Goal: Task Accomplishment & Management: Use online tool/utility

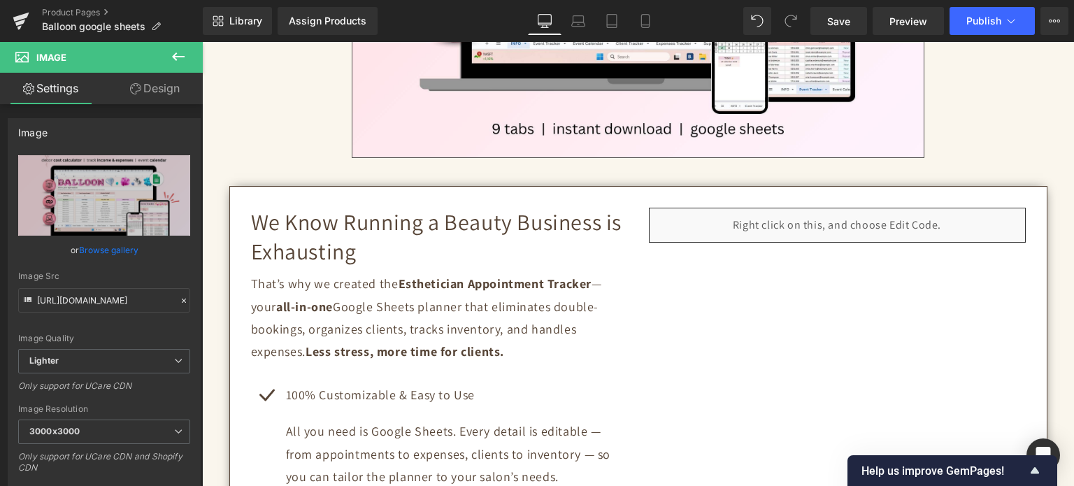
scroll to position [598, 0]
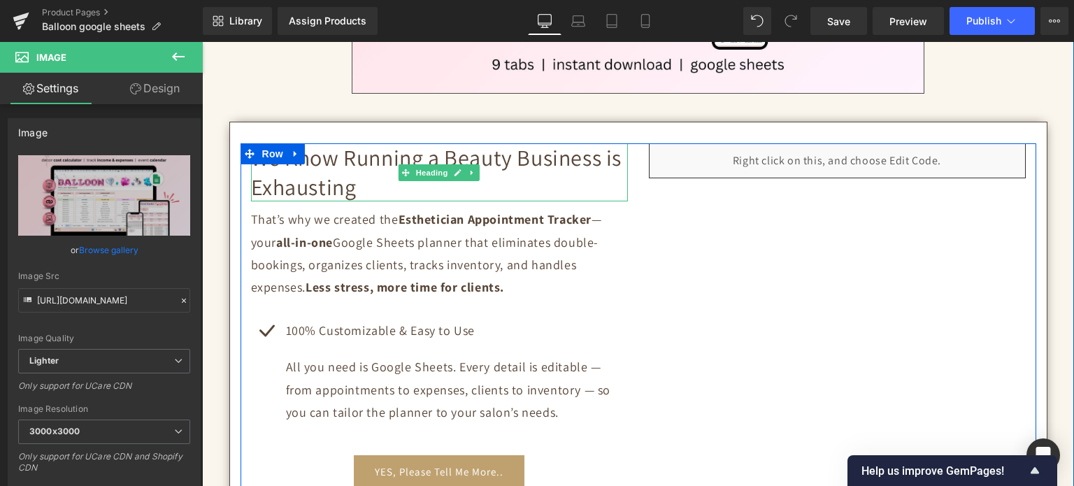
click at [336, 184] on h2 "We Know Running a Beauty Business is Exhausting" at bounding box center [439, 172] width 377 height 58
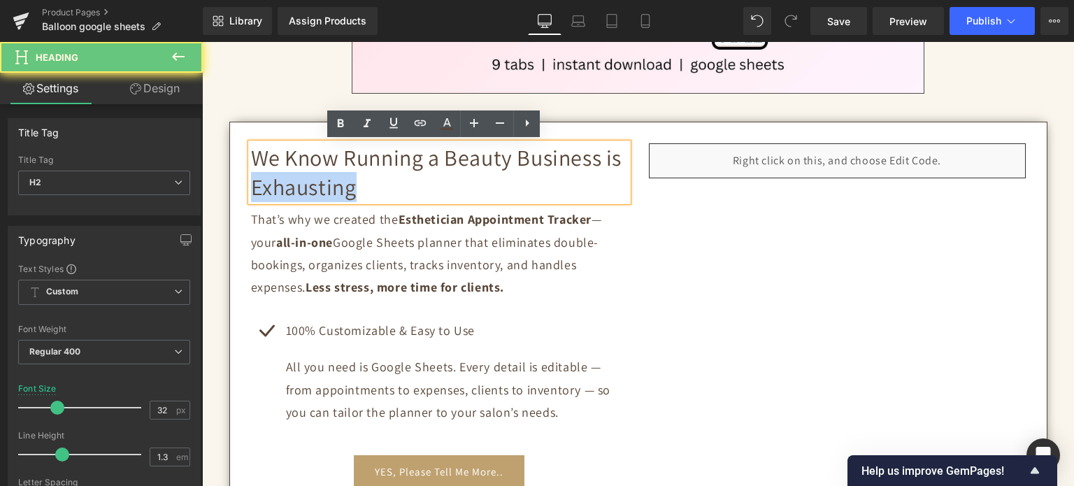
click at [352, 184] on h2 "We Know Running a Beauty Business is Exhausting" at bounding box center [439, 172] width 377 height 58
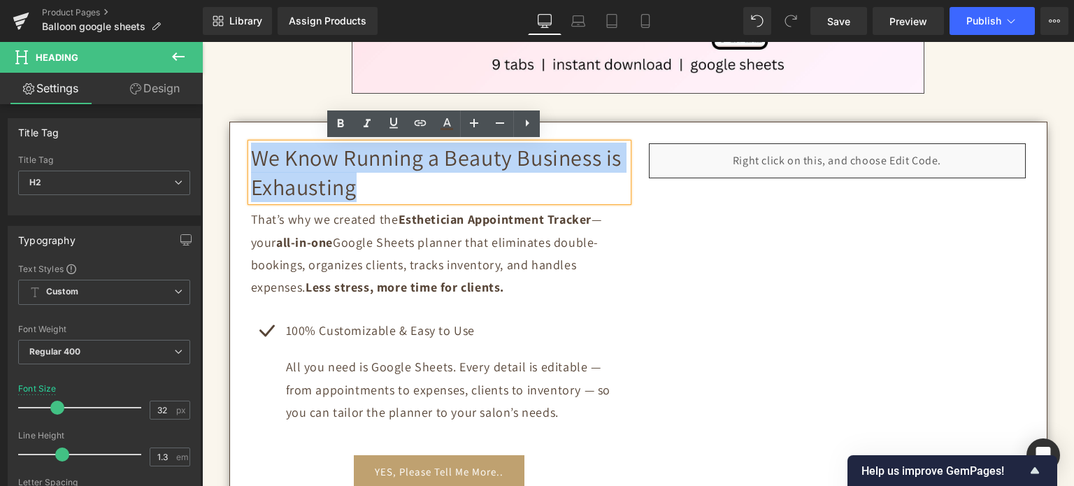
drag, startPoint x: 359, startPoint y: 188, endPoint x: 252, endPoint y: 161, distance: 110.9
click at [252, 161] on h2 "We Know Running a Beauty Business is Exhausting" at bounding box center [439, 172] width 377 height 58
paste div
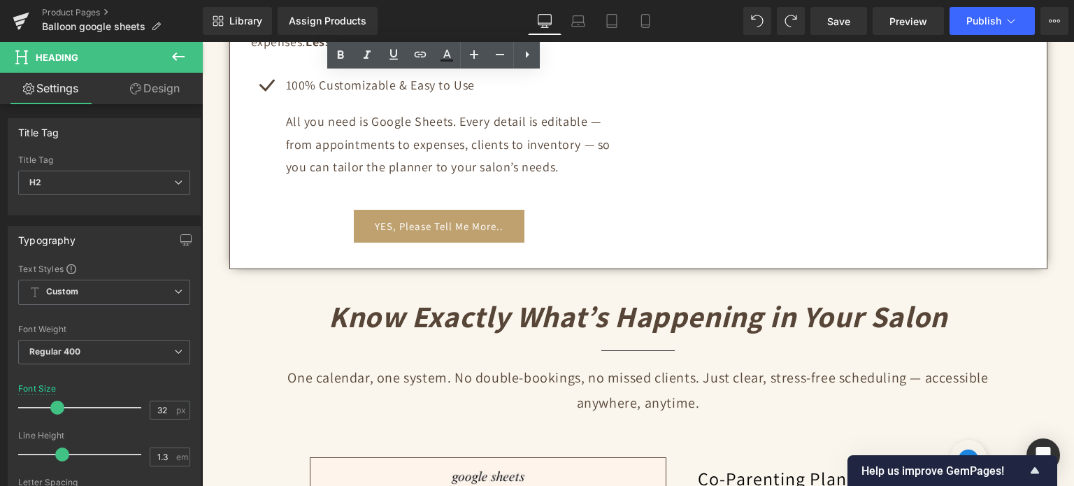
scroll to position [947, 0]
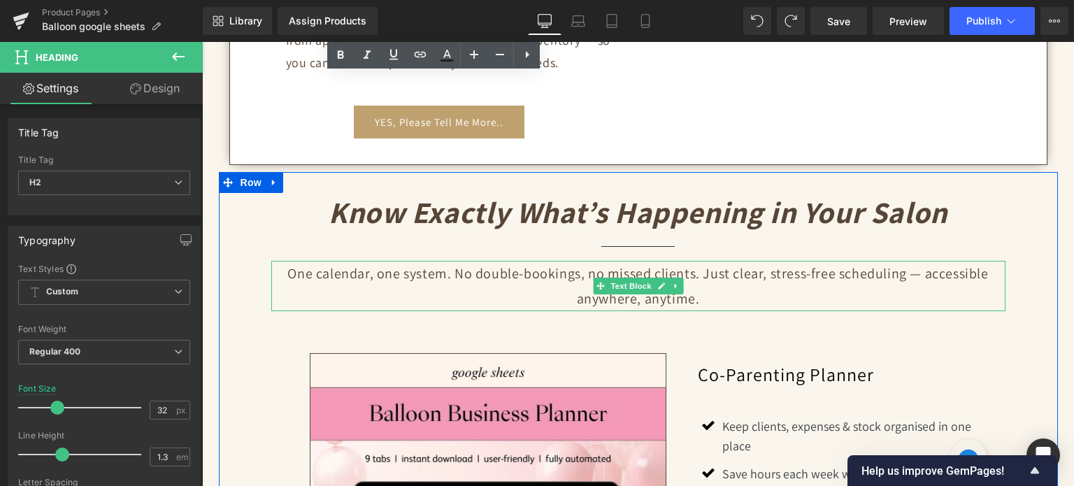
click at [562, 279] on p "One calendar, one system. No double-bookings, no missed clients. Just clear, st…" at bounding box center [638, 286] width 734 height 50
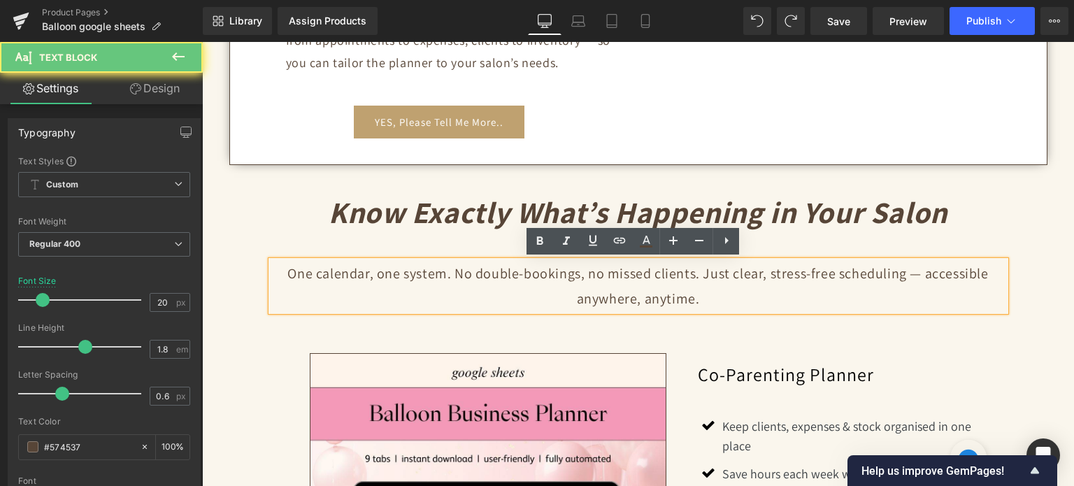
click at [562, 279] on p "One calendar, one system. No double-bookings, no missed clients. Just clear, st…" at bounding box center [638, 286] width 734 height 50
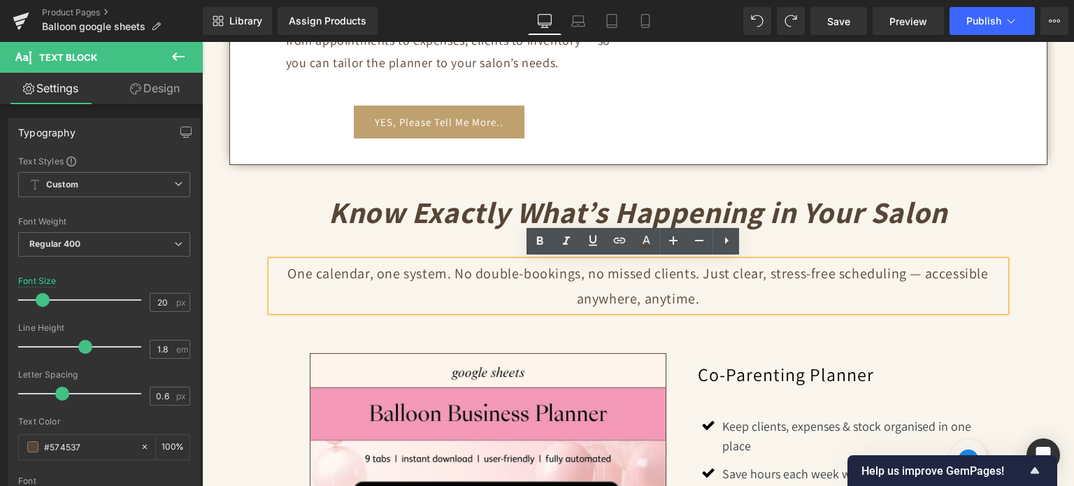
click at [609, 287] on p "One calendar, one system. No double-bookings, no missed clients. Just clear, st…" at bounding box center [638, 286] width 734 height 50
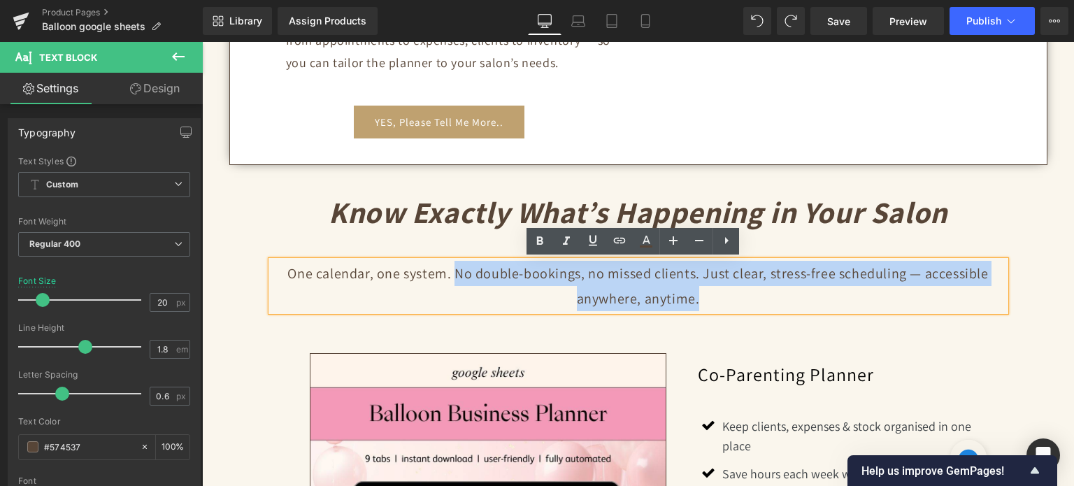
drag, startPoint x: 693, startPoint y: 302, endPoint x: 454, endPoint y: 278, distance: 239.6
click at [454, 278] on p "One calendar, one system. No double-bookings, no missed clients. Just clear, st…" at bounding box center [638, 286] width 734 height 50
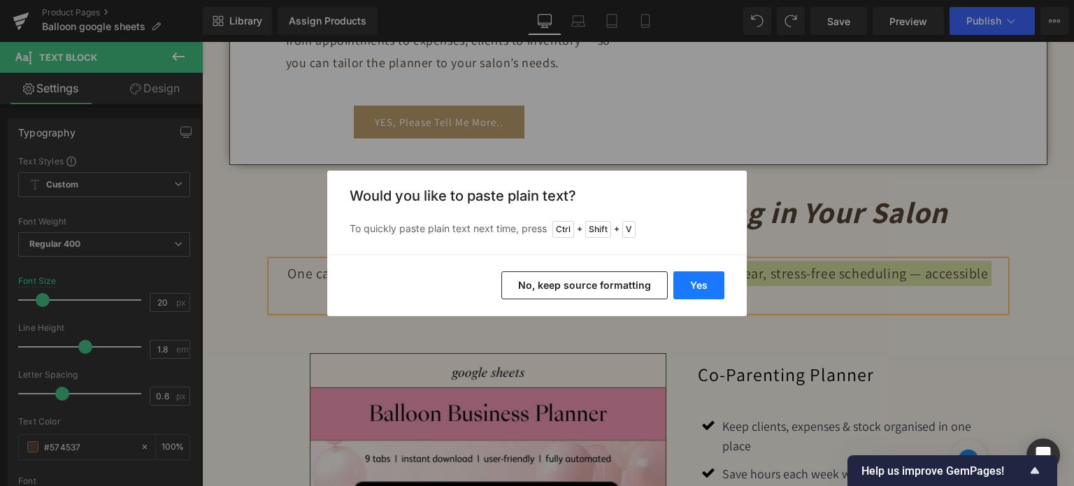
click at [696, 282] on button "Yes" at bounding box center [698, 285] width 51 height 28
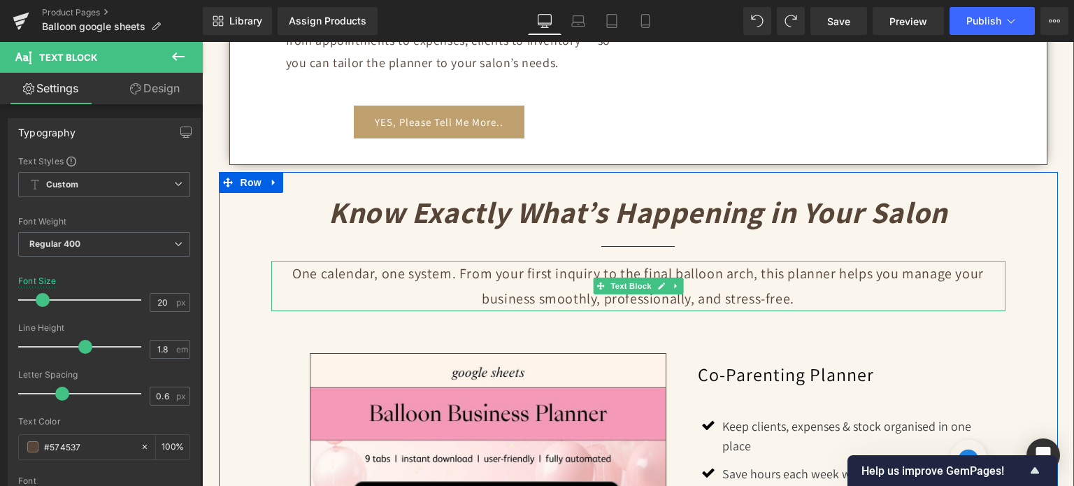
click at [271, 301] on p "One calendar, one system. From your first inquiry to the final balloon arch, th…" at bounding box center [638, 286] width 734 height 50
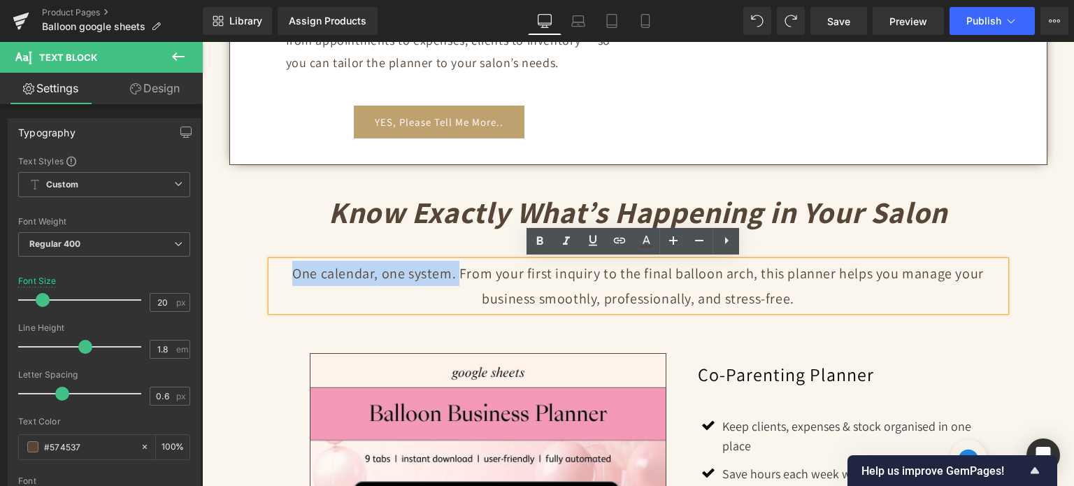
drag, startPoint x: 459, startPoint y: 268, endPoint x: 292, endPoint y: 266, distance: 166.4
click at [292, 266] on p "One calendar, one system. From your first inquiry to the final balloon arch, th…" at bounding box center [638, 286] width 734 height 50
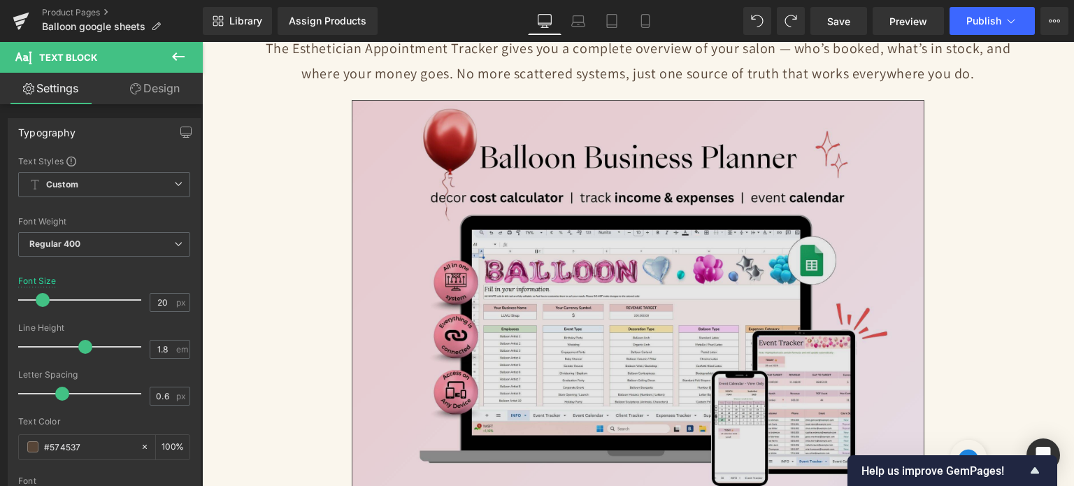
scroll to position [0, 0]
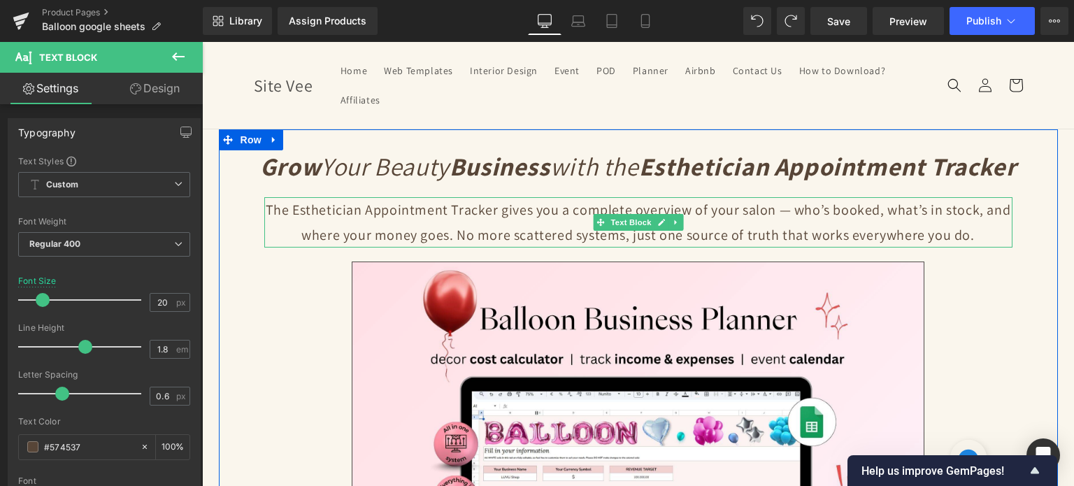
click at [570, 221] on p "The Esthetician Appointment Tracker gives you a complete overview of your salon…" at bounding box center [638, 222] width 748 height 50
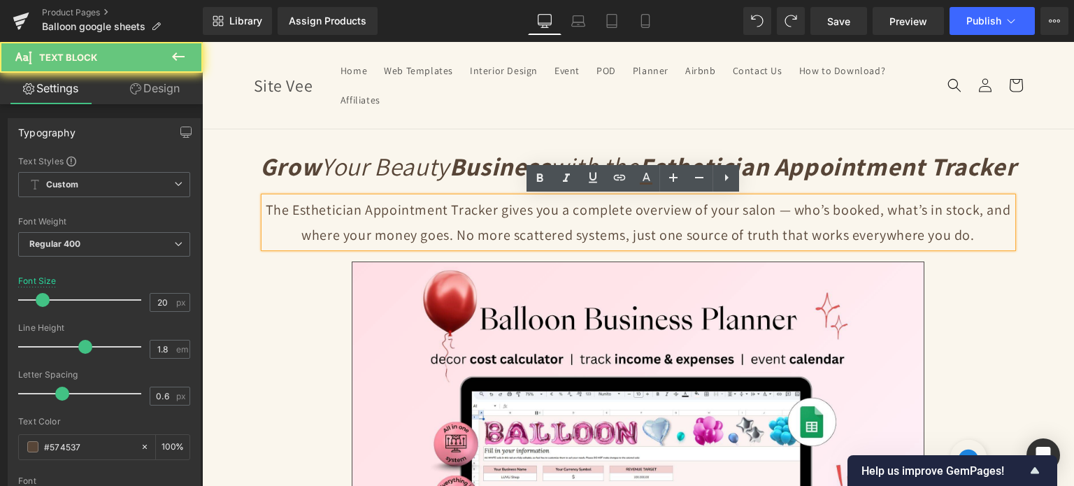
click at [570, 221] on p "The Esthetician Appointment Tracker gives you a complete overview of your salon…" at bounding box center [638, 222] width 748 height 50
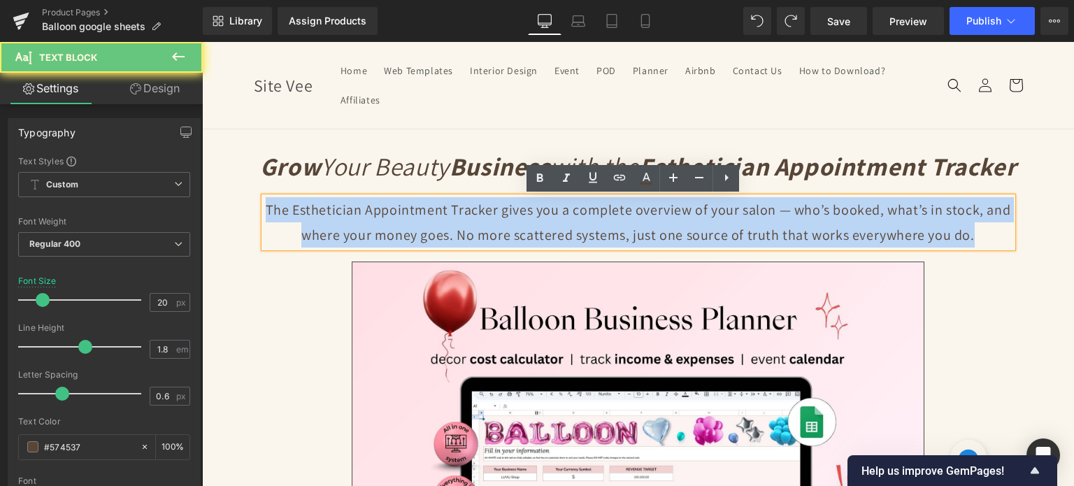
click at [570, 221] on p "The Esthetician Appointment Tracker gives you a complete overview of your salon…" at bounding box center [638, 222] width 748 height 50
copy p "The Esthetician Appointment Tracker gives you a complete overview of your salon…"
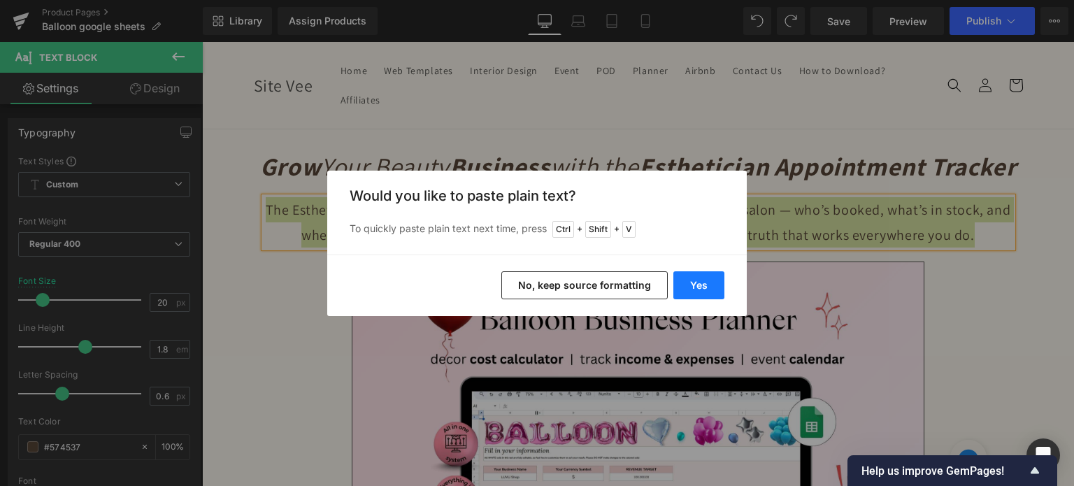
click at [689, 283] on button "Yes" at bounding box center [698, 285] width 51 height 28
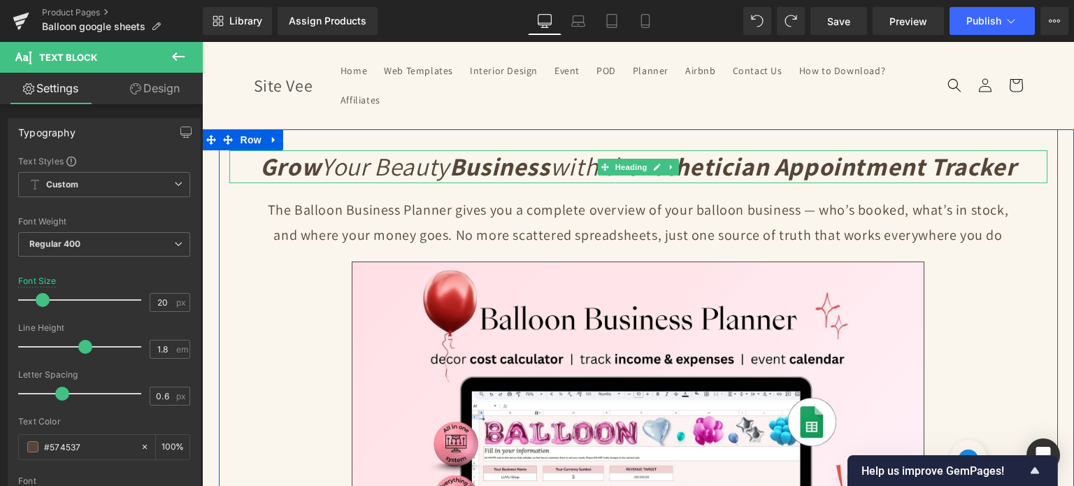
click at [450, 173] on strong "Business" at bounding box center [500, 166] width 101 height 33
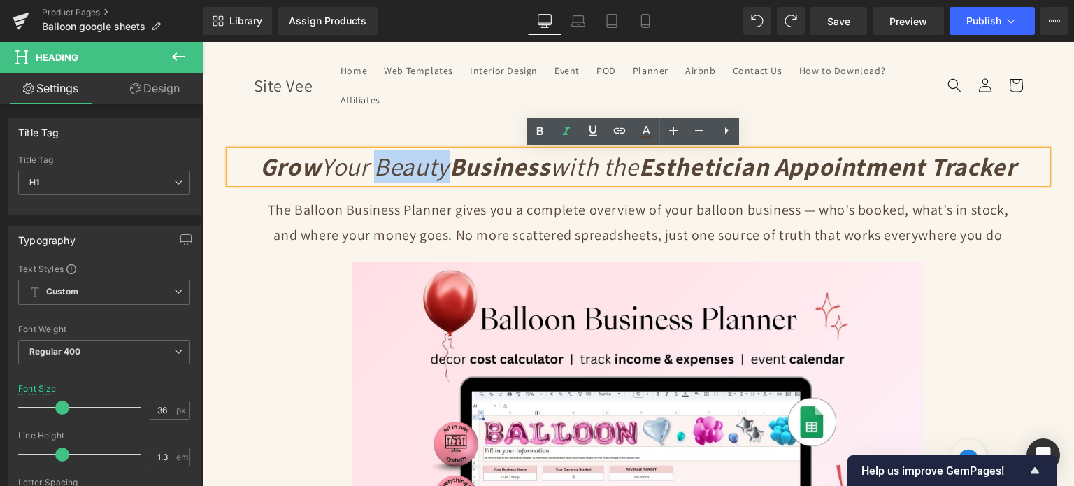
drag, startPoint x: 440, startPoint y: 170, endPoint x: 364, endPoint y: 173, distance: 76.9
click at [364, 173] on icon "Grow Your Beauty Business with the Esthetician Appointment Tracker" at bounding box center [638, 166] width 756 height 33
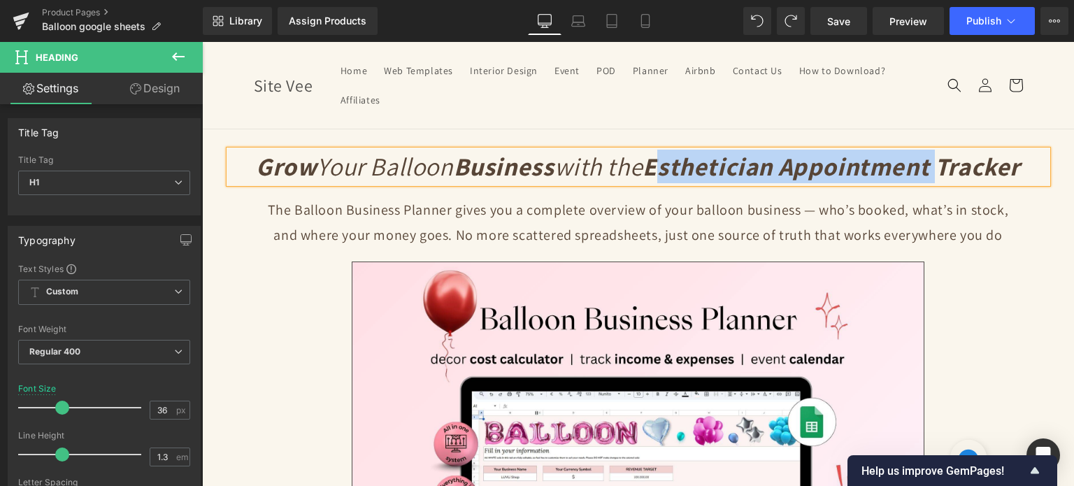
drag, startPoint x: 655, startPoint y: 165, endPoint x: 934, endPoint y: 164, distance: 278.9
click at [934, 164] on strong "Esthetician Appointment Tracker" at bounding box center [830, 166] width 377 height 33
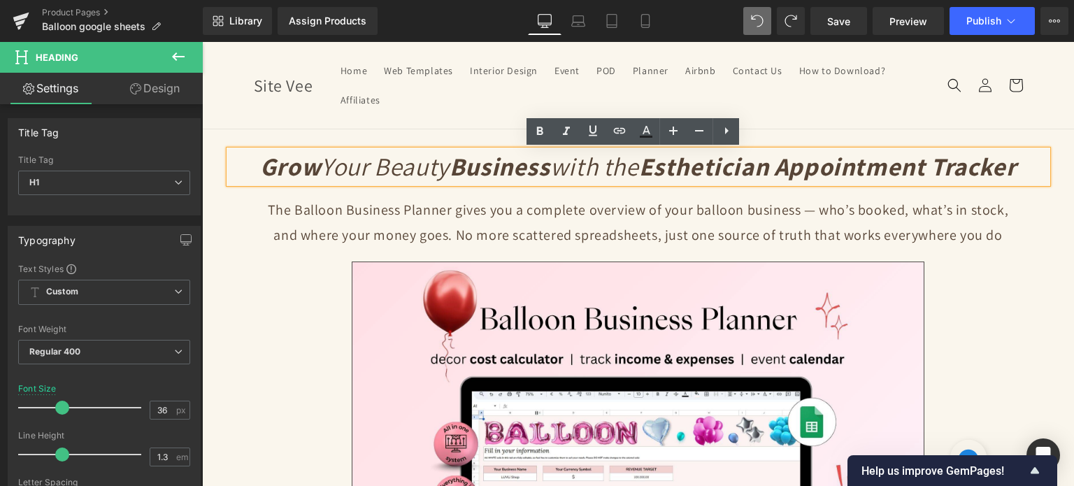
click at [699, 171] on strong "Esthetician Appointment Tracker" at bounding box center [827, 166] width 377 height 33
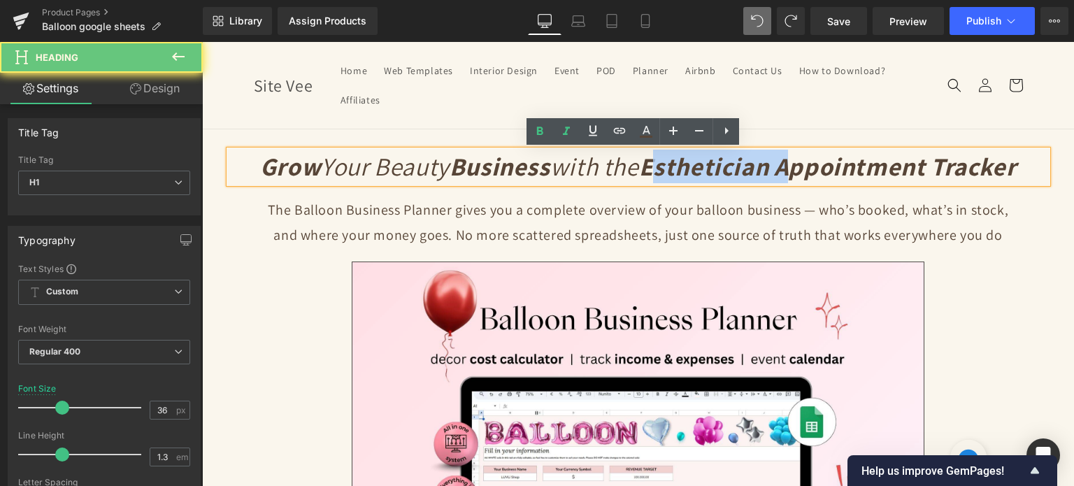
click at [699, 171] on strong "Esthetician Appointment Tracker" at bounding box center [827, 166] width 377 height 33
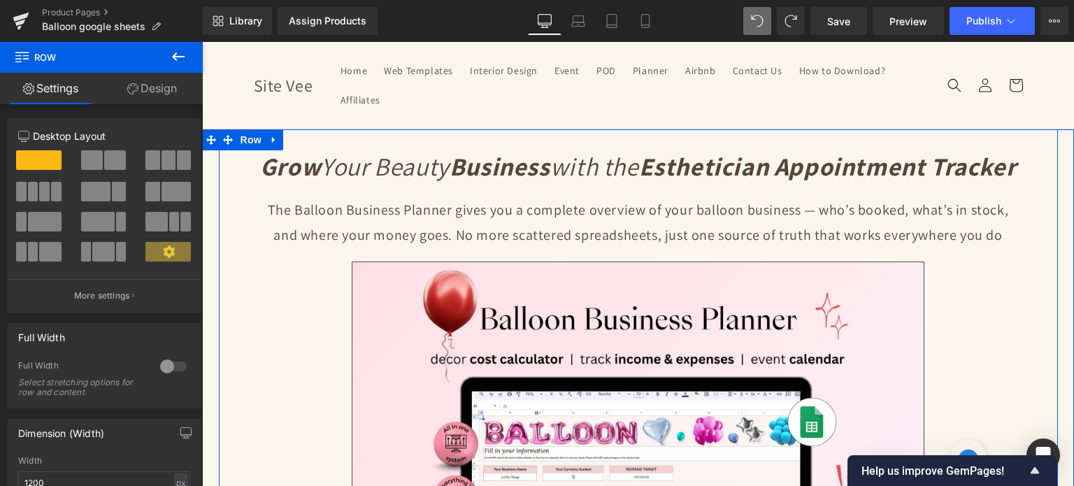
click at [501, 171] on strong "Business" at bounding box center [500, 166] width 101 height 33
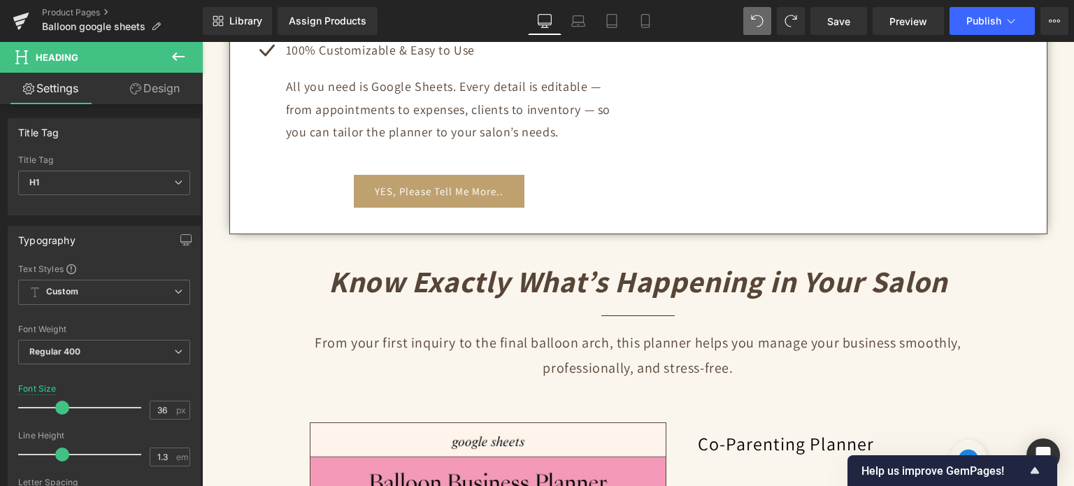
scroll to position [909, 0]
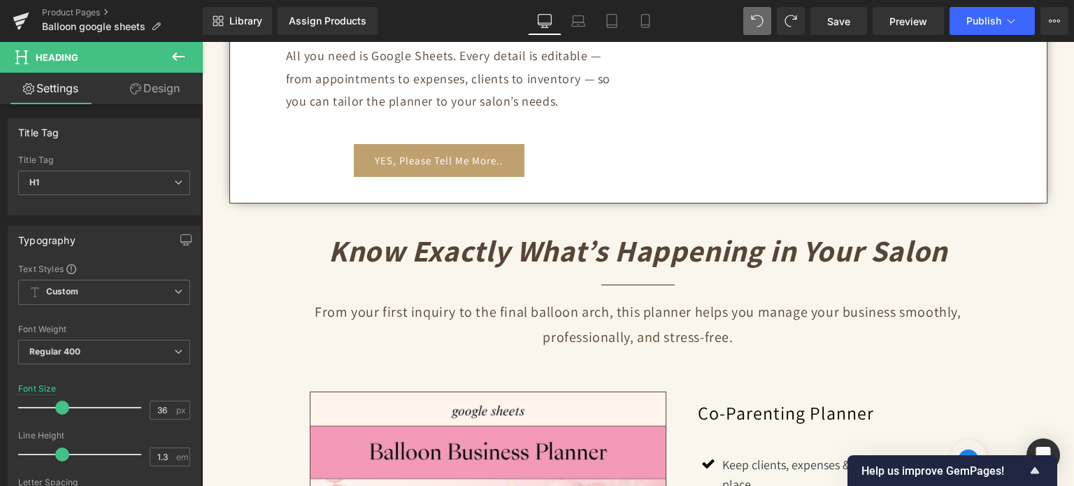
click at [568, 252] on icon "Know Exactly What’s Happening in Your Salon" at bounding box center [638, 250] width 619 height 39
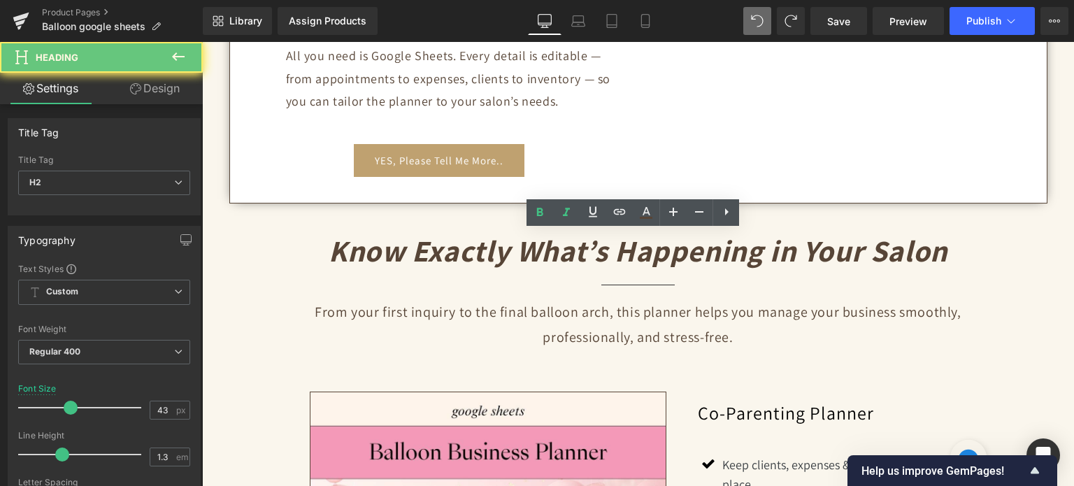
click at [568, 252] on icon "Know Exactly What’s Happening in Your Salon" at bounding box center [638, 250] width 619 height 39
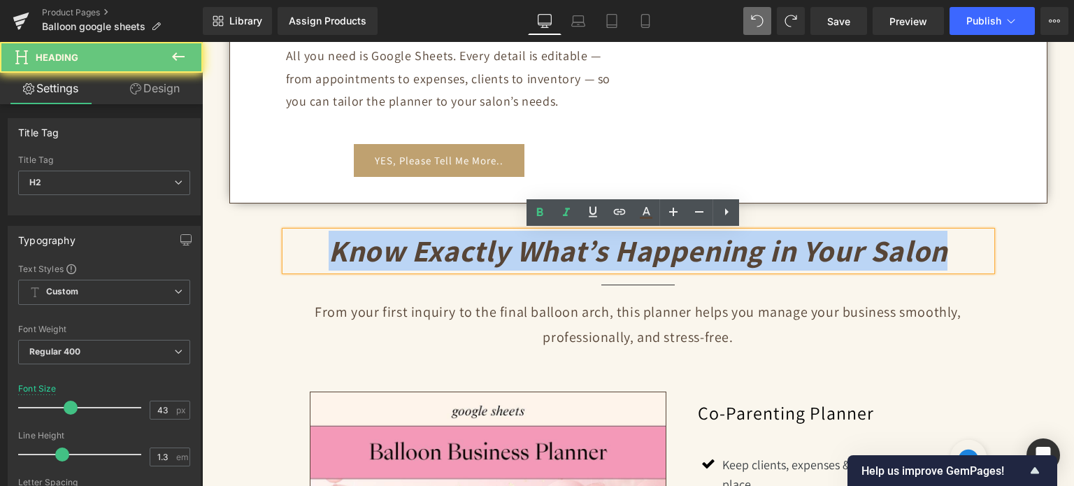
click at [568, 252] on icon "Know Exactly What’s Happening in Your Salon" at bounding box center [638, 250] width 619 height 39
paste div
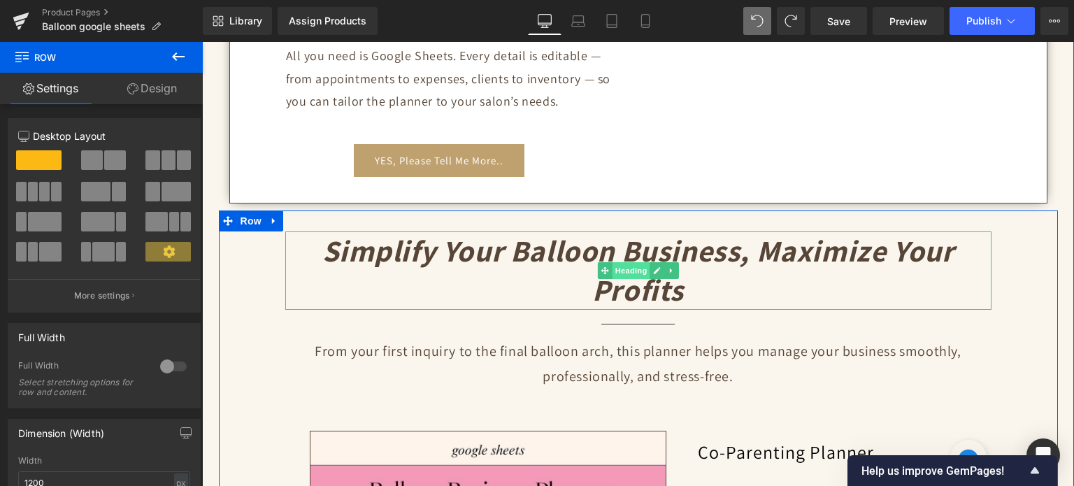
click at [631, 268] on span "Heading" at bounding box center [631, 270] width 38 height 17
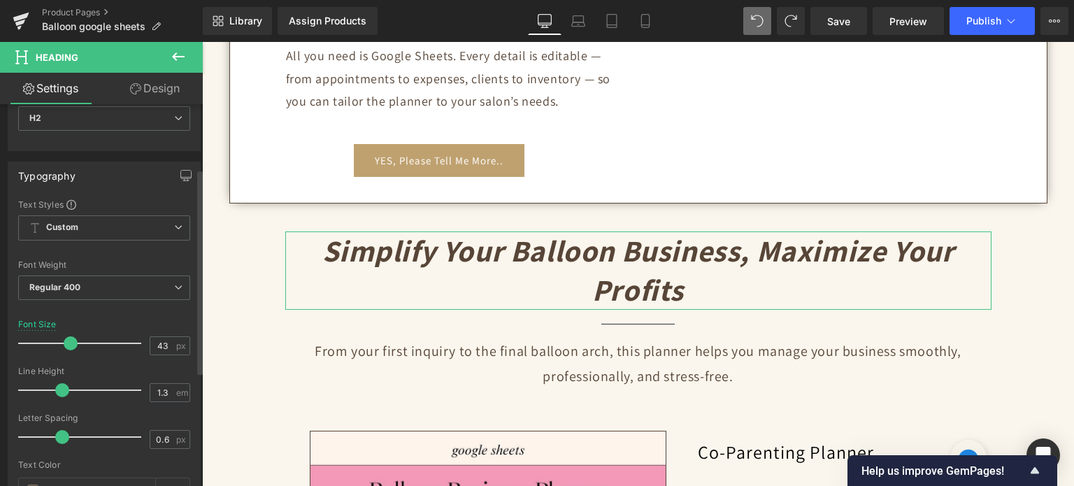
scroll to position [140, 0]
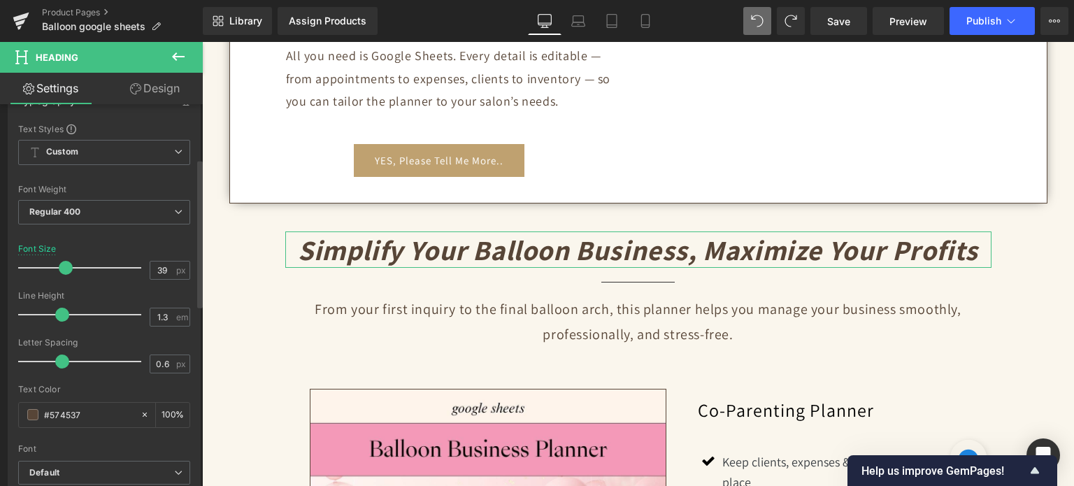
type input "38"
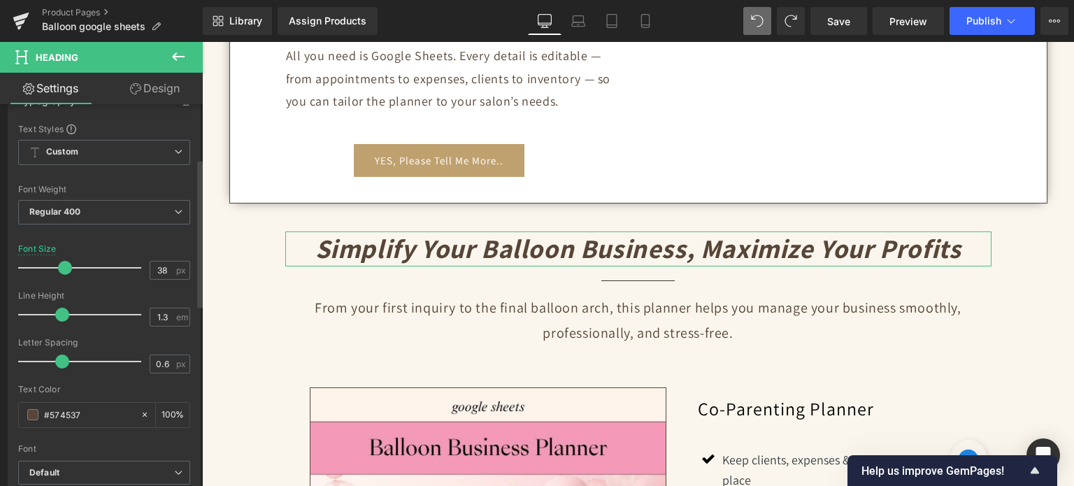
click at [65, 265] on span at bounding box center [65, 268] width 14 height 14
click at [145, 85] on link "Design" at bounding box center [154, 88] width 101 height 31
click at [0, 0] on div "Spacing" at bounding box center [0, 0] width 0 height 0
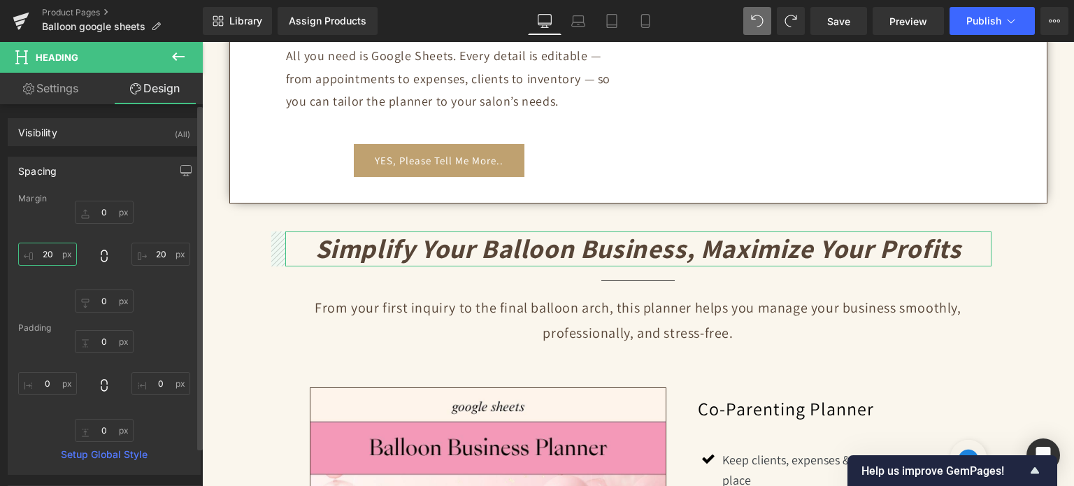
click at [57, 252] on input "20" at bounding box center [47, 254] width 59 height 23
click at [156, 253] on input "20" at bounding box center [160, 254] width 59 height 23
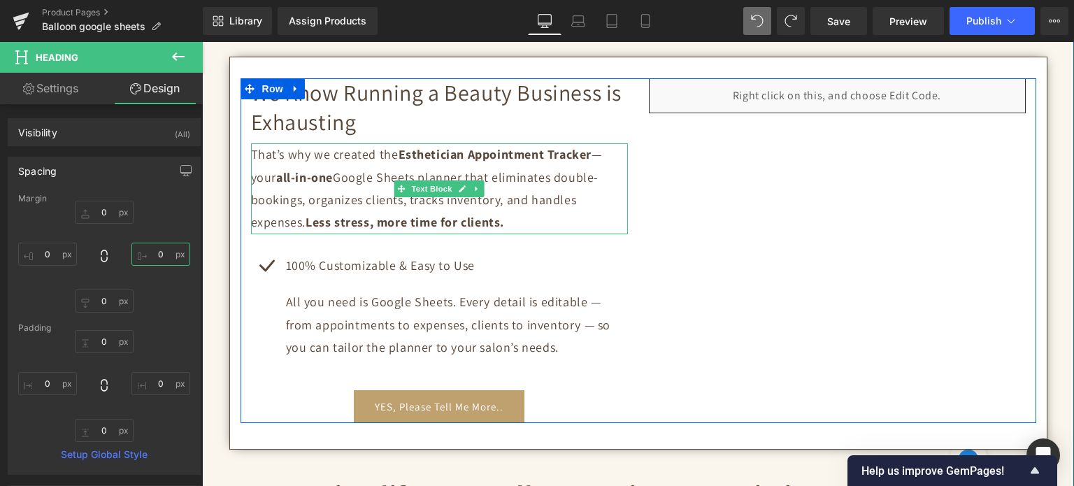
scroll to position [629, 0]
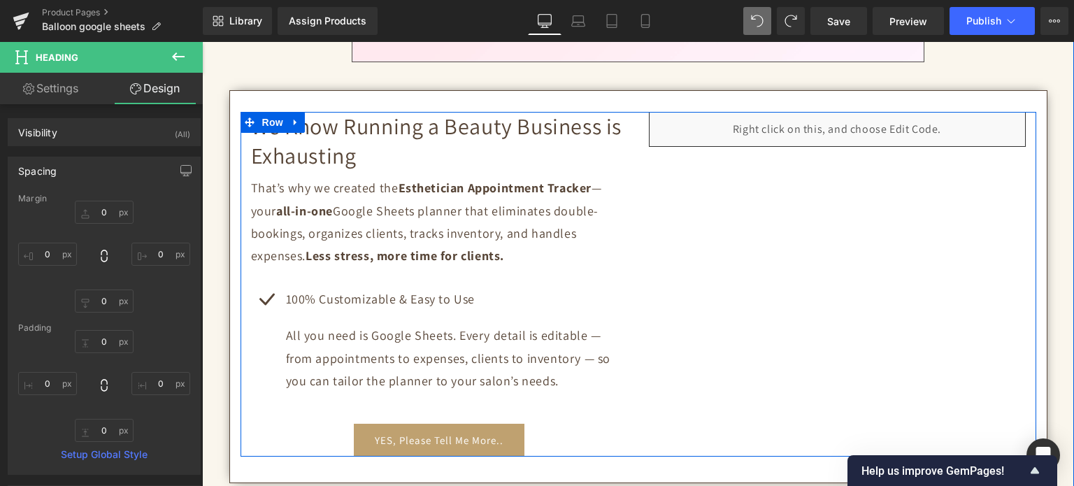
click at [328, 153] on h2 "We Know Running a Beauty Business is Exhausting" at bounding box center [439, 141] width 377 height 58
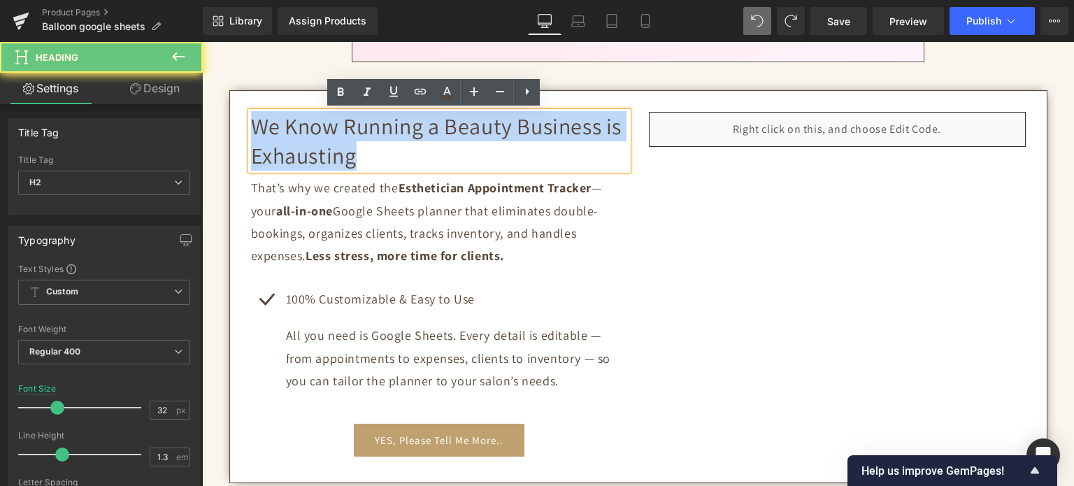
click at [328, 153] on h2 "We Know Running a Beauty Business is Exhausting" at bounding box center [439, 141] width 377 height 58
copy h2 "We Know Running a Beauty Business is Exhausting"
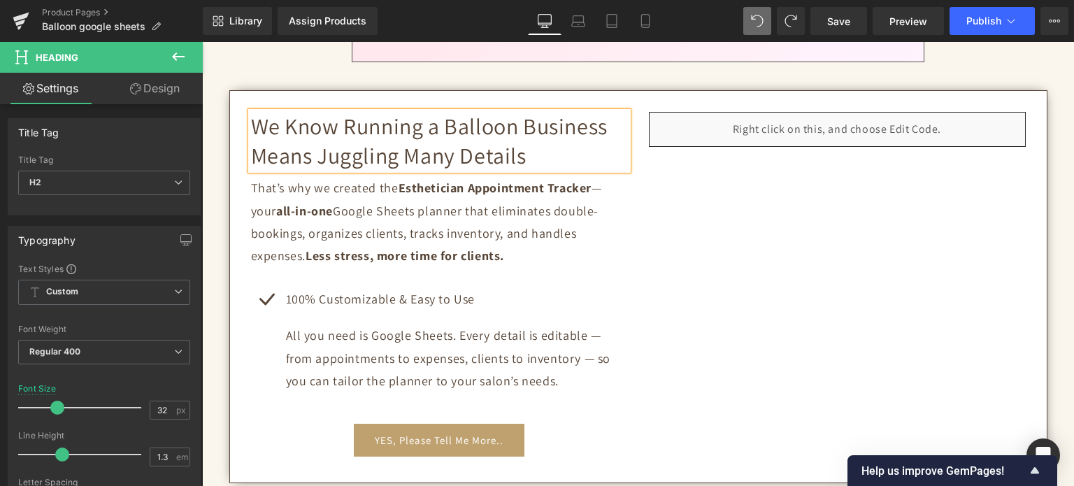
click at [384, 226] on p "That’s why we created the Esthetician Appointment Tracker — your all-in-one Goo…" at bounding box center [439, 222] width 377 height 91
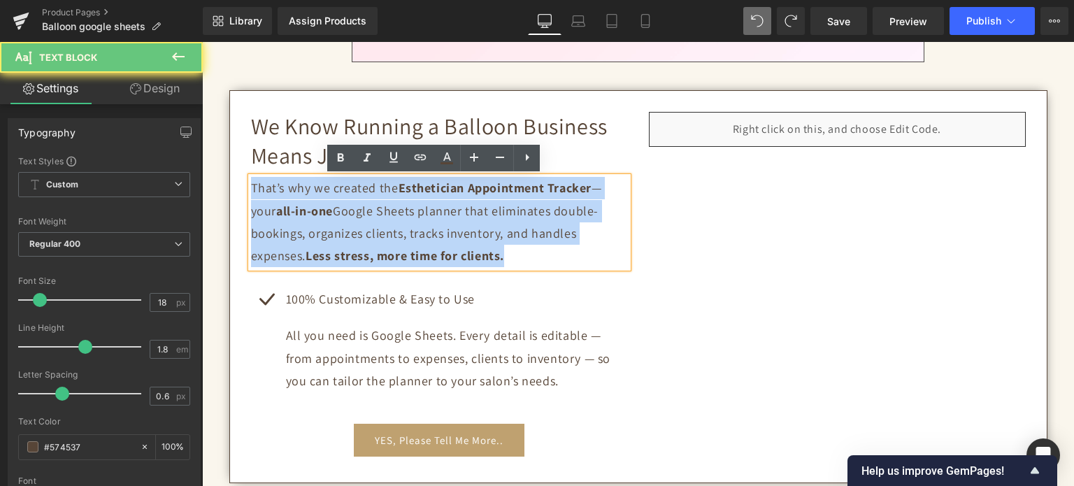
click at [384, 226] on p "That’s why we created the Esthetician Appointment Tracker — your all-in-one Goo…" at bounding box center [439, 222] width 377 height 91
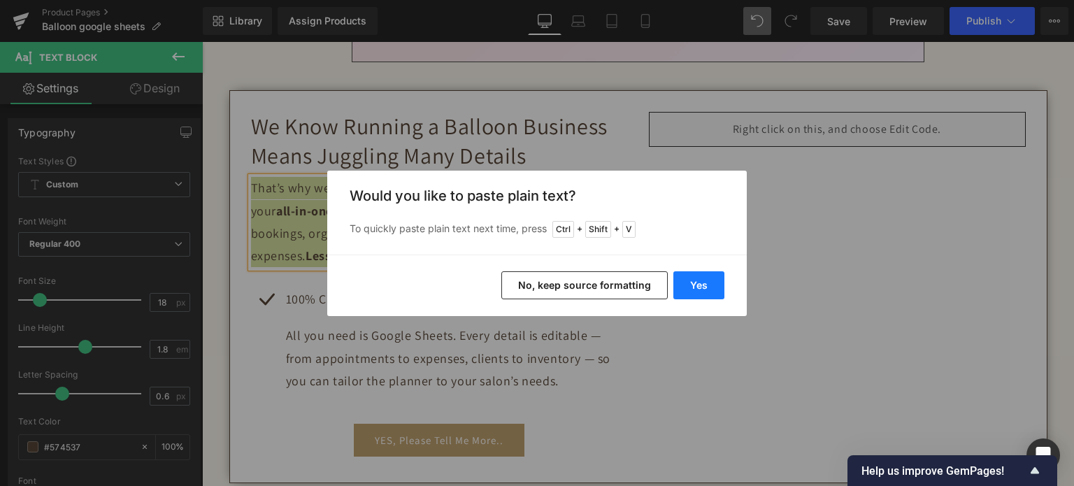
click at [719, 292] on button "Yes" at bounding box center [698, 285] width 51 height 28
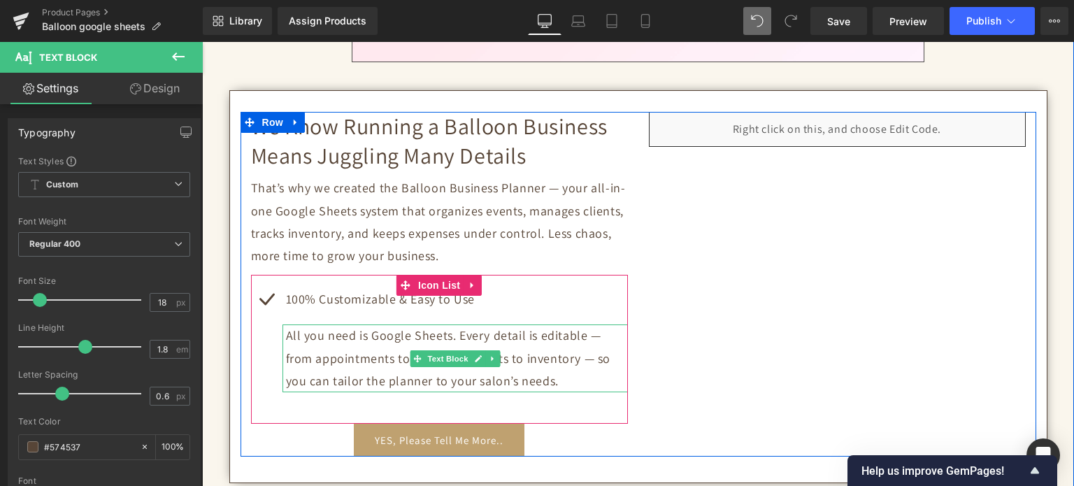
click at [447, 382] on p "All you need is Google Sheets. Every detail is editable — from appointments to …" at bounding box center [457, 358] width 342 height 68
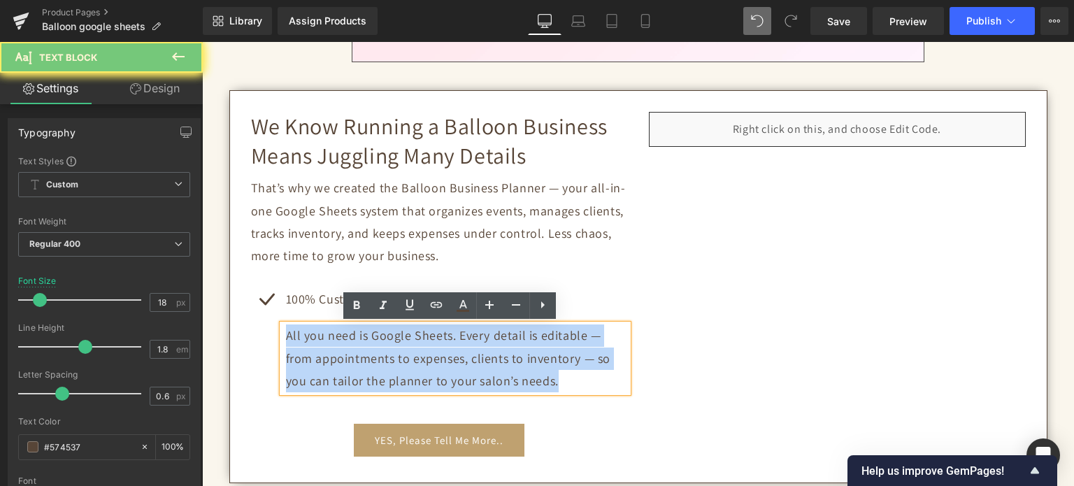
click at [447, 382] on p "All you need is Google Sheets. Every detail is editable — from appointments to …" at bounding box center [457, 358] width 342 height 68
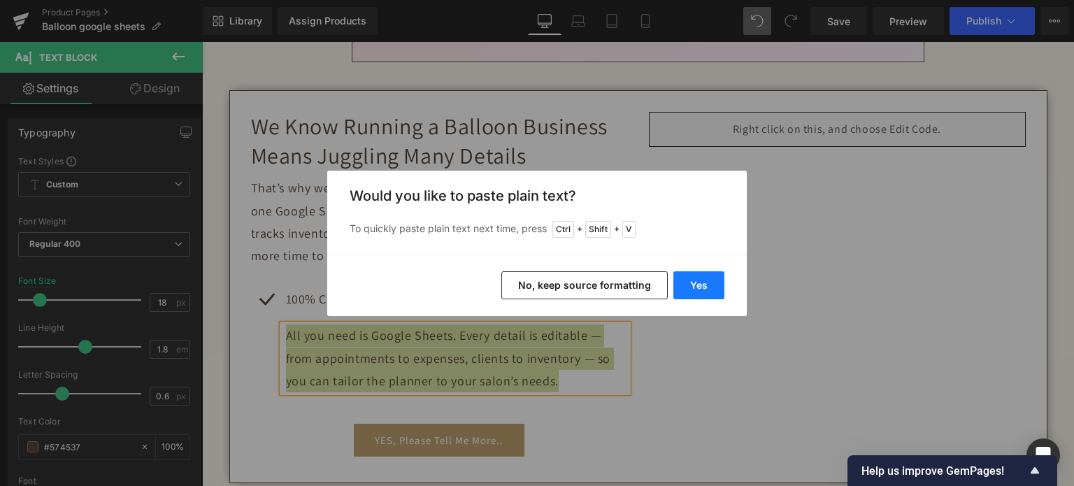
click at [693, 281] on button "Yes" at bounding box center [698, 285] width 51 height 28
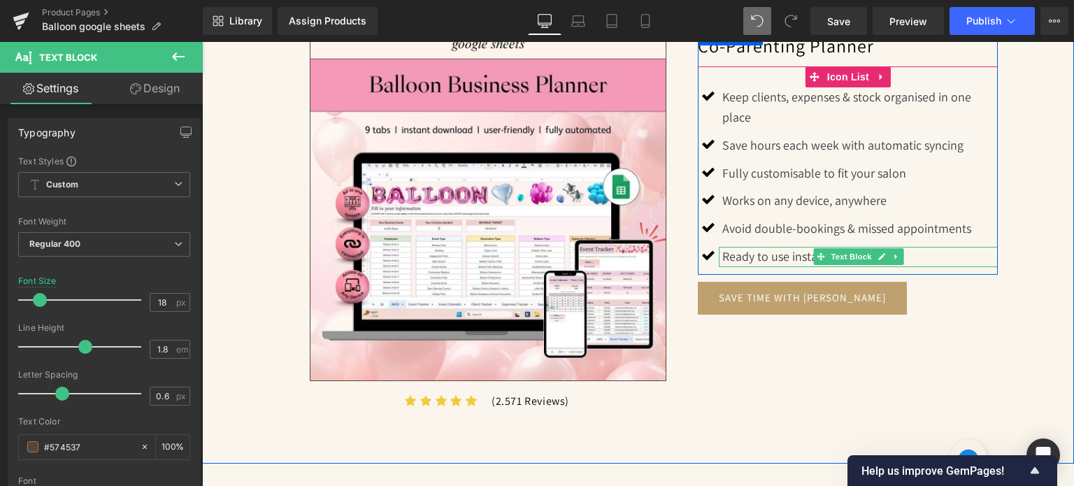
scroll to position [1188, 0]
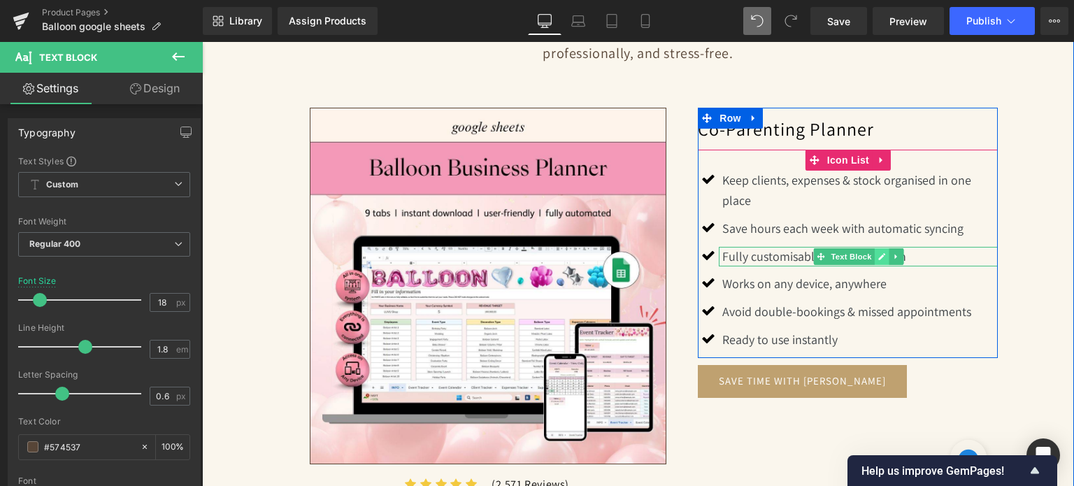
click at [878, 261] on link at bounding box center [882, 256] width 15 height 17
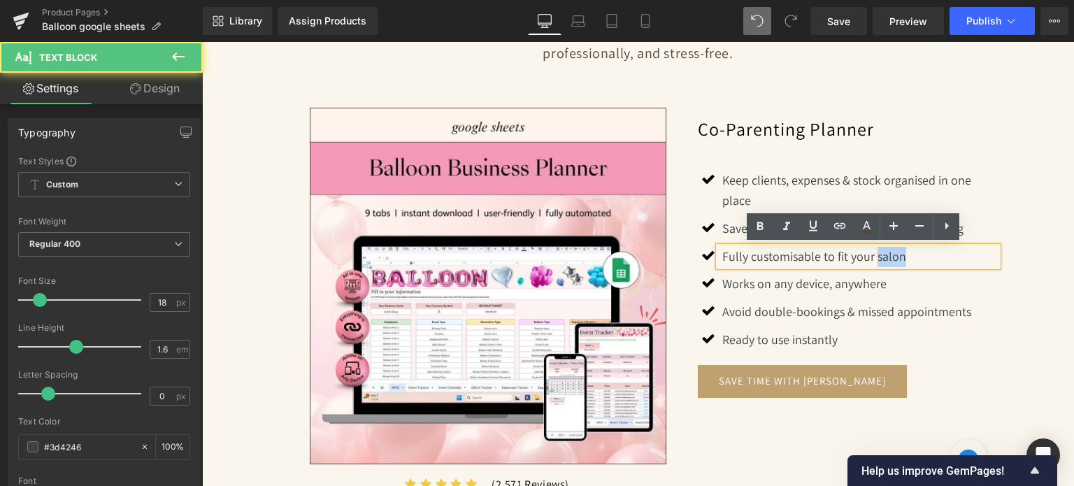
drag, startPoint x: 882, startPoint y: 253, endPoint x: 895, endPoint y: 252, distance: 12.7
click at [895, 252] on p "Fully customisable to fit your salon" at bounding box center [859, 257] width 275 height 20
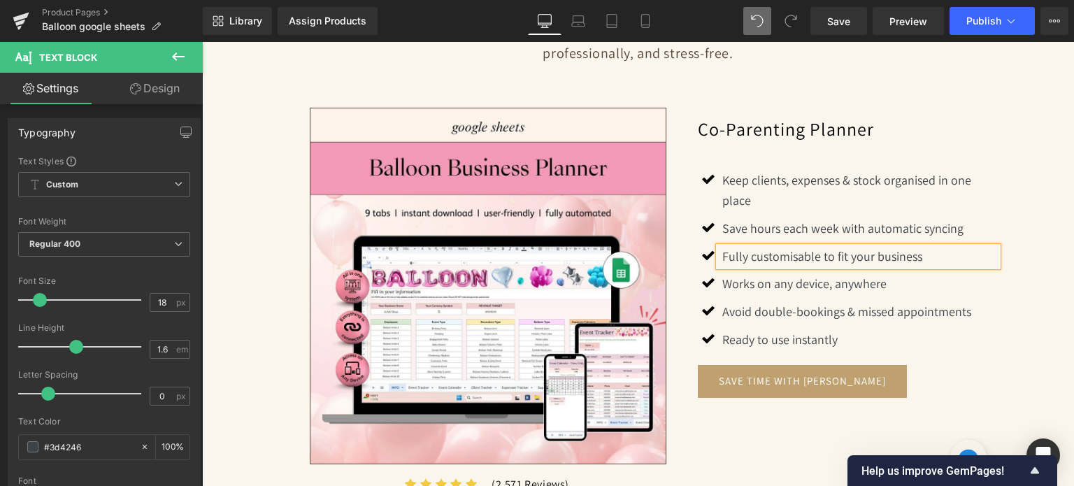
click at [1004, 199] on div "Simplify Your Balloon Business, Maximize Your Profits Heading Separator From yo…" at bounding box center [638, 242] width 755 height 581
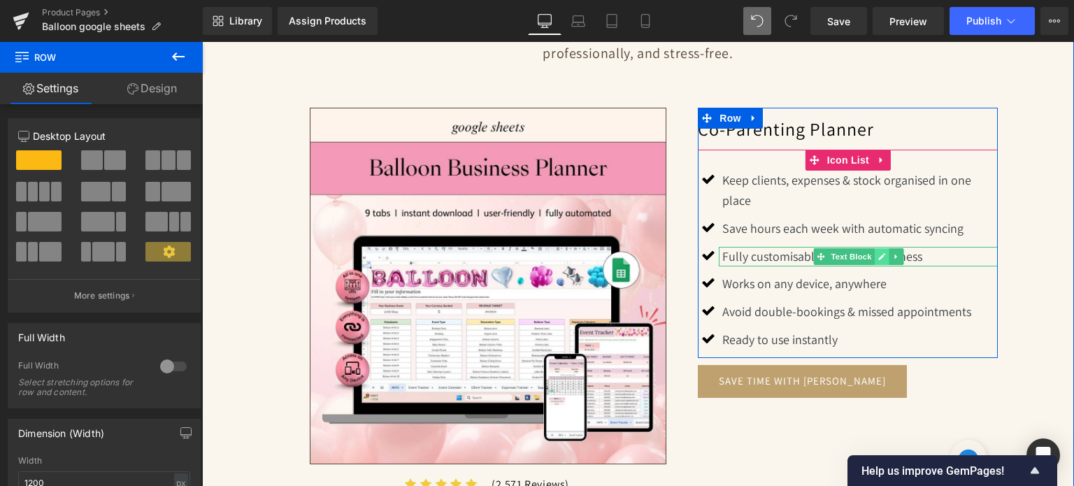
click at [875, 255] on link at bounding box center [882, 256] width 15 height 17
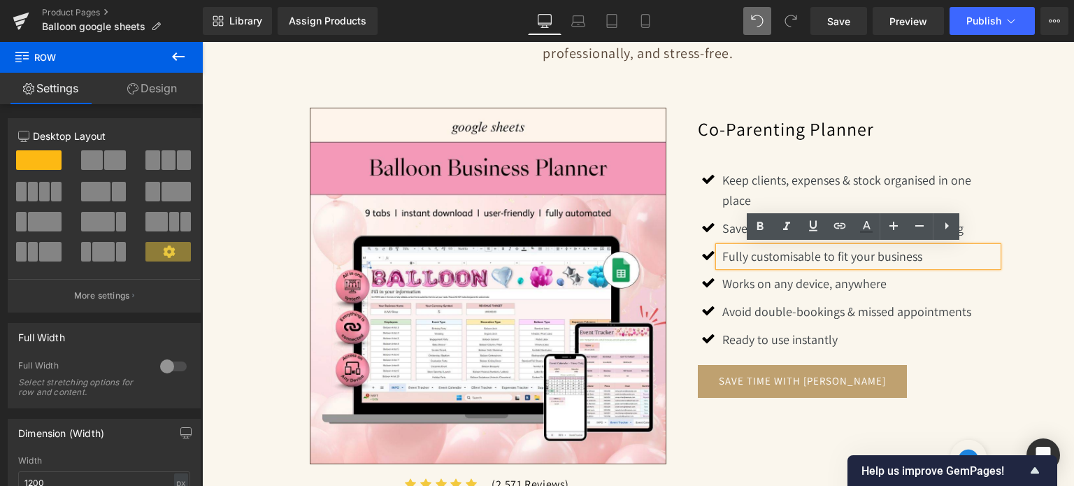
click at [871, 255] on p "Fully customisable to fit your business" at bounding box center [859, 257] width 275 height 20
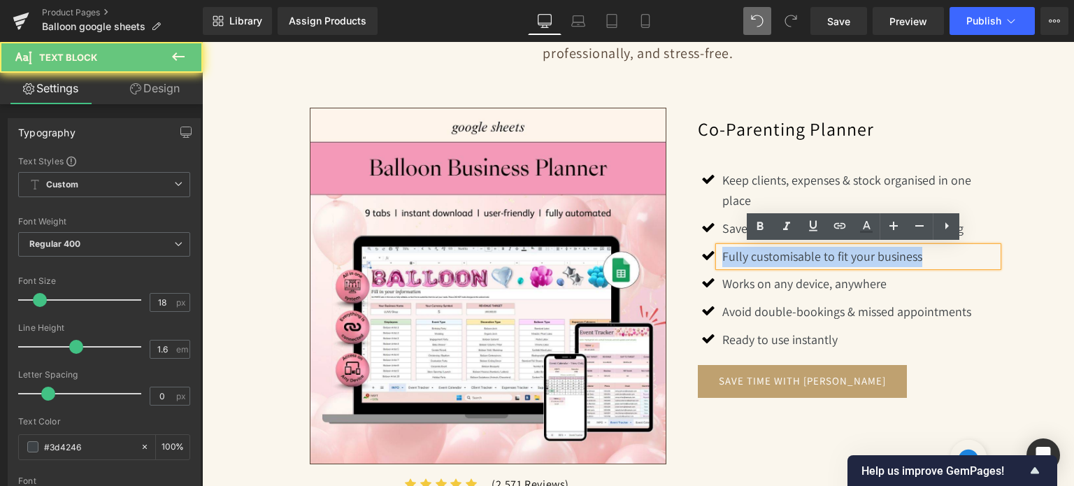
click at [871, 255] on p "Fully customisable to fit your business" at bounding box center [859, 257] width 275 height 20
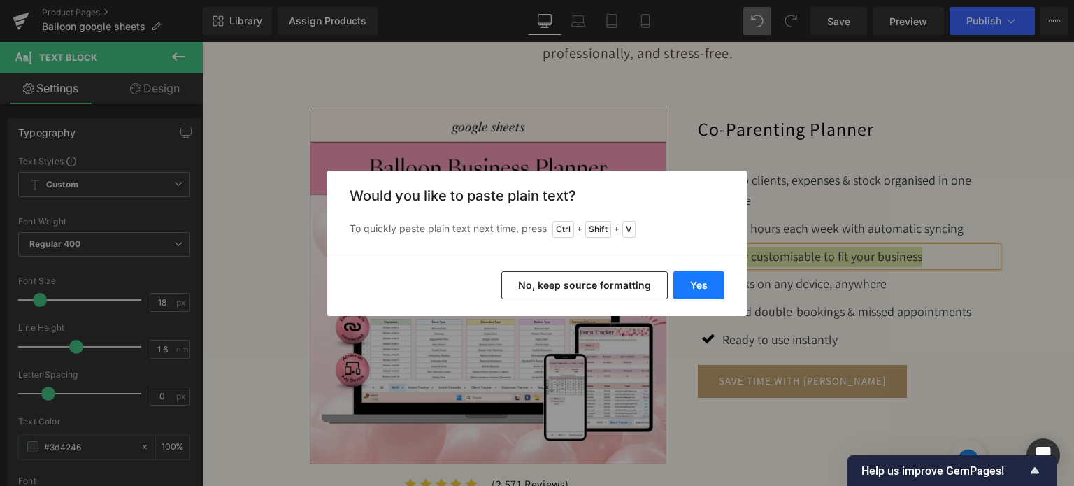
click at [690, 296] on button "Yes" at bounding box center [698, 285] width 51 height 28
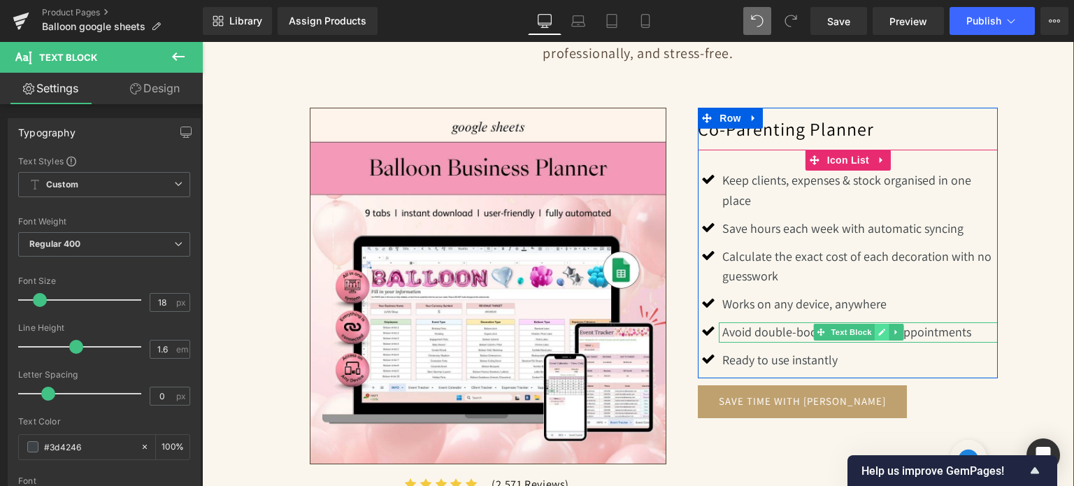
click at [881, 326] on link at bounding box center [882, 332] width 15 height 17
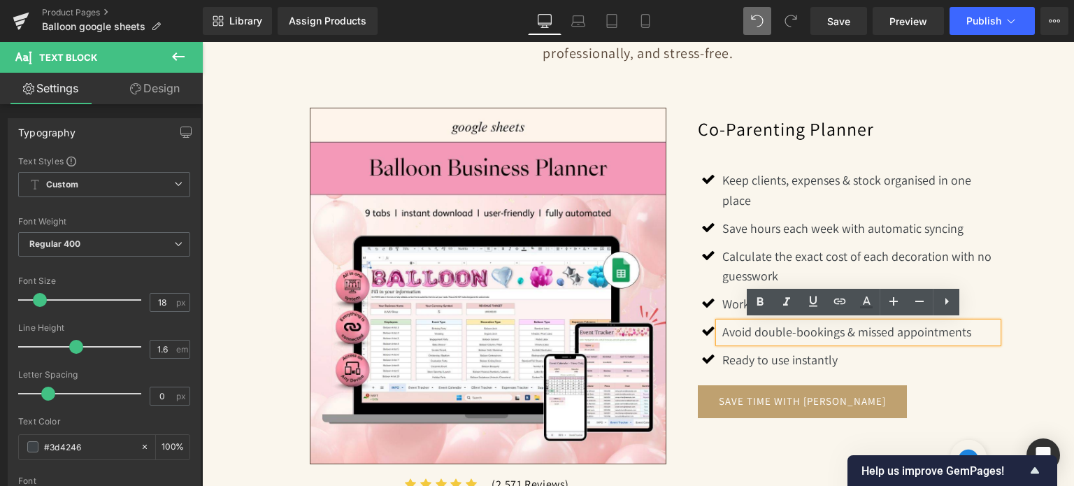
click at [877, 326] on p "Avoid double-bookings & missed appointments" at bounding box center [859, 332] width 275 height 20
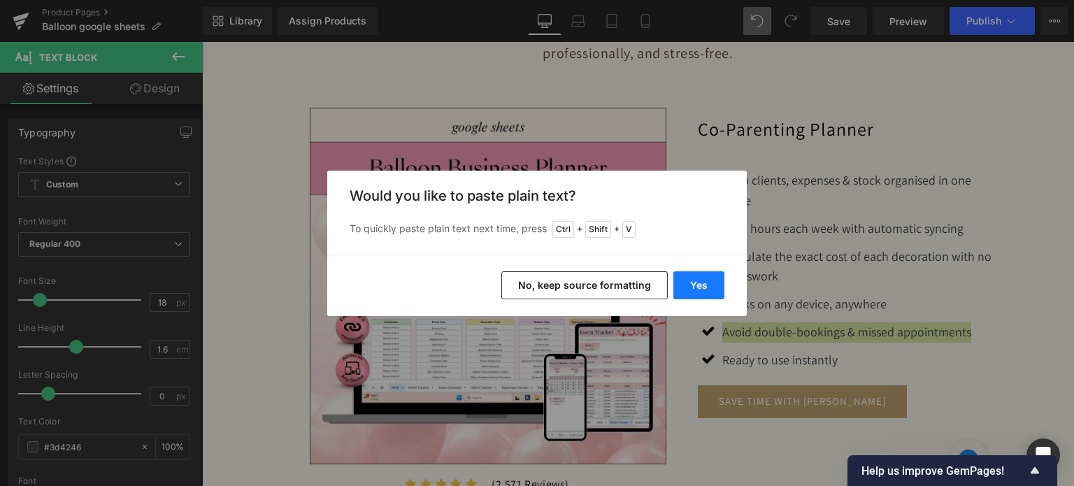
click at [707, 282] on button "Yes" at bounding box center [698, 285] width 51 height 28
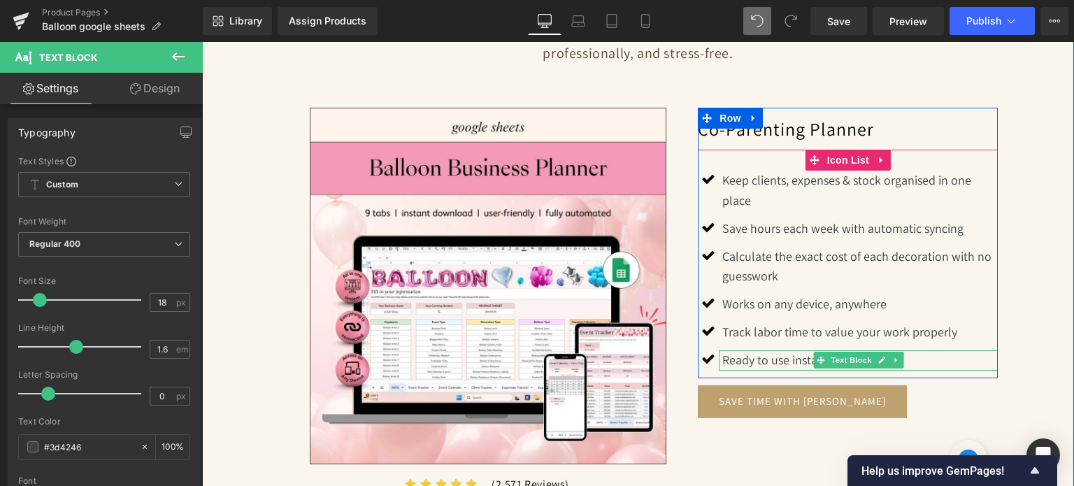
click at [791, 358] on p "Ready to use instantly" at bounding box center [859, 360] width 275 height 20
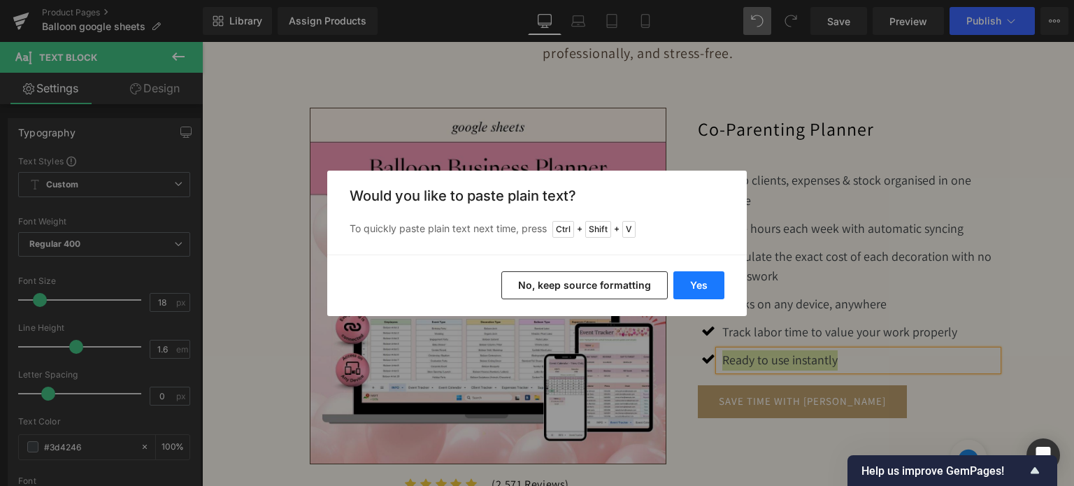
click at [704, 295] on button "Yes" at bounding box center [698, 285] width 51 height 28
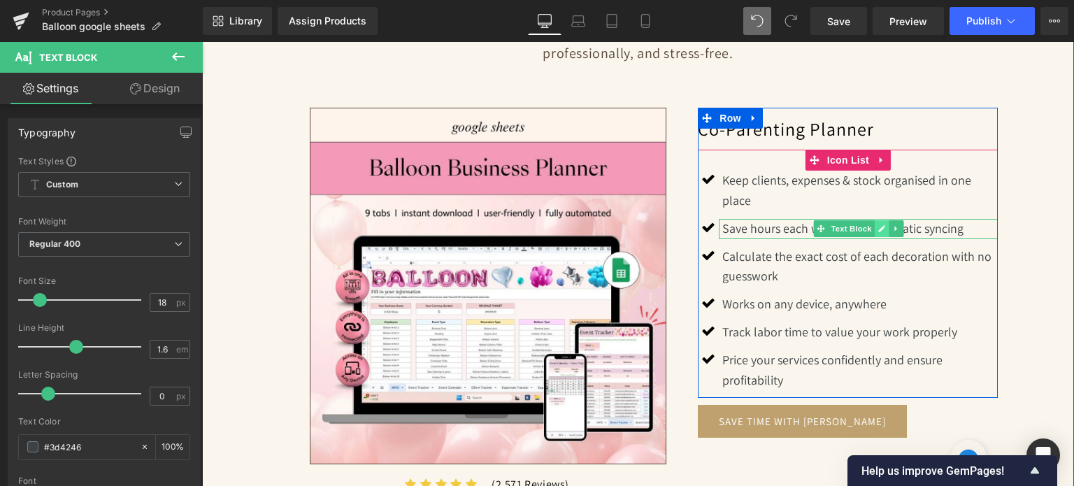
click at [877, 231] on icon at bounding box center [881, 228] width 8 height 8
click at [874, 231] on p "Save hours each week with automatic syncing" at bounding box center [859, 229] width 275 height 20
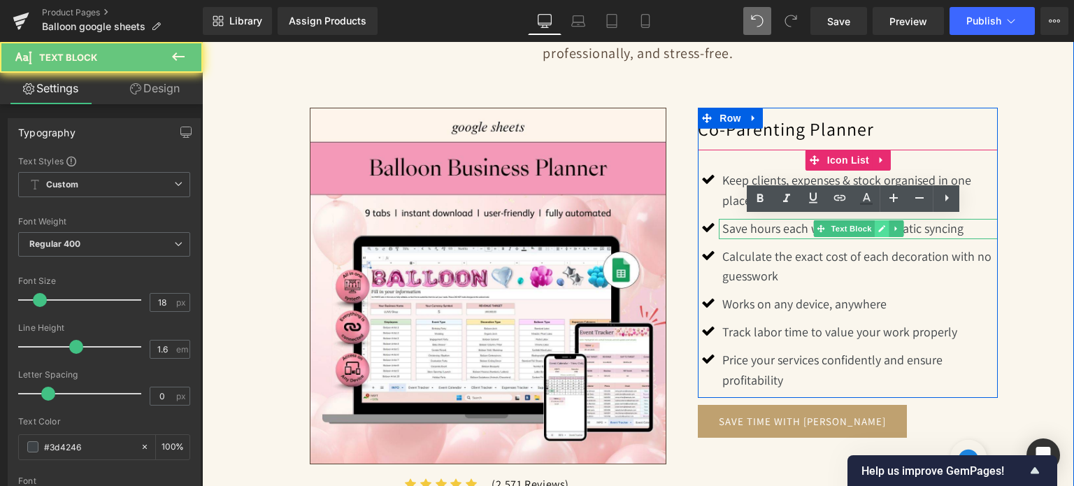
click at [874, 231] on p "Save hours each week with automatic syncing" at bounding box center [859, 229] width 275 height 20
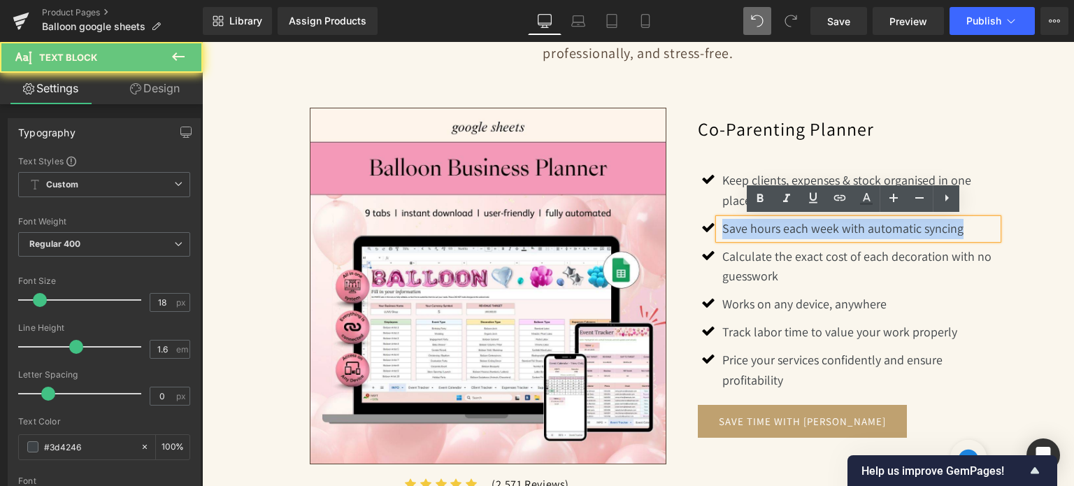
click at [874, 231] on p "Save hours each week with automatic syncing" at bounding box center [859, 229] width 275 height 20
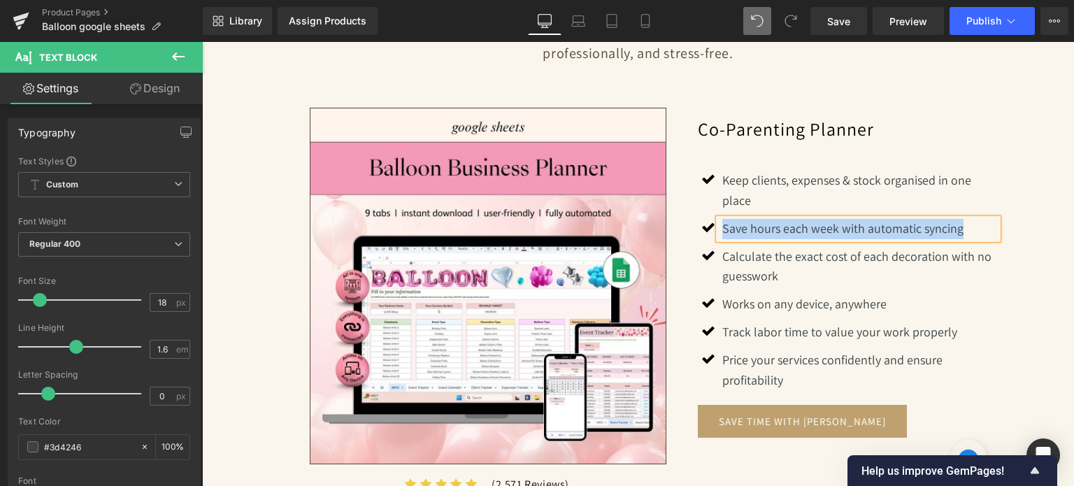
click at [1023, 202] on div "Simplify Your Balloon Business, Maximize Your Profits Heading Separator From yo…" at bounding box center [638, 235] width 839 height 609
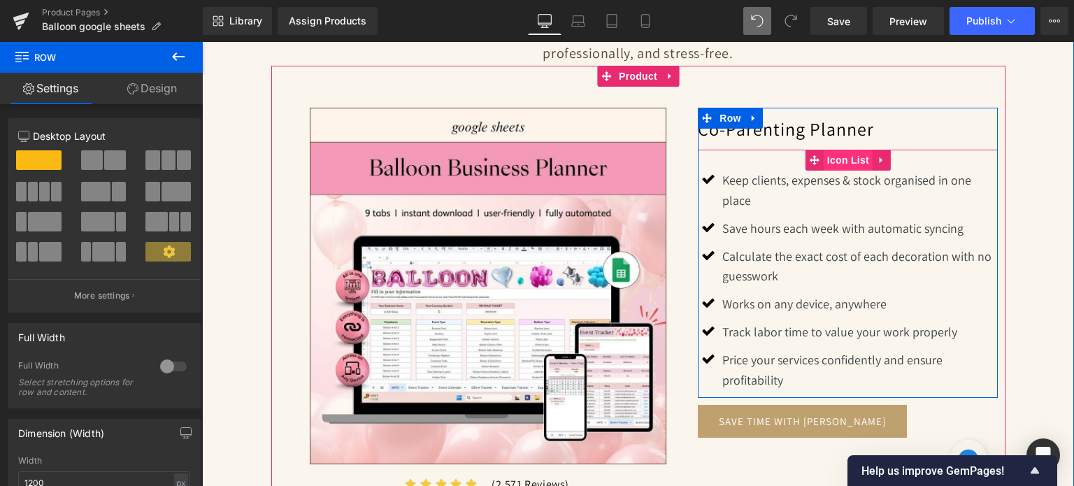
click at [835, 164] on span "Icon List" at bounding box center [848, 160] width 49 height 21
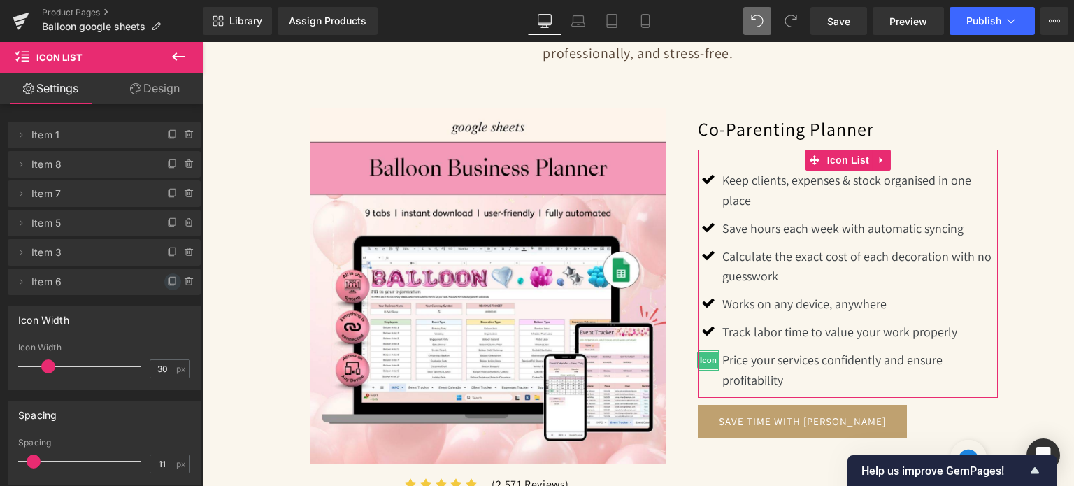
click at [164, 280] on span at bounding box center [172, 281] width 17 height 17
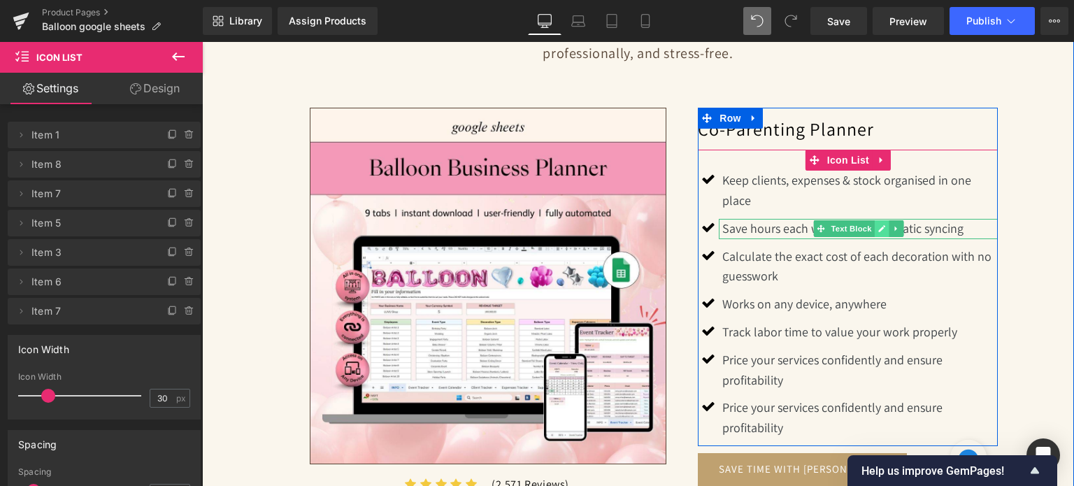
click at [877, 224] on icon at bounding box center [881, 228] width 8 height 8
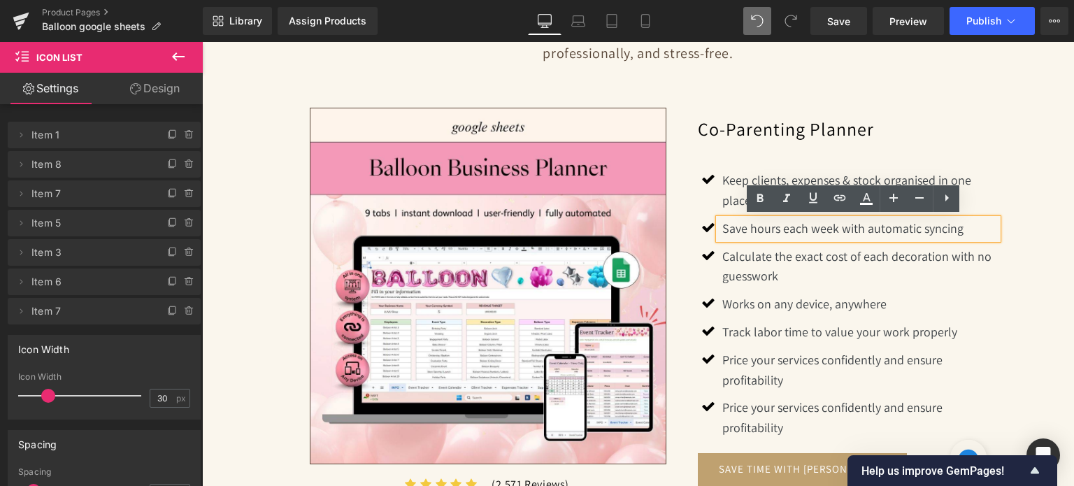
click at [875, 223] on p "Save hours each week with automatic syncing" at bounding box center [859, 229] width 275 height 20
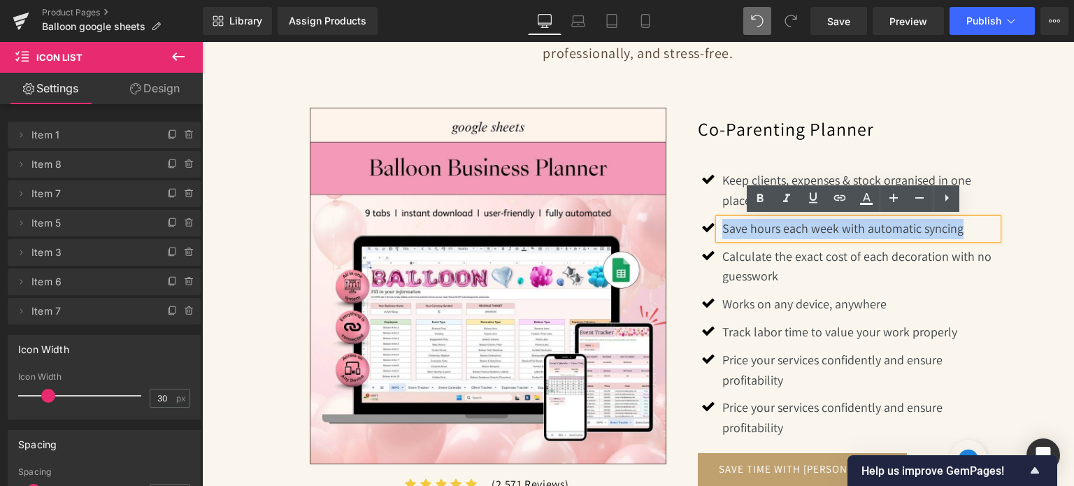
click at [875, 223] on p "Save hours each week with automatic syncing" at bounding box center [859, 229] width 275 height 20
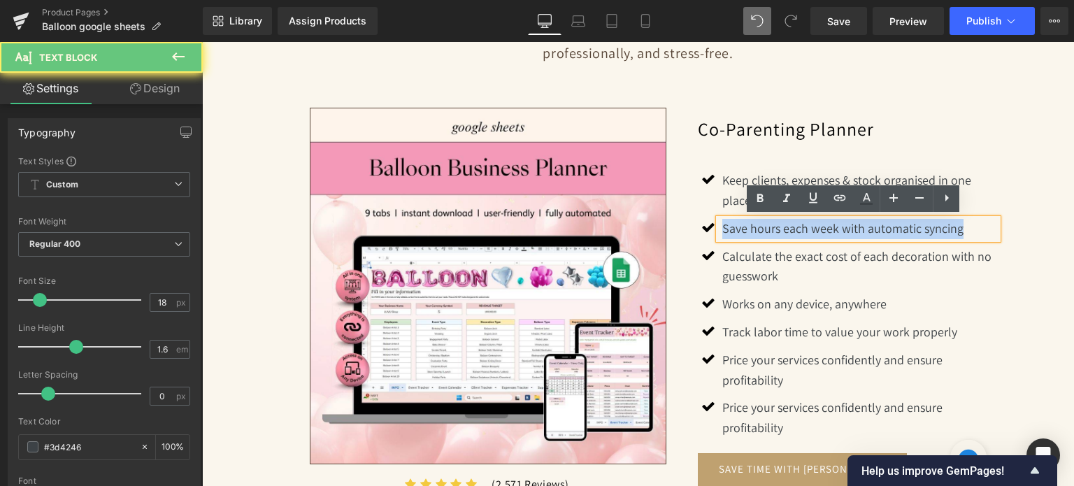
click at [875, 223] on p "Save hours each week with automatic syncing" at bounding box center [859, 229] width 275 height 20
copy p "Save hours each week with automatic syncing"
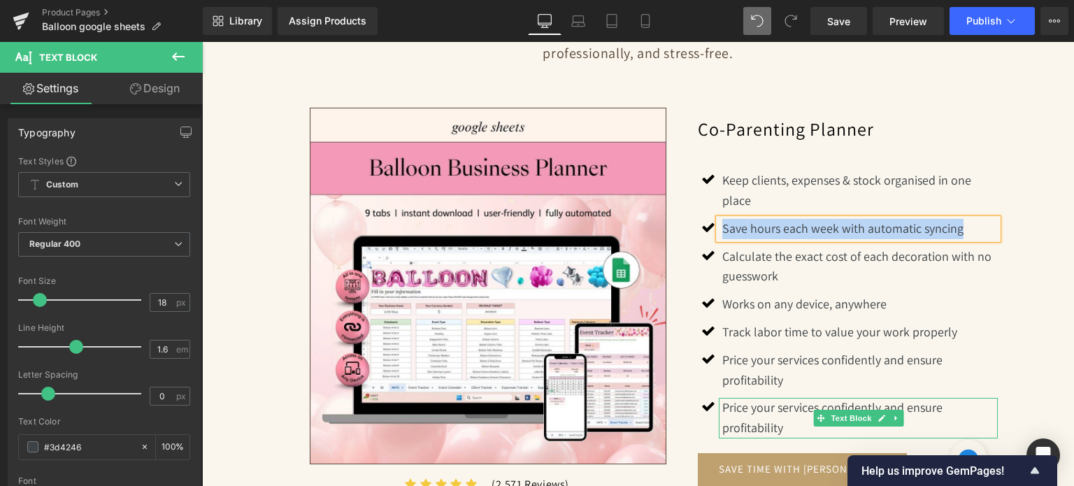
click at [741, 417] on p "Price your services confidently and ensure profitability" at bounding box center [859, 418] width 275 height 41
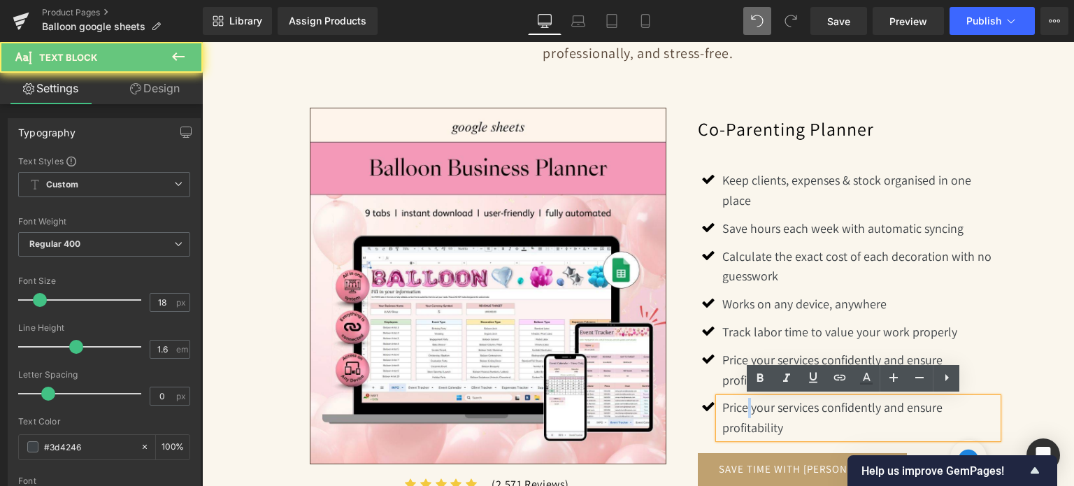
click at [741, 417] on p "Price your services confidently and ensure profitability" at bounding box center [859, 418] width 275 height 41
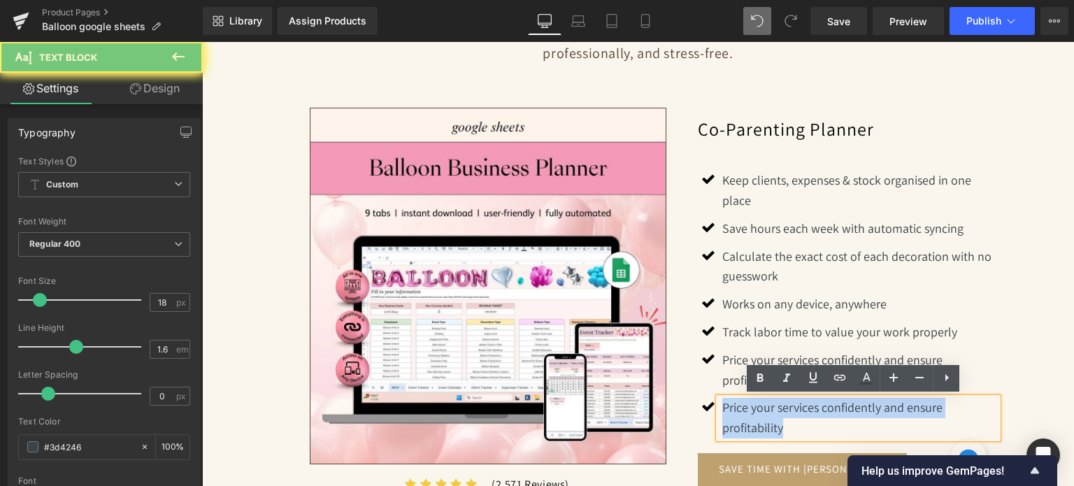
click at [741, 417] on p "Price your services confidently and ensure profitability" at bounding box center [859, 418] width 275 height 41
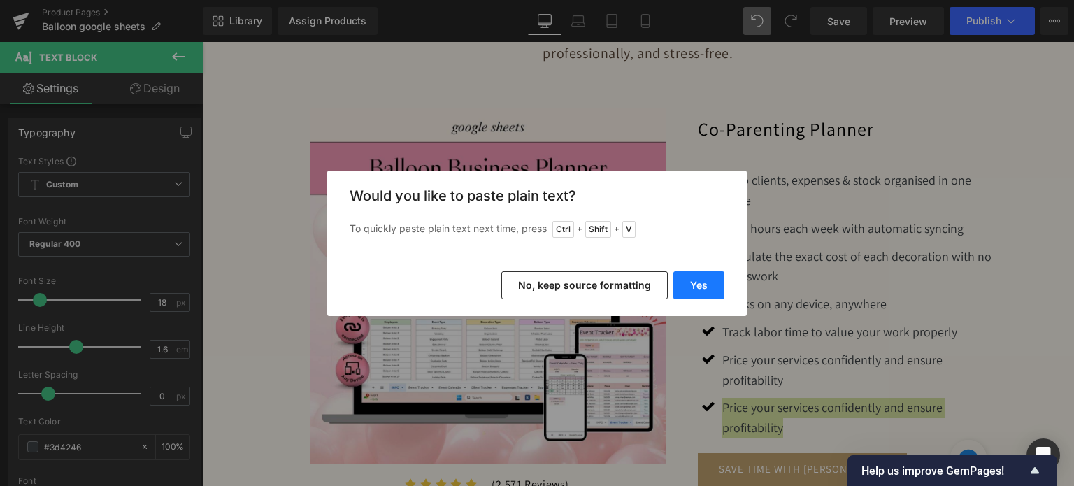
click at [711, 287] on button "Yes" at bounding box center [698, 285] width 51 height 28
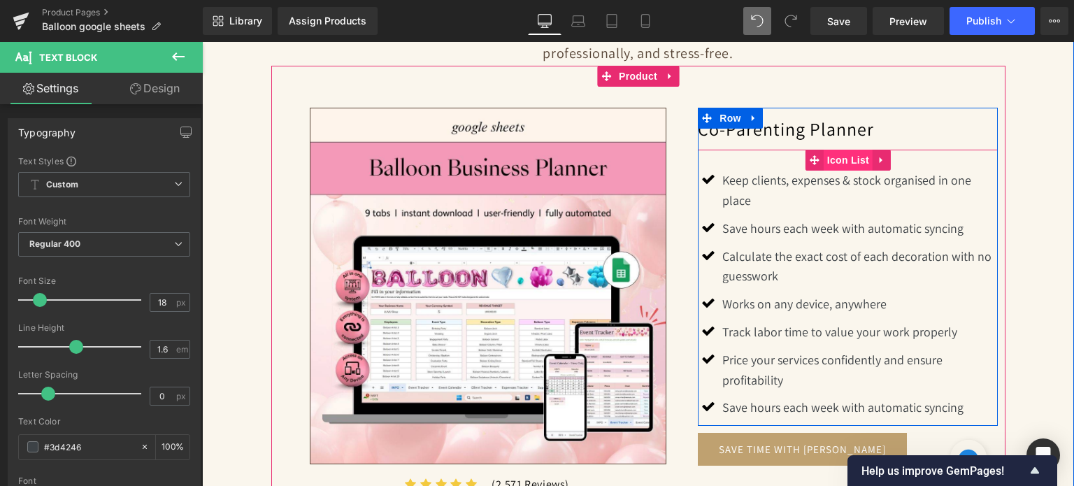
click at [845, 160] on span "Icon List" at bounding box center [848, 160] width 49 height 21
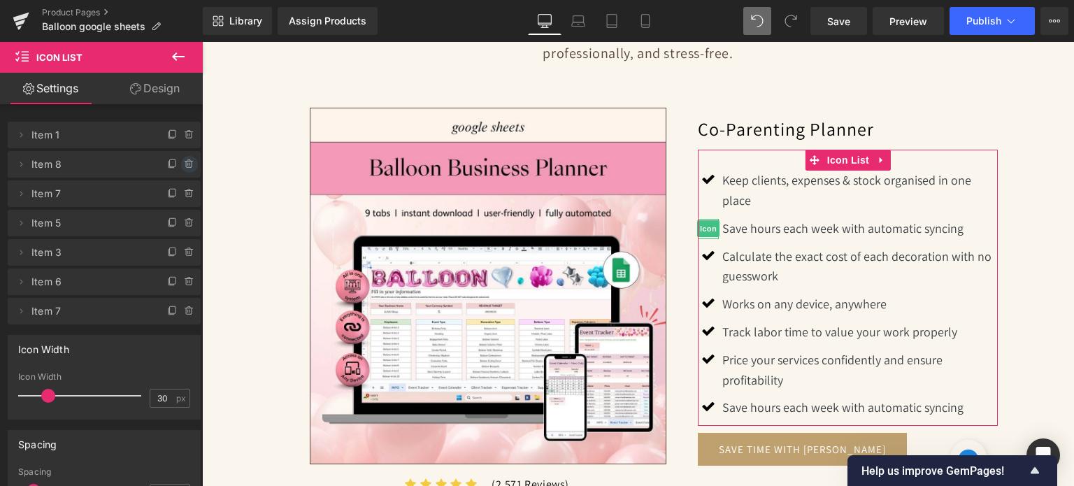
click at [186, 164] on icon at bounding box center [189, 164] width 6 height 6
click at [180, 164] on button "Delete" at bounding box center [174, 165] width 44 height 18
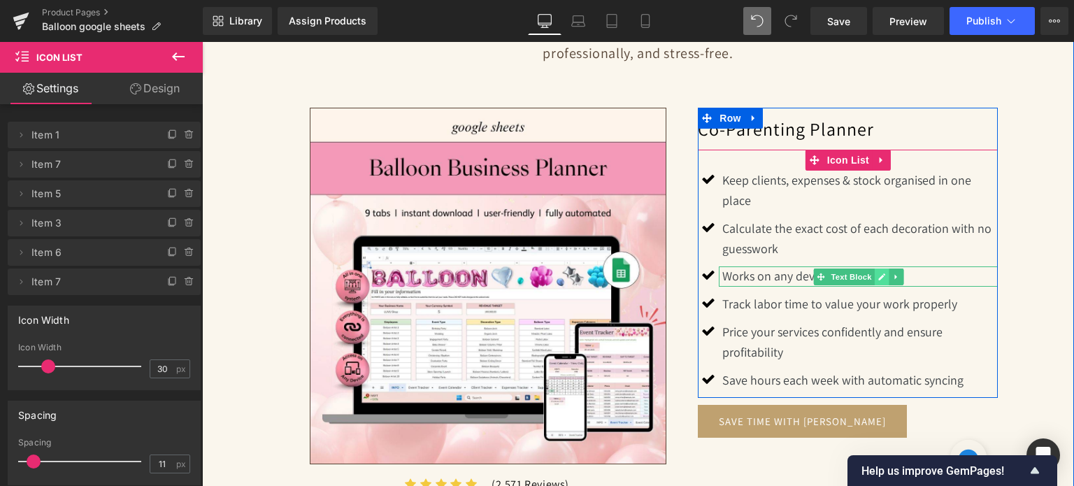
click at [877, 273] on icon at bounding box center [881, 277] width 8 height 8
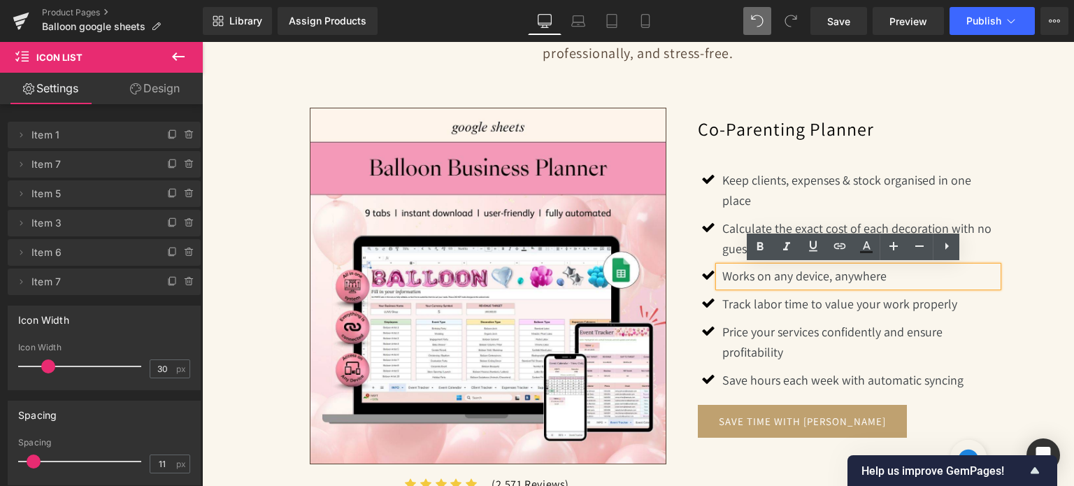
click at [858, 277] on p "Works on any device, anywhere" at bounding box center [859, 276] width 275 height 20
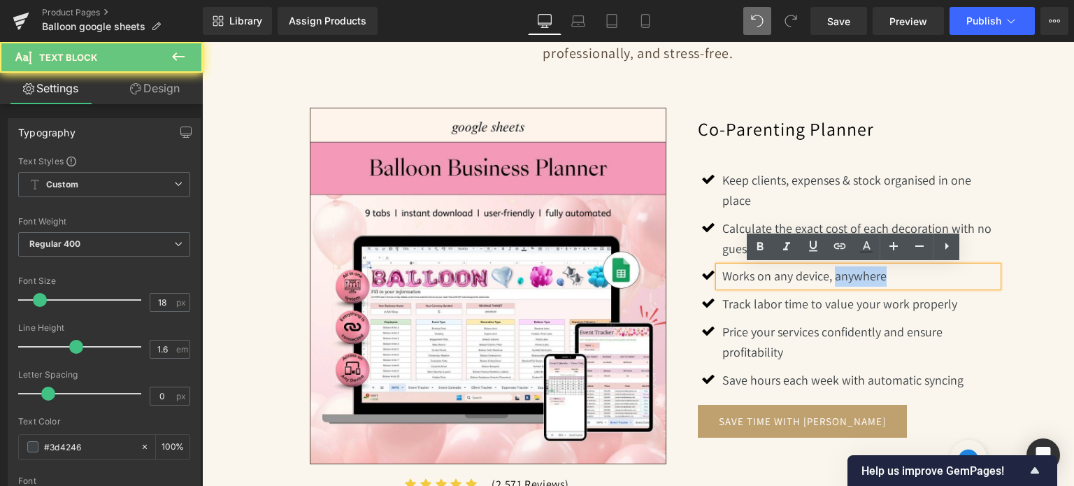
click at [858, 277] on p "Works on any device, anywhere" at bounding box center [859, 276] width 275 height 20
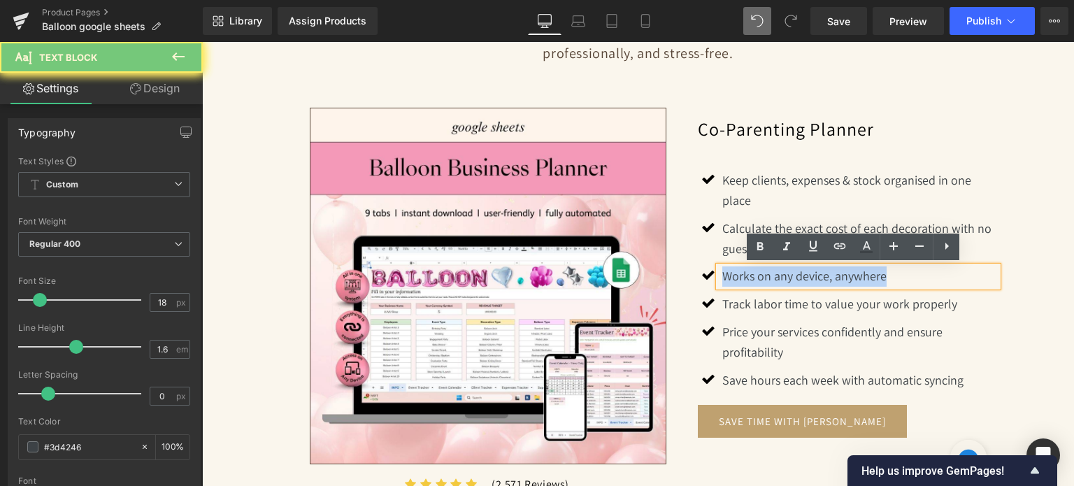
copy p "Works on any device, anywhere"
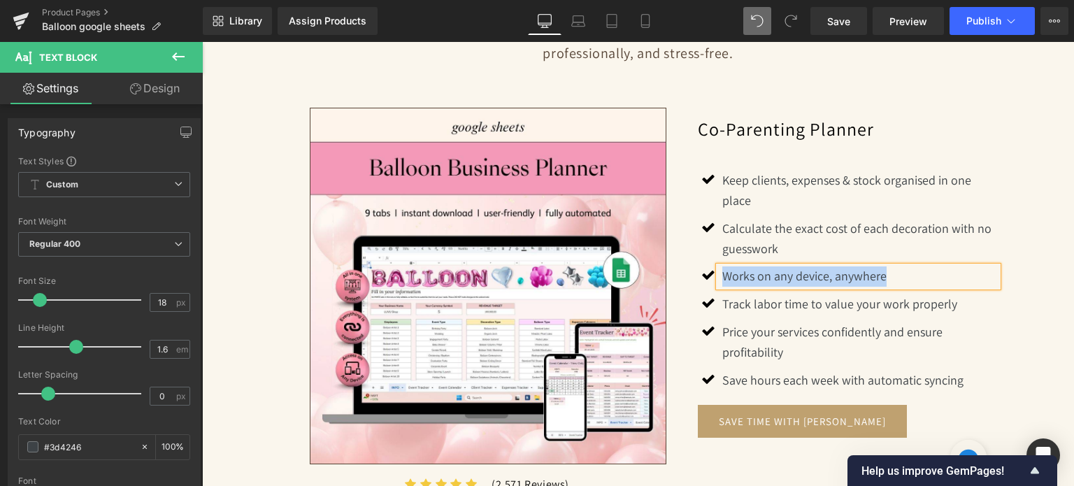
click at [1027, 240] on div "Simplify Your Balloon Business, Maximize Your Profits Heading Separator From yo…" at bounding box center [638, 235] width 839 height 609
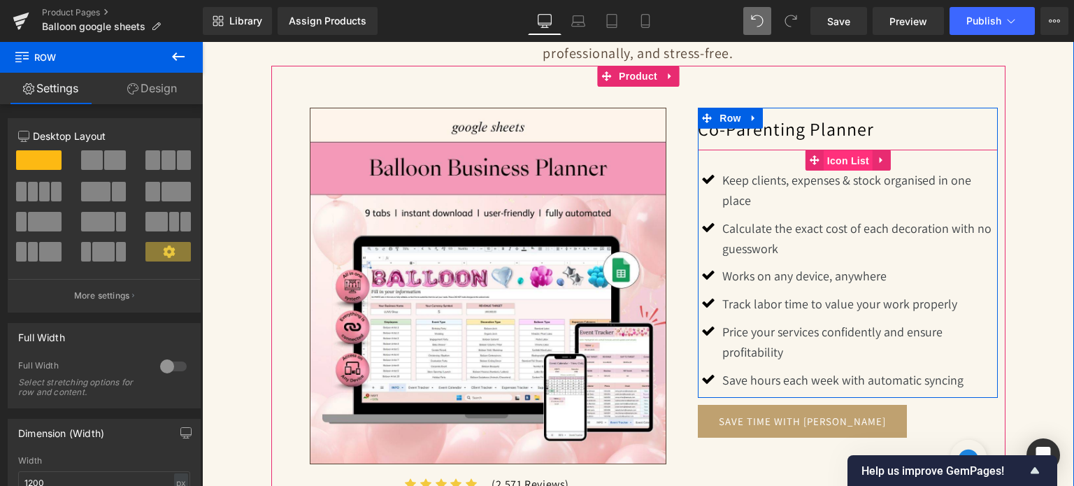
click at [830, 165] on span "Icon List" at bounding box center [848, 160] width 49 height 21
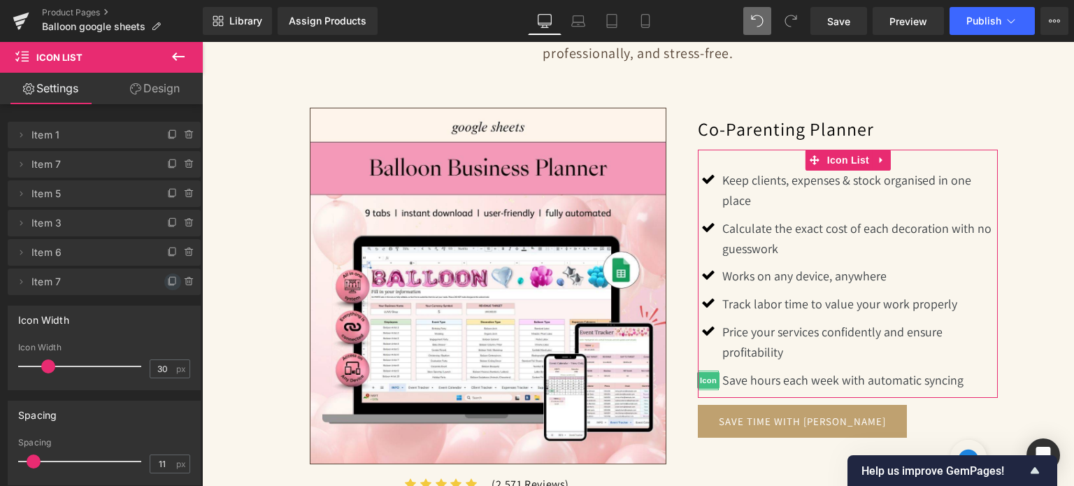
click at [168, 280] on icon at bounding box center [172, 281] width 11 height 11
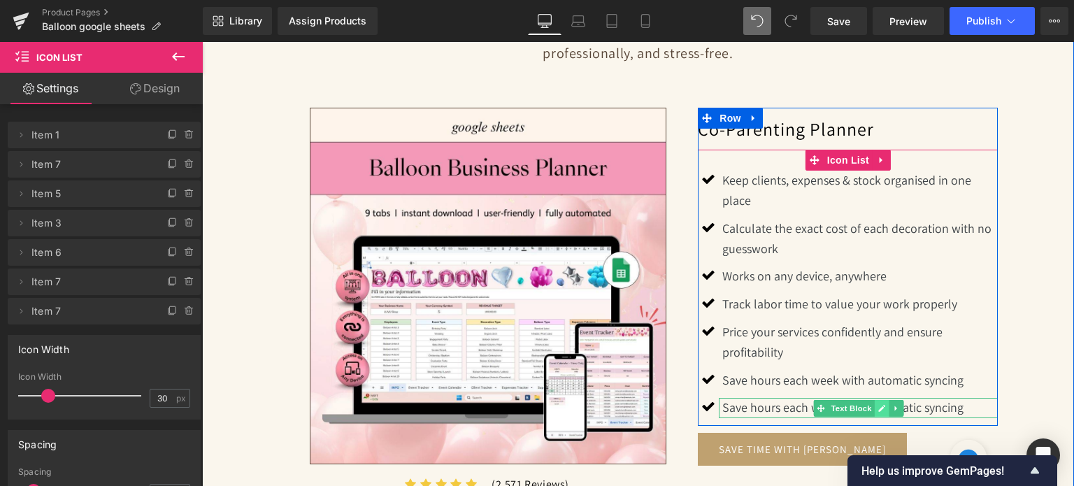
click at [878, 405] on icon at bounding box center [881, 408] width 7 height 7
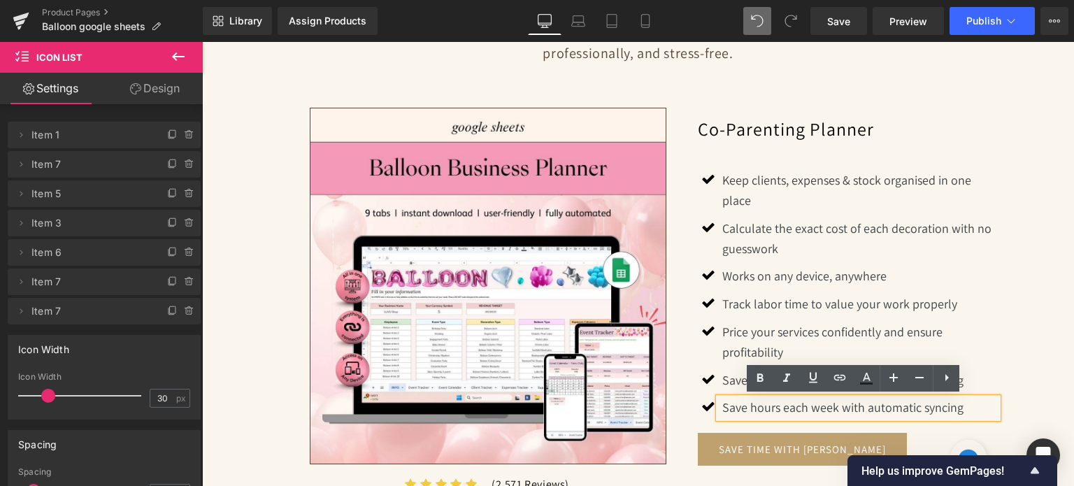
click at [865, 406] on p "Save hours each week with automatic syncing" at bounding box center [859, 408] width 275 height 20
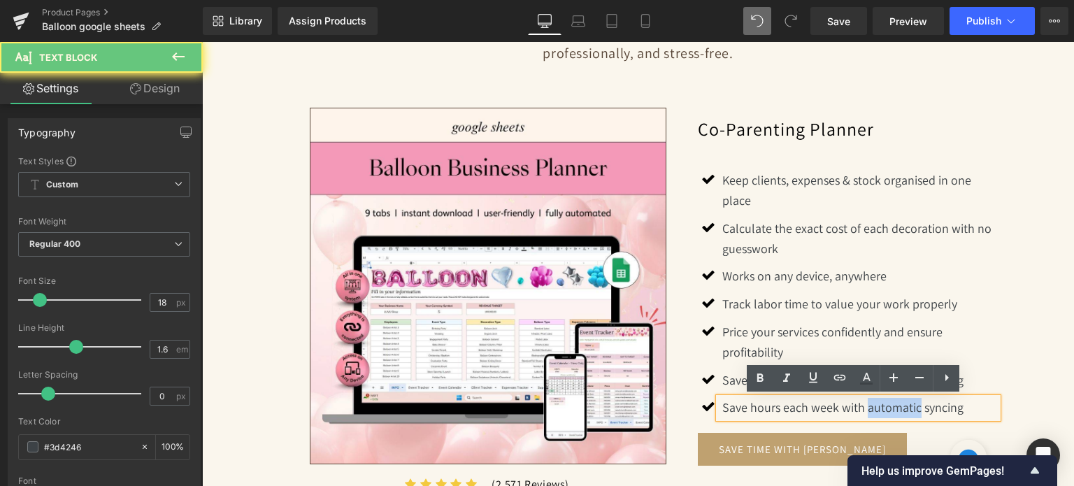
click at [865, 406] on p "Save hours each week with automatic syncing" at bounding box center [859, 408] width 275 height 20
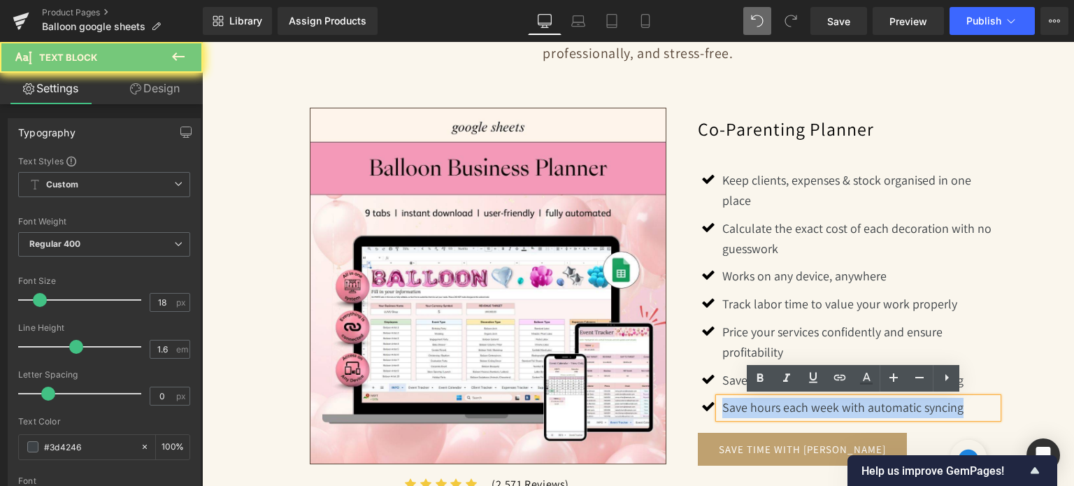
click at [865, 406] on p "Save hours each week with automatic syncing" at bounding box center [859, 408] width 275 height 20
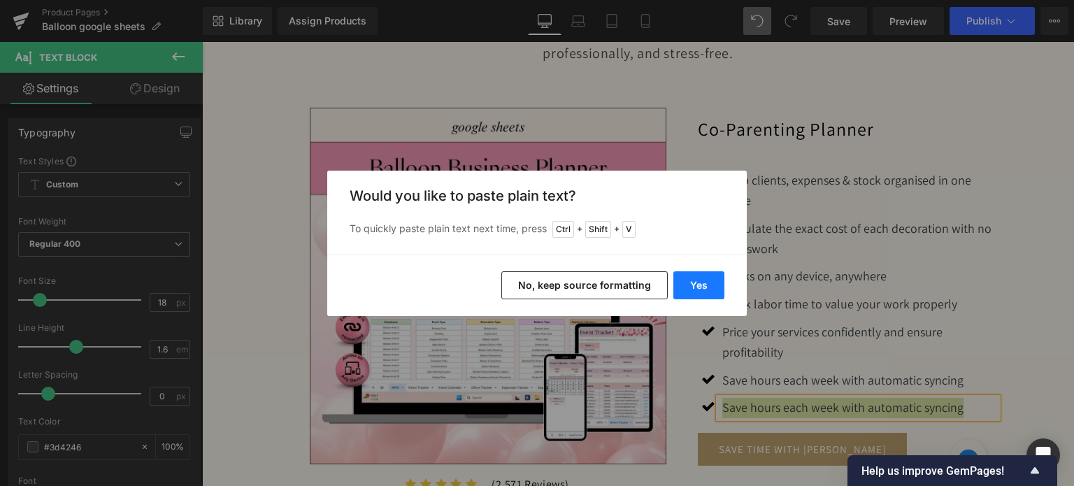
click at [714, 292] on button "Yes" at bounding box center [698, 285] width 51 height 28
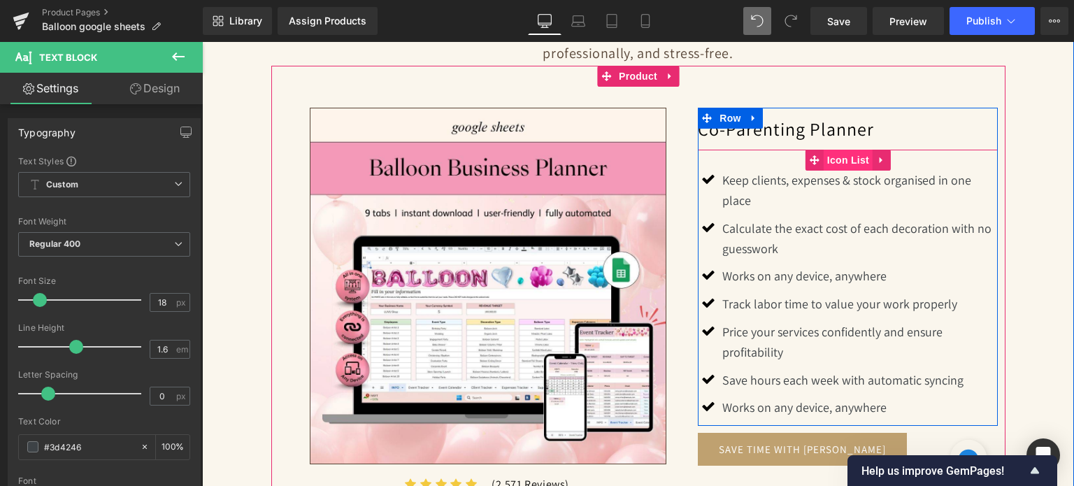
click at [830, 159] on span "Icon List" at bounding box center [848, 160] width 49 height 21
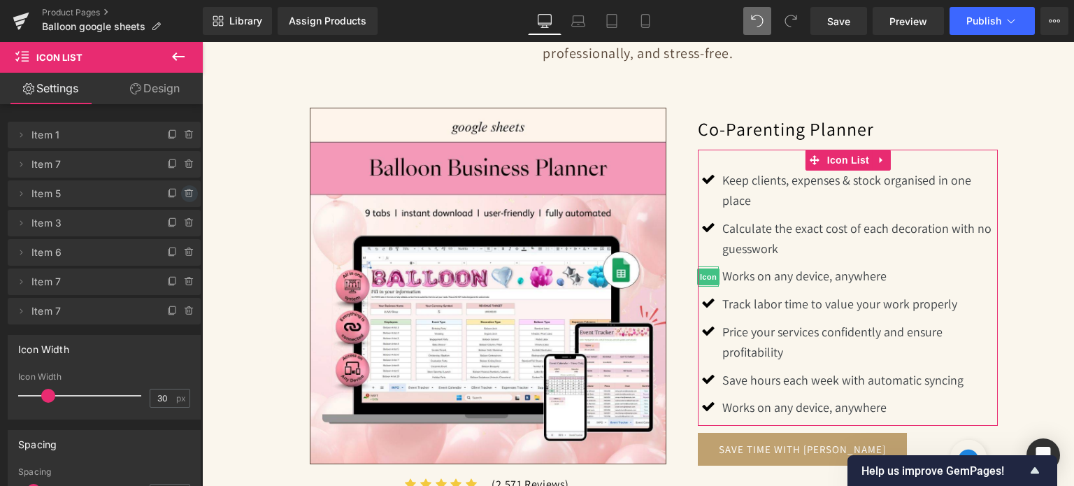
click at [182, 199] on span at bounding box center [189, 193] width 17 height 17
click at [182, 194] on button "Delete" at bounding box center [174, 194] width 44 height 18
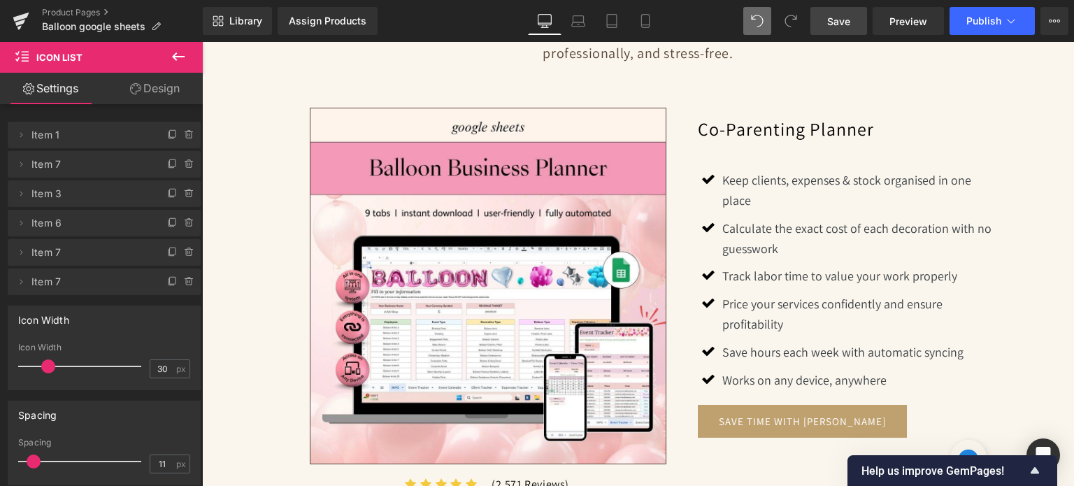
click at [835, 24] on span "Save" at bounding box center [838, 21] width 23 height 15
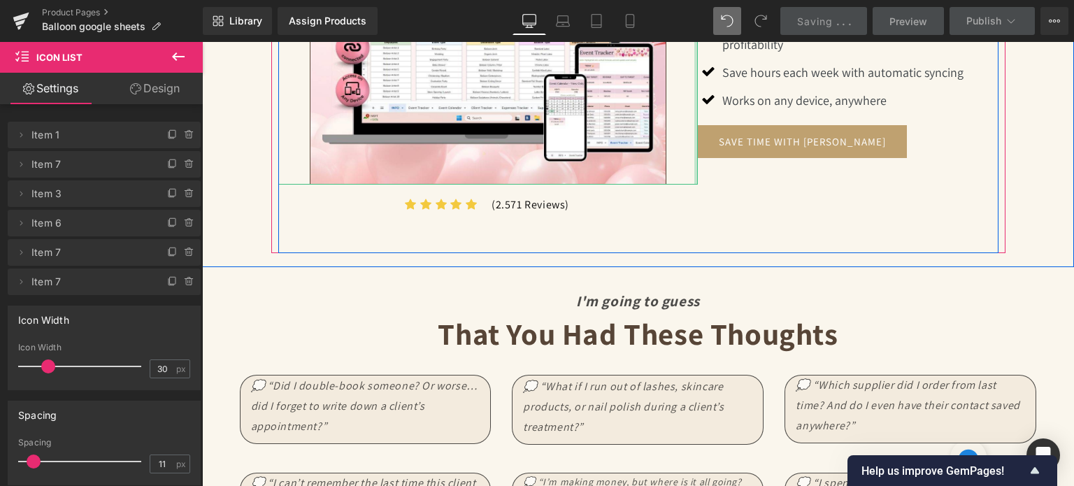
scroll to position [1608, 0]
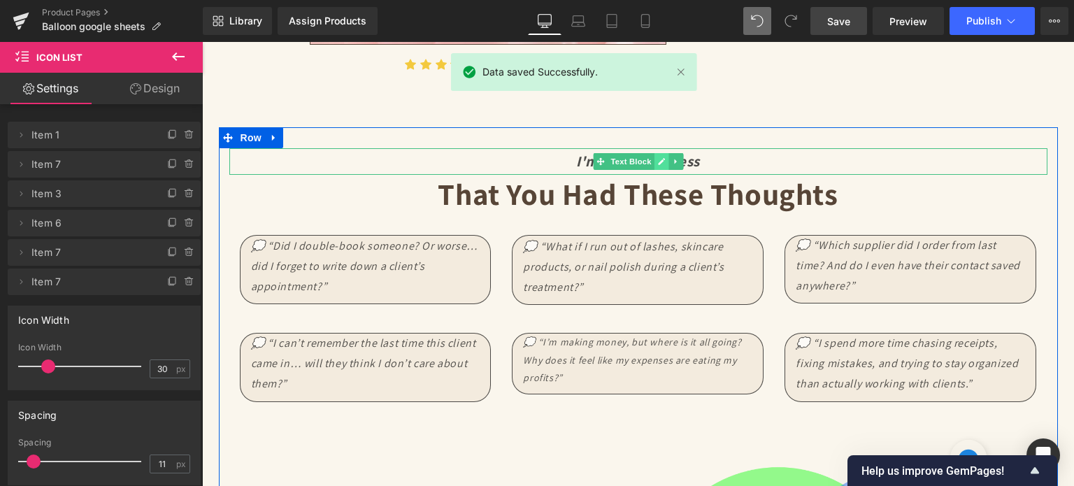
click at [654, 159] on link at bounding box center [661, 161] width 15 height 17
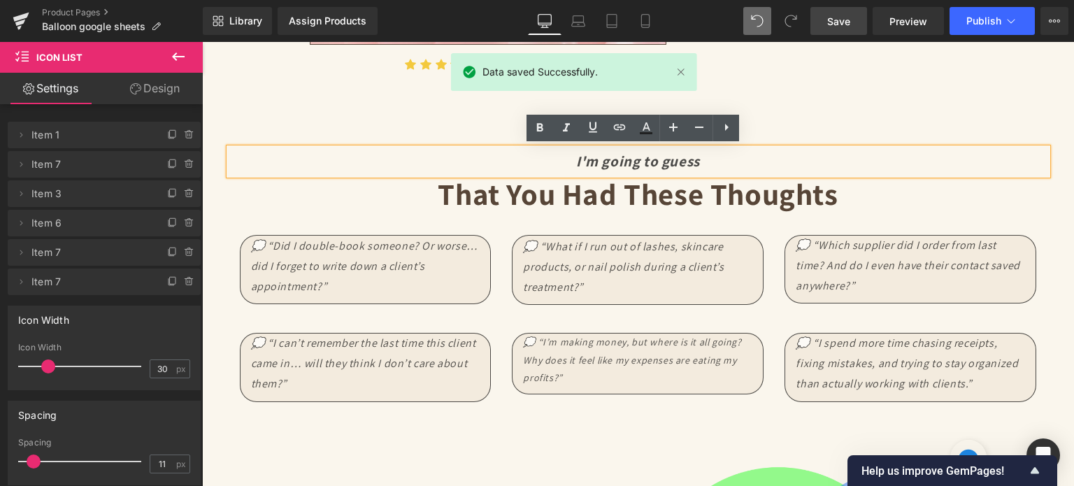
click at [649, 159] on icon "I'm going to guess" at bounding box center [638, 161] width 124 height 19
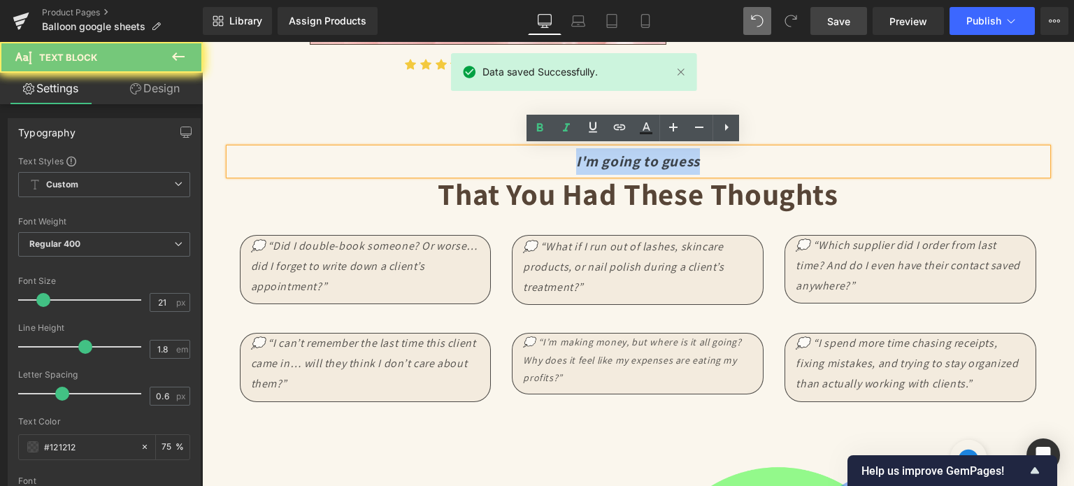
click at [649, 159] on icon "I'm going to guess" at bounding box center [638, 161] width 124 height 19
copy icon "I'm going to guess"
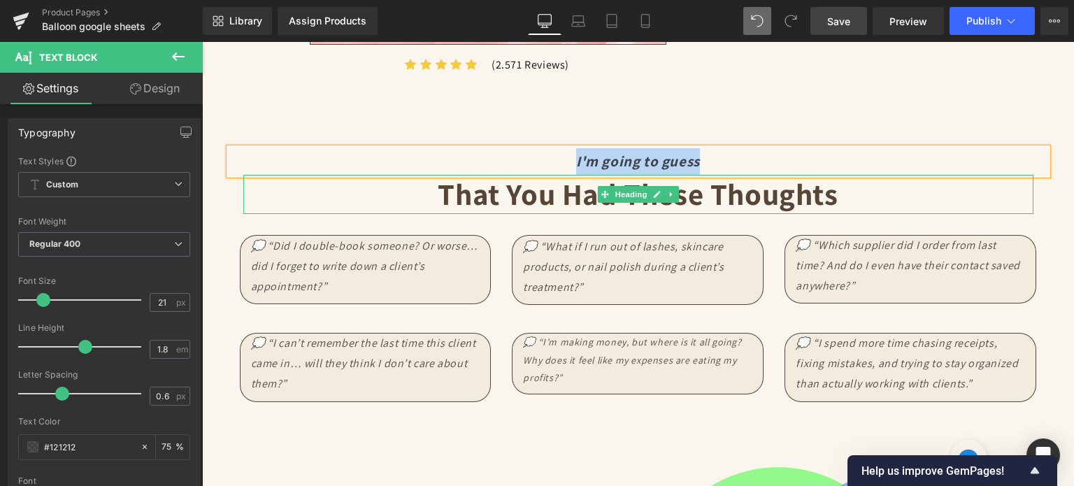
click at [569, 196] on strong "That You had these thoughts" at bounding box center [638, 193] width 400 height 39
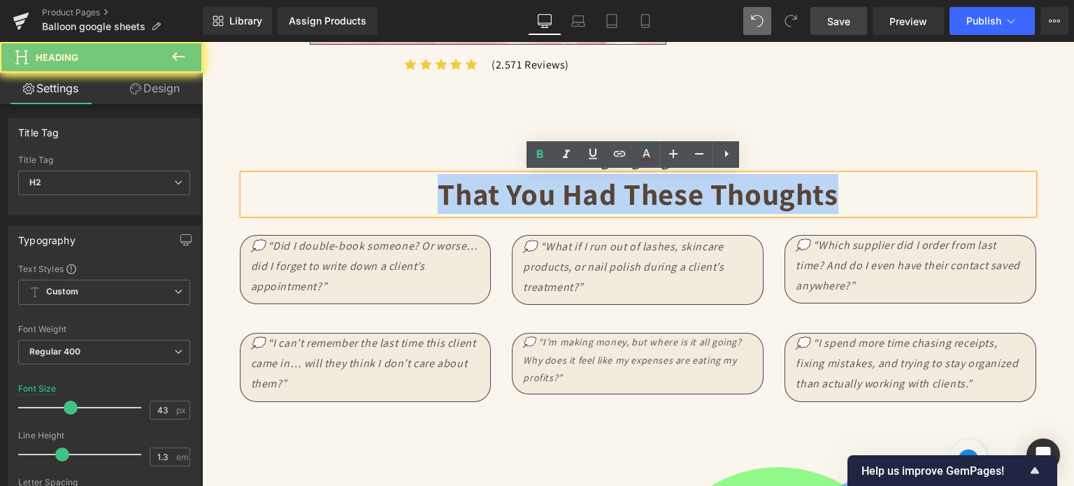
click at [569, 196] on strong "That You had these thoughts" at bounding box center [638, 193] width 400 height 39
copy strong "That You had these thoughts"
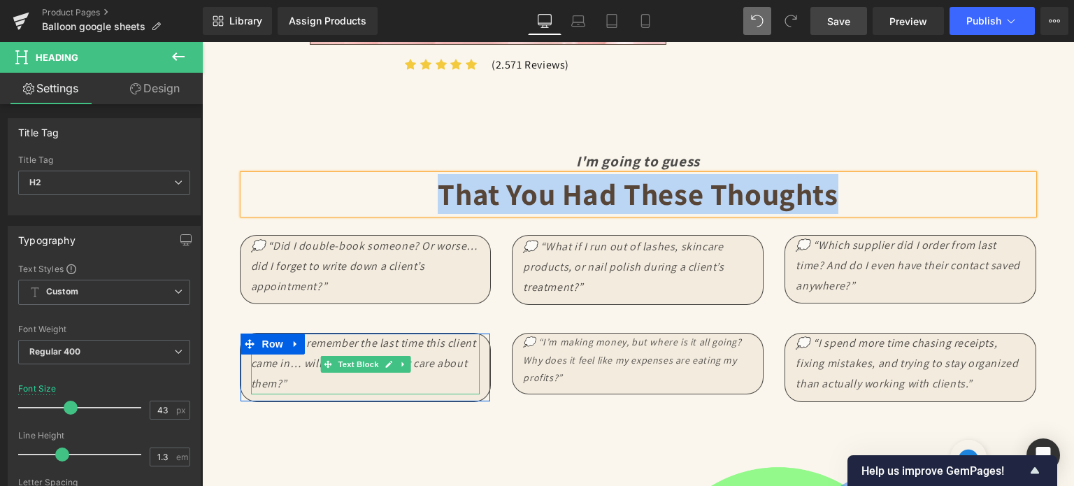
click at [319, 347] on icon "💭 “I can’t remember the last time this client came in… will they think I don’t …" at bounding box center [363, 363] width 225 height 55
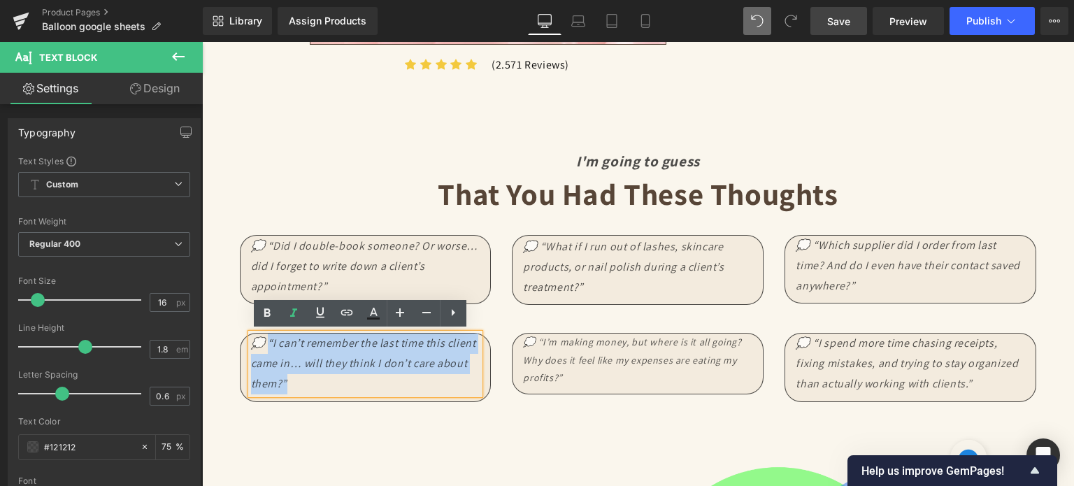
drag, startPoint x: 287, startPoint y: 380, endPoint x: 264, endPoint y: 335, distance: 50.7
click at [264, 335] on p "💭 “I can’t remember the last time this client came in… will they think I don’t …" at bounding box center [365, 363] width 229 height 60
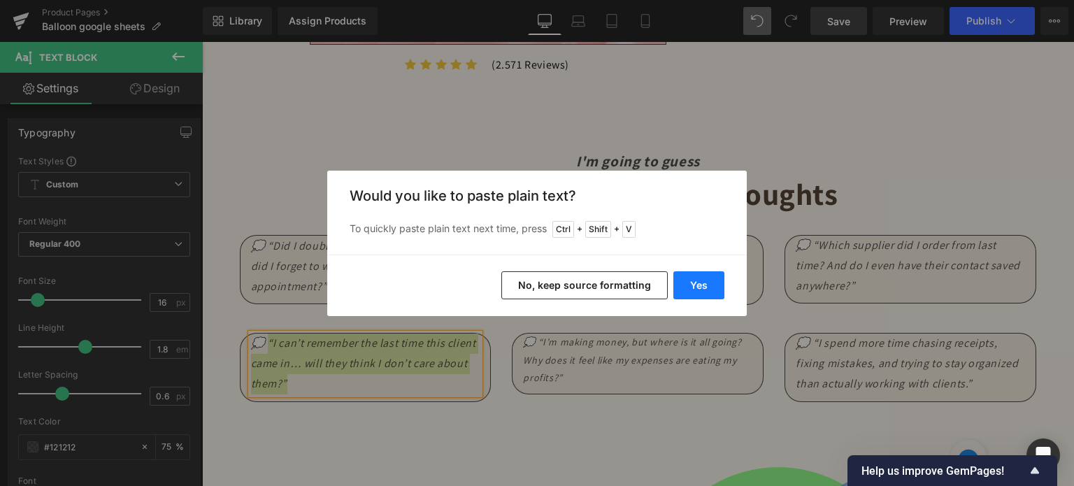
click at [705, 294] on button "Yes" at bounding box center [698, 285] width 51 height 28
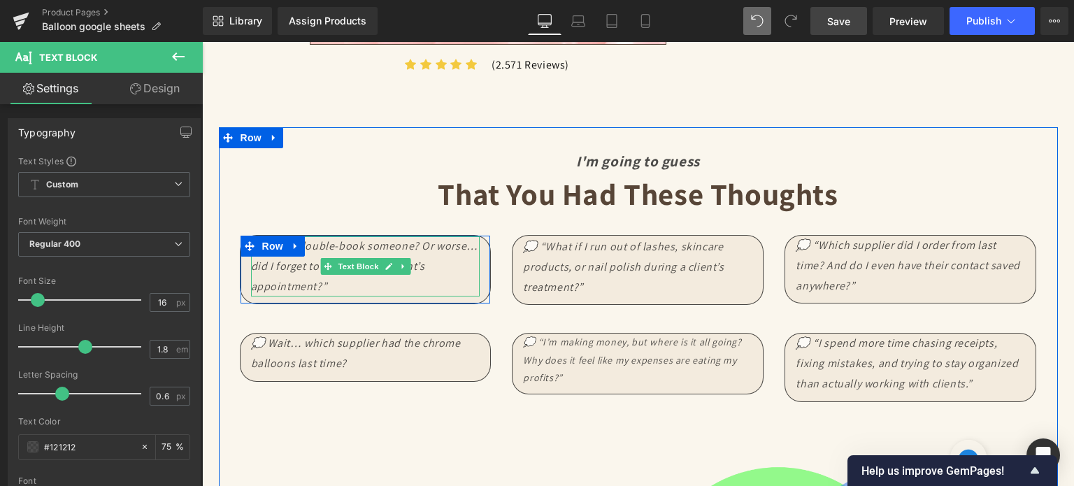
click at [319, 280] on icon "💭 “Did I double-book someone? Or worse… did I forget to write down a client’s a…" at bounding box center [364, 265] width 227 height 55
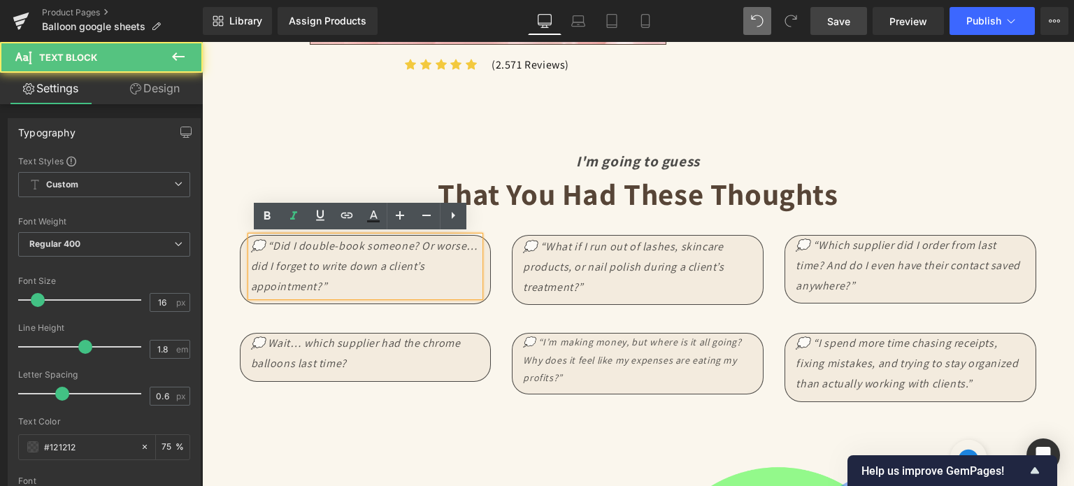
click at [326, 287] on p "💭 “Did I double-book someone? Or worse… did I forget to write down a client’s a…" at bounding box center [365, 266] width 229 height 60
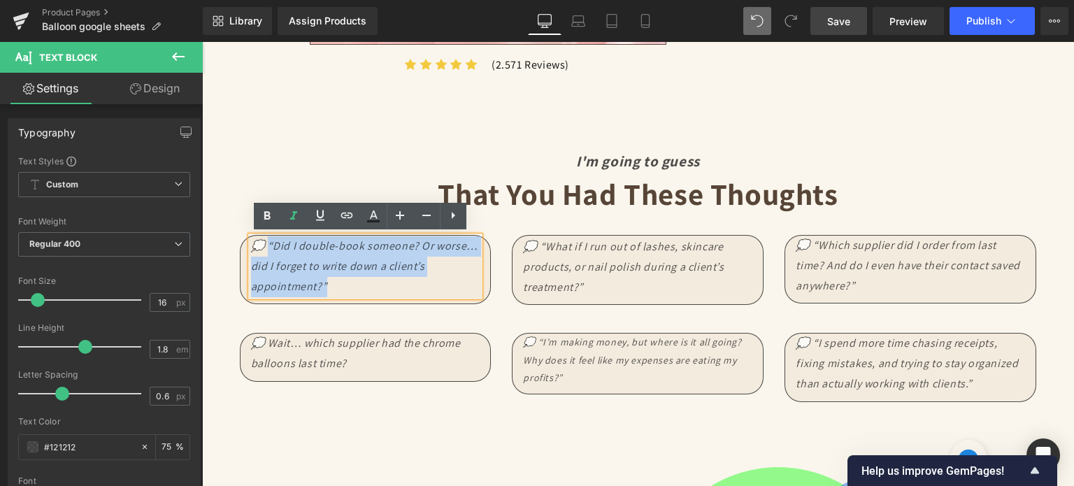
drag, startPoint x: 326, startPoint y: 287, endPoint x: 265, endPoint y: 247, distance: 73.7
click at [265, 247] on p "💭 “Did I double-book someone? Or worse… did I forget to write down a client’s a…" at bounding box center [365, 266] width 229 height 60
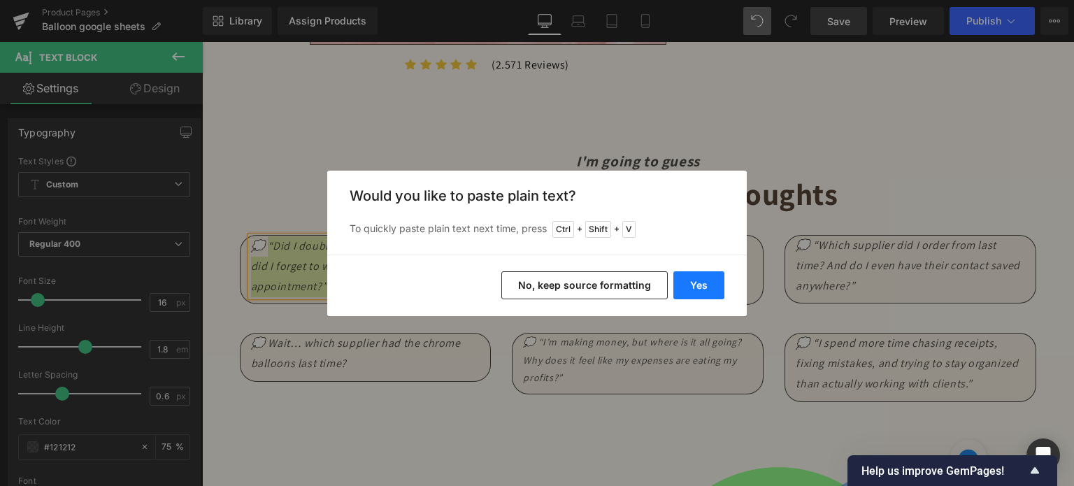
click at [707, 285] on button "Yes" at bounding box center [698, 285] width 51 height 28
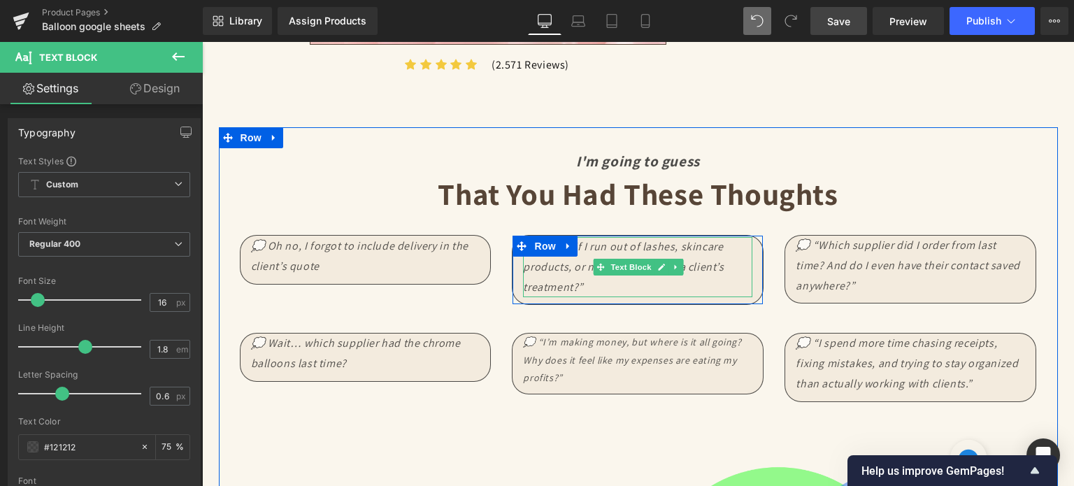
click at [579, 268] on icon "💭 “What if I run out of lashes, skincare products, or nail polish during a clie…" at bounding box center [623, 266] width 201 height 55
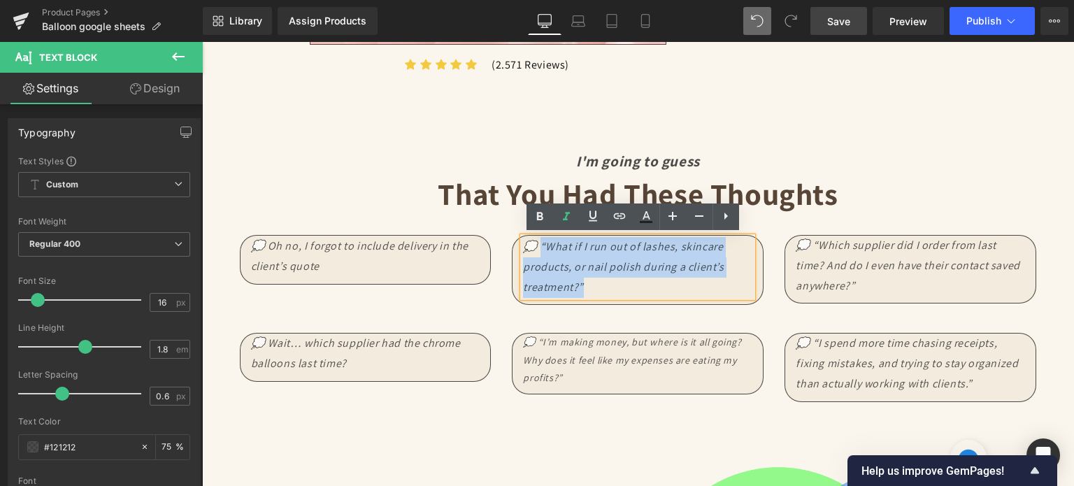
drag, startPoint x: 579, startPoint y: 287, endPoint x: 538, endPoint y: 243, distance: 60.3
click at [538, 243] on p "💭 “What if I run out of lashes, skincare products, or nail polish during a clie…" at bounding box center [637, 267] width 229 height 60
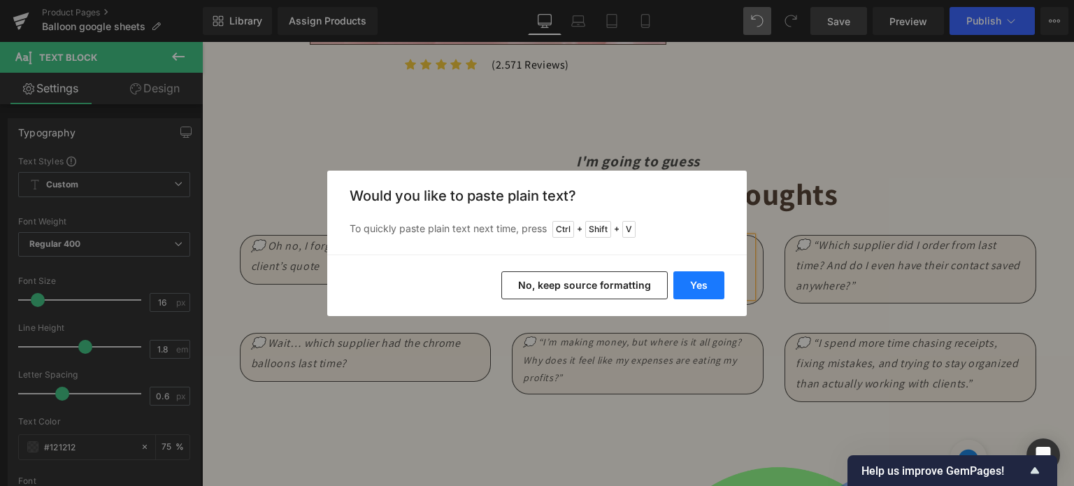
click at [698, 289] on button "Yes" at bounding box center [698, 285] width 51 height 28
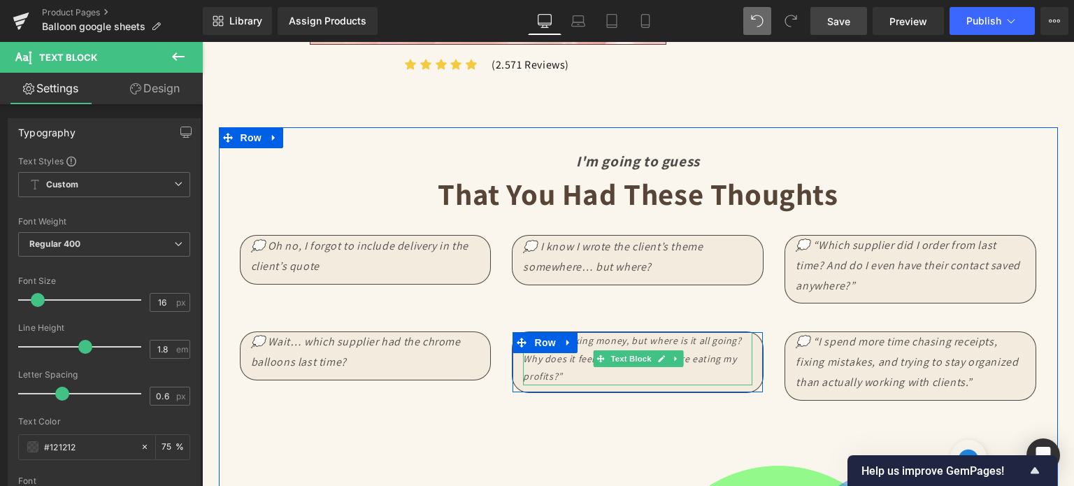
click at [593, 350] on span at bounding box center [600, 358] width 15 height 17
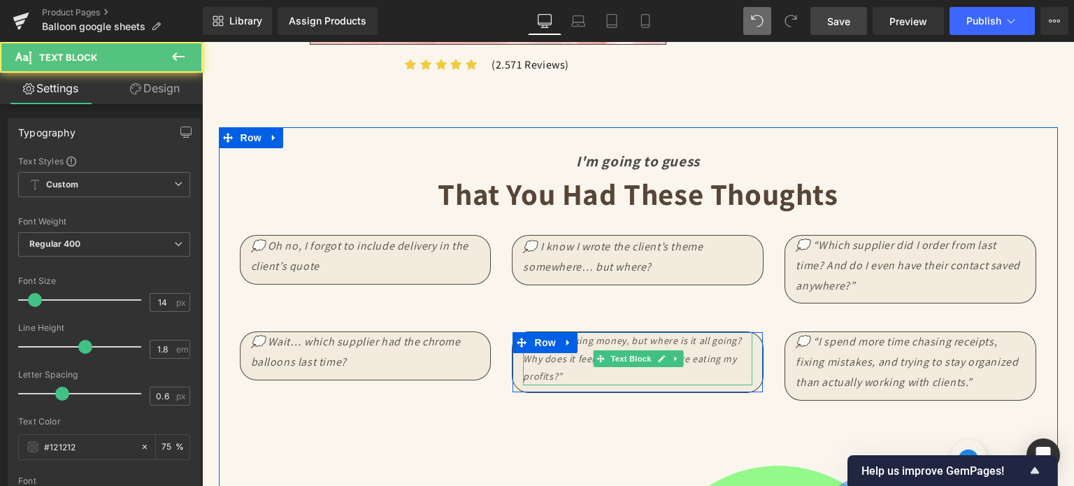
click at [564, 368] on p "💭 “I’m making money, but where is it all going? Why does it feel like my expens…" at bounding box center [637, 358] width 229 height 53
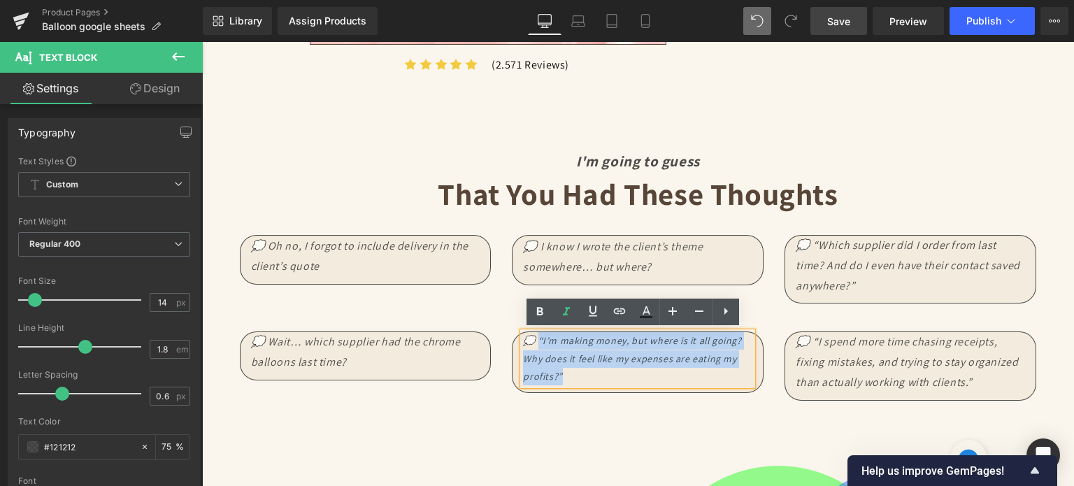
drag, startPoint x: 560, startPoint y: 371, endPoint x: 535, endPoint y: 341, distance: 38.2
click at [535, 341] on p "💭 “I’m making money, but where is it all going? Why does it feel like my expens…" at bounding box center [637, 358] width 229 height 53
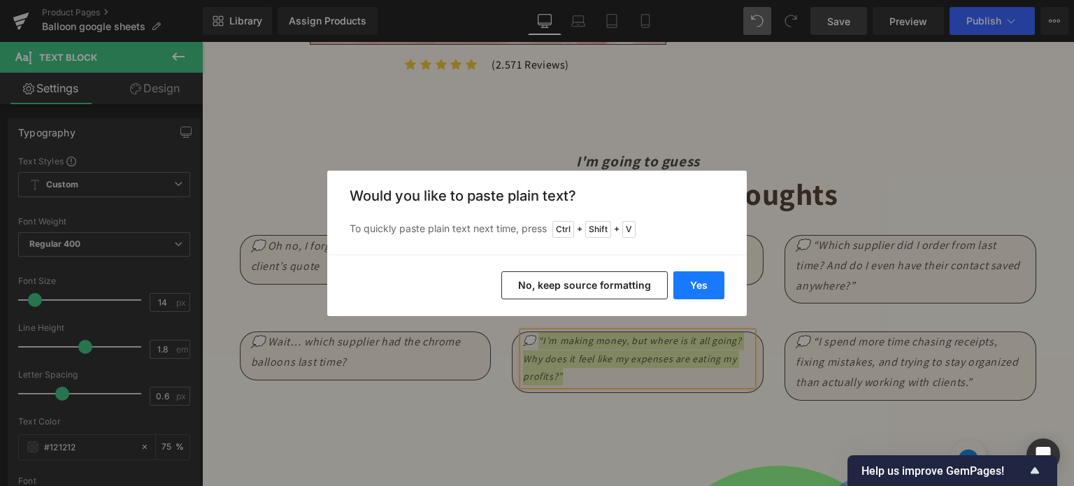
click at [690, 285] on button "Yes" at bounding box center [698, 285] width 51 height 28
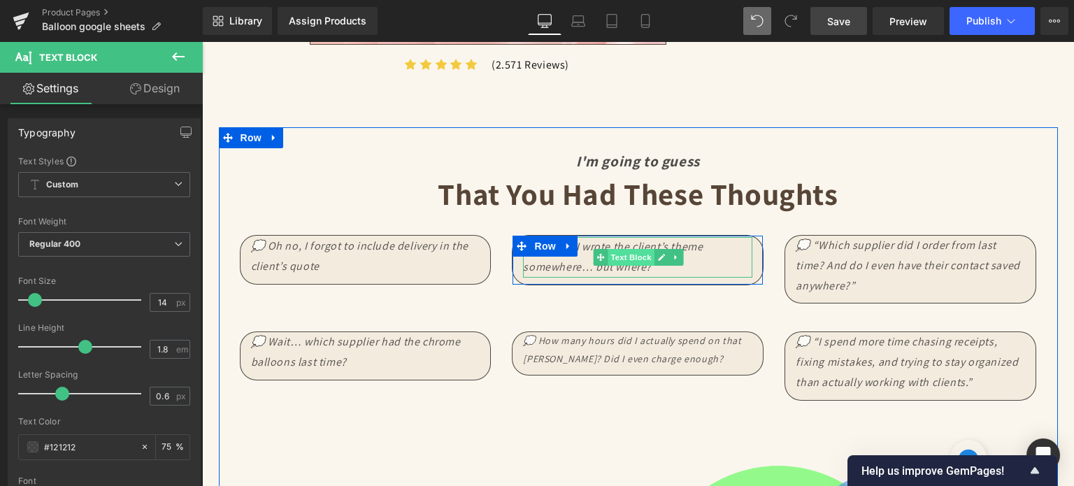
click at [622, 253] on span "Text Block" at bounding box center [630, 257] width 46 height 17
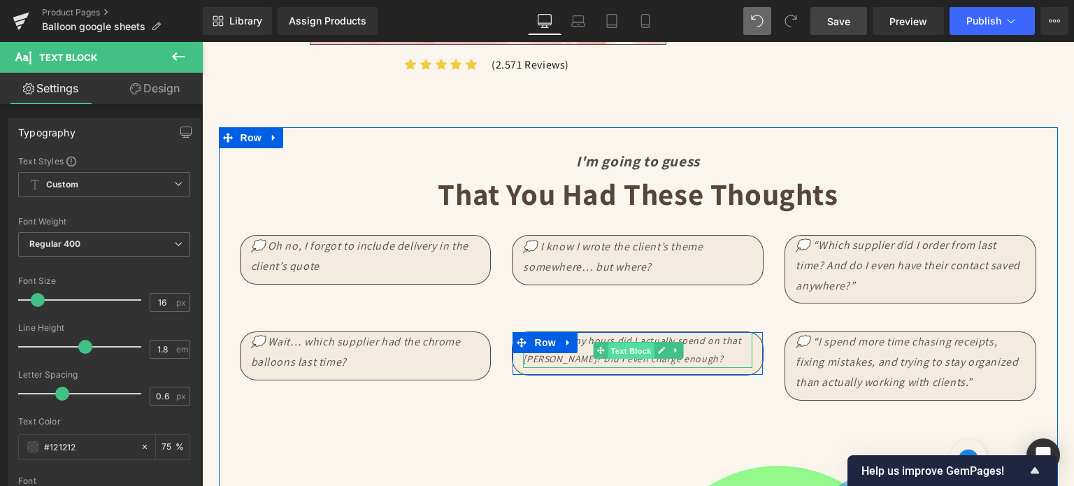
click at [632, 349] on span "Text Block" at bounding box center [630, 350] width 46 height 17
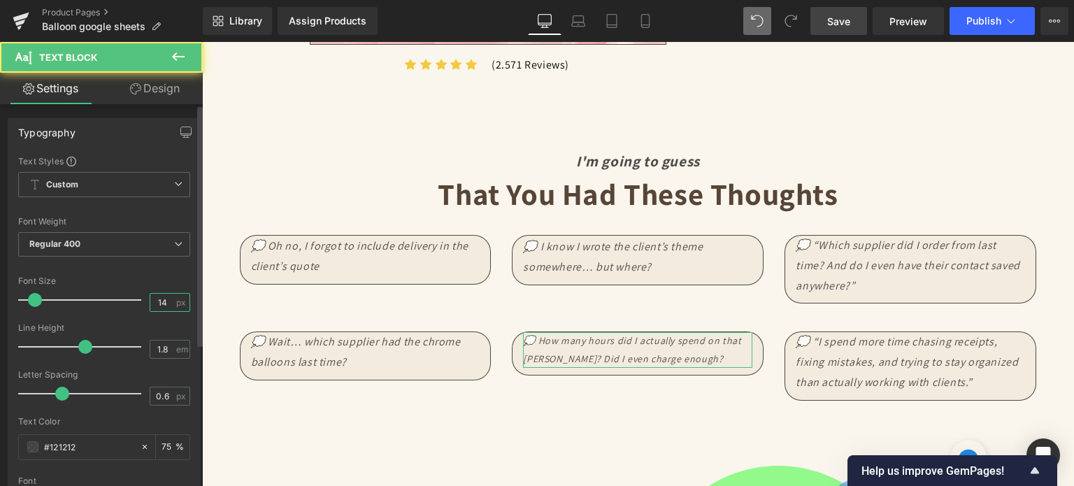
click at [157, 302] on input "14" at bounding box center [162, 302] width 24 height 17
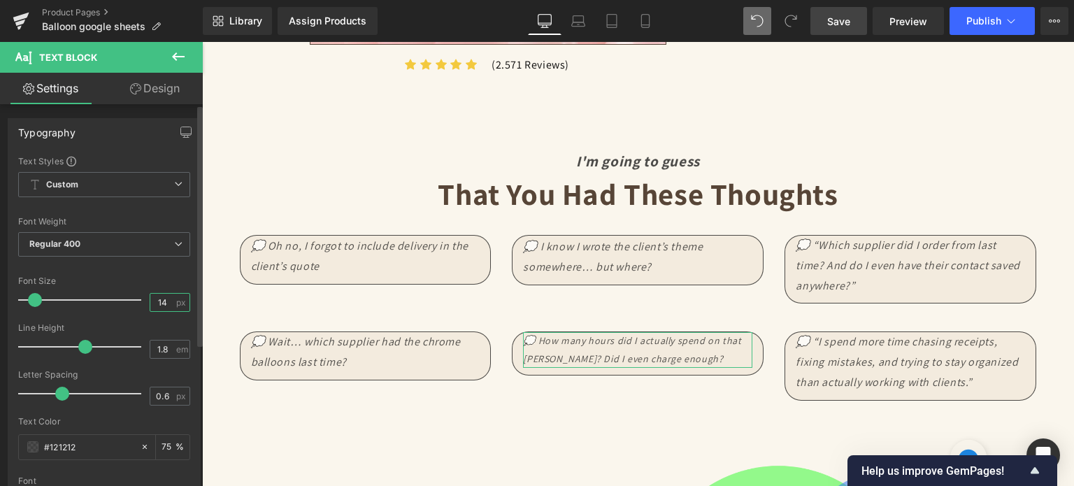
click at [157, 302] on input "14" at bounding box center [162, 302] width 24 height 17
type input "16"
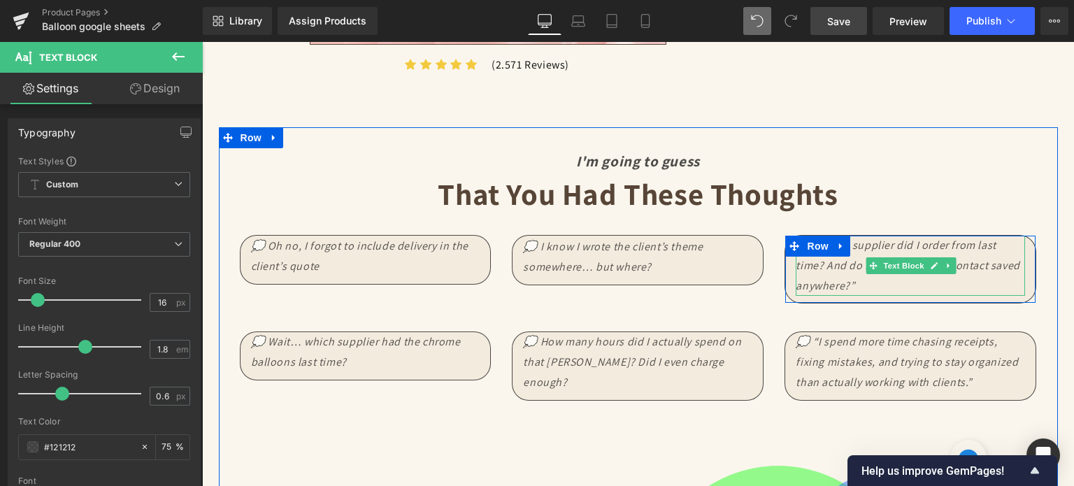
click at [842, 273] on p "💭 “Which supplier did I order from last time? And do I even have their contact …" at bounding box center [910, 266] width 229 height 60
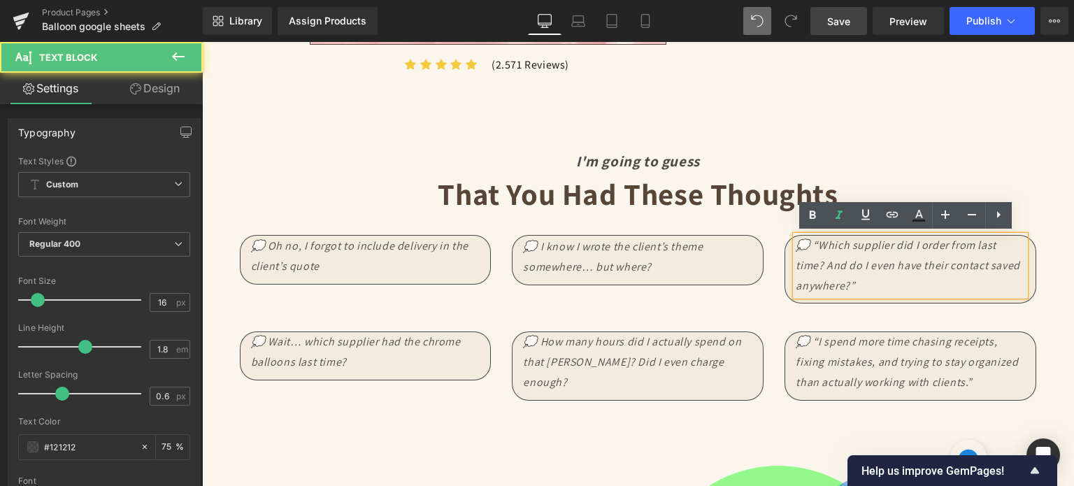
click at [847, 285] on icon "💭 “Which supplier did I order from last time? And do I even have their contact …" at bounding box center [908, 265] width 224 height 55
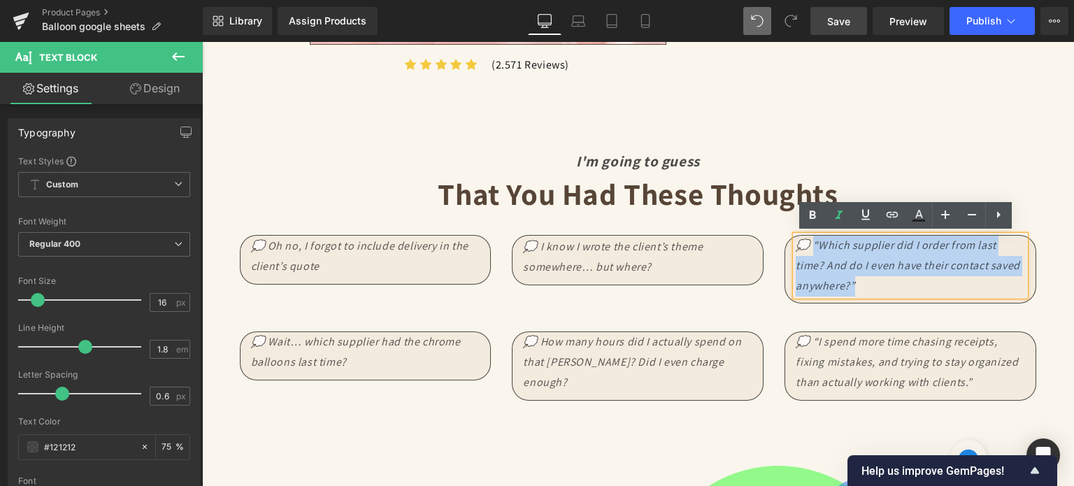
drag, startPoint x: 849, startPoint y: 285, endPoint x: 809, endPoint y: 247, distance: 54.4
click at [809, 247] on icon "💭 “Which supplier did I order from last time? And do I even have their contact …" at bounding box center [908, 265] width 224 height 55
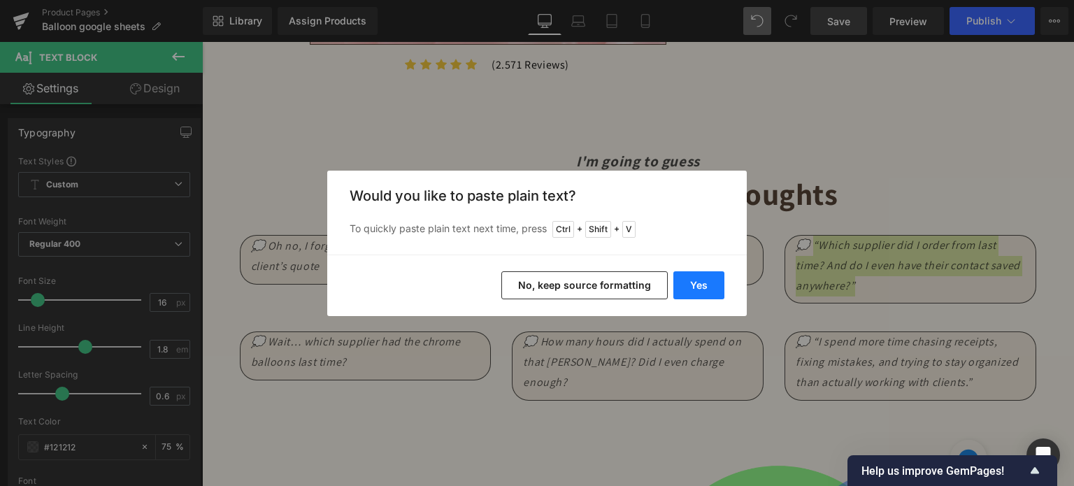
click at [705, 282] on button "Yes" at bounding box center [698, 285] width 51 height 28
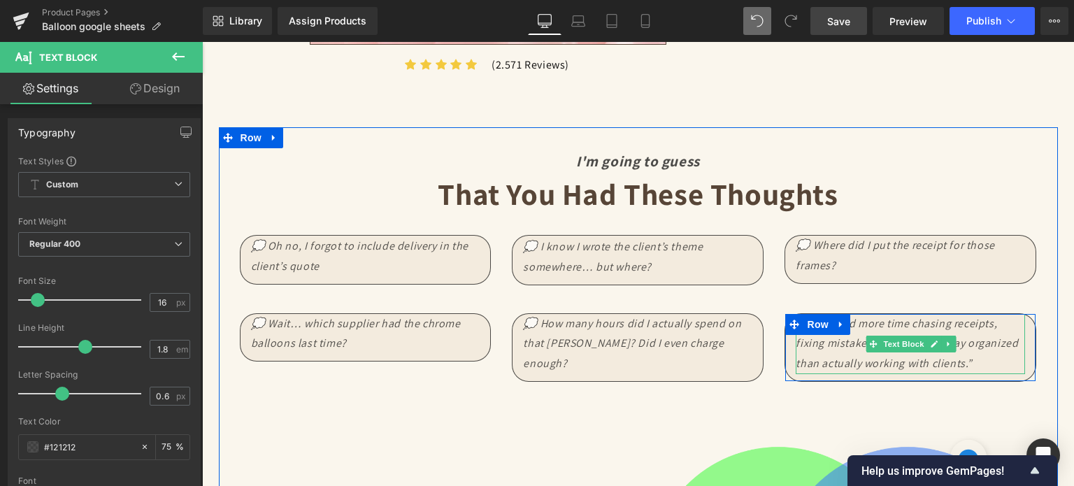
click at [844, 354] on icon "💭 “I spend more time chasing receipts, fixing mistakes, and trying to stay orga…" at bounding box center [907, 343] width 222 height 55
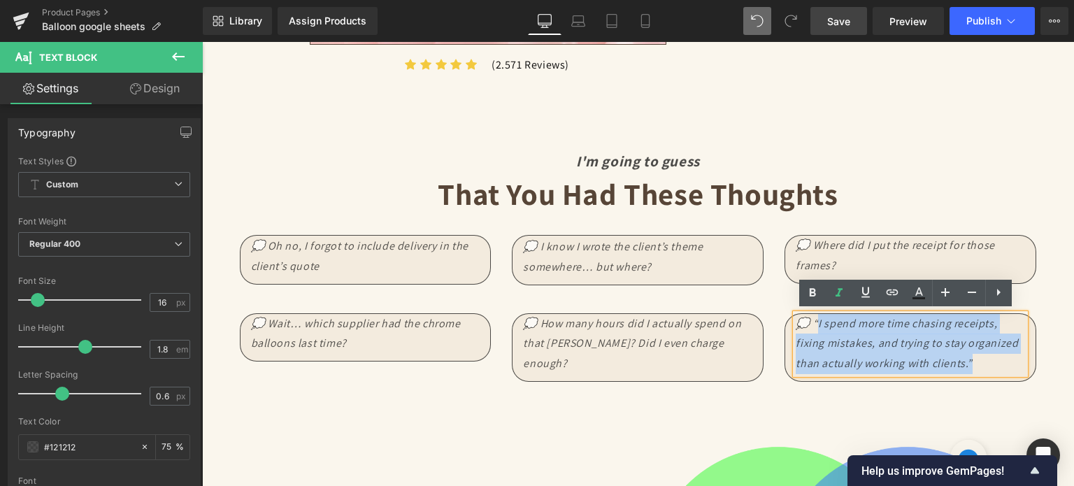
drag, startPoint x: 969, startPoint y: 361, endPoint x: 814, endPoint y: 329, distance: 158.5
click at [814, 329] on p "💭 “I spend more time chasing receipts, fixing mistakes, and trying to stay orga…" at bounding box center [910, 344] width 229 height 60
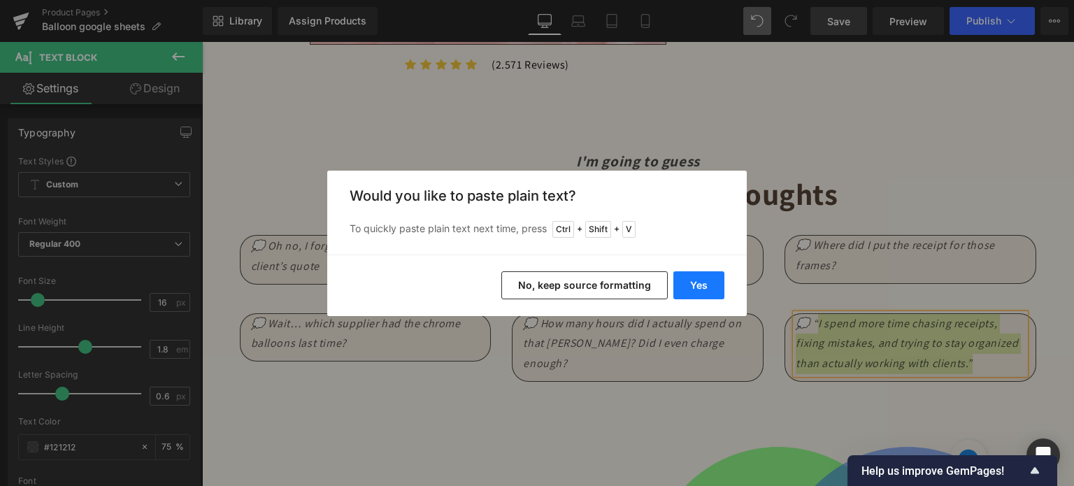
click at [690, 292] on button "Yes" at bounding box center [698, 285] width 51 height 28
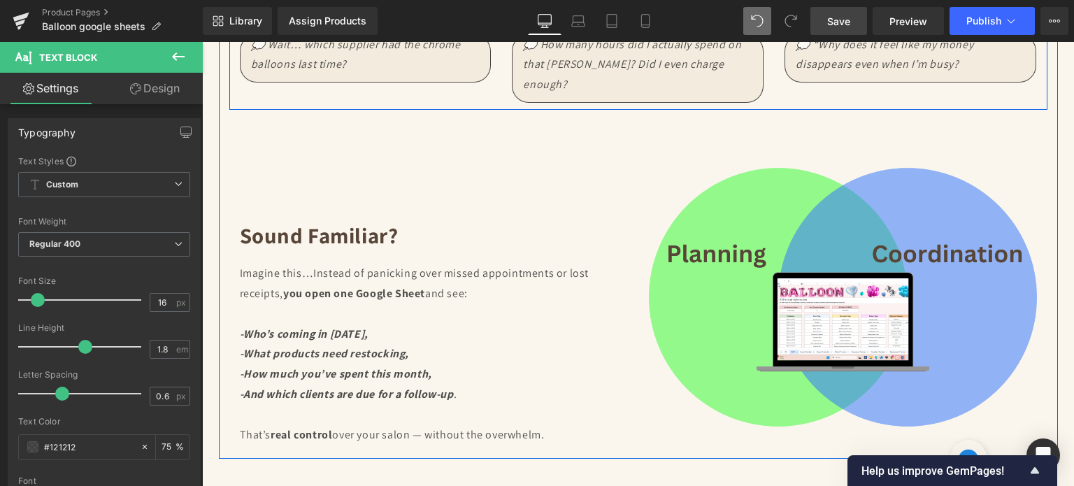
scroll to position [1887, 0]
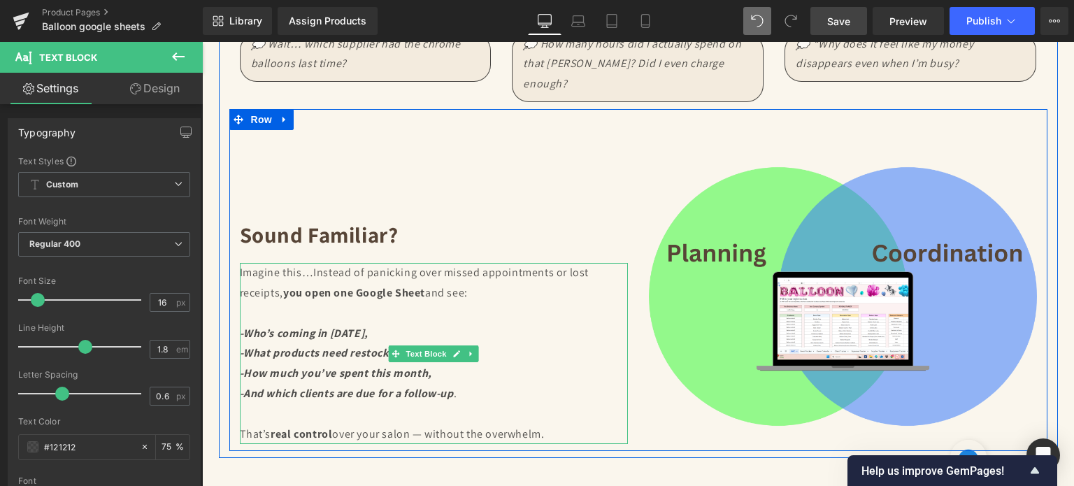
click at [363, 285] on strong "you open one Google Shee" at bounding box center [351, 292] width 137 height 15
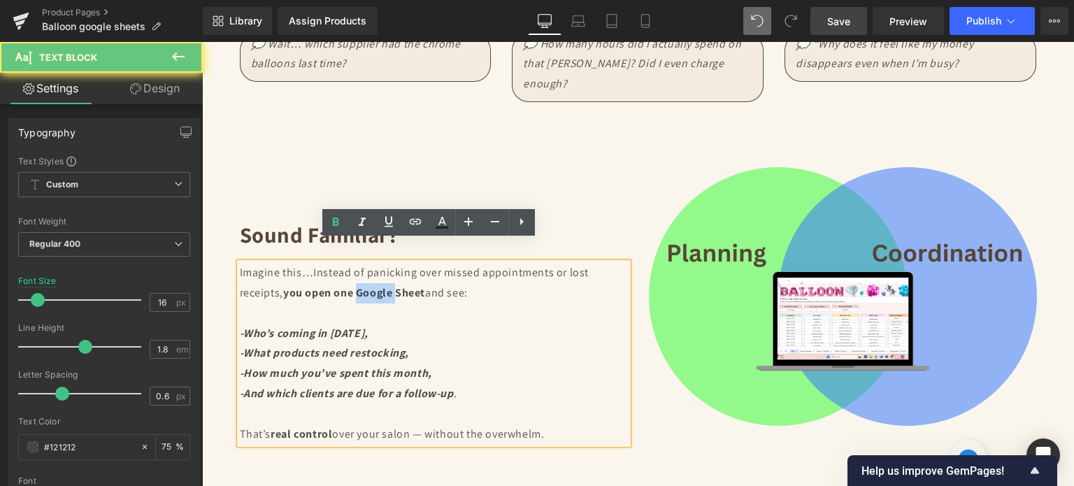
click at [363, 285] on strong "you open one Google Shee" at bounding box center [351, 292] width 137 height 15
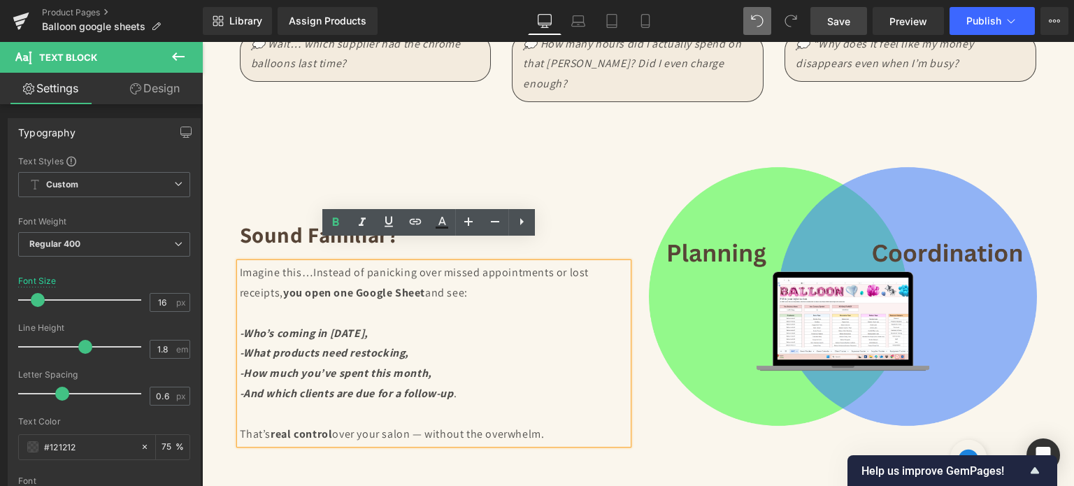
click at [433, 271] on p "Imagine this…Instead of panicking over missed appointments or lost receipts, yo…" at bounding box center [434, 283] width 388 height 41
drag, startPoint x: 467, startPoint y: 273, endPoint x: 226, endPoint y: 255, distance: 241.1
click at [229, 255] on div "Sound familiar? Heading Imagine this…Instead of panicking over missed appointme…" at bounding box center [433, 287] width 409 height 314
copy p "Imagine this…Instead of panicking over missed appointments or lost receipts, yo…"
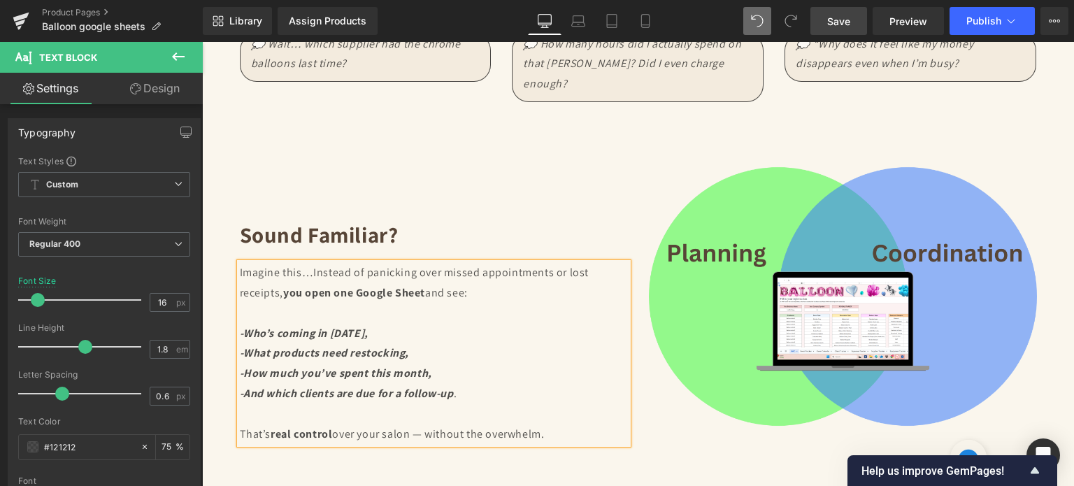
click at [327, 345] on strong "-What products need restocking," at bounding box center [325, 352] width 170 height 15
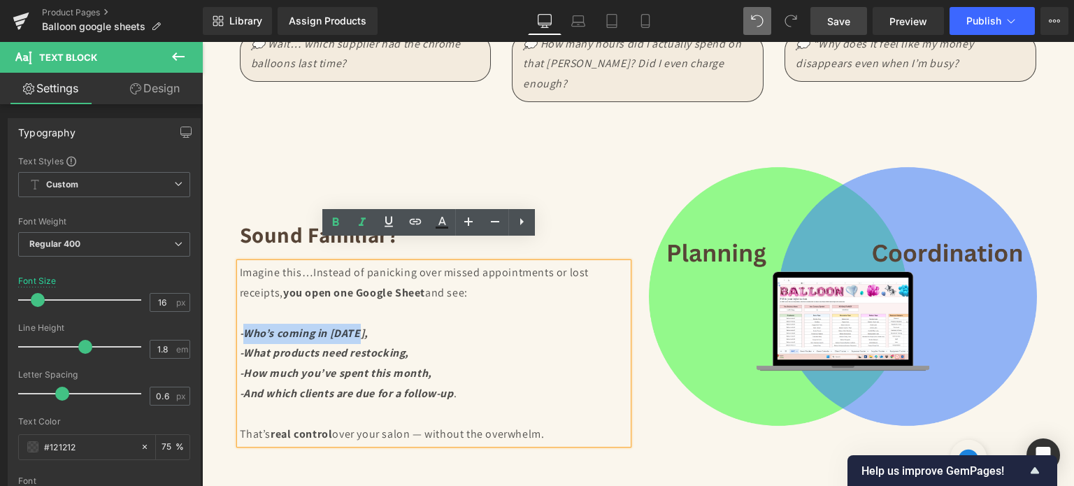
drag, startPoint x: 355, startPoint y: 311, endPoint x: 240, endPoint y: 312, distance: 115.3
click at [240, 326] on strong "-Who’s coming in [DATE]," at bounding box center [304, 333] width 129 height 15
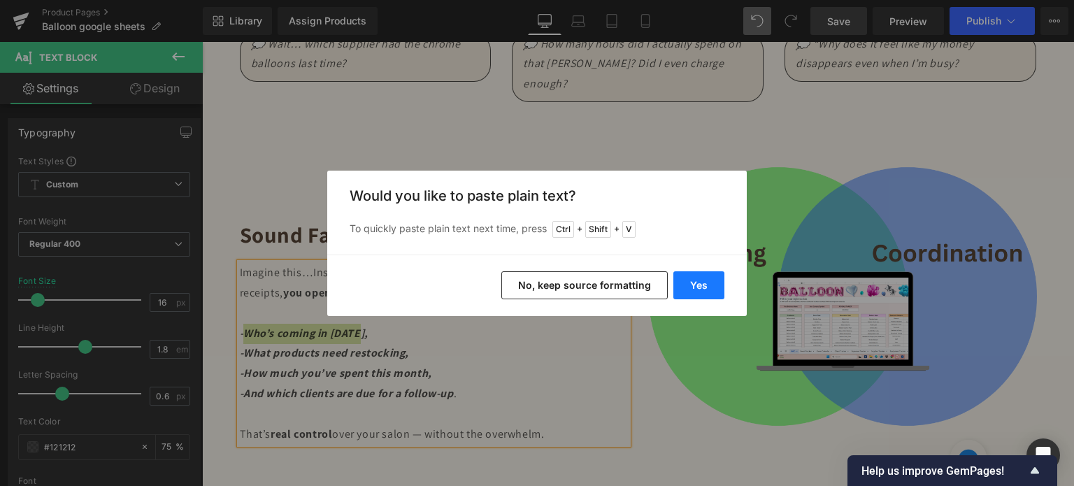
click at [686, 285] on button "Yes" at bounding box center [698, 285] width 51 height 28
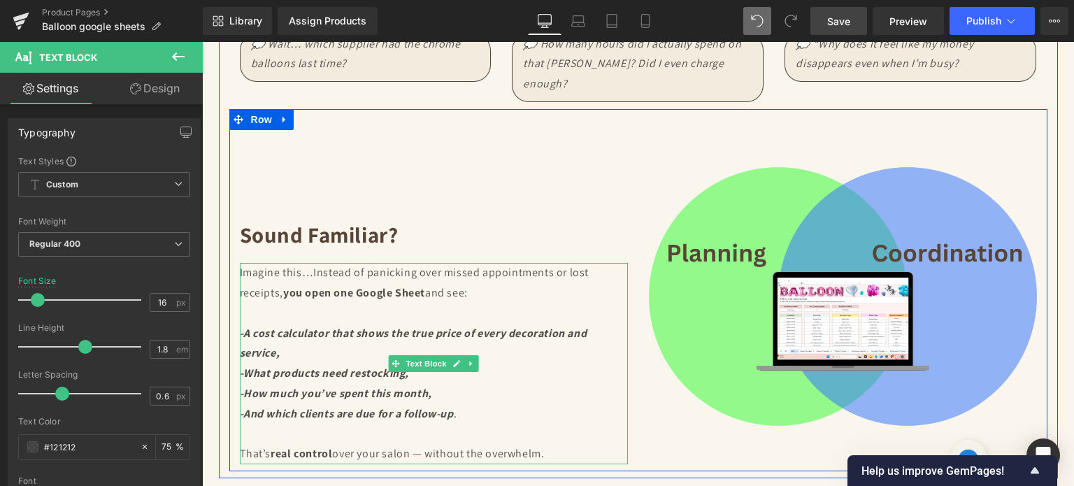
click at [252, 366] on strong "-What products need restocking," at bounding box center [325, 373] width 170 height 15
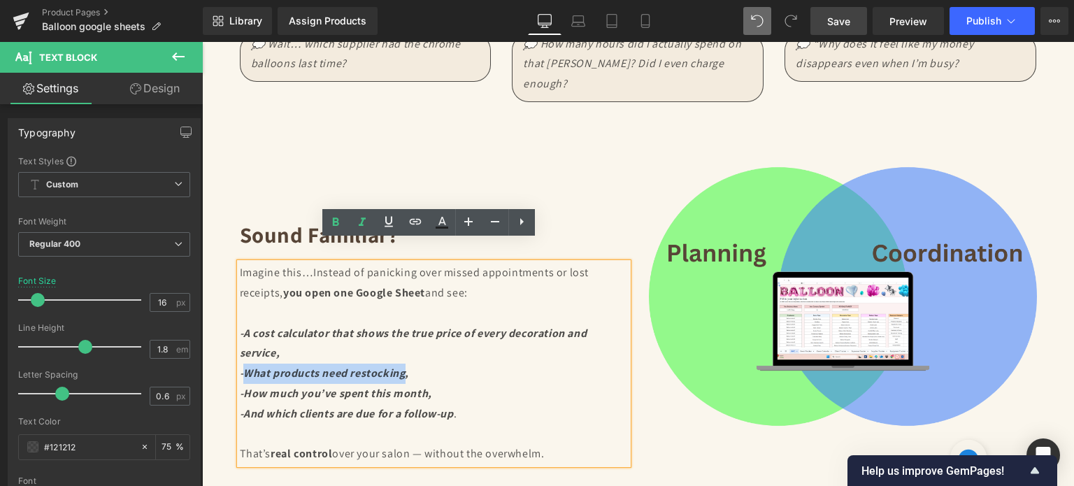
drag, startPoint x: 240, startPoint y: 351, endPoint x: 401, endPoint y: 350, distance: 160.1
click at [401, 366] on strong "-What products need restocking," at bounding box center [325, 373] width 170 height 15
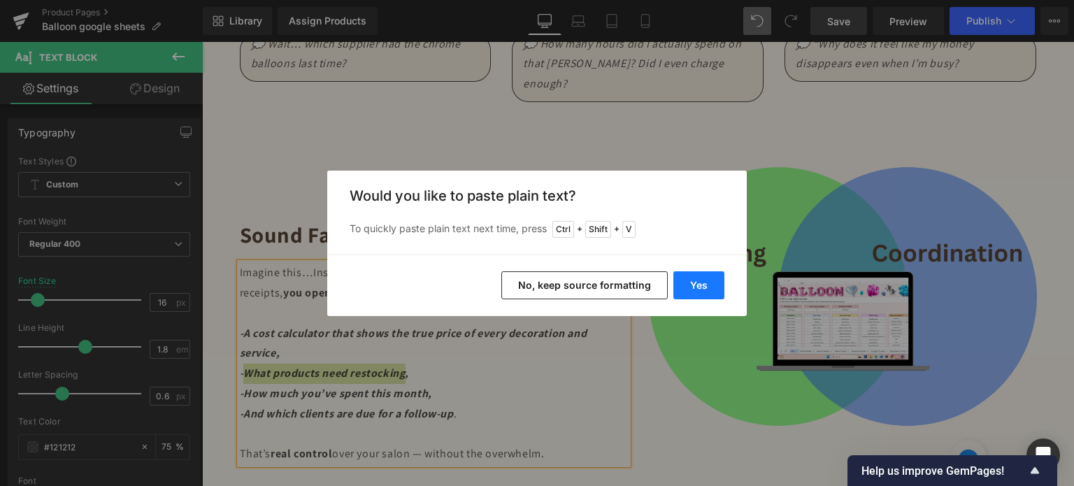
click at [681, 285] on button "Yes" at bounding box center [698, 285] width 51 height 28
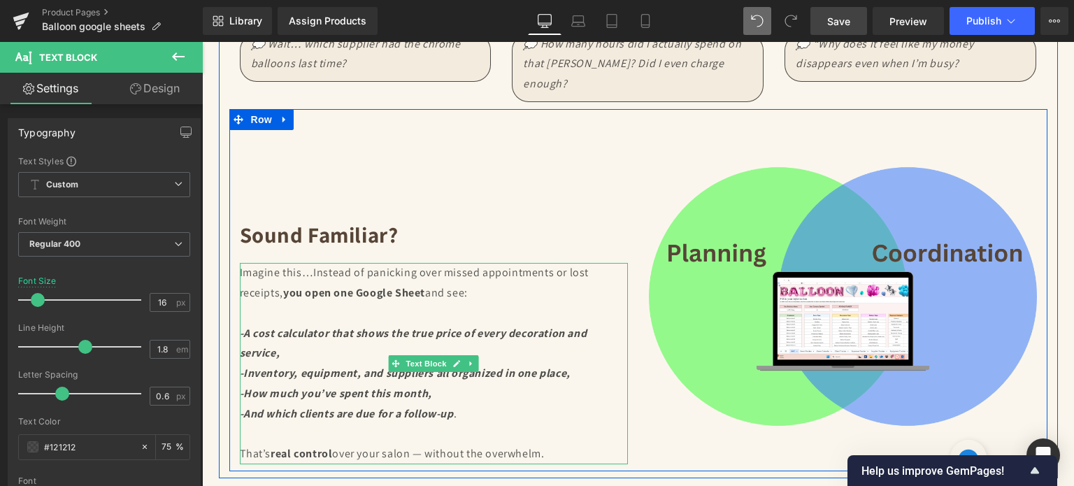
click at [292, 384] on p "-How much you’ve spent this month," at bounding box center [434, 394] width 388 height 20
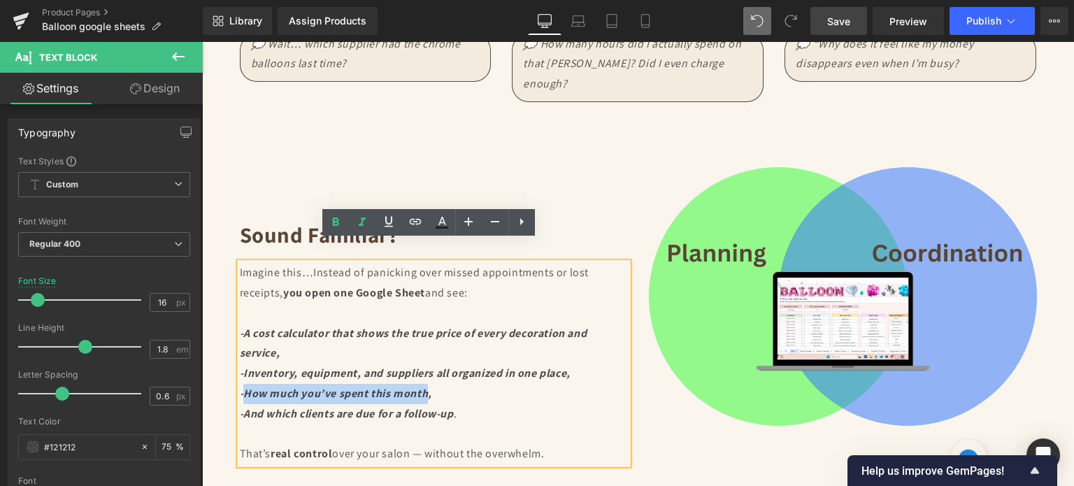
drag, startPoint x: 240, startPoint y: 370, endPoint x: 422, endPoint y: 371, distance: 181.8
click at [422, 386] on strong "-How much you’ve spent this month," at bounding box center [336, 393] width 192 height 15
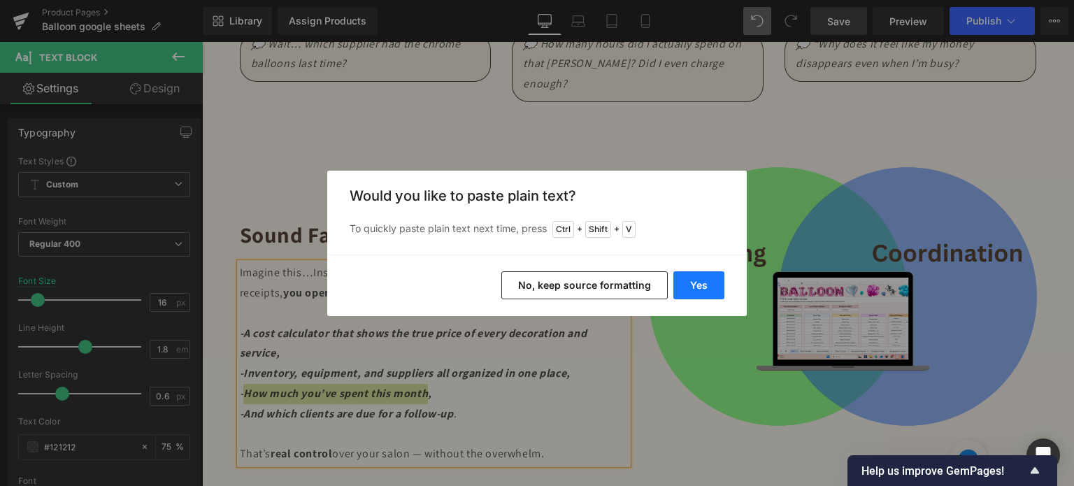
click at [691, 287] on button "Yes" at bounding box center [698, 285] width 51 height 28
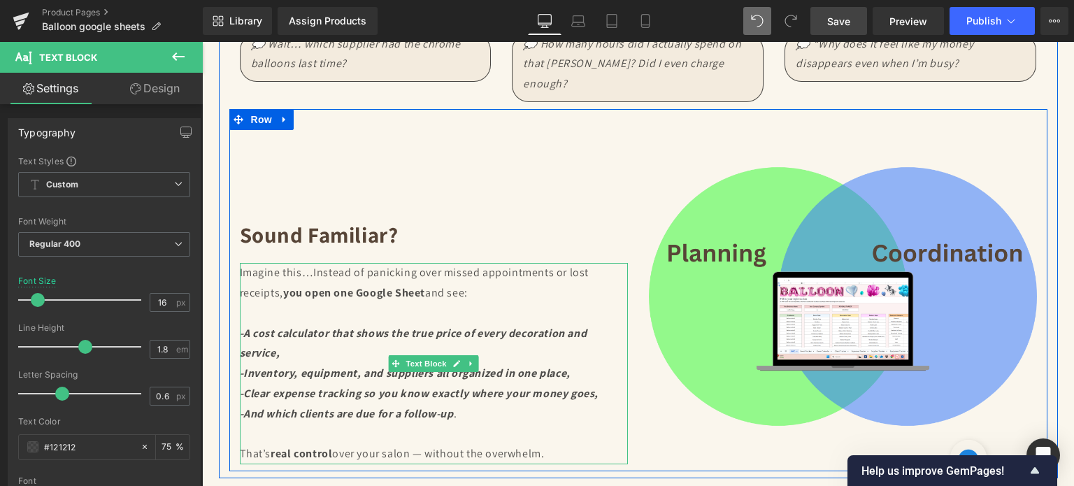
click at [268, 406] on strong "-And which clients are due for a follow-up" at bounding box center [347, 413] width 214 height 15
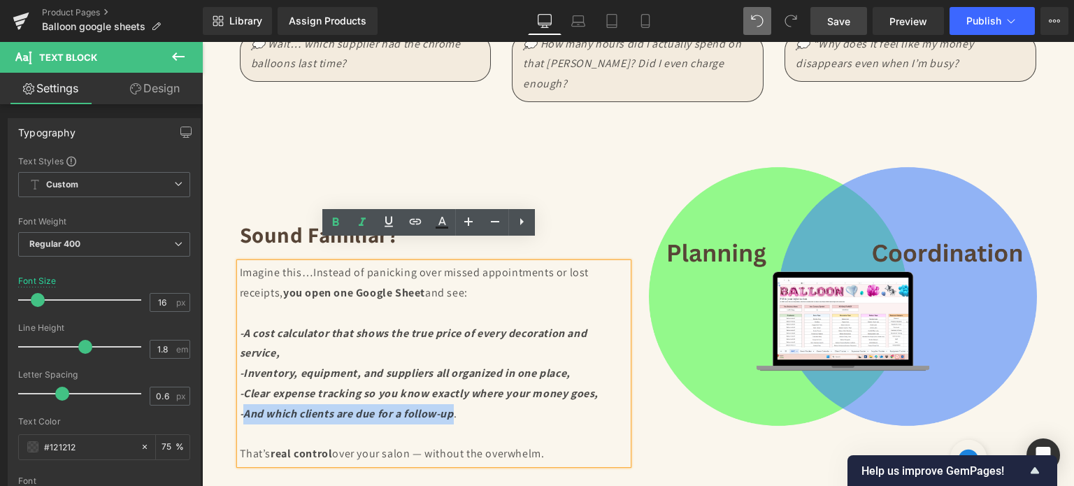
drag, startPoint x: 240, startPoint y: 388, endPoint x: 453, endPoint y: 387, distance: 213.2
click at [453, 404] on p "-And which clients are due for a follow-up ." at bounding box center [434, 414] width 388 height 20
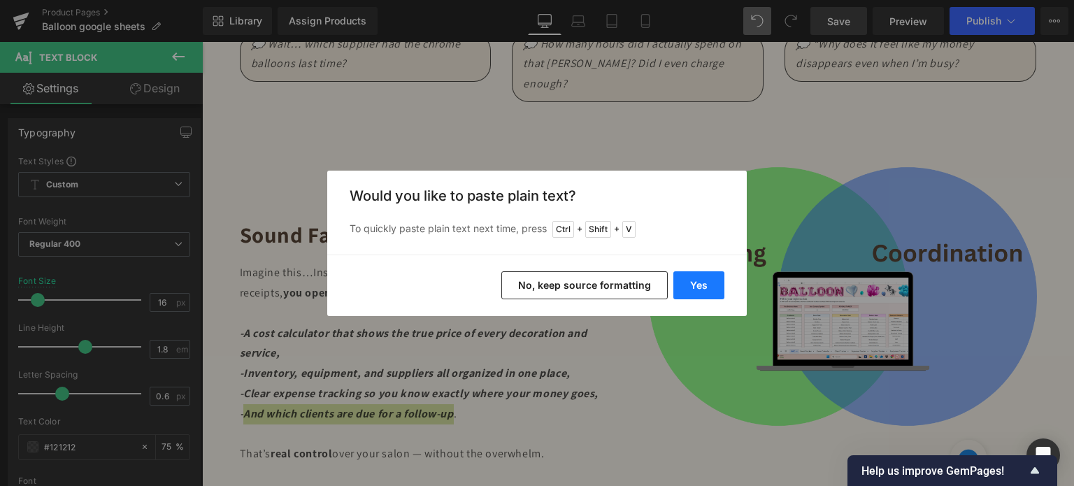
click at [691, 287] on button "Yes" at bounding box center [698, 285] width 51 height 28
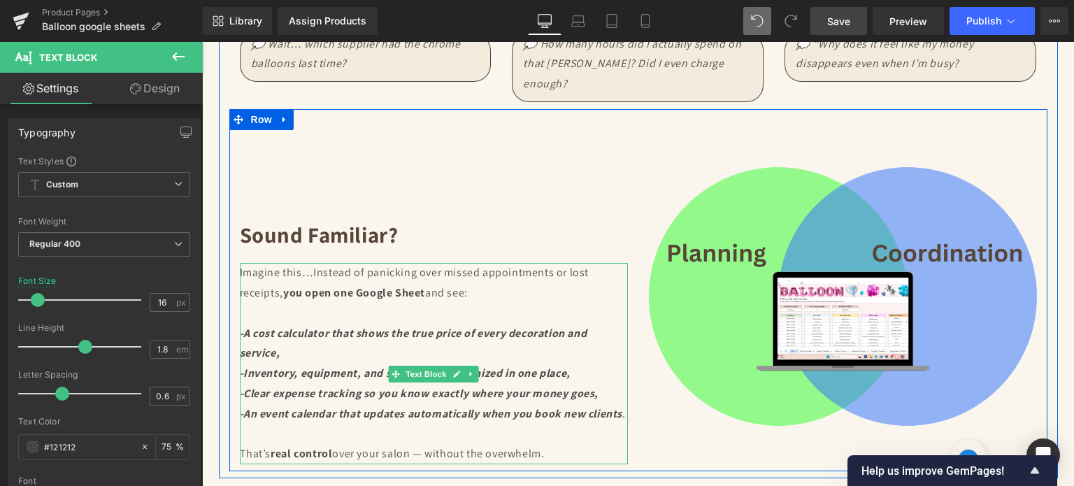
click at [288, 410] on p "-An event calendar that updates automatically when you book new clients ." at bounding box center [434, 414] width 388 height 20
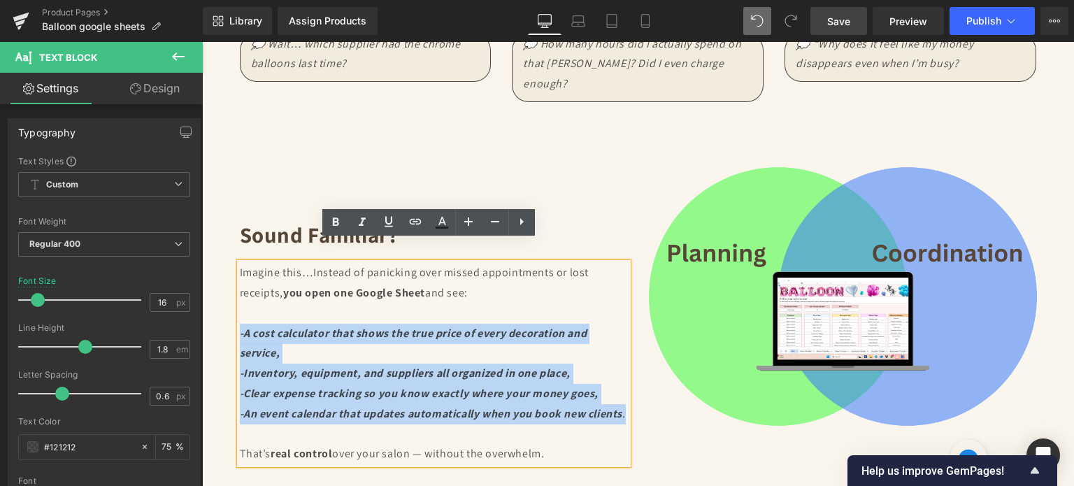
drag, startPoint x: 282, startPoint y: 411, endPoint x: 226, endPoint y: 319, distance: 107.9
click at [229, 319] on div "Sound familiar? Heading Imagine this…Instead of panicking over missed appointme…" at bounding box center [433, 297] width 409 height 334
copy div "-A cost calculator that shows the true price of every decoration and service, -…"
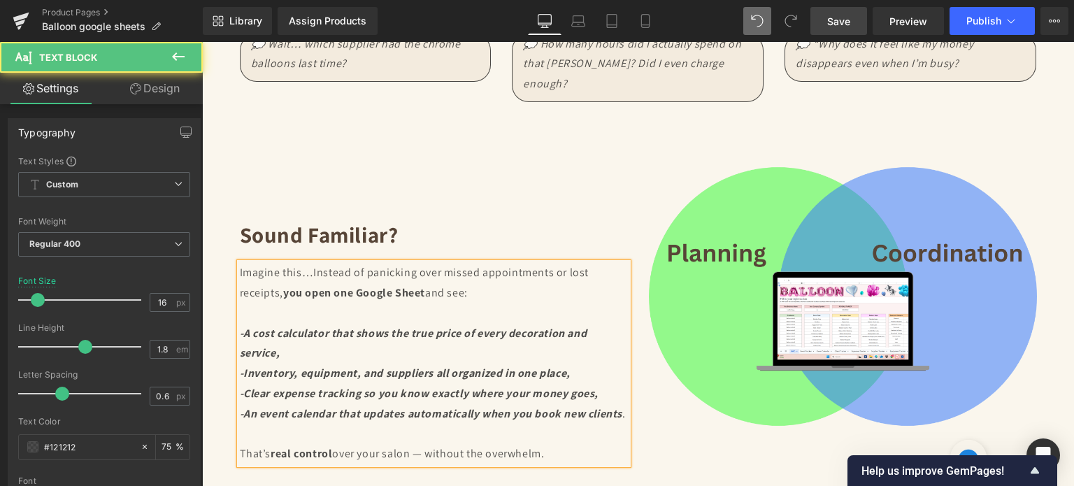
click at [415, 427] on p at bounding box center [434, 434] width 388 height 20
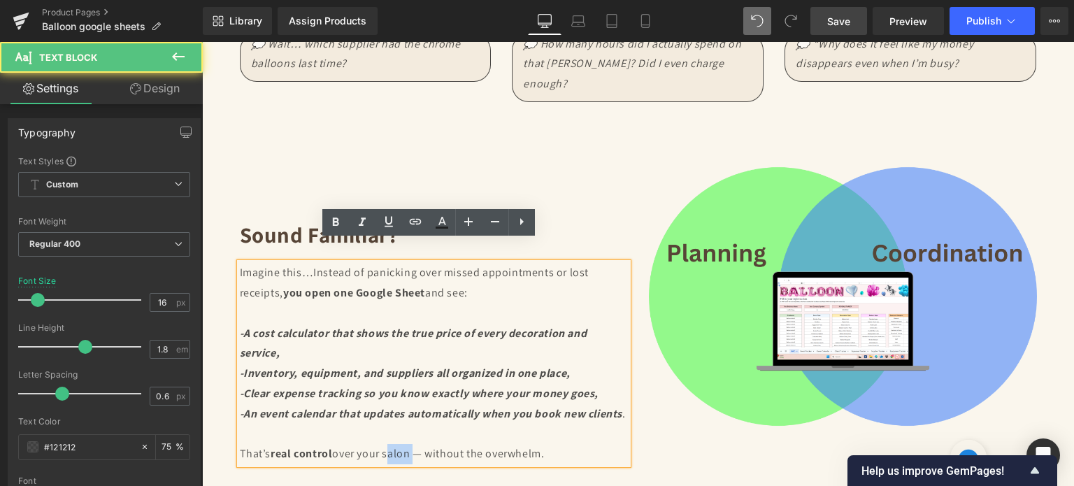
drag, startPoint x: 383, startPoint y: 452, endPoint x: 406, endPoint y: 456, distance: 23.3
click at [406, 456] on p "That’s real control over your salon — without the overwhelm." at bounding box center [434, 454] width 388 height 20
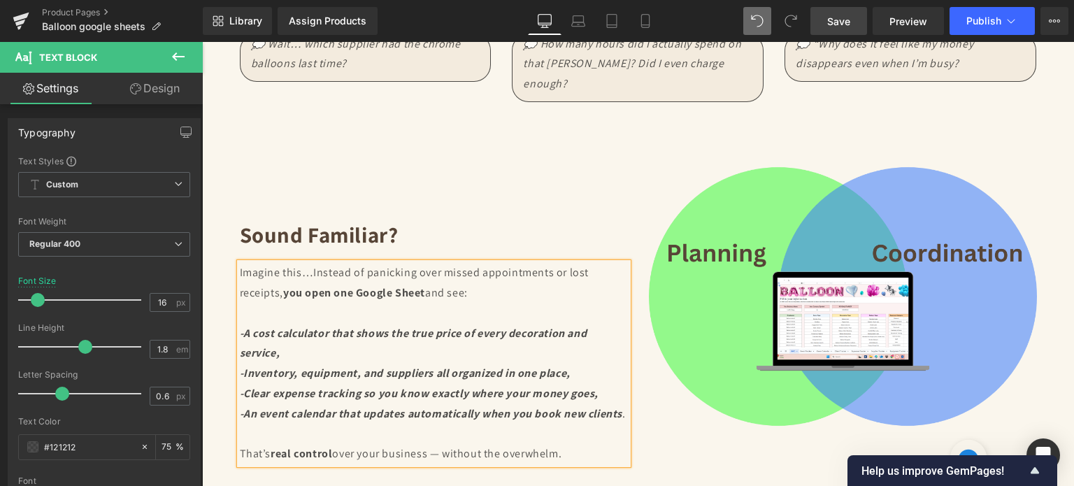
click at [411, 279] on p "Imagine this…Instead of panicking over missed appointments or lost receipts, yo…" at bounding box center [434, 283] width 388 height 41
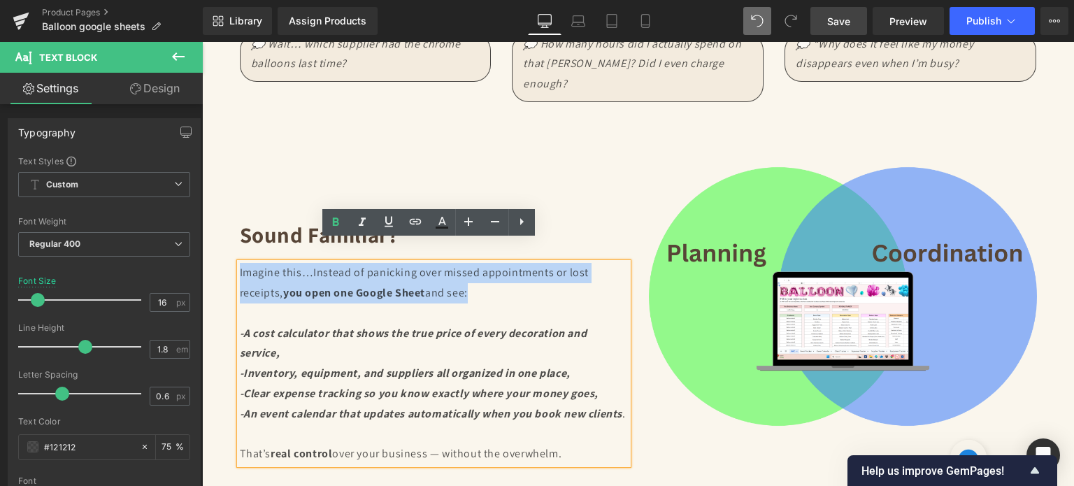
drag, startPoint x: 462, startPoint y: 271, endPoint x: 235, endPoint y: 254, distance: 227.9
click at [240, 263] on p "Imagine this…Instead of panicking over missed appointments or lost receipts, yo…" at bounding box center [434, 283] width 388 height 41
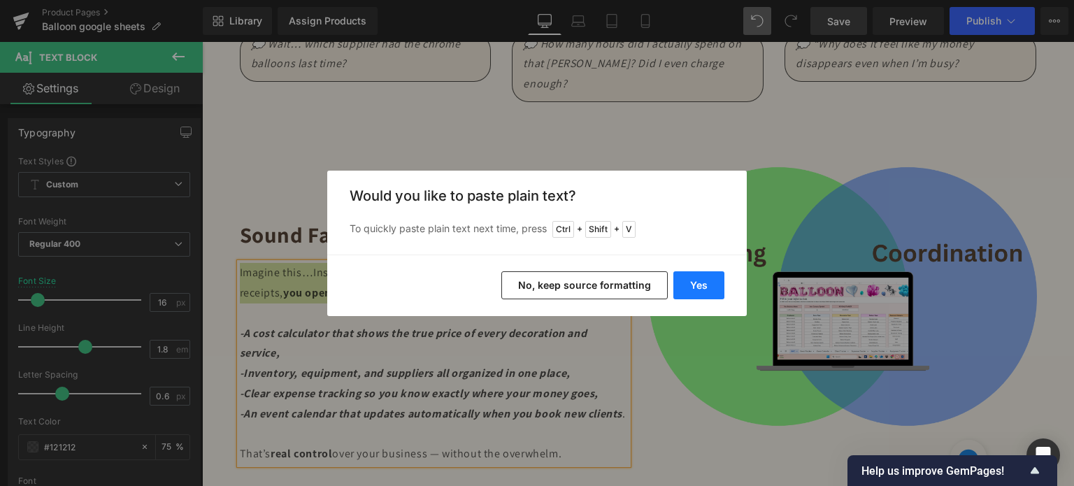
click at [693, 287] on button "Yes" at bounding box center [698, 285] width 51 height 28
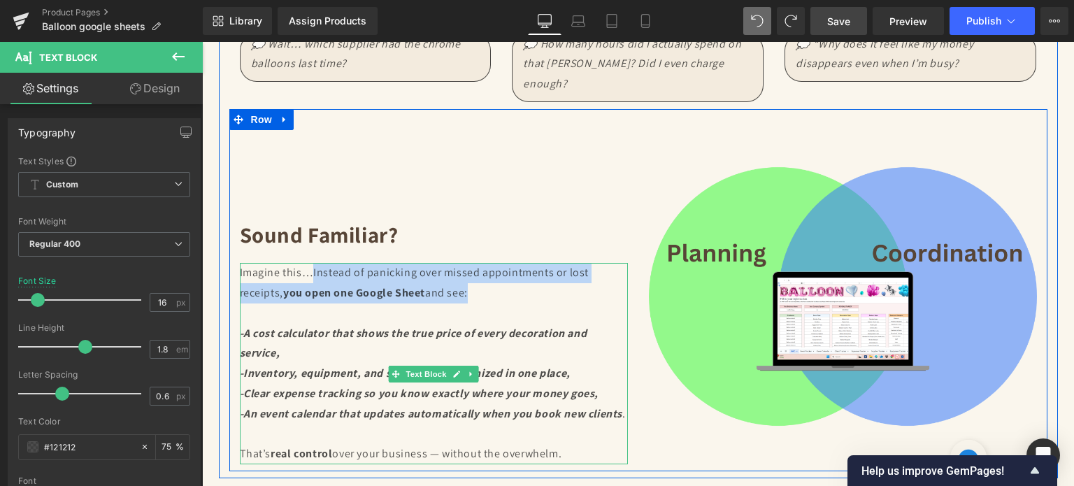
drag, startPoint x: 463, startPoint y: 271, endPoint x: 309, endPoint y: 249, distance: 155.4
click at [309, 263] on p "Imagine this…Instead of panicking over missed appointments or lost receipts, yo…" at bounding box center [434, 283] width 388 height 41
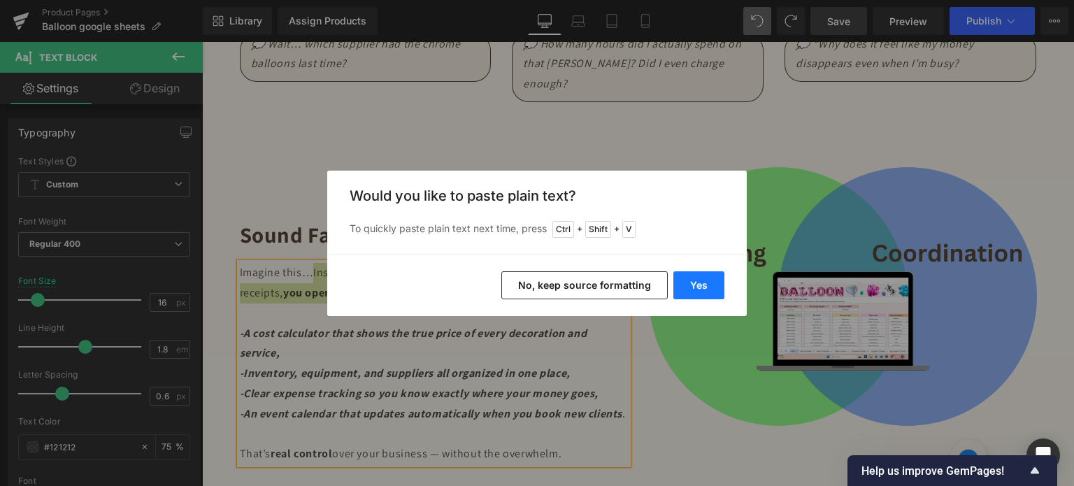
click at [696, 282] on button "Yes" at bounding box center [698, 285] width 51 height 28
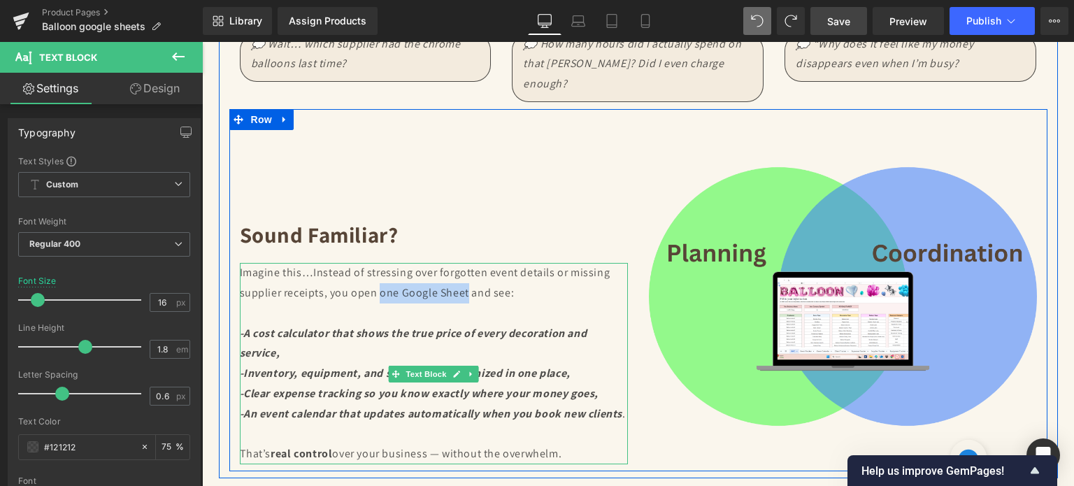
drag, startPoint x: 375, startPoint y: 268, endPoint x: 459, endPoint y: 268, distance: 83.9
click at [459, 268] on p "Imagine this…Instead of stressing over forgotten event details or missing suppl…" at bounding box center [434, 283] width 388 height 41
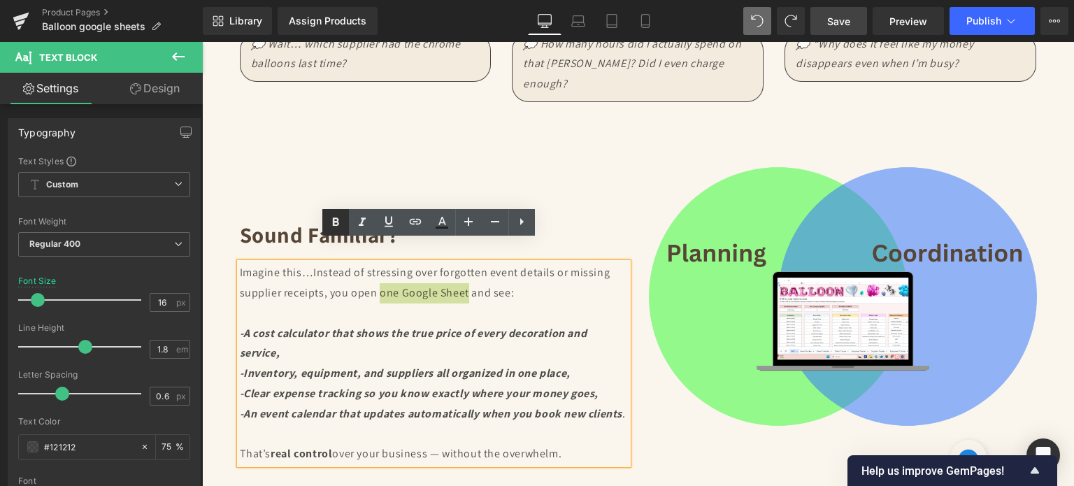
click at [338, 220] on icon at bounding box center [335, 221] width 6 height 8
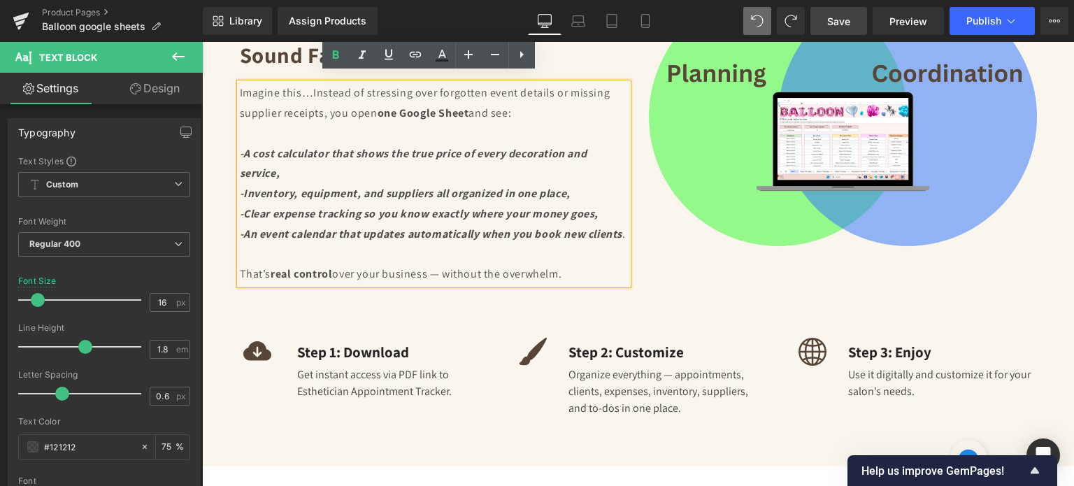
scroll to position [2167, 0]
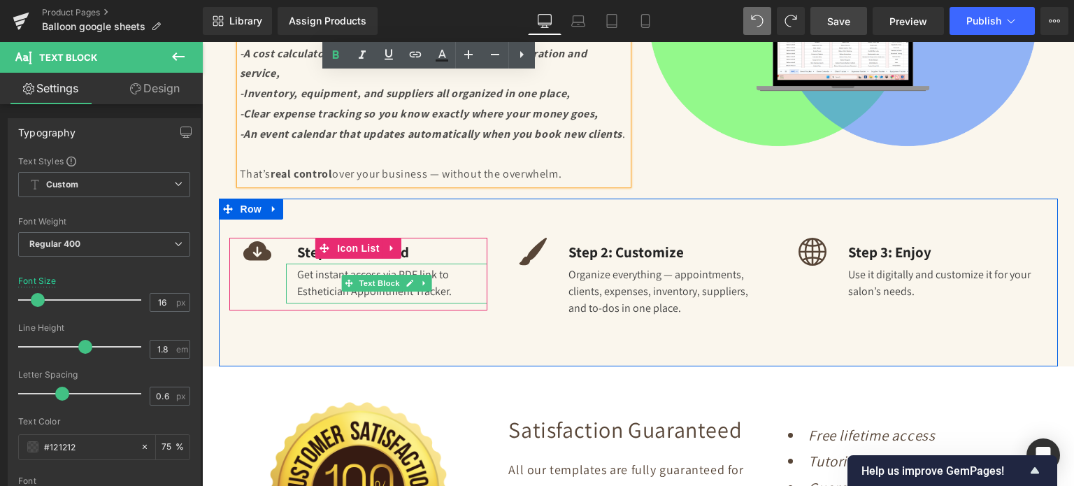
click at [327, 291] on div "Get instant access via PDF link to Esthetician Appointment Tracker." at bounding box center [387, 284] width 202 height 40
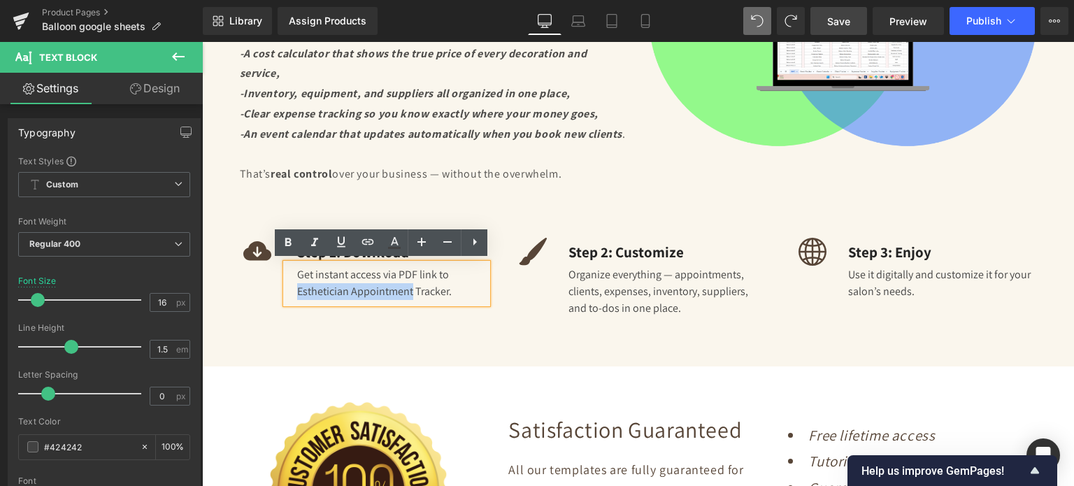
drag, startPoint x: 293, startPoint y: 285, endPoint x: 405, endPoint y: 285, distance: 112.6
click at [405, 285] on div "Get instant access via PDF link to Esthetician Appointment Tracker." at bounding box center [387, 284] width 202 height 40
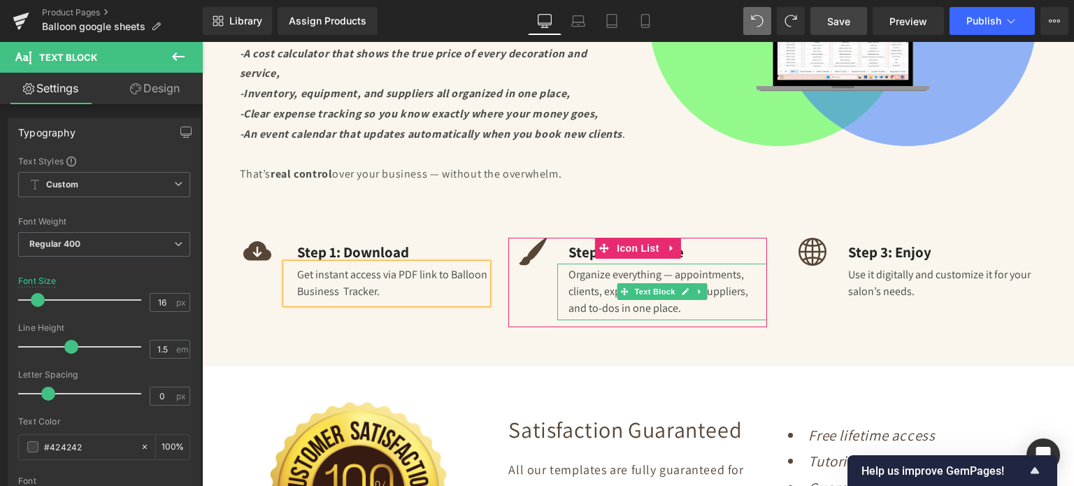
click at [595, 301] on div "Organize everything — appointments, clients, expenses, inventory, suppliers, an…" at bounding box center [662, 292] width 210 height 57
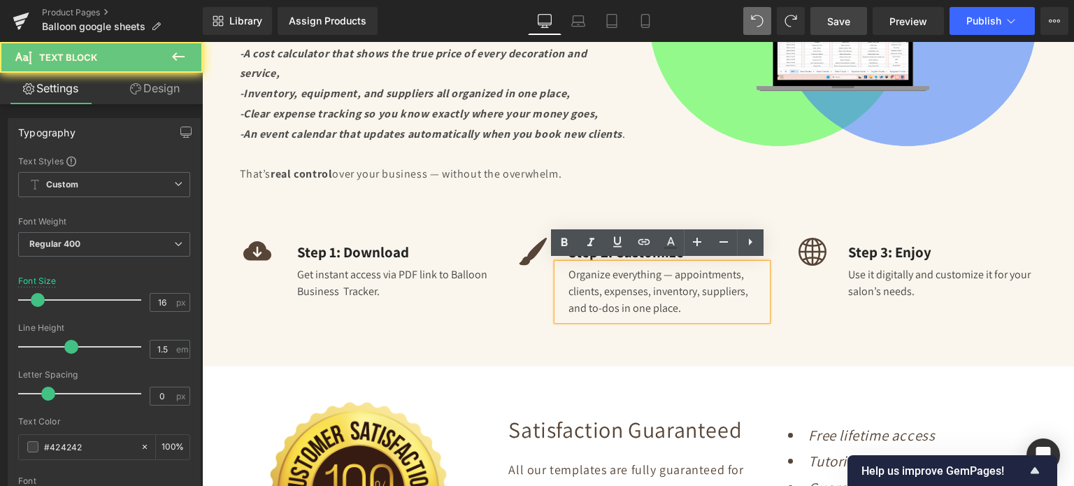
click at [595, 301] on div "Organize everything — appointments, clients, expenses, inventory, suppliers, an…" at bounding box center [662, 292] width 210 height 57
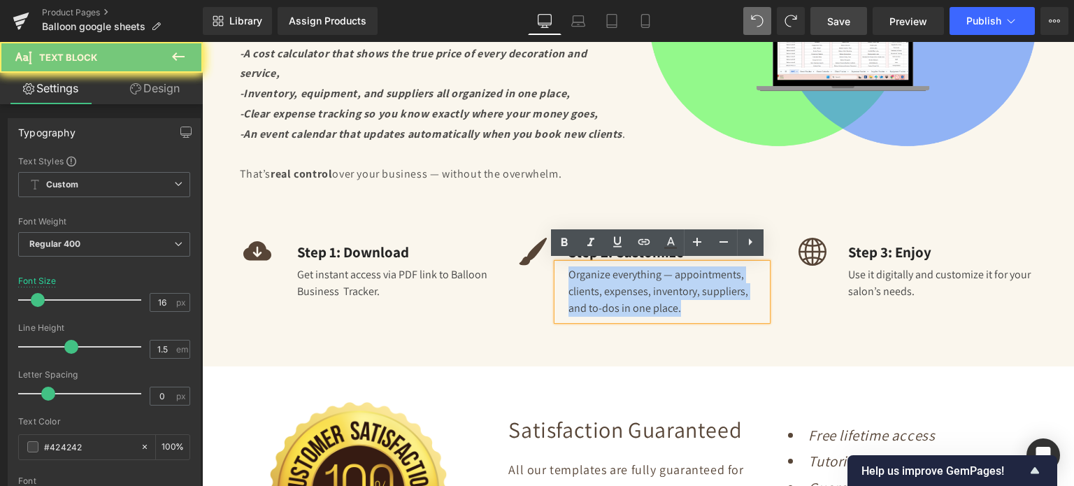
click at [595, 301] on div "Organize everything — appointments, clients, expenses, inventory, suppliers, an…" at bounding box center [662, 292] width 210 height 57
copy div "Organize everything — appointments, clients, expenses, inventory, suppliers, an…"
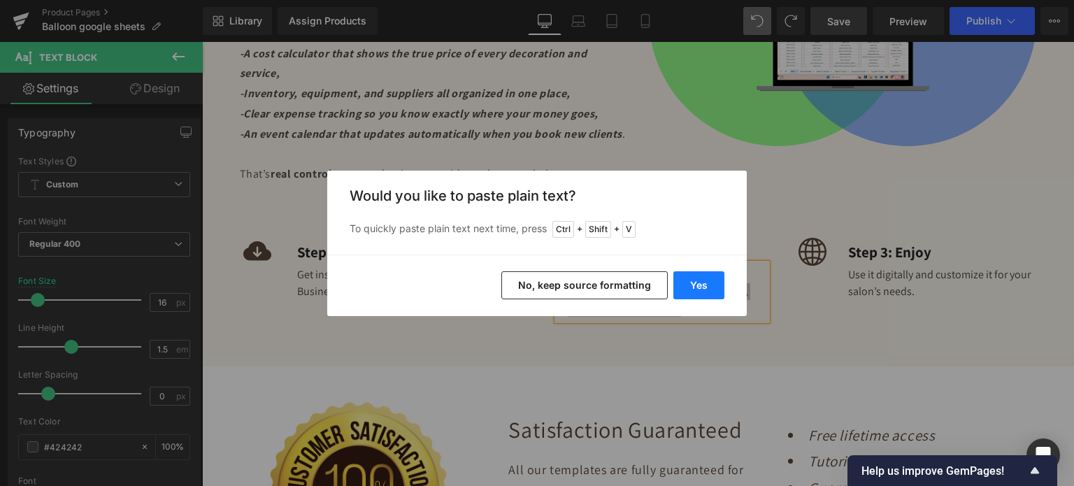
click at [685, 285] on button "Yes" at bounding box center [698, 285] width 51 height 28
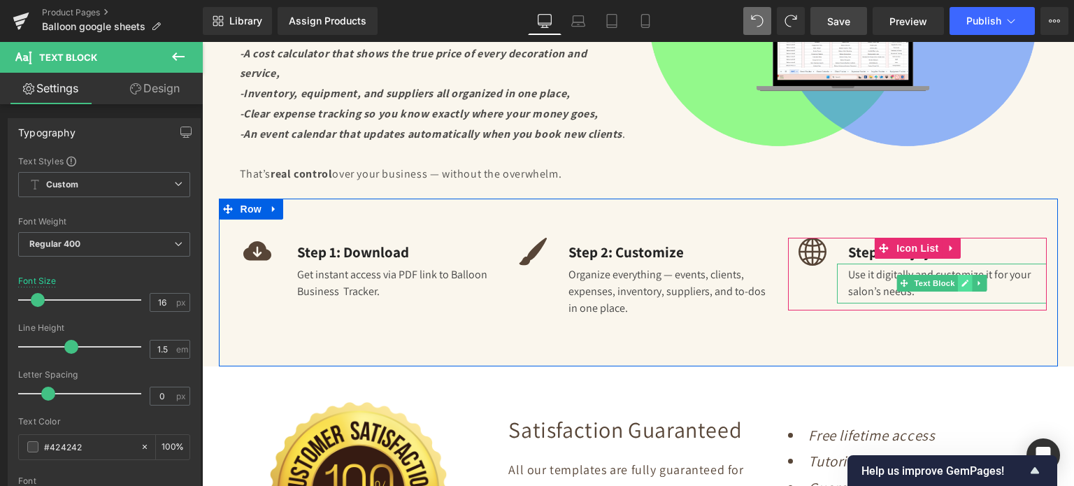
click at [961, 281] on icon at bounding box center [965, 283] width 8 height 8
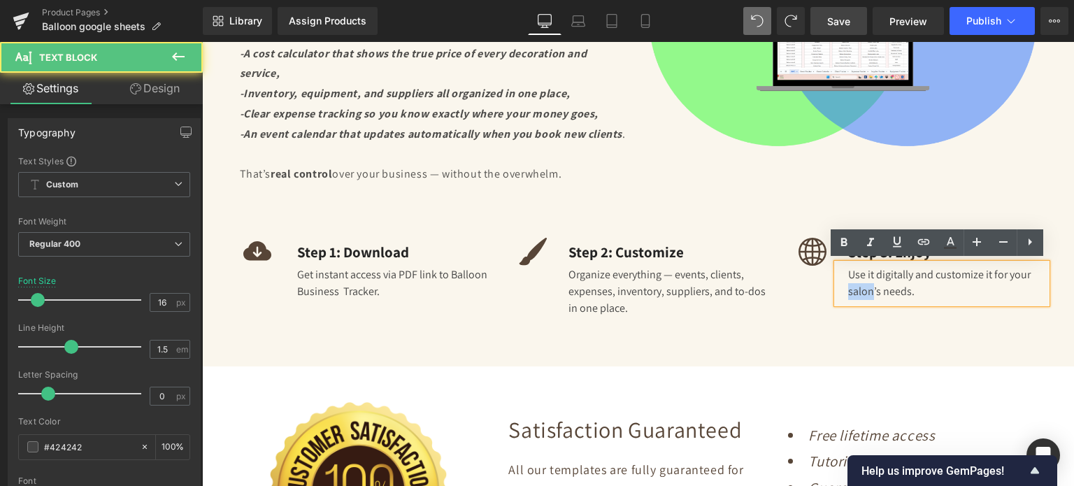
drag, startPoint x: 868, startPoint y: 289, endPoint x: 844, endPoint y: 289, distance: 23.1
click at [844, 289] on div "Use it digitally and customize it for your salon’s needs." at bounding box center [942, 284] width 210 height 40
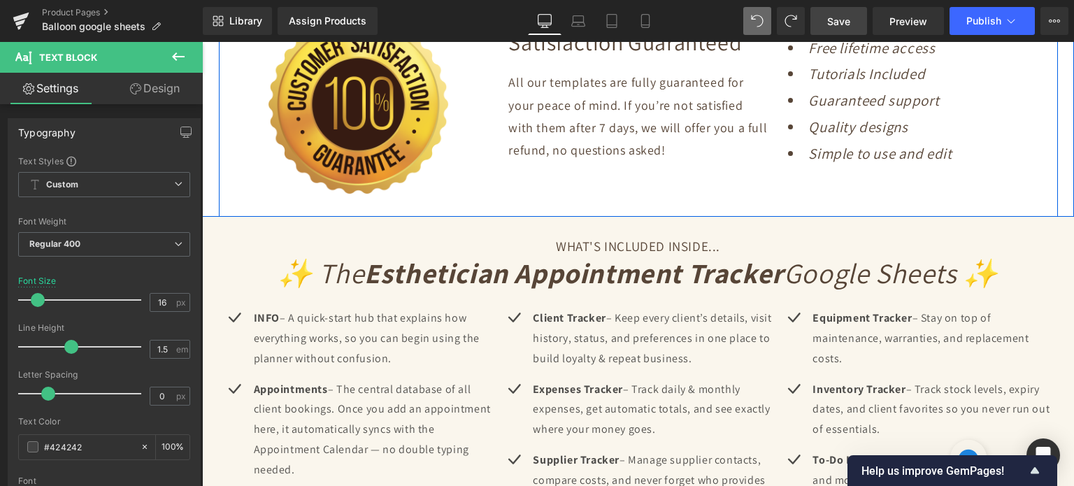
scroll to position [2587, 0]
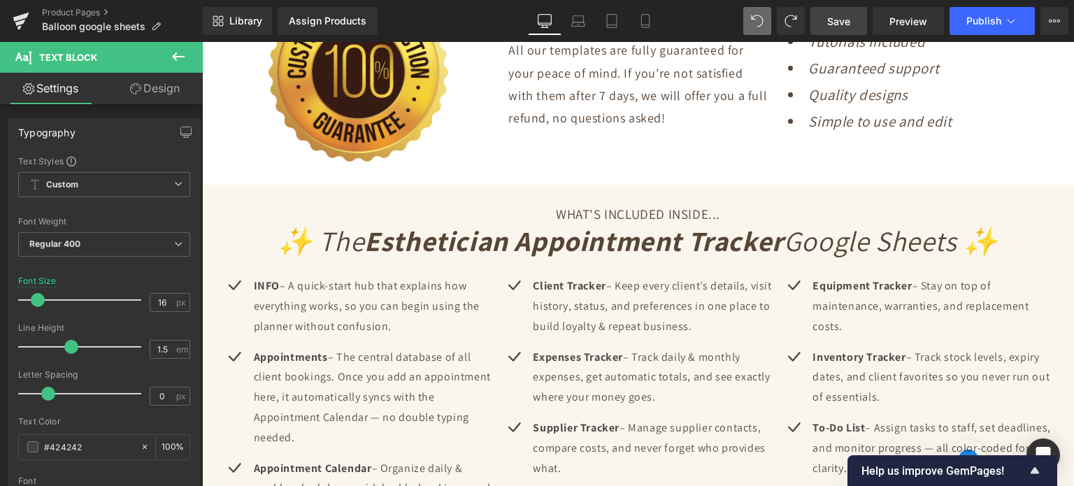
click at [708, 242] on strong "Esthetician Appointment Tracker" at bounding box center [573, 240] width 419 height 36
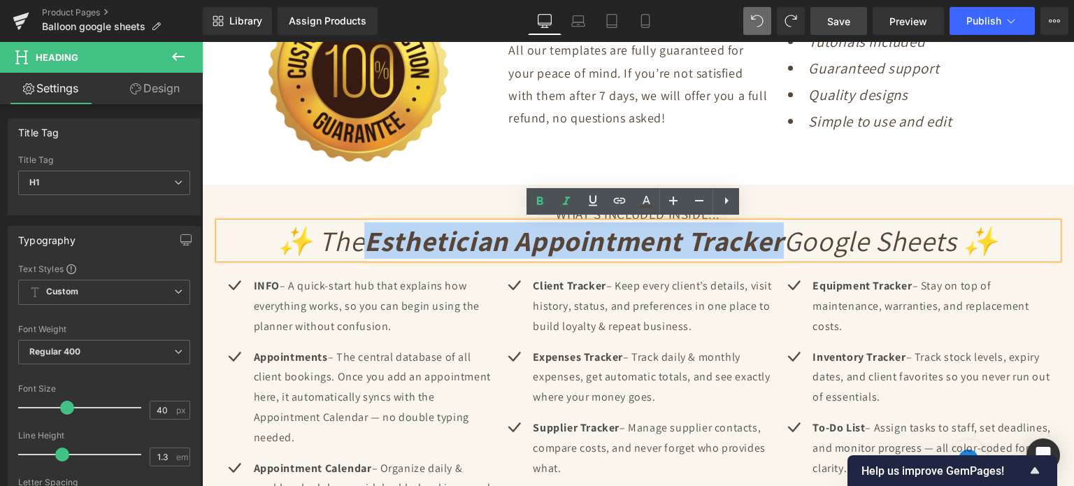
drag, startPoint x: 364, startPoint y: 237, endPoint x: 775, endPoint y: 232, distance: 411.1
click at [775, 232] on strong "Esthetician Appointment Tracker" at bounding box center [573, 240] width 419 height 36
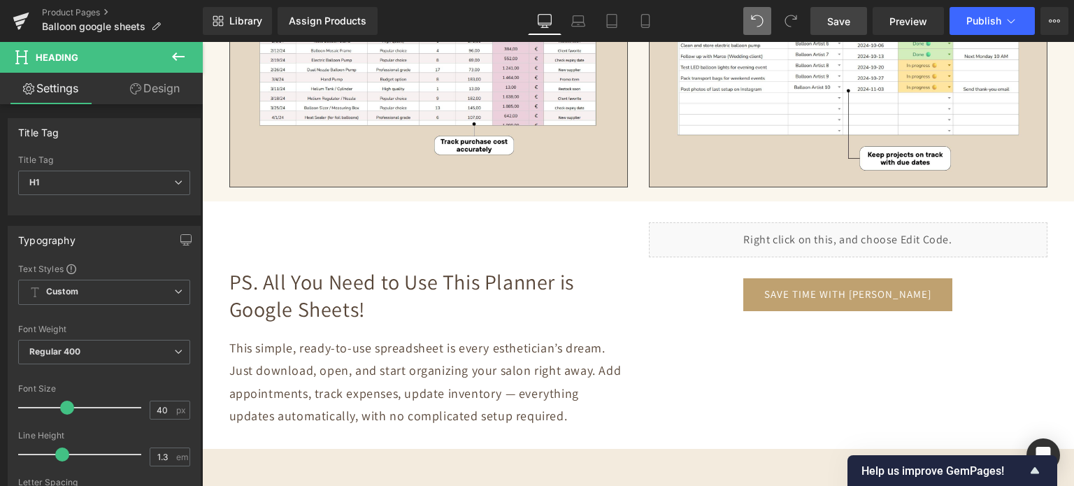
scroll to position [4544, 0]
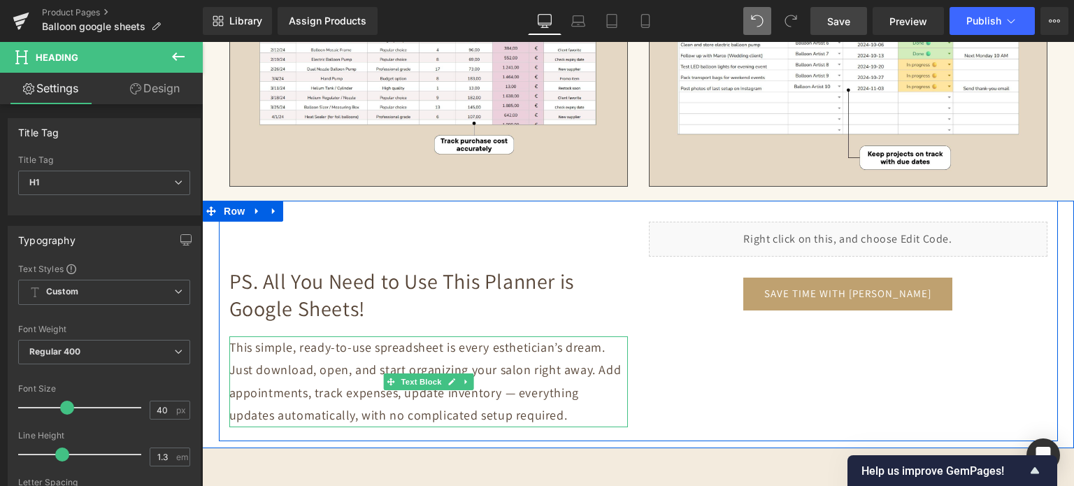
click at [540, 345] on p "This simple, ready-to-use spreadsheet is every esthetician’s dream. Just downlo…" at bounding box center [428, 381] width 398 height 91
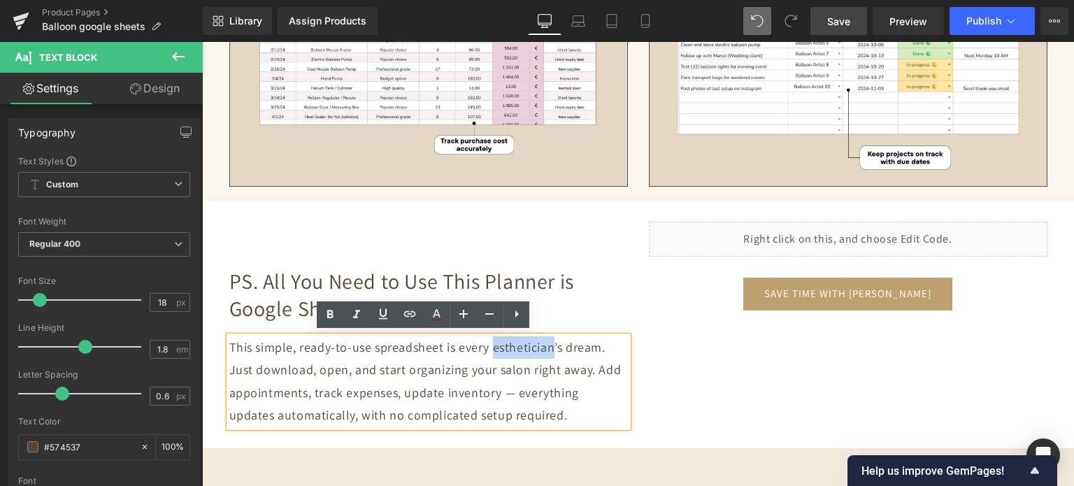
drag, startPoint x: 487, startPoint y: 343, endPoint x: 545, endPoint y: 343, distance: 58.0
click at [545, 343] on p "This simple, ready-to-use spreadsheet is every esthetician’s dream. Just downlo…" at bounding box center [428, 381] width 398 height 91
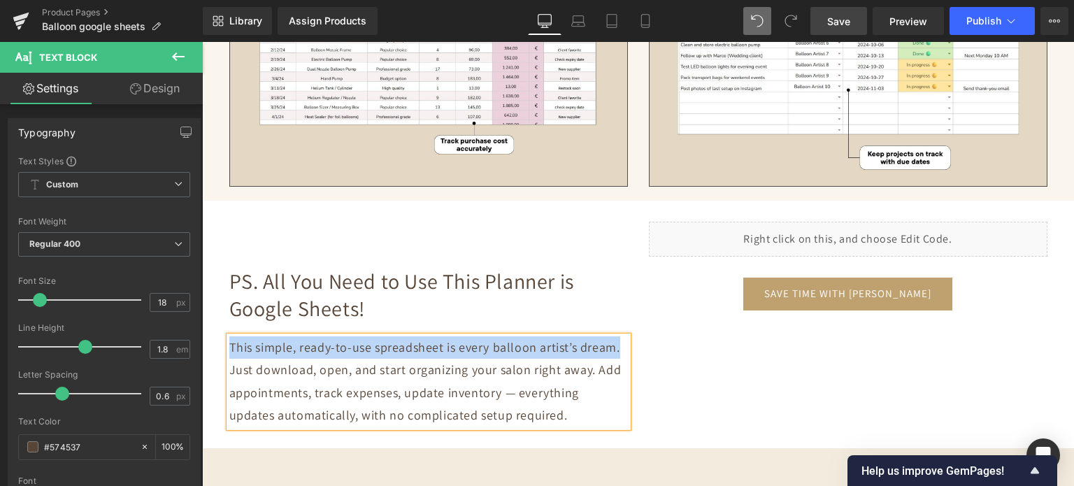
drag, startPoint x: 610, startPoint y: 349, endPoint x: 226, endPoint y: 348, distance: 383.8
click at [229, 348] on p "This simple, ready-to-use spreadsheet is every balloon artist’s dream. Just dow…" at bounding box center [428, 381] width 398 height 91
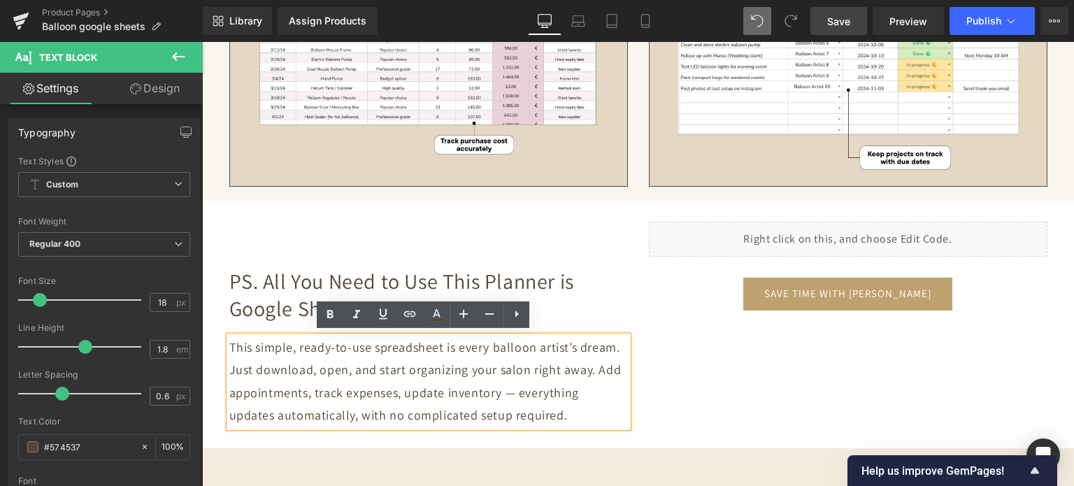
click at [504, 415] on p "This simple, ready-to-use spreadsheet is every balloon artist’s dream. Just dow…" at bounding box center [428, 381] width 398 height 91
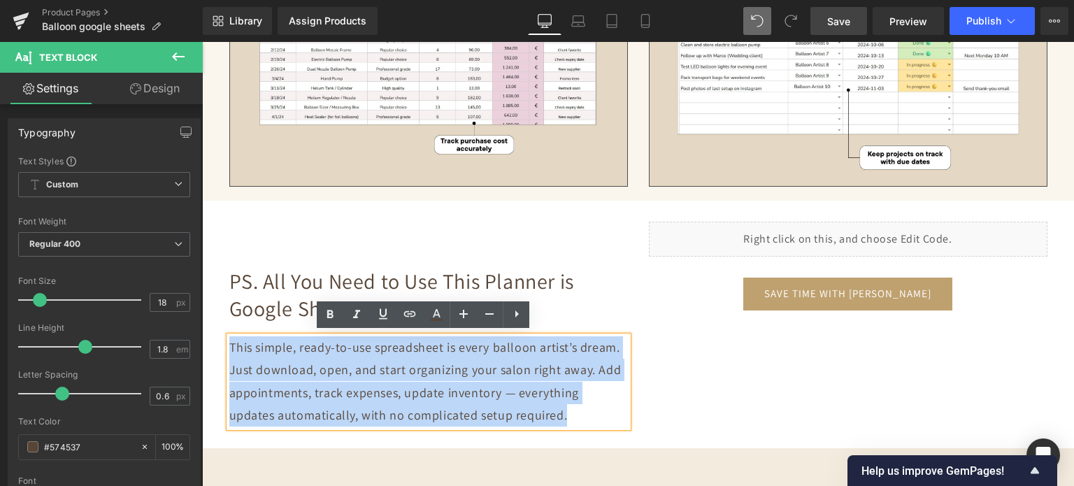
drag, startPoint x: 515, startPoint y: 417, endPoint x: 212, endPoint y: 352, distance: 310.4
click at [212, 352] on div "PS. All You Need to Use This Planner is Google Sheets! Heading This simple, rea…" at bounding box center [638, 321] width 872 height 240
copy p "This simple, ready-to-use spreadsheet is every balloon artist’s dream. Just dow…"
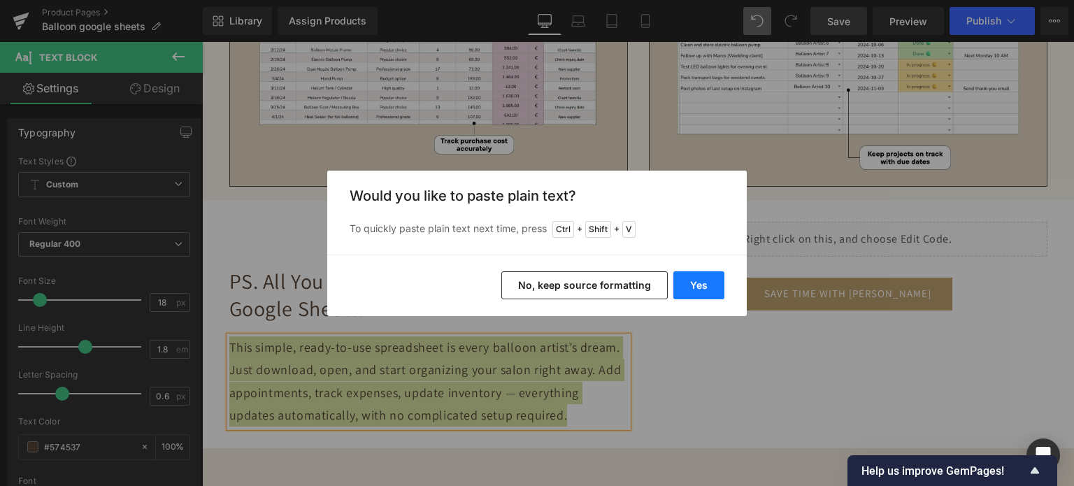
click at [721, 279] on button "Yes" at bounding box center [698, 285] width 51 height 28
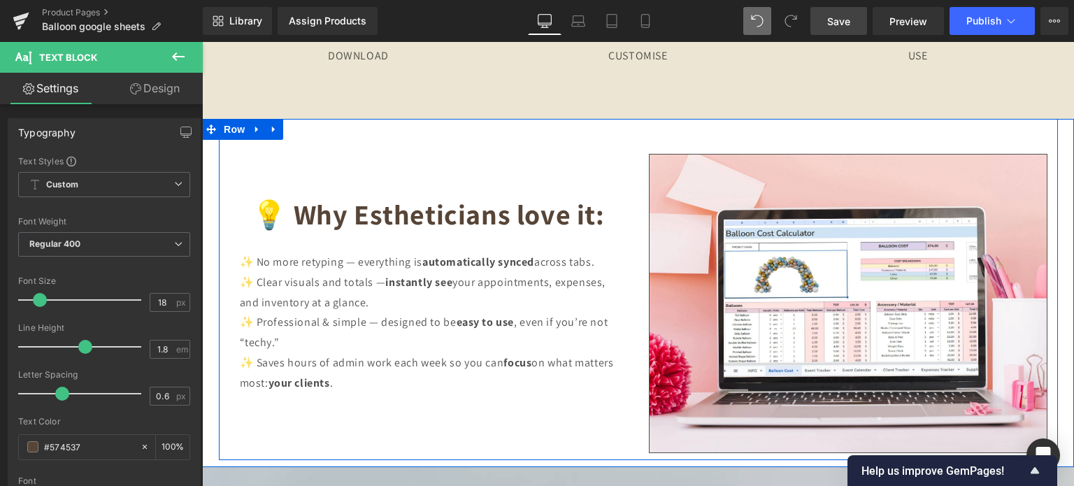
scroll to position [5802, 0]
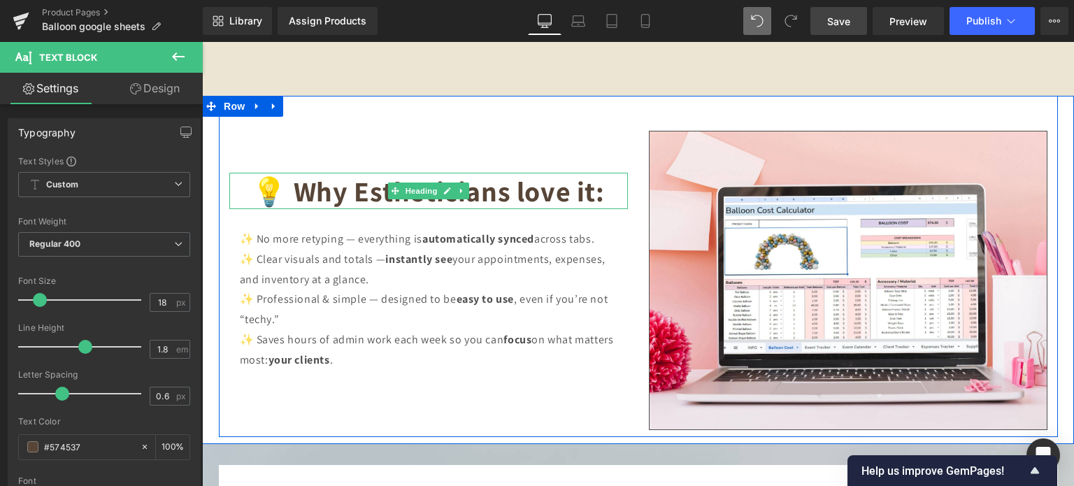
click at [375, 185] on b "💡 Why Estheticians love it:" at bounding box center [428, 191] width 352 height 36
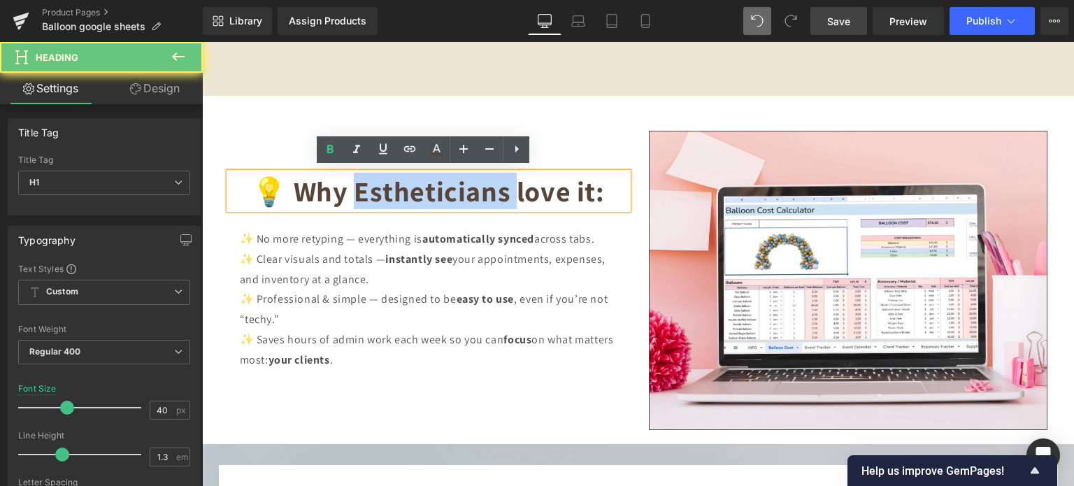
click at [373, 185] on b "💡 Why Estheticians love it:" at bounding box center [428, 191] width 352 height 36
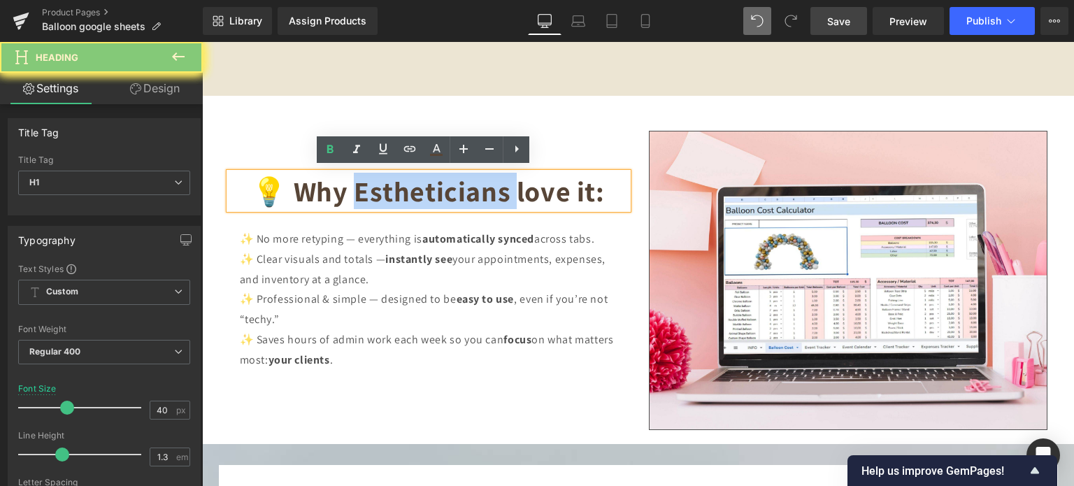
click at [373, 185] on b "💡 Why Estheticians love it:" at bounding box center [428, 191] width 352 height 36
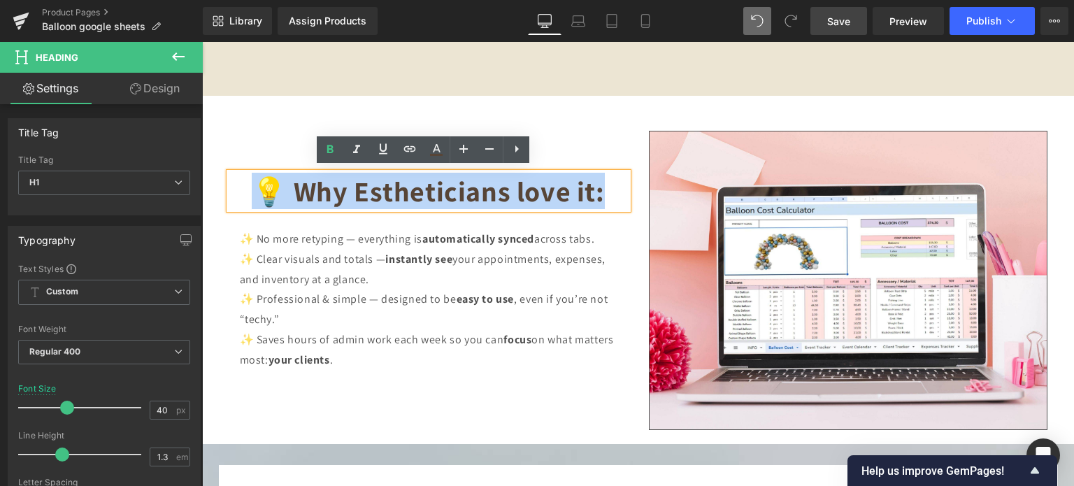
click at [373, 185] on b "💡 Why Estheticians love it:" at bounding box center [428, 191] width 352 height 36
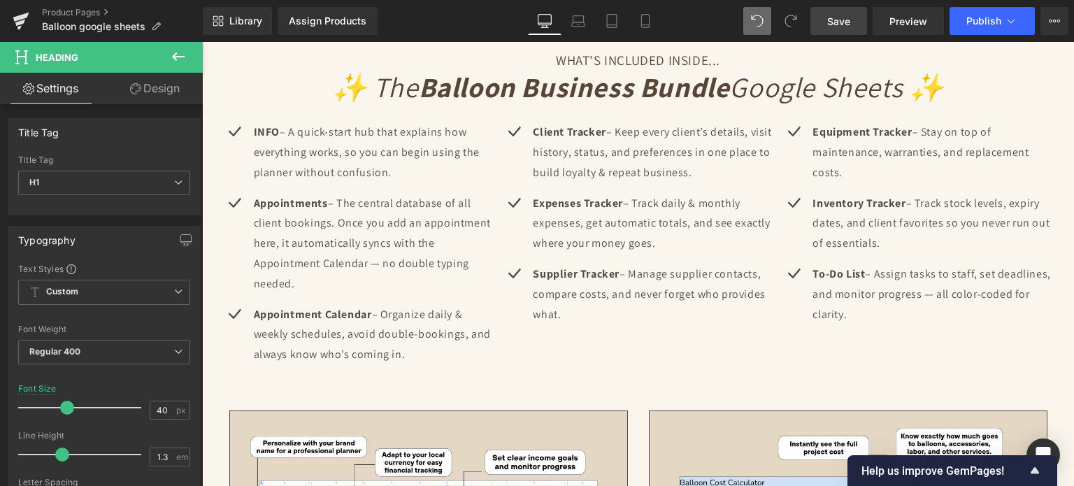
scroll to position [2587, 0]
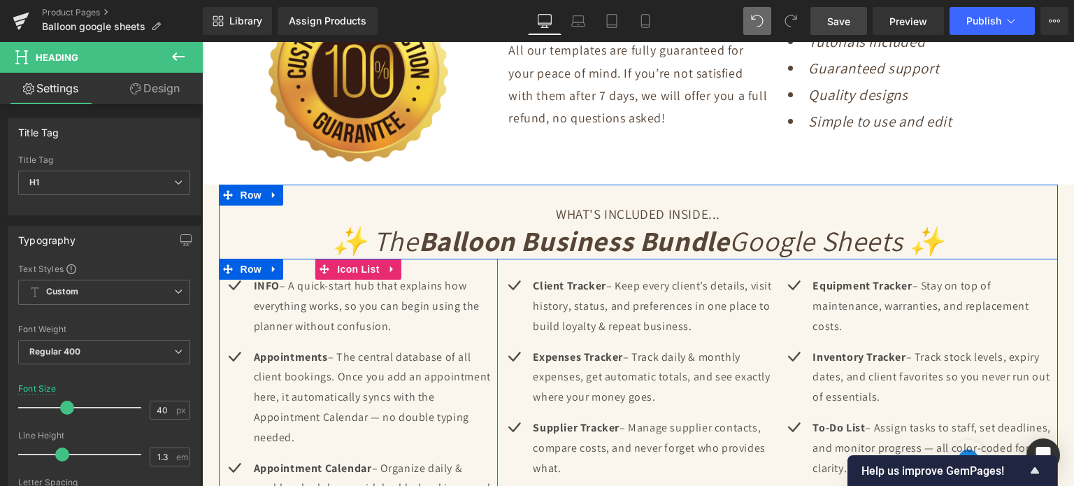
click at [347, 306] on span "Text Block" at bounding box center [366, 306] width 46 height 17
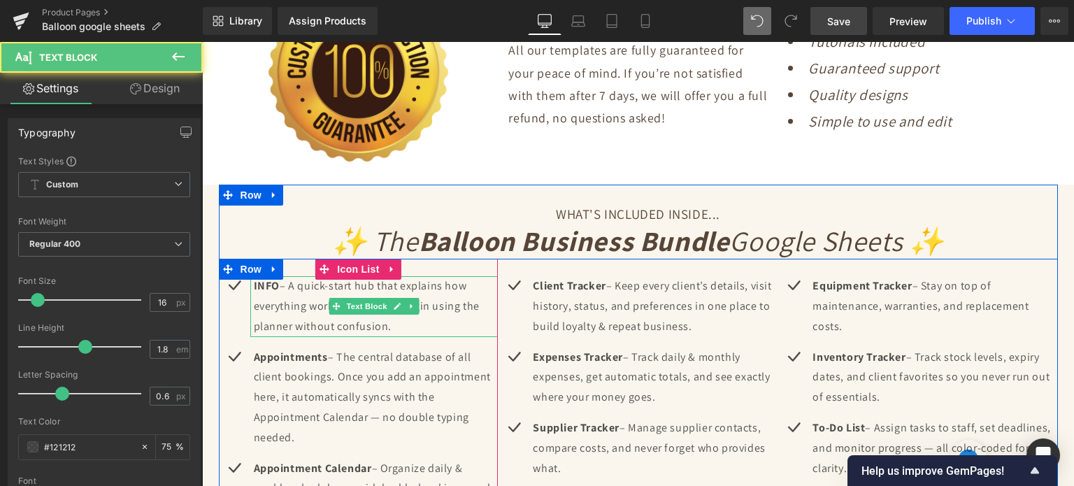
click at [370, 317] on p "INFO – A quick-start hub that explains how everything works, so you can begin u…" at bounding box center [376, 306] width 245 height 60
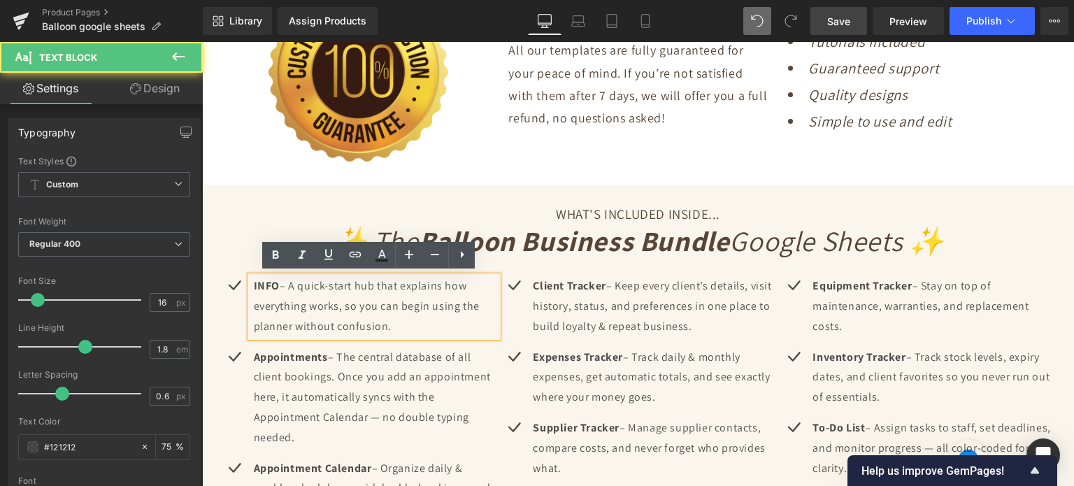
drag, startPoint x: 387, startPoint y: 322, endPoint x: 287, endPoint y: 283, distance: 106.7
click at [287, 283] on p "INFO – A quick-start hub that explains how everything works, so you can begin u…" at bounding box center [376, 306] width 245 height 60
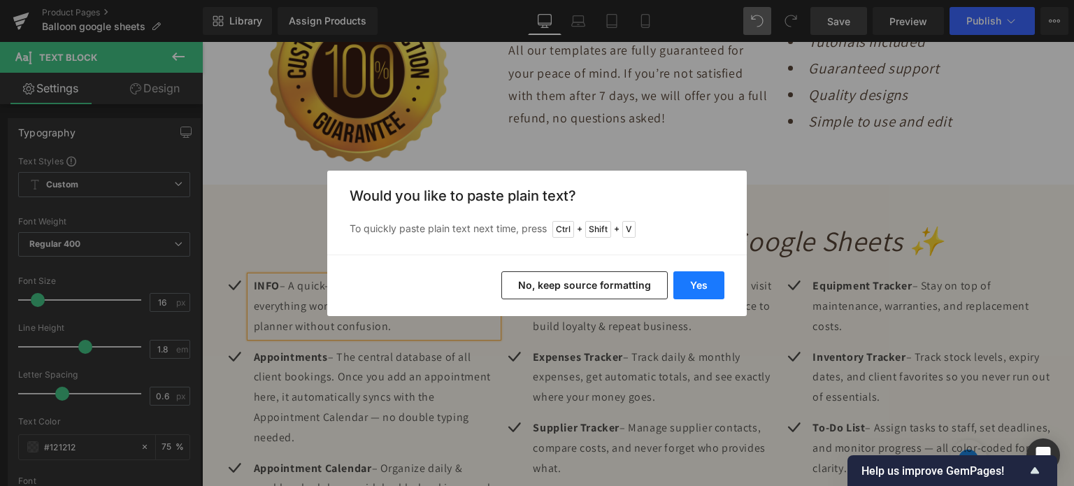
click at [696, 279] on button "Yes" at bounding box center [698, 285] width 51 height 28
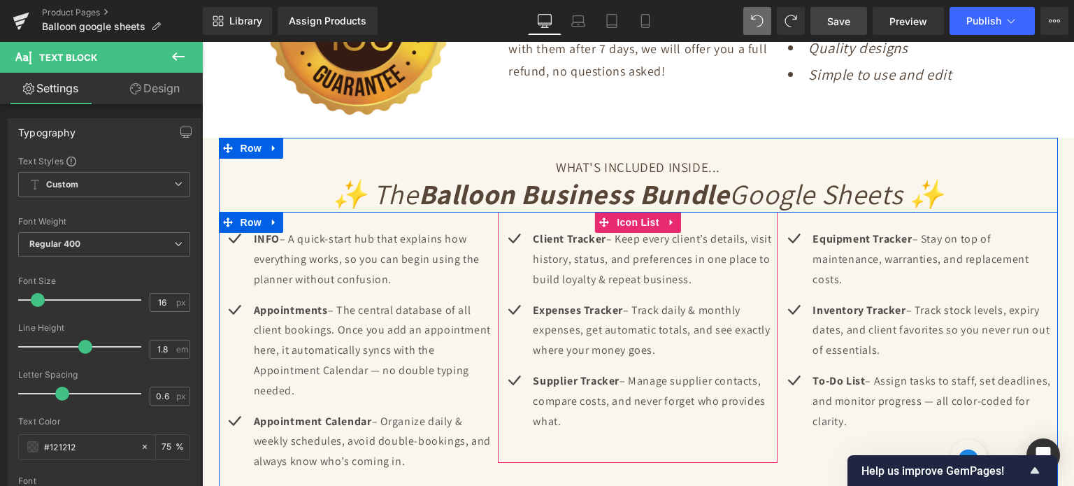
scroll to position [2656, 0]
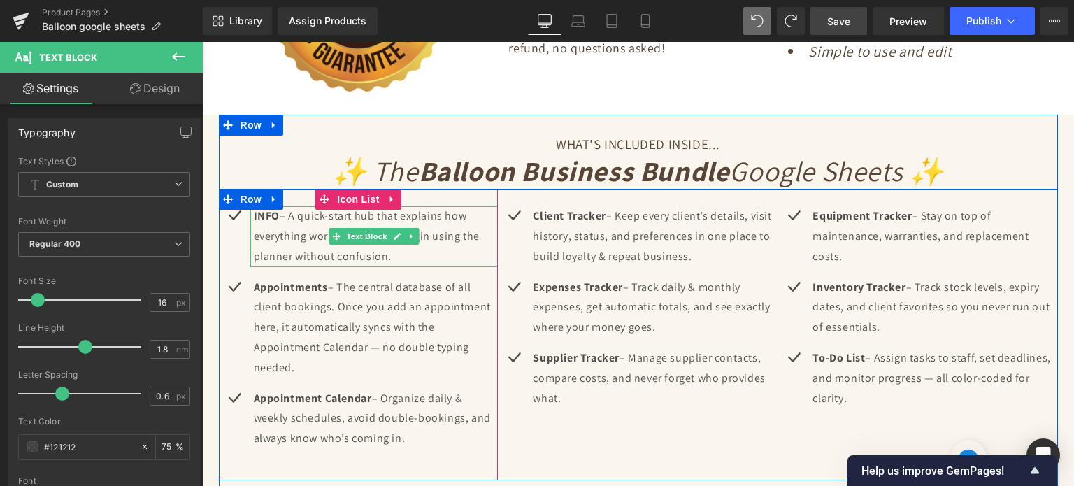
click at [289, 229] on p "INFO – A quick-start hub that explains how everything works, so you can begin u…" at bounding box center [376, 236] width 245 height 60
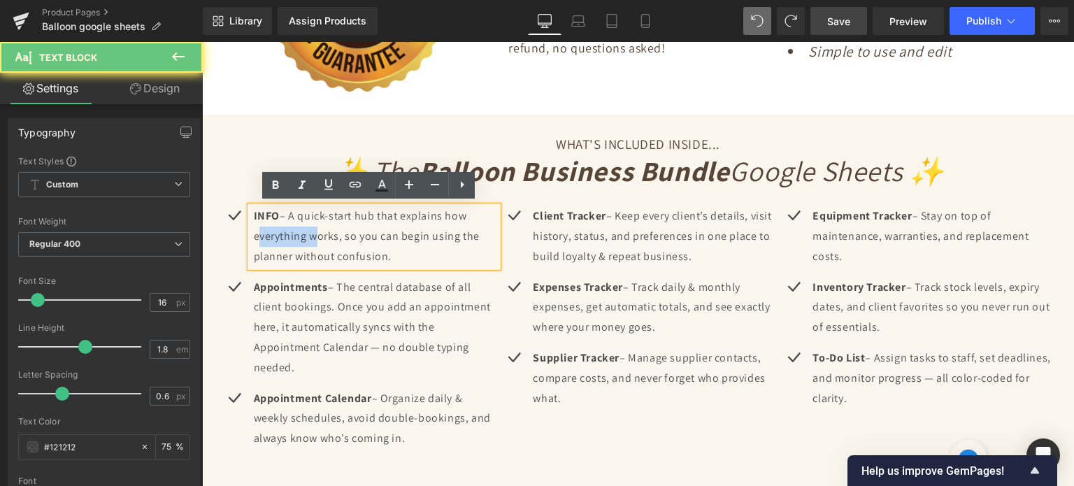
click at [289, 229] on p "INFO – A quick-start hub that explains how everything works, so you can begin u…" at bounding box center [376, 236] width 245 height 60
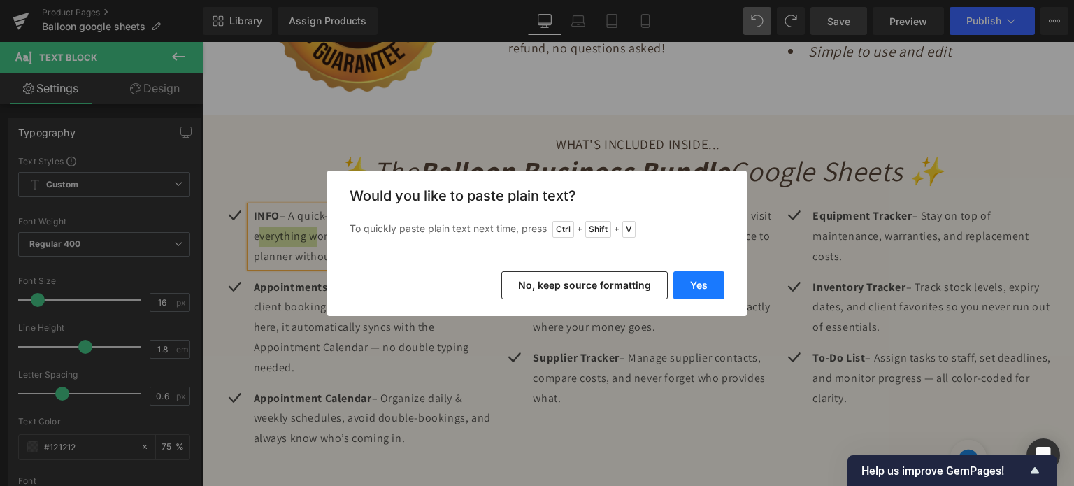
click at [685, 283] on button "Yes" at bounding box center [698, 285] width 51 height 28
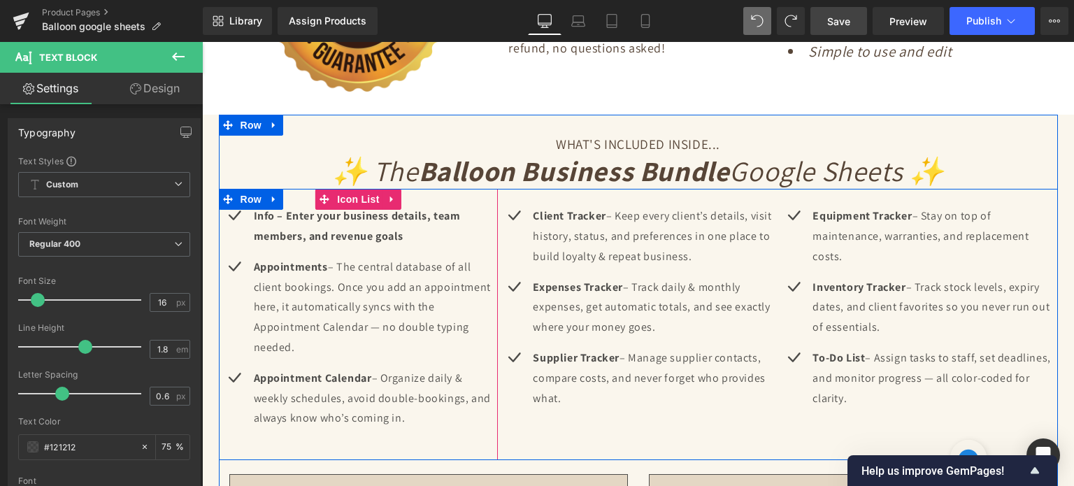
click at [294, 234] on b "Info – Enter your business details, team members, and revenue goals" at bounding box center [357, 225] width 207 height 35
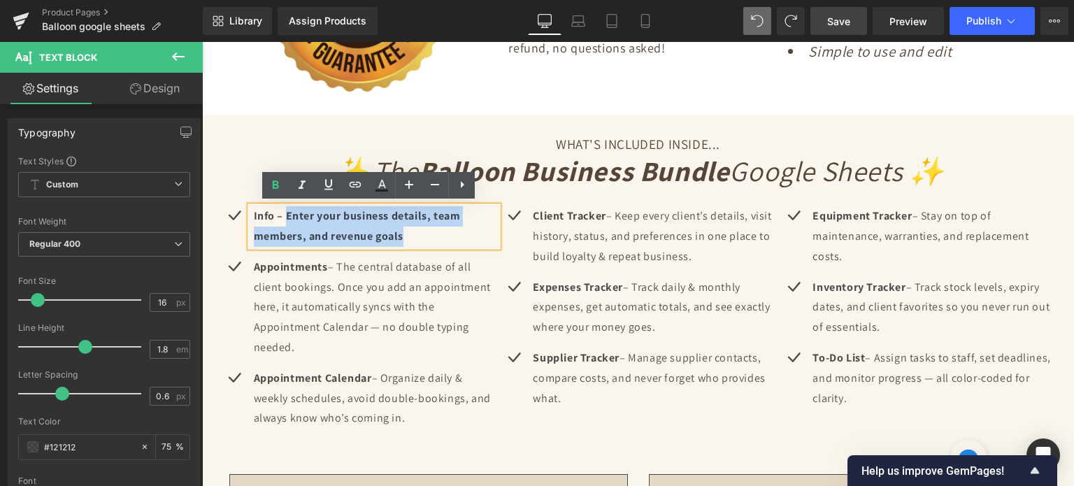
drag, startPoint x: 280, startPoint y: 210, endPoint x: 412, endPoint y: 234, distance: 134.9
click at [412, 234] on p "Info – Enter your business details, team members, and revenue goals" at bounding box center [376, 226] width 245 height 41
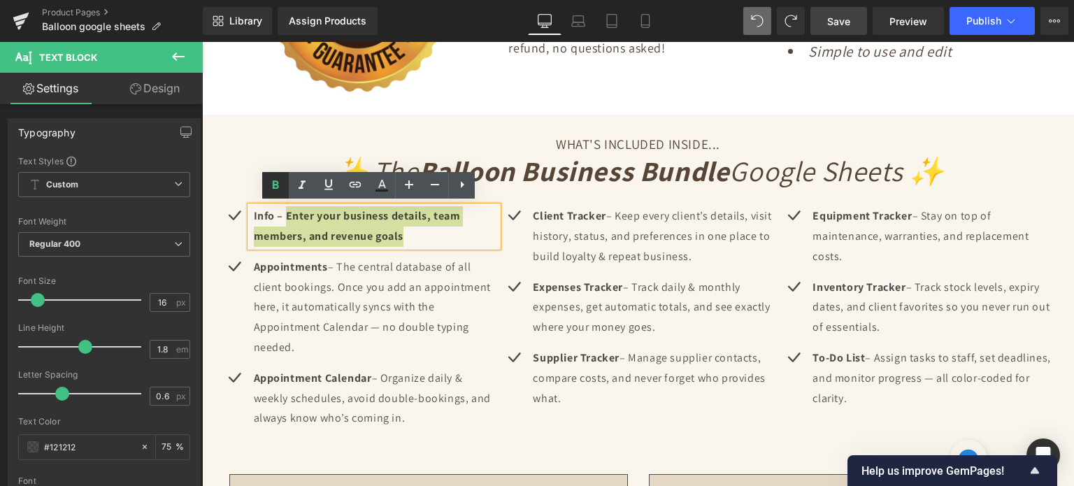
click at [278, 182] on icon at bounding box center [276, 184] width 6 height 8
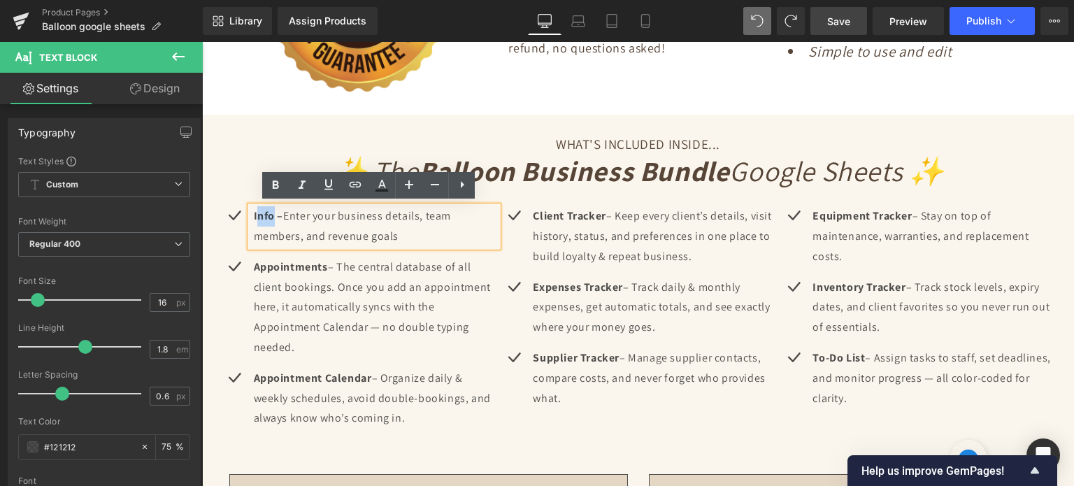
drag, startPoint x: 268, startPoint y: 215, endPoint x: 251, endPoint y: 213, distance: 17.6
click at [254, 213] on strong "Info –" at bounding box center [269, 215] width 30 height 15
click at [406, 236] on p "Info – Enter your business details, team members, and revenue goals" at bounding box center [376, 226] width 245 height 41
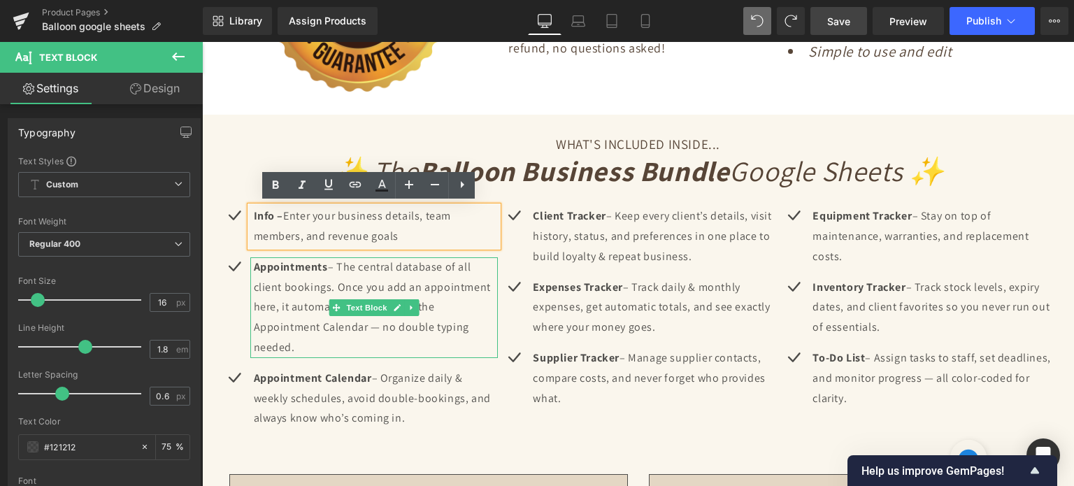
click at [274, 288] on p "Appointments – The central database of all client bookings. Once you add an app…" at bounding box center [376, 307] width 245 height 101
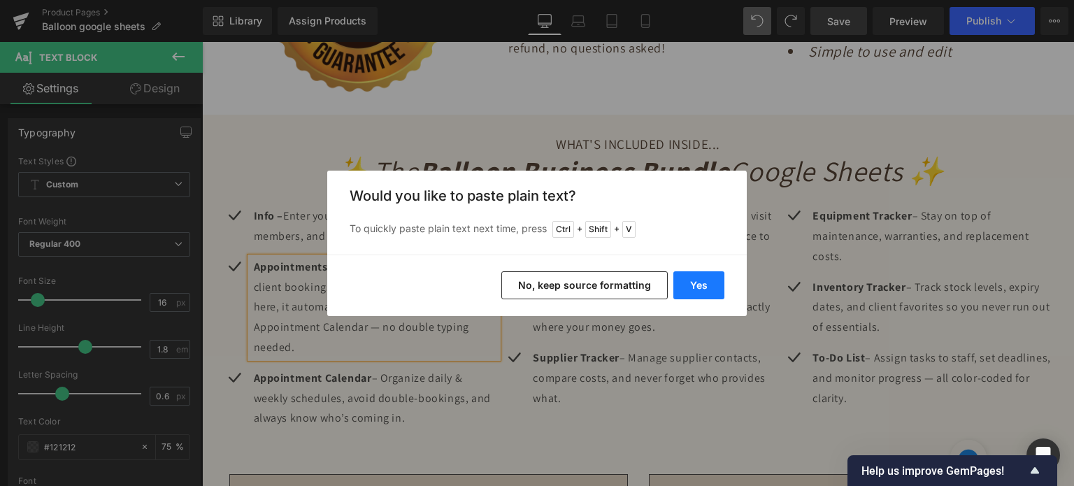
click at [700, 284] on button "Yes" at bounding box center [698, 285] width 51 height 28
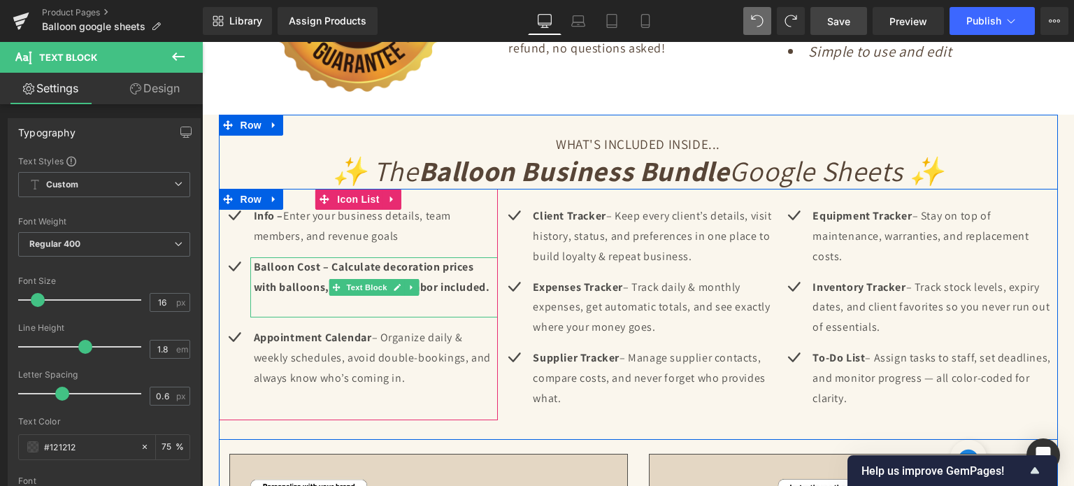
click at [344, 268] on b "Balloon Cost – Calculate decoration prices with balloons, materials, and labor …" at bounding box center [372, 276] width 236 height 35
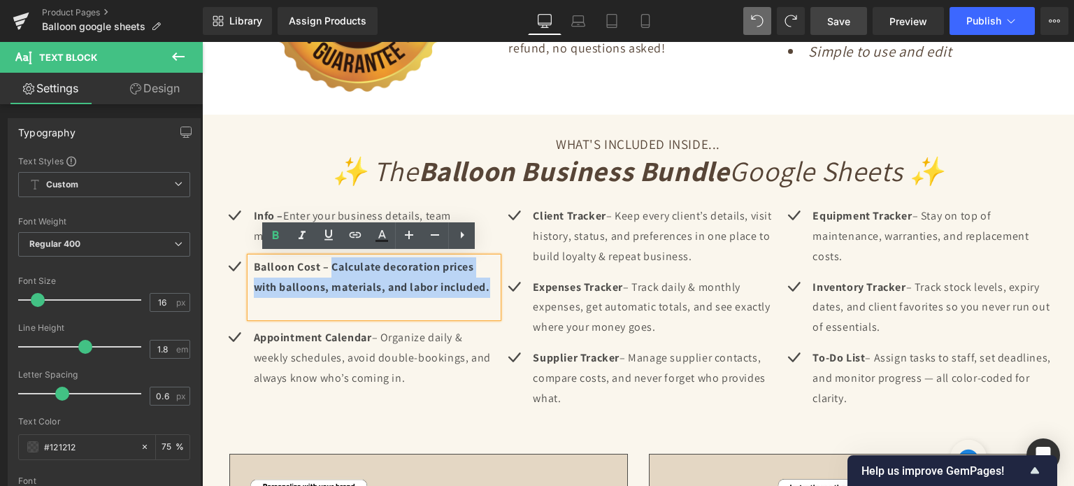
drag, startPoint x: 327, startPoint y: 264, endPoint x: 489, endPoint y: 283, distance: 162.6
click at [489, 283] on p "Balloon Cost – Calculate decoration prices with balloons, materials, and labor …" at bounding box center [376, 277] width 245 height 41
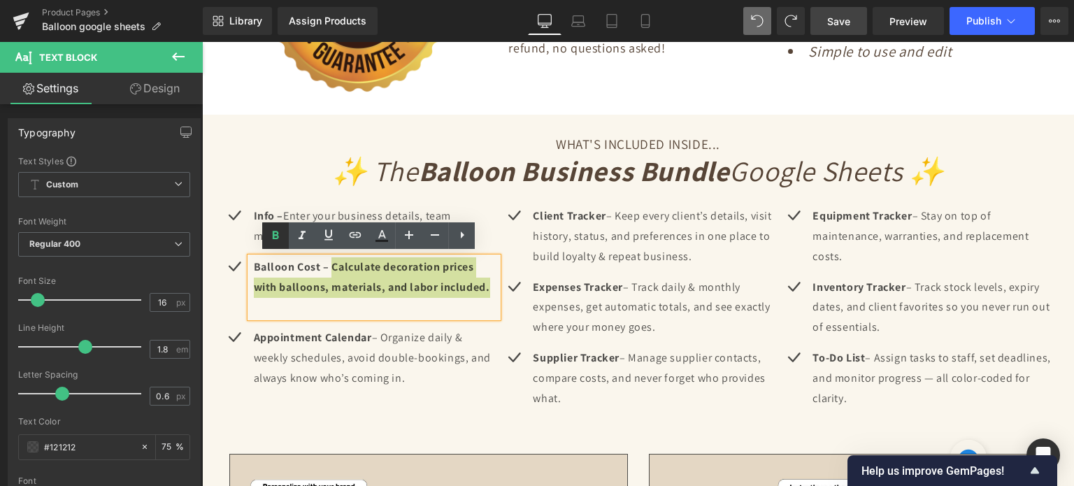
click at [279, 229] on icon at bounding box center [275, 235] width 17 height 17
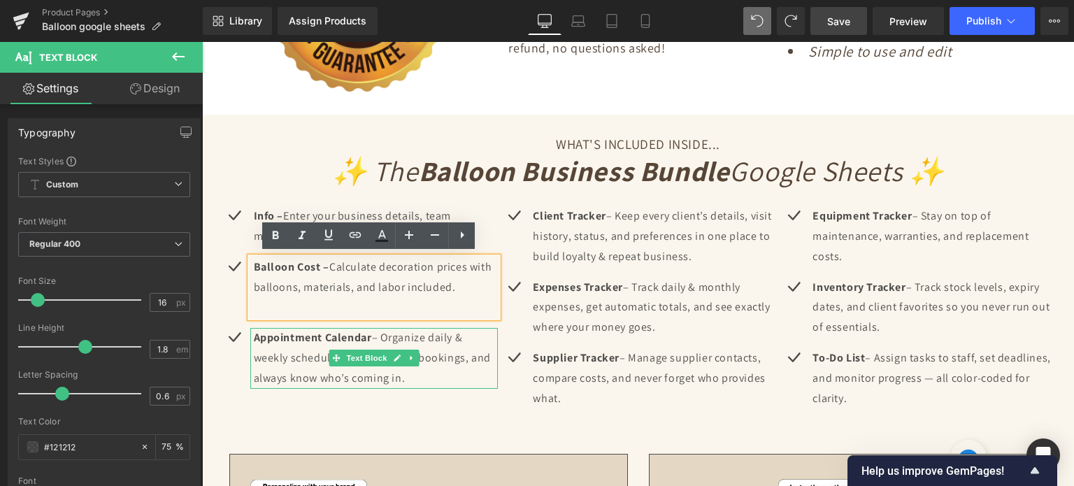
click at [320, 345] on p "Appointment Calendar – Organize daily & weekly schedules, avoid double-bookings…" at bounding box center [376, 358] width 245 height 60
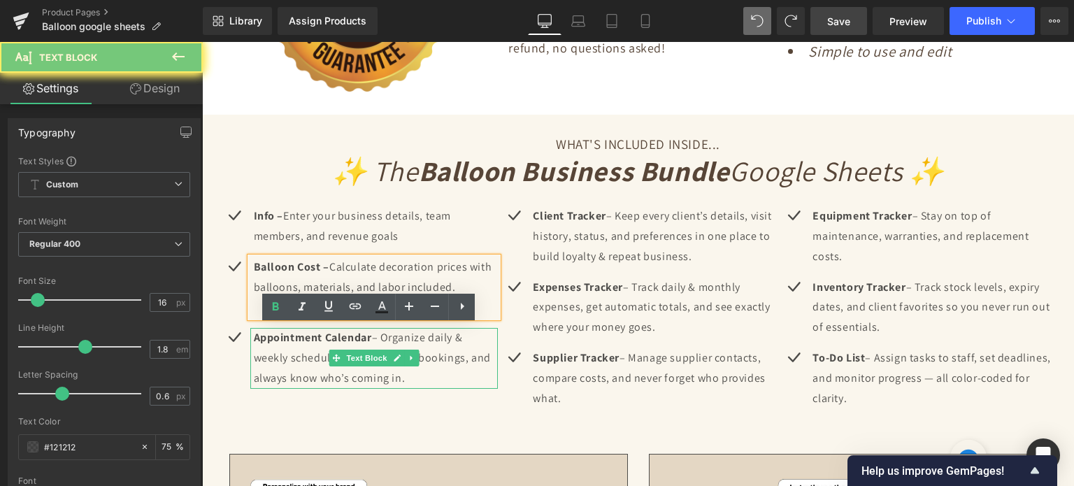
click at [320, 345] on p "Appointment Calendar – Organize daily & weekly schedules, avoid double-bookings…" at bounding box center [376, 358] width 245 height 60
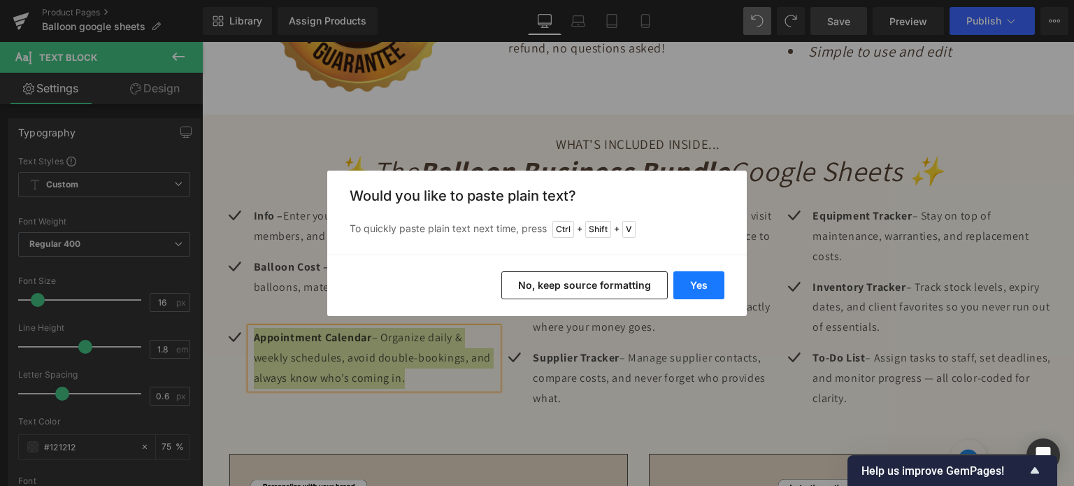
click at [697, 282] on button "Yes" at bounding box center [698, 285] width 51 height 28
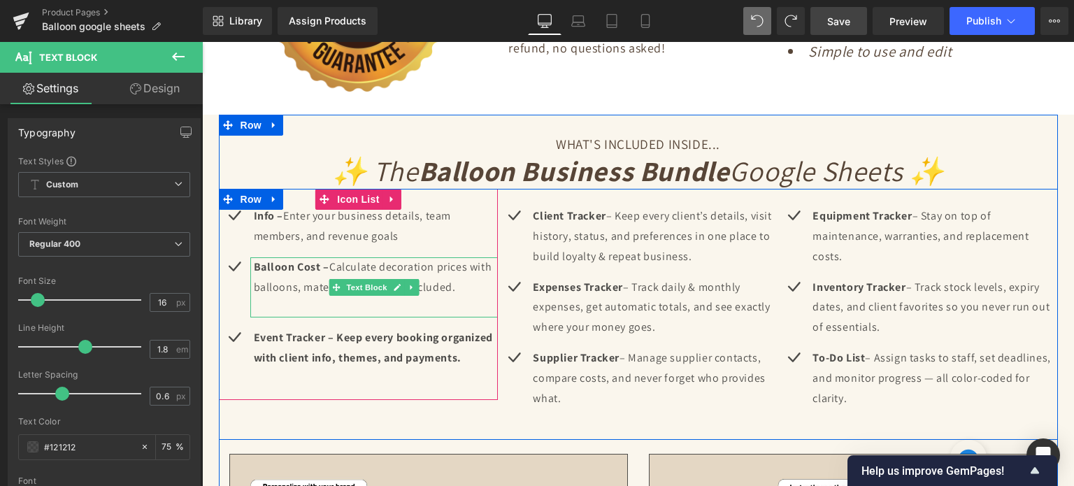
click at [366, 306] on p at bounding box center [376, 307] width 245 height 20
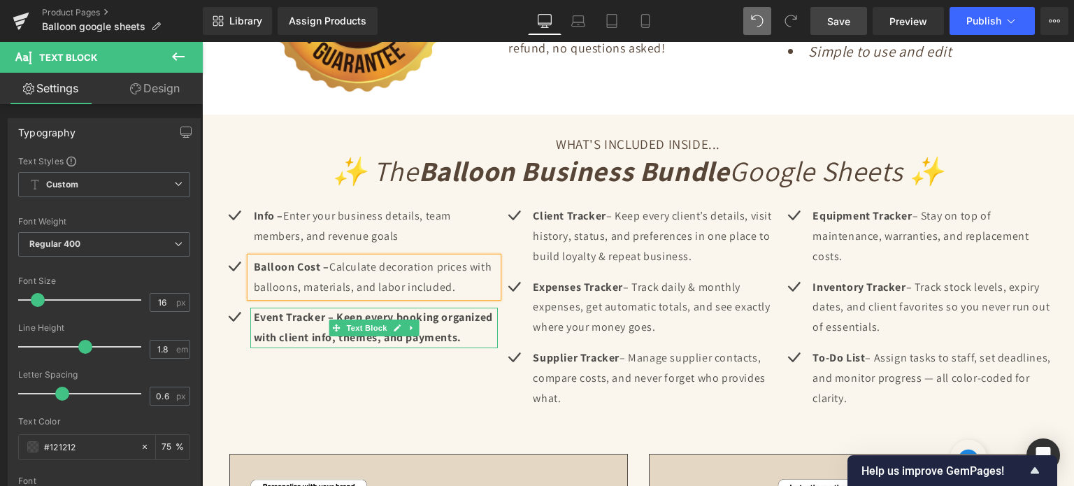
click at [438, 336] on b "Event Tracker – Keep every booking organized with client info, themes, and paym…" at bounding box center [373, 327] width 239 height 35
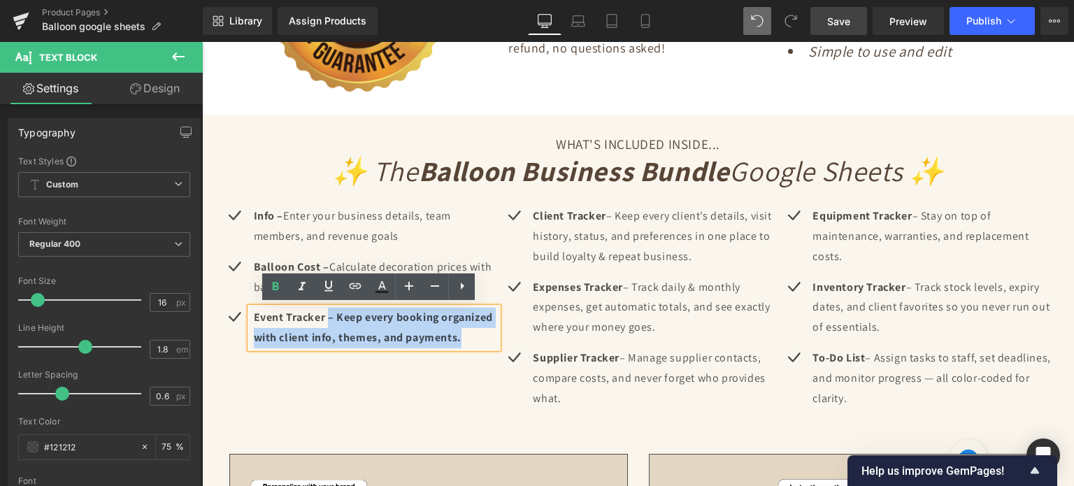
drag, startPoint x: 455, startPoint y: 338, endPoint x: 323, endPoint y: 315, distance: 134.0
click at [323, 315] on p "Event Tracker – Keep every booking organized with client info, themes, and paym…" at bounding box center [376, 328] width 245 height 41
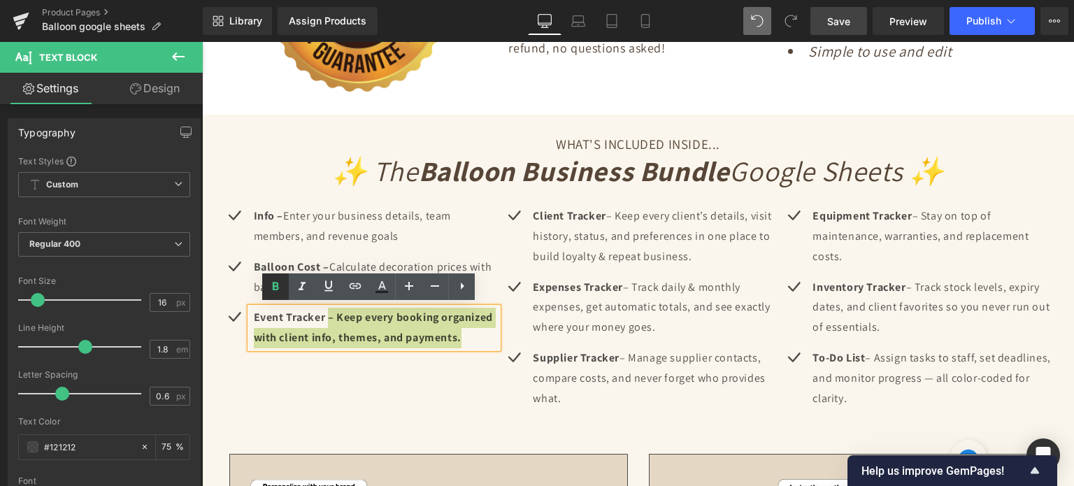
click at [268, 282] on icon at bounding box center [275, 286] width 17 height 17
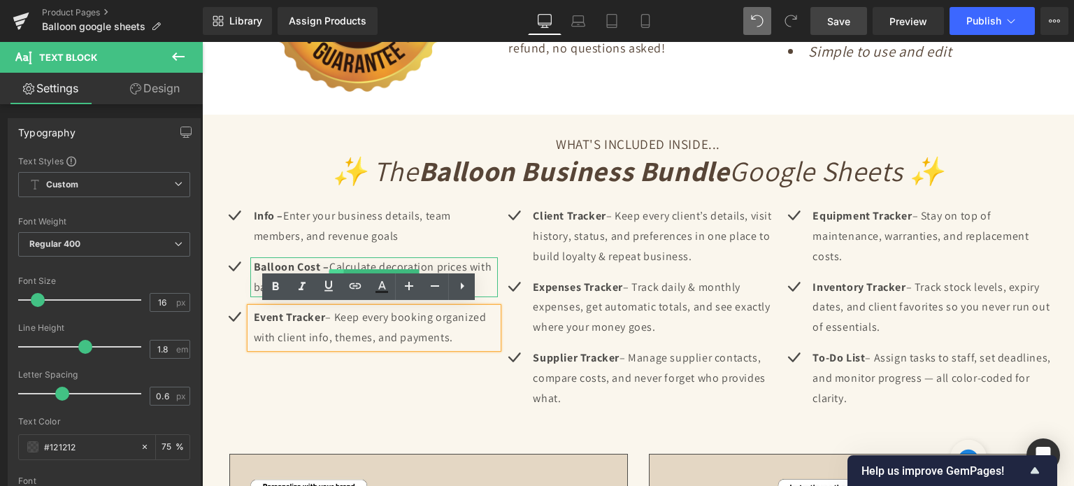
click at [329, 269] on span at bounding box center [336, 277] width 15 height 17
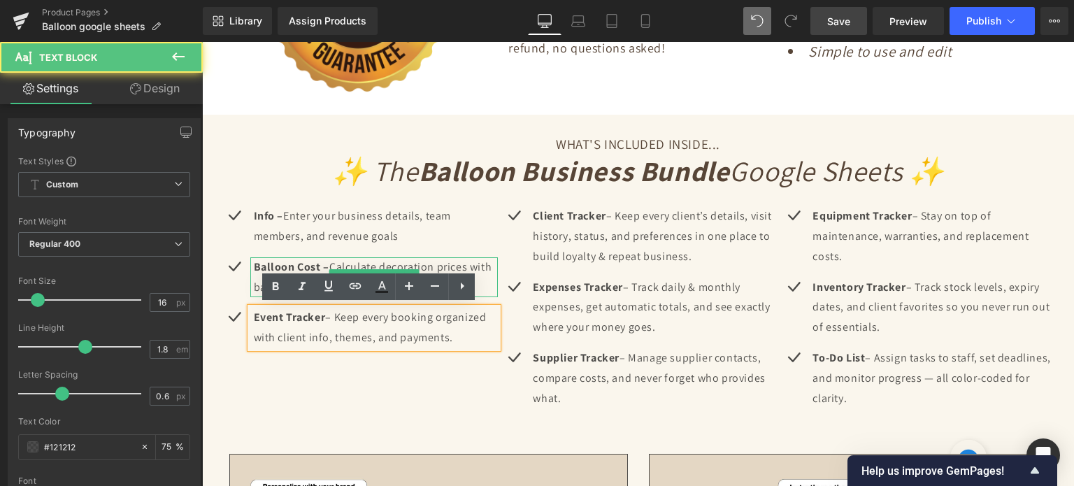
click at [324, 262] on strong "Balloon Cost –" at bounding box center [291, 266] width 75 height 15
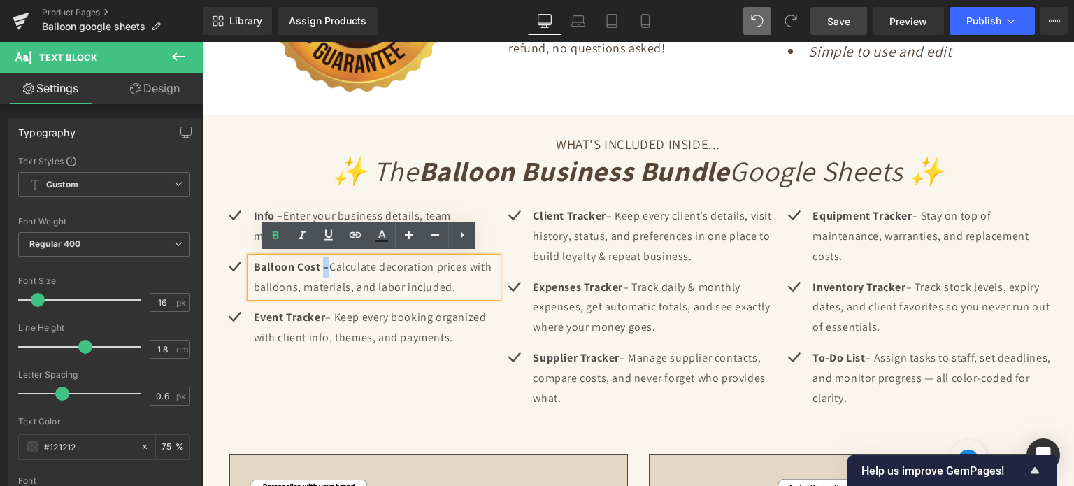
click at [322, 262] on strong "Balloon Cost –" at bounding box center [291, 266] width 75 height 15
click at [280, 234] on icon at bounding box center [275, 235] width 17 height 17
click at [297, 215] on p "Info – Enter your business details, team members, and revenue goals" at bounding box center [376, 226] width 245 height 41
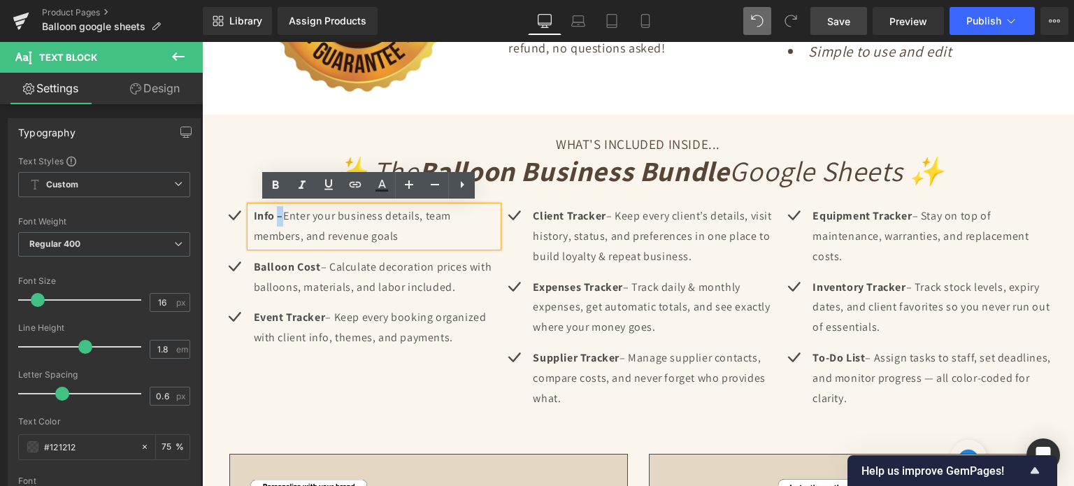
click at [275, 213] on strong "Info –" at bounding box center [269, 215] width 30 height 15
click at [276, 185] on icon at bounding box center [276, 184] width 6 height 8
click at [450, 334] on p "Event Tracker – Keep every booking organized with client info, themes, and paym…" at bounding box center [376, 328] width 245 height 41
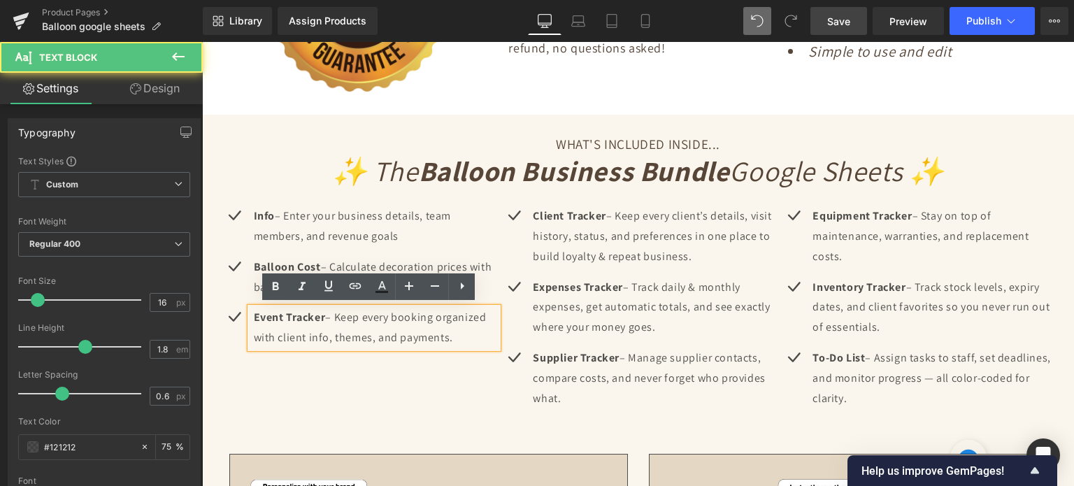
click at [452, 361] on div "Icon Info – Enter your business details, team members, and revenue goals Text B…" at bounding box center [359, 284] width 280 height 191
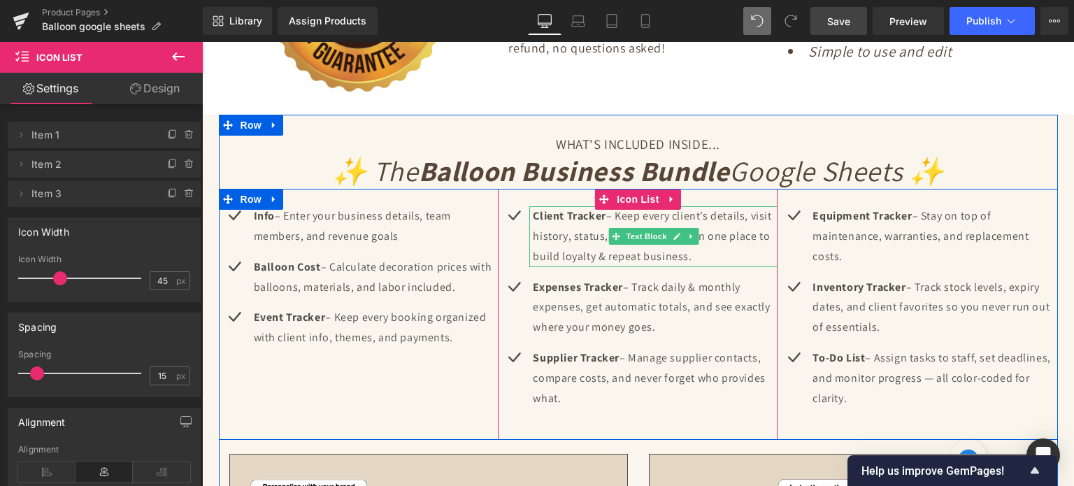
click at [590, 218] on strong "Client Tracke" at bounding box center [567, 215] width 69 height 15
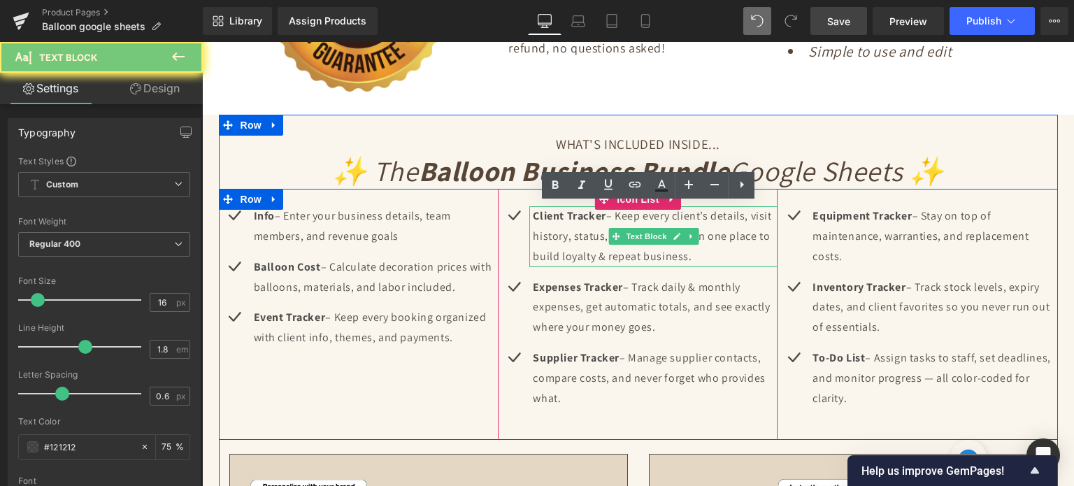
click at [590, 218] on strong "Client Tracke" at bounding box center [567, 215] width 69 height 15
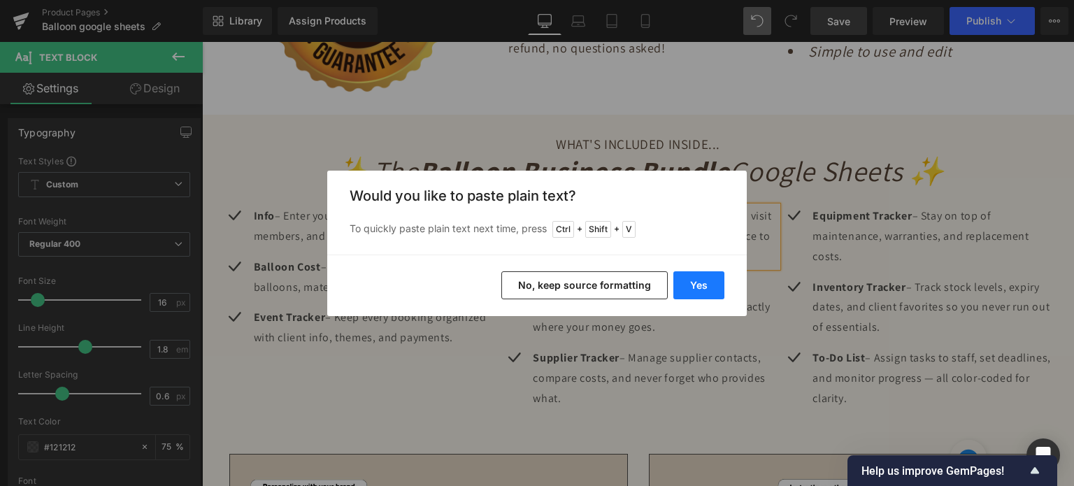
click at [702, 287] on button "Yes" at bounding box center [698, 285] width 51 height 28
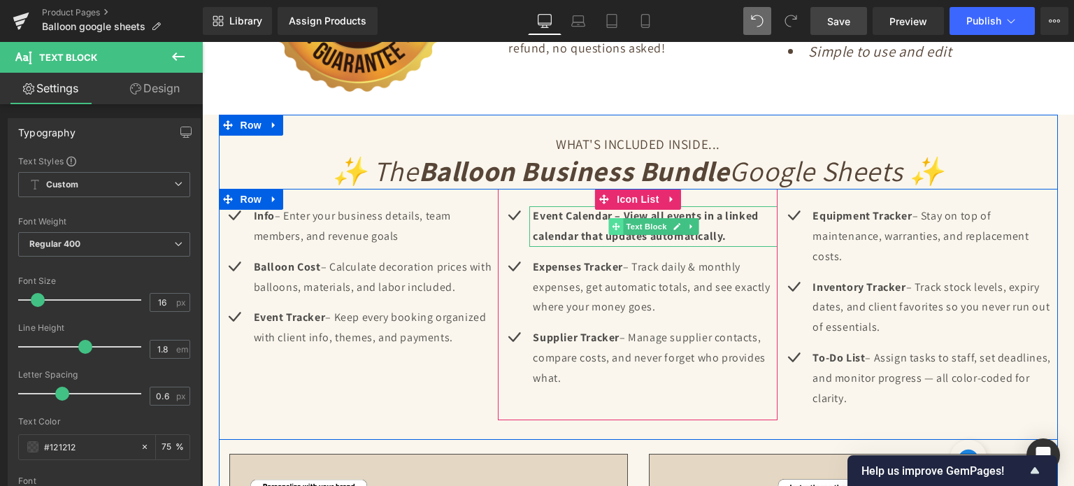
click at [610, 228] on span at bounding box center [616, 226] width 15 height 17
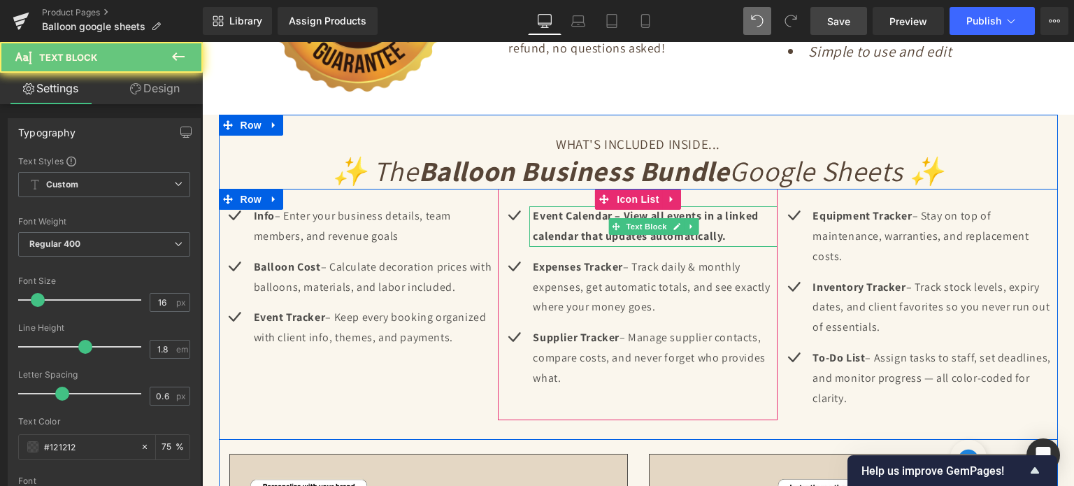
click at [573, 233] on b "Event Calendar – View all events in a linked calendar that updates automaticall…" at bounding box center [645, 225] width 225 height 35
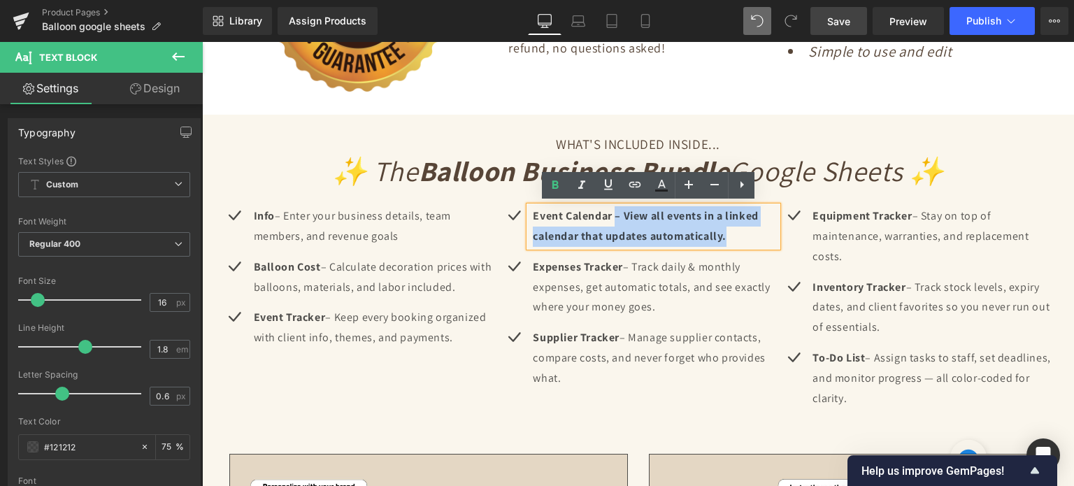
drag, startPoint x: 610, startPoint y: 210, endPoint x: 721, endPoint y: 230, distance: 112.9
click at [721, 230] on b "Event Calendar – View all events in a linked calendar that updates automaticall…" at bounding box center [645, 225] width 225 height 35
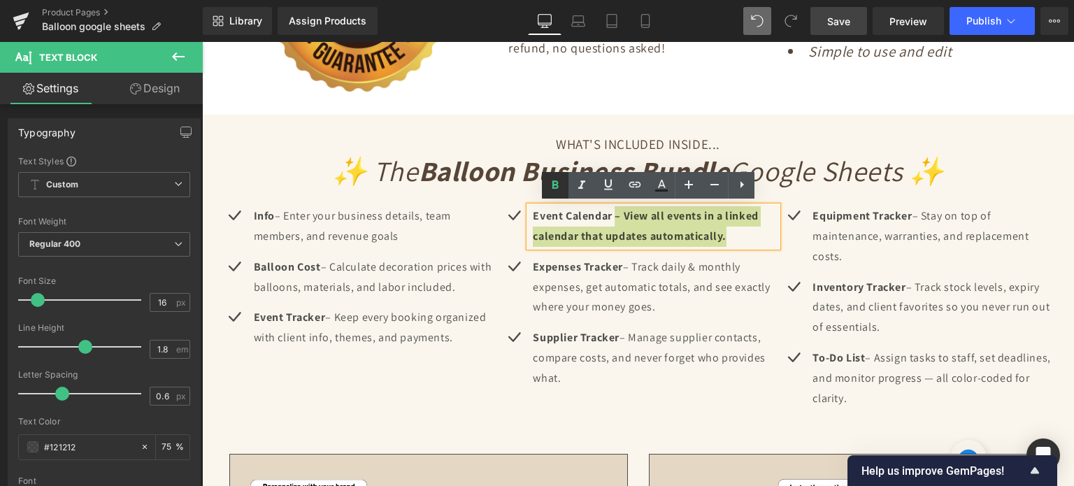
click at [555, 182] on icon at bounding box center [555, 185] width 17 height 17
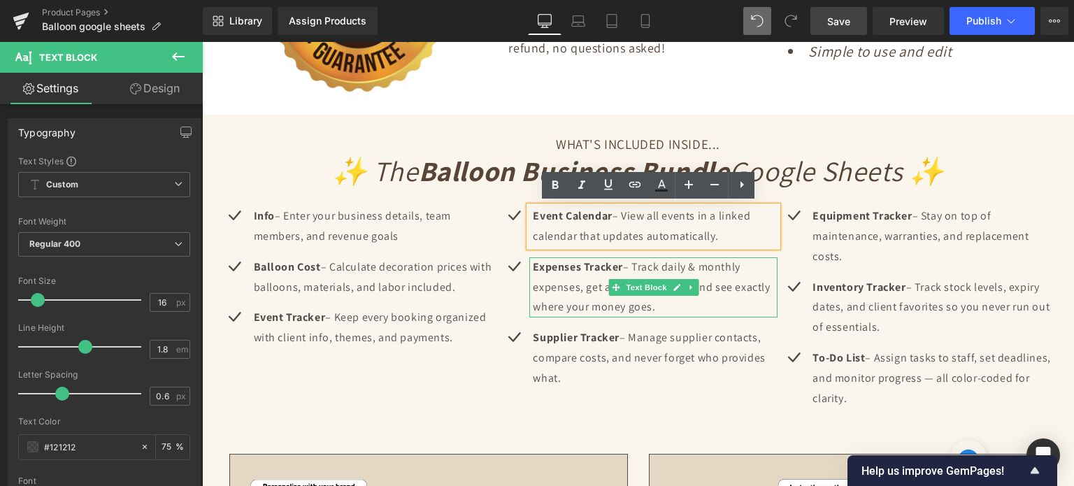
click at [554, 280] on p "Expenses Tracker – Track daily & monthly expenses, get automatic totals, and se…" at bounding box center [655, 287] width 245 height 60
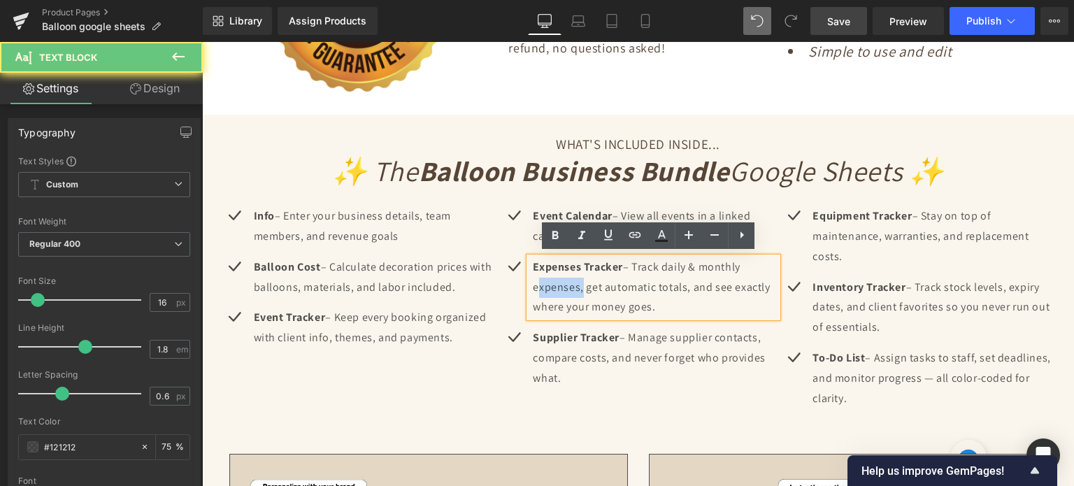
click at [554, 280] on p "Expenses Tracker – Track daily & monthly expenses, get automatic totals, and se…" at bounding box center [655, 287] width 245 height 60
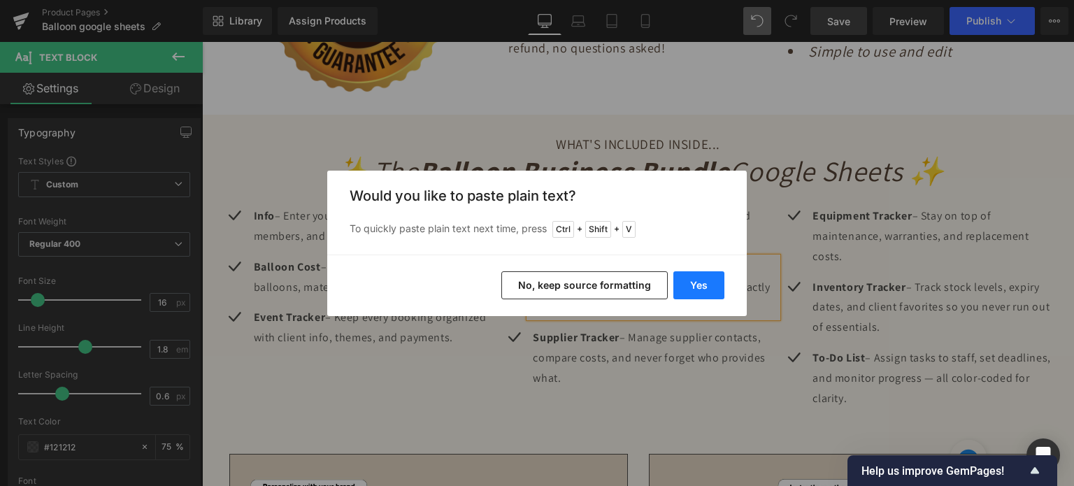
click at [681, 281] on button "Yes" at bounding box center [698, 285] width 51 height 28
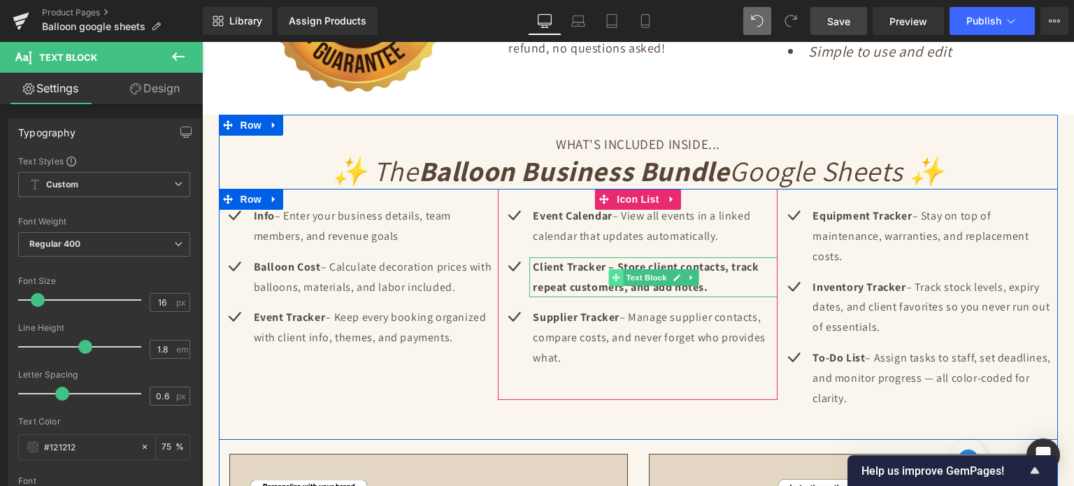
click at [609, 282] on span at bounding box center [616, 277] width 15 height 17
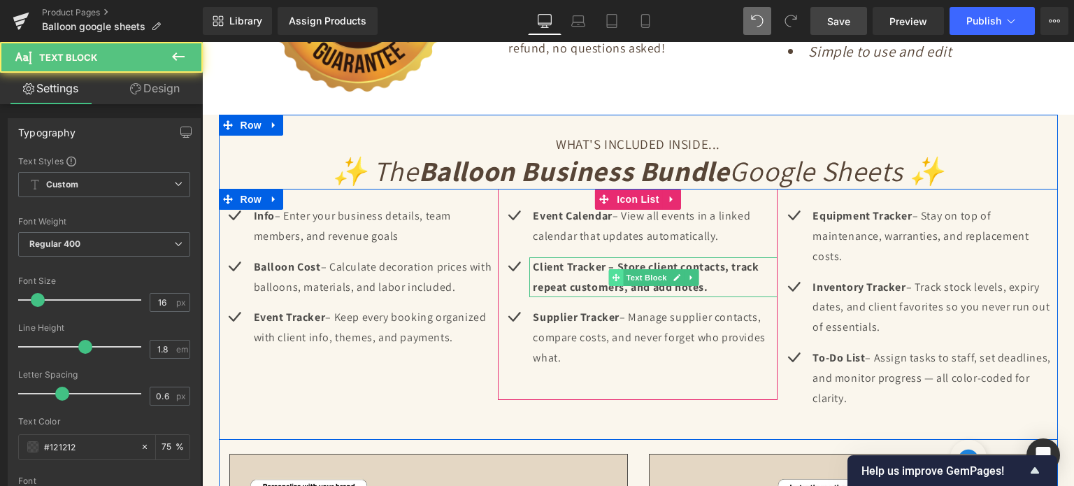
click at [609, 269] on span at bounding box center [616, 277] width 15 height 17
click at [605, 262] on b "Client Tracker – Store client contacts, track repeat customers, and add notes." at bounding box center [646, 276] width 226 height 35
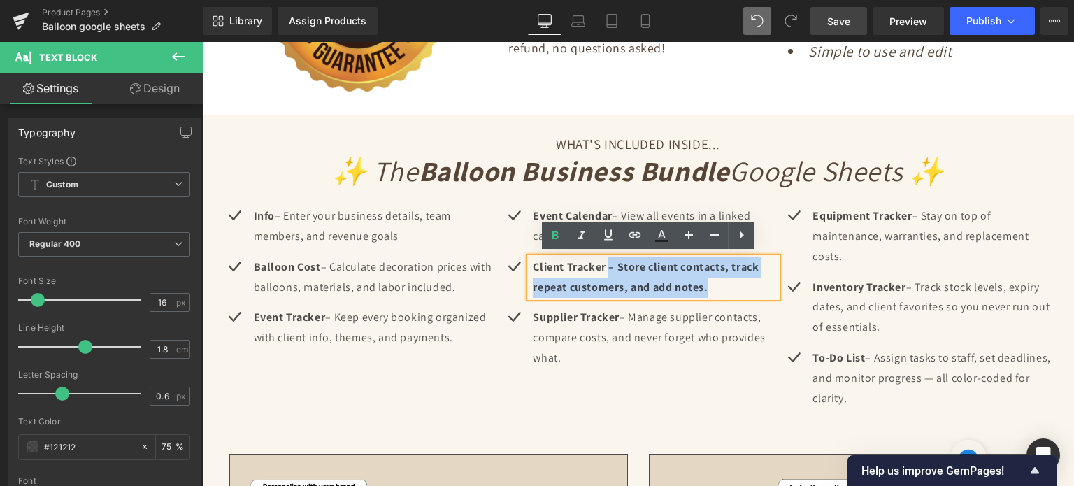
drag, startPoint x: 605, startPoint y: 262, endPoint x: 707, endPoint y: 279, distance: 103.4
click at [707, 279] on p "Client Tracker – Store client contacts, track repeat customers, and add notes." at bounding box center [655, 277] width 245 height 41
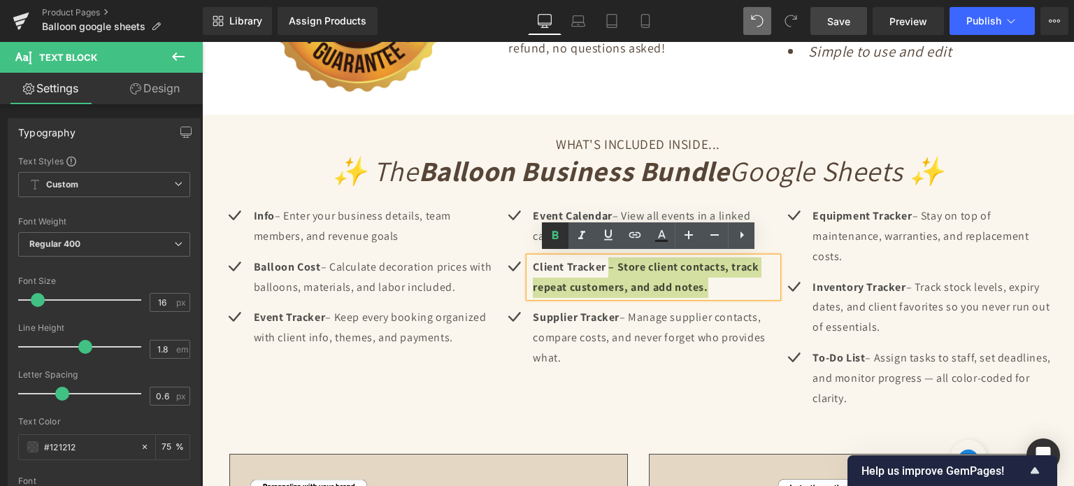
click at [551, 229] on icon at bounding box center [555, 235] width 17 height 17
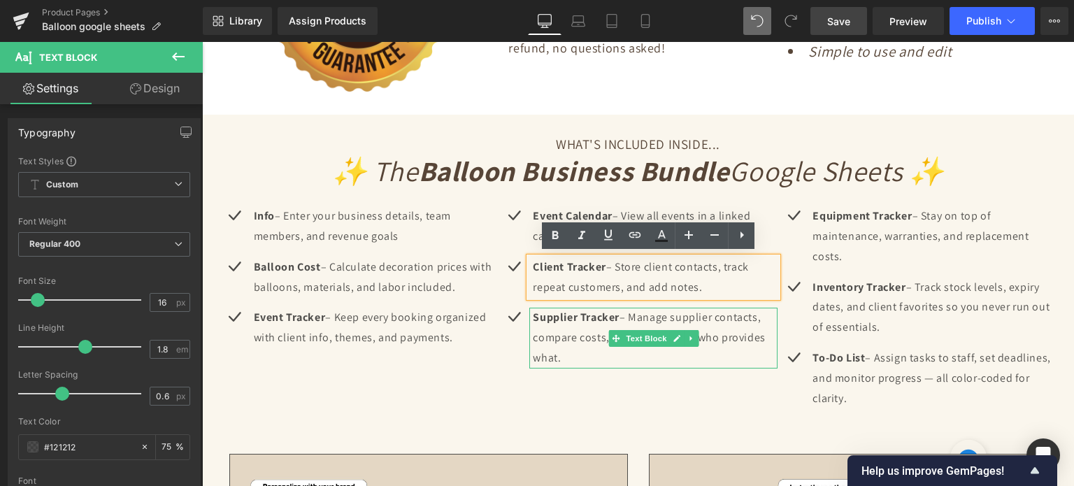
click at [566, 330] on p "Supplier Tracker – Manage supplier contacts, compare costs, and never forget wh…" at bounding box center [655, 338] width 245 height 60
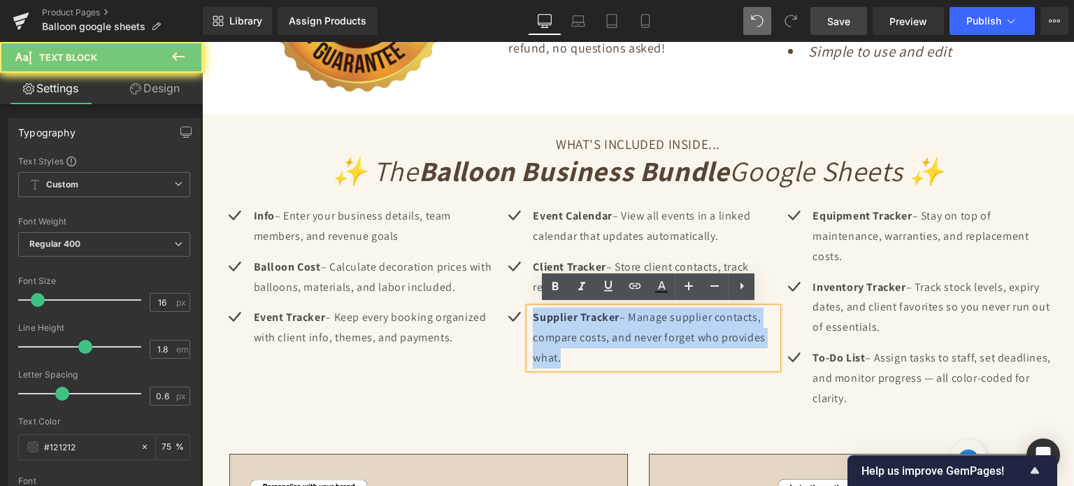
click at [566, 330] on p "Supplier Tracker – Manage supplier contacts, compare costs, and never forget wh…" at bounding box center [655, 338] width 245 height 60
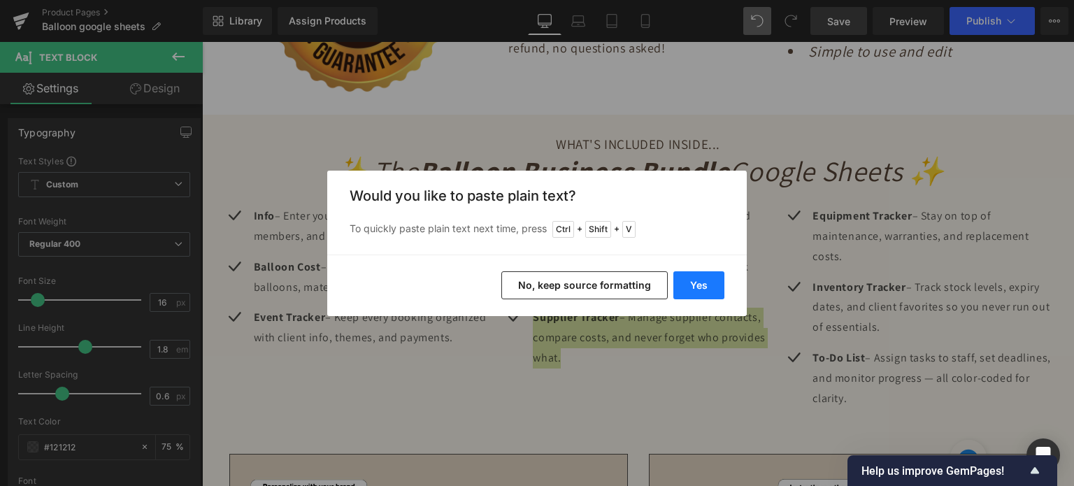
click at [689, 282] on button "Yes" at bounding box center [698, 285] width 51 height 28
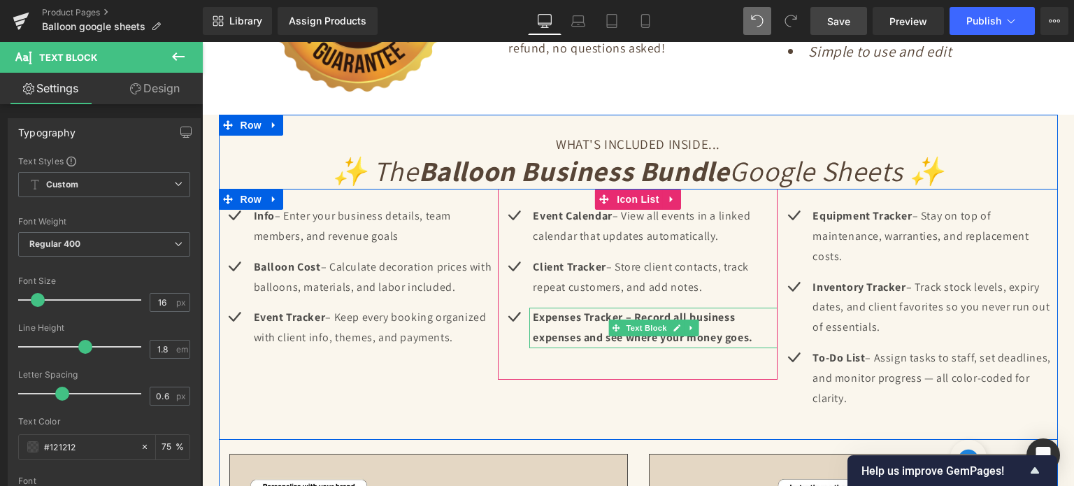
click at [623, 327] on span "Text Block" at bounding box center [646, 327] width 46 height 17
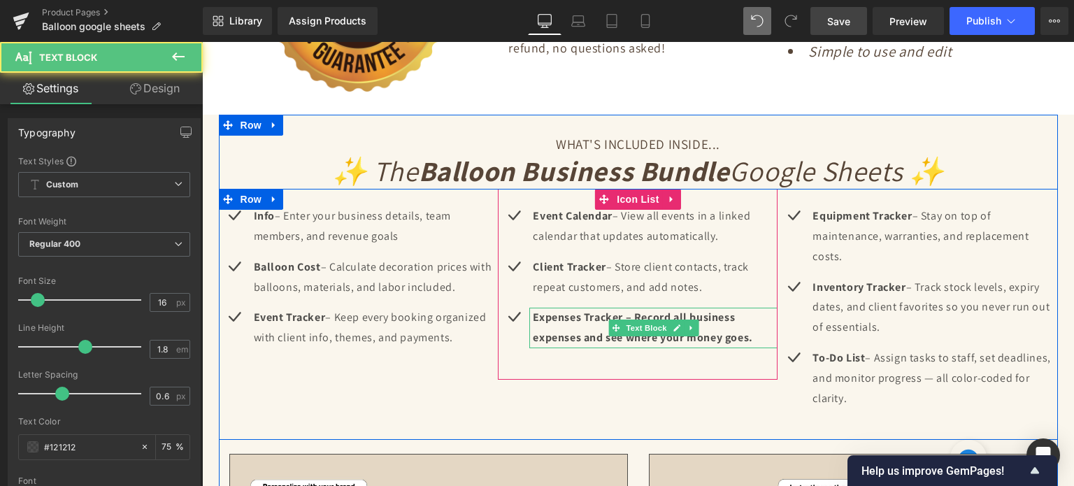
click at [624, 315] on b "Expenses Tracker – Record all business expenses and see where your money goes." at bounding box center [643, 327] width 220 height 35
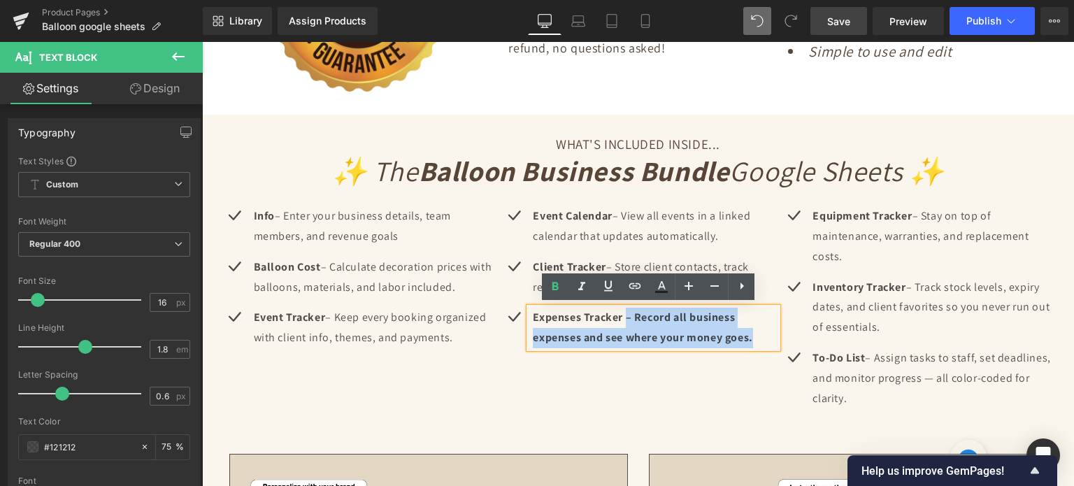
drag, startPoint x: 622, startPoint y: 312, endPoint x: 753, endPoint y: 329, distance: 131.8
click at [753, 329] on p "Expenses Tracker – Record all business expenses and see where your money goes." at bounding box center [655, 328] width 245 height 41
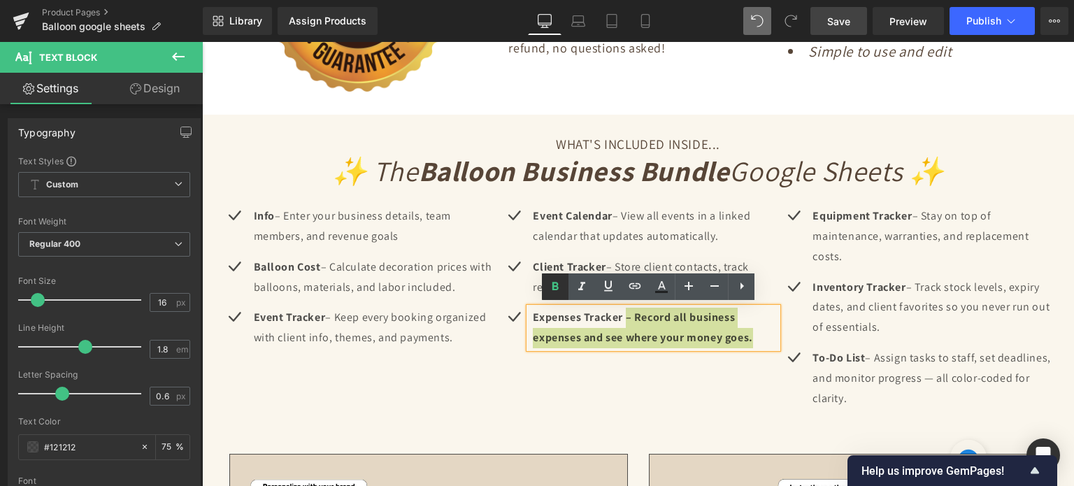
click at [557, 279] on icon at bounding box center [555, 286] width 17 height 17
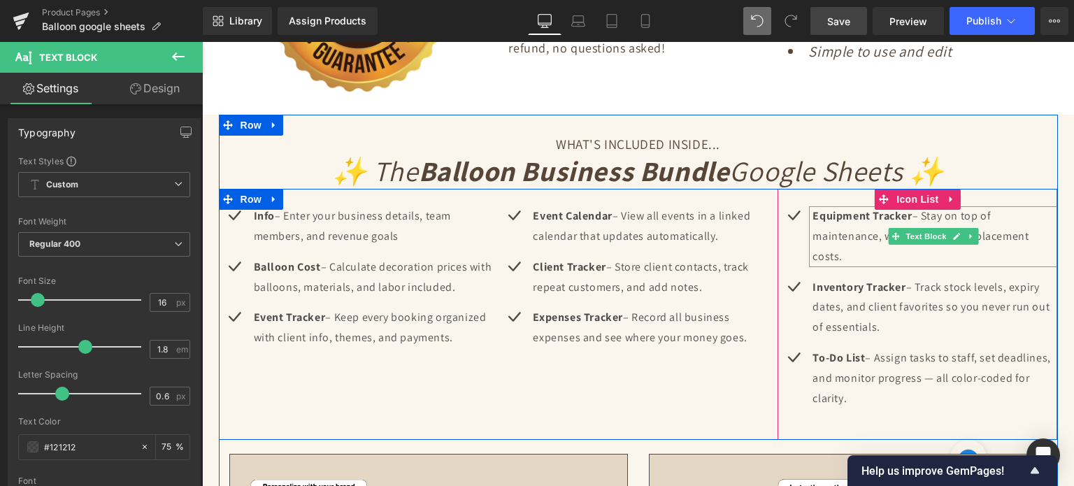
click at [853, 224] on p "Equipment Tracker – Stay on top of maintenance, warranties, and replacement cos…" at bounding box center [934, 236] width 245 height 60
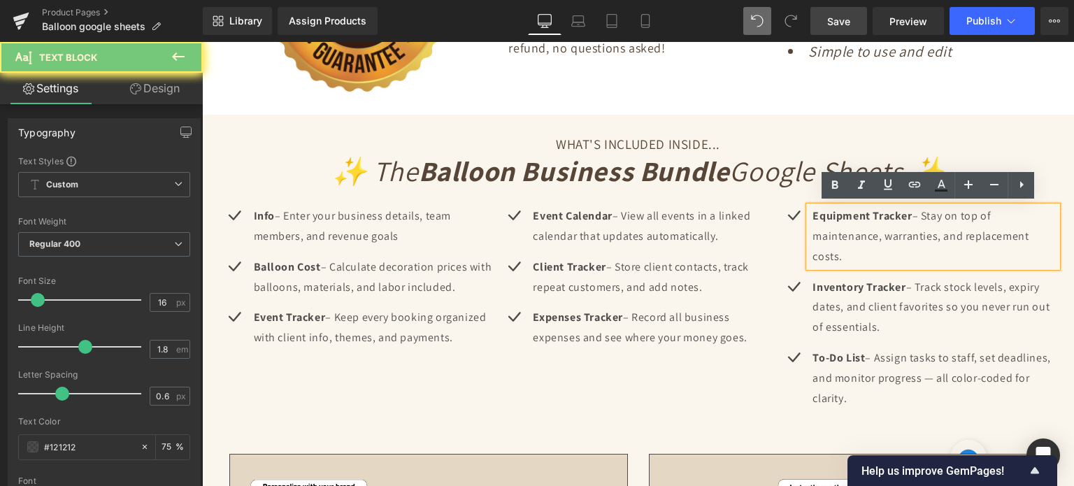
click at [853, 224] on p "Equipment Tracker – Stay on top of maintenance, warranties, and replacement cos…" at bounding box center [934, 236] width 245 height 60
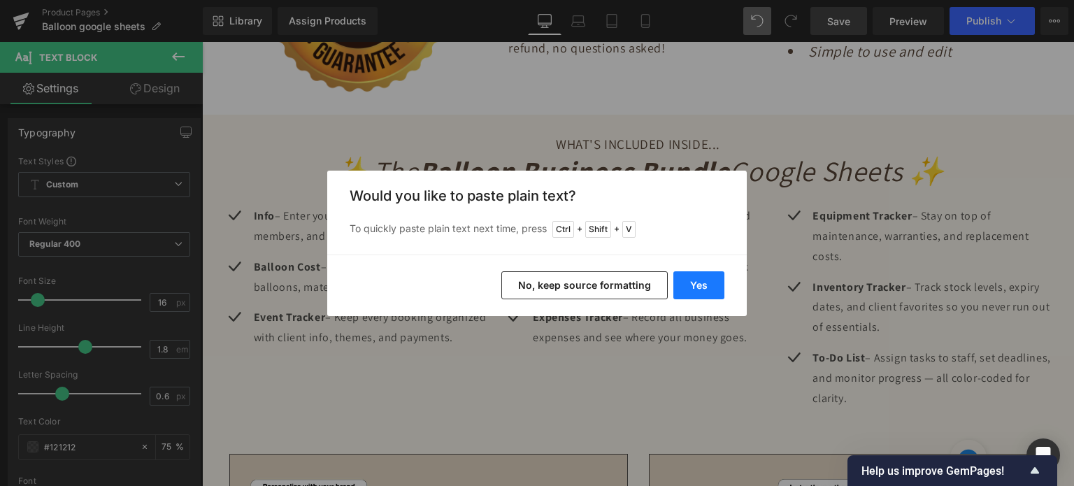
click at [707, 274] on button "Yes" at bounding box center [698, 285] width 51 height 28
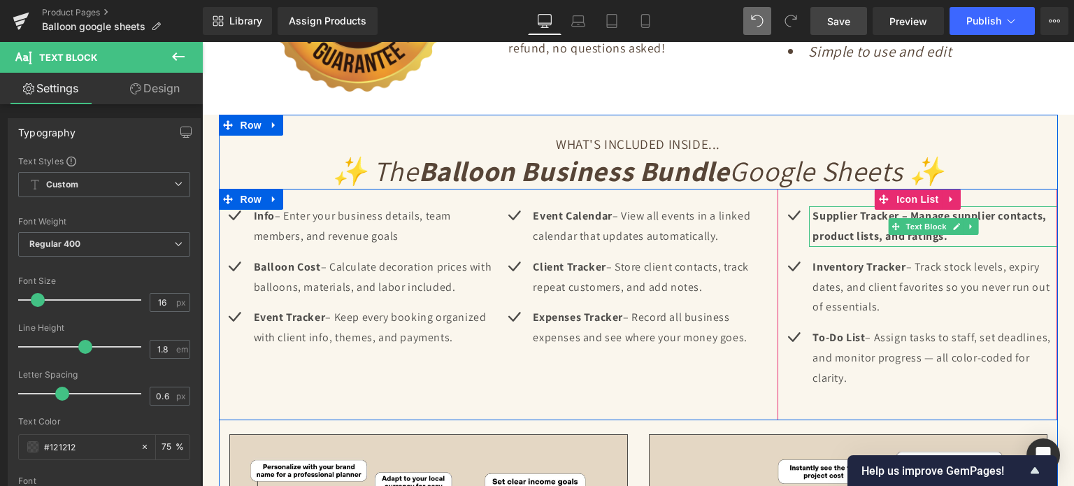
click at [879, 222] on p "Supplier Tracker – Manage supplier contacts, product lists, and ratings." at bounding box center [934, 226] width 245 height 41
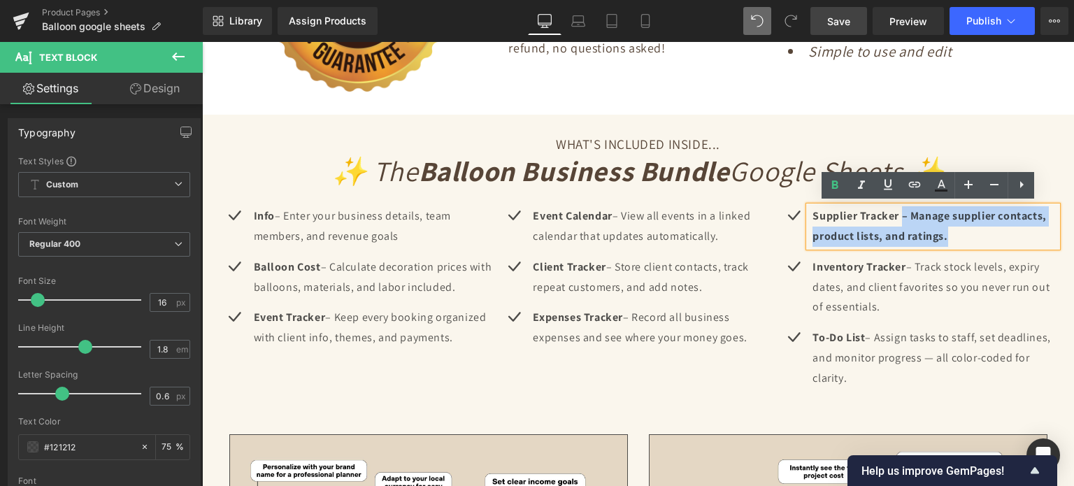
drag, startPoint x: 896, startPoint y: 214, endPoint x: 947, endPoint y: 235, distance: 55.8
click at [947, 235] on p "Supplier Tracker – Manage supplier contacts, product lists, and ratings." at bounding box center [934, 226] width 245 height 41
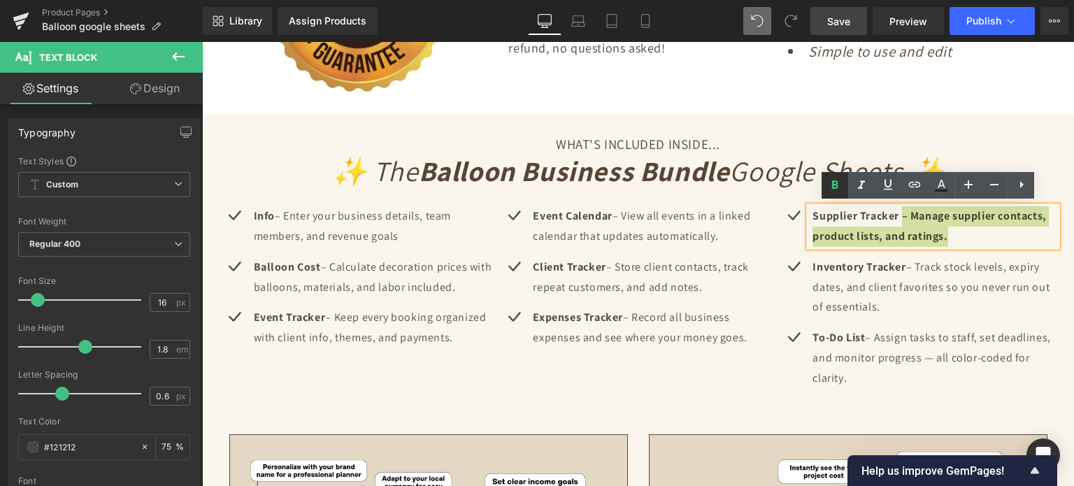
click at [837, 184] on icon at bounding box center [834, 185] width 17 height 17
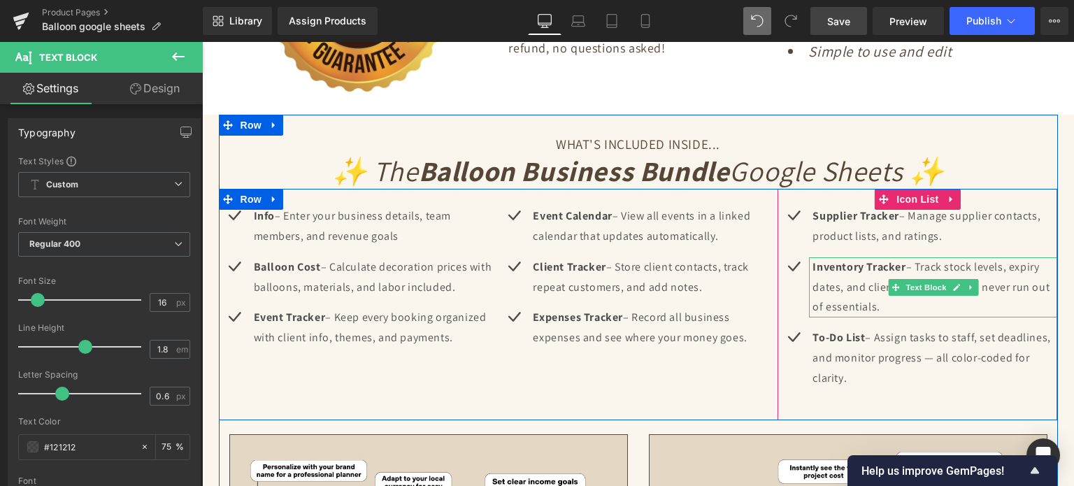
click at [863, 268] on strong "Inventory Tracker" at bounding box center [858, 266] width 93 height 15
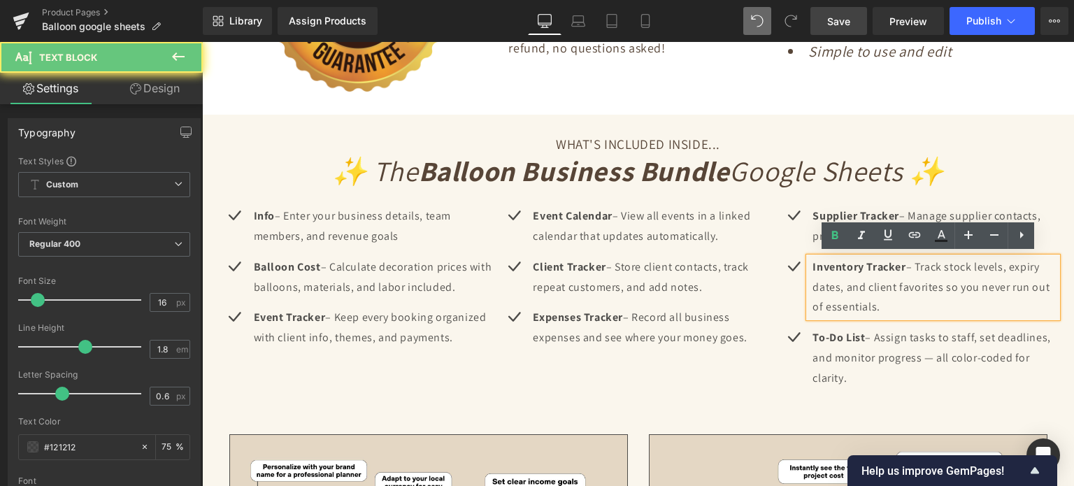
click at [863, 268] on strong "Inventory Tracker" at bounding box center [858, 266] width 93 height 15
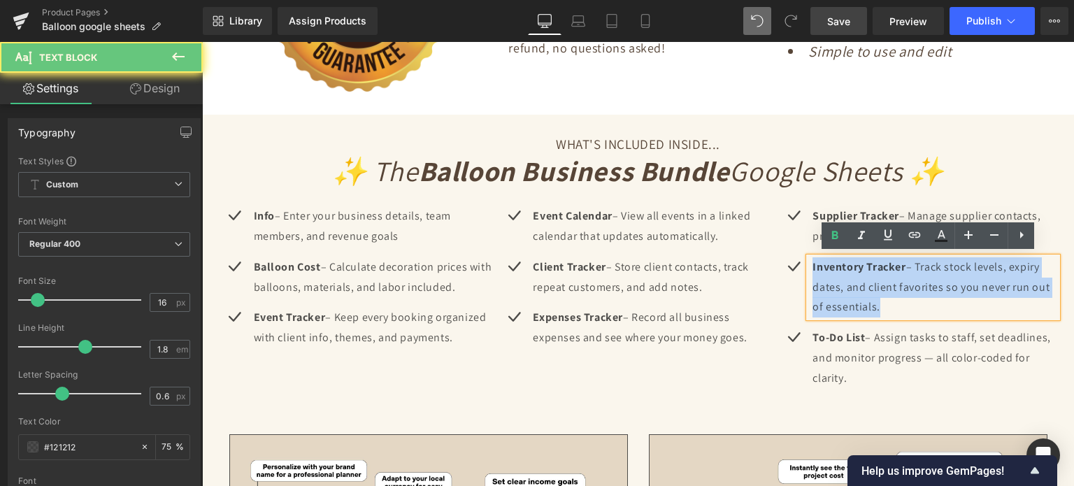
click at [863, 268] on strong "Inventory Tracker" at bounding box center [858, 266] width 93 height 15
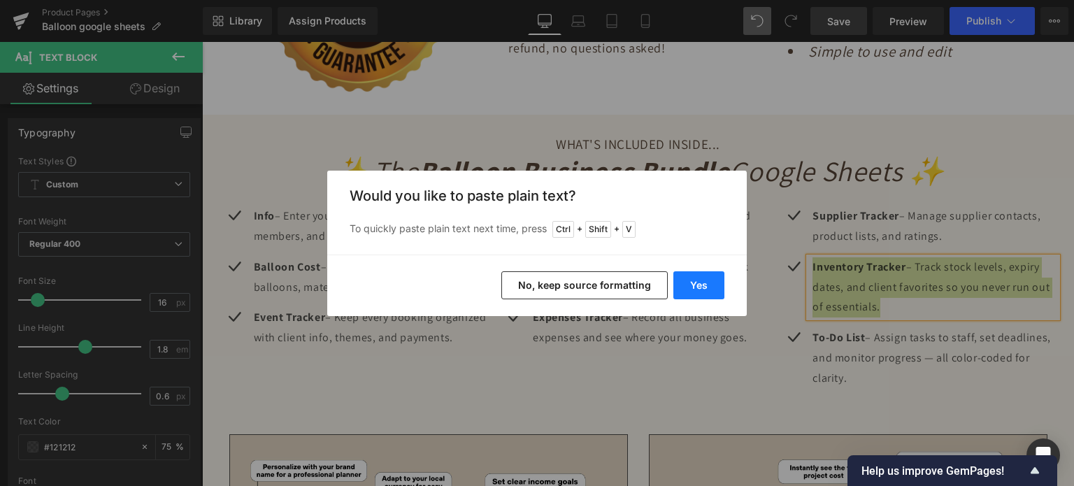
click at [702, 287] on button "Yes" at bounding box center [698, 285] width 51 height 28
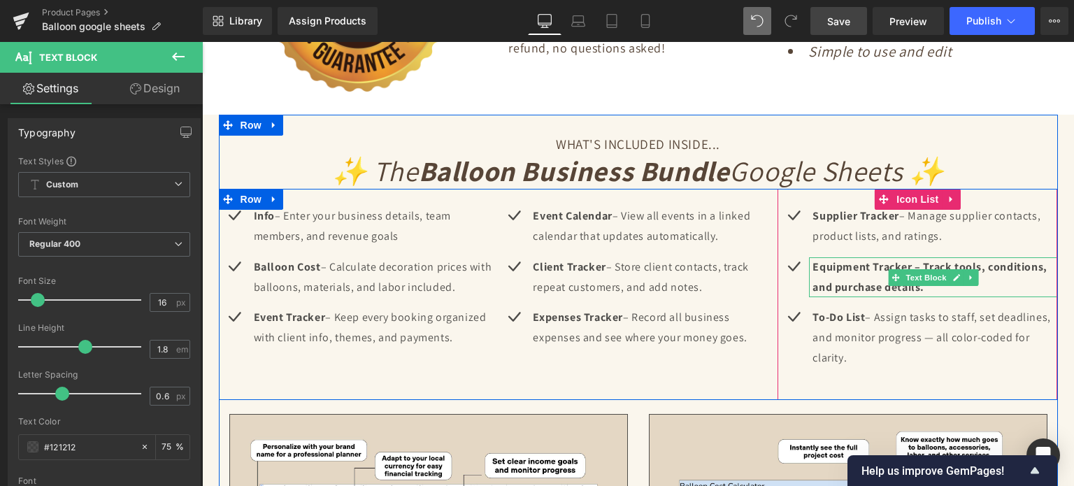
click at [882, 271] on b "Equipment Tracker – Track tools, conditions, and purchase details." at bounding box center [929, 276] width 234 height 35
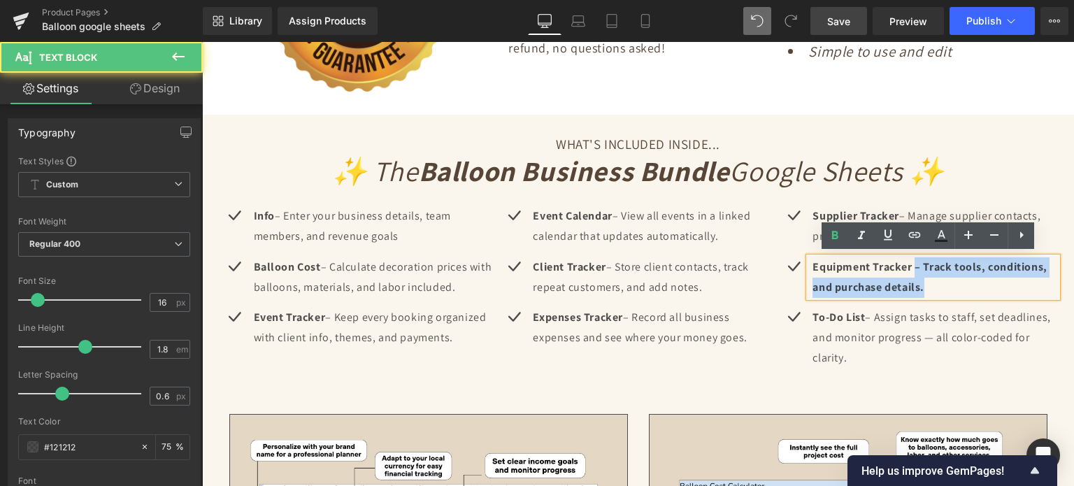
drag, startPoint x: 909, startPoint y: 264, endPoint x: 923, endPoint y: 280, distance: 21.3
click at [923, 280] on p "Equipment Tracker – Track tools, conditions, and purchase details." at bounding box center [934, 277] width 245 height 41
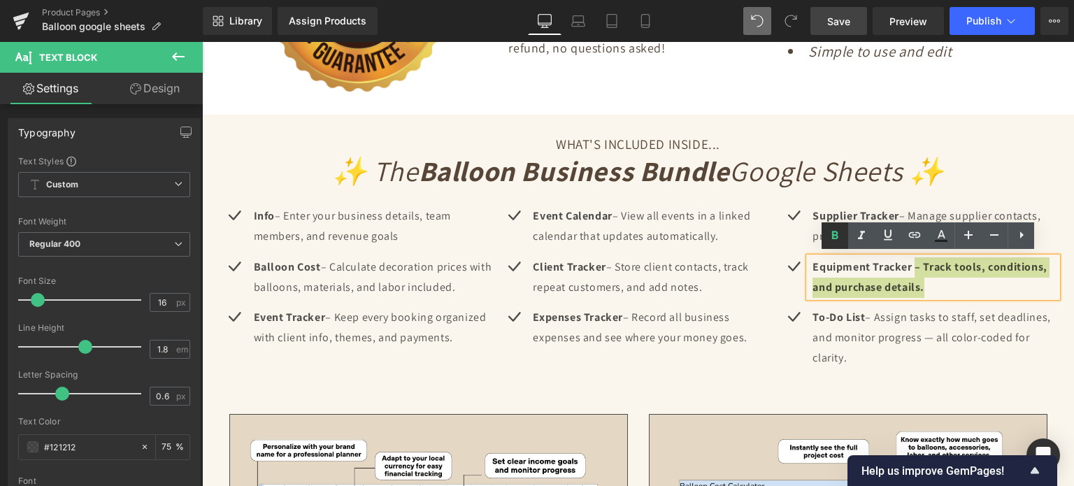
click at [840, 236] on icon at bounding box center [834, 235] width 17 height 17
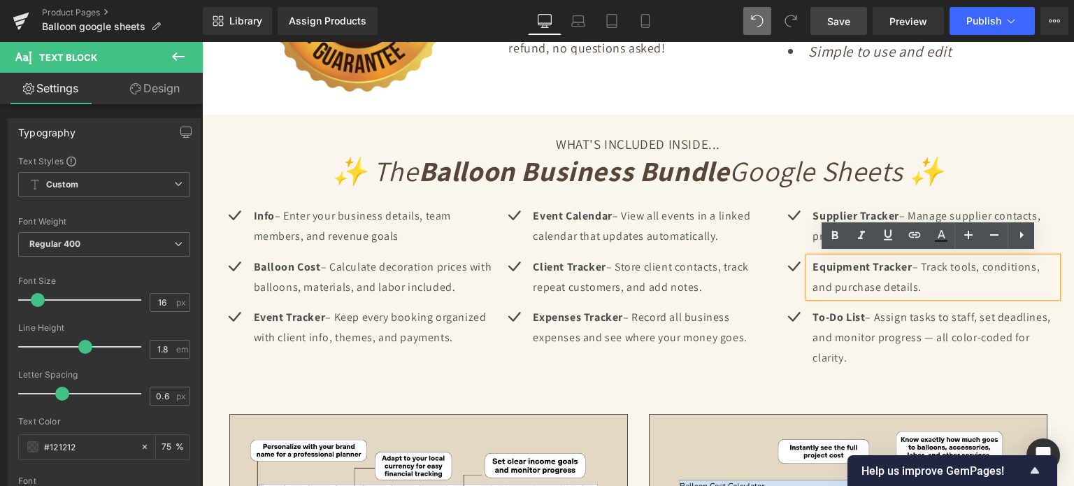
click at [937, 280] on p "Equipment Tracker – Track tools, conditions, and purchase details." at bounding box center [934, 277] width 245 height 41
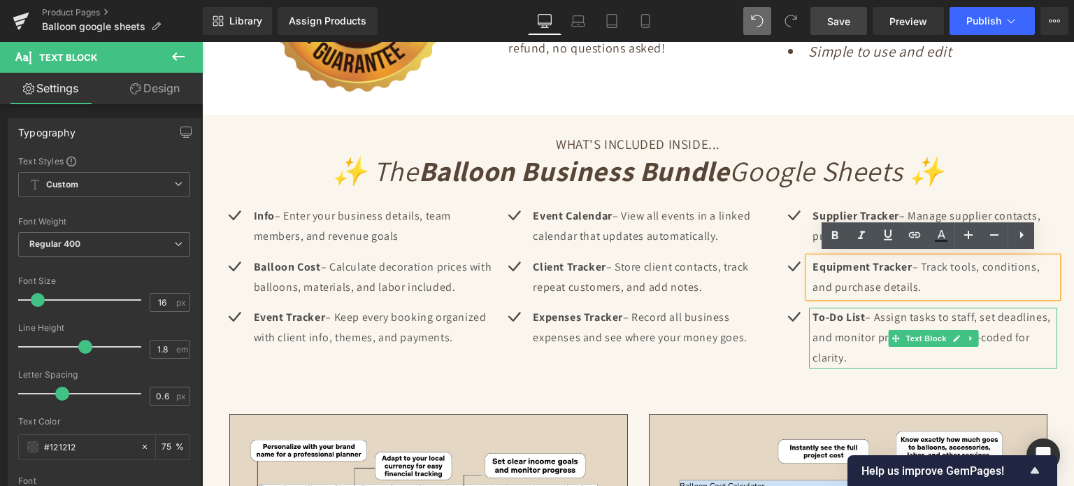
click at [829, 331] on p "To-Do List – Assign tasks to staff, set deadlines, and monitor progress — all c…" at bounding box center [934, 338] width 245 height 60
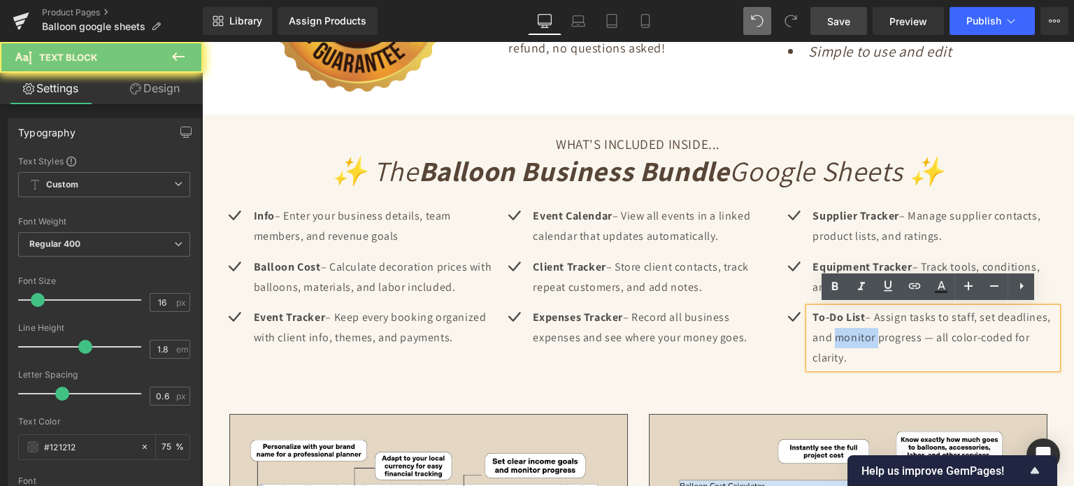
click at [829, 331] on p "To-Do List – Assign tasks to staff, set deadlines, and monitor progress — all c…" at bounding box center [934, 338] width 245 height 60
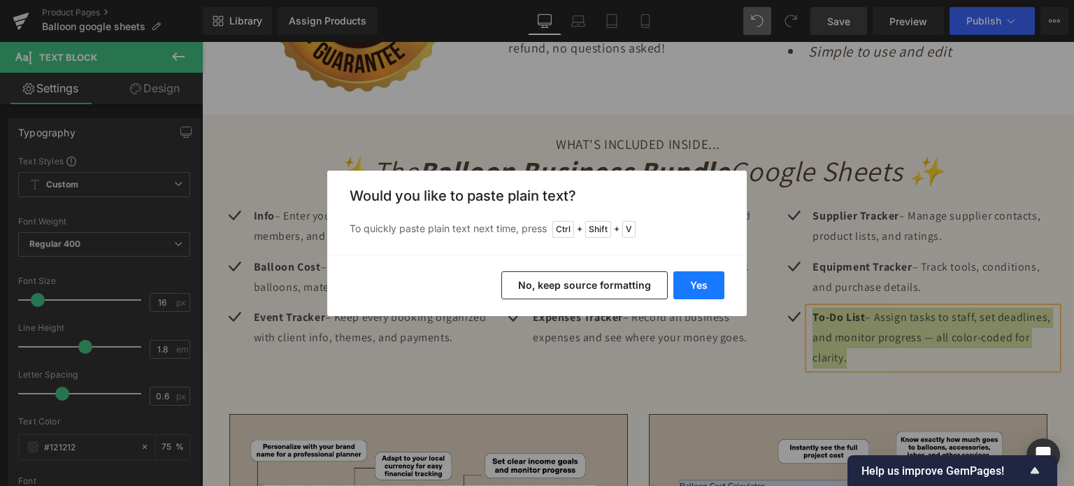
click at [714, 285] on button "Yes" at bounding box center [698, 285] width 51 height 28
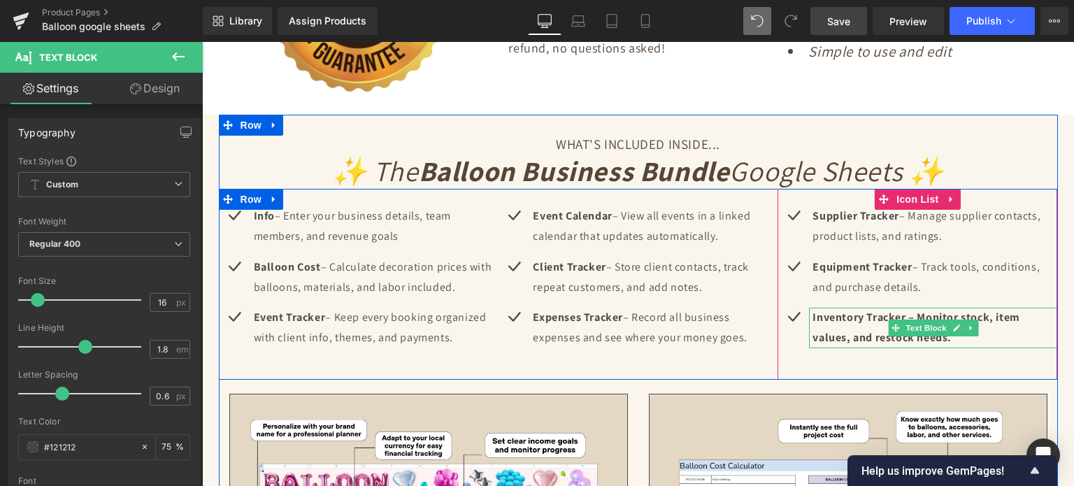
click at [915, 311] on b "Inventory Tracker – Monitor stock, item values, and restock needs." at bounding box center [915, 327] width 207 height 35
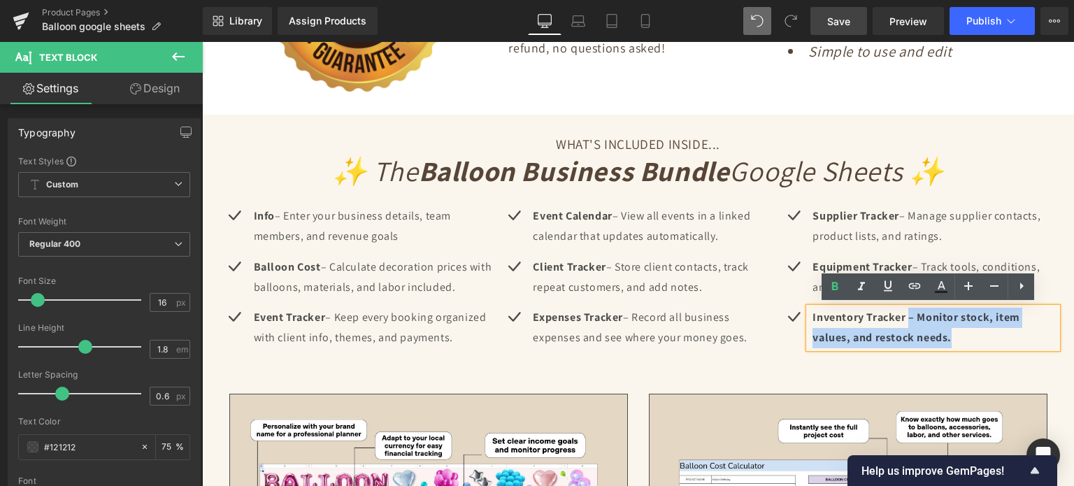
drag, startPoint x: 906, startPoint y: 311, endPoint x: 951, endPoint y: 329, distance: 48.9
click at [951, 329] on p "Inventory Tracker – Monitor stock, item values, and restock needs." at bounding box center [934, 328] width 245 height 41
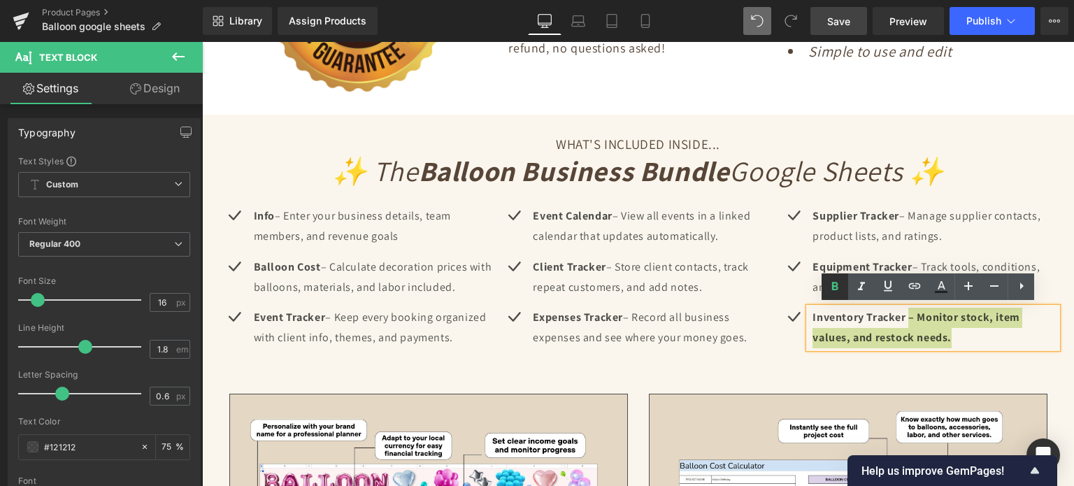
click at [833, 286] on icon at bounding box center [835, 286] width 6 height 8
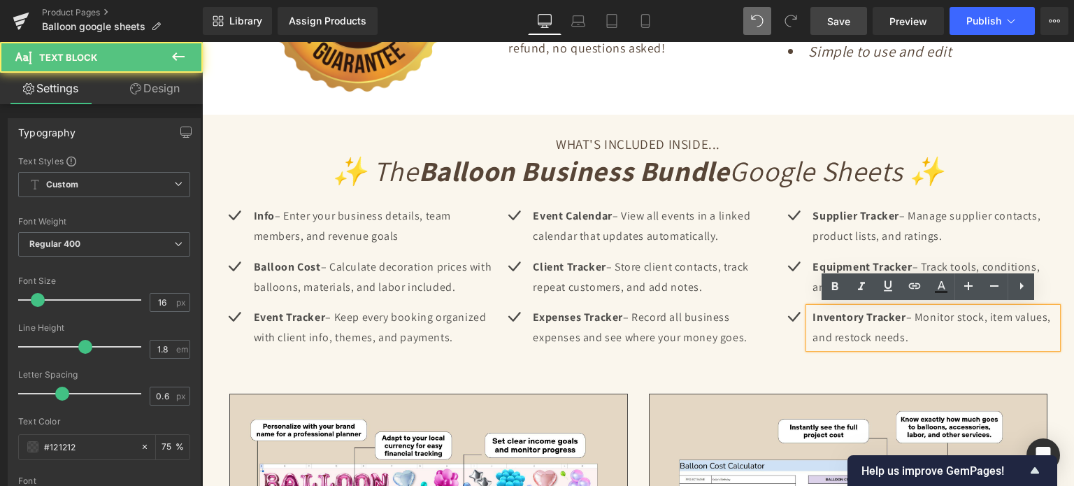
click at [950, 343] on p "Inventory Tracker – Monitor stock, item values, and restock needs." at bounding box center [934, 328] width 245 height 41
click at [1012, 136] on div "WHAT'S INCLUDED INSIDE... Heading" at bounding box center [638, 144] width 839 height 17
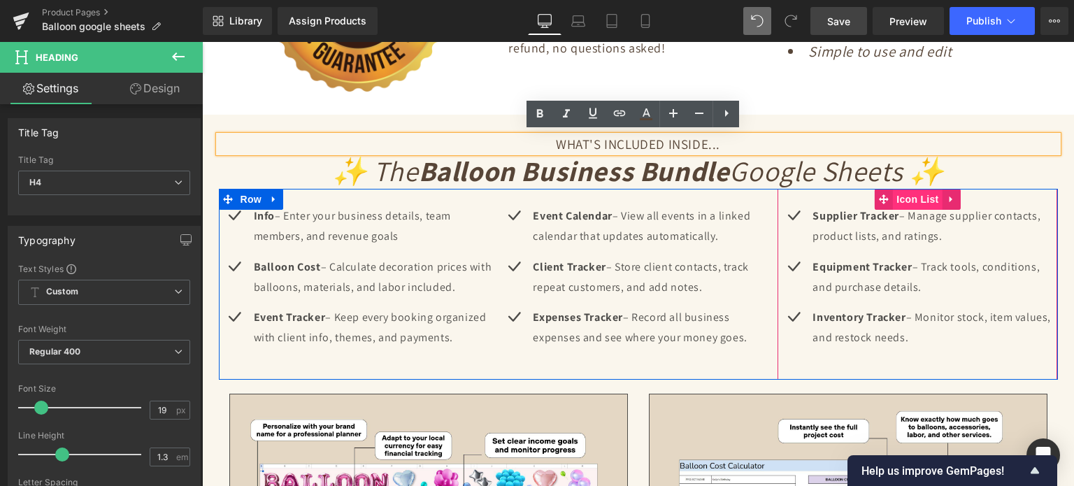
click at [905, 202] on span "Icon List" at bounding box center [917, 199] width 49 height 21
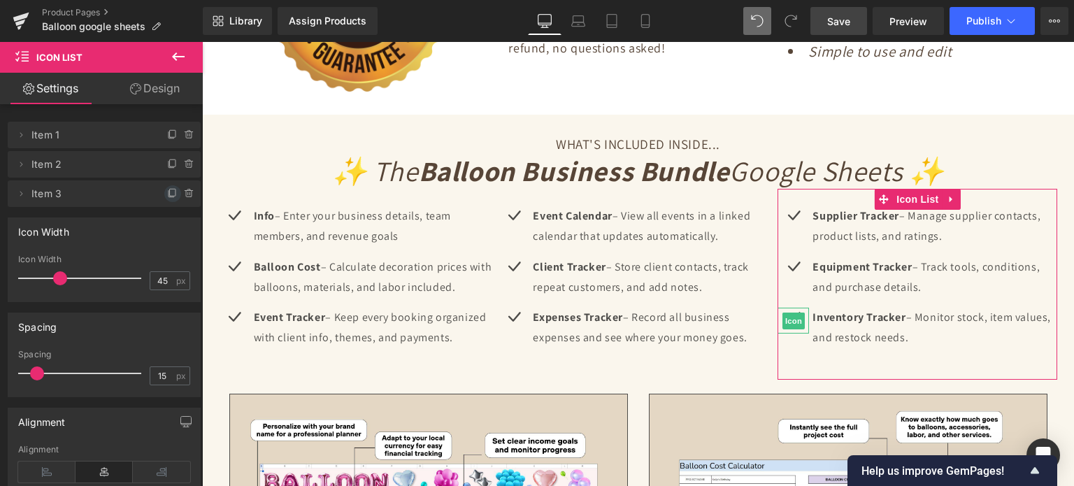
click at [168, 193] on icon at bounding box center [172, 193] width 11 height 11
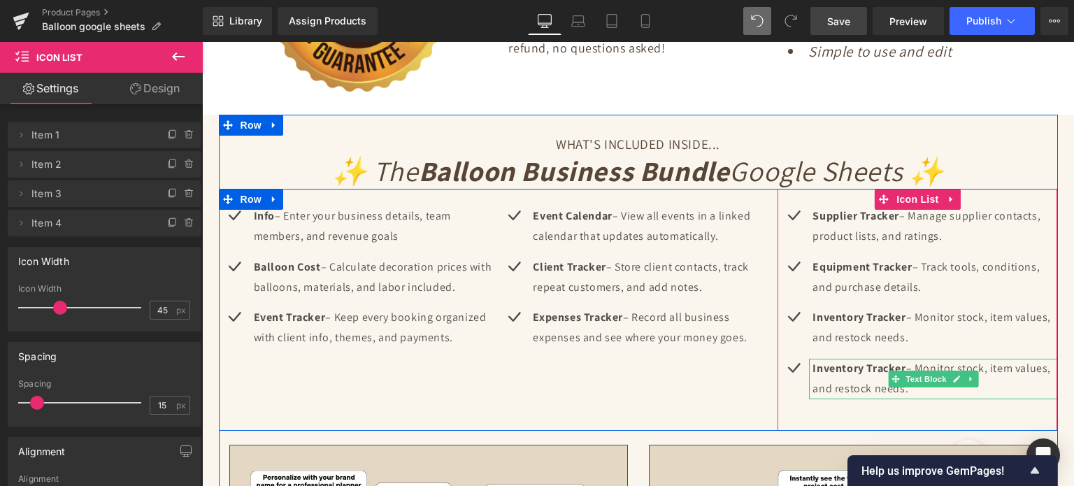
click at [854, 380] on p "Inventory Tracker – Monitor stock, item values, and restock needs." at bounding box center [934, 379] width 245 height 41
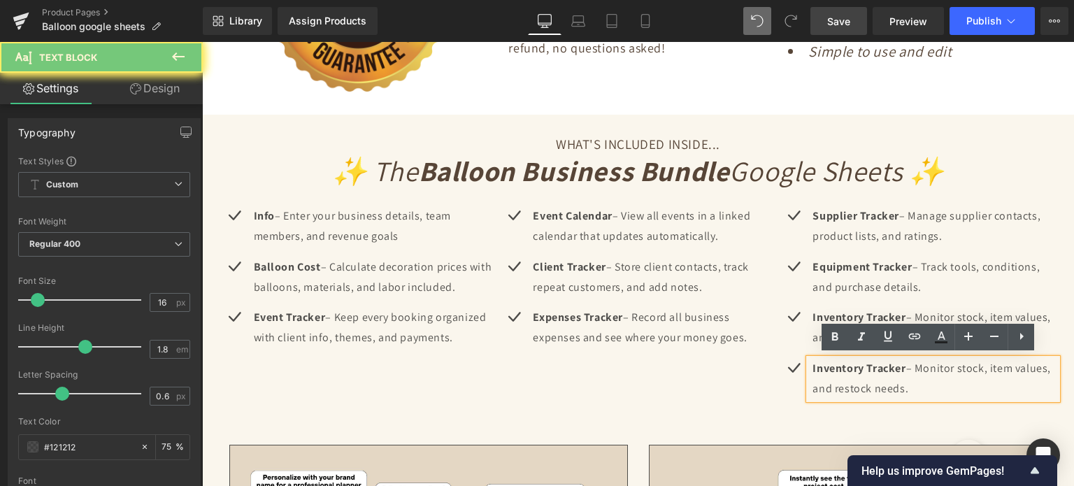
click at [854, 380] on p "Inventory Tracker – Monitor stock, item values, and restock needs." at bounding box center [934, 379] width 245 height 41
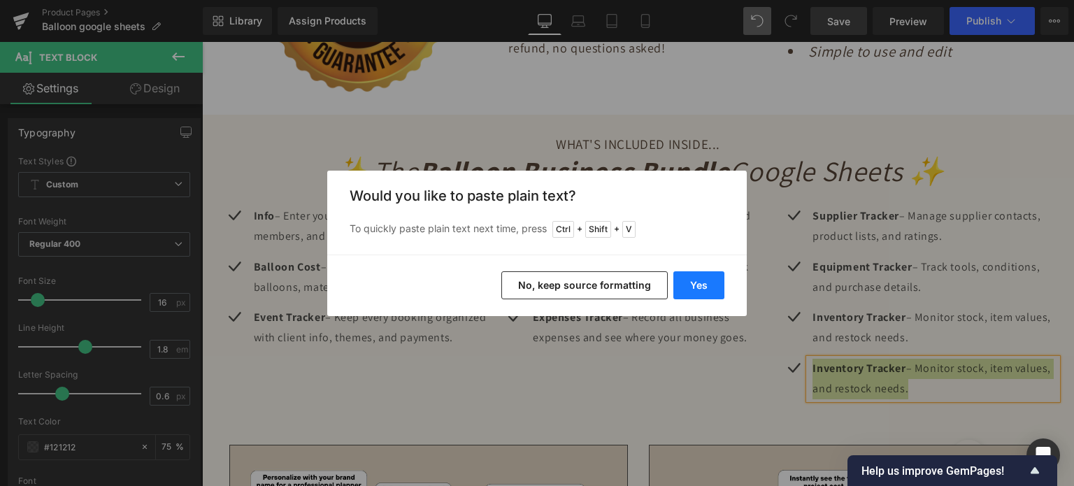
click at [702, 280] on button "Yes" at bounding box center [698, 285] width 51 height 28
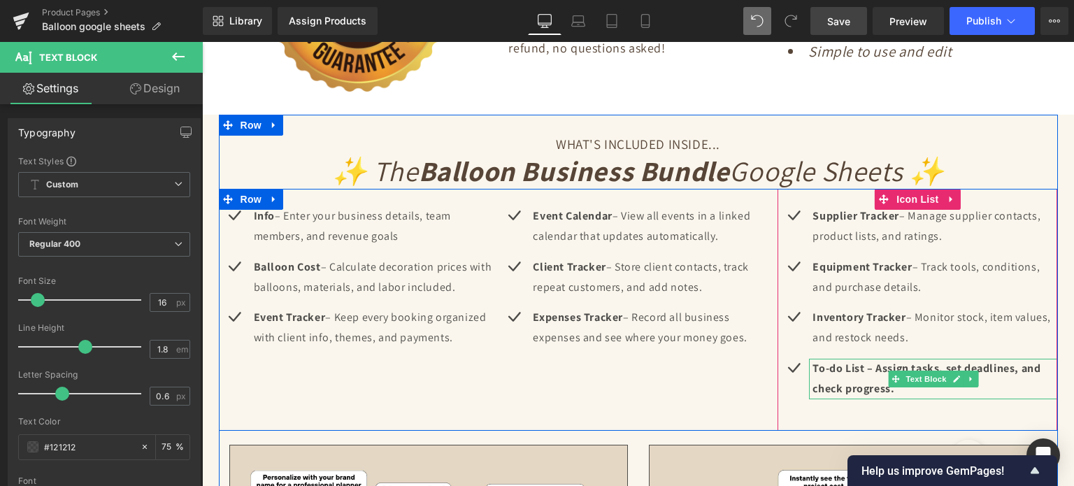
click at [875, 377] on p "To-do List – Assign tasks, set deadlines, and check progress." at bounding box center [934, 379] width 245 height 41
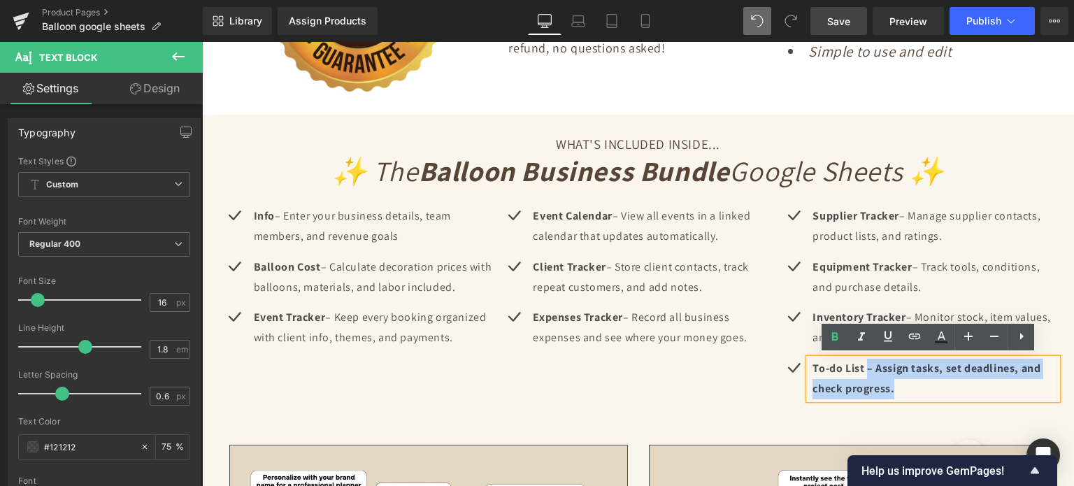
drag, startPoint x: 861, startPoint y: 362, endPoint x: 891, endPoint y: 382, distance: 36.3
click at [891, 382] on p "To-do List – Assign tasks, set deadlines, and check progress." at bounding box center [934, 379] width 245 height 41
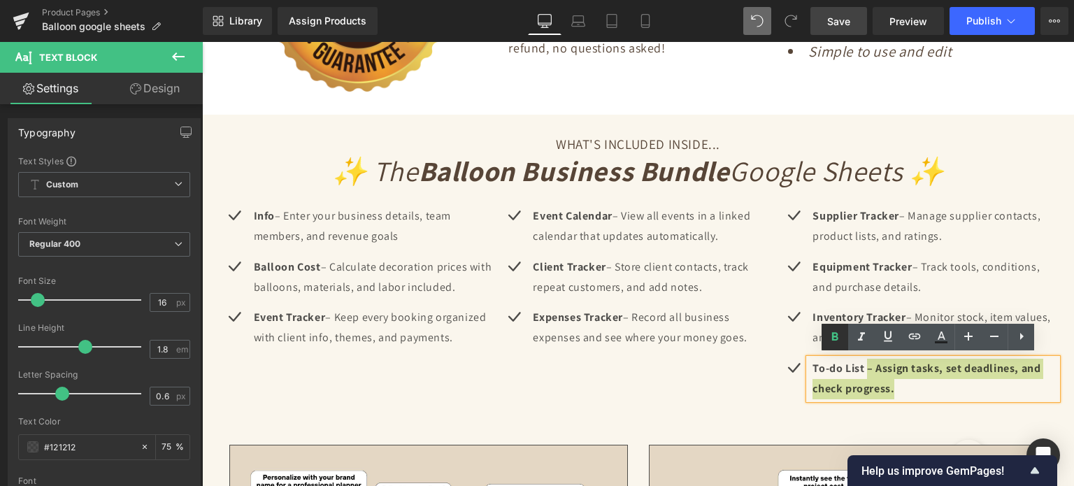
click at [834, 340] on icon at bounding box center [834, 337] width 17 height 17
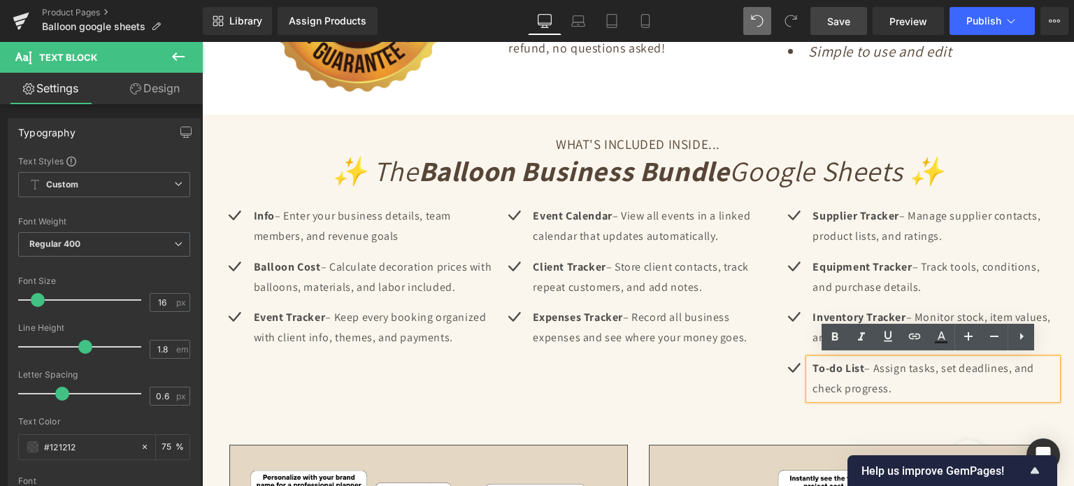
click at [768, 382] on div "Icon Info – Enter your business details, team members, and revenue goals Text B…" at bounding box center [638, 309] width 839 height 241
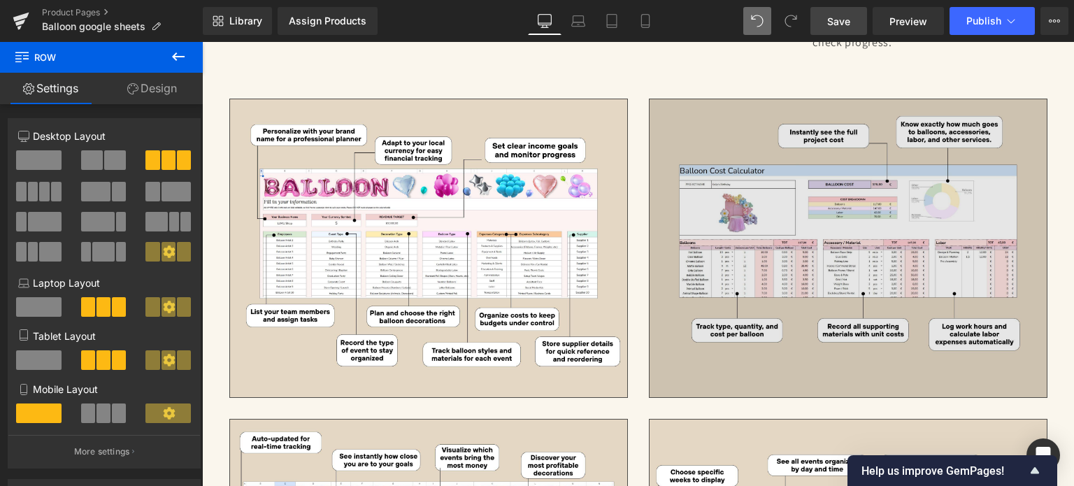
scroll to position [3006, 0]
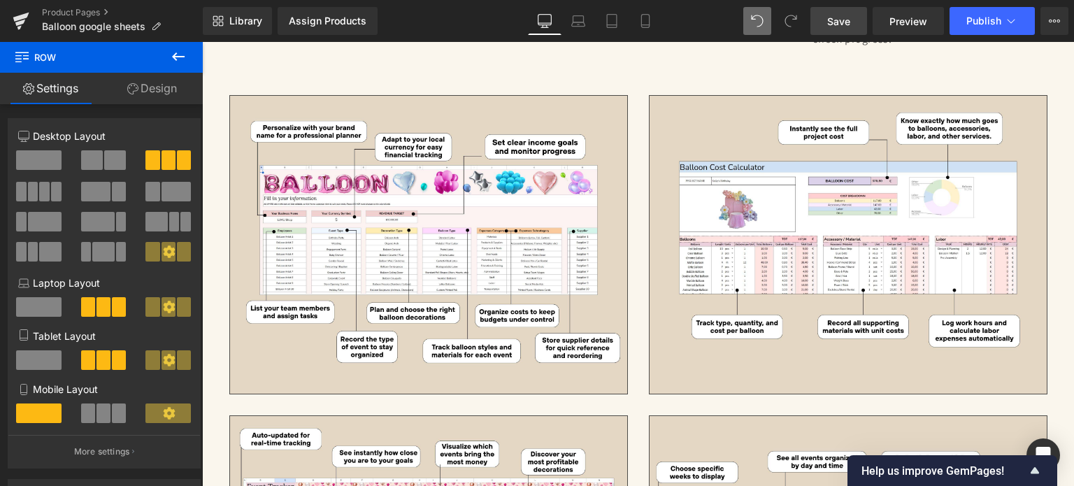
click at [171, 62] on icon at bounding box center [178, 56] width 17 height 17
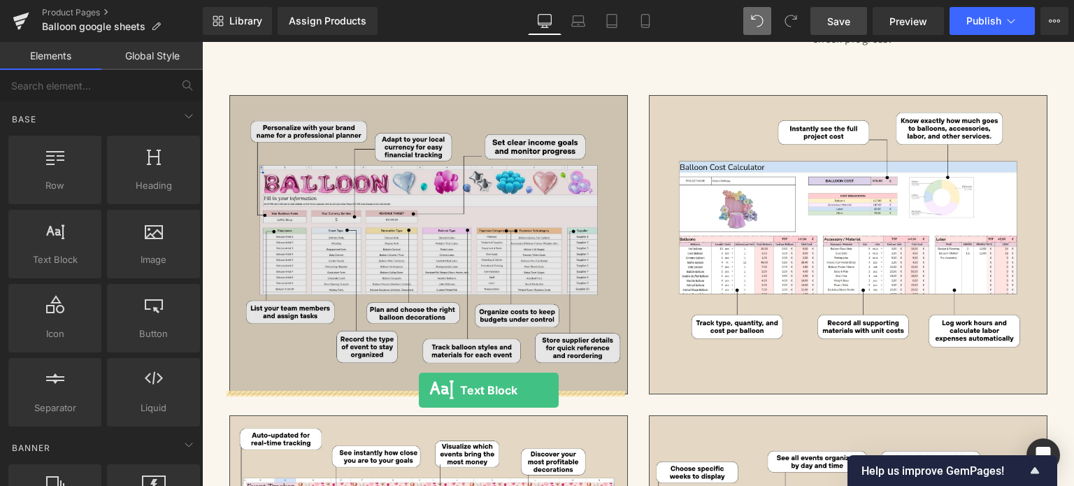
drag, startPoint x: 265, startPoint y: 273, endPoint x: 419, endPoint y: 390, distance: 193.5
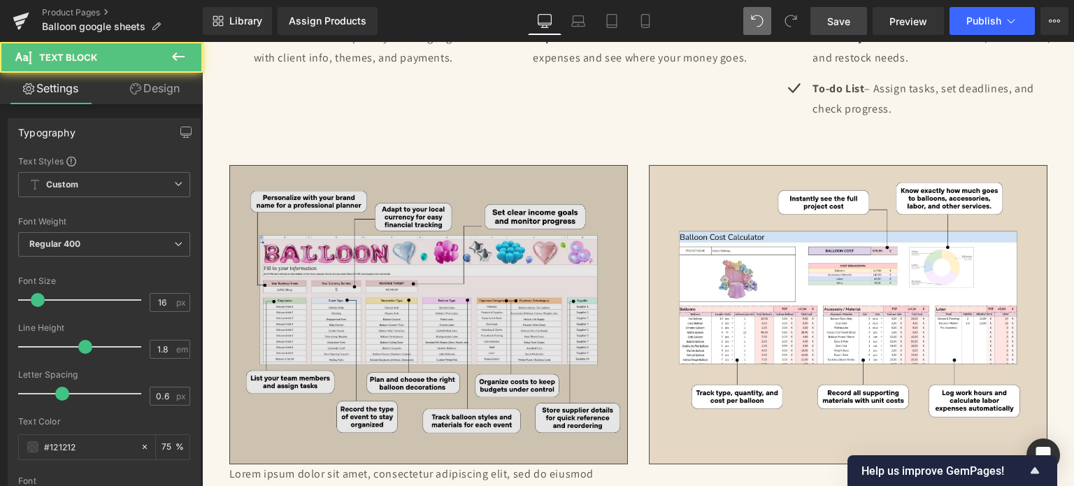
scroll to position [2796, 0]
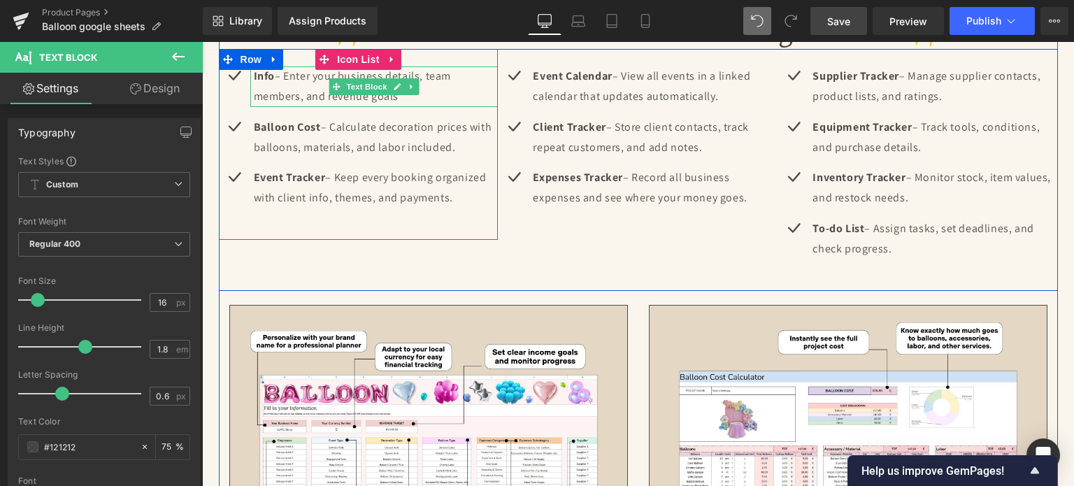
click at [256, 73] on strong "Info" at bounding box center [264, 76] width 21 height 15
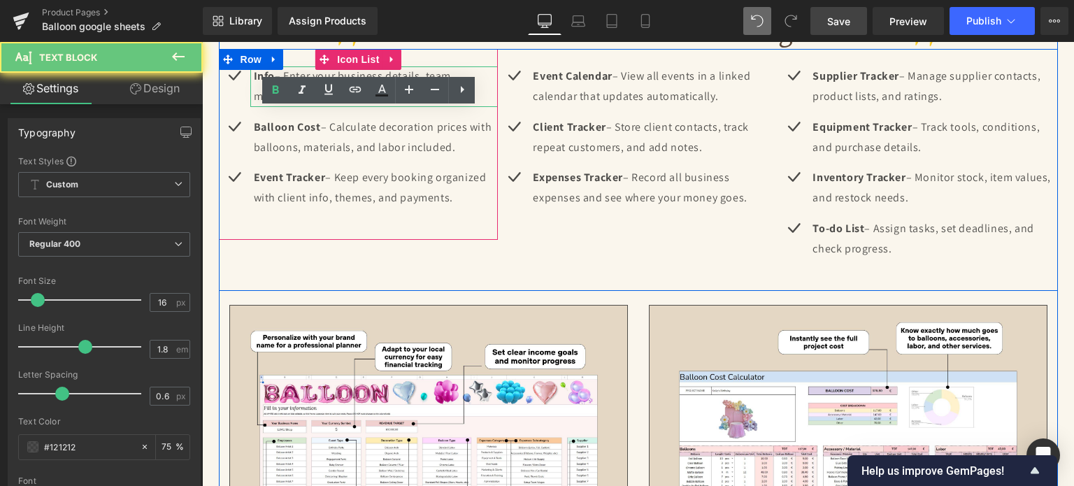
click at [256, 73] on strong "Info" at bounding box center [264, 76] width 21 height 15
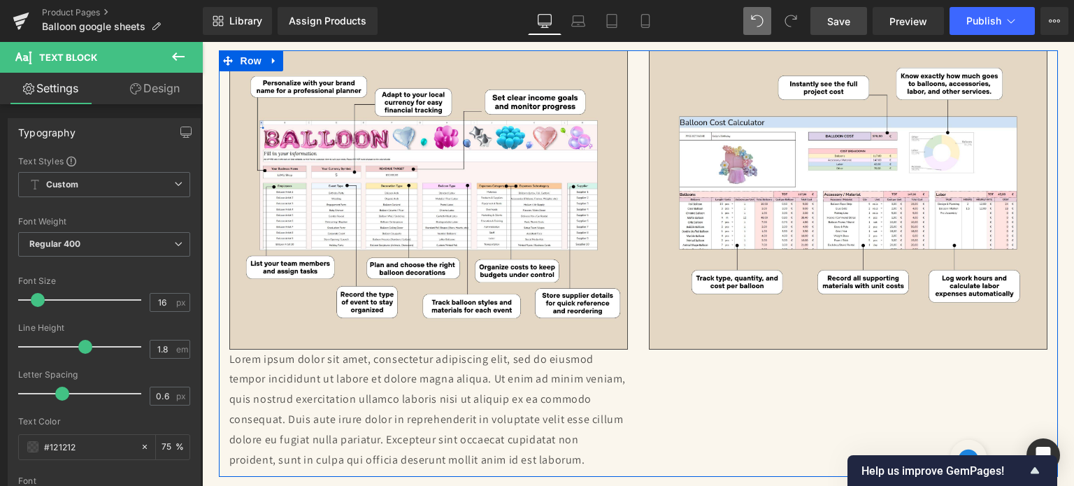
scroll to position [3076, 0]
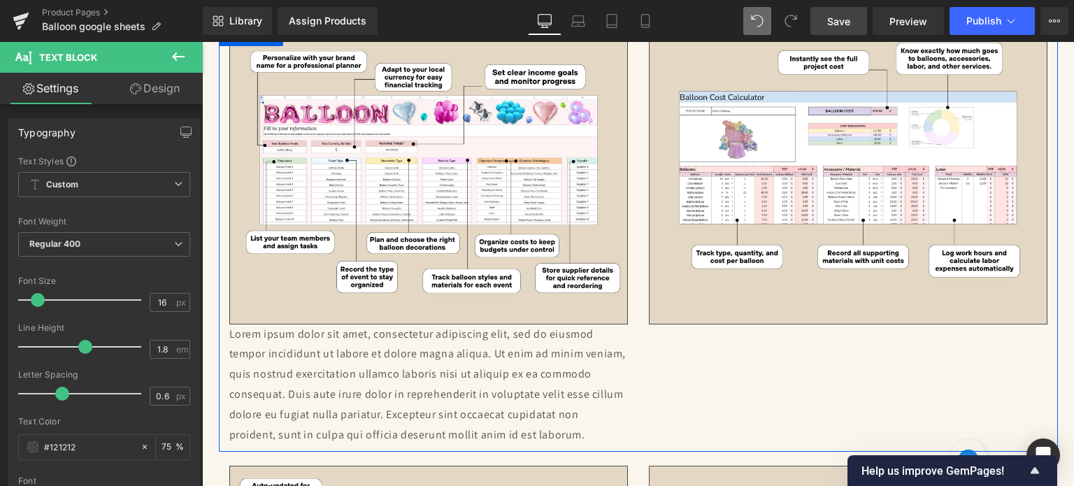
click at [367, 362] on p "Lorem ipsum dolor sit amet, consectetur adipiscing elit, sed do eiusmod tempor …" at bounding box center [428, 384] width 398 height 121
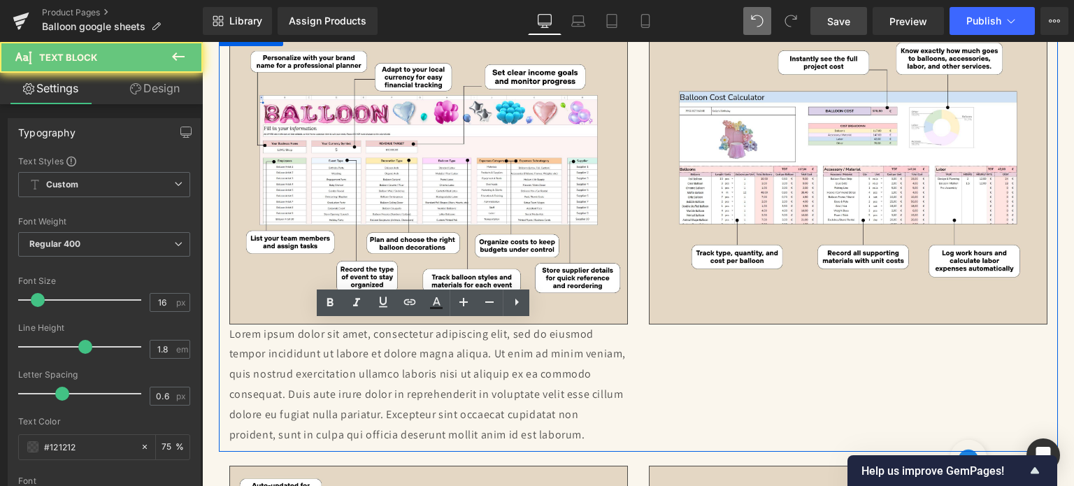
click at [367, 362] on p "Lorem ipsum dolor sit amet, consectetur adipiscing elit, sed do eiusmod tempor …" at bounding box center [428, 384] width 398 height 121
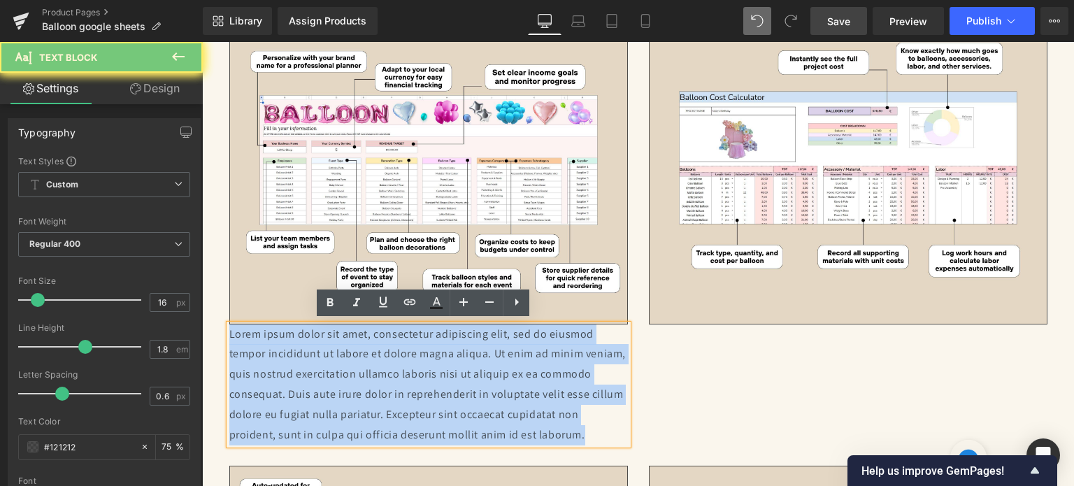
click at [367, 362] on p "Lorem ipsum dolor sit amet, consectetur adipiscing elit, sed do eiusmod tempor …" at bounding box center [428, 384] width 398 height 121
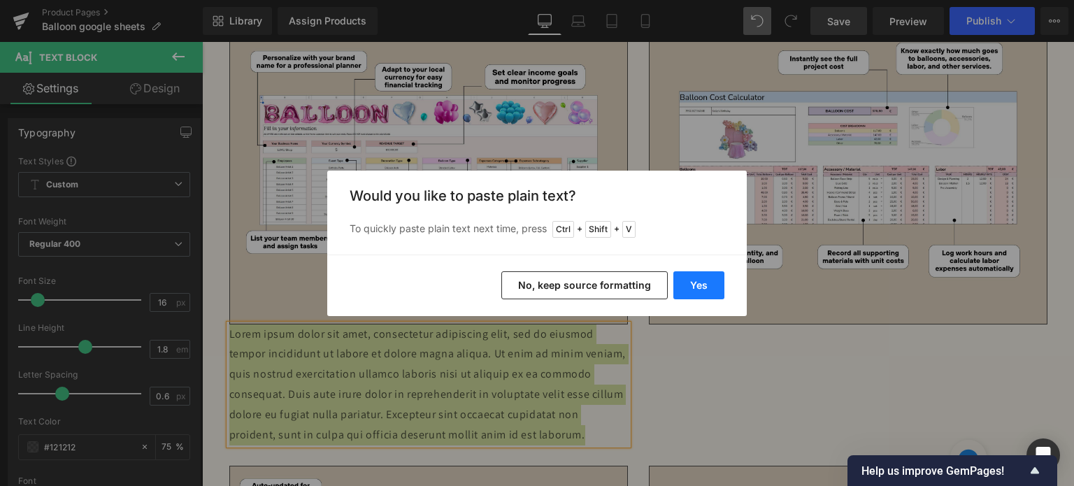
click at [696, 296] on button "Yes" at bounding box center [698, 285] width 51 height 28
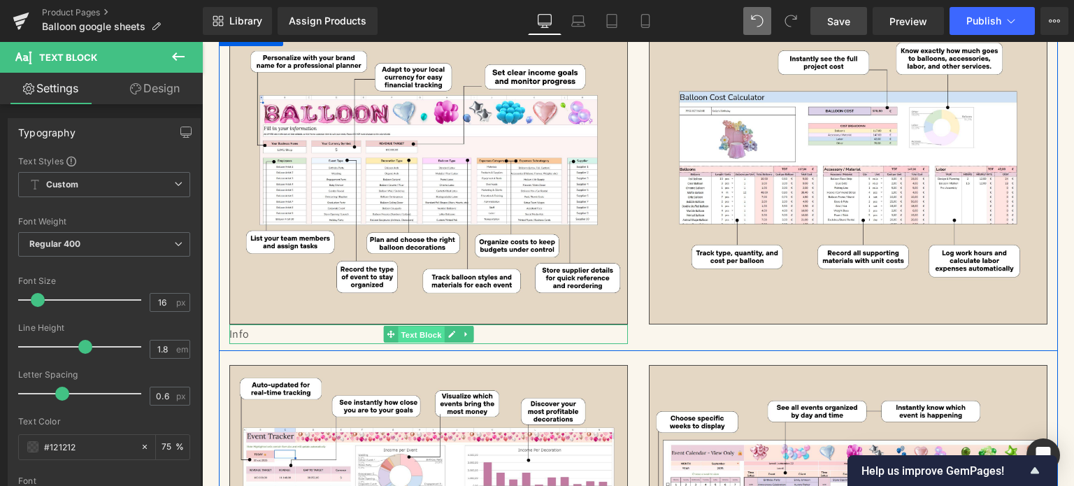
click at [431, 326] on span "Text Block" at bounding box center [421, 334] width 46 height 17
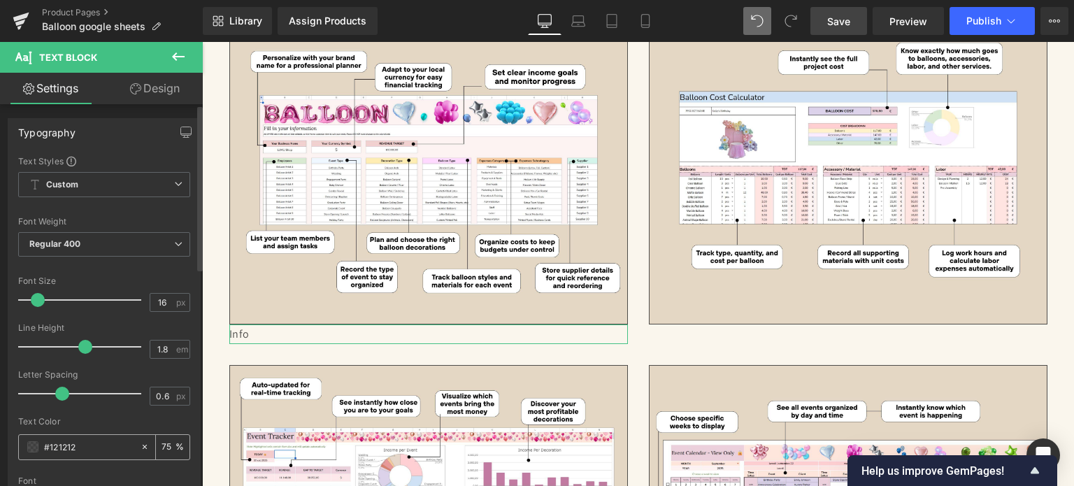
click at [161, 444] on input "75" at bounding box center [168, 446] width 14 height 15
click at [30, 443] on span at bounding box center [32, 446] width 11 height 11
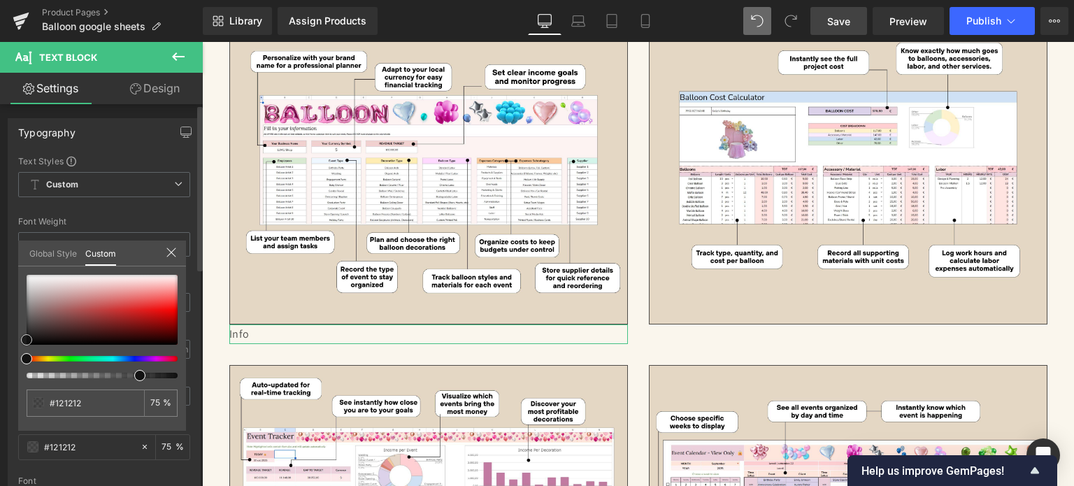
type input "#0f0e0e"
type input "#000000"
drag, startPoint x: 26, startPoint y: 334, endPoint x: 48, endPoint y: 360, distance: 34.2
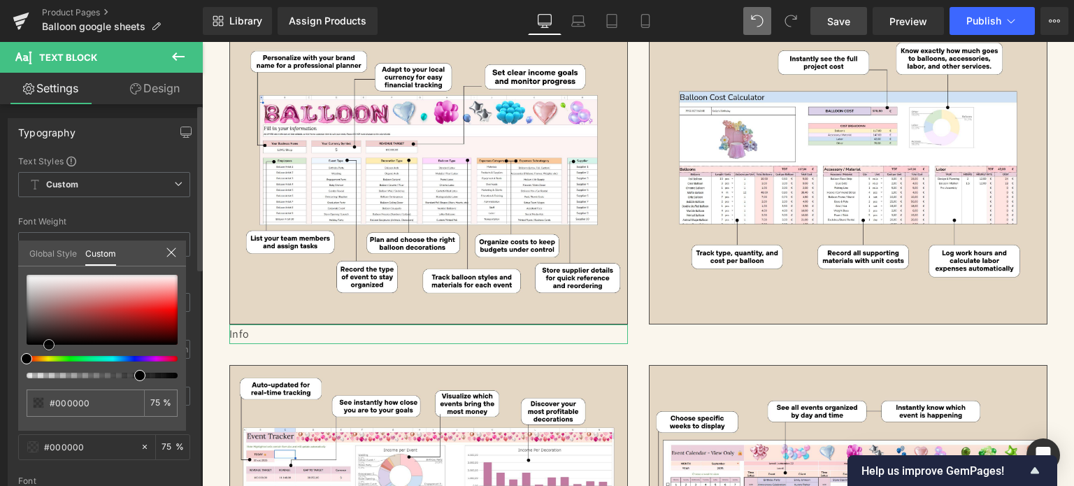
click at [48, 360] on div at bounding box center [102, 326] width 151 height 103
type input "79"
type input "98"
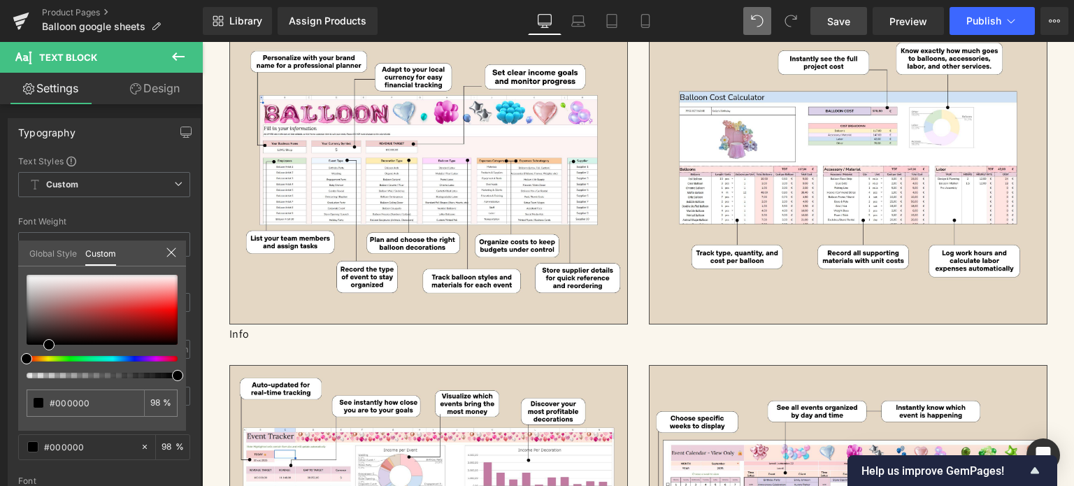
drag, startPoint x: 340, startPoint y: 419, endPoint x: 215, endPoint y: 392, distance: 127.9
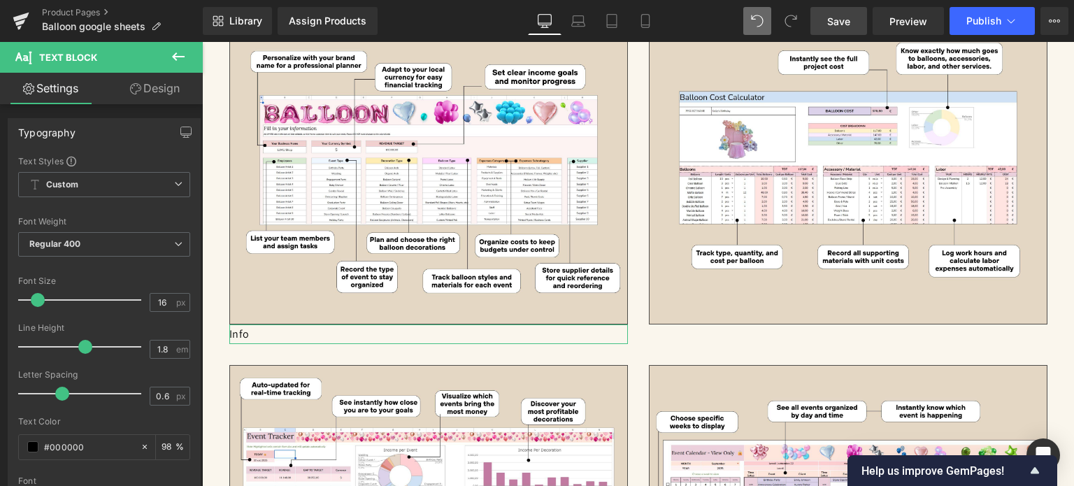
drag, startPoint x: 13, startPoint y: 400, endPoint x: 182, endPoint y: 385, distance: 169.8
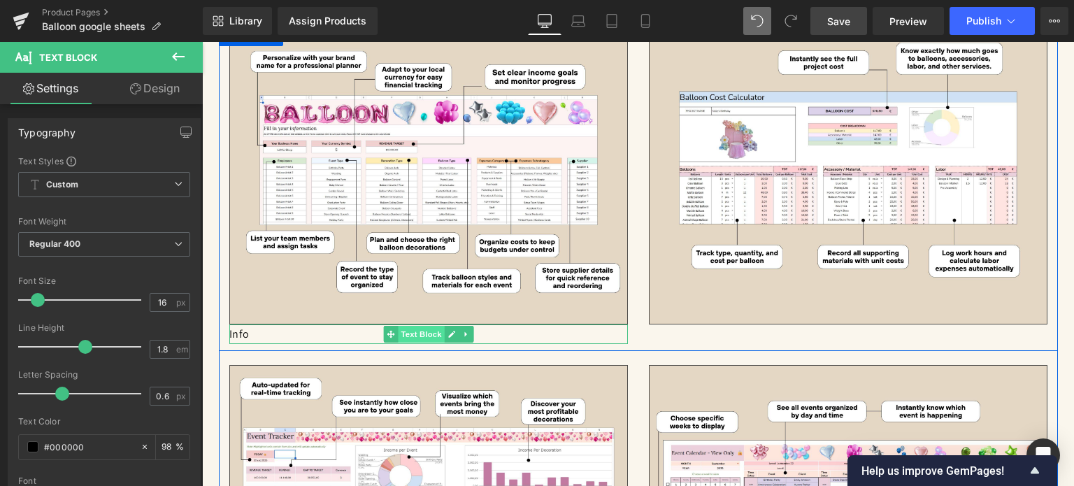
click at [419, 331] on span "Text Block" at bounding box center [421, 334] width 46 height 17
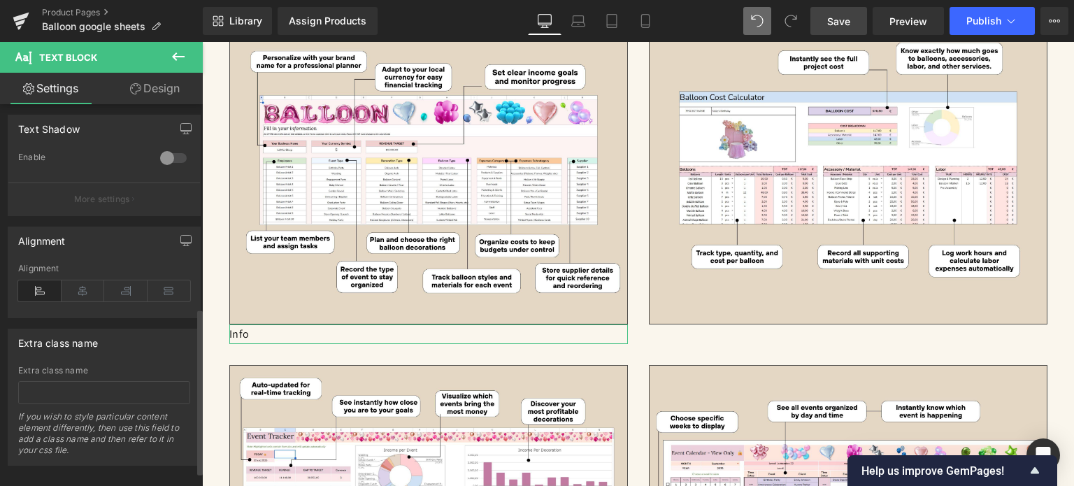
scroll to position [489, 0]
click at [78, 289] on icon at bounding box center [83, 285] width 43 height 21
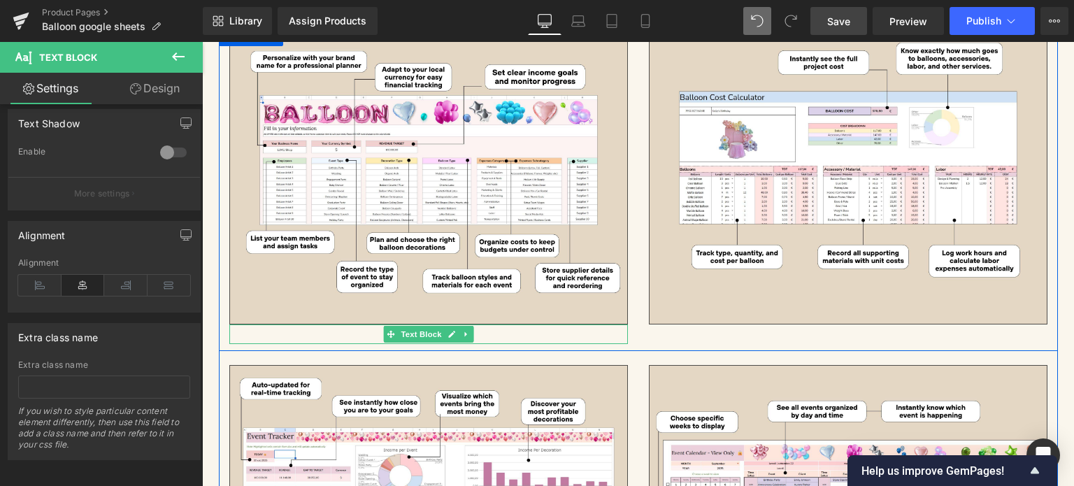
drag, startPoint x: 445, startPoint y: 331, endPoint x: 436, endPoint y: 332, distance: 9.1
click at [448, 331] on icon at bounding box center [451, 334] width 7 height 7
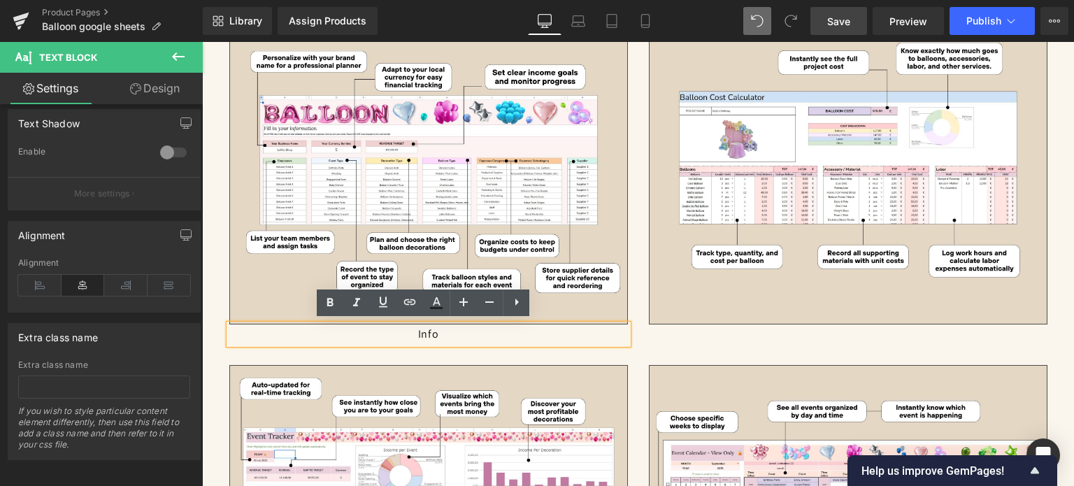
click at [422, 332] on p "Info" at bounding box center [428, 334] width 398 height 20
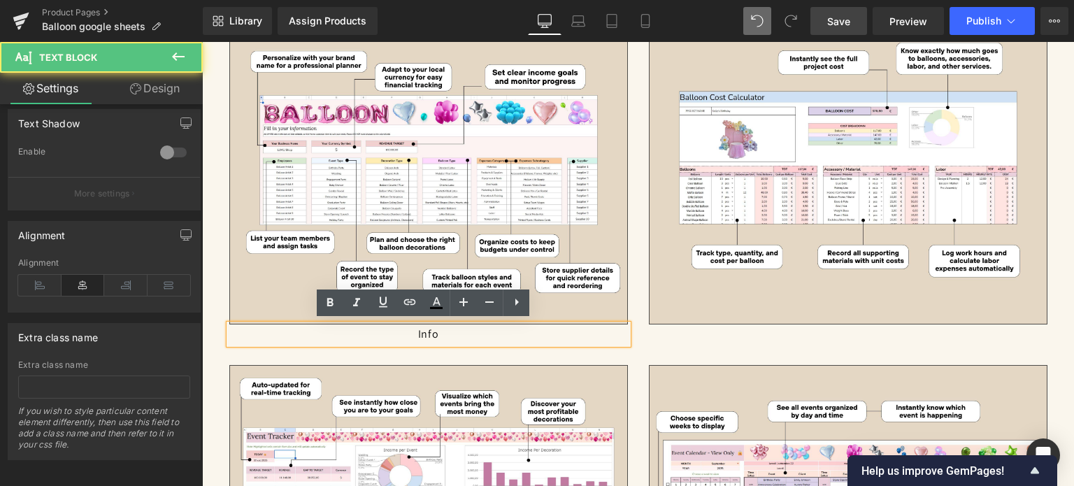
click at [422, 332] on p "Info" at bounding box center [428, 334] width 398 height 20
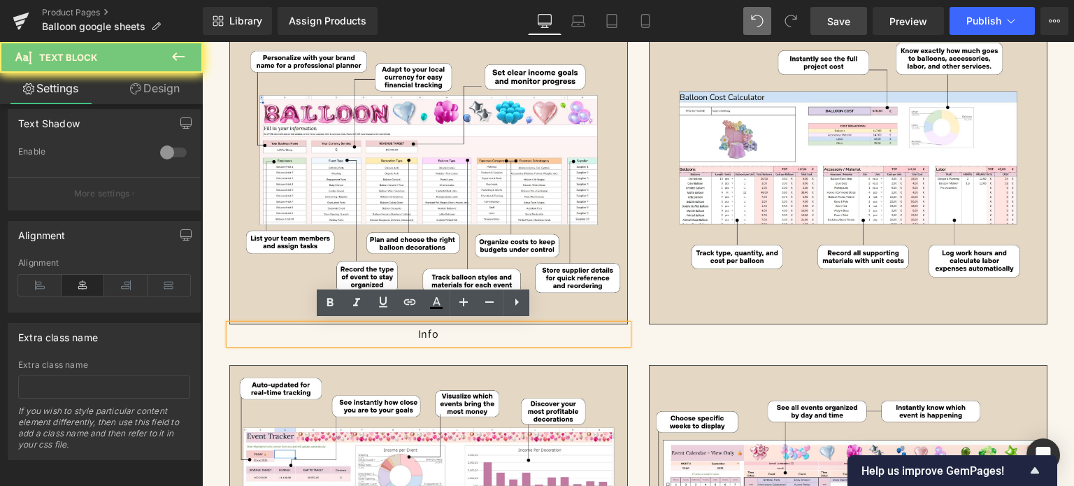
drag, startPoint x: 422, startPoint y: 332, endPoint x: 573, endPoint y: 355, distance: 152.8
click at [422, 332] on p "Info" at bounding box center [428, 334] width 398 height 20
click at [333, 304] on icon at bounding box center [330, 302] width 6 height 8
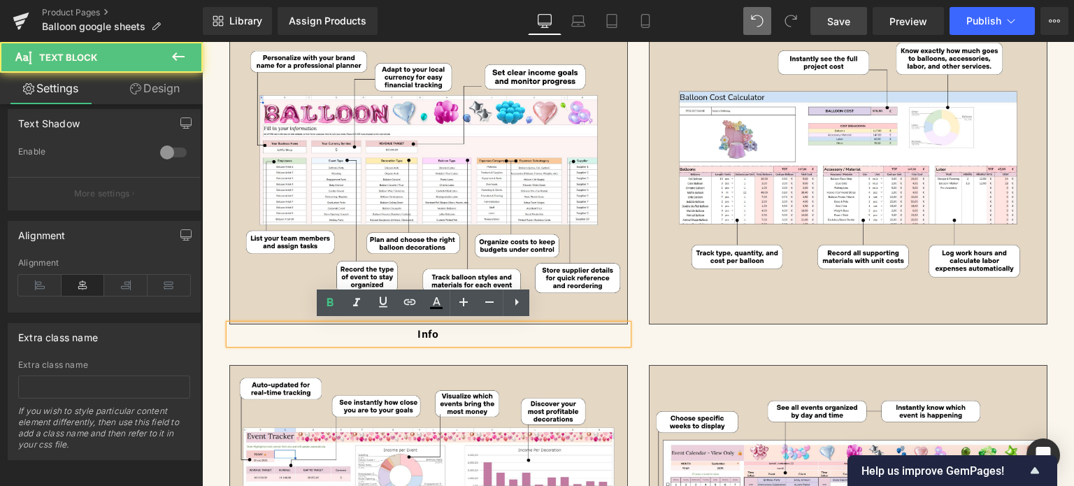
click at [427, 333] on strong "Info" at bounding box center [427, 333] width 21 height 15
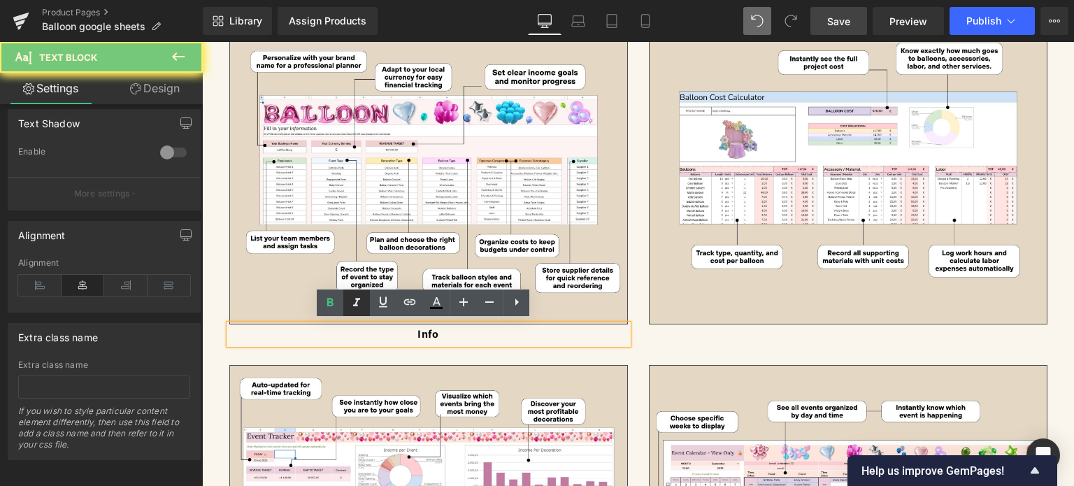
click at [352, 300] on icon at bounding box center [356, 302] width 17 height 17
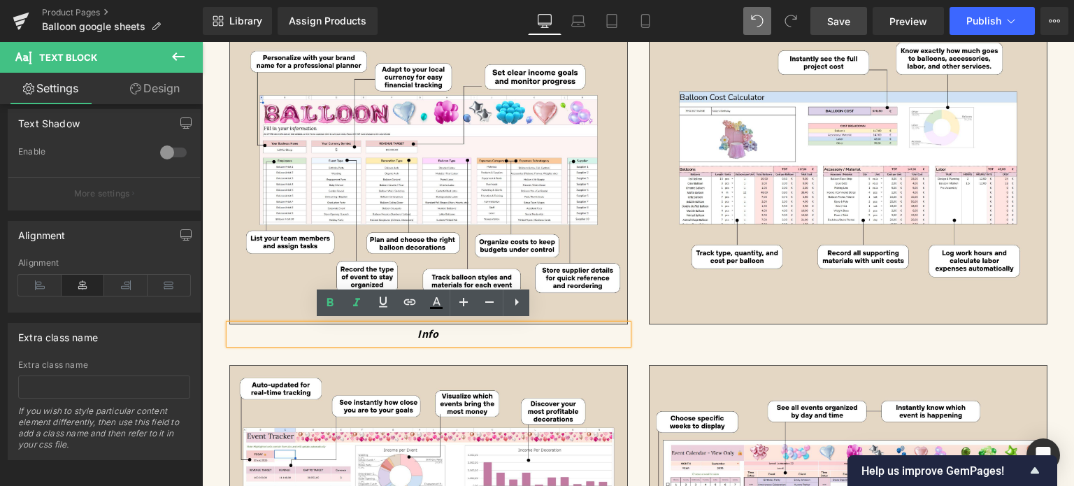
click at [450, 330] on p "Info" at bounding box center [428, 334] width 398 height 20
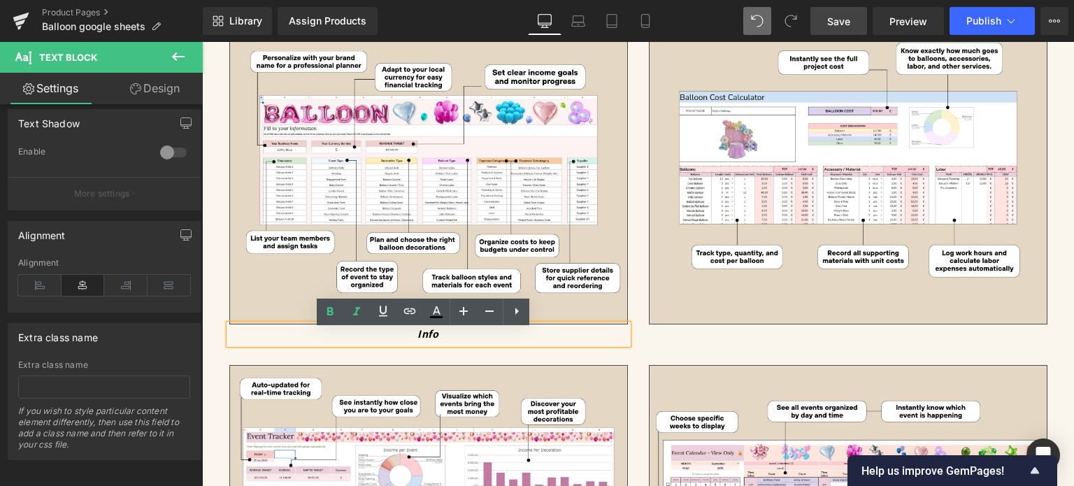
scroll to position [2866, 0]
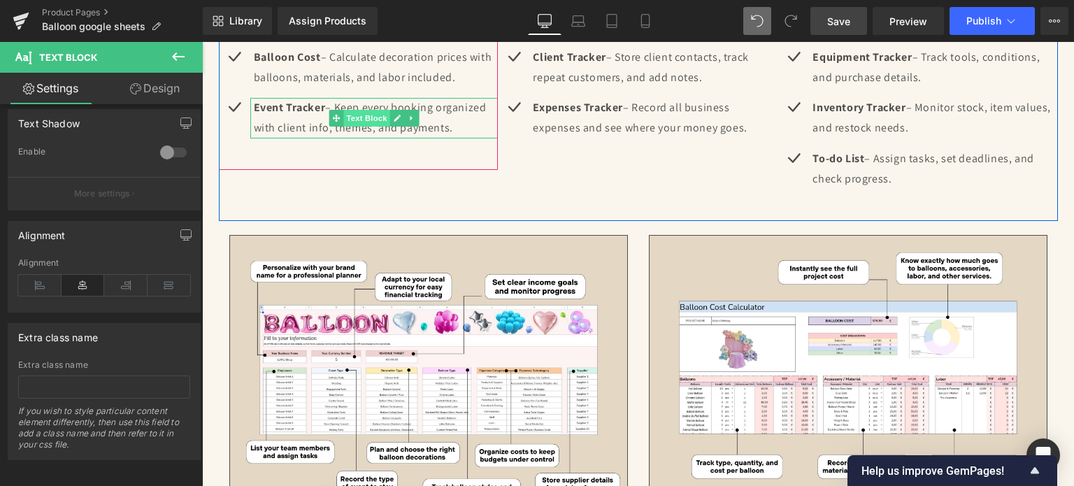
click at [343, 120] on span "Text Block" at bounding box center [366, 118] width 46 height 17
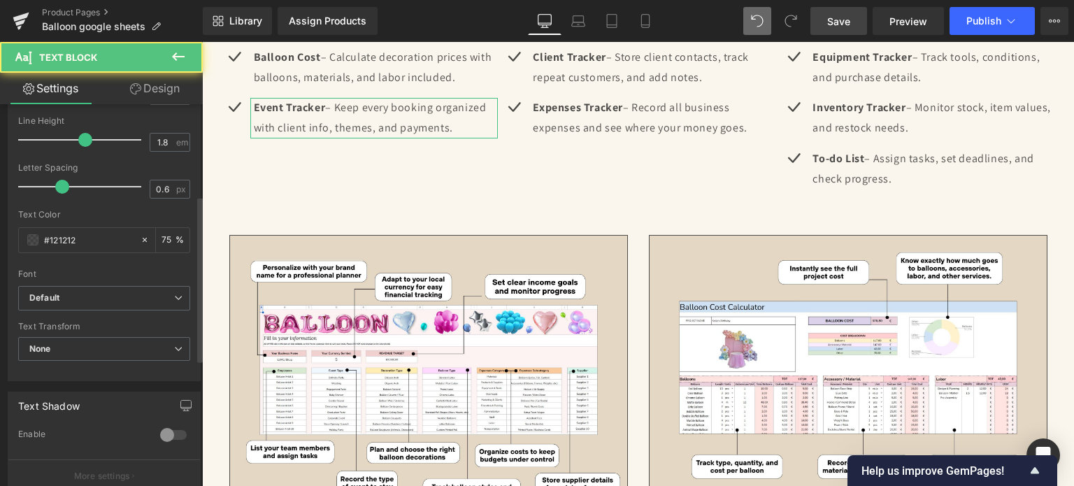
scroll to position [210, 0]
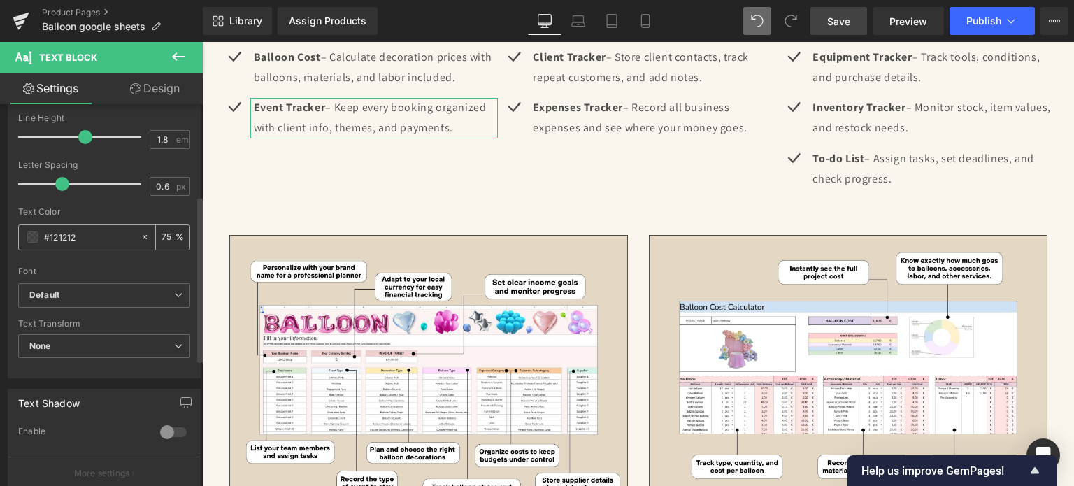
click at [80, 234] on input "#121212" at bounding box center [88, 236] width 89 height 15
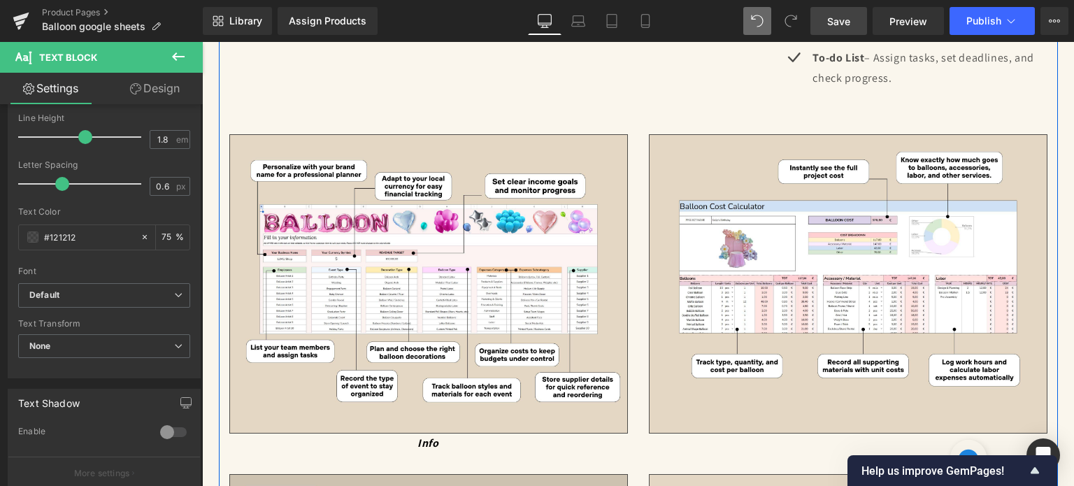
scroll to position [3146, 0]
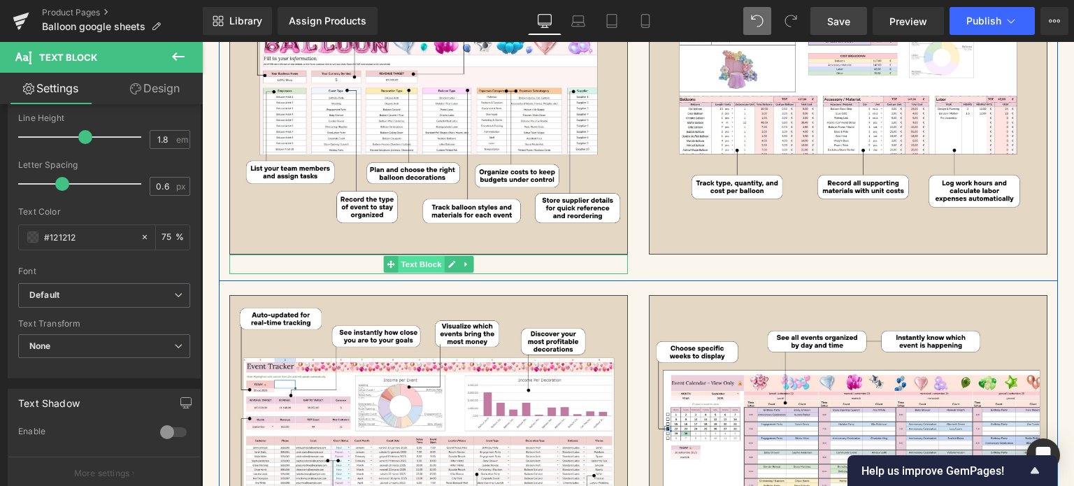
click at [420, 259] on span "Text Block" at bounding box center [421, 264] width 46 height 17
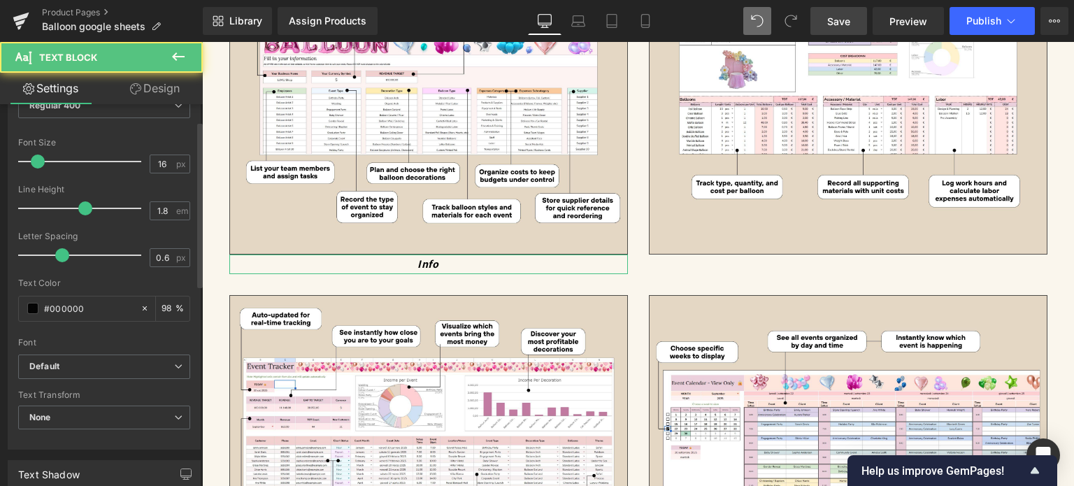
scroll to position [140, 0]
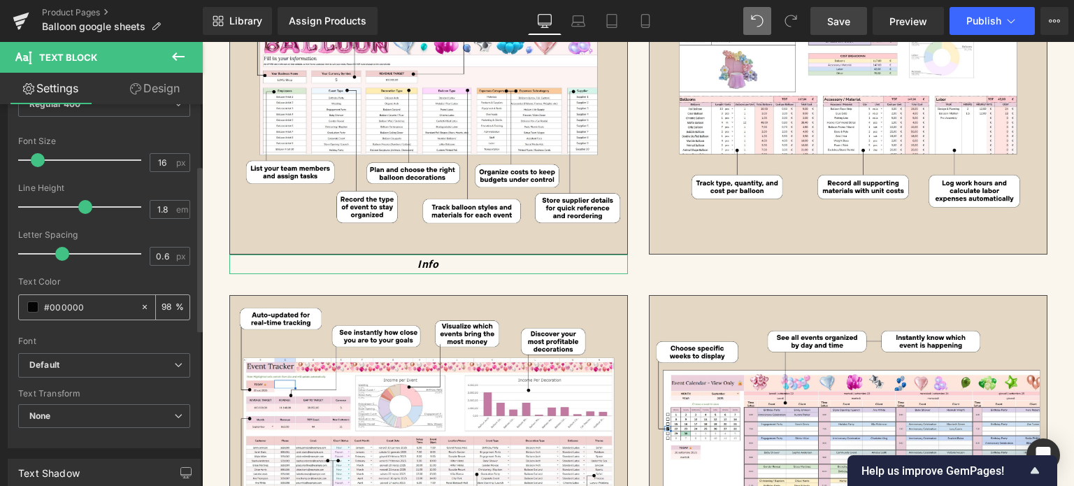
click at [68, 305] on input "#000000" at bounding box center [88, 306] width 89 height 15
paste input "121212"
type input "#121212"
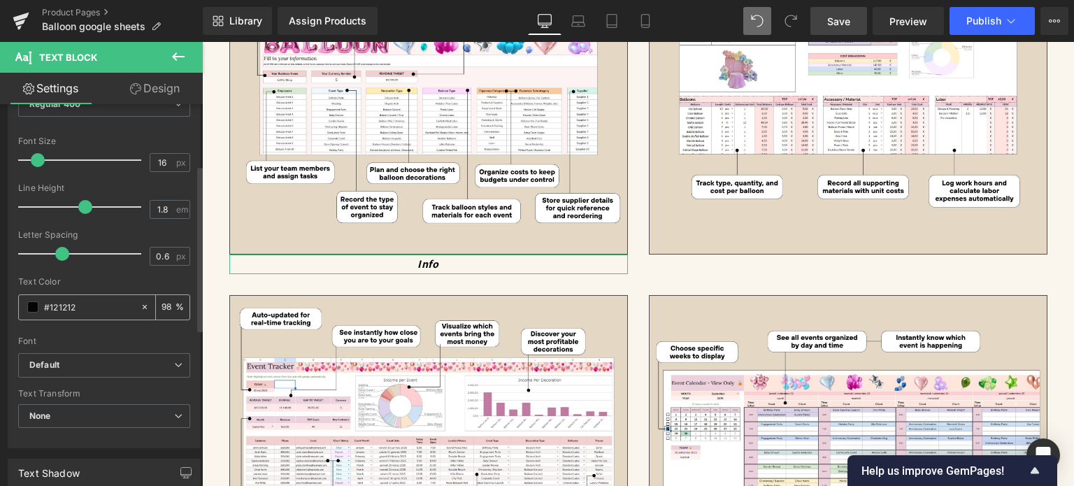
type input "100"
type input "#121212"
click at [156, 307] on div "100 %" at bounding box center [173, 307] width 34 height 24
click at [161, 306] on input "100" at bounding box center [168, 306] width 14 height 15
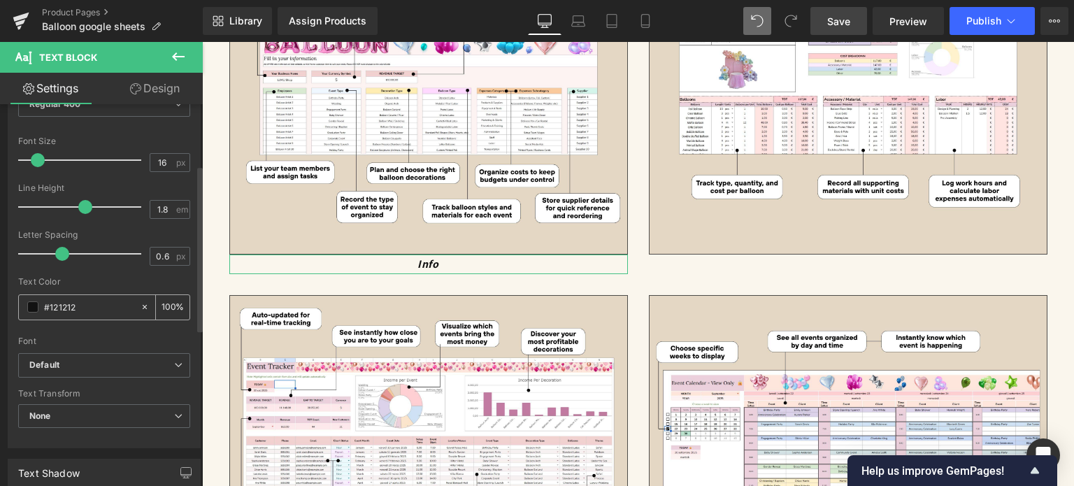
click at [161, 306] on input "100" at bounding box center [168, 306] width 14 height 15
type input "75"
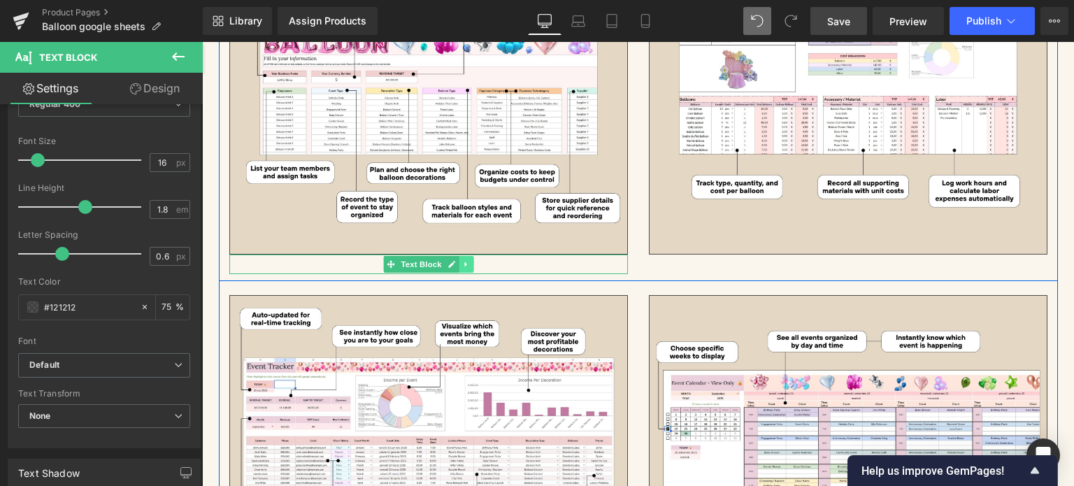
click at [459, 260] on link at bounding box center [466, 264] width 15 height 17
click at [454, 262] on icon at bounding box center [458, 264] width 8 height 8
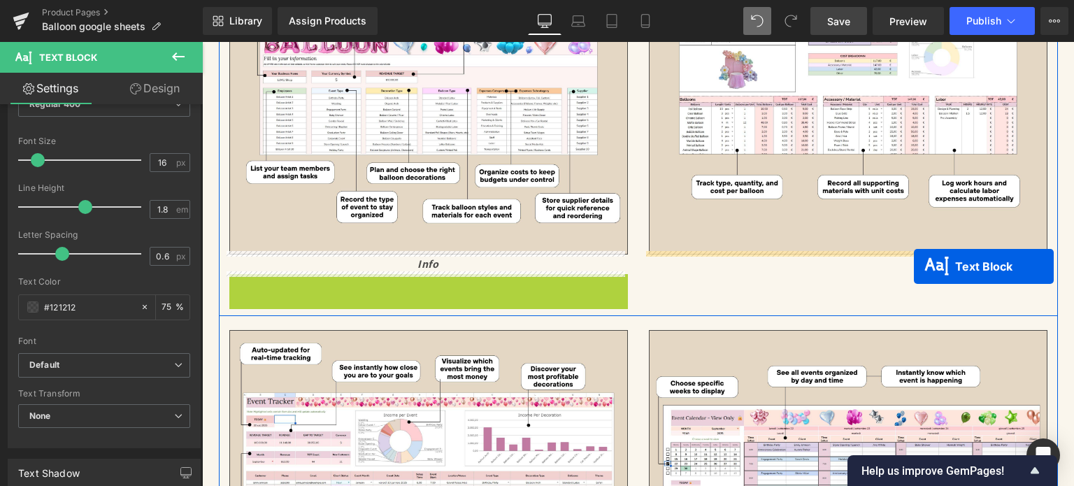
drag, startPoint x: 417, startPoint y: 282, endPoint x: 913, endPoint y: 266, distance: 495.9
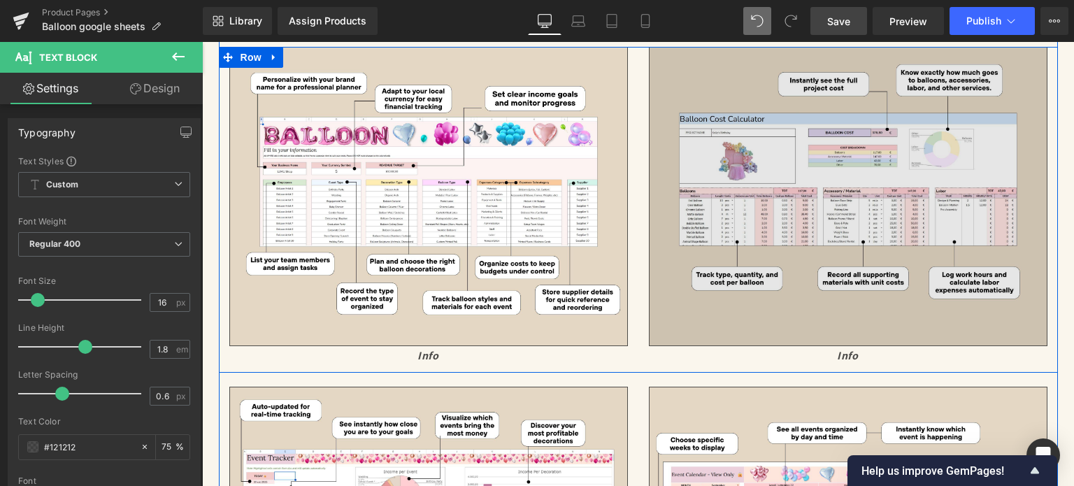
scroll to position [3076, 0]
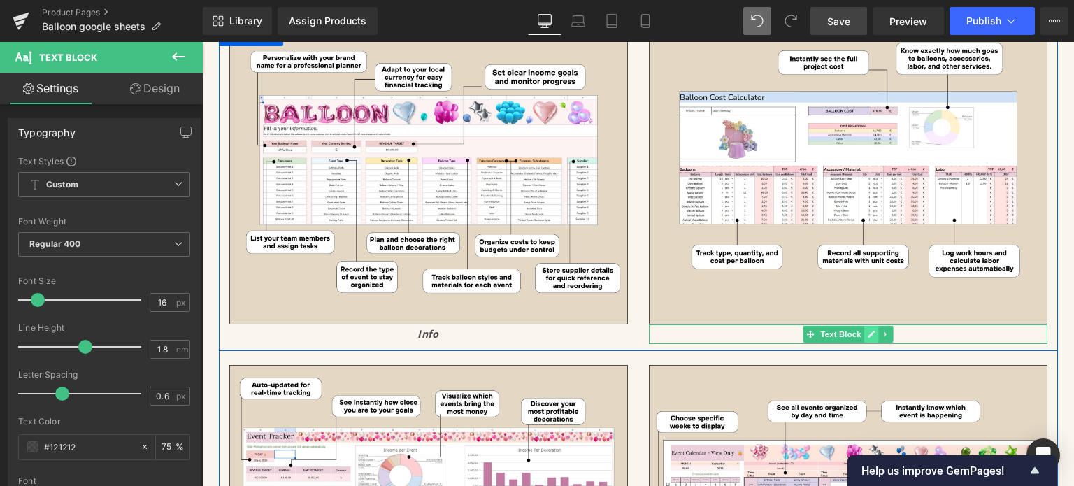
click at [867, 330] on icon at bounding box center [871, 334] width 8 height 8
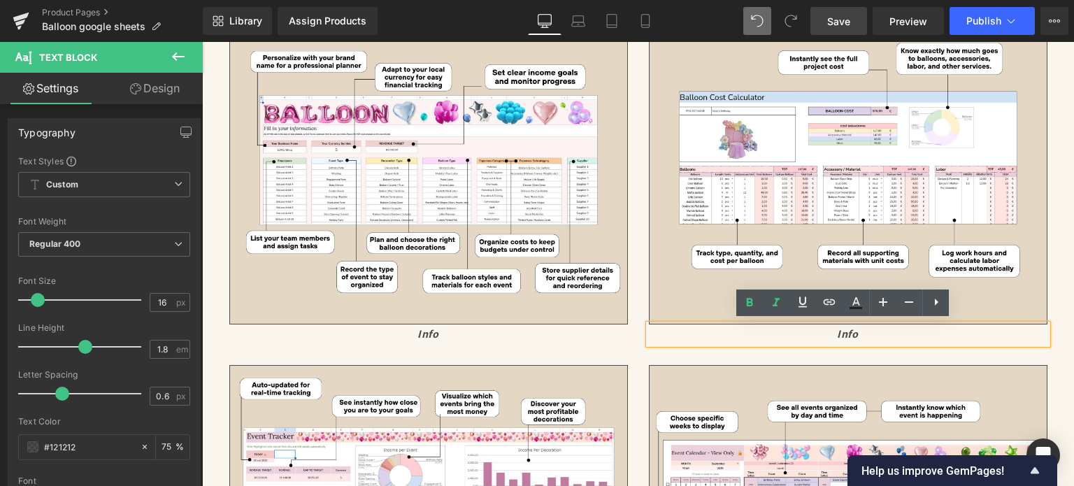
click at [847, 330] on icon "Info" at bounding box center [847, 333] width 21 height 15
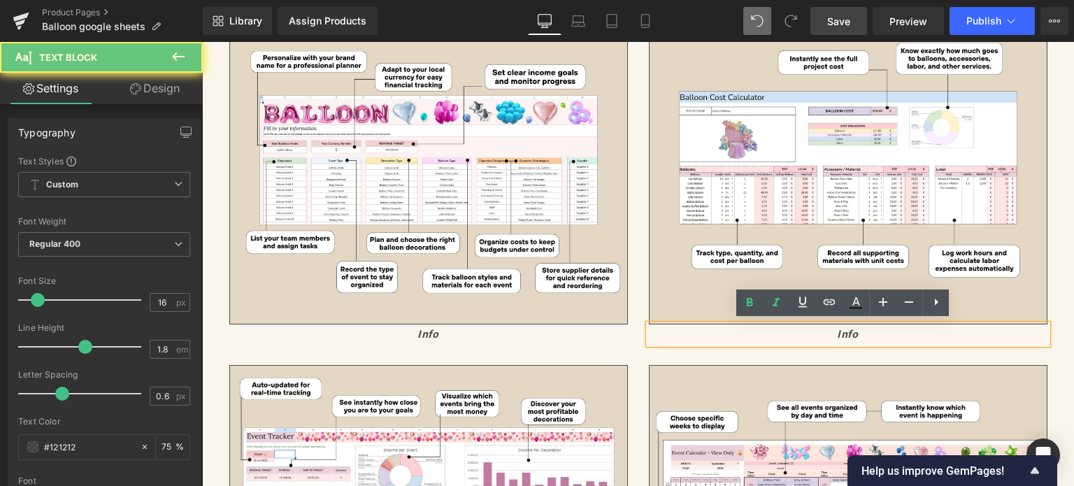
click at [847, 330] on icon "Info" at bounding box center [847, 333] width 21 height 15
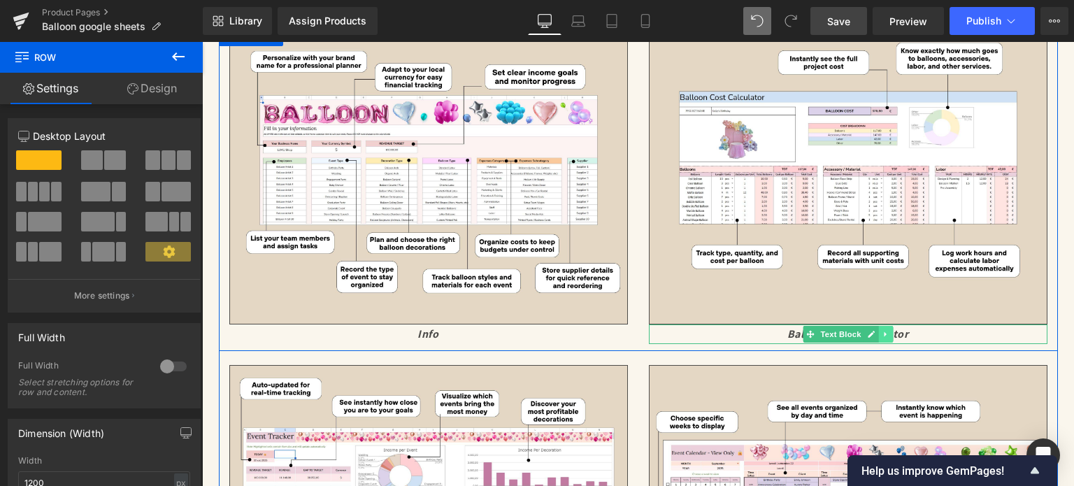
click at [884, 332] on link at bounding box center [885, 334] width 15 height 17
click at [874, 331] on icon at bounding box center [878, 334] width 8 height 8
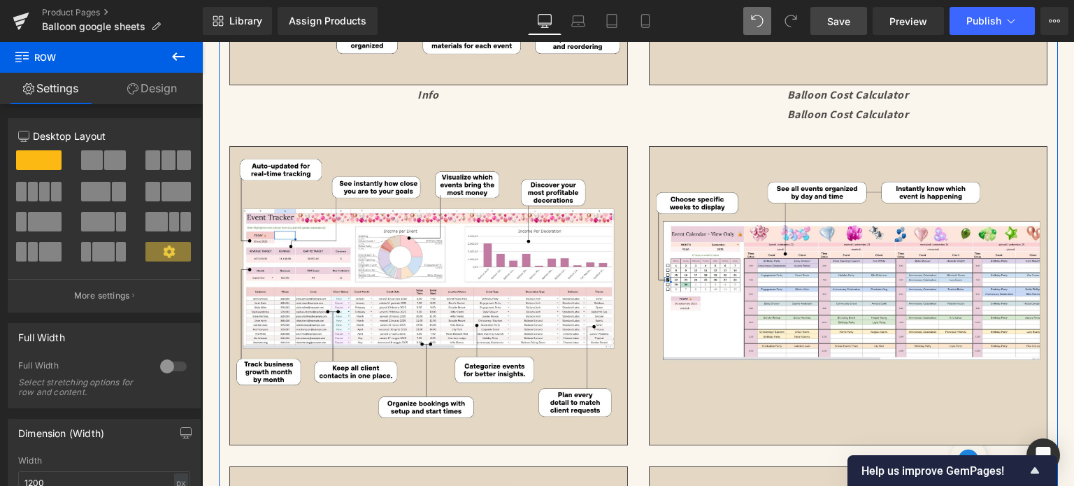
scroll to position [3319, 0]
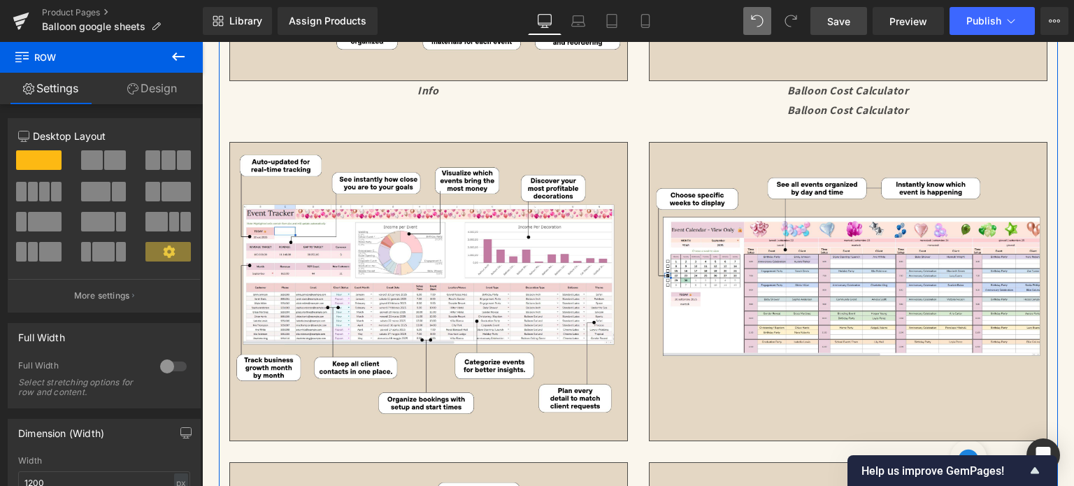
click at [837, 101] on div "Balloon Cost Calculator Text Block" at bounding box center [848, 111] width 398 height 20
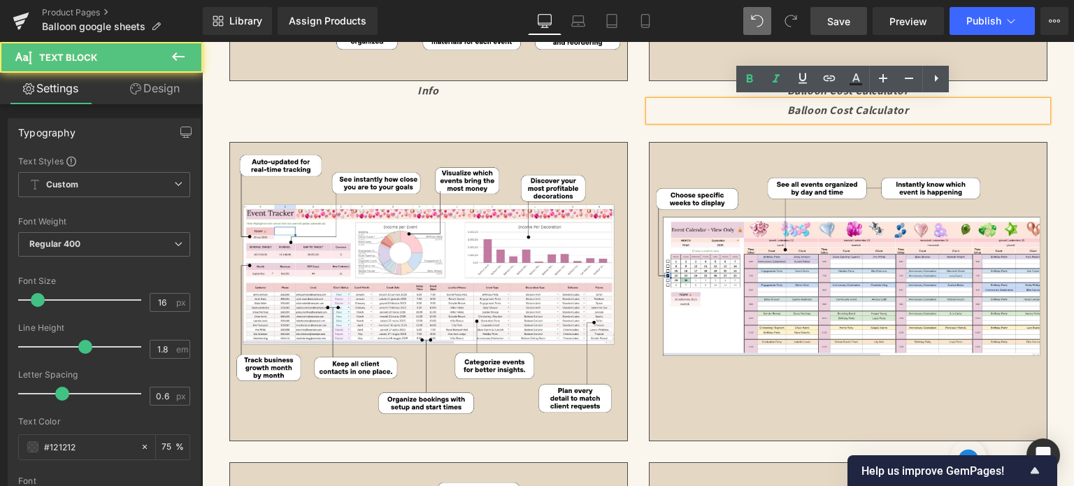
click at [826, 125] on div "WHAT'S INCLUDED INSIDE... Heading ✨ The Balloon Business Bundle Google Sheets ✨…" at bounding box center [638, 441] width 839 height 1936
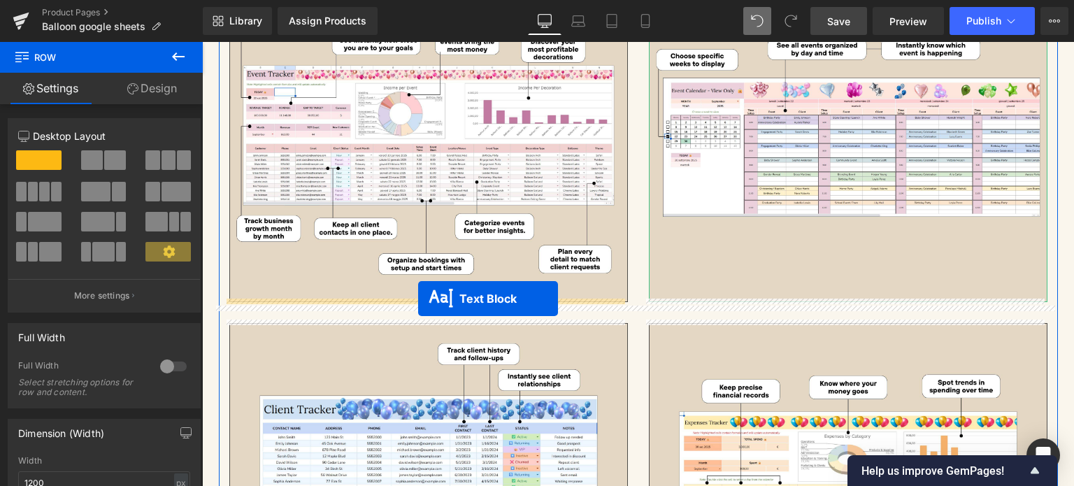
drag, startPoint x: 830, startPoint y: 108, endPoint x: 418, endPoint y: 299, distance: 453.8
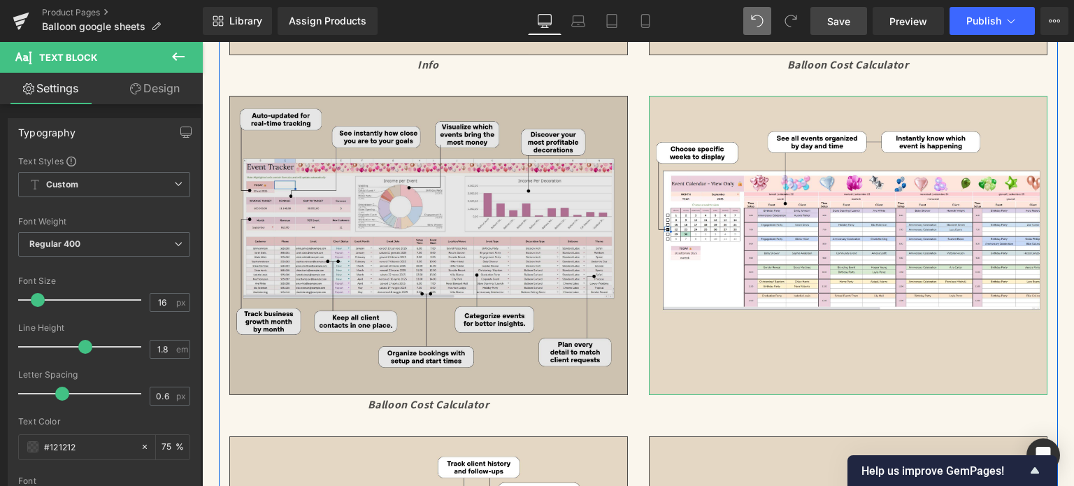
scroll to position [3368, 0]
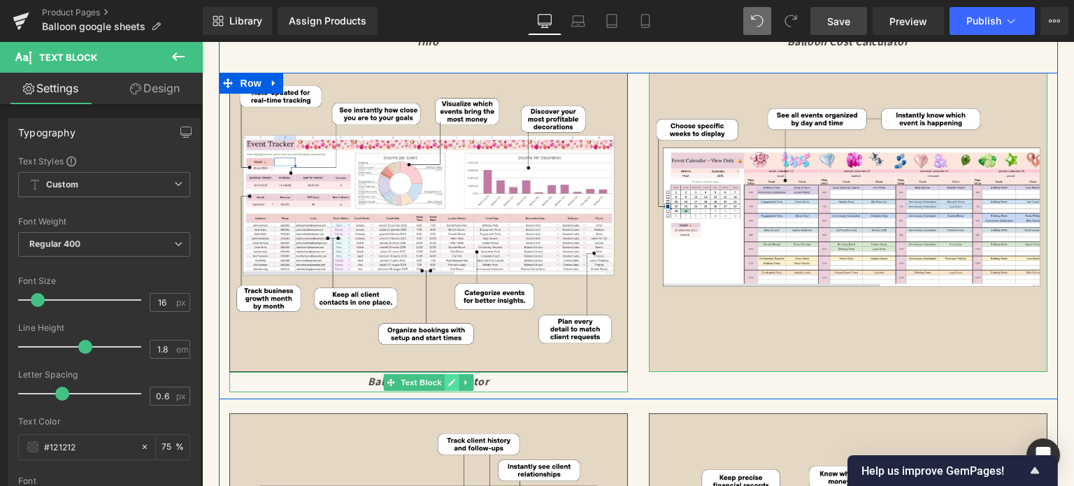
click at [447, 378] on icon at bounding box center [451, 382] width 8 height 8
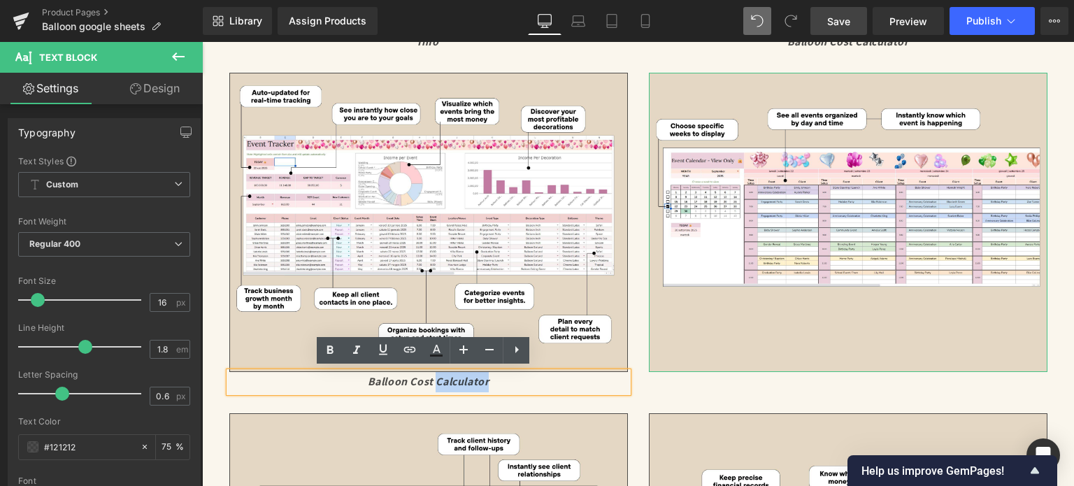
click at [442, 376] on icon "Balloon Cost Calculator" at bounding box center [429, 381] width 122 height 15
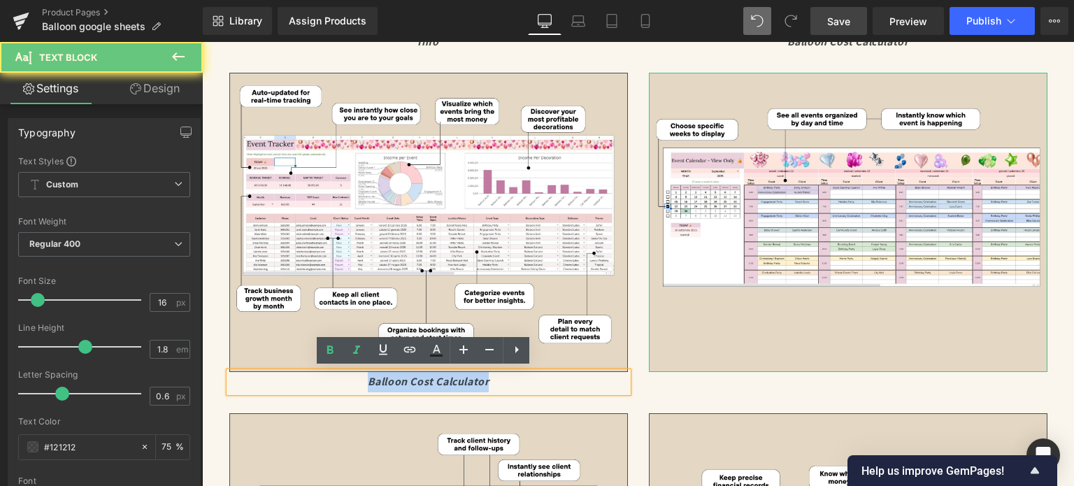
click at [442, 376] on icon "Balloon Cost Calculator" at bounding box center [429, 381] width 122 height 15
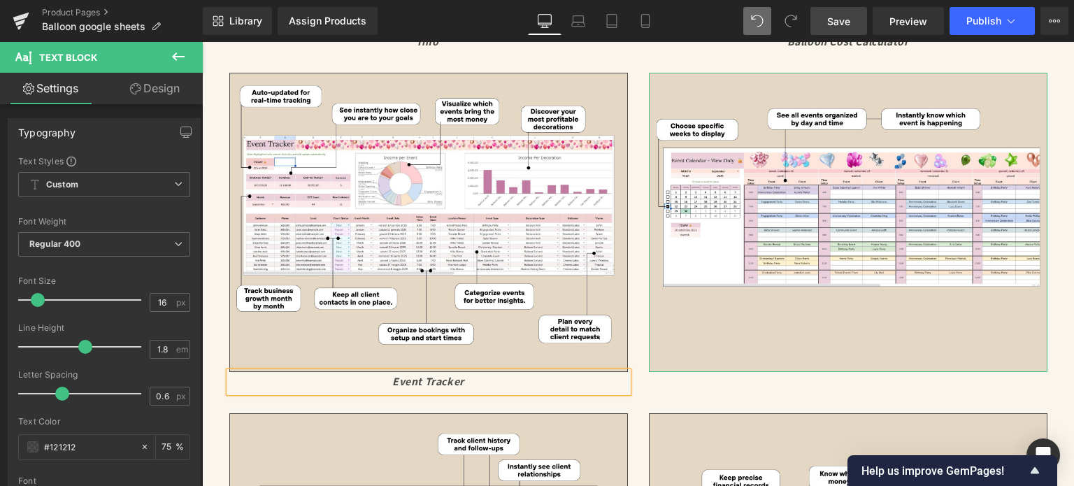
click at [408, 395] on div "Image Event Tracker Text Block Image Row" at bounding box center [638, 236] width 839 height 326
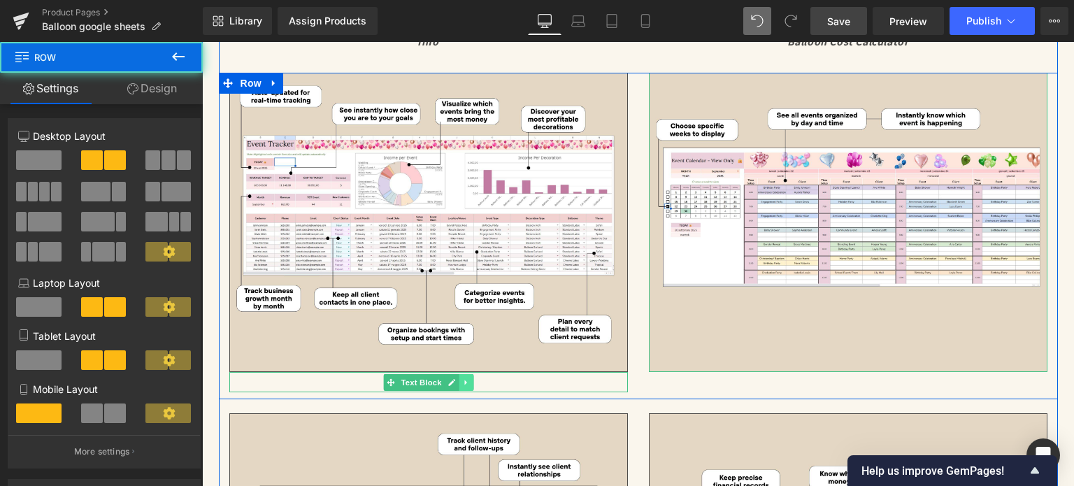
click at [462, 378] on icon at bounding box center [466, 382] width 8 height 8
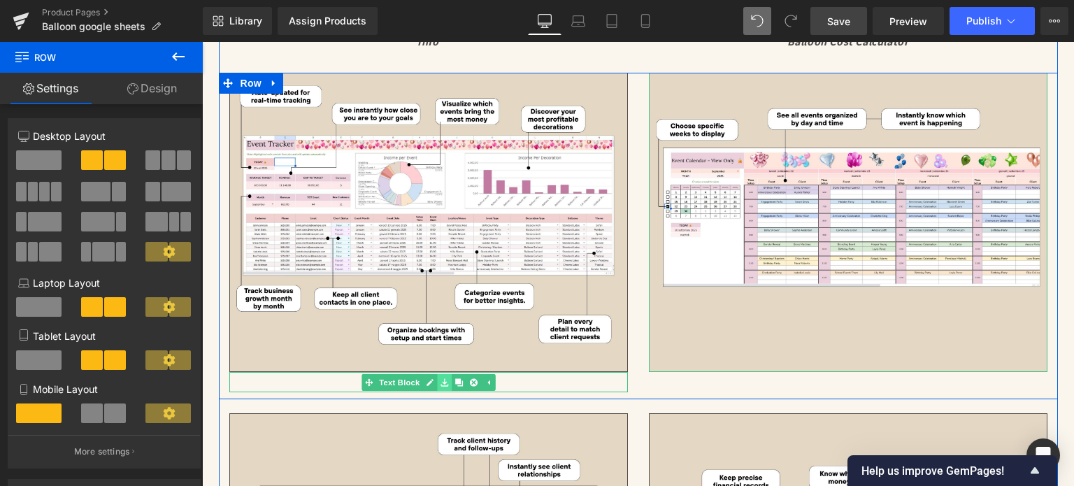
click at [445, 378] on link at bounding box center [444, 382] width 15 height 17
click at [456, 379] on icon at bounding box center [458, 382] width 8 height 8
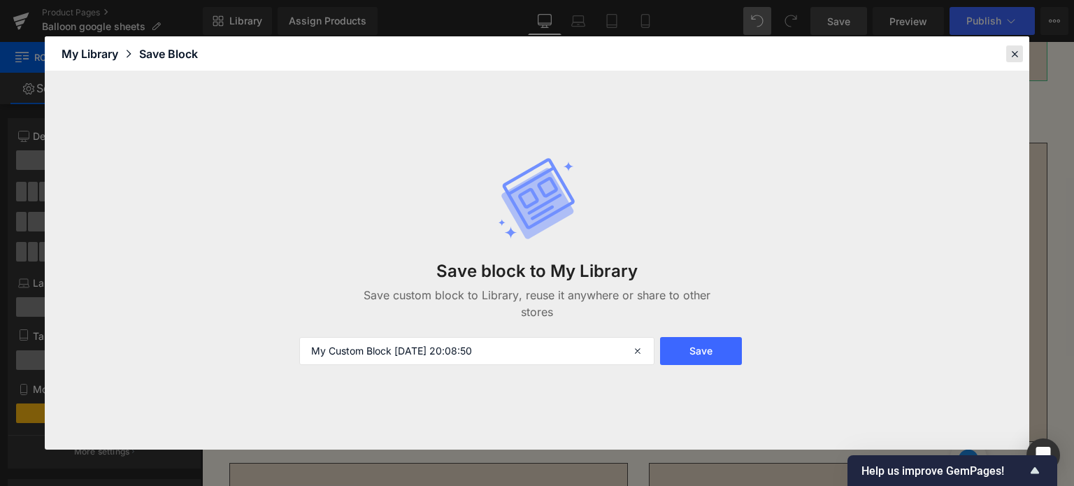
scroll to position [3660, 0]
click at [1012, 55] on icon at bounding box center [1014, 54] width 13 height 13
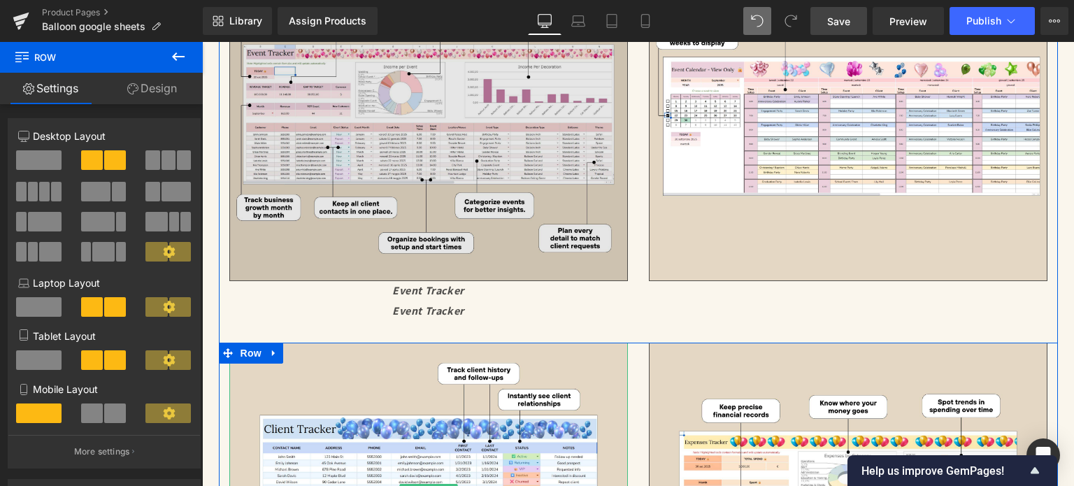
scroll to position [3450, 0]
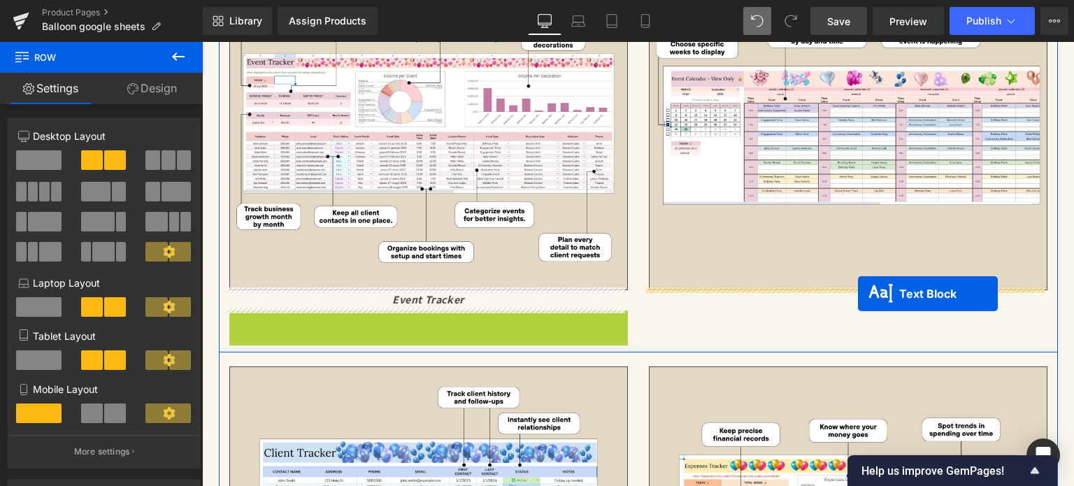
drag, startPoint x: 419, startPoint y: 317, endPoint x: 858, endPoint y: 294, distance: 439.0
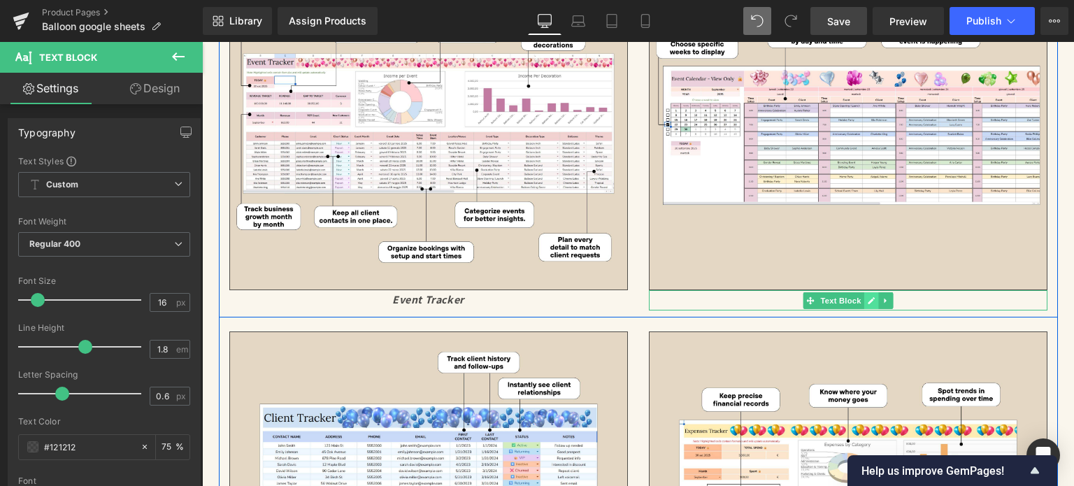
click at [867, 296] on icon at bounding box center [871, 300] width 8 height 8
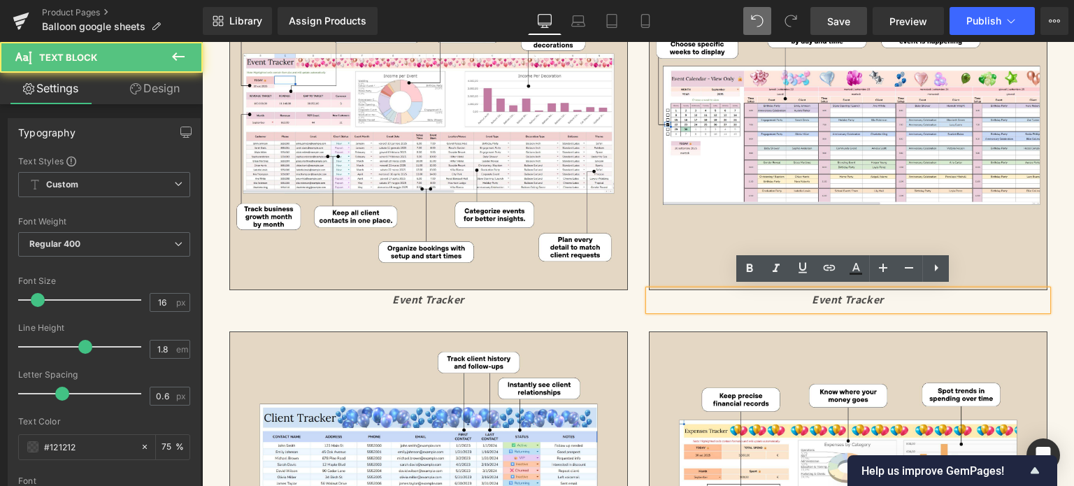
click at [844, 299] on icon "Event Tracker" at bounding box center [848, 299] width 72 height 15
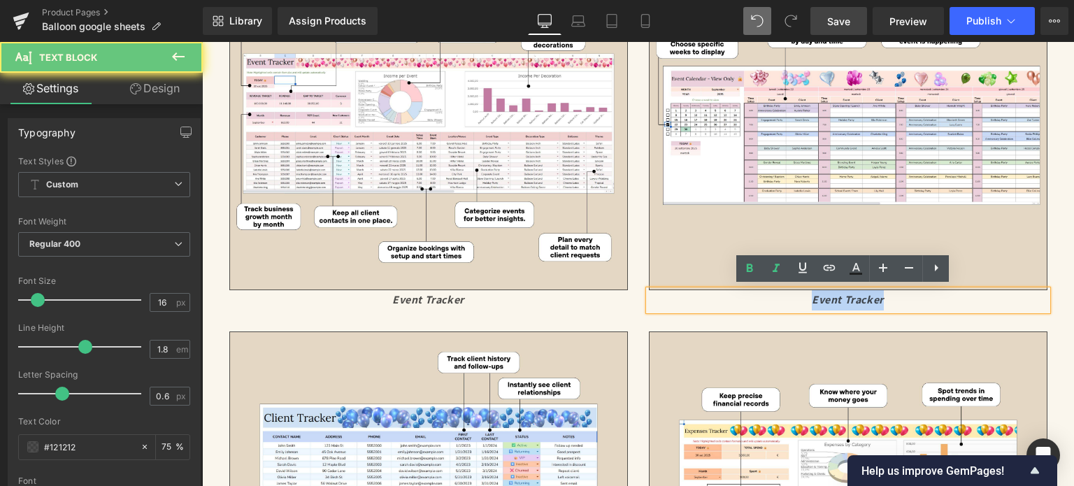
click at [844, 299] on icon "Event Tracker" at bounding box center [848, 299] width 72 height 15
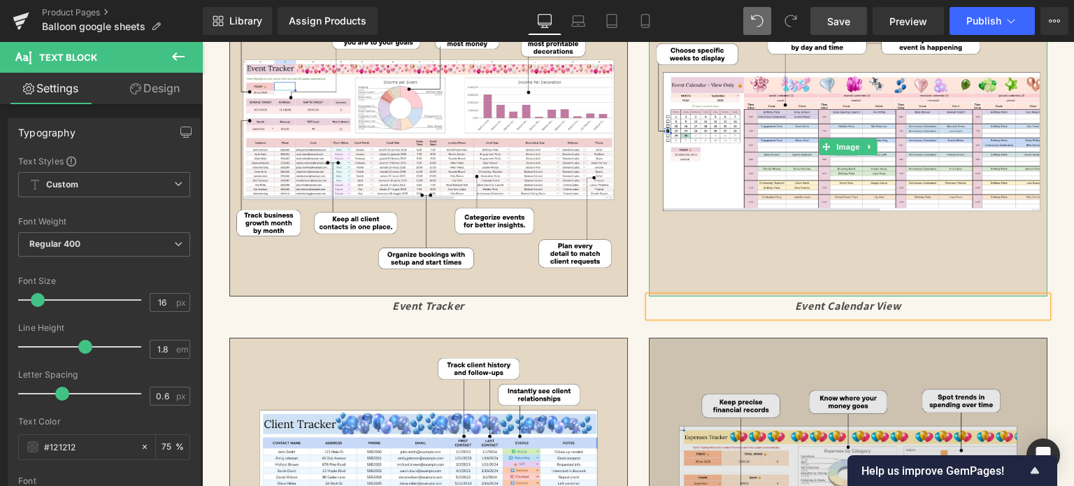
scroll to position [3520, 0]
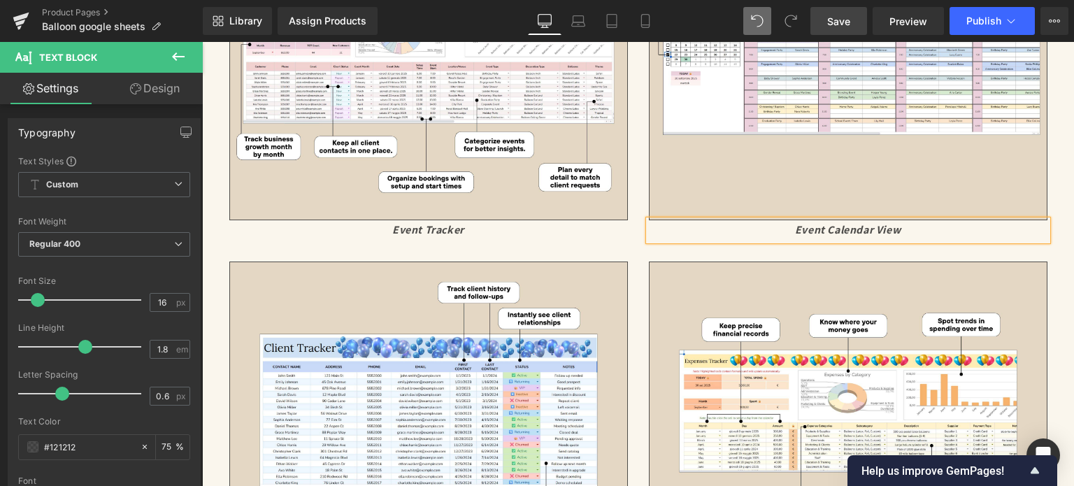
click at [967, 246] on div "WHAT'S INCLUDED INSIDE... Heading ✨ The Balloon Business Bundle Google Sheets ✨…" at bounding box center [638, 240] width 839 height 1936
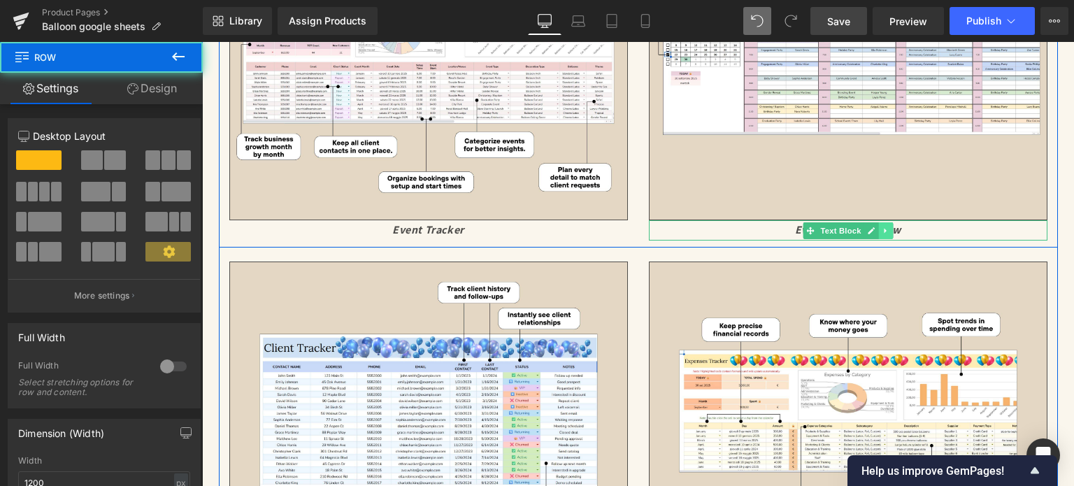
click at [883, 229] on icon at bounding box center [886, 230] width 8 height 8
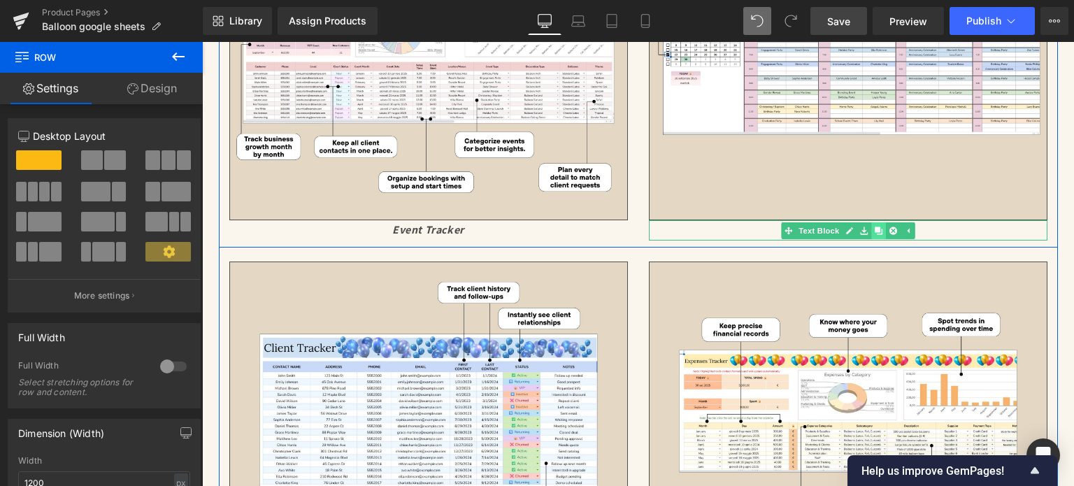
click at [875, 227] on icon at bounding box center [878, 230] width 8 height 8
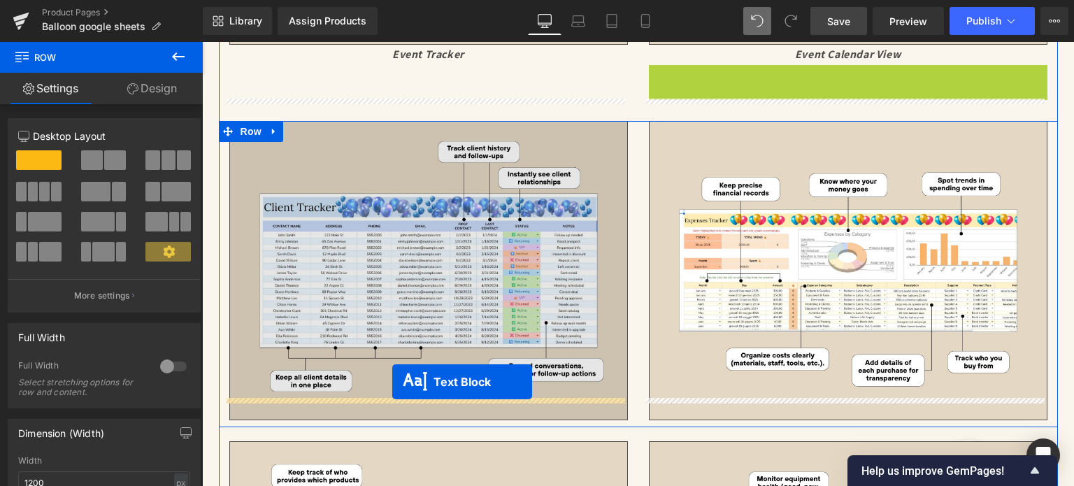
scroll to position [3730, 0]
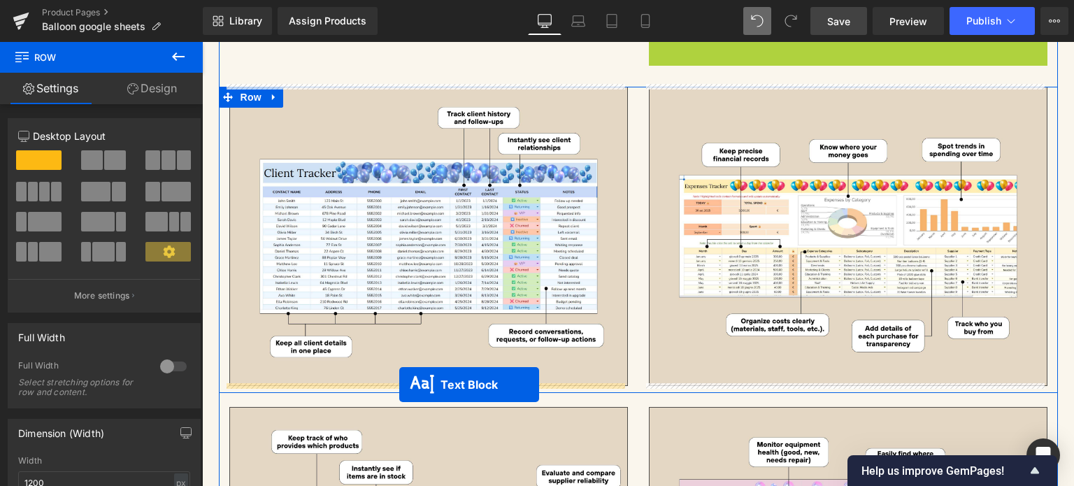
drag, startPoint x: 840, startPoint y: 247, endPoint x: 399, endPoint y: 384, distance: 461.4
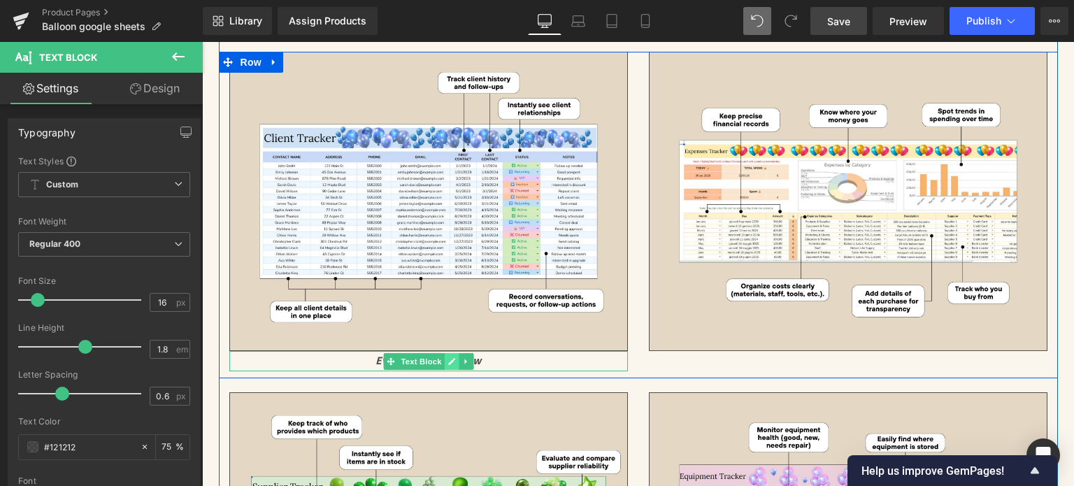
click at [444, 358] on link at bounding box center [451, 361] width 15 height 17
click at [439, 358] on icon "Event Calendar View" at bounding box center [428, 360] width 106 height 15
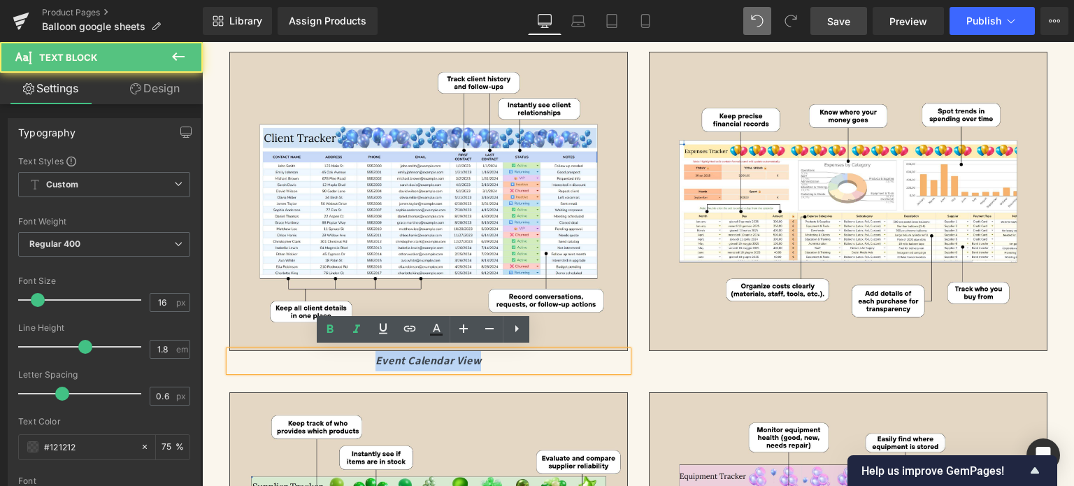
click at [439, 358] on icon "Event Calendar View" at bounding box center [428, 360] width 106 height 15
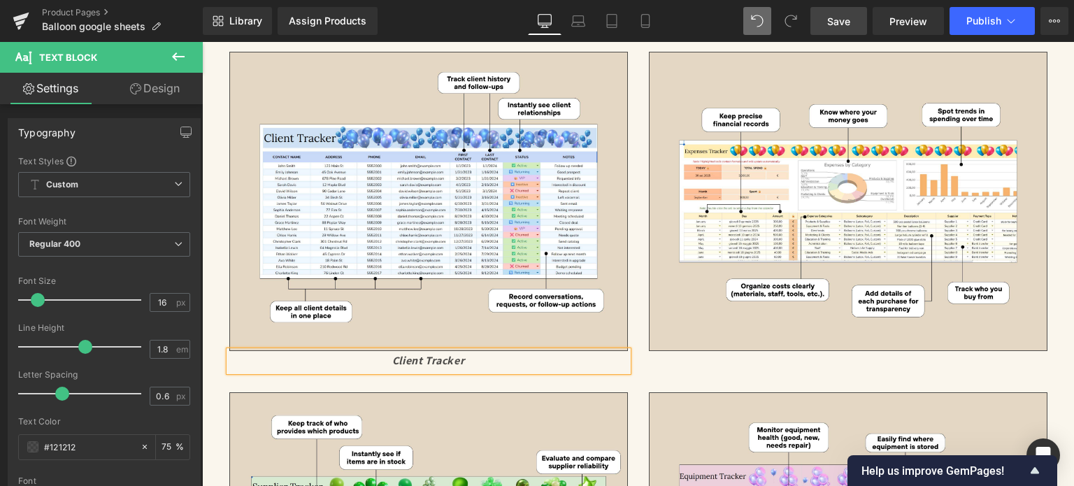
click at [631, 347] on div "Image Client Tracker Text Block" at bounding box center [428, 211] width 419 height 319
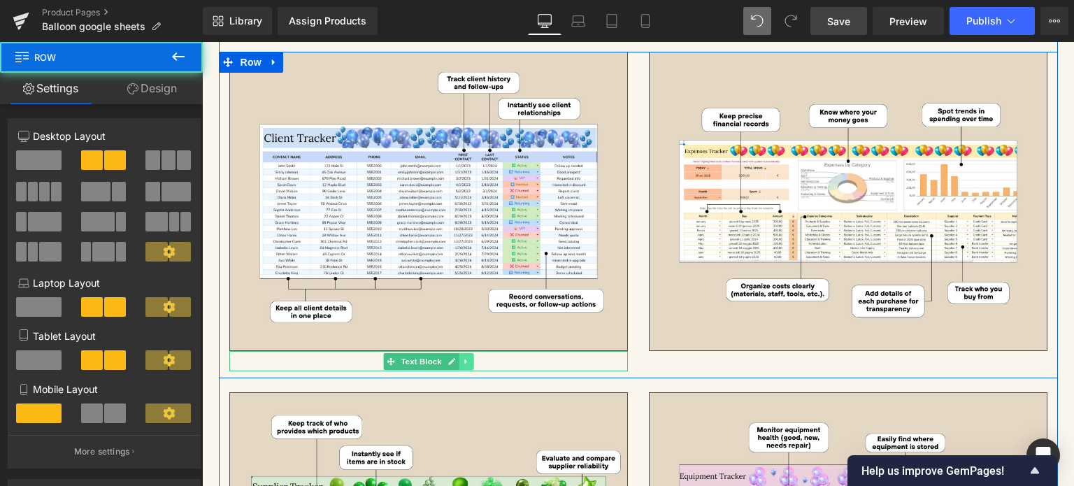
click at [462, 357] on icon at bounding box center [466, 361] width 8 height 8
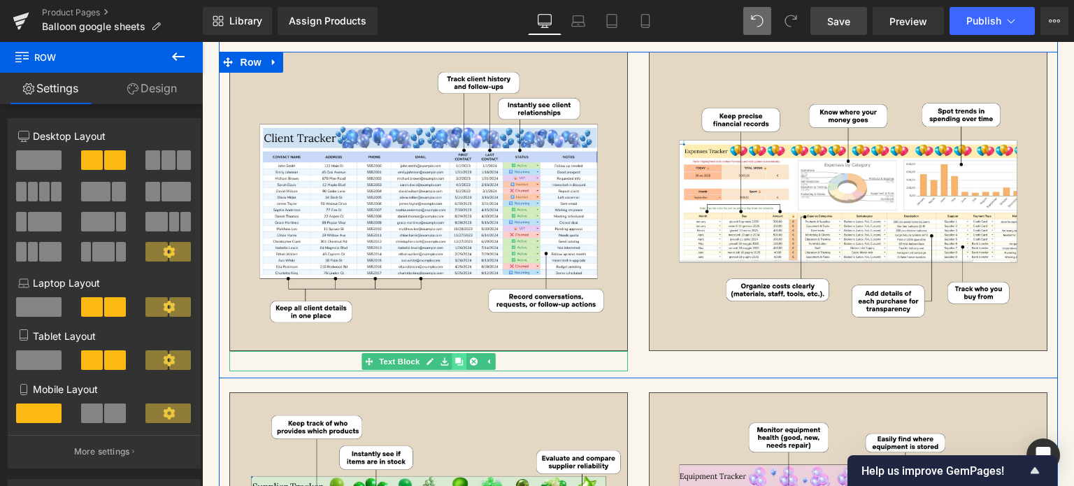
click at [454, 357] on icon at bounding box center [458, 361] width 8 height 8
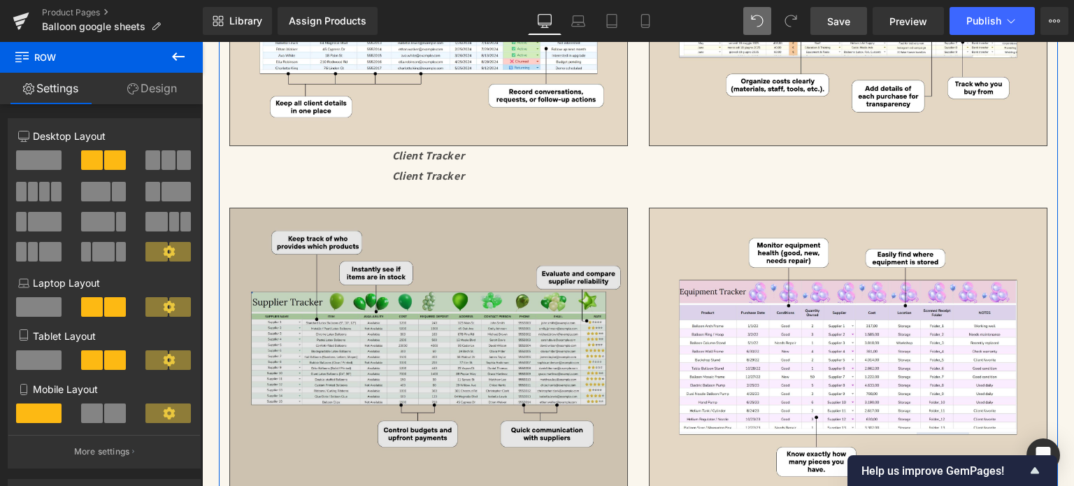
scroll to position [3790, 0]
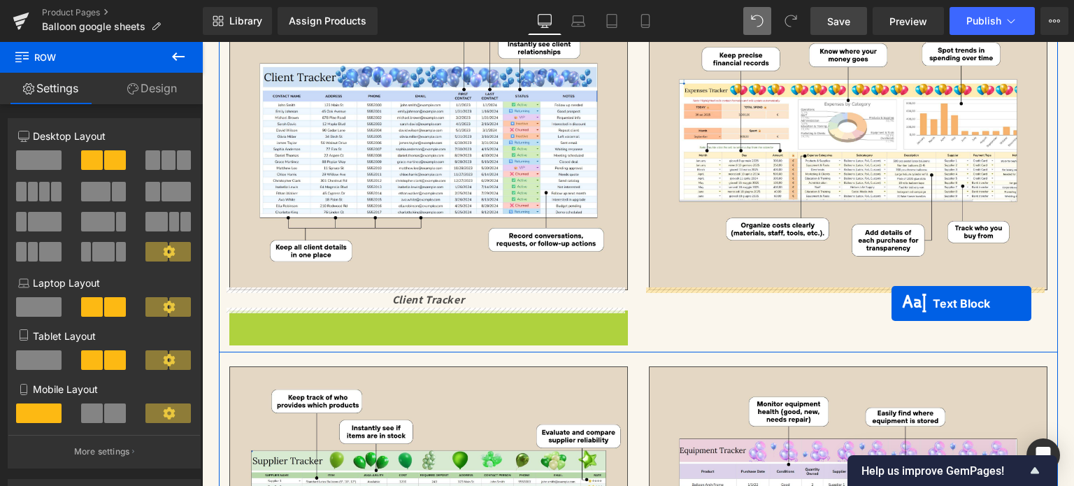
drag, startPoint x: 410, startPoint y: 317, endPoint x: 891, endPoint y: 303, distance: 481.2
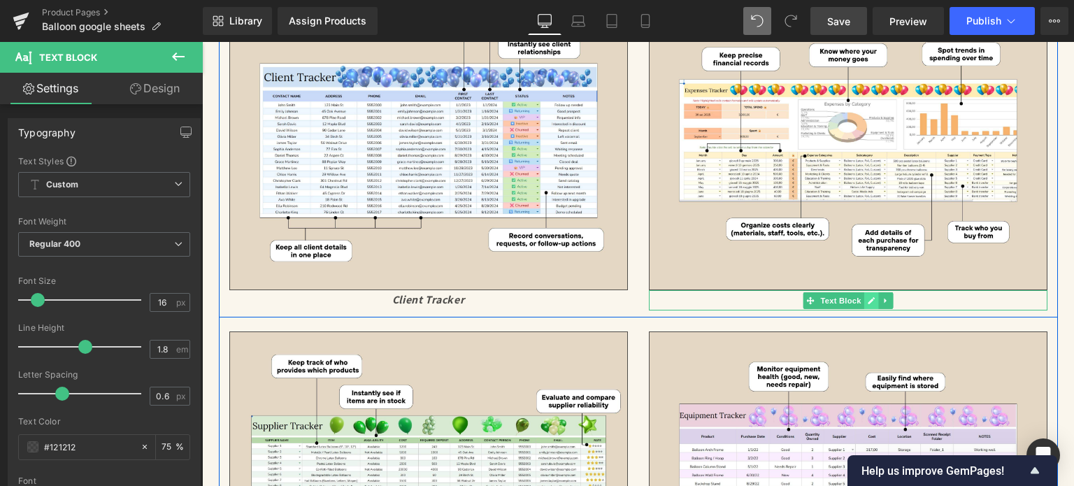
click at [868, 297] on icon at bounding box center [871, 300] width 7 height 7
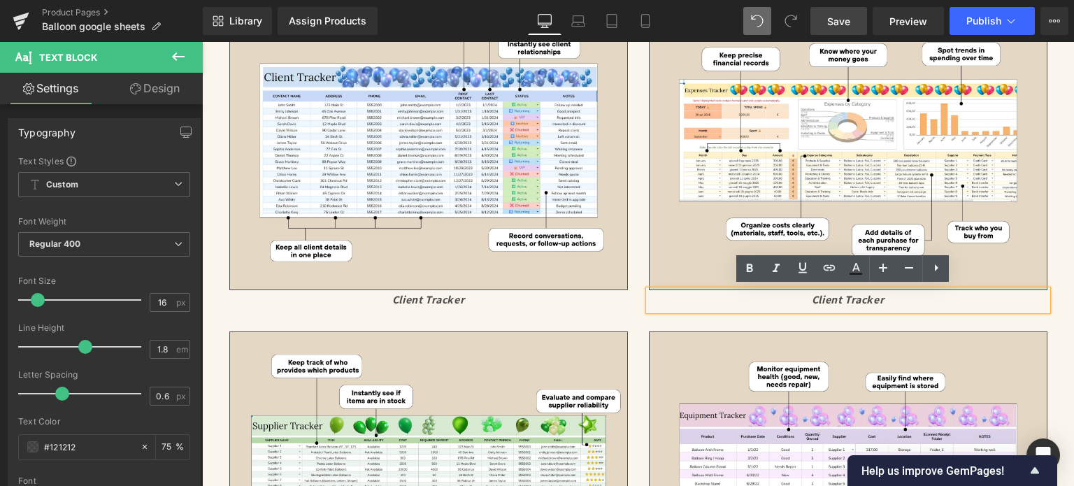
click at [856, 296] on icon "Client Tracker" at bounding box center [848, 299] width 72 height 15
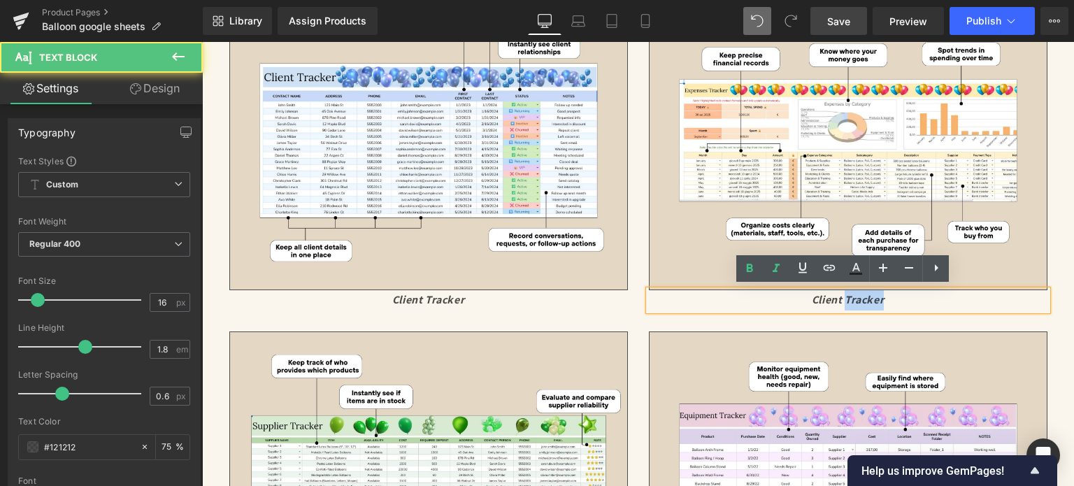
click at [856, 296] on icon "Client Tracker" at bounding box center [848, 299] width 72 height 15
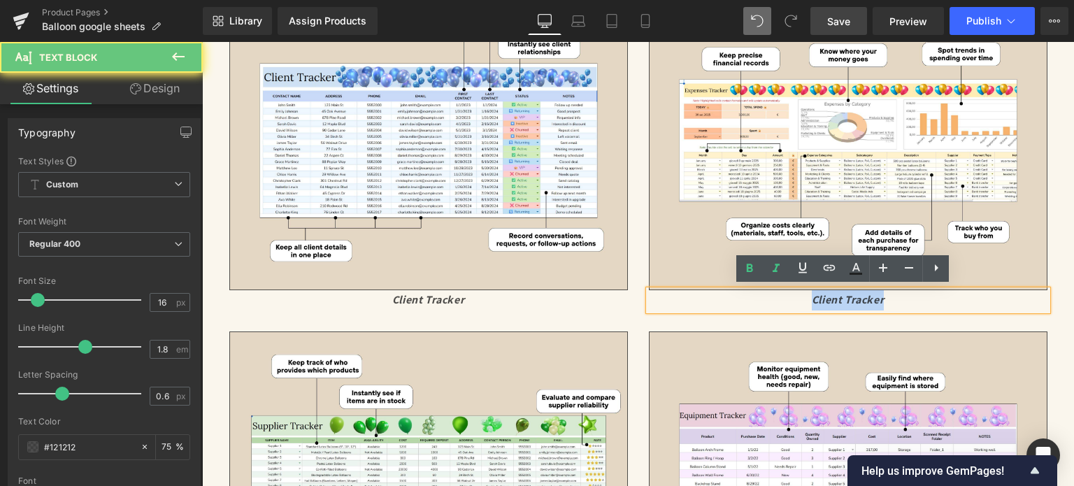
click at [856, 296] on icon "Client Tracker" at bounding box center [848, 299] width 72 height 15
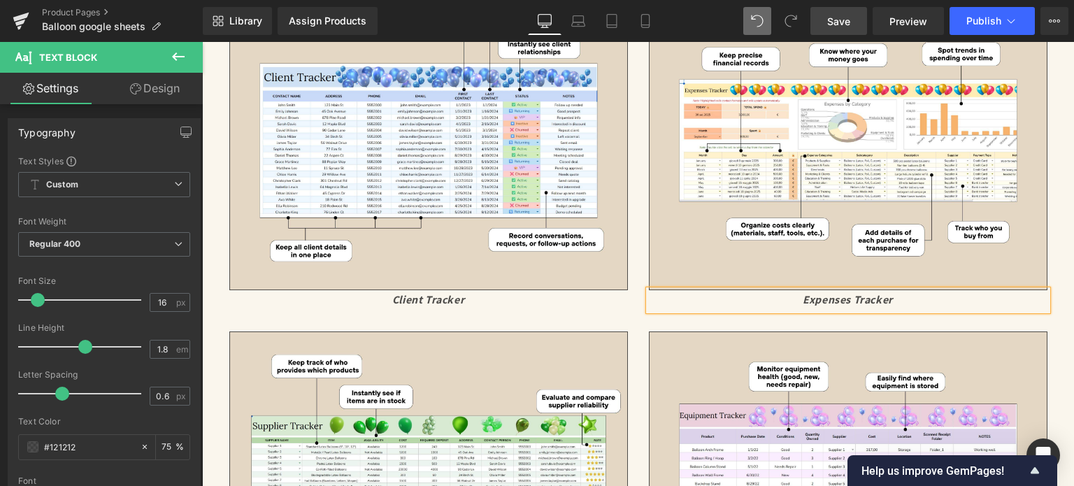
click at [1044, 236] on div "Image Expenses Tracker Text Block" at bounding box center [847, 150] width 419 height 319
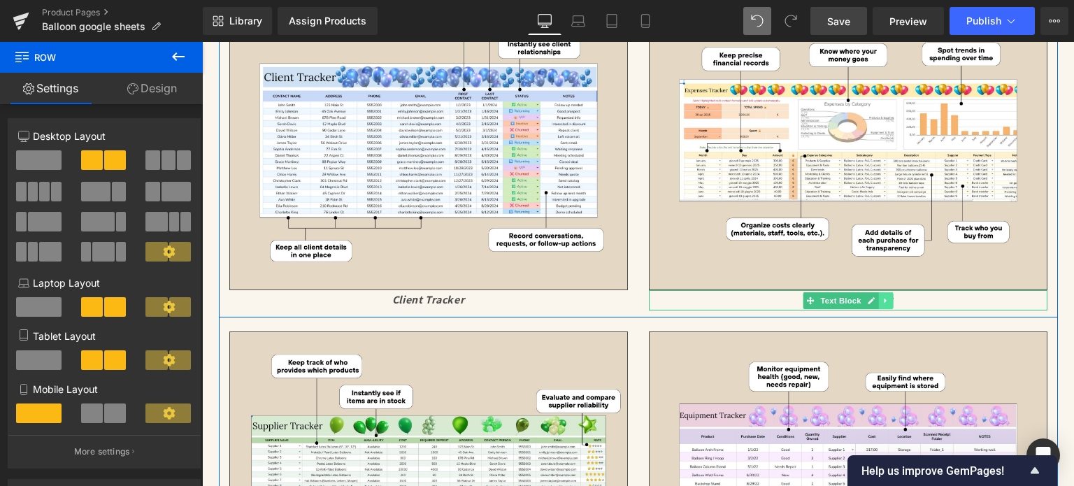
click at [882, 296] on icon at bounding box center [886, 300] width 8 height 8
click at [871, 294] on link at bounding box center [878, 300] width 15 height 17
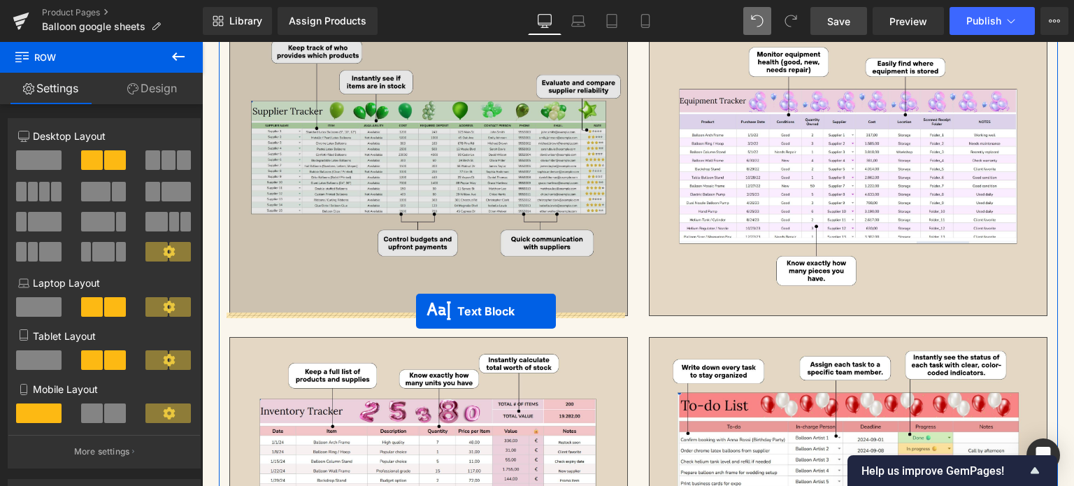
drag, startPoint x: 833, startPoint y: 312, endPoint x: 416, endPoint y: 311, distance: 416.6
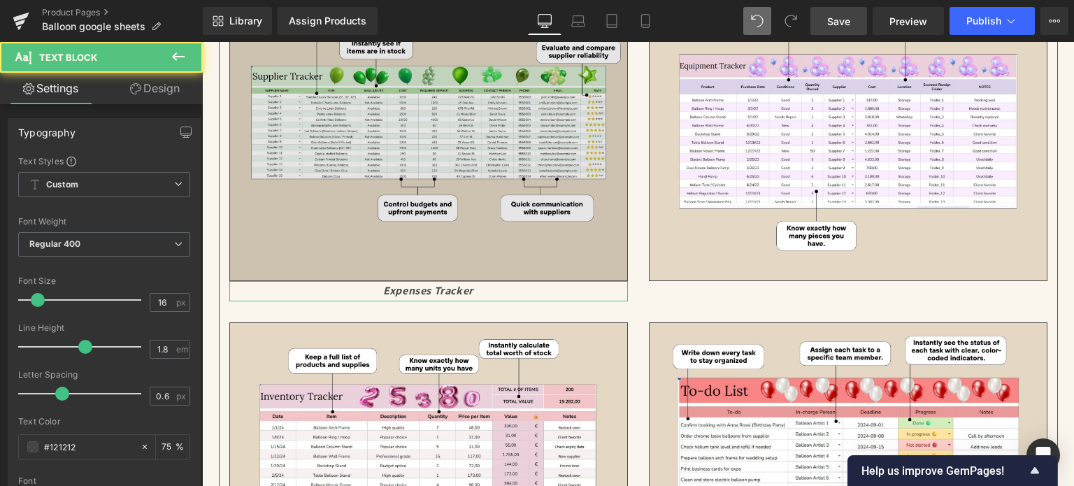
scroll to position [4105, 0]
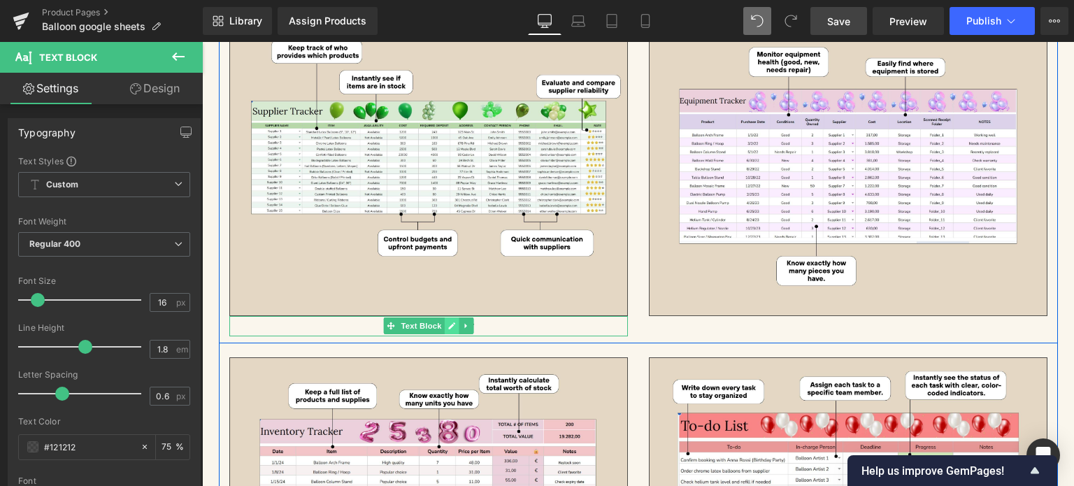
click at [447, 326] on icon at bounding box center [451, 326] width 8 height 8
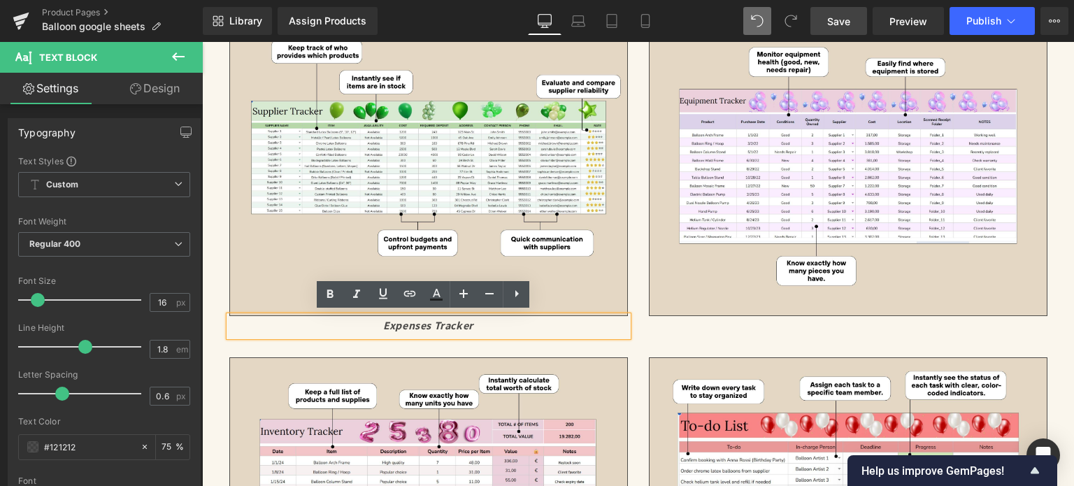
click at [442, 326] on icon "Expenses Tracker" at bounding box center [428, 325] width 90 height 15
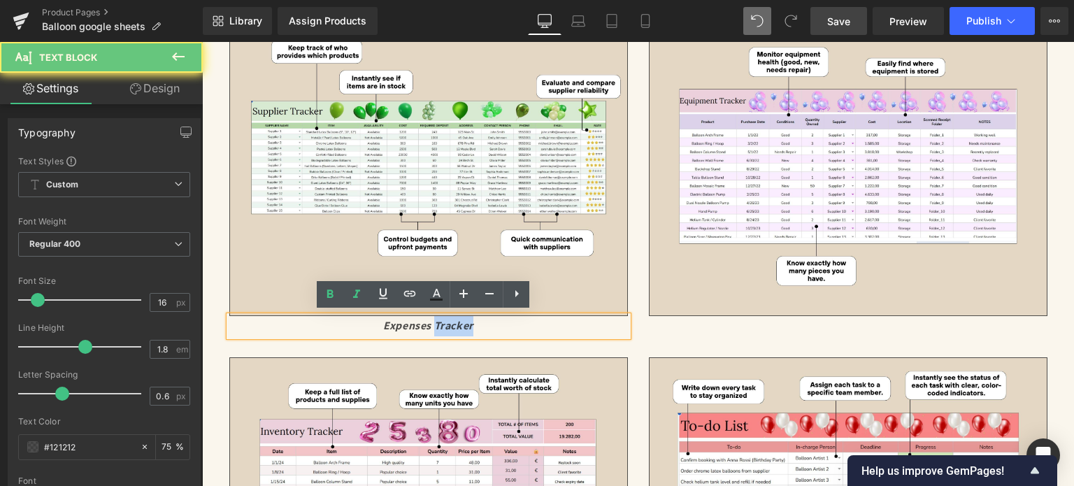
click at [442, 326] on icon "Expenses Tracker" at bounding box center [428, 325] width 90 height 15
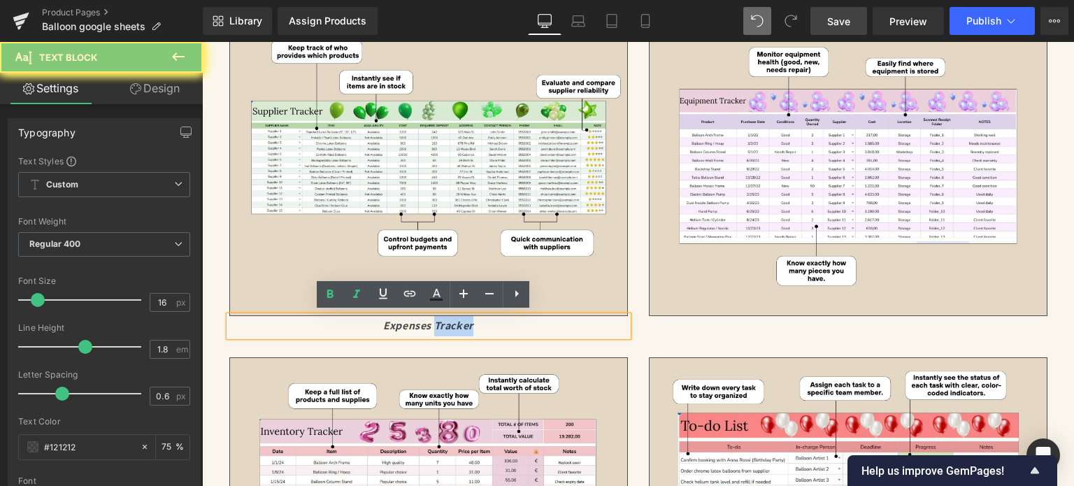
click at [442, 326] on icon "Expenses Tracker" at bounding box center [428, 325] width 90 height 15
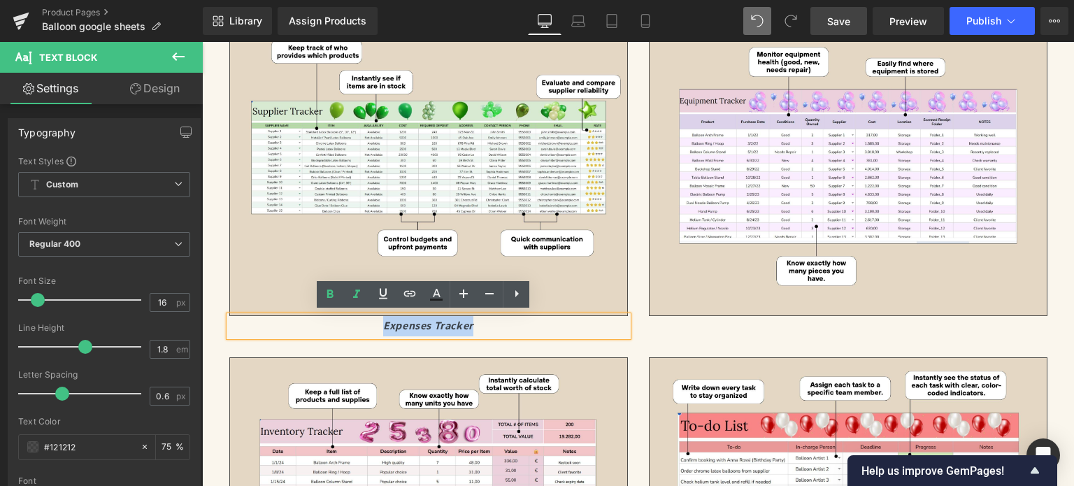
click at [442, 326] on icon "Expenses Tracker" at bounding box center [428, 325] width 90 height 15
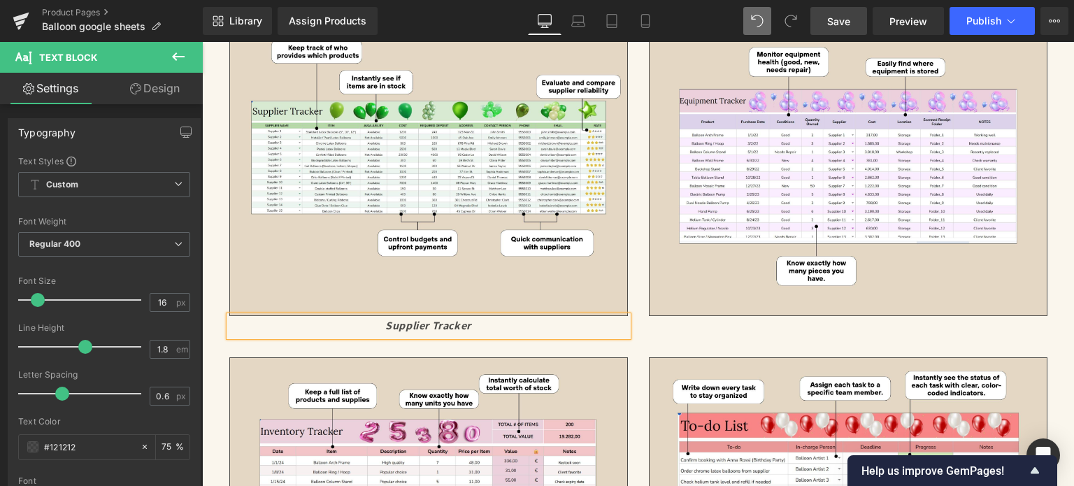
click at [638, 278] on div "Image" at bounding box center [847, 166] width 419 height 299
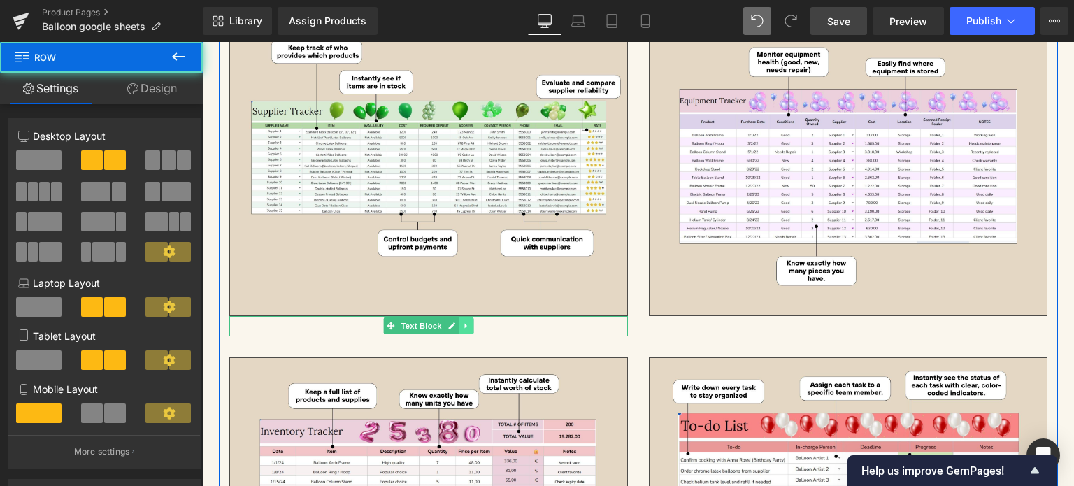
click at [462, 325] on icon at bounding box center [466, 326] width 8 height 8
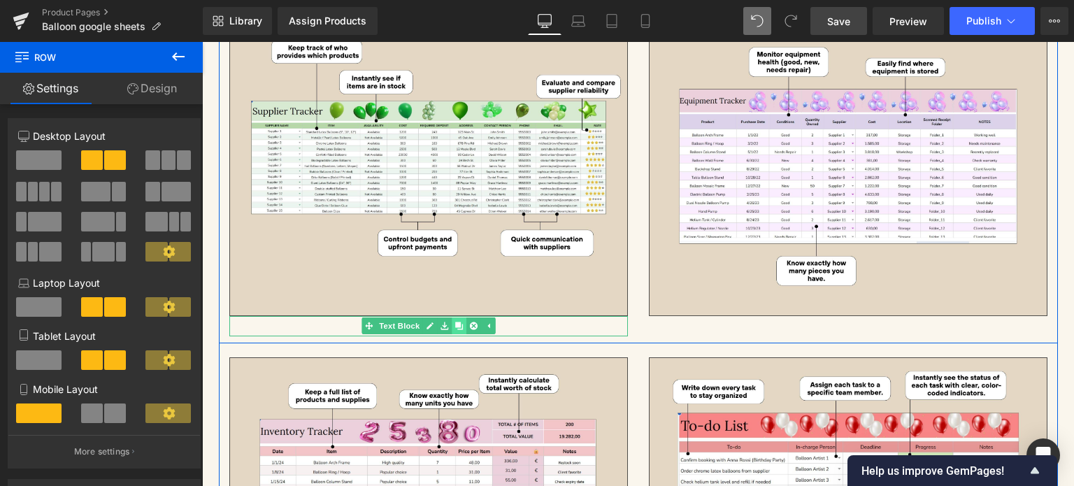
click at [454, 322] on icon at bounding box center [458, 326] width 8 height 8
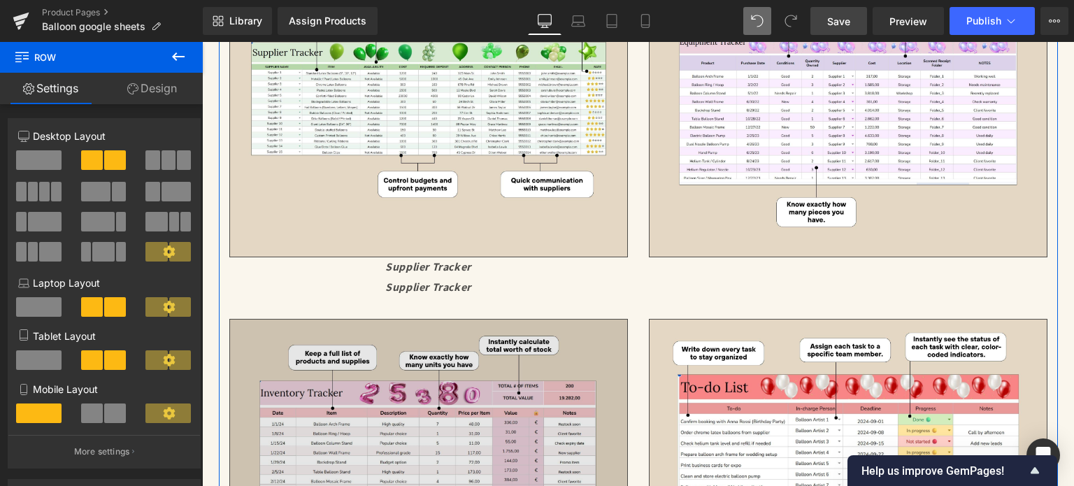
scroll to position [4162, 0]
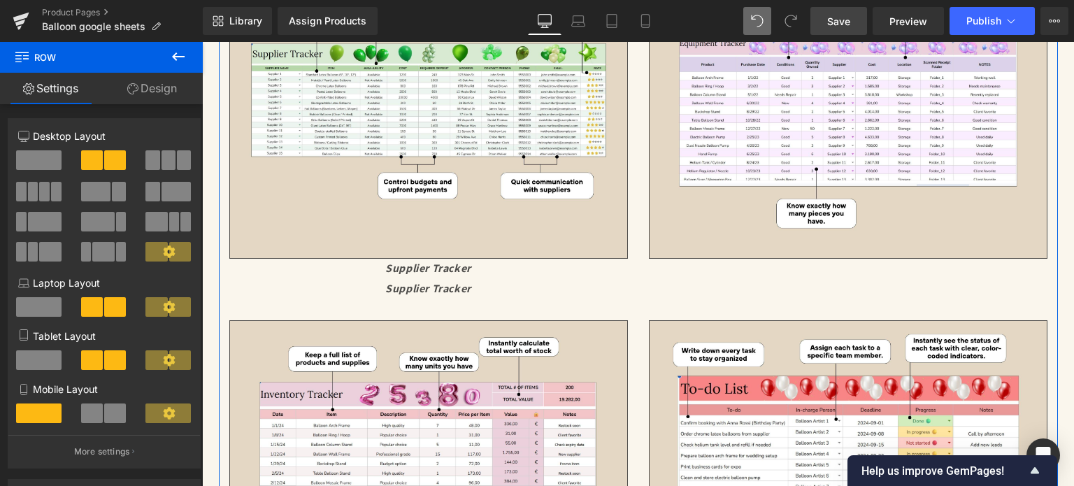
click at [202, 42] on div at bounding box center [202, 42] width 0 height 0
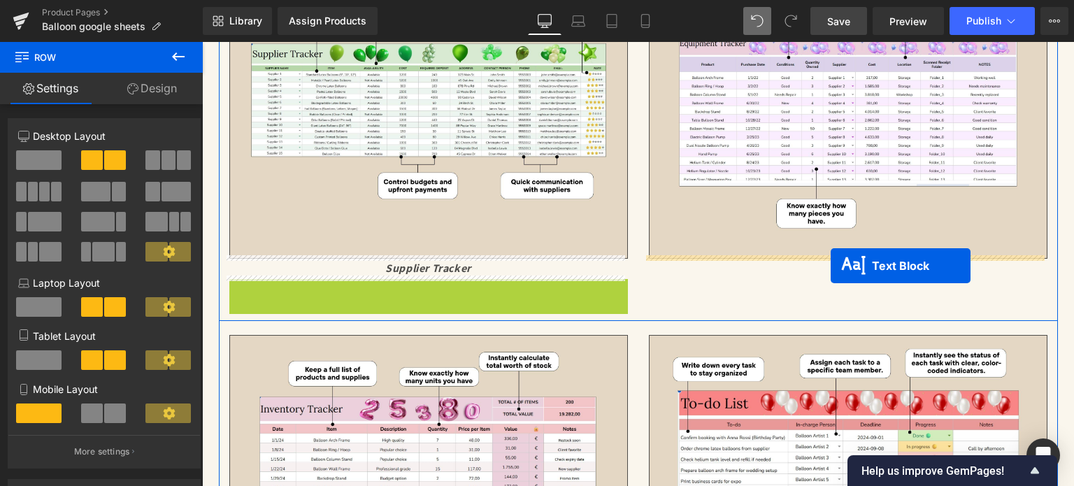
drag, startPoint x: 418, startPoint y: 285, endPoint x: 830, endPoint y: 266, distance: 412.9
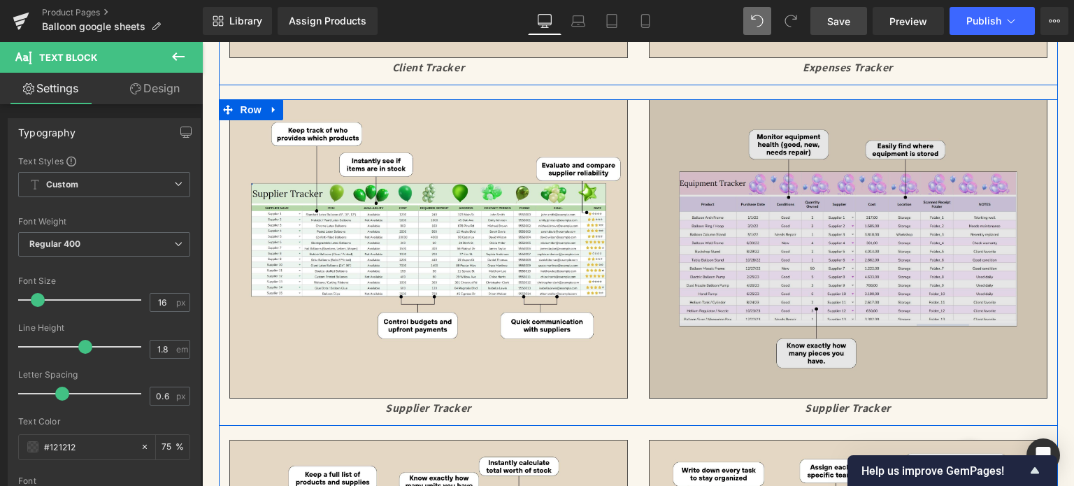
scroll to position [4092, 0]
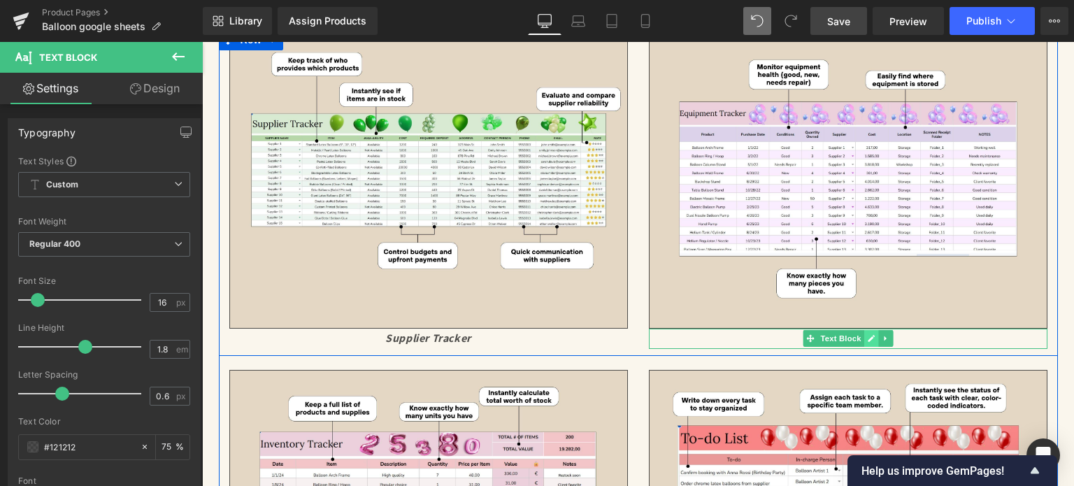
click at [868, 338] on icon at bounding box center [871, 339] width 7 height 7
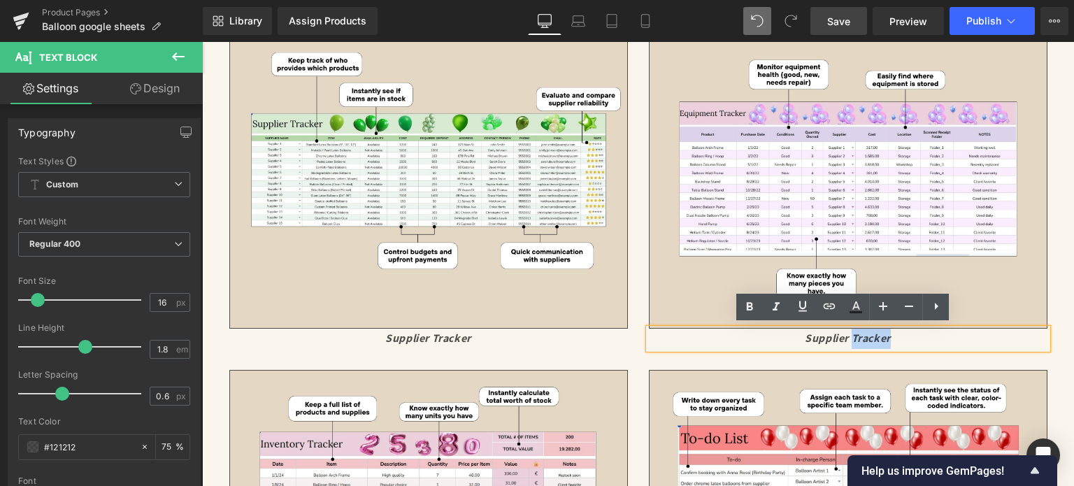
click at [863, 337] on icon "Supplier Tracker" at bounding box center [848, 338] width 86 height 15
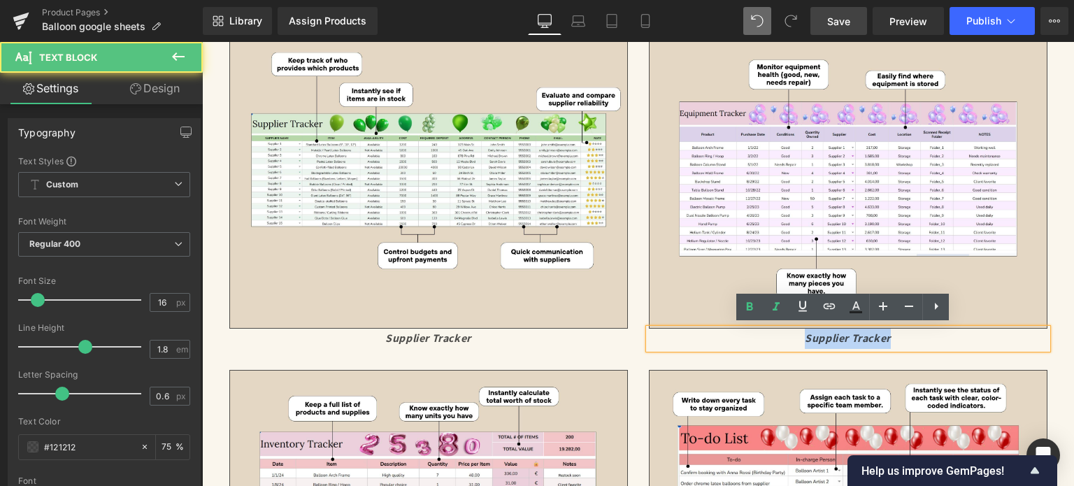
click at [863, 337] on icon "Supplier Tracker" at bounding box center [848, 338] width 86 height 15
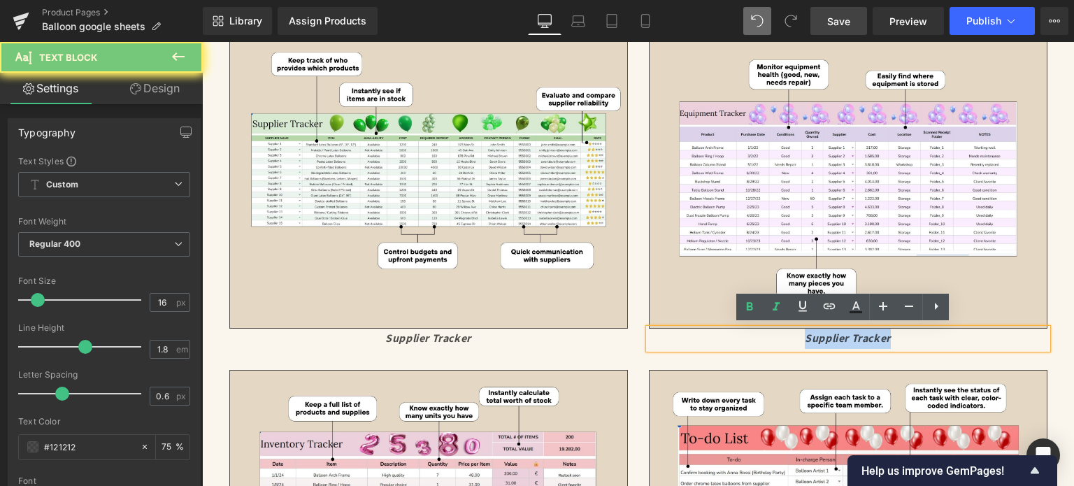
click at [863, 337] on icon "Supplier Tracker" at bounding box center [848, 338] width 86 height 15
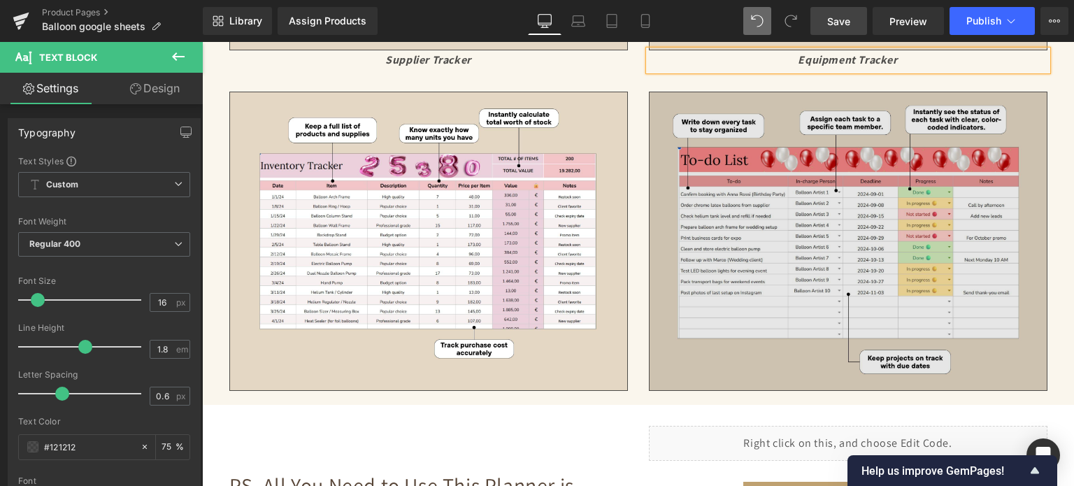
scroll to position [4372, 0]
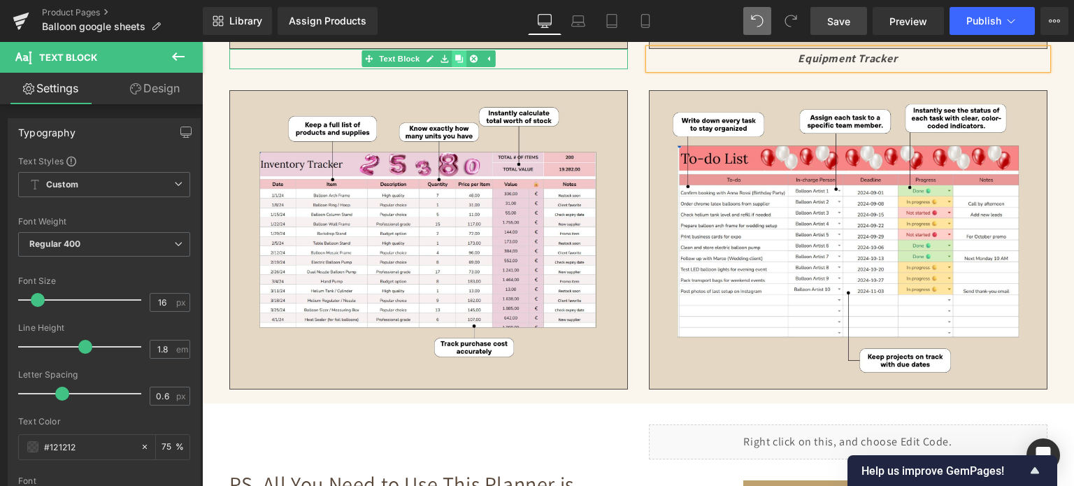
click at [459, 56] on link at bounding box center [459, 58] width 15 height 17
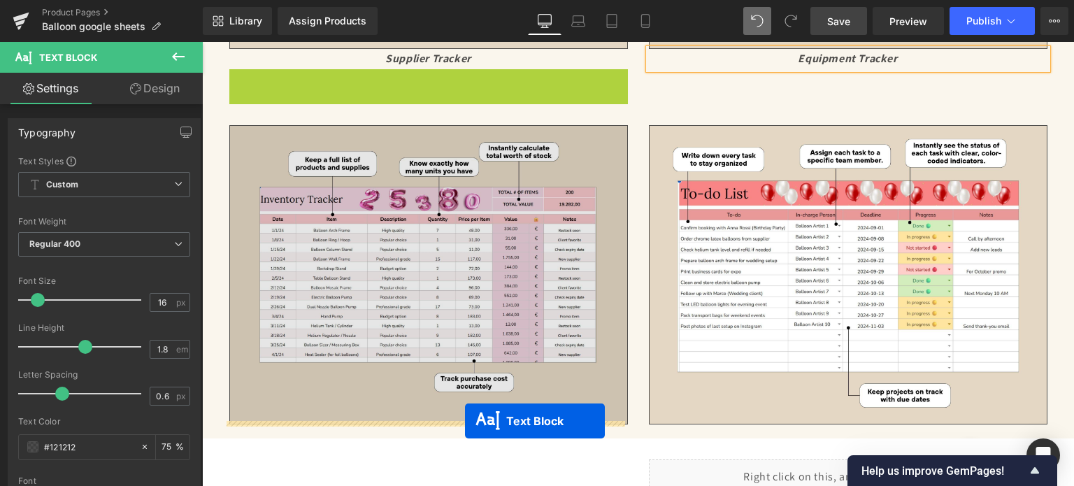
drag, startPoint x: 423, startPoint y: 75, endPoint x: 465, endPoint y: 421, distance: 348.6
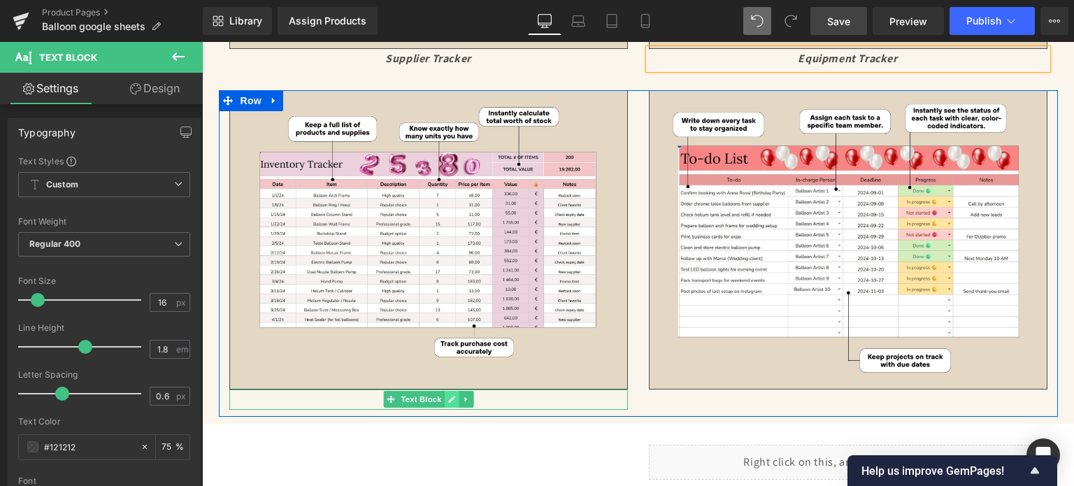
click at [447, 395] on icon at bounding box center [451, 399] width 8 height 8
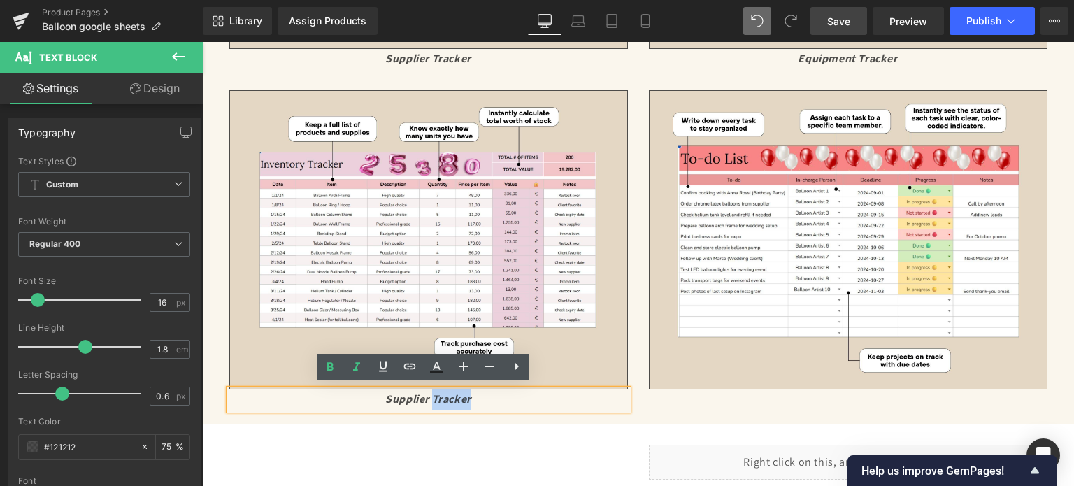
click at [447, 392] on icon "Supplier Tracker" at bounding box center [428, 398] width 86 height 15
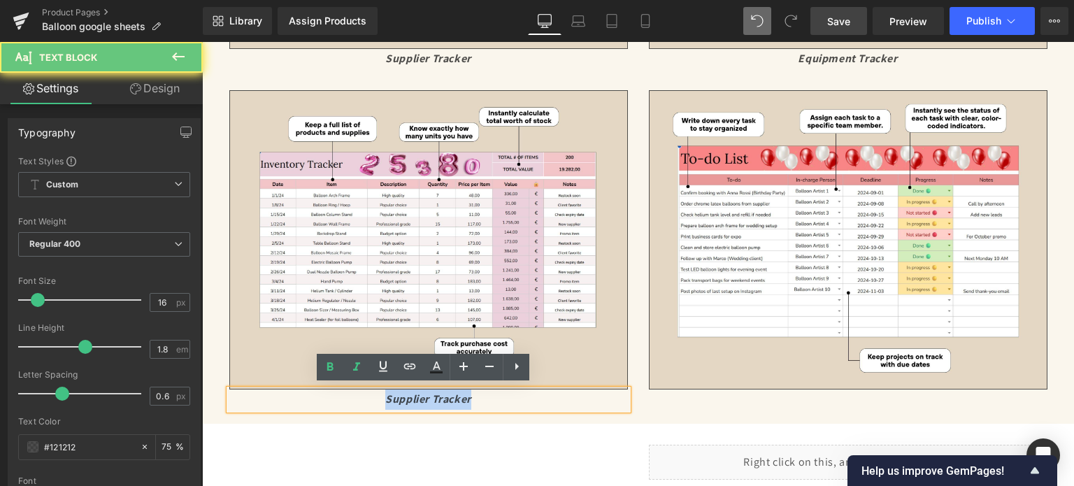
click at [447, 392] on icon "Supplier Tracker" at bounding box center [428, 398] width 86 height 15
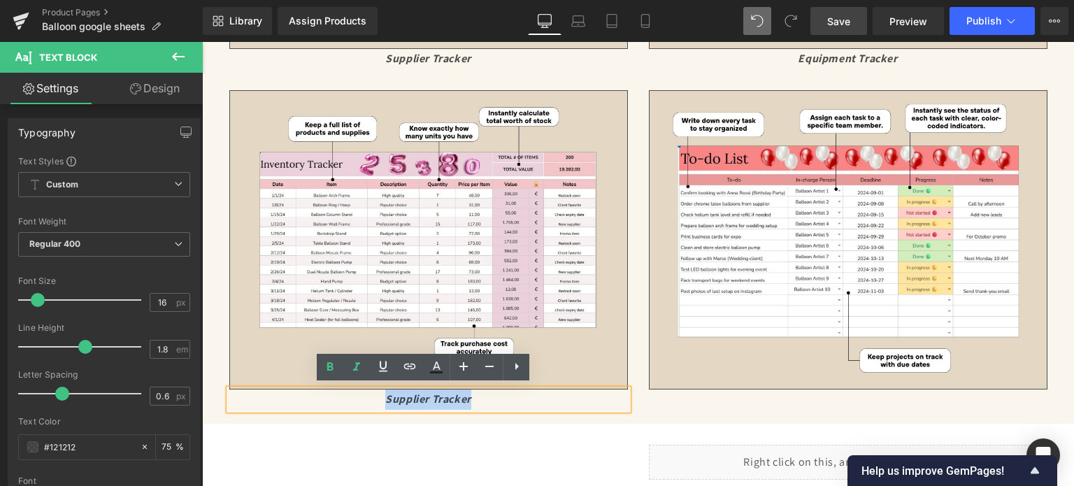
click at [436, 394] on icon "Supplier Tracker" at bounding box center [428, 398] width 86 height 15
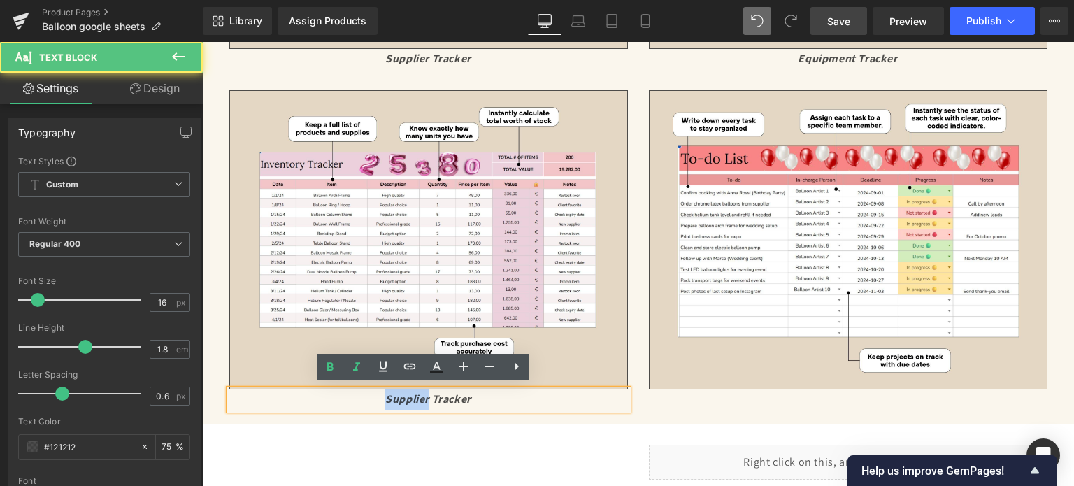
drag, startPoint x: 424, startPoint y: 396, endPoint x: 382, endPoint y: 394, distance: 41.3
click at [385, 394] on icon "Supplier Tracker" at bounding box center [428, 398] width 86 height 15
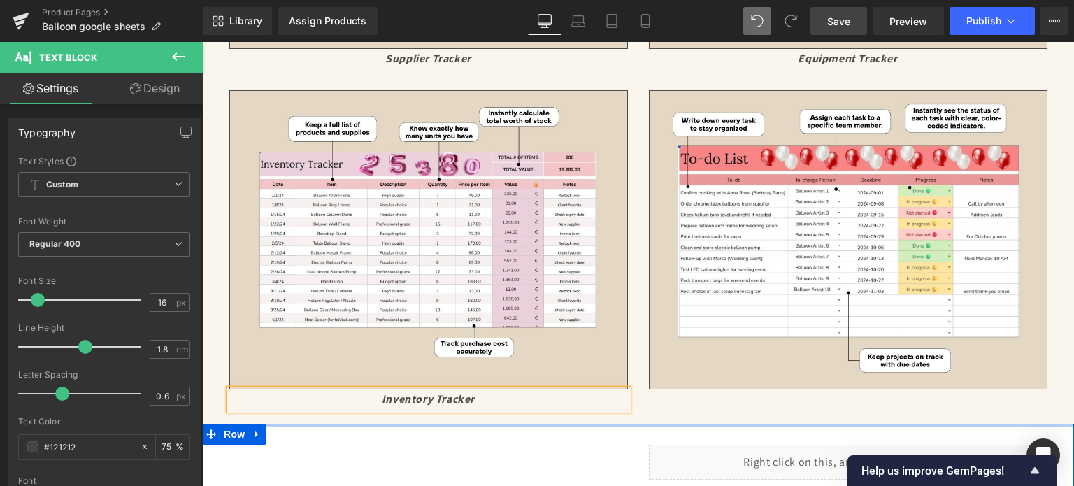
click at [461, 424] on div at bounding box center [638, 425] width 872 height 3
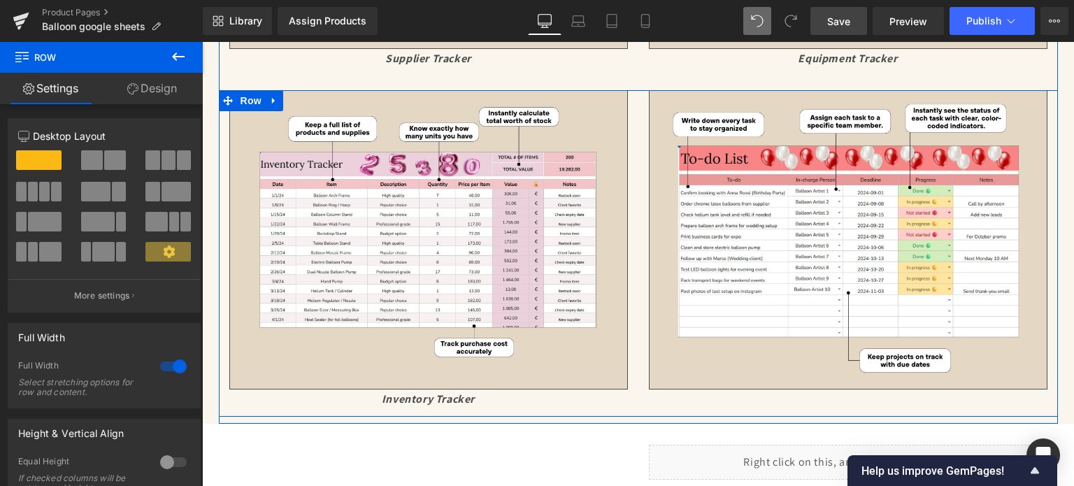
click at [629, 380] on div "Image Inventory Tracker Text Block" at bounding box center [428, 249] width 419 height 319
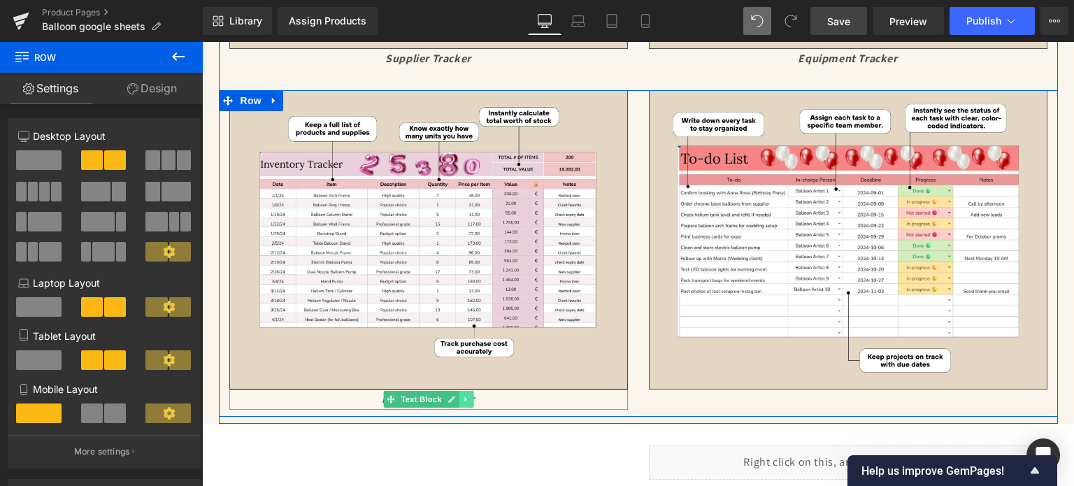
click at [462, 397] on icon at bounding box center [466, 399] width 8 height 8
click at [454, 396] on icon at bounding box center [458, 400] width 8 height 8
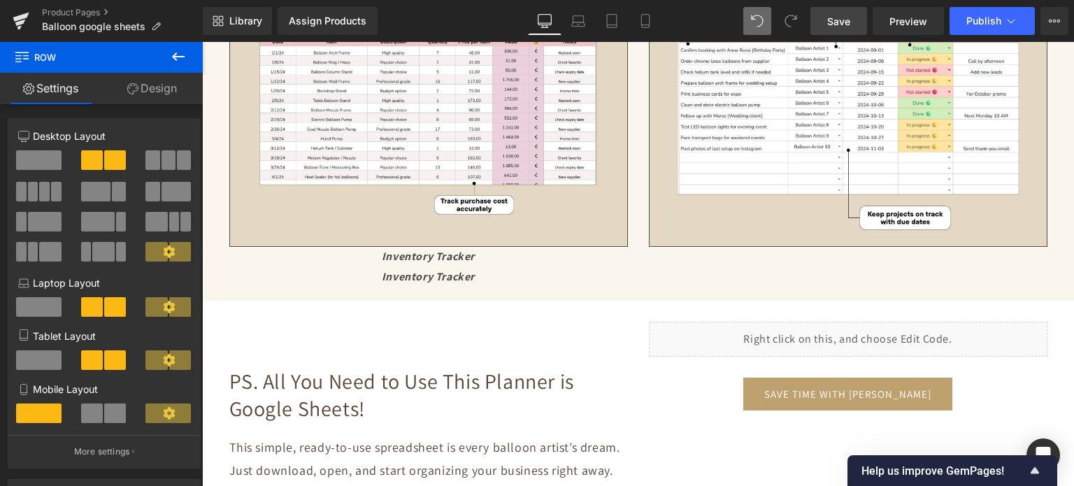
scroll to position [4514, 0]
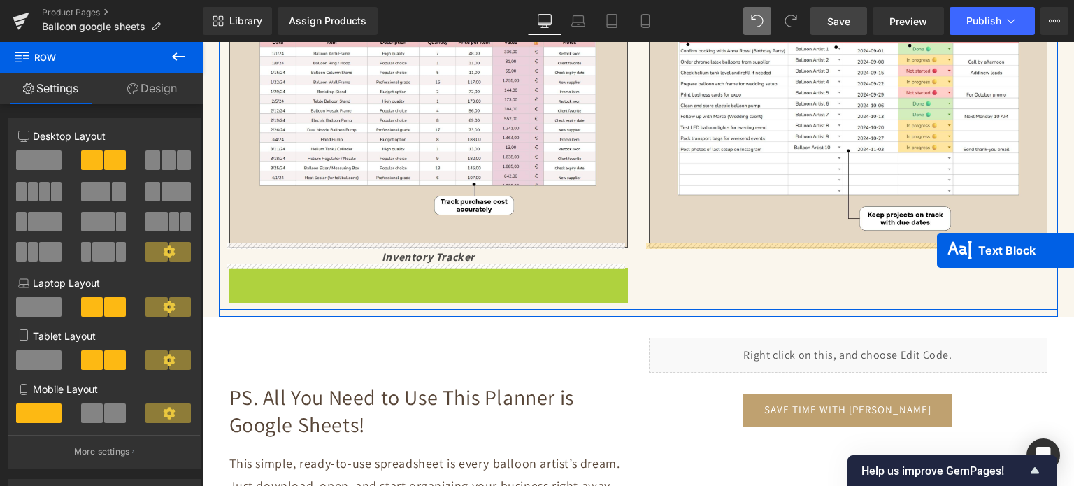
drag, startPoint x: 403, startPoint y: 272, endPoint x: 937, endPoint y: 251, distance: 534.5
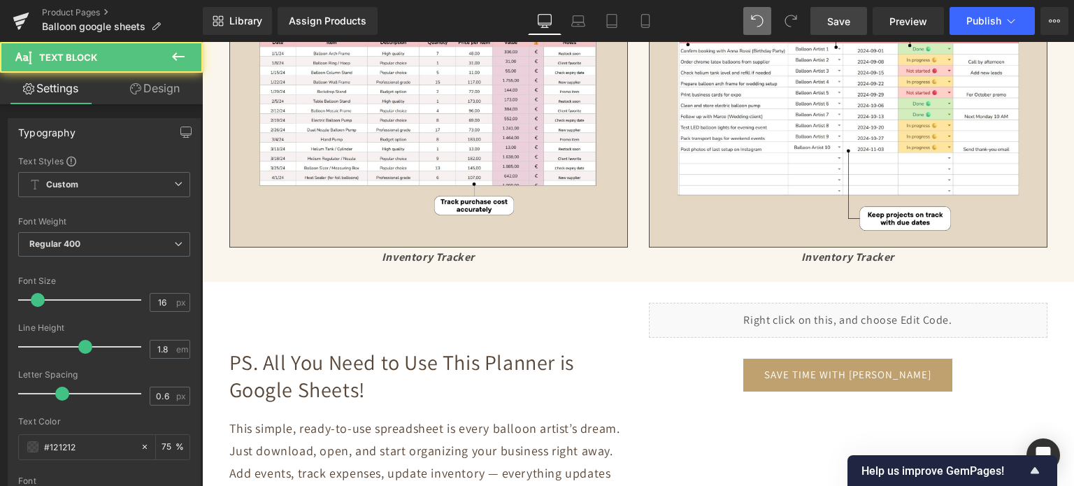
click at [863, 19] on link "Save" at bounding box center [838, 21] width 57 height 28
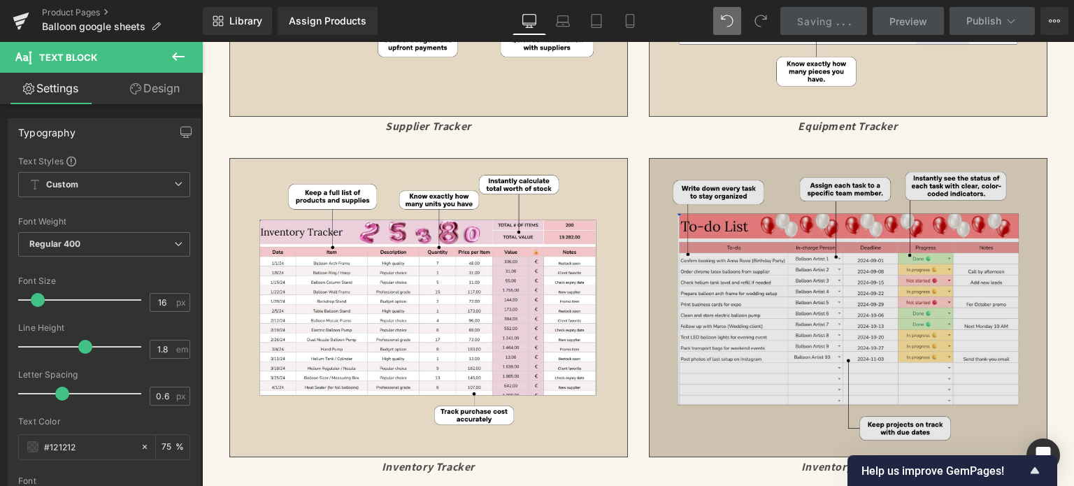
scroll to position [4374, 0]
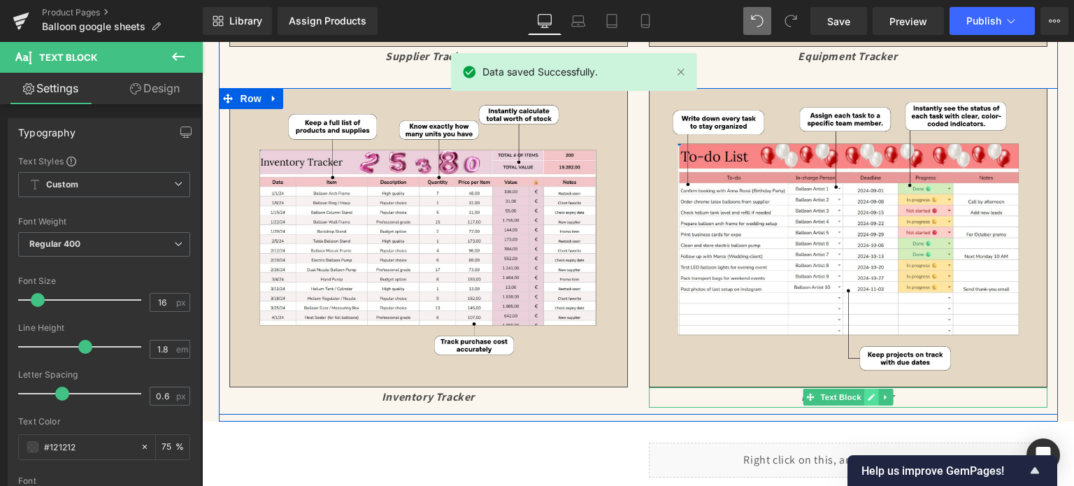
click at [868, 396] on icon at bounding box center [871, 397] width 7 height 7
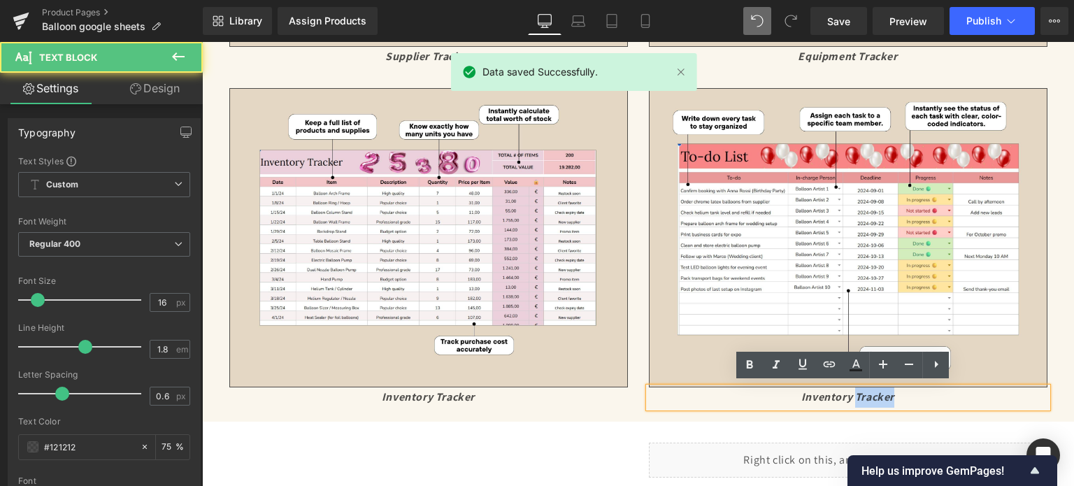
click at [862, 396] on icon "Inventory Tracker" at bounding box center [847, 396] width 93 height 15
click at [861, 396] on icon "Inventory Tracker" at bounding box center [847, 396] width 93 height 15
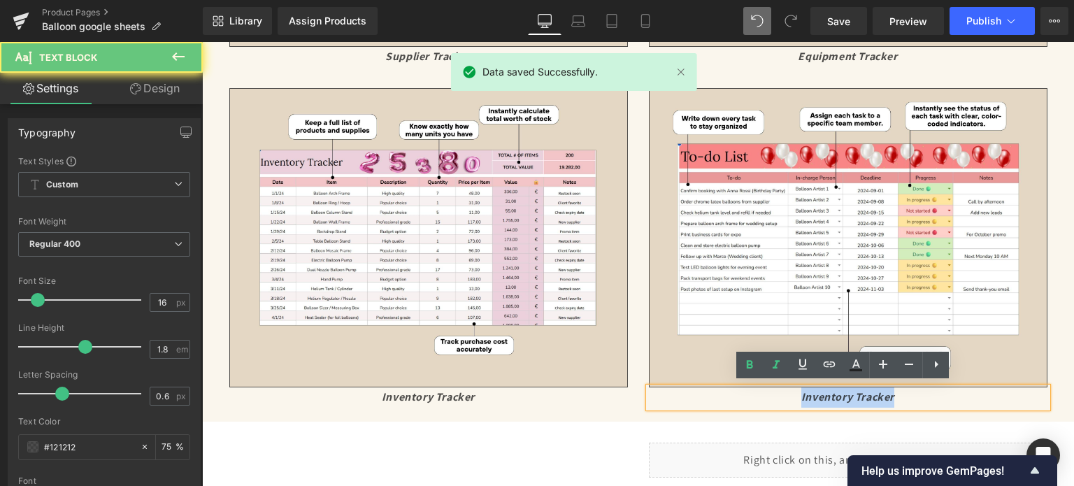
click at [861, 396] on icon "Inventory Tracker" at bounding box center [847, 396] width 93 height 15
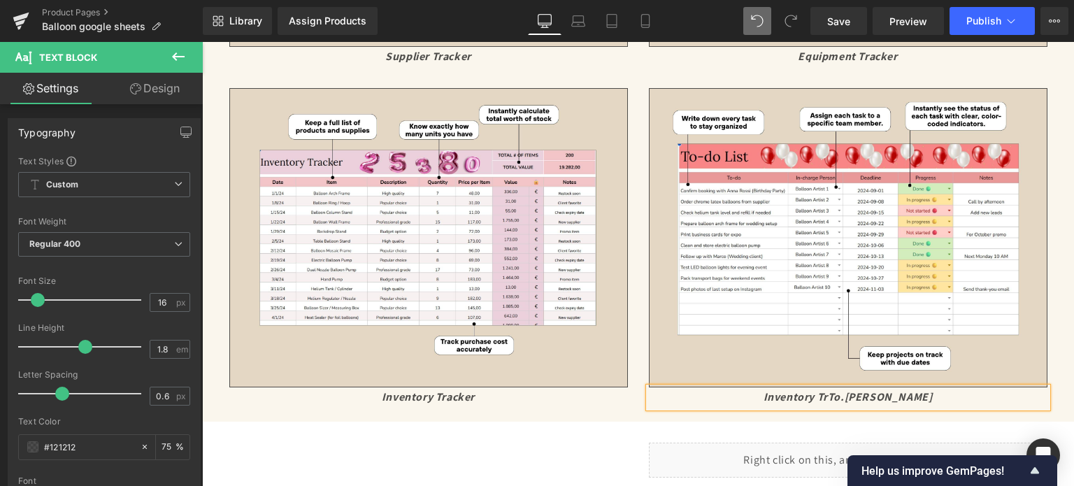
click at [861, 396] on icon "Inventory TrTo.[PERSON_NAME]" at bounding box center [847, 396] width 169 height 15
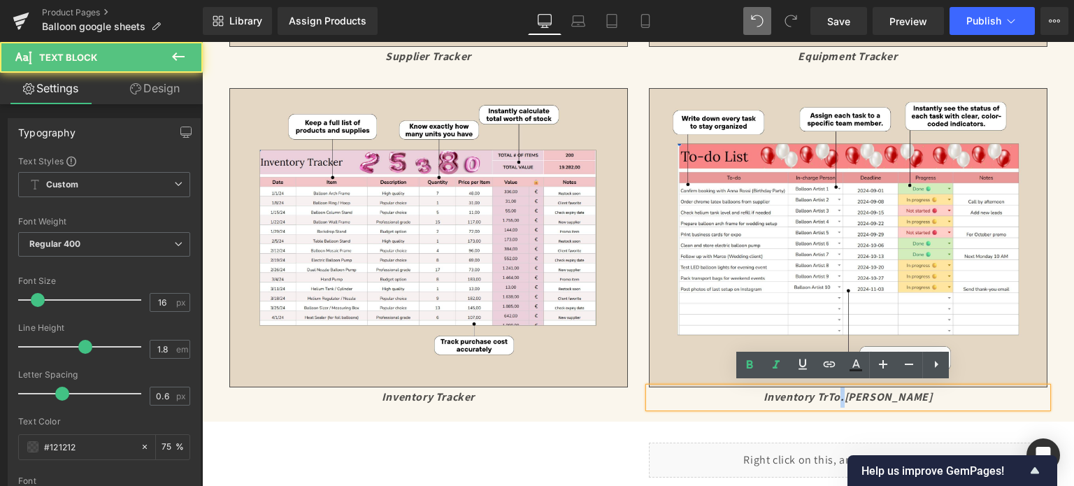
click at [861, 396] on icon "Inventory TrTo.[PERSON_NAME]" at bounding box center [847, 396] width 169 height 15
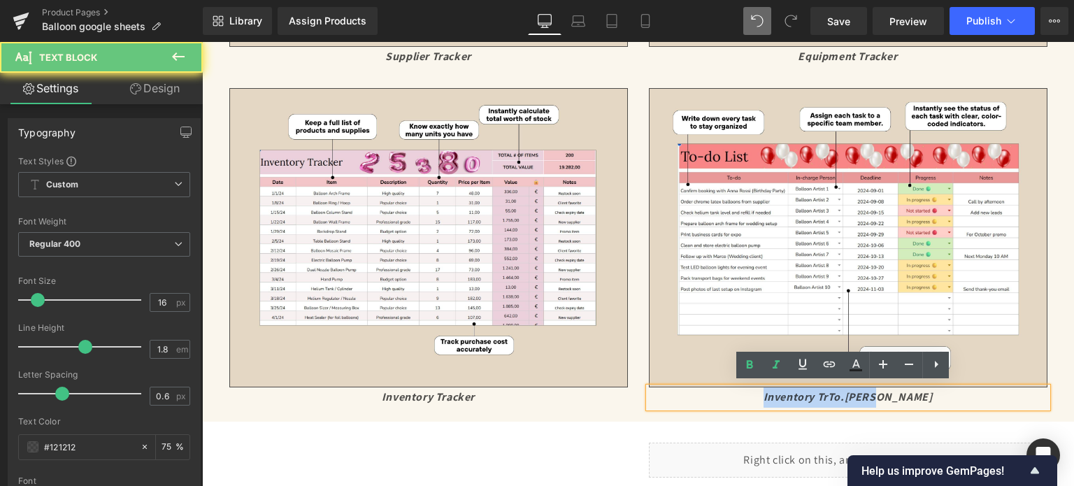
click at [861, 396] on icon "Inventory TrTo.[PERSON_NAME]" at bounding box center [847, 396] width 169 height 15
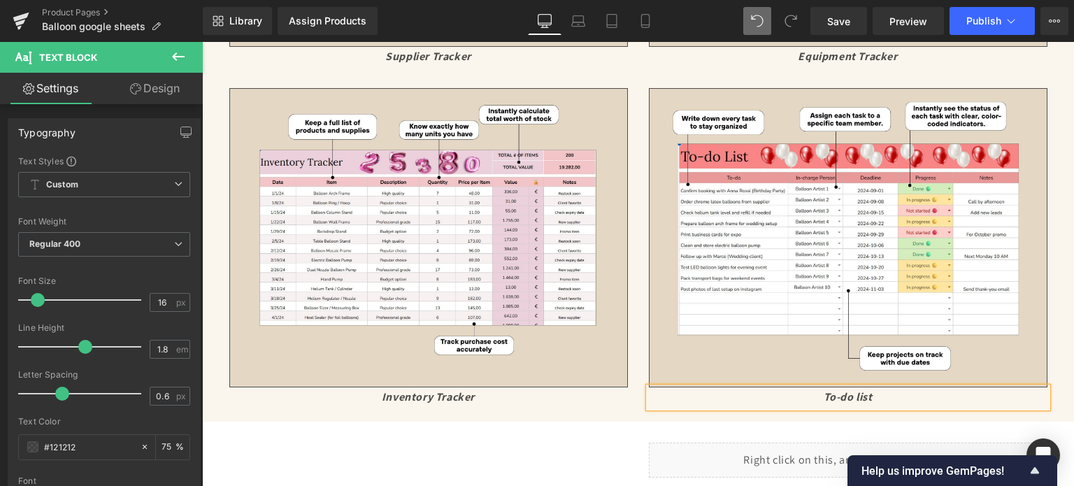
click at [852, 394] on icon "To-do list" at bounding box center [848, 396] width 49 height 15
click at [840, 389] on icon "To-do List" at bounding box center [848, 396] width 52 height 15
click at [849, 20] on span "Save" at bounding box center [838, 21] width 23 height 15
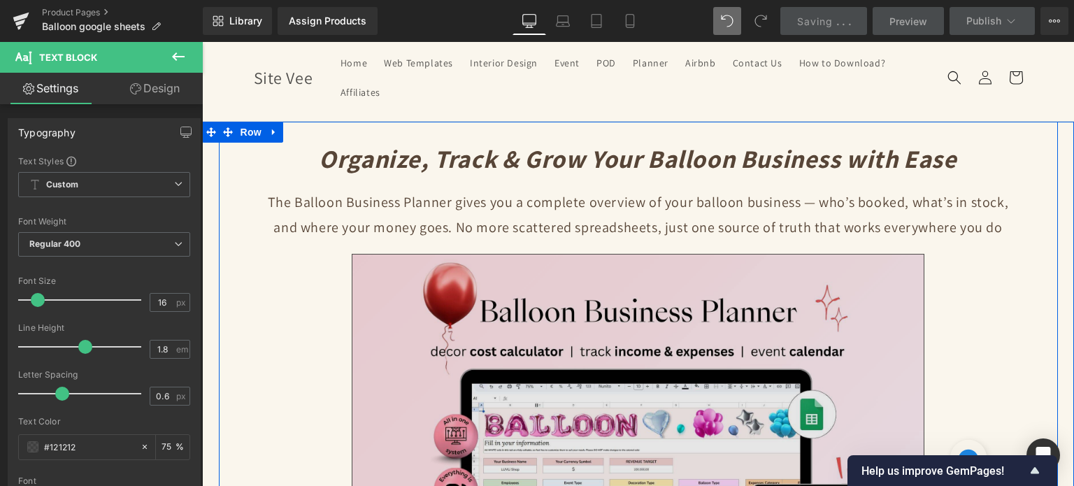
scroll to position [0, 0]
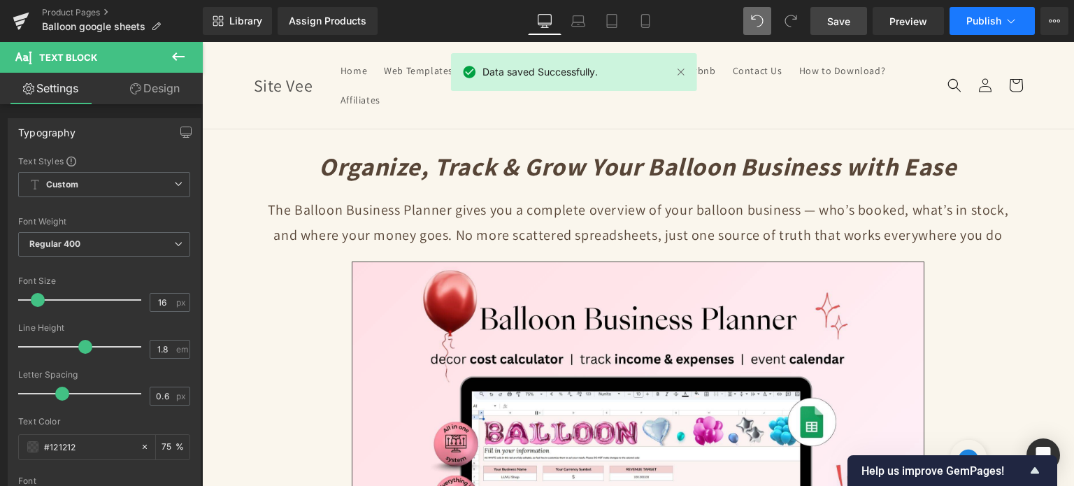
click at [976, 24] on span "Publish" at bounding box center [983, 20] width 35 height 11
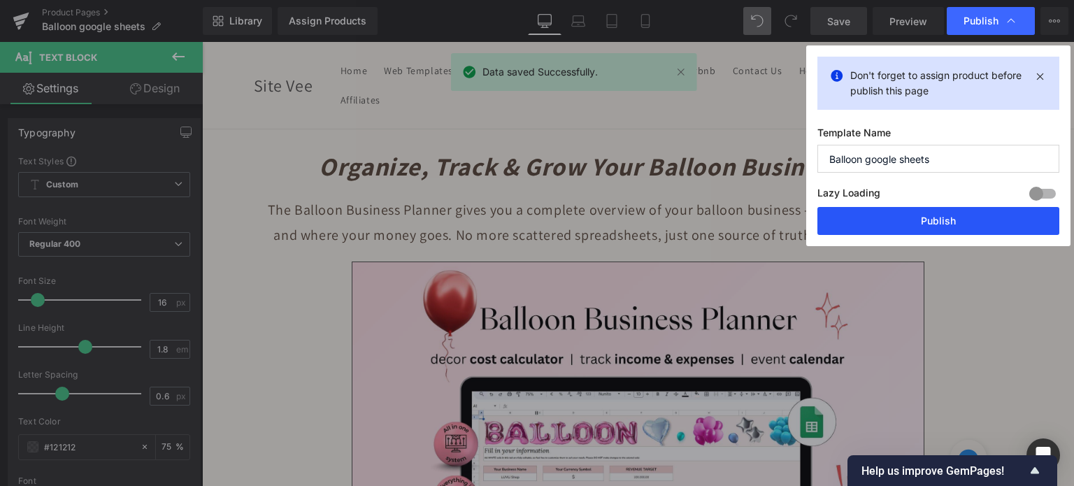
click at [942, 224] on button "Publish" at bounding box center [938, 221] width 242 height 28
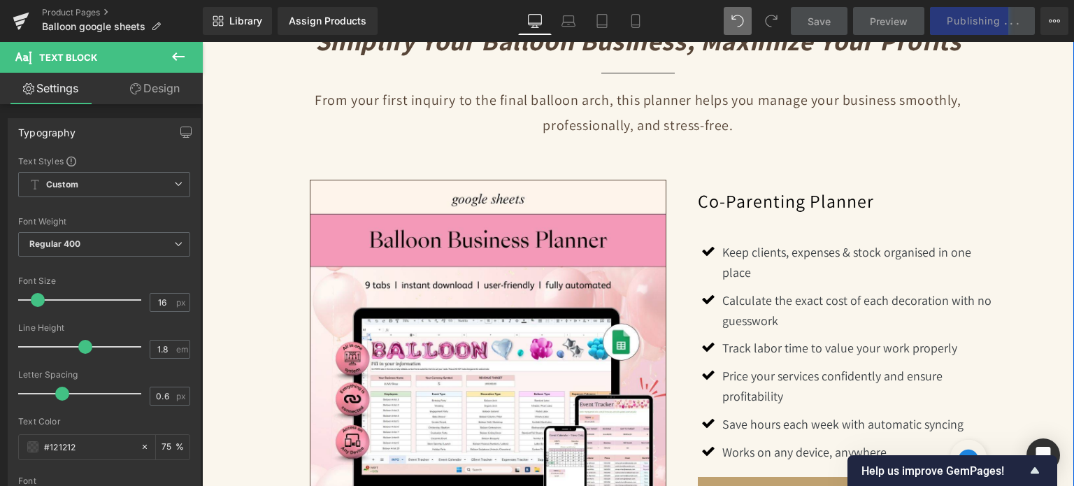
scroll to position [1119, 0]
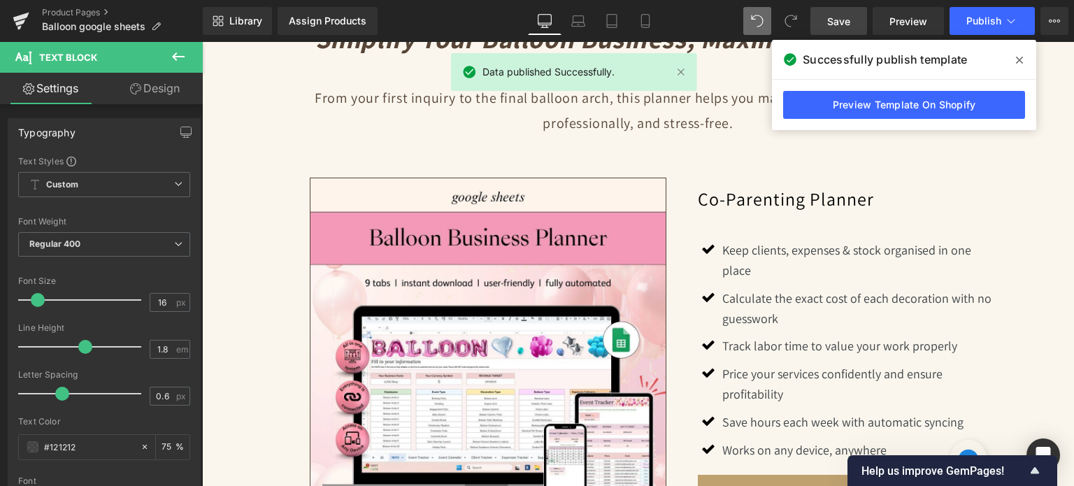
click at [1016, 61] on icon at bounding box center [1019, 60] width 7 height 11
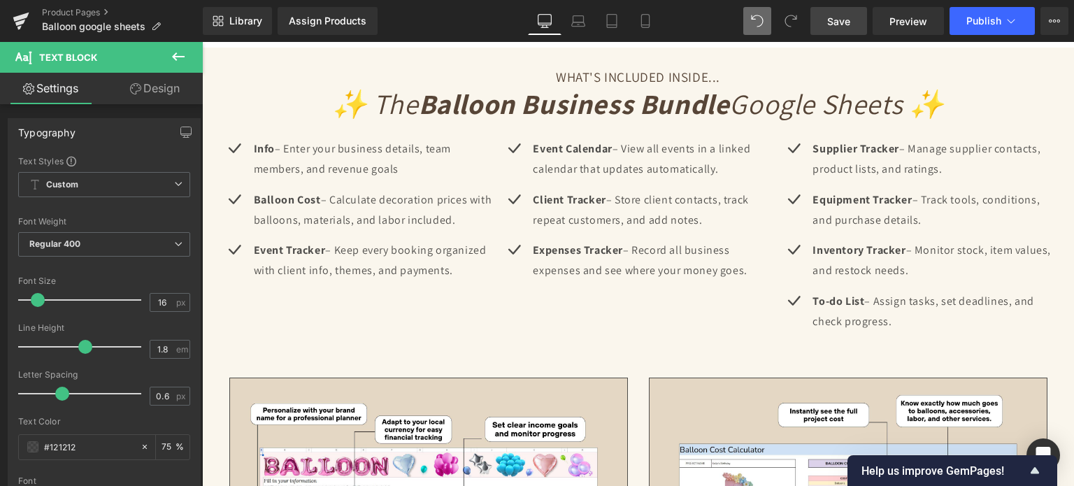
scroll to position [2798, 0]
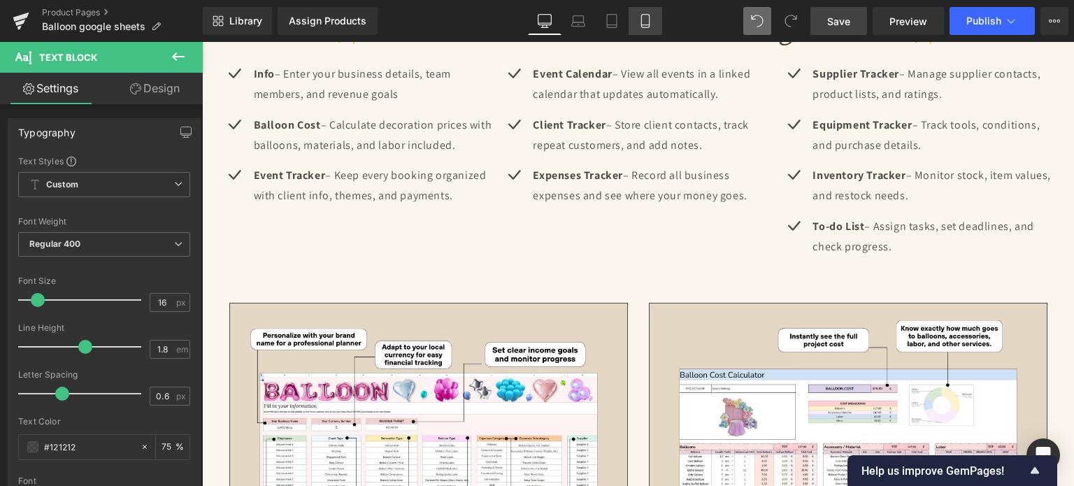
click at [639, 27] on icon at bounding box center [645, 21] width 14 height 14
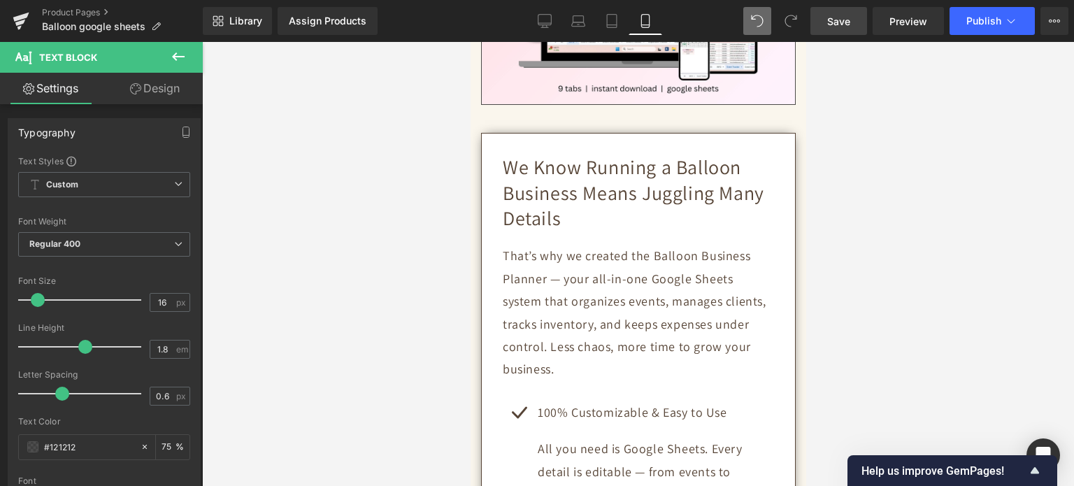
scroll to position [0, 0]
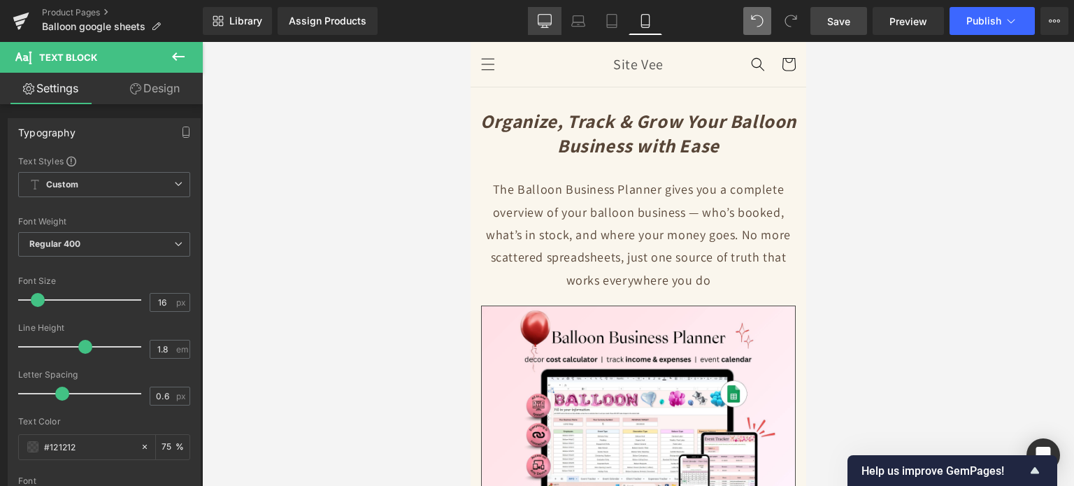
click at [551, 24] on icon at bounding box center [545, 21] width 14 height 14
type input "75"
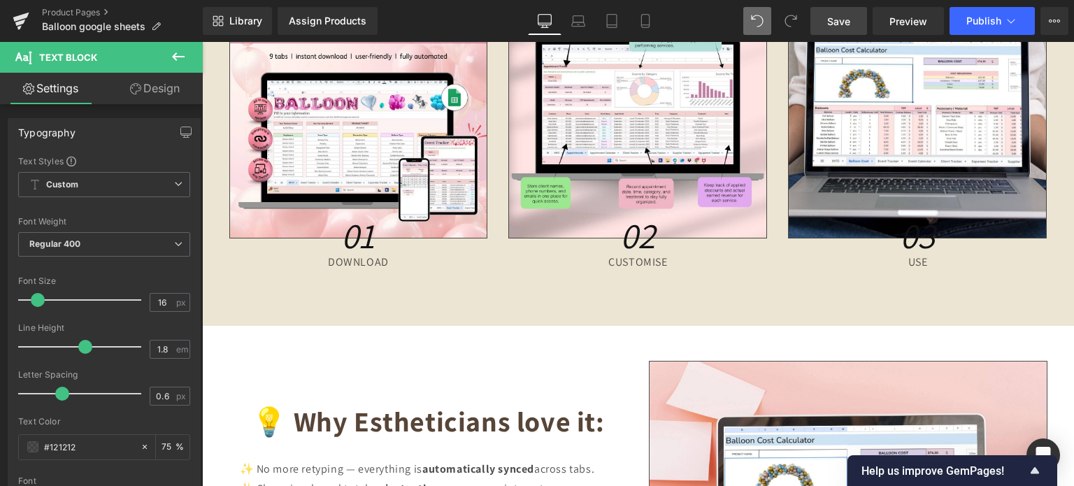
scroll to position [5869, 0]
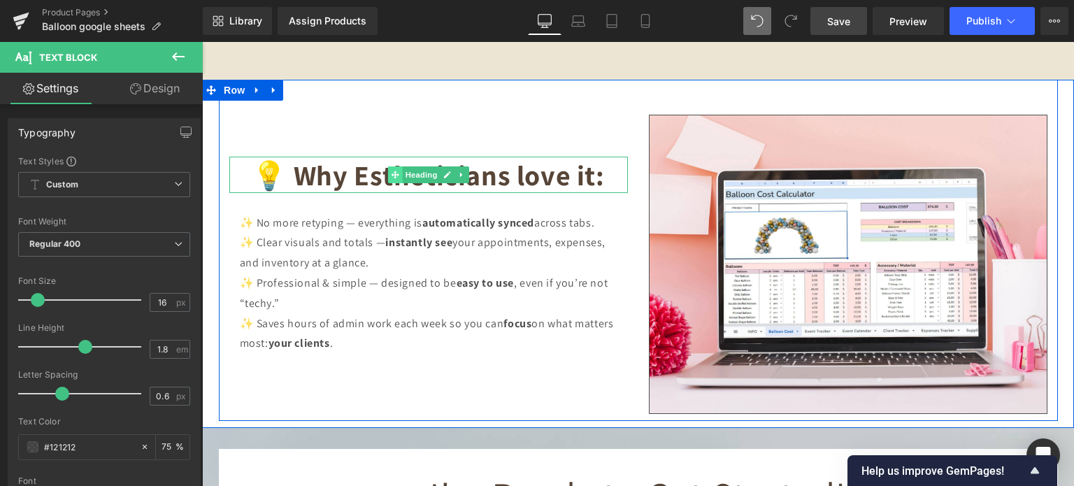
click at [391, 173] on icon at bounding box center [395, 175] width 8 height 8
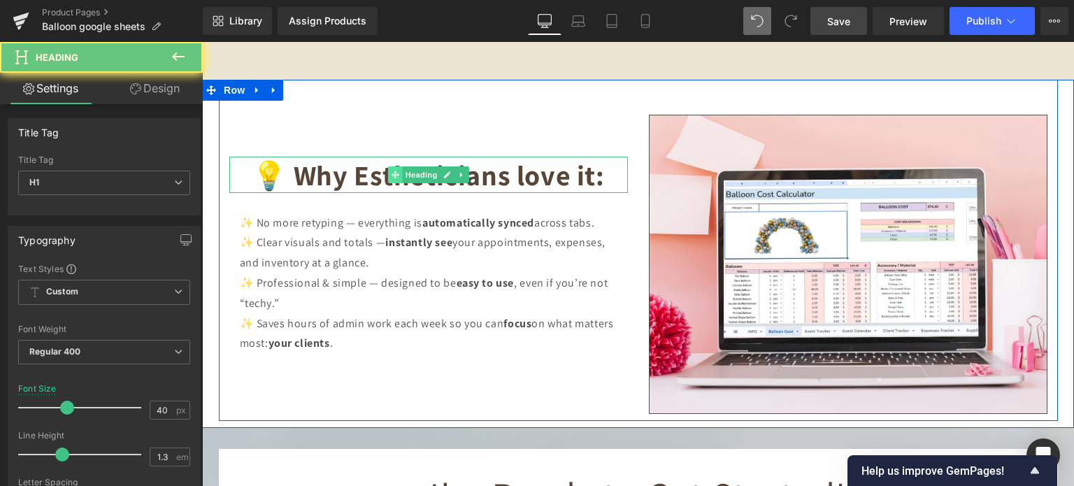
click at [391, 173] on icon at bounding box center [395, 175] width 8 height 8
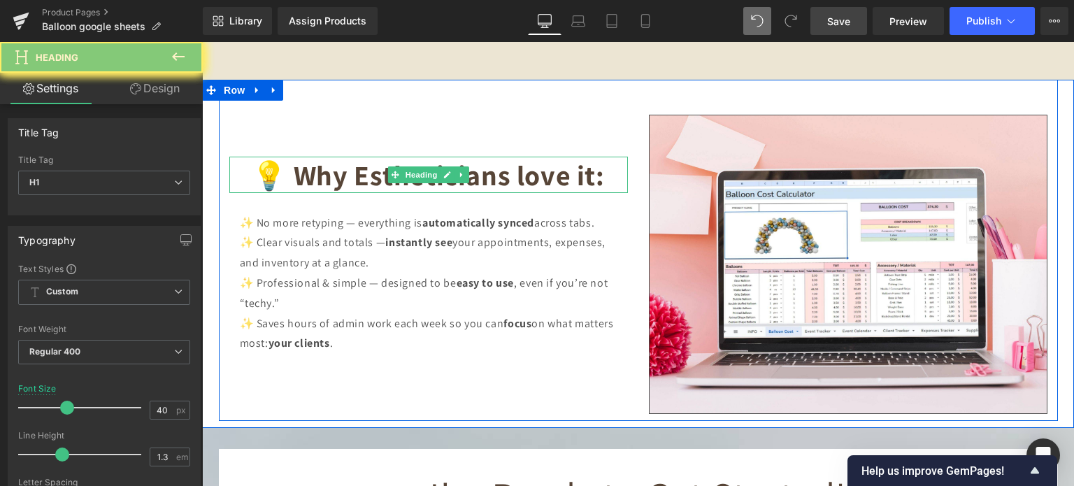
click at [379, 171] on b "💡 Why Estheticians love it:" at bounding box center [428, 175] width 352 height 36
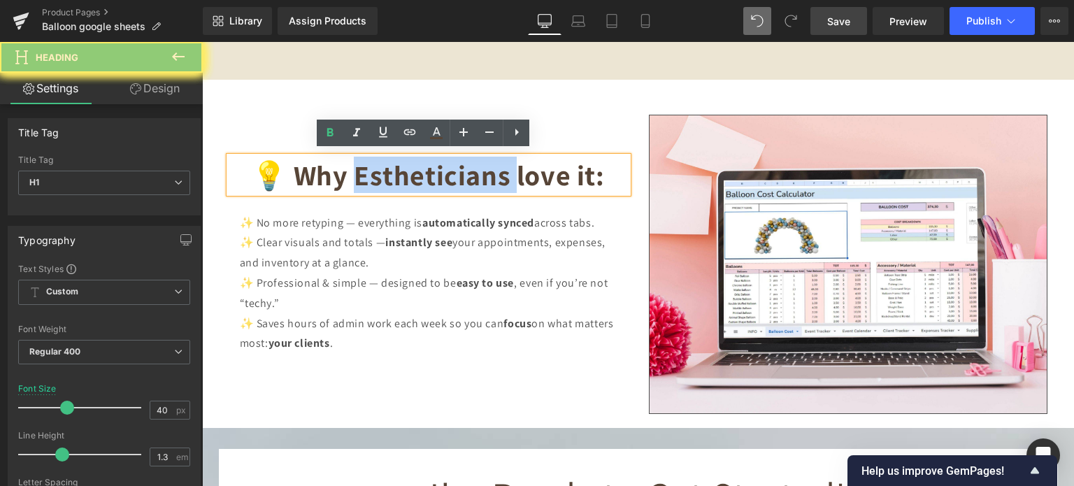
click at [379, 171] on b "💡 Why Estheticians love it:" at bounding box center [428, 175] width 352 height 36
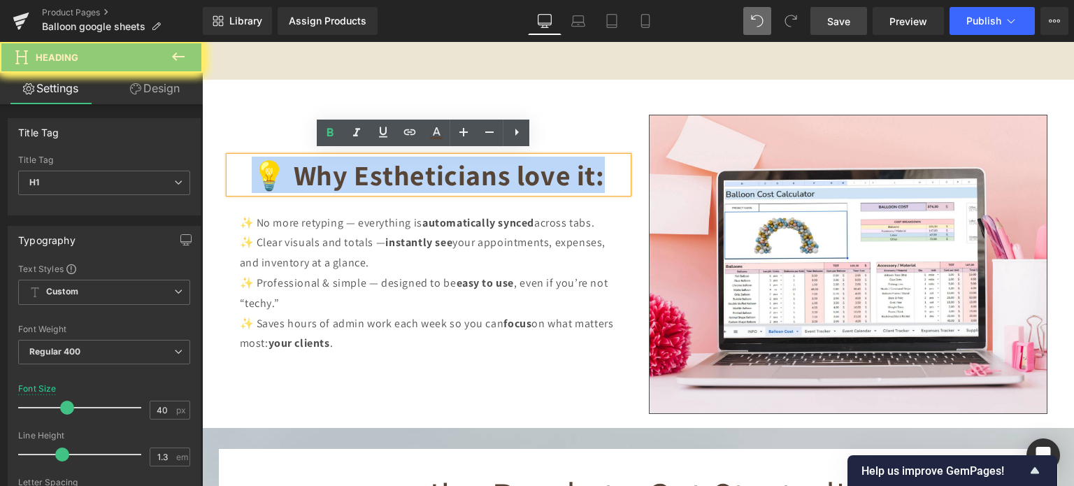
click at [379, 171] on b "💡 Why Estheticians love it:" at bounding box center [428, 175] width 352 height 36
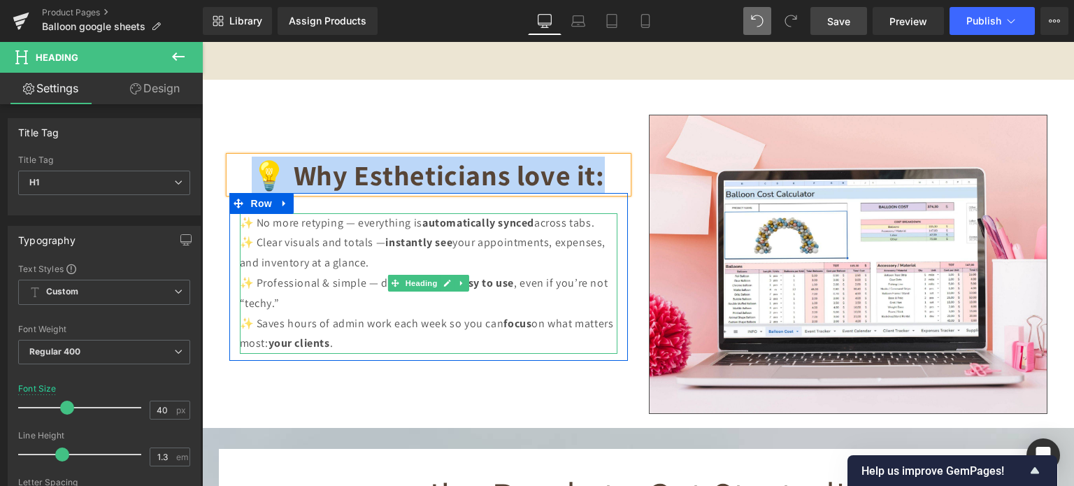
click at [285, 228] on div "✨ No more retyping — everything is automatically synced across tabs. ✨ Clear vi…" at bounding box center [428, 283] width 377 height 141
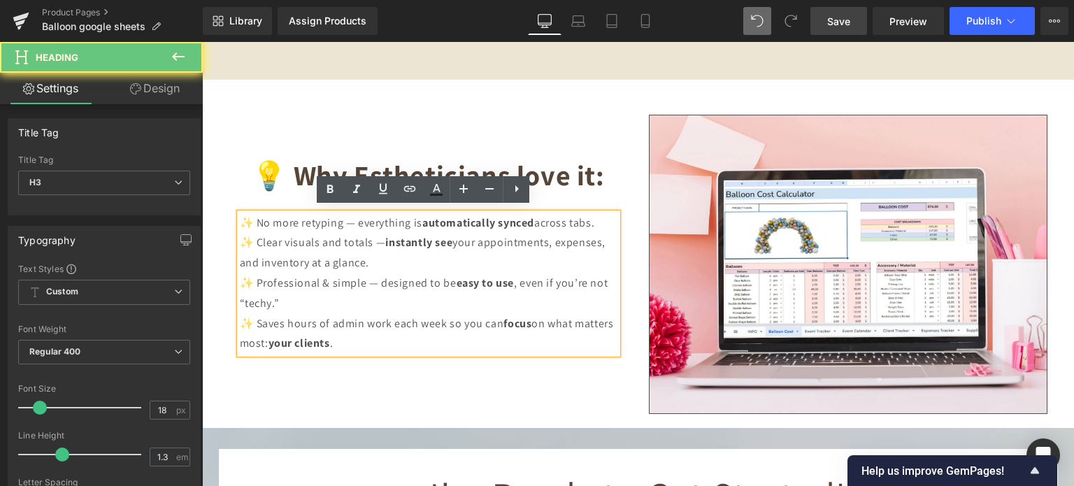
click at [257, 215] on span "✨ No more retyping — everything is automatically synced across tabs." at bounding box center [417, 222] width 355 height 15
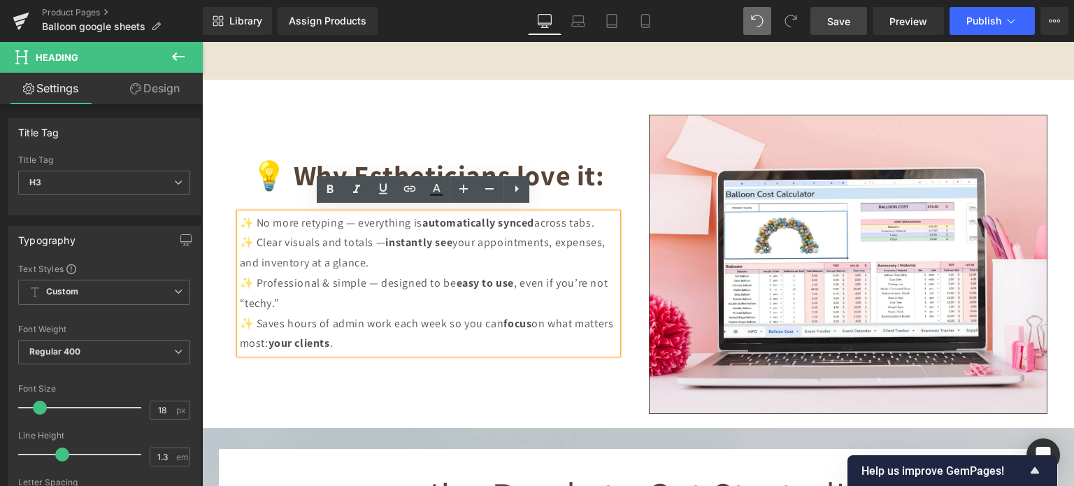
drag, startPoint x: 253, startPoint y: 215, endPoint x: 596, endPoint y: 215, distance: 343.2
click at [595, 215] on span "✨ No more retyping — everything is automatically synced across tabs." at bounding box center [417, 222] width 355 height 15
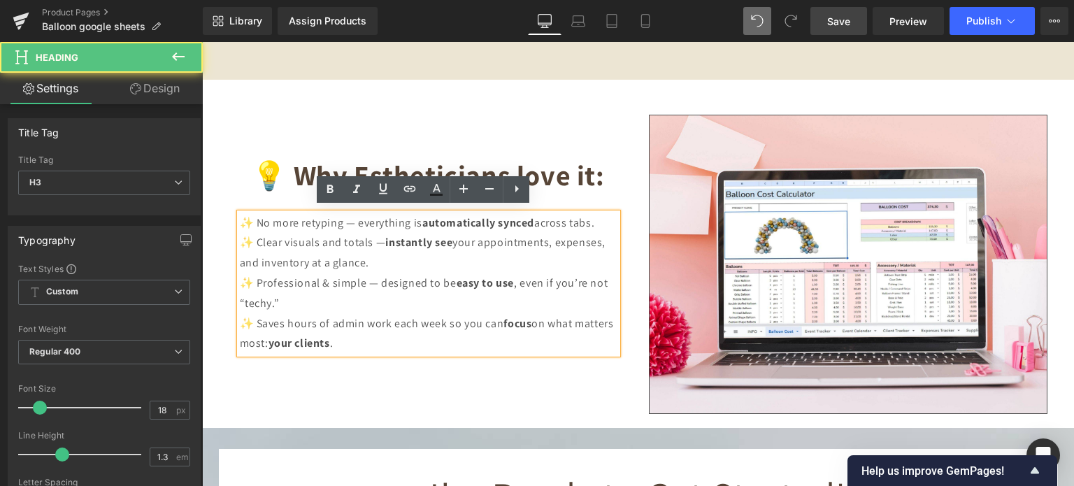
click at [400, 247] on div "✨ No more retyping — everything is automatically synced across tabs. ✨ Clear vi…" at bounding box center [428, 283] width 377 height 141
drag, startPoint x: 482, startPoint y: 239, endPoint x: 497, endPoint y: 239, distance: 15.4
click at [497, 239] on span "✨ Clear visuals and totals — instantly see your appointments, expenses, and inv…" at bounding box center [423, 252] width 366 height 35
click at [489, 237] on span "✨ Clear visuals and totals — instantly see your appointments, expenses, and inv…" at bounding box center [423, 252] width 366 height 35
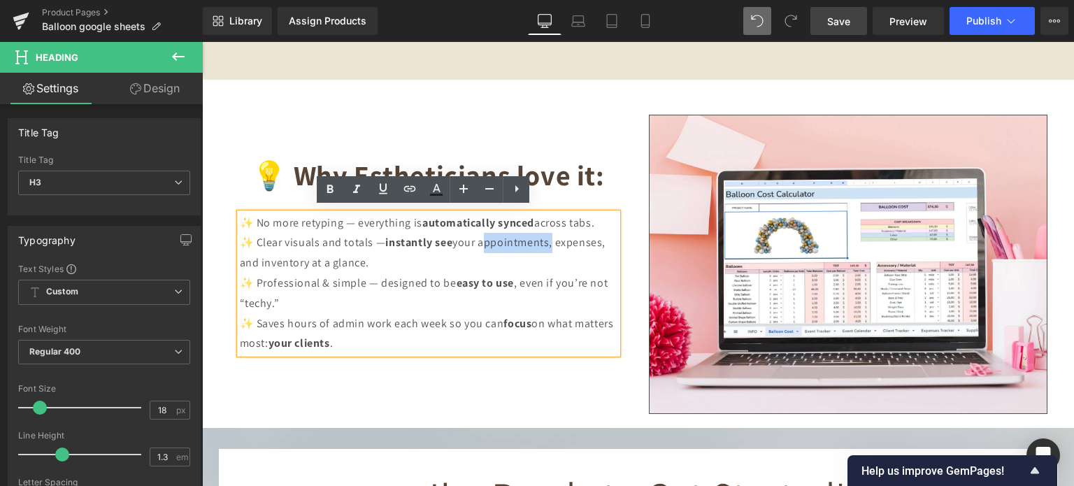
drag, startPoint x: 481, startPoint y: 237, endPoint x: 547, endPoint y: 237, distance: 66.4
click at [547, 237] on span "✨ Clear visuals and totals — instantly see your appointments, expenses, and inv…" at bounding box center [423, 252] width 366 height 35
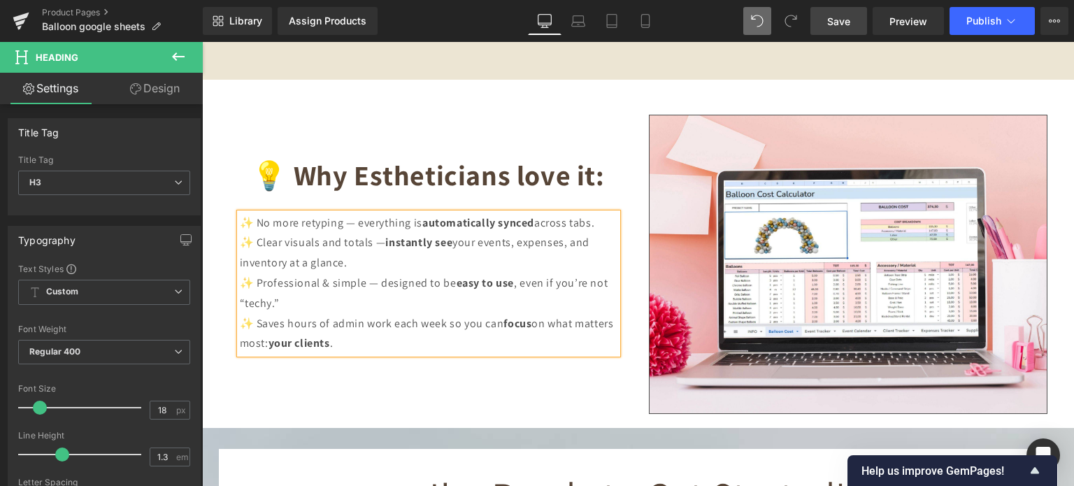
click at [328, 336] on strong "your clients" at bounding box center [299, 343] width 62 height 15
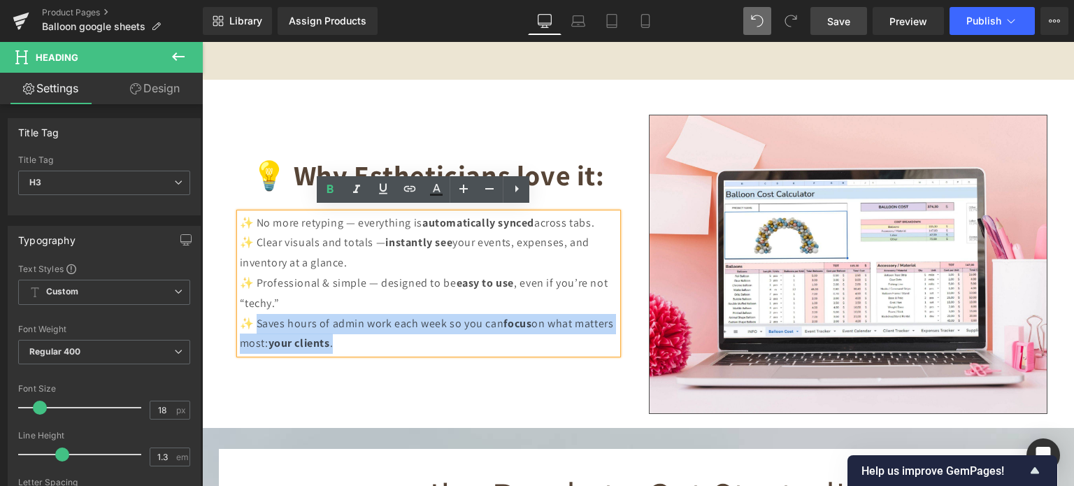
drag, startPoint x: 376, startPoint y: 340, endPoint x: 252, endPoint y: 320, distance: 125.4
click at [252, 320] on div "✨ No more retyping — everything is automatically synced across tabs. ✨ Clear vi…" at bounding box center [428, 283] width 377 height 141
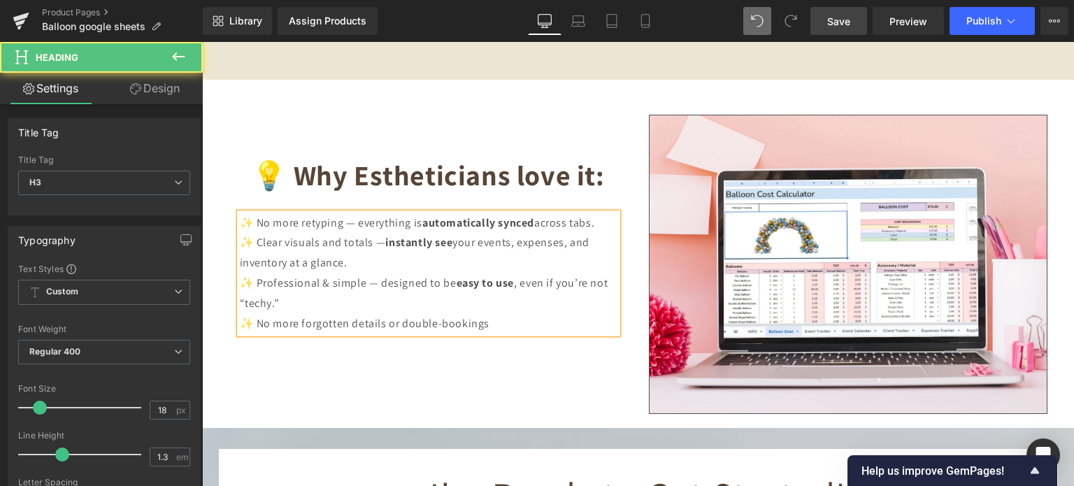
click at [506, 319] on div "✨ No more retyping — everything is automatically synced across tabs. ✨ Clear vi…" at bounding box center [428, 273] width 377 height 121
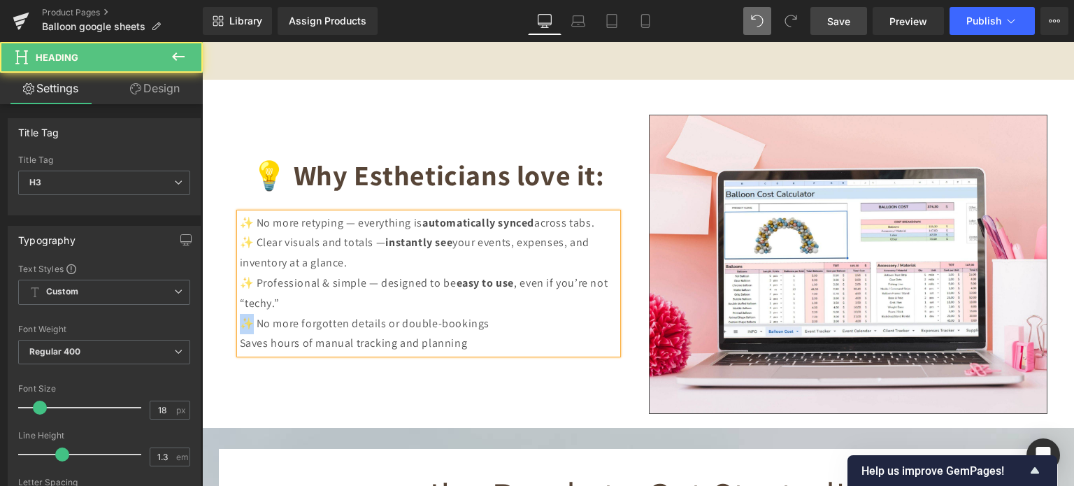
drag, startPoint x: 238, startPoint y: 316, endPoint x: 247, endPoint y: 317, distance: 9.2
click at [247, 317] on span "✨ No more forgotten details or double-bookings" at bounding box center [365, 323] width 250 height 15
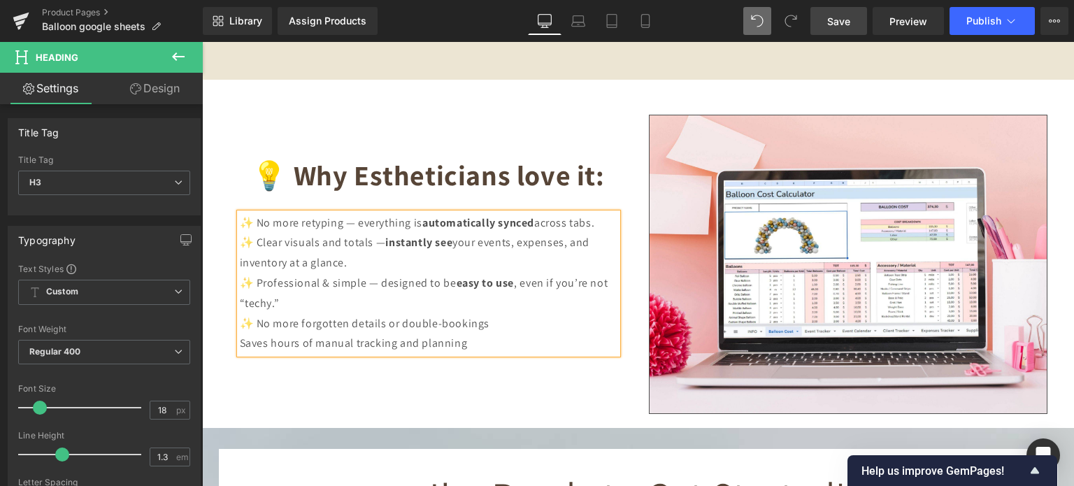
click at [240, 338] on div "✨ No more retyping — everything is automatically synced across tabs. ✨ Clear vi…" at bounding box center [428, 283] width 377 height 141
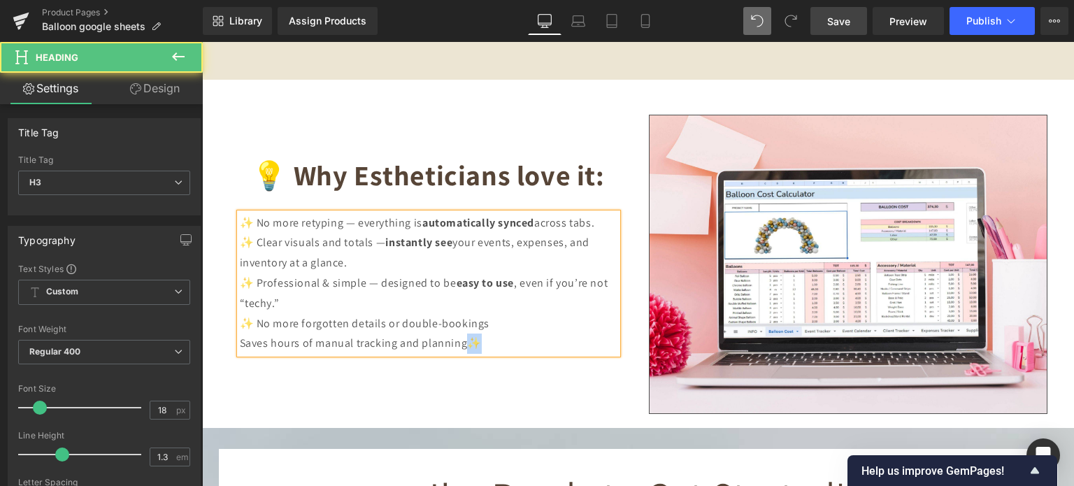
click at [465, 339] on span "Saves hours of manual tracking and planning✨" at bounding box center [361, 343] width 242 height 15
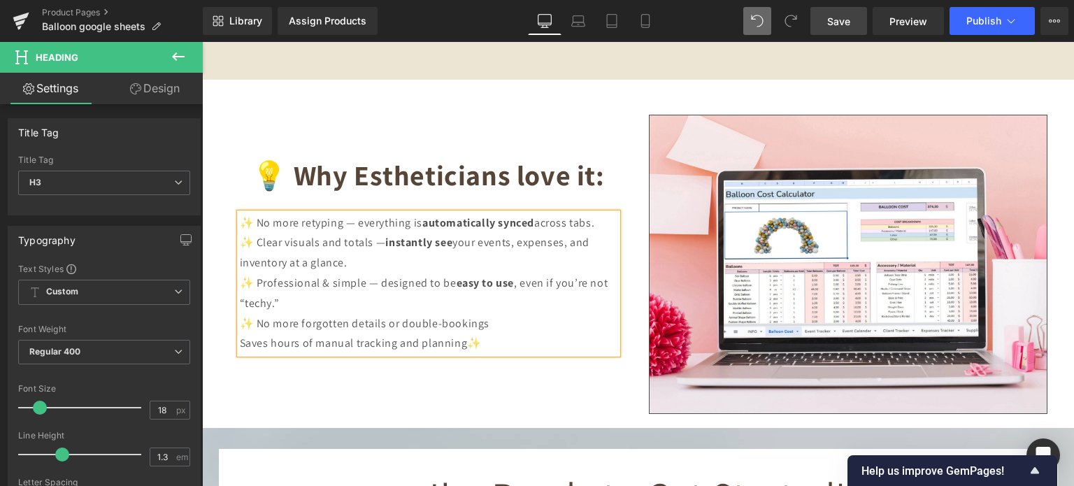
click at [240, 338] on span "Saves hours of manual tracking and planning✨" at bounding box center [361, 343] width 242 height 15
click at [240, 339] on span "✨Saves hours of manual tracking and planning✨" at bounding box center [368, 343] width 257 height 15
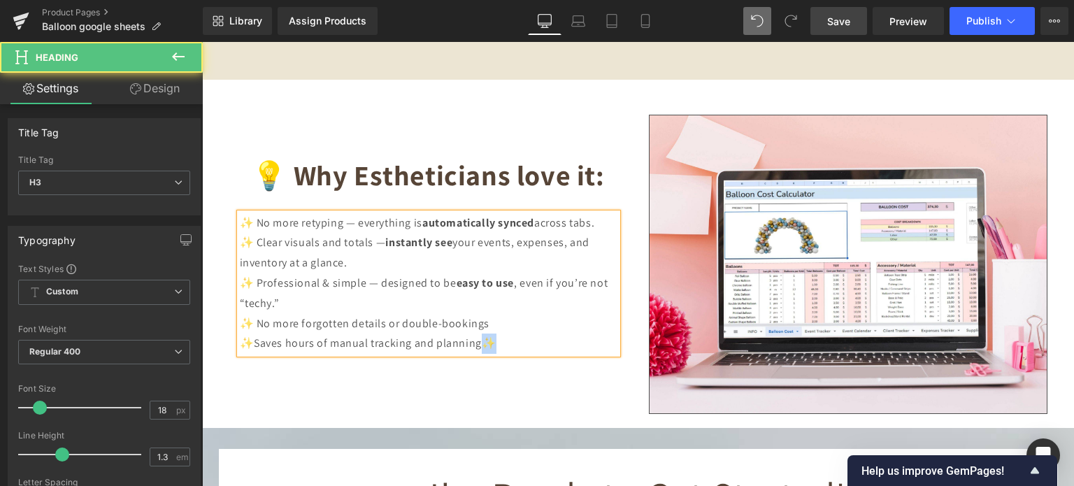
drag, startPoint x: 490, startPoint y: 338, endPoint x: 480, endPoint y: 336, distance: 9.9
click at [480, 336] on span "✨Saves hours of manual tracking and planning✨" at bounding box center [368, 343] width 257 height 15
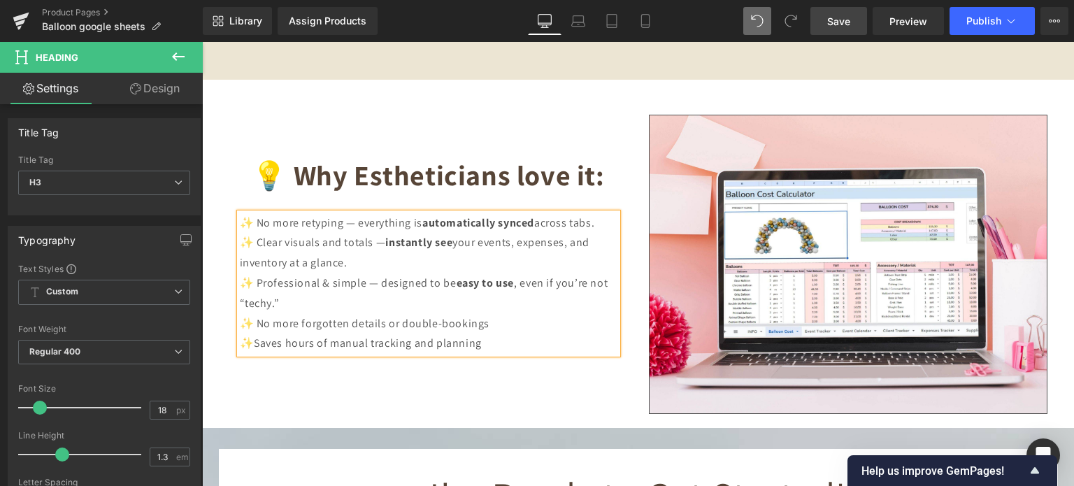
click at [494, 343] on div "✨Saves hours of manual tracking and planning" at bounding box center [428, 343] width 377 height 20
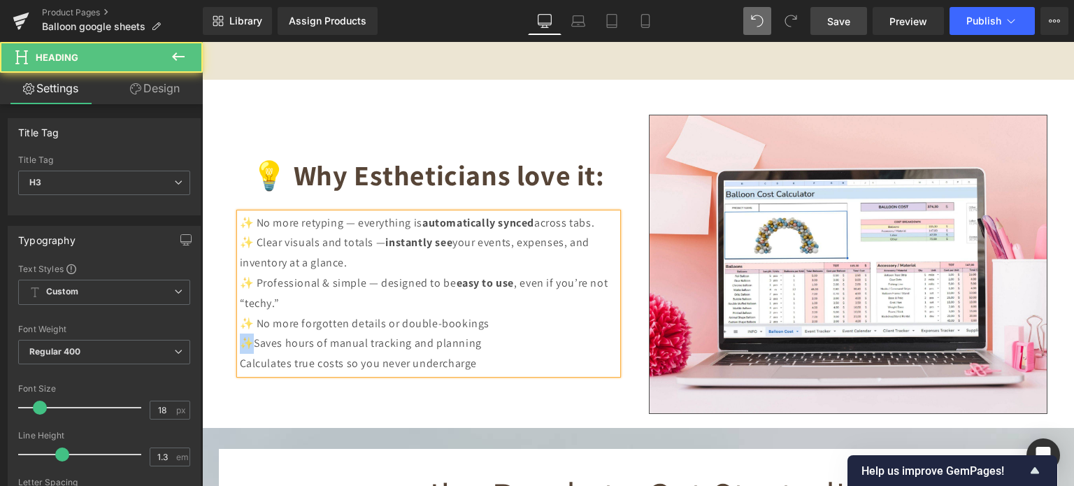
drag, startPoint x: 237, startPoint y: 342, endPoint x: 245, endPoint y: 341, distance: 7.7
click at [245, 341] on span "✨Saves hours of manual tracking and planning" at bounding box center [361, 343] width 242 height 15
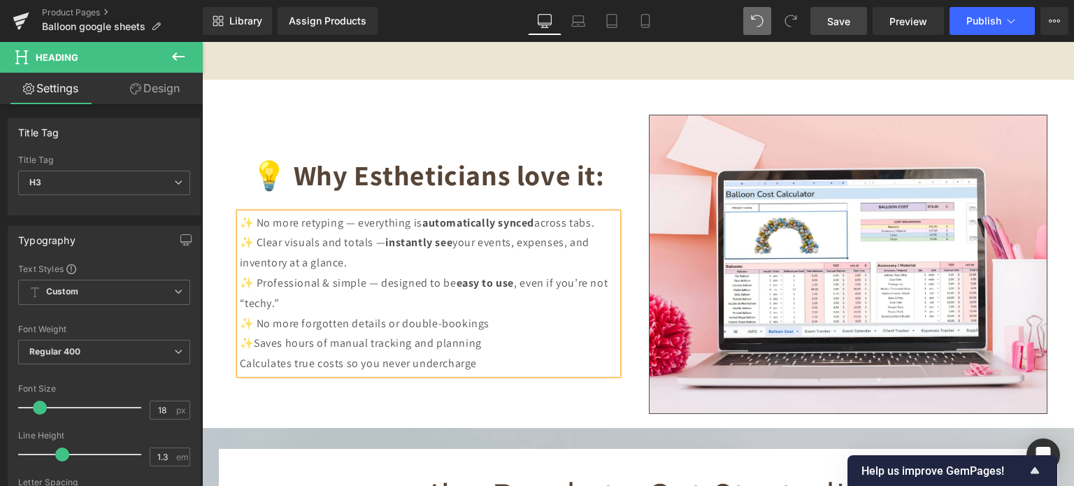
click at [240, 357] on span "Calculates true costs so you never undercharge" at bounding box center [359, 363] width 238 height 15
click at [479, 318] on div "✨ No more retyping — everything is automatically synced across tabs. ✨ Clear vi…" at bounding box center [428, 273] width 377 height 121
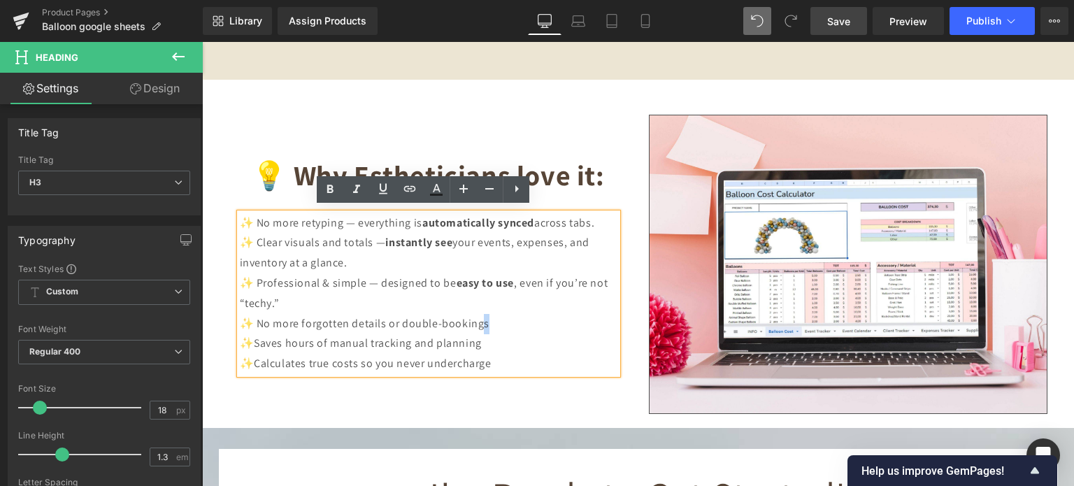
click at [485, 319] on div "✨ No more retyping — everything is automatically synced across tabs. ✨ Clear vi…" at bounding box center [428, 273] width 377 height 121
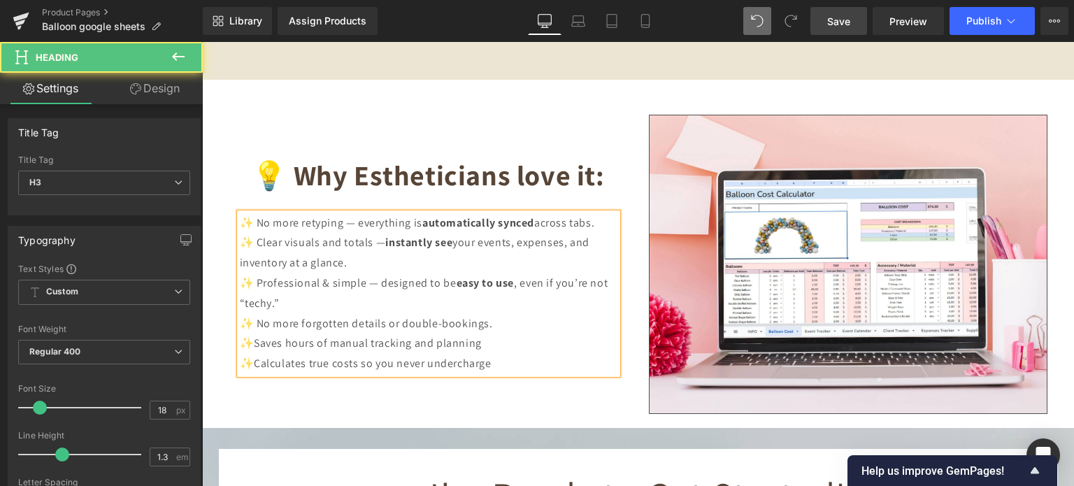
click at [478, 340] on div "✨Saves hours of manual tracking and planning" at bounding box center [428, 343] width 377 height 20
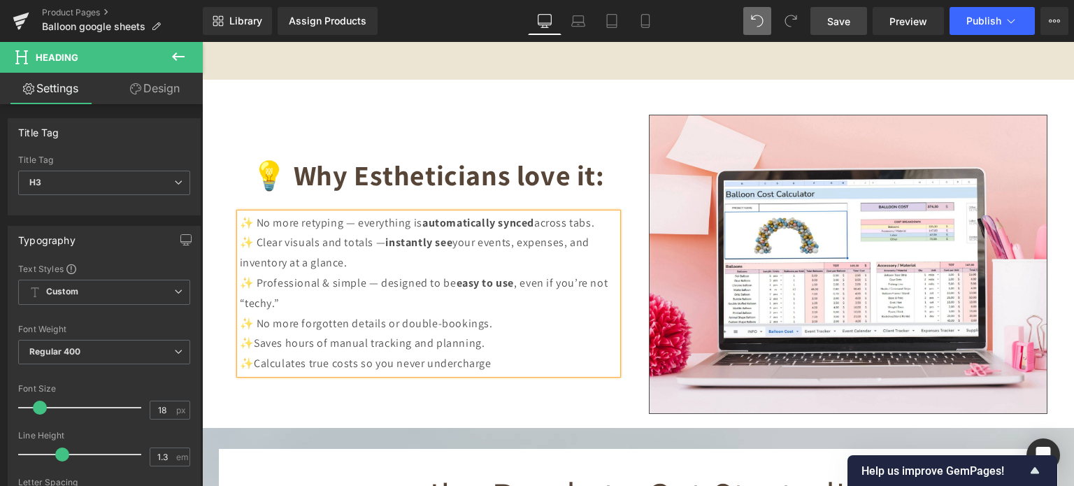
click at [501, 363] on div "✨Calculates true costs so you never undercharge" at bounding box center [428, 364] width 377 height 20
click at [366, 178] on b "💡 Why Estheticians love it:" at bounding box center [428, 175] width 352 height 36
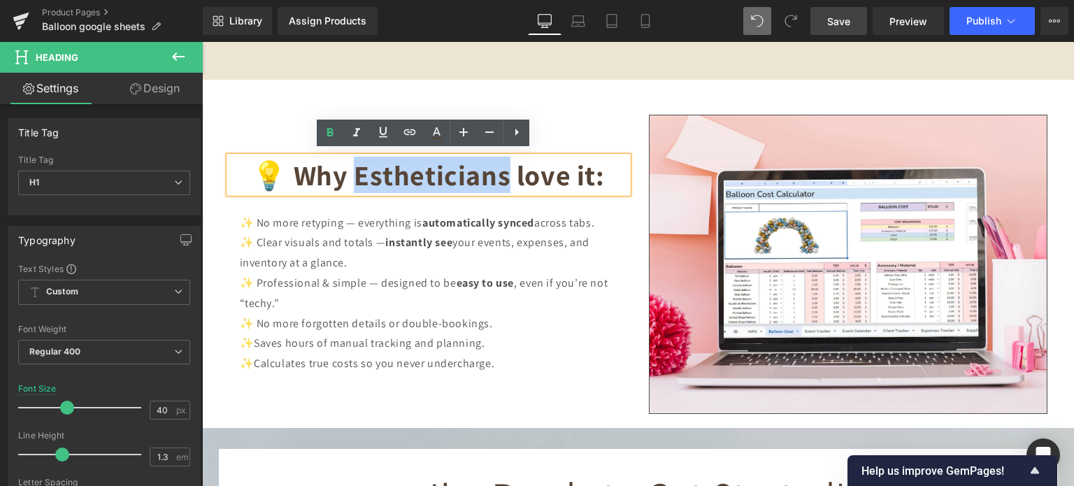
drag, startPoint x: 357, startPoint y: 166, endPoint x: 504, endPoint y: 161, distance: 147.6
click at [504, 161] on b "💡 Why Estheticians love it:" at bounding box center [428, 175] width 352 height 36
paste div
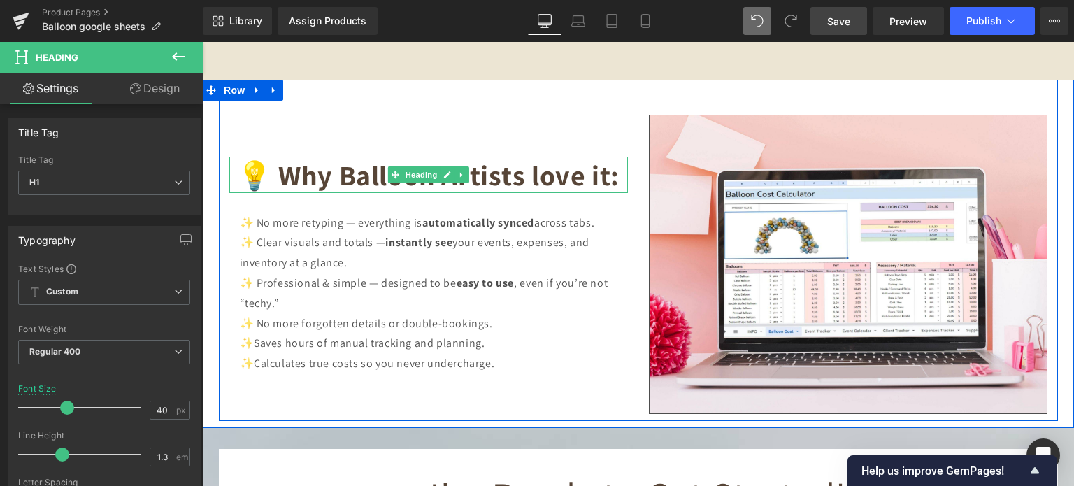
click at [237, 173] on b "💡 Why Balloon Artists love it:" at bounding box center [428, 175] width 382 height 36
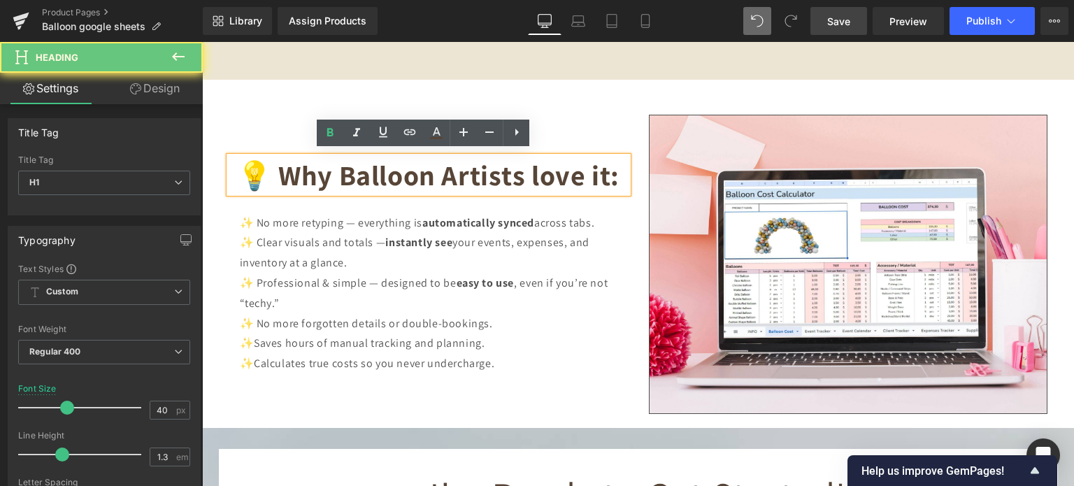
click at [240, 173] on b "💡 Why Balloon Artists love it:" at bounding box center [428, 175] width 382 height 36
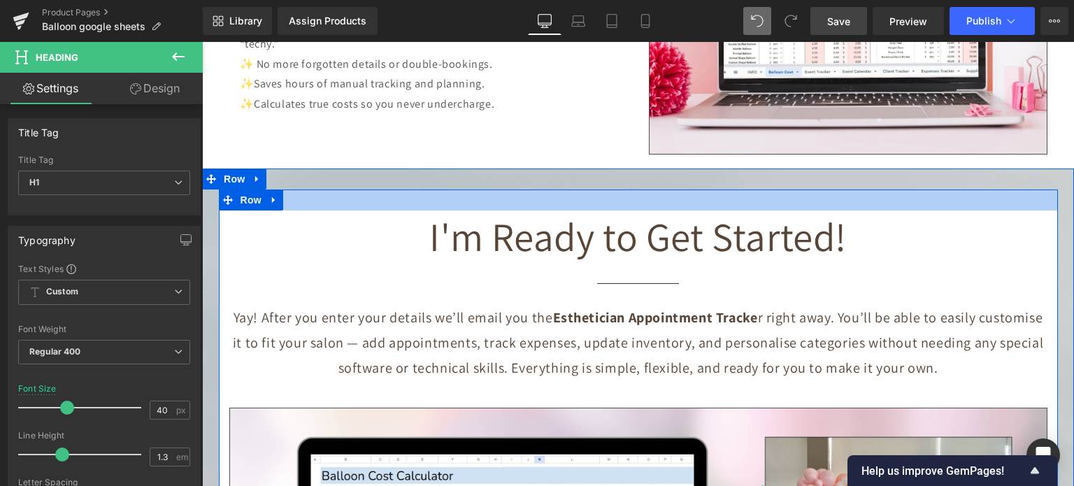
scroll to position [6149, 0]
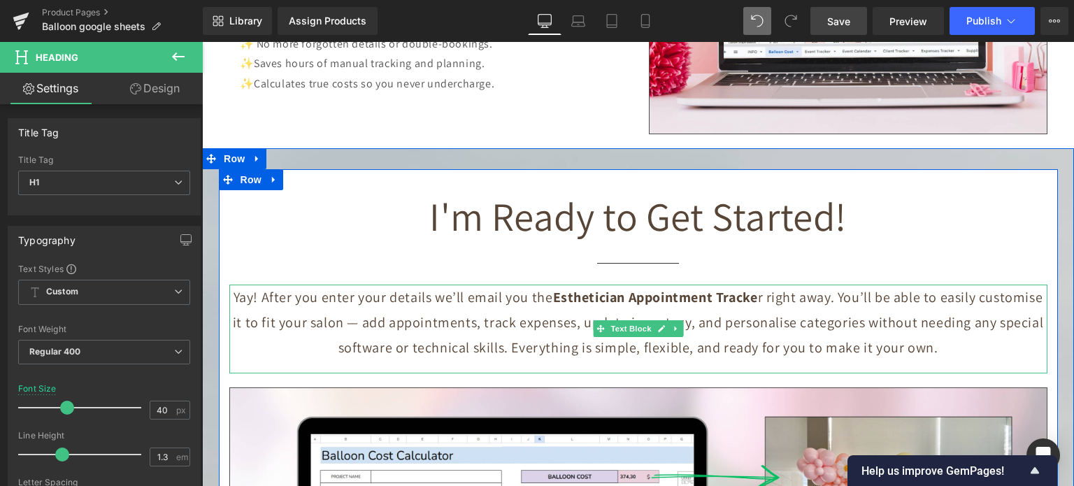
click at [562, 291] on strong "Esthetician Appointment Tracke" at bounding box center [655, 297] width 205 height 18
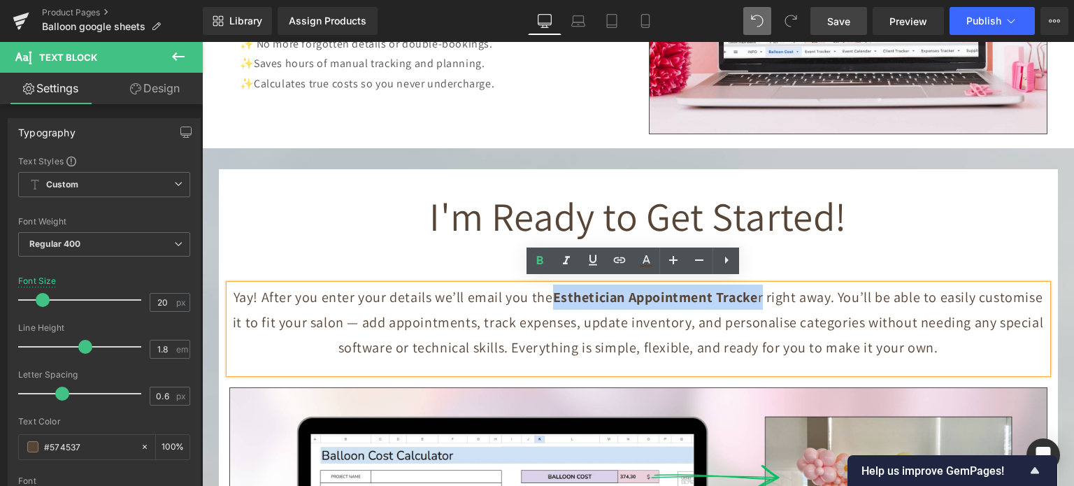
drag, startPoint x: 547, startPoint y: 291, endPoint x: 758, endPoint y: 289, distance: 211.1
click at [758, 289] on p "Yay! After you enter your details we’ll email you the Esthetician Appointment T…" at bounding box center [638, 322] width 818 height 75
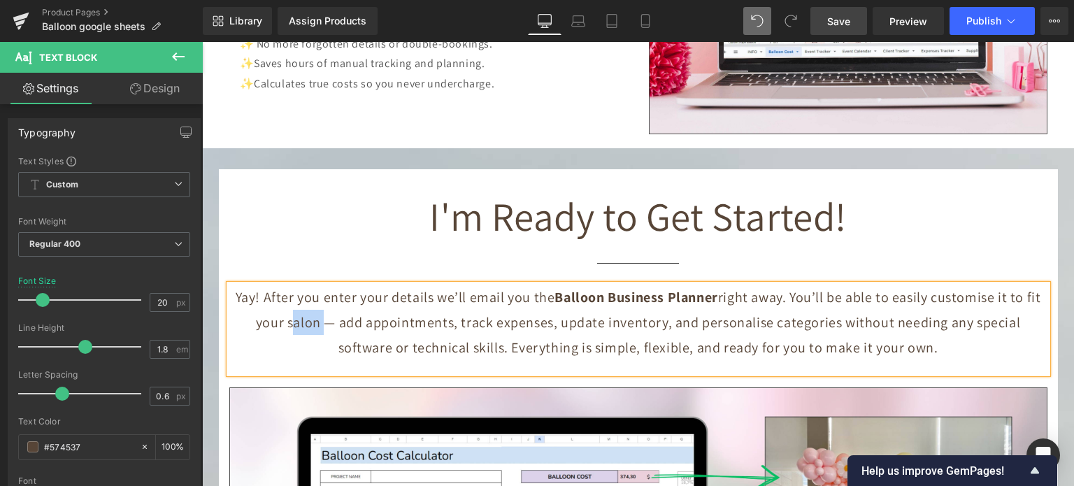
drag, startPoint x: 257, startPoint y: 319, endPoint x: 288, endPoint y: 317, distance: 30.8
click at [288, 317] on p "Yay! After you enter your details we’ll email you the Balloon Business Planner …" at bounding box center [638, 322] width 818 height 75
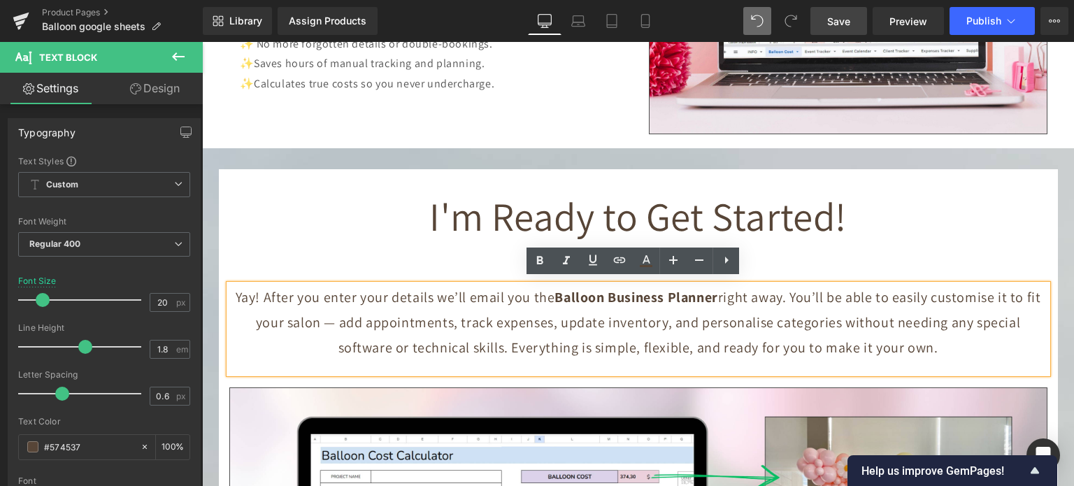
click at [907, 344] on p "Yay! After you enter your details we’ll email you the Balloon Business Planner …" at bounding box center [638, 322] width 818 height 75
drag, startPoint x: 907, startPoint y: 346, endPoint x: 788, endPoint y: 299, distance: 128.6
click at [788, 299] on p "Yay! After you enter your details we’ll email you the Balloon Business Planner …" at bounding box center [638, 322] width 818 height 75
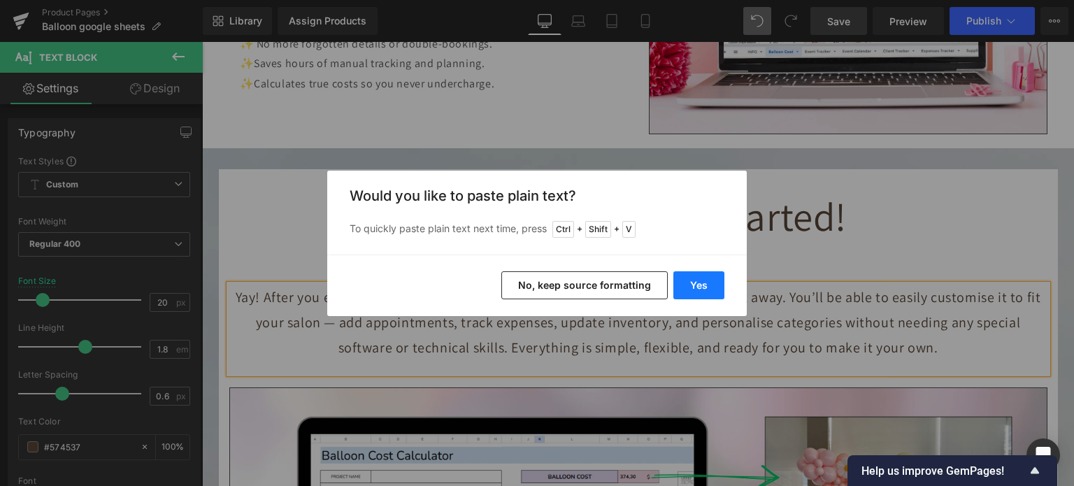
click at [713, 284] on button "Yes" at bounding box center [698, 285] width 51 height 28
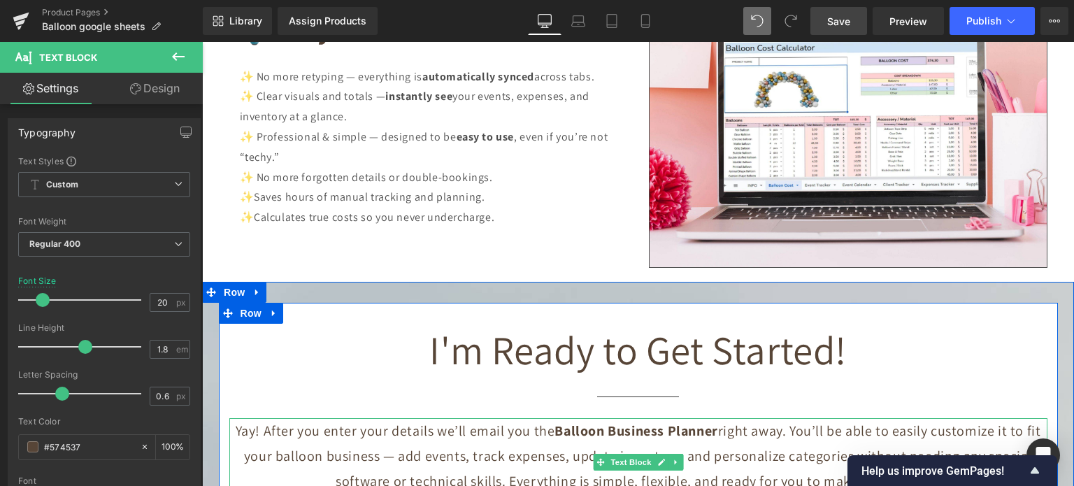
scroll to position [6009, 0]
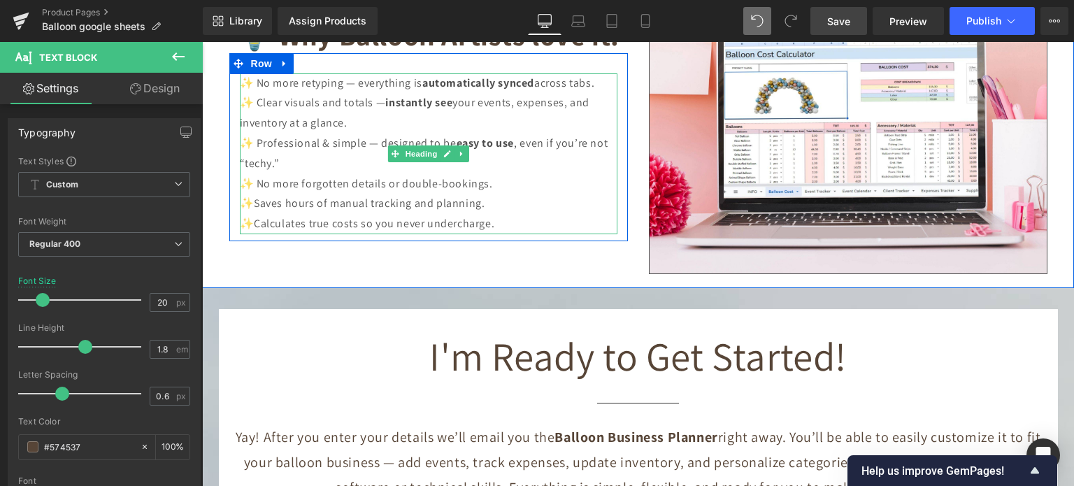
click at [310, 223] on span "✨Calculates true costs so you never undercharge." at bounding box center [367, 223] width 255 height 15
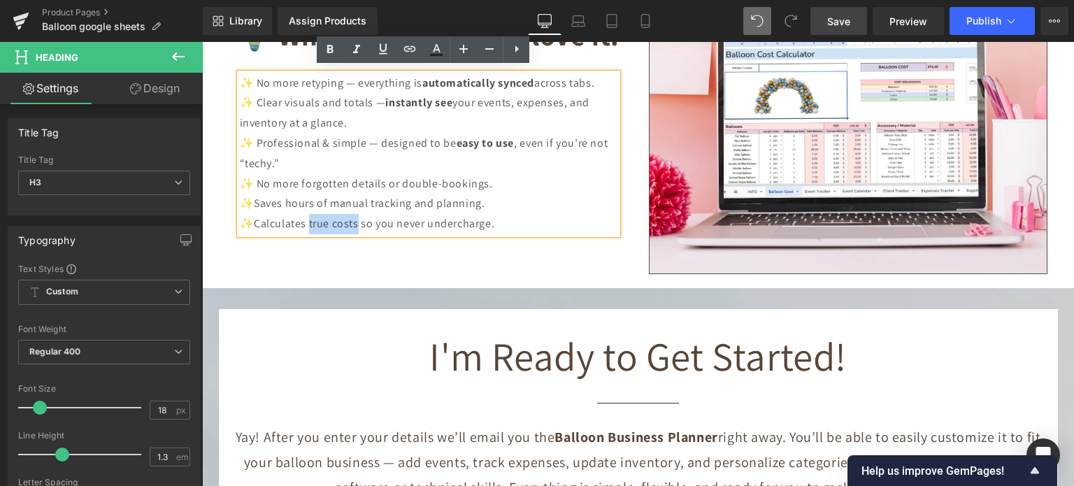
drag, startPoint x: 305, startPoint y: 220, endPoint x: 354, endPoint y: 220, distance: 48.9
click at [354, 220] on span "✨Calculates true costs so you never undercharge." at bounding box center [367, 223] width 255 height 15
click at [333, 50] on icon at bounding box center [330, 49] width 17 height 17
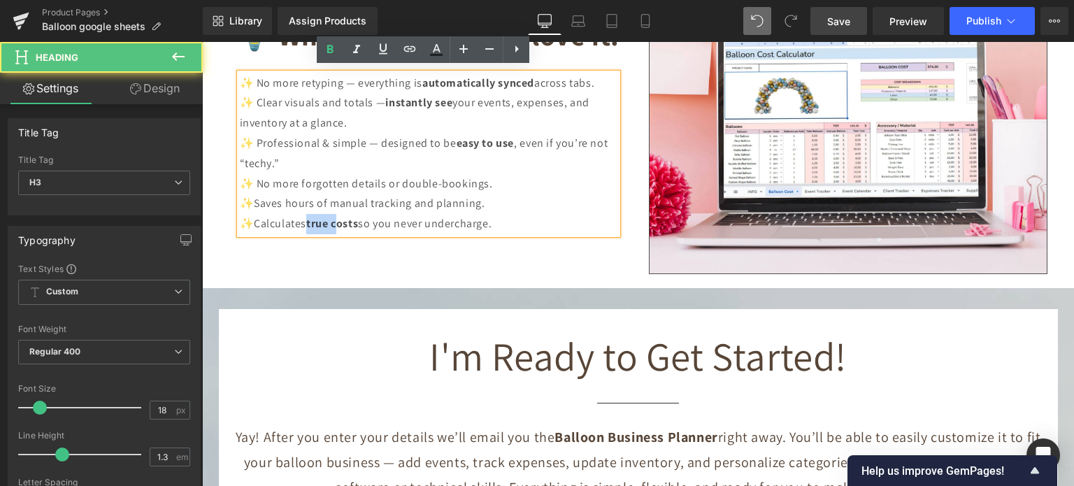
drag, startPoint x: 305, startPoint y: 216, endPoint x: 333, endPoint y: 216, distance: 28.7
click at [333, 216] on strong "true costs" at bounding box center [332, 223] width 52 height 15
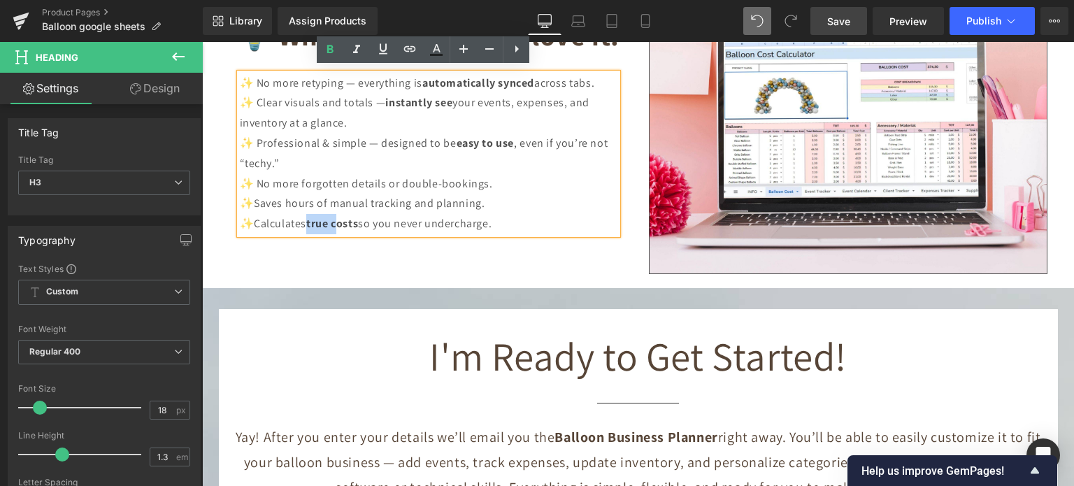
click at [390, 225] on span "✨Calculates true costs so you never undercharge." at bounding box center [366, 223] width 252 height 15
drag, startPoint x: 252, startPoint y: 197, endPoint x: 310, endPoint y: 197, distance: 58.7
click at [310, 197] on span "✨Saves hours of manual tracking and planning." at bounding box center [362, 203] width 245 height 15
click at [327, 54] on icon at bounding box center [330, 49] width 17 height 17
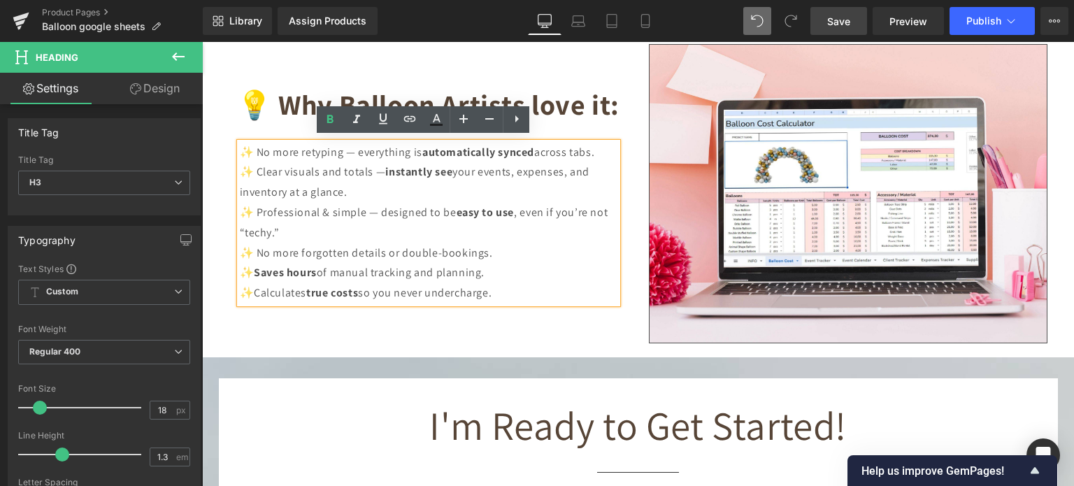
scroll to position [5939, 0]
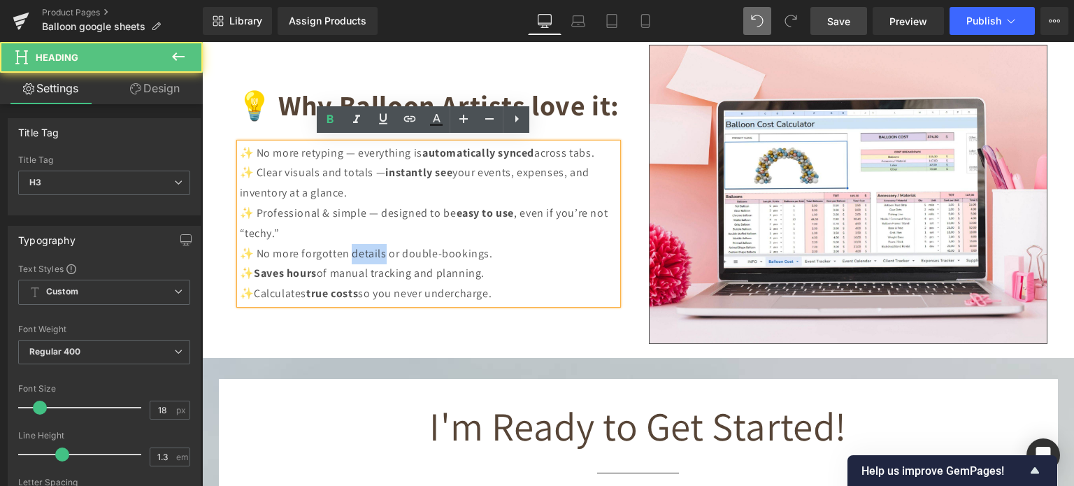
drag, startPoint x: 346, startPoint y: 245, endPoint x: 380, endPoint y: 245, distance: 34.3
click at [380, 246] on span "✨ No more forgotten details or double-bookings." at bounding box center [366, 253] width 253 height 15
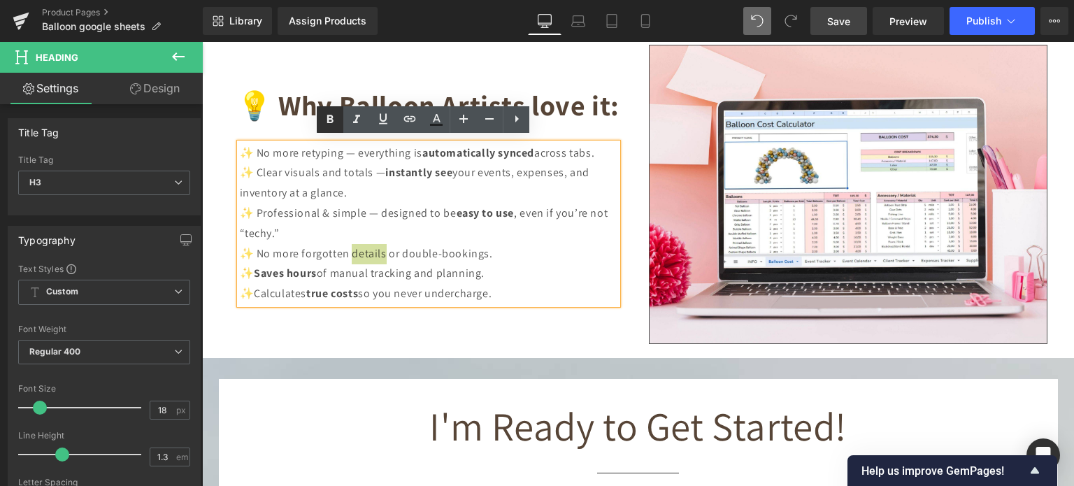
click at [329, 116] on icon at bounding box center [330, 119] width 6 height 8
drag, startPoint x: 253, startPoint y: 208, endPoint x: 358, endPoint y: 211, distance: 104.9
click at [358, 211] on span "✨ Professional & simple — designed to be easy to use , even if you’re not “tech…" at bounding box center [424, 223] width 368 height 35
click at [331, 122] on icon at bounding box center [330, 119] width 17 height 17
click at [503, 254] on div "✨ No more retyping — everything is automatically synced across tabs. ✨ Clear vi…" at bounding box center [428, 203] width 377 height 121
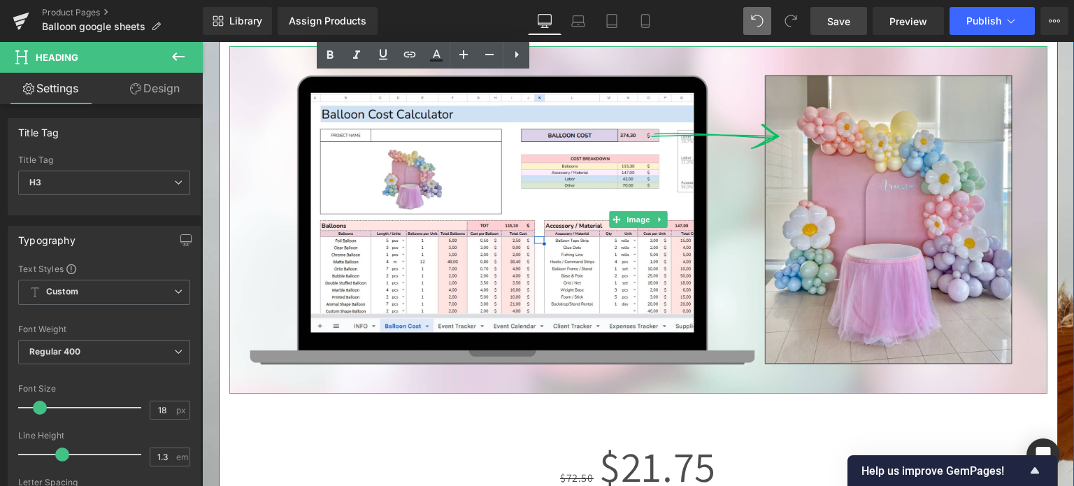
scroll to position [6638, 0]
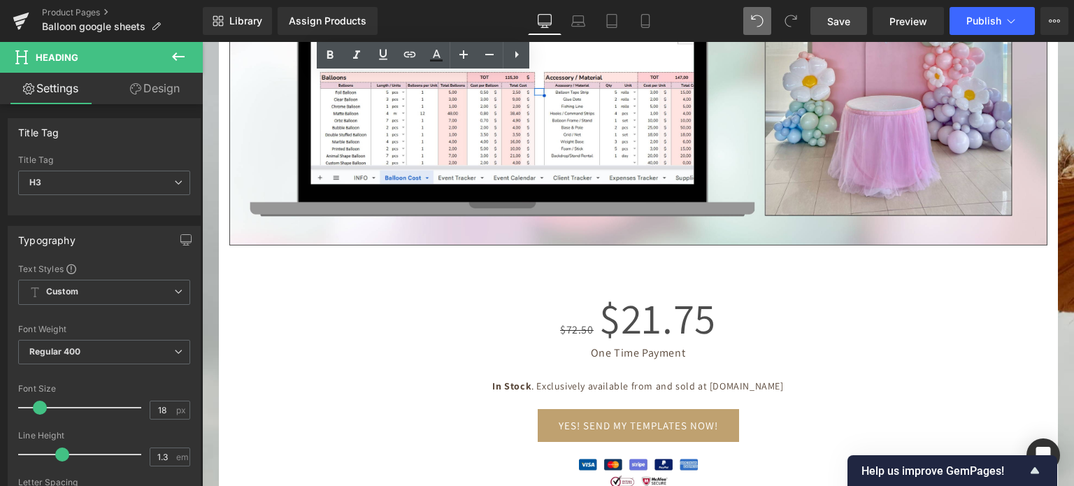
drag, startPoint x: 838, startPoint y: 21, endPoint x: 86, endPoint y: 152, distance: 763.5
click at [838, 21] on span "Save" at bounding box center [838, 21] width 23 height 15
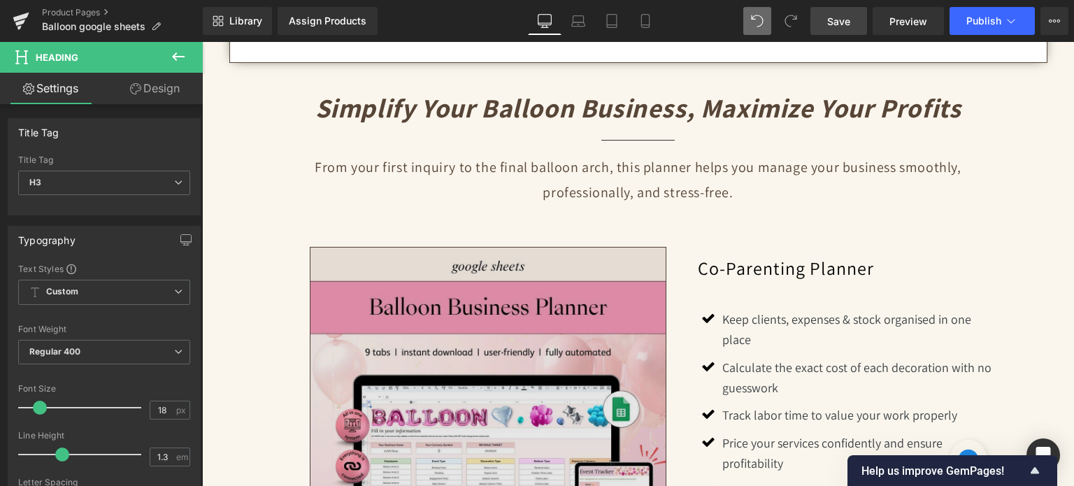
scroll to position [1046, 0]
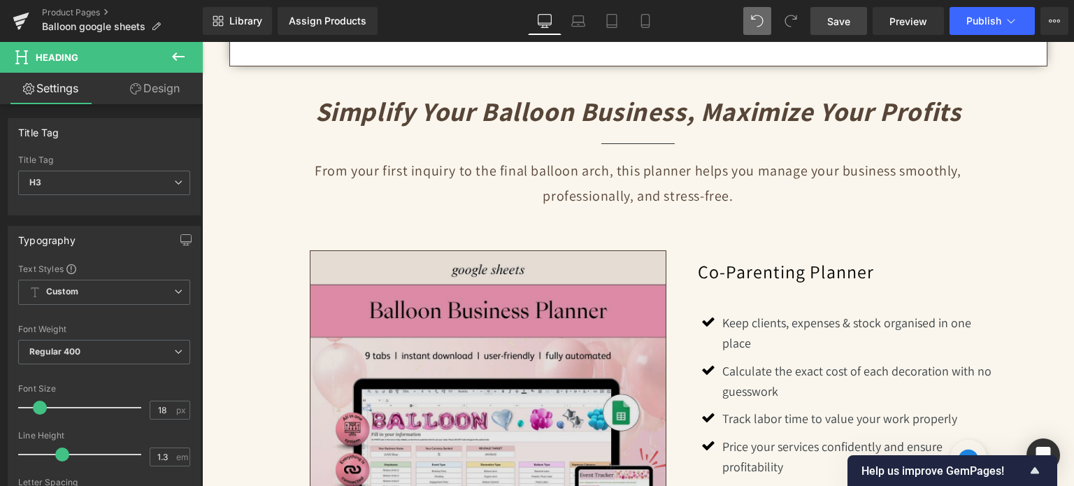
click at [510, 353] on img at bounding box center [488, 428] width 357 height 357
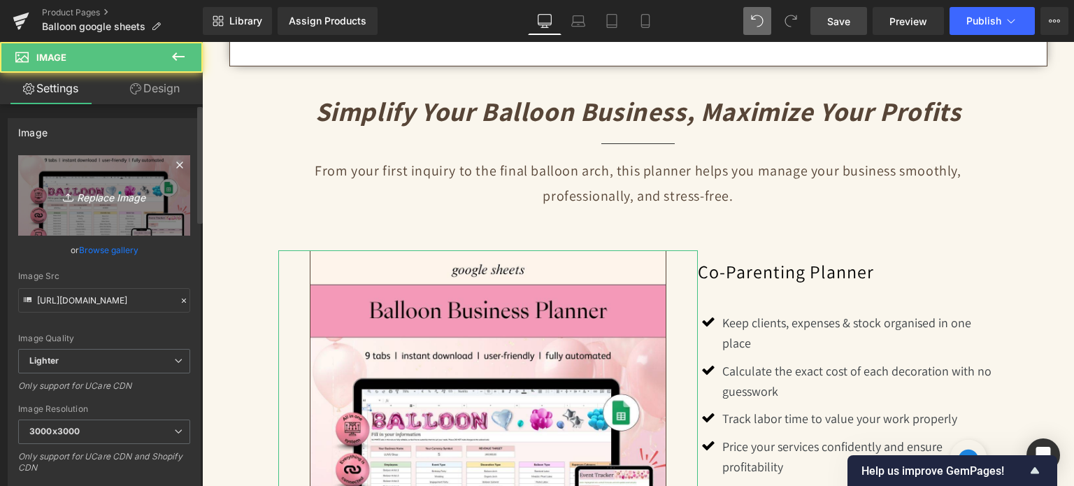
click at [70, 194] on icon at bounding box center [70, 197] width 14 height 14
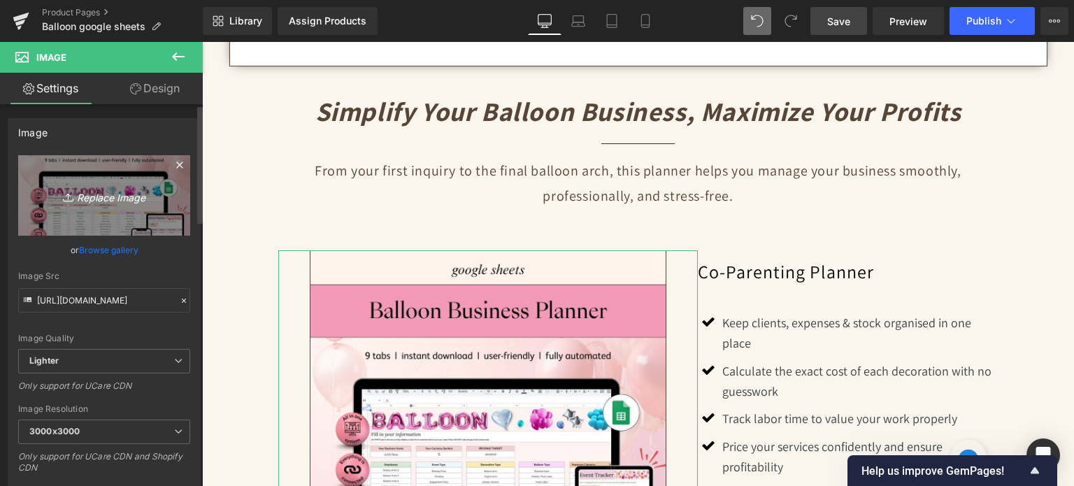
type input "C:\fakepath\Creative SITEVEE (80).jpg"
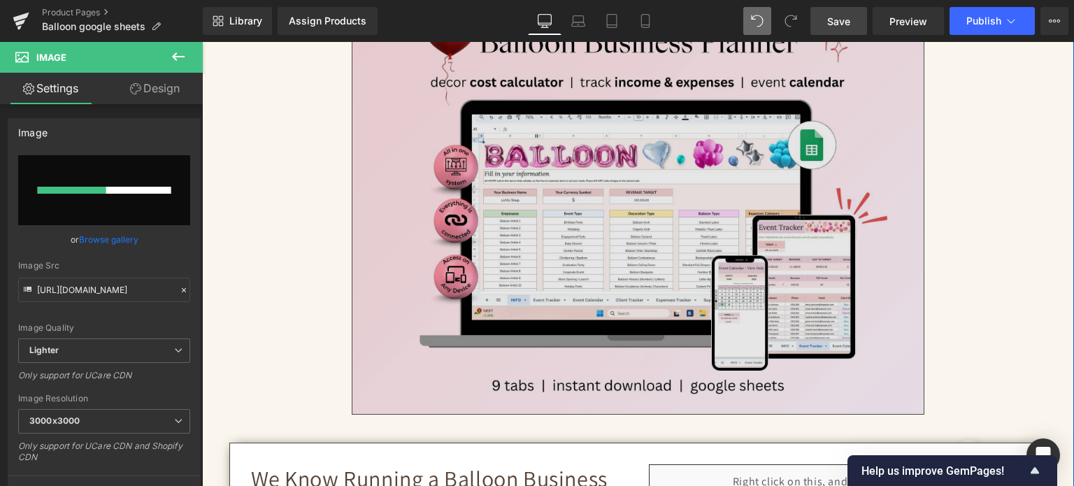
scroll to position [277, 0]
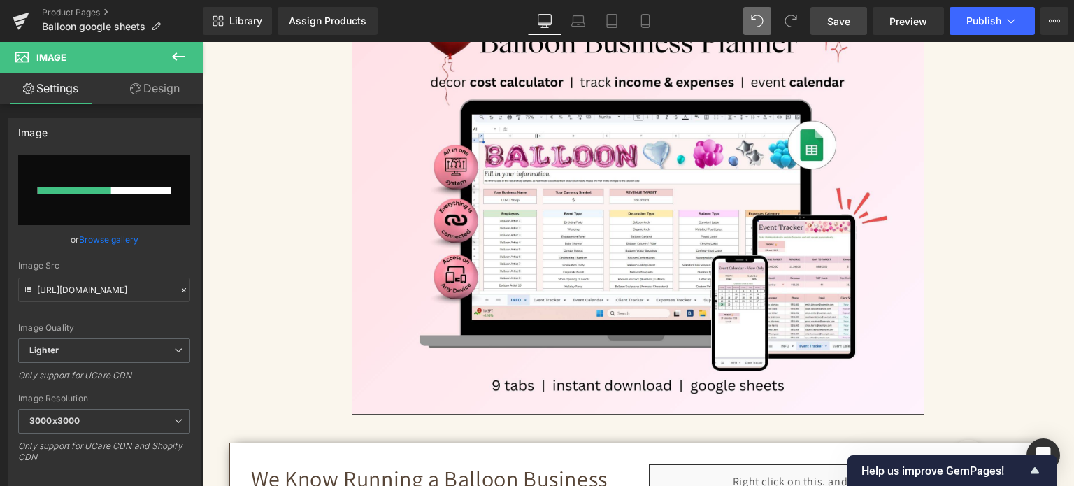
type input "[URL][DOMAIN_NAME]"
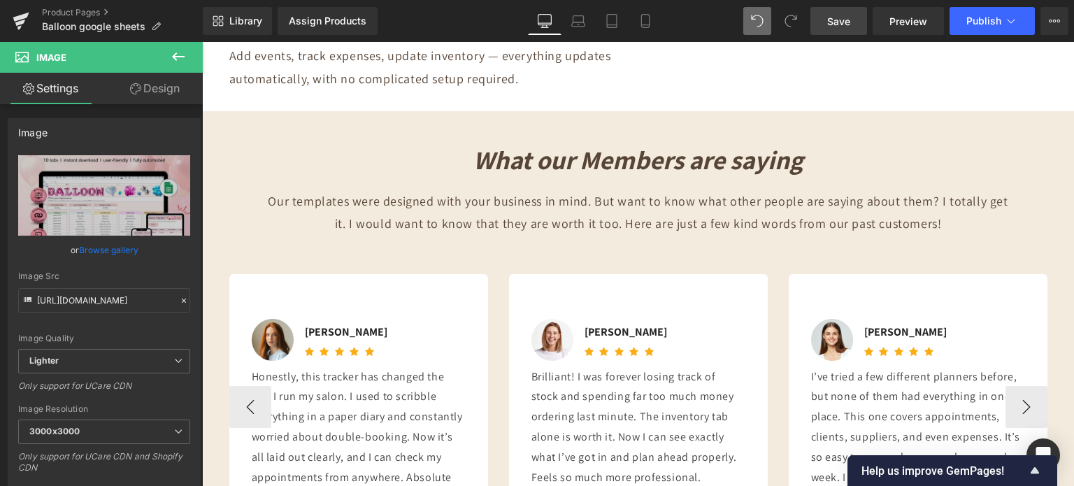
scroll to position [5100, 0]
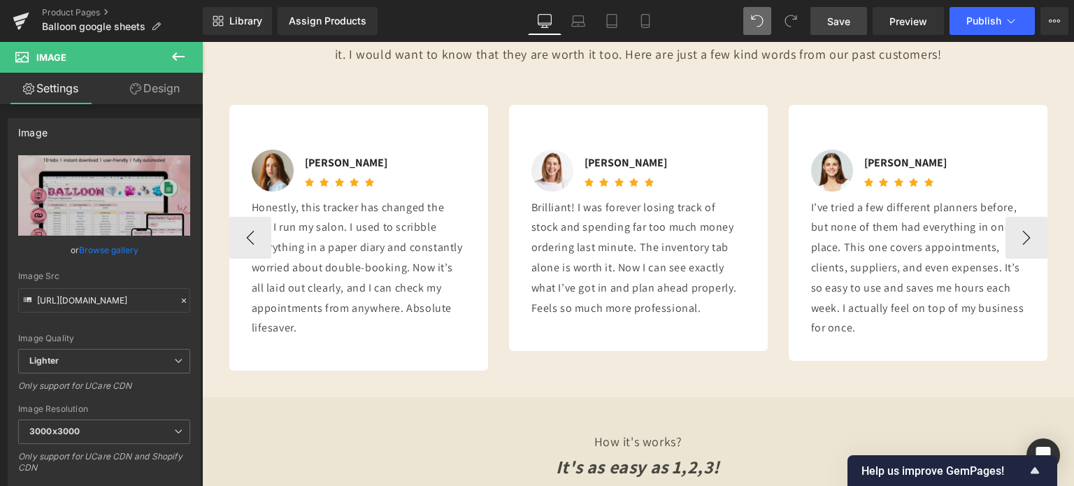
click at [360, 237] on p "Honestly, this tracker has changed the way I run my salon. I used to scribble e…" at bounding box center [359, 268] width 214 height 141
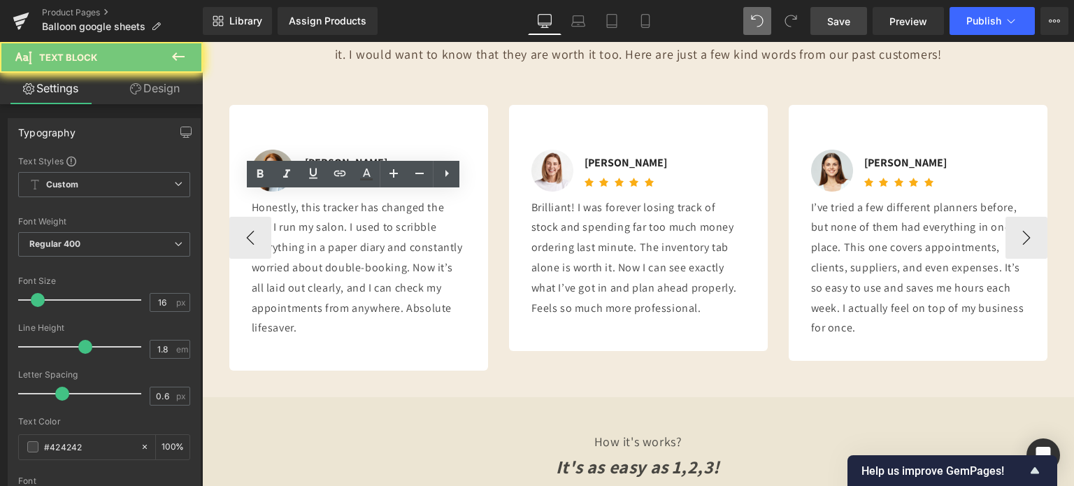
click at [360, 237] on p "Honestly, this tracker has changed the way I run my salon. I used to scribble e…" at bounding box center [359, 268] width 214 height 141
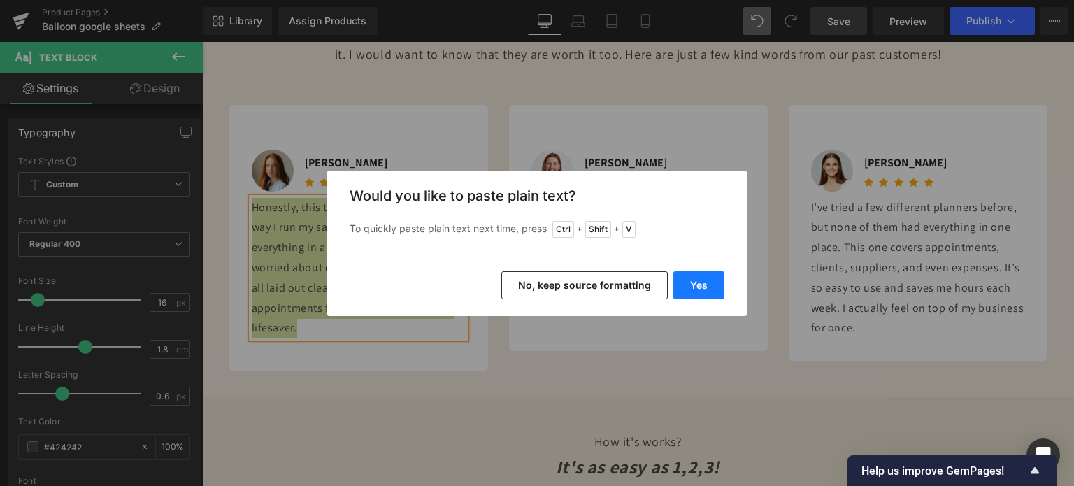
click at [696, 284] on button "Yes" at bounding box center [698, 285] width 51 height 28
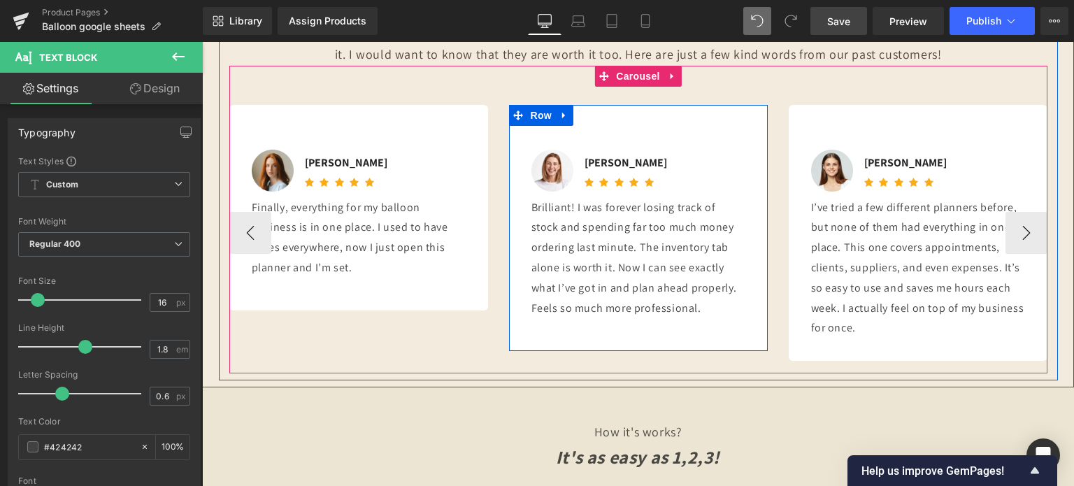
click at [563, 259] on p "Brilliant! I was forever losing track of stock and spending far too much money …" at bounding box center [638, 258] width 214 height 121
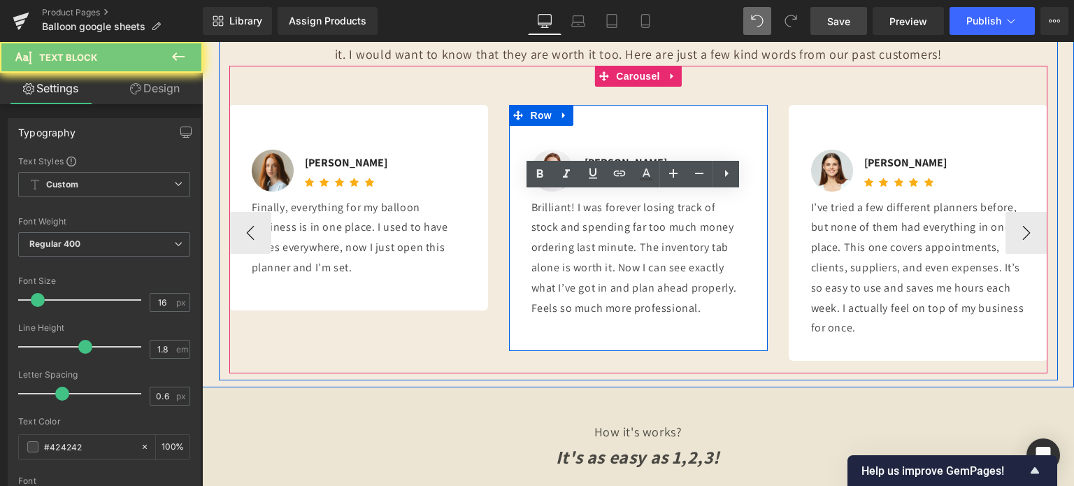
click at [563, 259] on p "Brilliant! I was forever losing track of stock and spending far too much money …" at bounding box center [638, 258] width 214 height 121
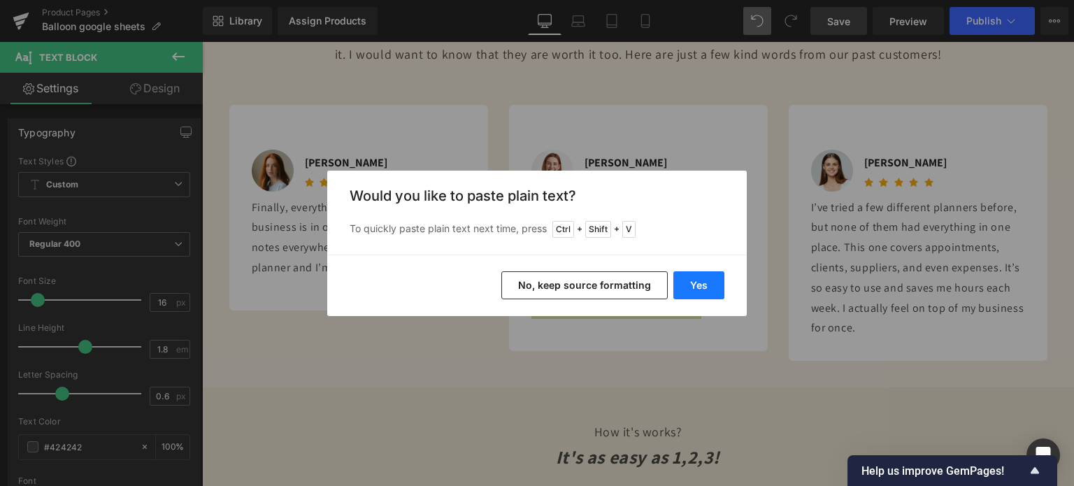
click at [677, 285] on button "Yes" at bounding box center [698, 285] width 51 height 28
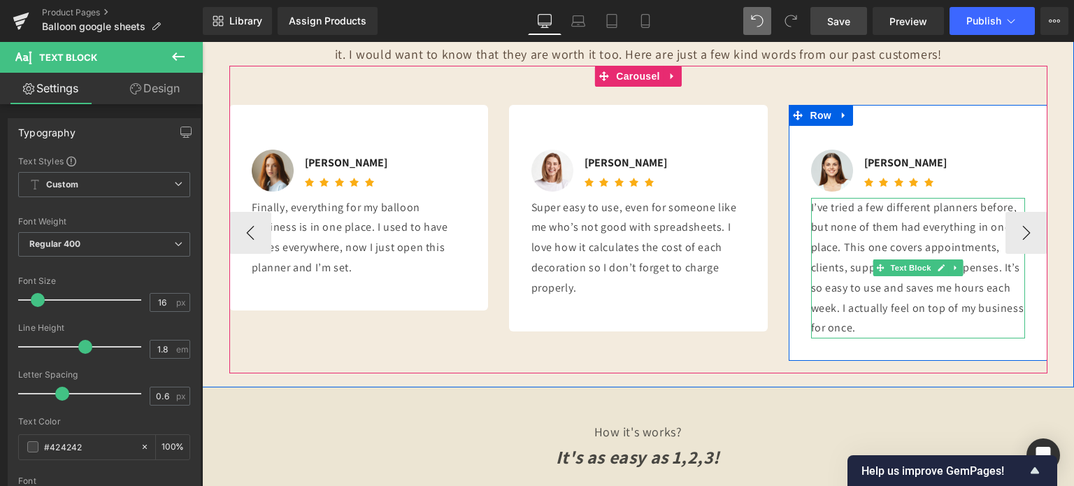
click at [847, 243] on p "I’ve tried a few different planners before, but none of them had everything in …" at bounding box center [918, 268] width 214 height 141
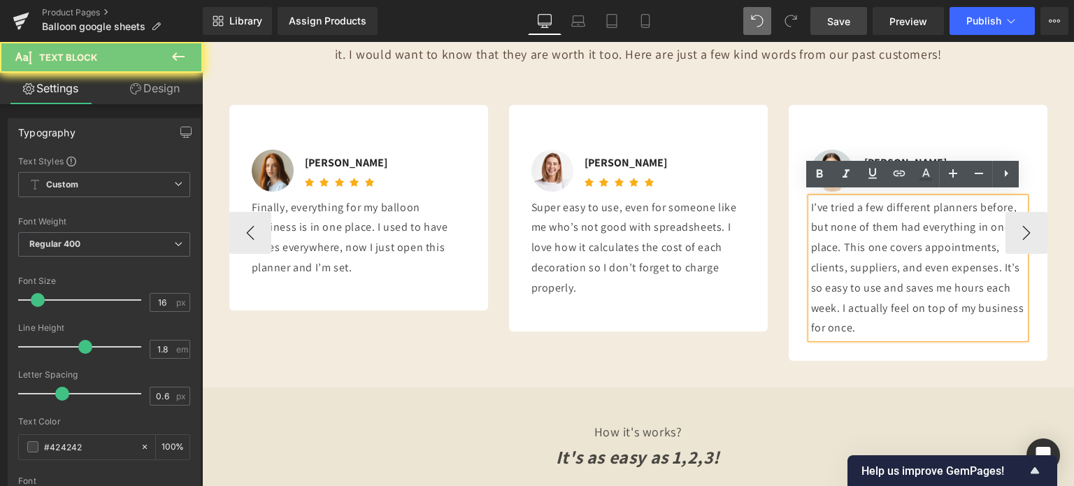
click at [847, 243] on p "I’ve tried a few different planners before, but none of them had everything in …" at bounding box center [918, 268] width 214 height 141
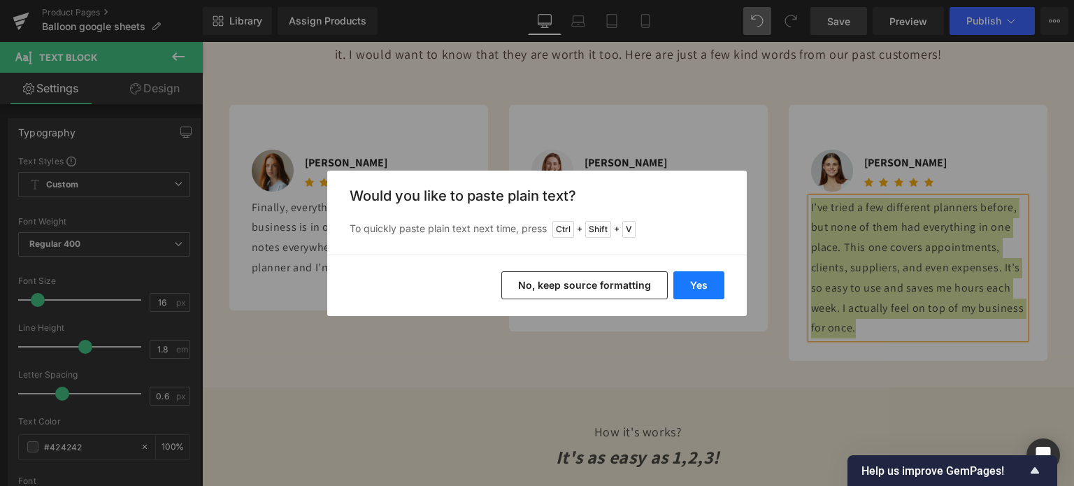
click at [686, 285] on button "Yes" at bounding box center [698, 285] width 51 height 28
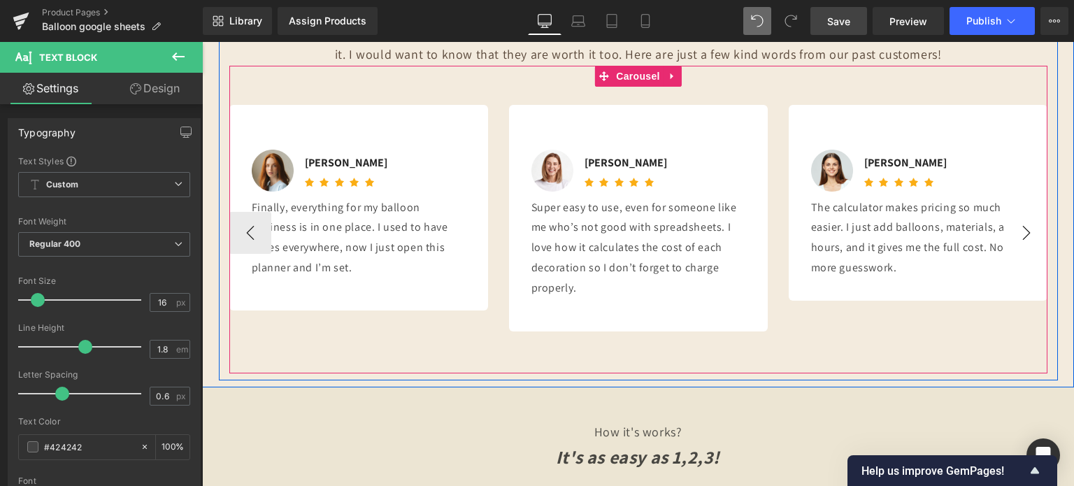
click at [1029, 217] on button "›" at bounding box center [1026, 233] width 42 height 42
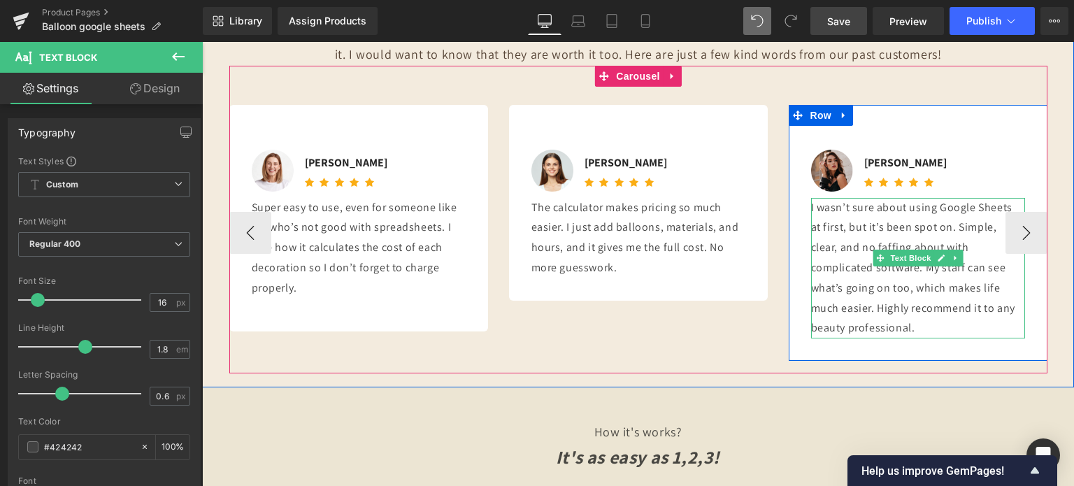
click at [838, 234] on p "I wasn’t sure about using Google Sheets at first, but it’s been spot on. Simple…" at bounding box center [918, 268] width 214 height 141
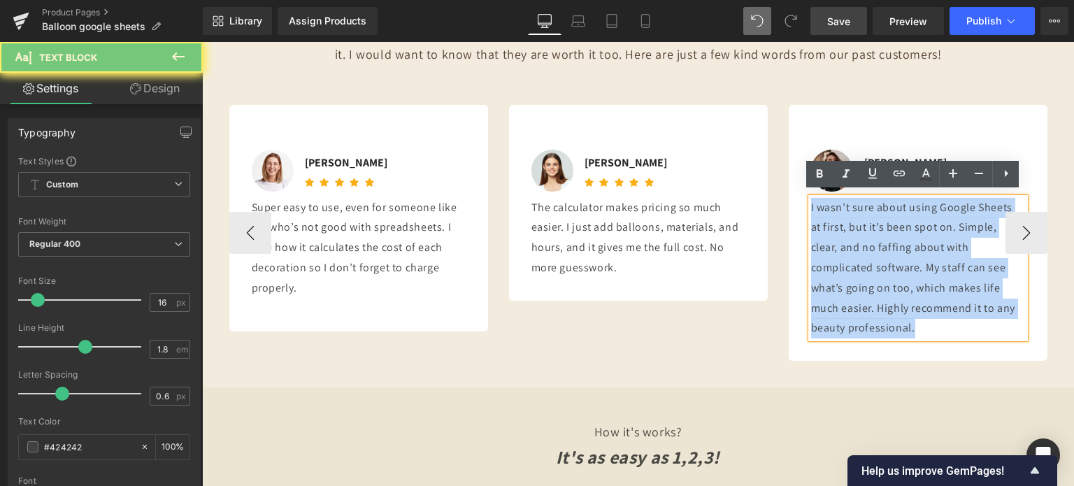
click at [838, 234] on p "I wasn’t sure about using Google Sheets at first, but it’s been spot on. Simple…" at bounding box center [918, 268] width 214 height 141
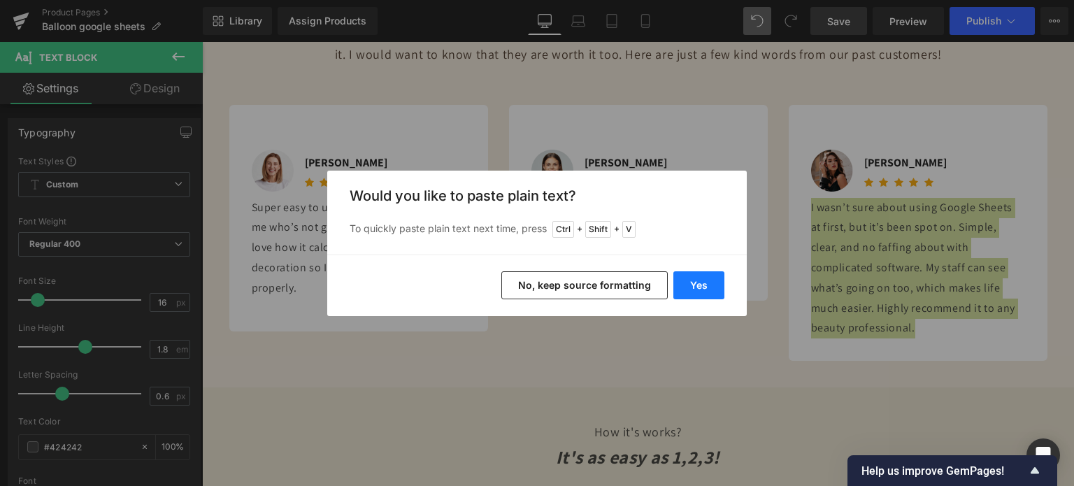
click at [706, 281] on button "Yes" at bounding box center [698, 285] width 51 height 28
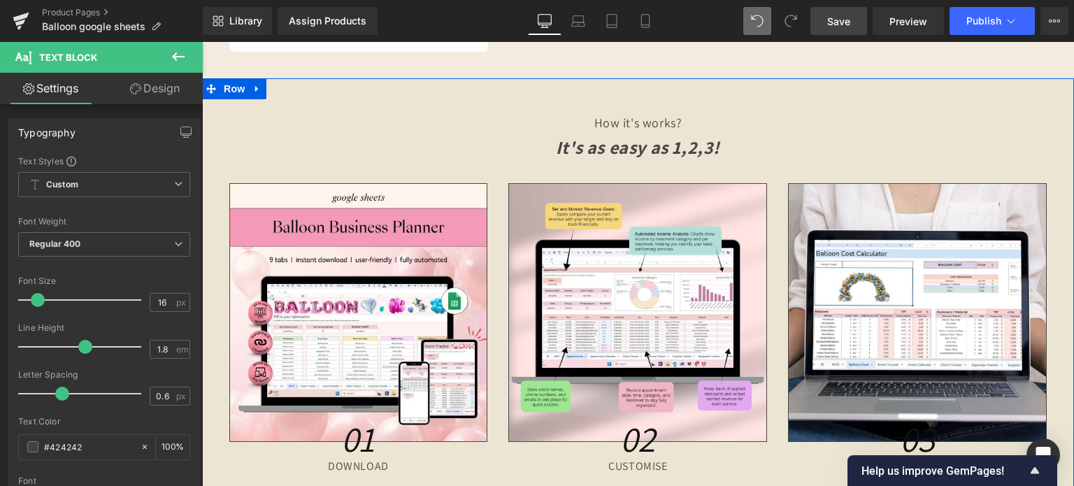
scroll to position [5520, 0]
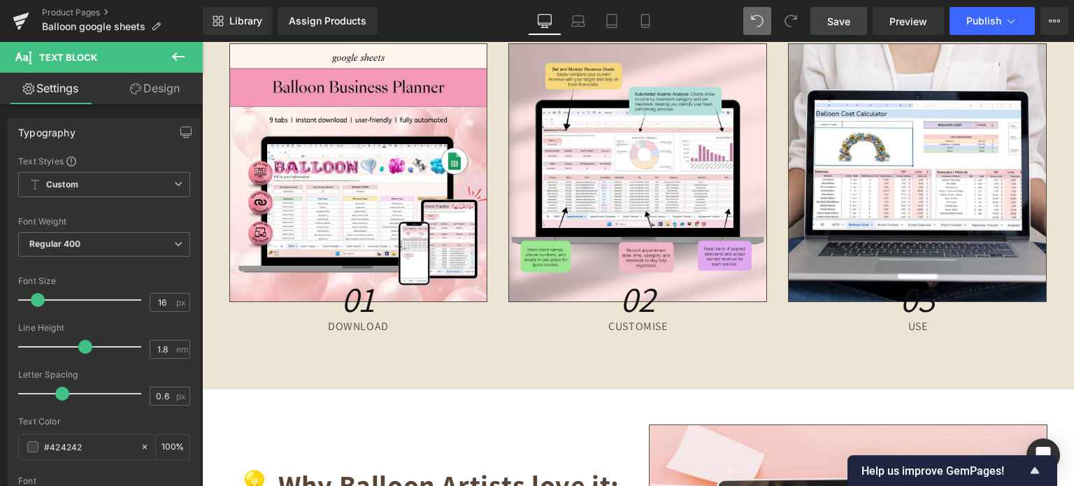
click at [846, 22] on span "Save" at bounding box center [838, 21] width 23 height 15
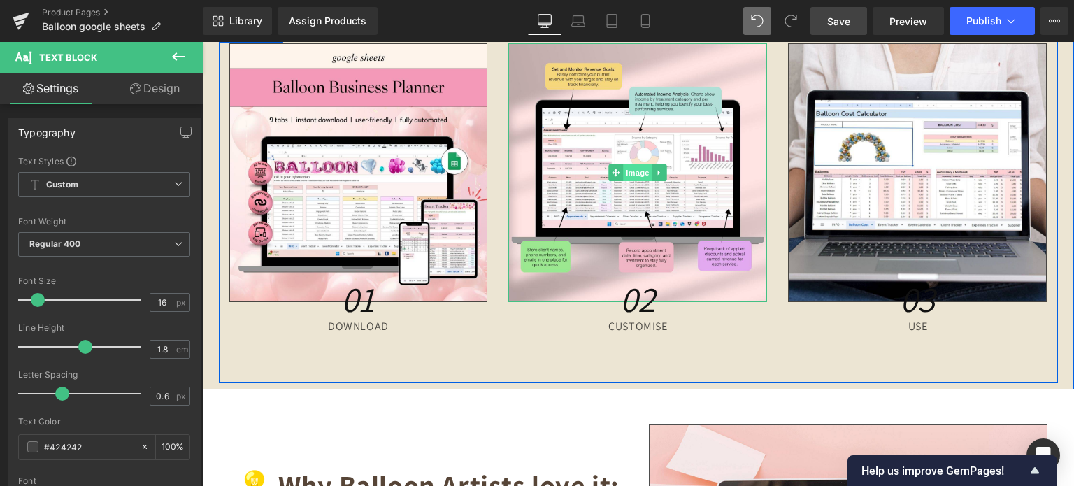
click at [636, 166] on span "Image" at bounding box center [638, 172] width 29 height 17
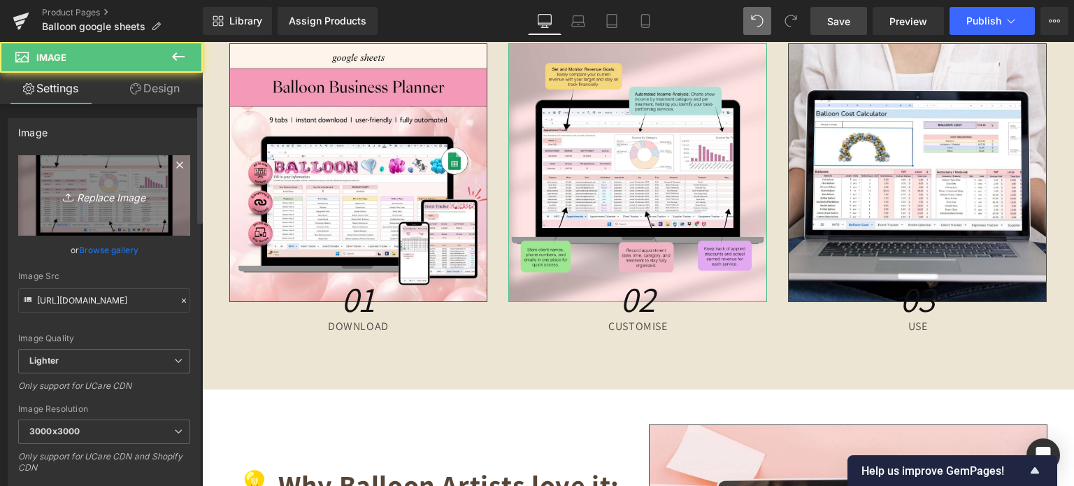
click at [53, 189] on icon "Replace Image" at bounding box center [104, 195] width 112 height 17
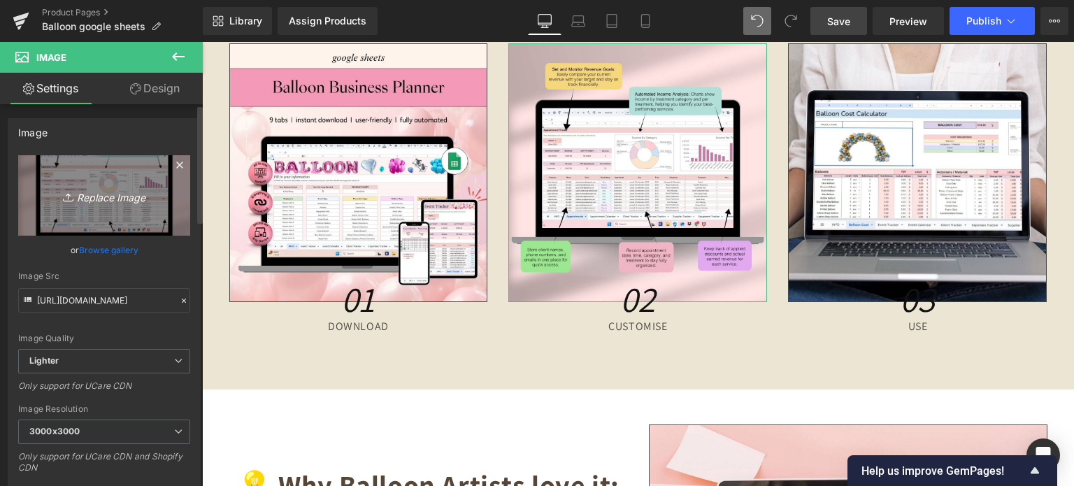
type input "C:\fakepath\Creative SITEVEE (81).jpg"
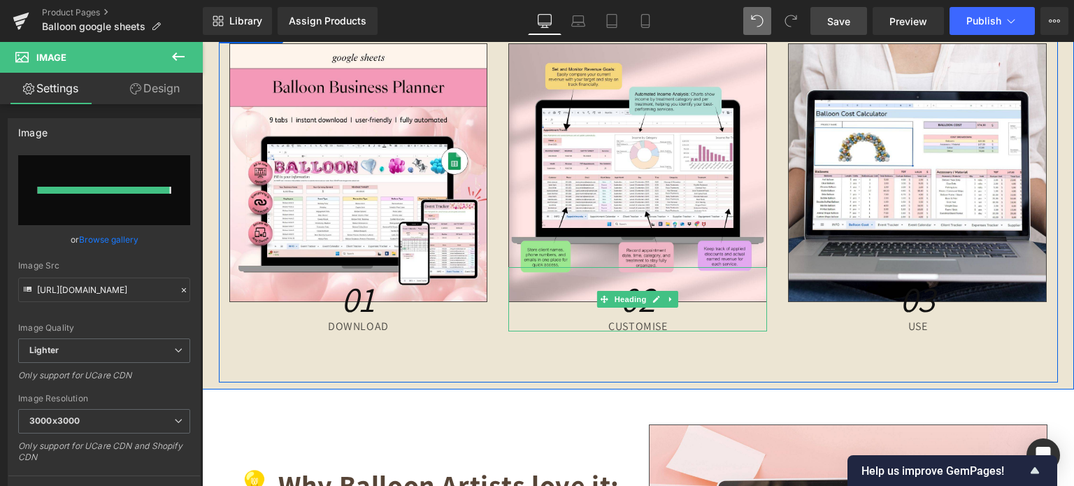
type input "[URL][DOMAIN_NAME]"
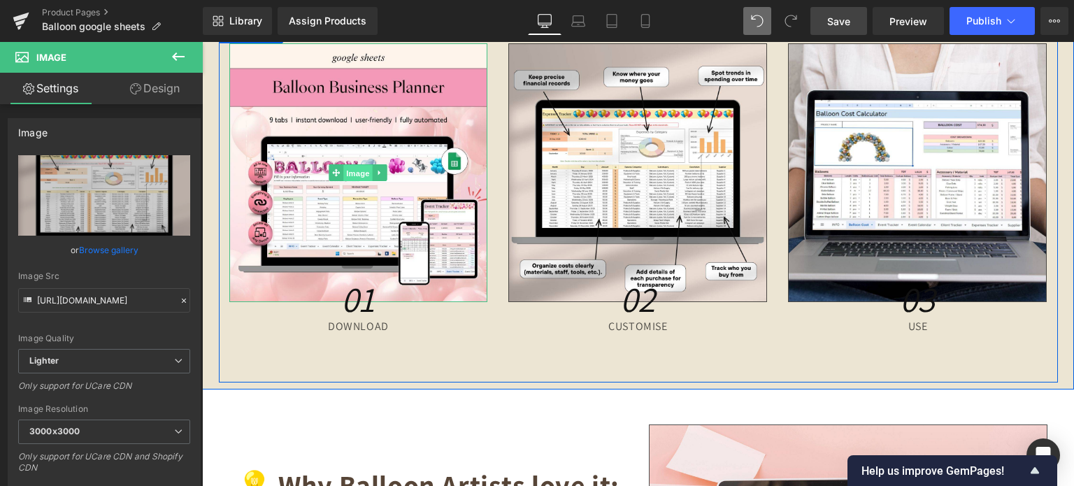
click at [358, 170] on span "Image" at bounding box center [358, 173] width 29 height 17
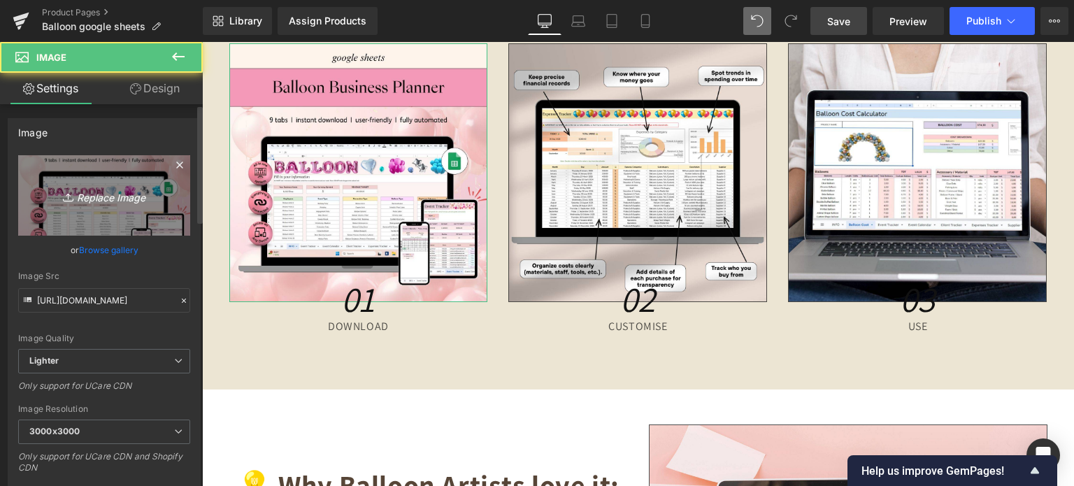
click at [146, 187] on icon "Replace Image" at bounding box center [104, 195] width 112 height 17
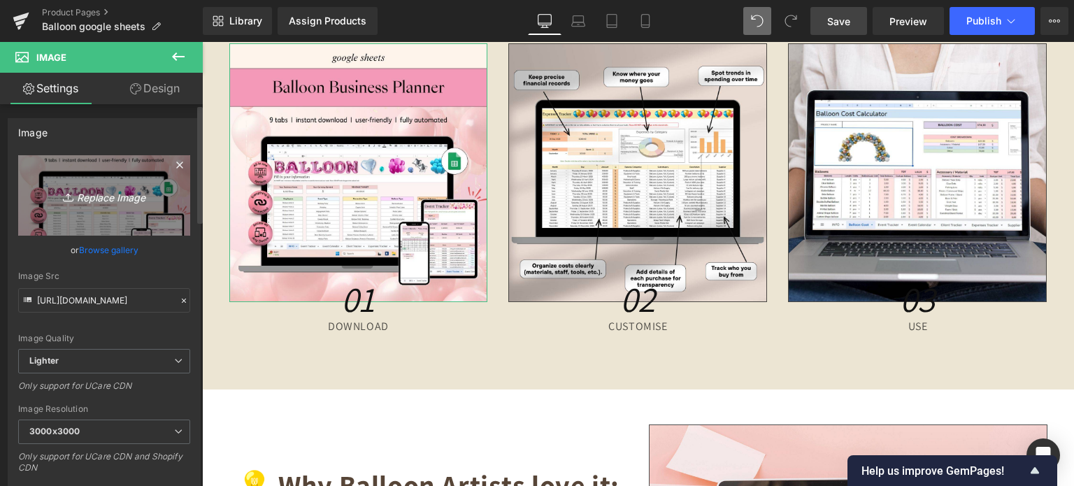
type input "C:\fakepath\Creative SITEVEE (80).jpg"
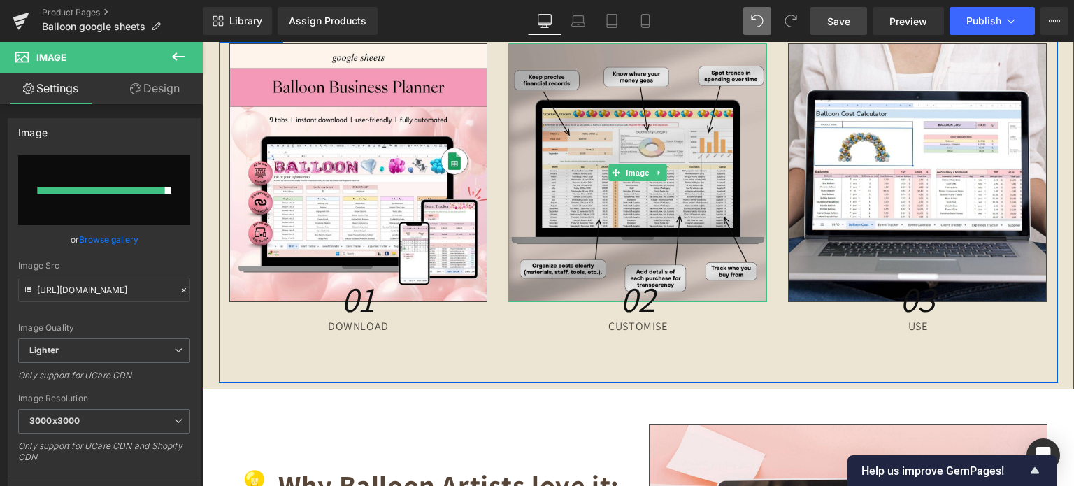
type input "[URL][DOMAIN_NAME]"
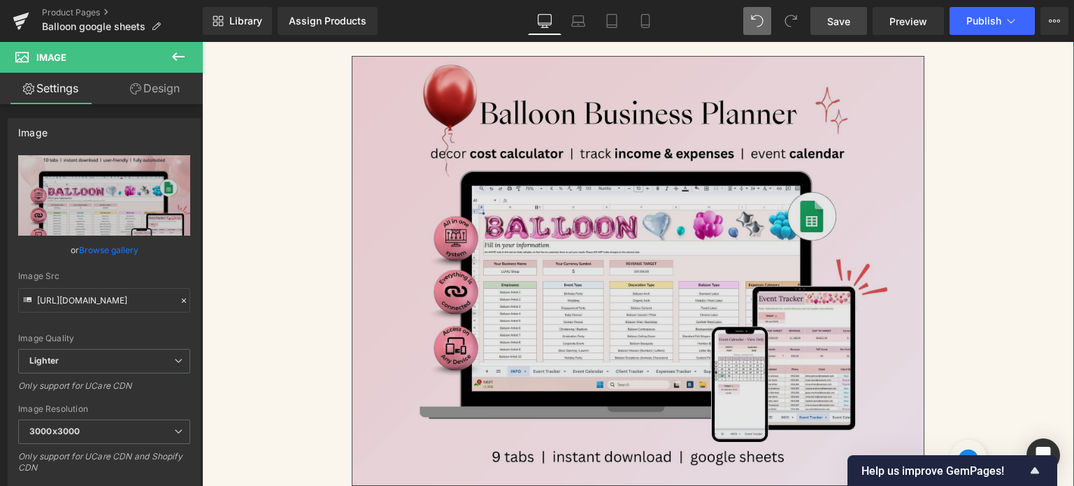
scroll to position [207, 0]
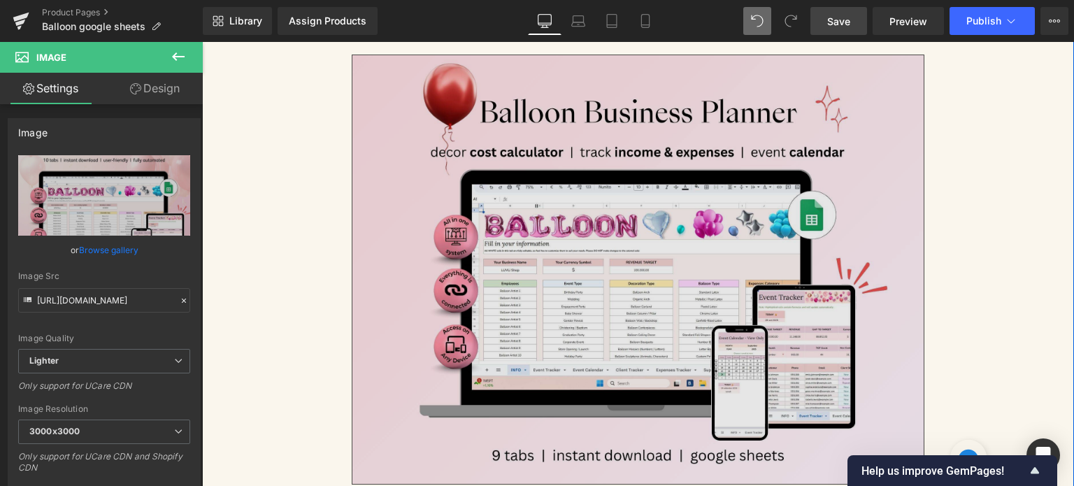
click at [584, 238] on img at bounding box center [638, 270] width 573 height 430
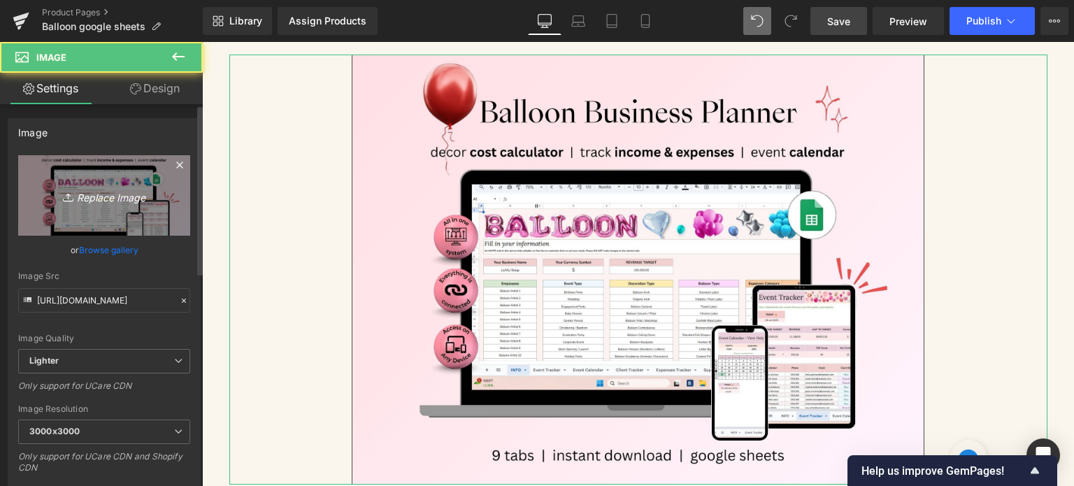
click at [159, 203] on link "Replace Image" at bounding box center [104, 195] width 172 height 80
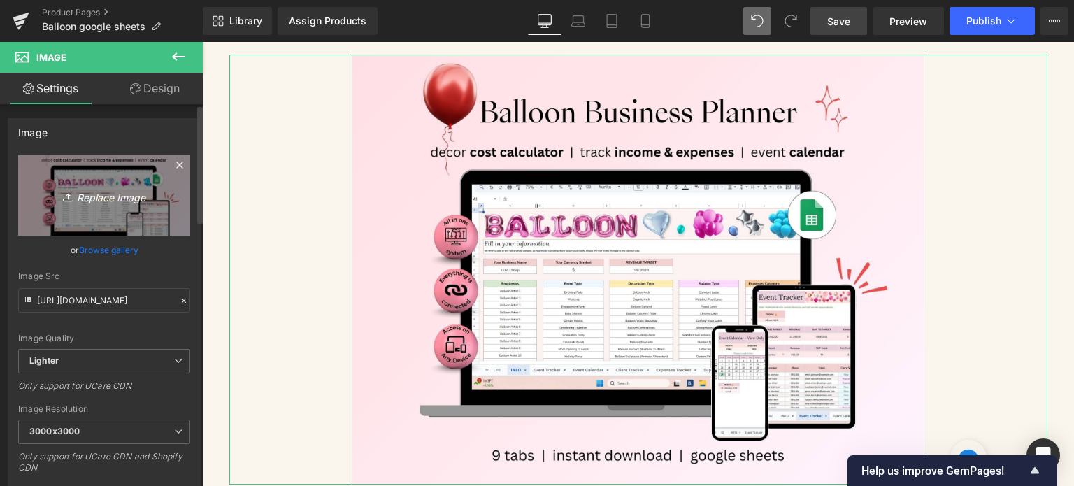
type input "C:\fakepath\Digital Appointment Planner 2023 (41).jpg"
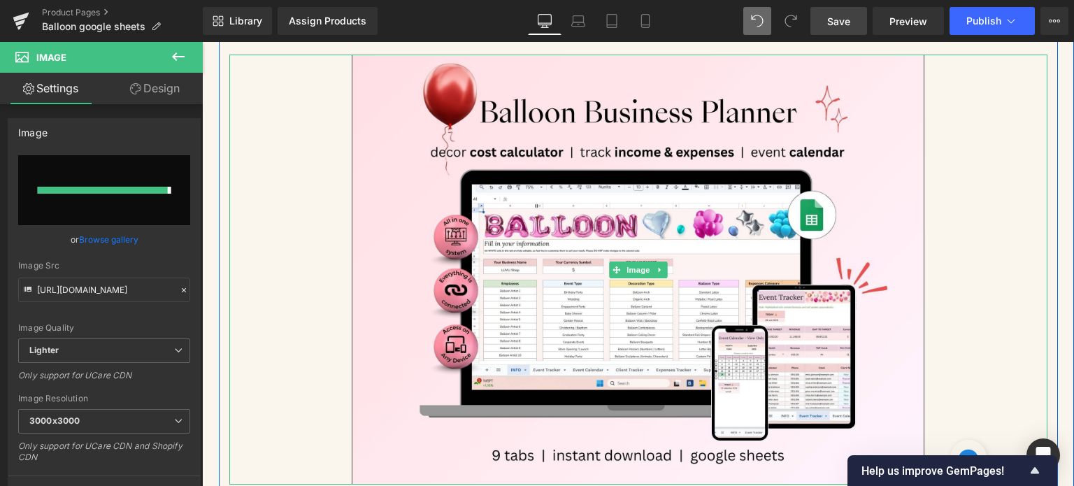
type input "[URL][DOMAIN_NAME]"
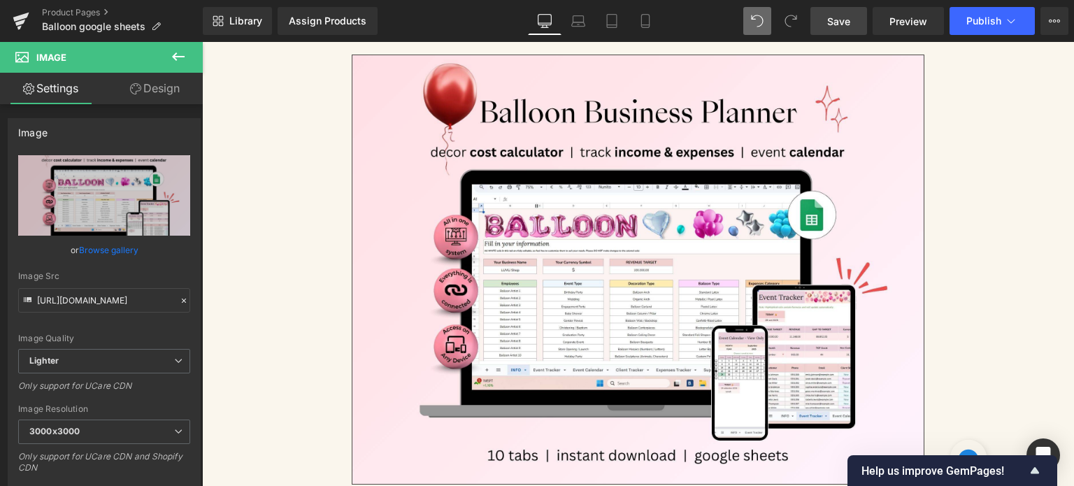
click at [843, 22] on span "Save" at bounding box center [838, 21] width 23 height 15
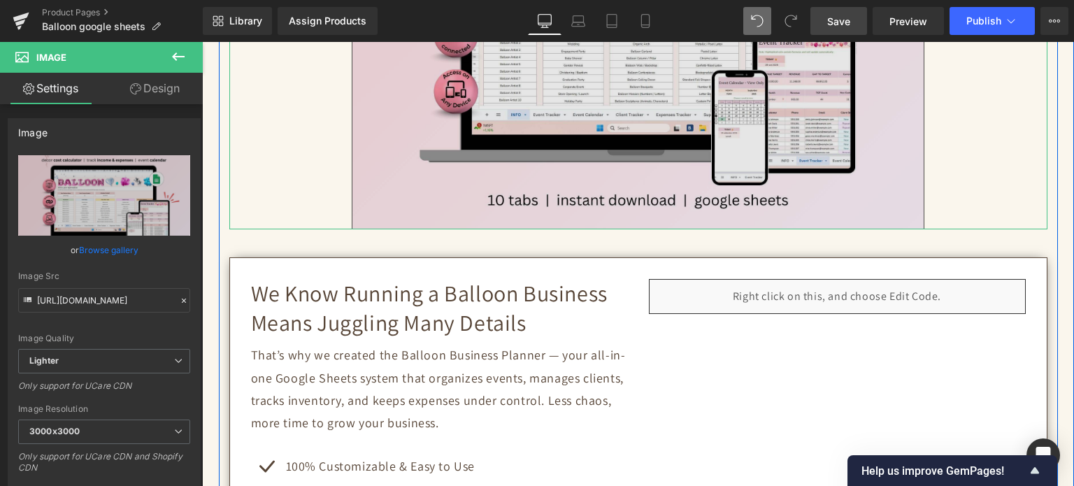
scroll to position [487, 0]
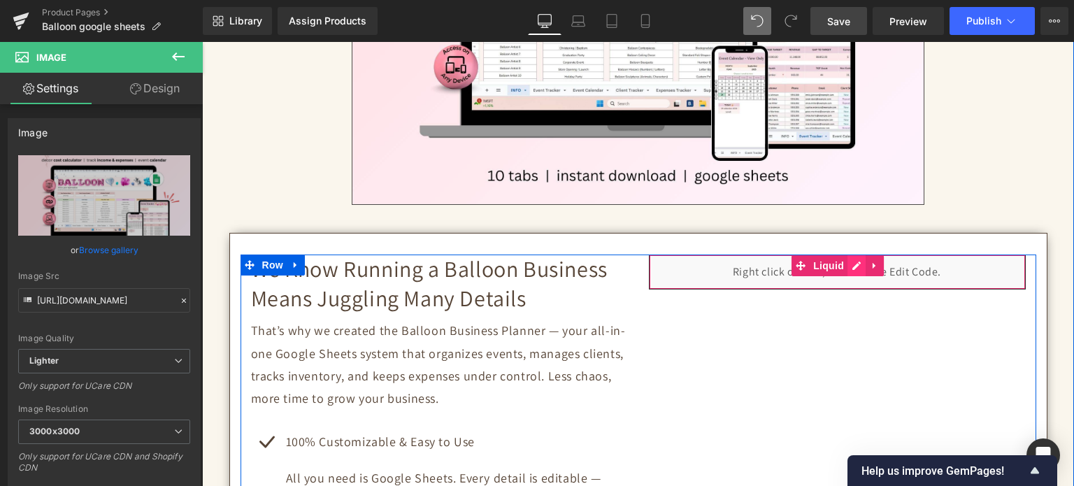
click at [851, 264] on div "Liquid" at bounding box center [837, 271] width 377 height 35
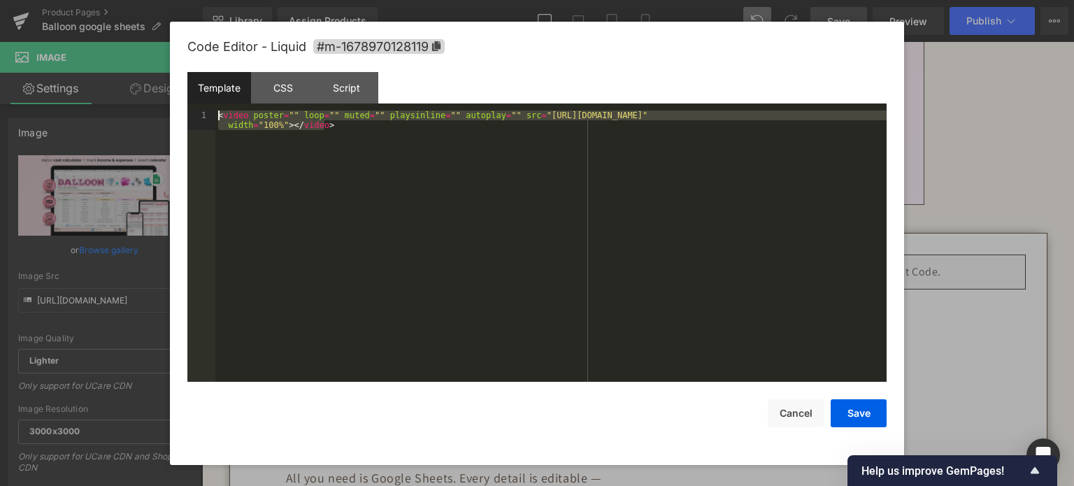
drag, startPoint x: 294, startPoint y: 125, endPoint x: 197, endPoint y: 111, distance: 97.5
click at [197, 111] on pre "1 < video poster = "" loop = "" muted = "" playsinline = "" autoplay = "" src =…" at bounding box center [536, 246] width 699 height 272
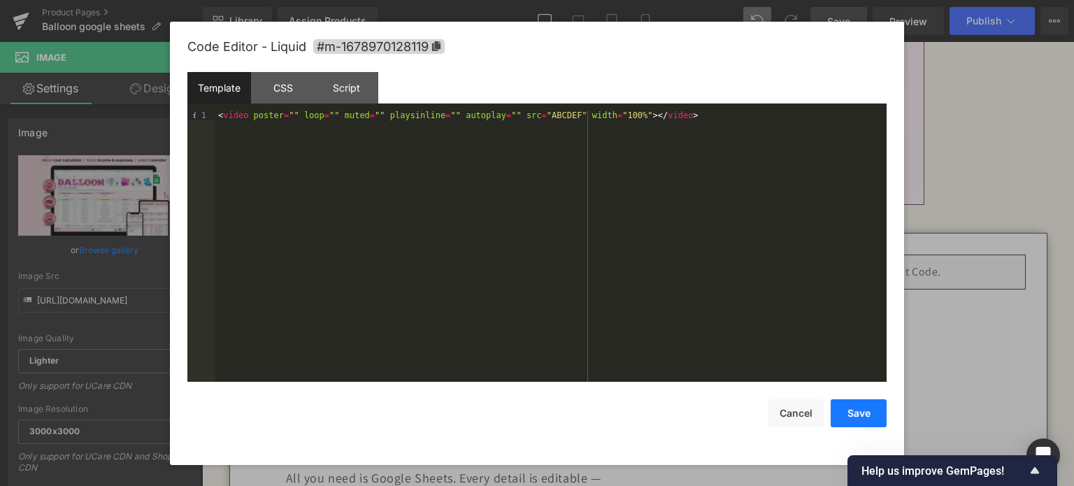
click at [844, 408] on button "Save" at bounding box center [858, 413] width 56 height 28
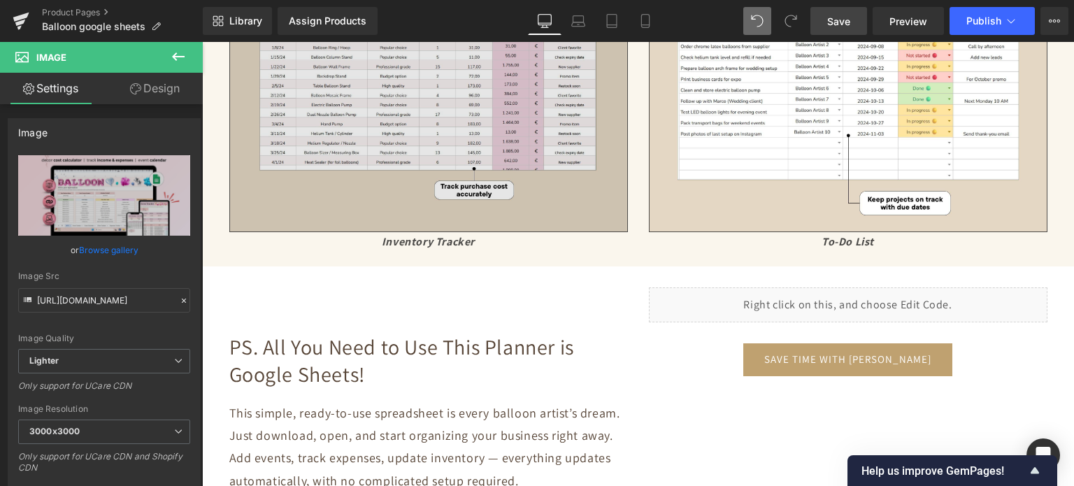
scroll to position [4681, 0]
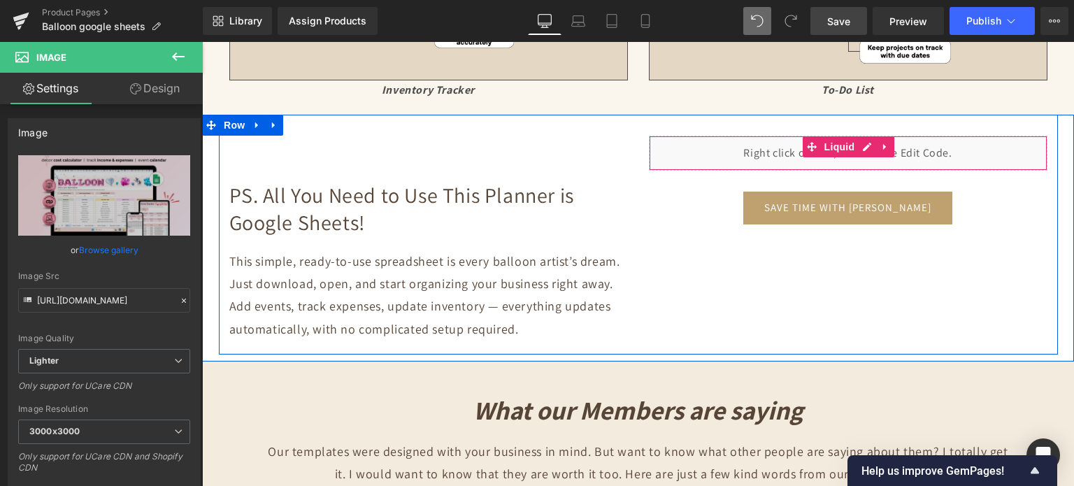
click at [857, 144] on div "Liquid" at bounding box center [848, 153] width 398 height 35
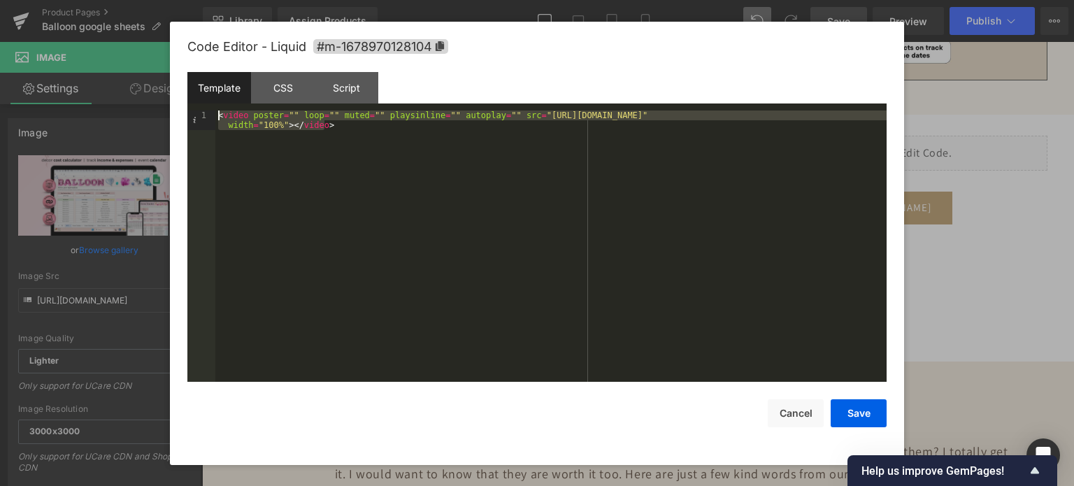
drag, startPoint x: 336, startPoint y: 134, endPoint x: 214, endPoint y: 103, distance: 125.6
click at [214, 103] on div "Template CSS Script Data 1 < video poster = "" loop = "" muted = "" playsinline…" at bounding box center [536, 227] width 699 height 310
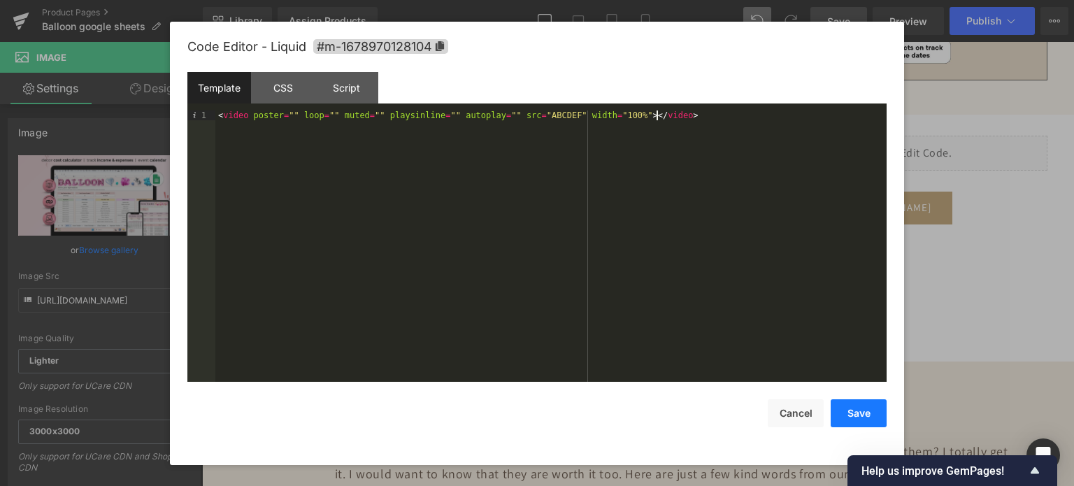
click at [844, 410] on button "Save" at bounding box center [858, 413] width 56 height 28
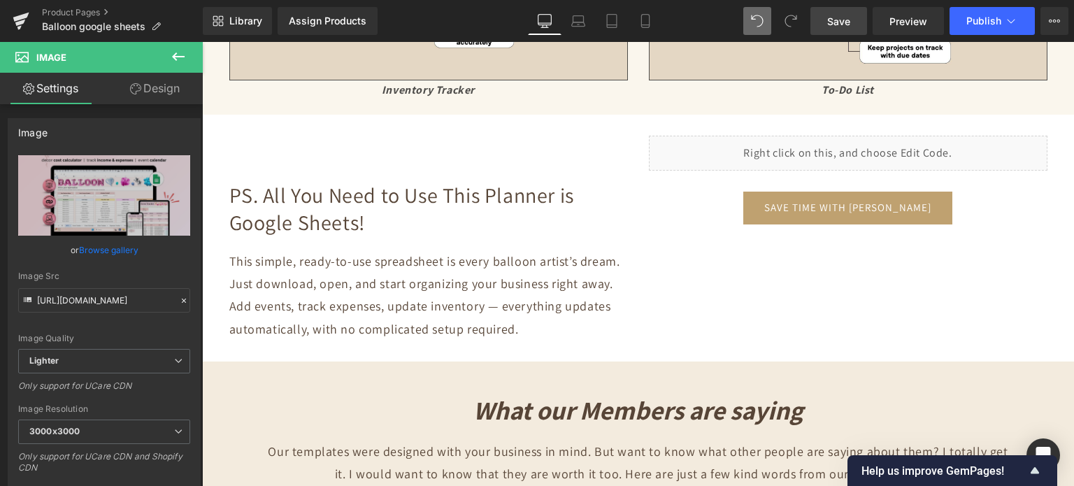
drag, startPoint x: 841, startPoint y: 19, endPoint x: 424, endPoint y: 101, distance: 424.7
click at [841, 19] on span "Save" at bounding box center [838, 21] width 23 height 15
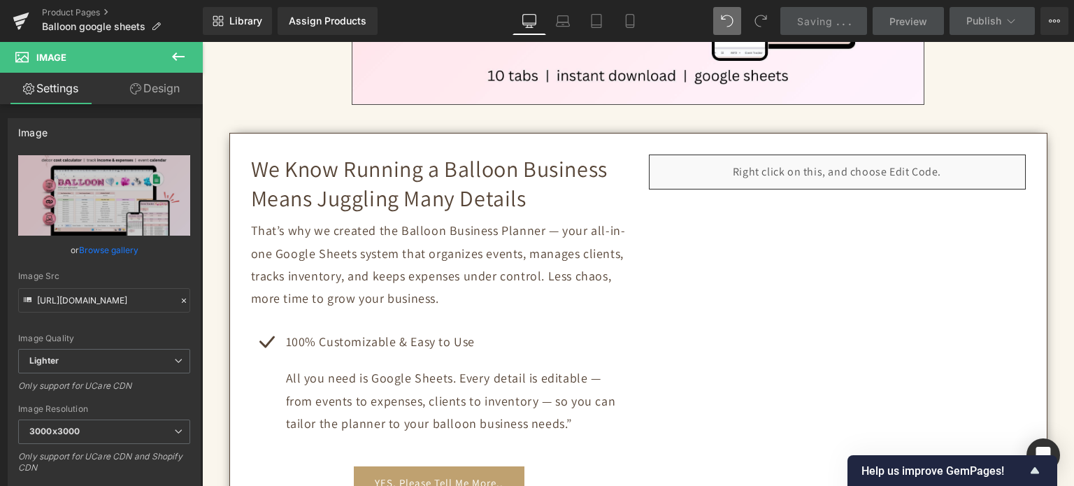
scroll to position [597, 0]
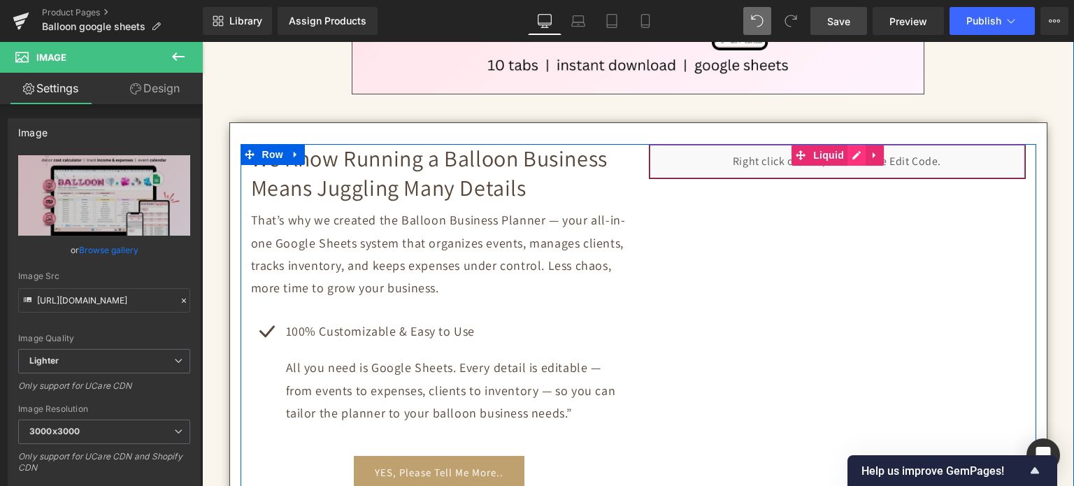
click at [856, 152] on div "Liquid" at bounding box center [837, 161] width 377 height 35
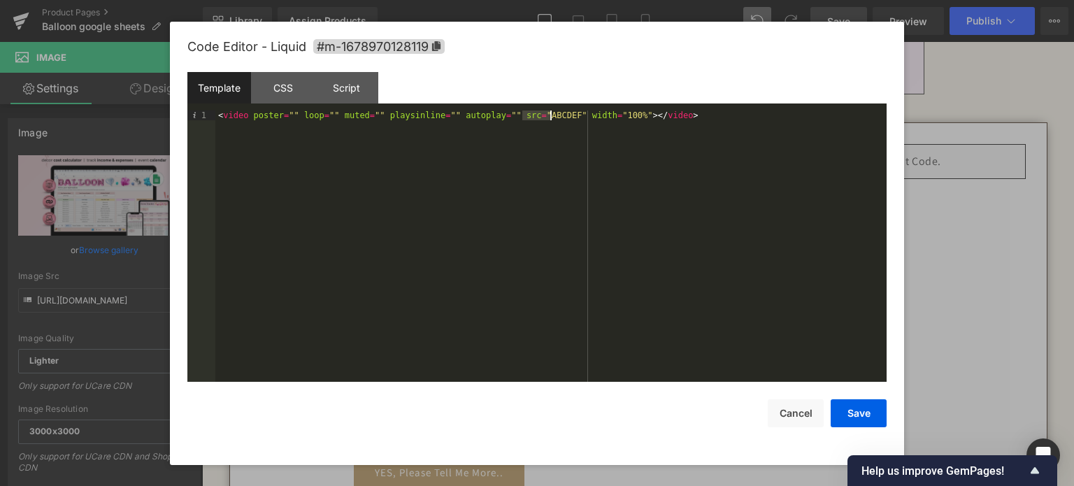
drag, startPoint x: 524, startPoint y: 115, endPoint x: 548, endPoint y: 118, distance: 24.6
click at [548, 118] on div "< video poster = "" loop = "" muted = "" playsinline = "" autoplay = "" src = "…" at bounding box center [550, 256] width 671 height 292
click at [859, 416] on button "Save" at bounding box center [858, 413] width 56 height 28
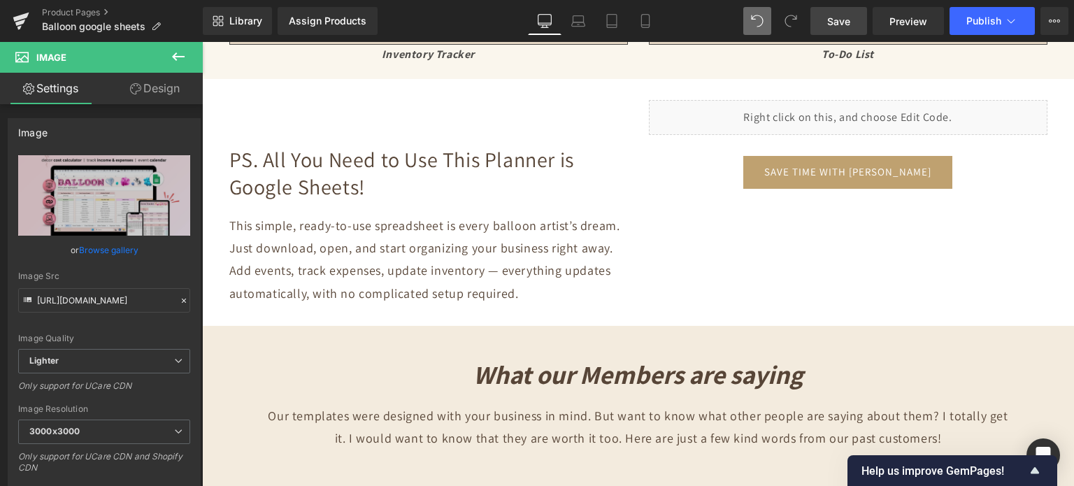
scroll to position [4722, 0]
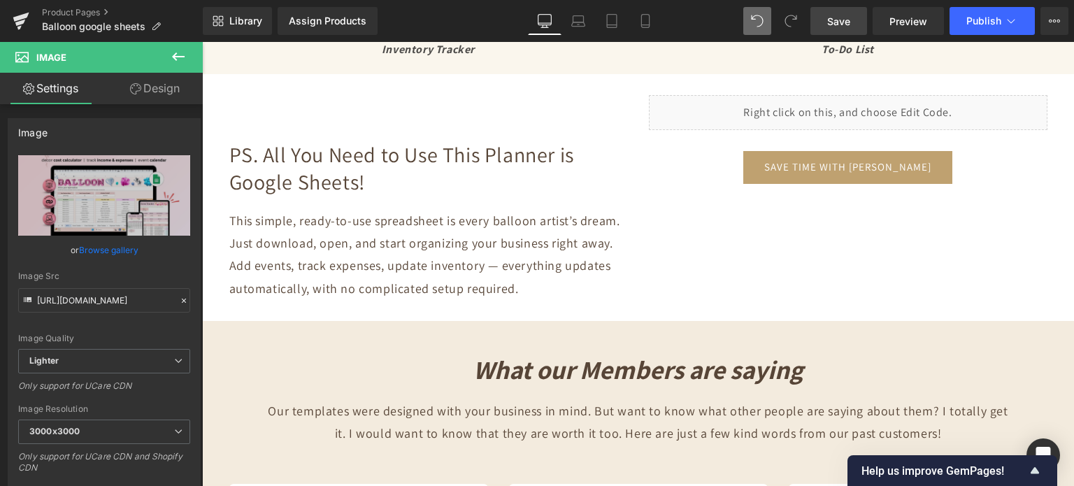
click at [875, 104] on div "Liquid" at bounding box center [848, 112] width 398 height 35
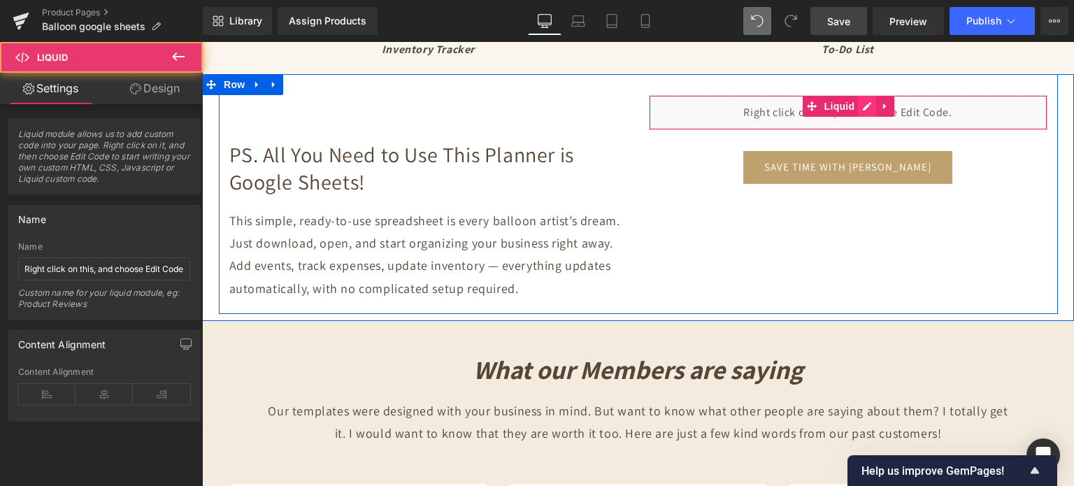
click at [858, 103] on div "Liquid" at bounding box center [848, 112] width 398 height 35
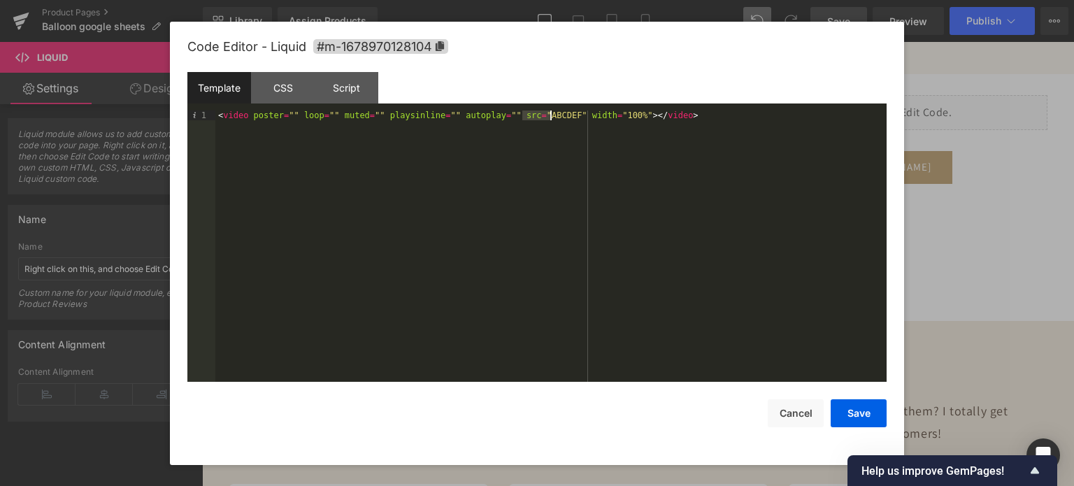
drag, startPoint x: 524, startPoint y: 111, endPoint x: 549, endPoint y: 117, distance: 25.9
click at [549, 117] on div "< video poster = "" loop = "" muted = "" playsinline = "" autoplay = "" src = "…" at bounding box center [550, 256] width 671 height 292
click at [865, 419] on button "Save" at bounding box center [858, 413] width 56 height 28
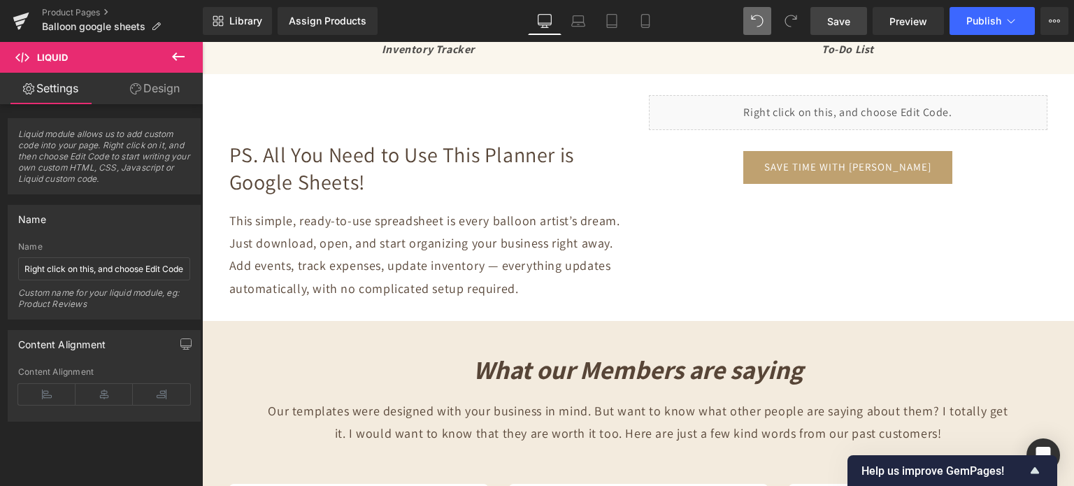
drag, startPoint x: 842, startPoint y: 24, endPoint x: 412, endPoint y: 441, distance: 599.2
click at [842, 24] on span "Save" at bounding box center [838, 21] width 23 height 15
click at [844, 24] on span "Save" at bounding box center [838, 21] width 23 height 15
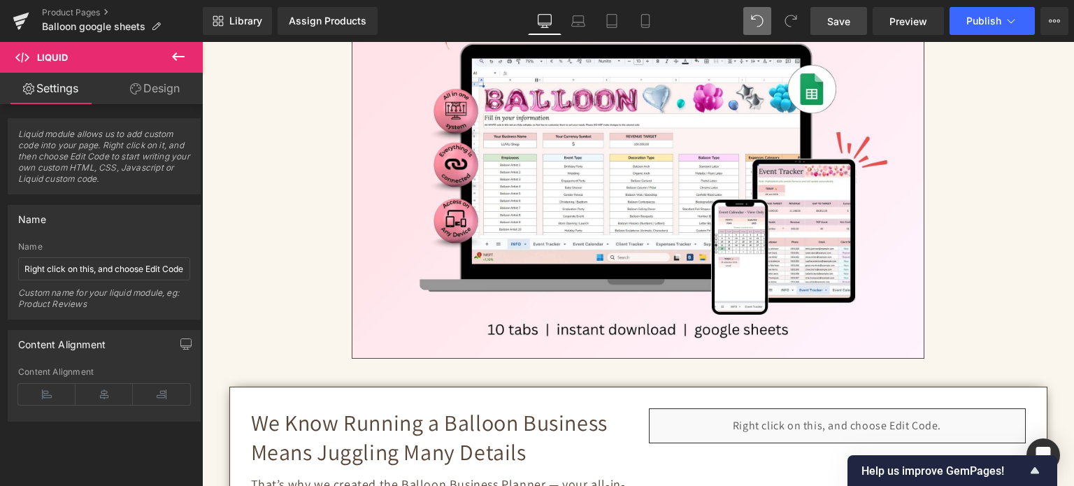
scroll to position [0, 0]
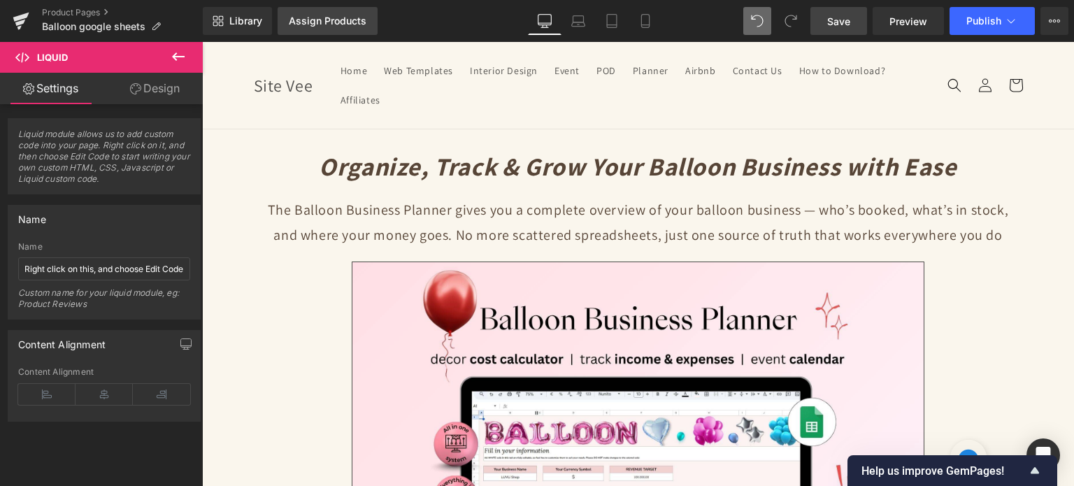
click at [303, 19] on div "Assign Products" at bounding box center [328, 20] width 78 height 11
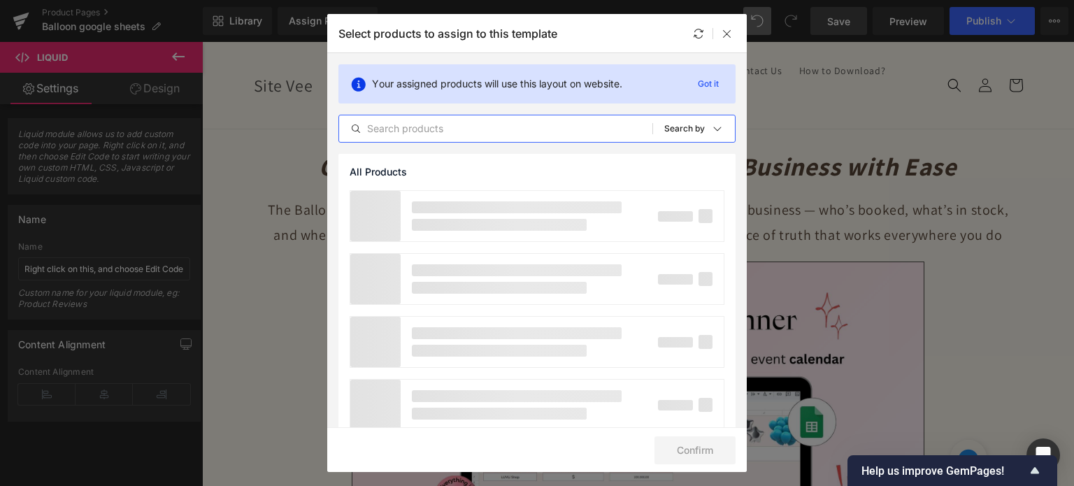
click at [417, 130] on input "text" at bounding box center [495, 128] width 313 height 17
type input "balloon"
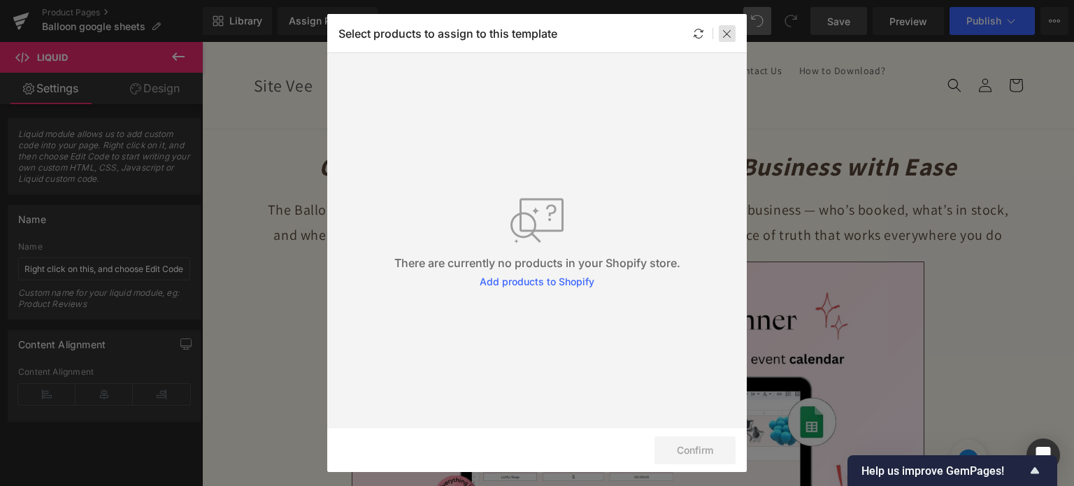
click at [721, 36] on icon at bounding box center [726, 33] width 11 height 11
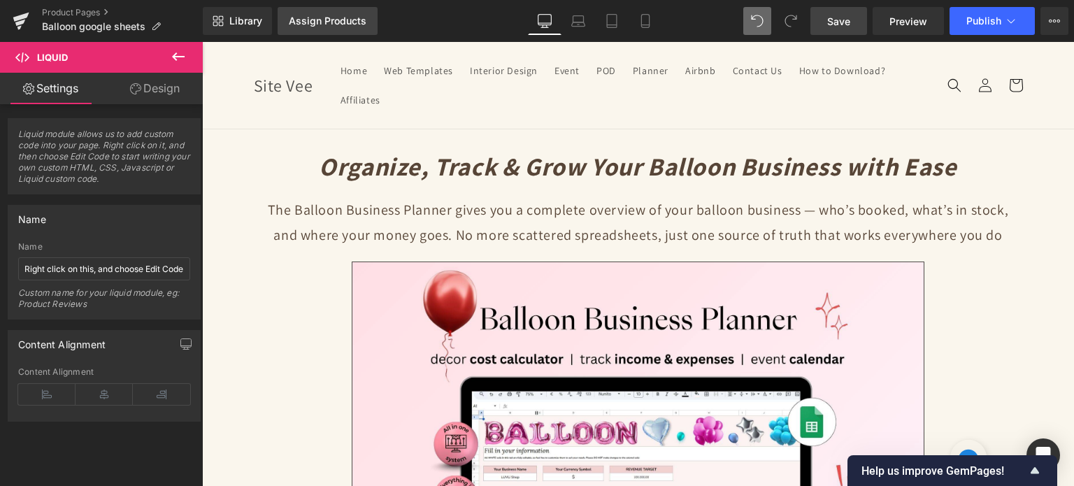
click at [320, 27] on link "Assign Products" at bounding box center [328, 21] width 100 height 28
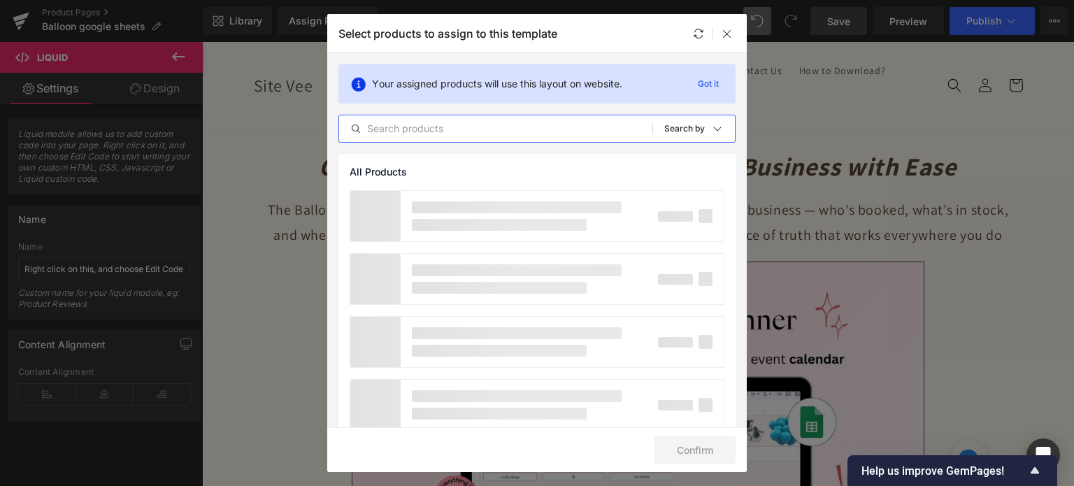
click at [408, 122] on input "text" at bounding box center [495, 128] width 313 height 17
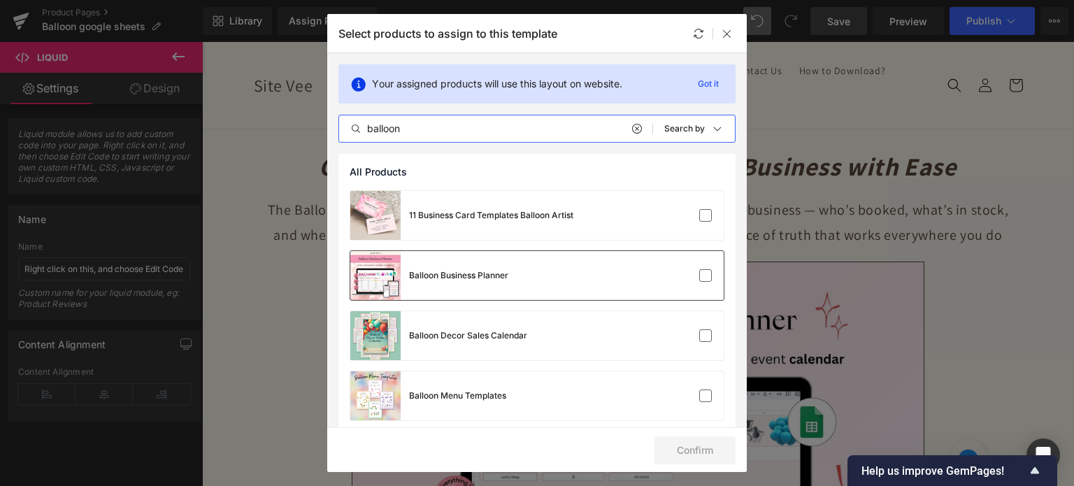
type input "balloon"
click at [484, 264] on div "Balloon Business Planner" at bounding box center [429, 275] width 158 height 49
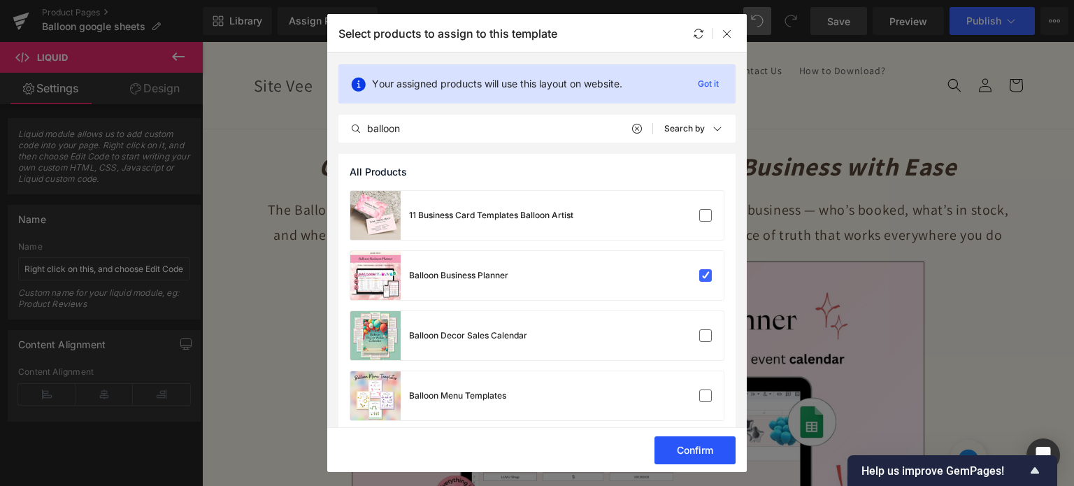
click at [721, 454] on button "Confirm" at bounding box center [694, 450] width 81 height 28
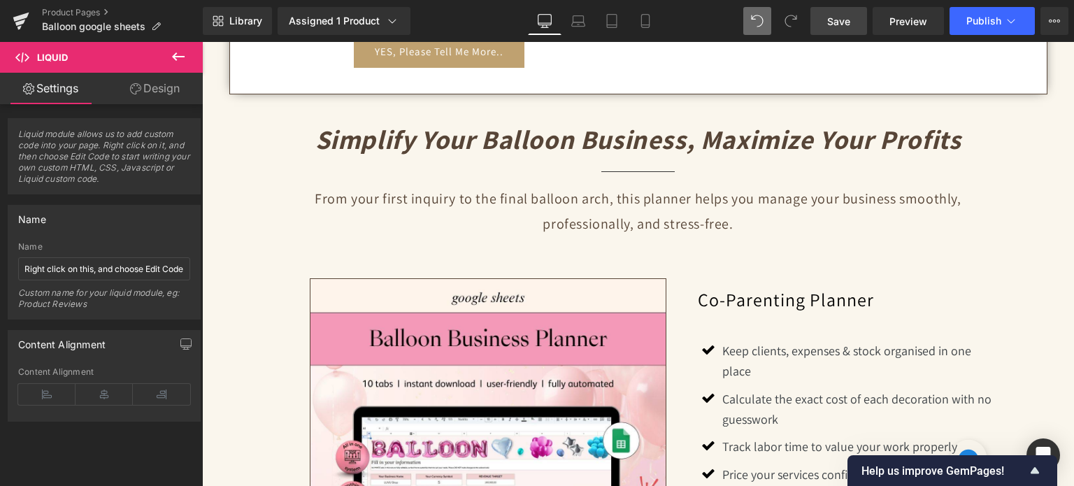
scroll to position [1049, 0]
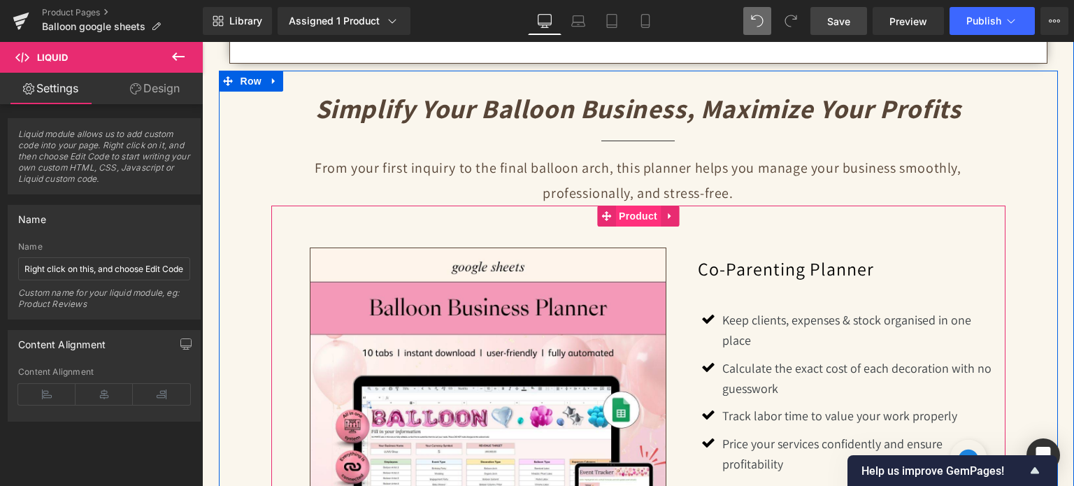
click at [646, 223] on span "Product" at bounding box center [637, 216] width 45 height 21
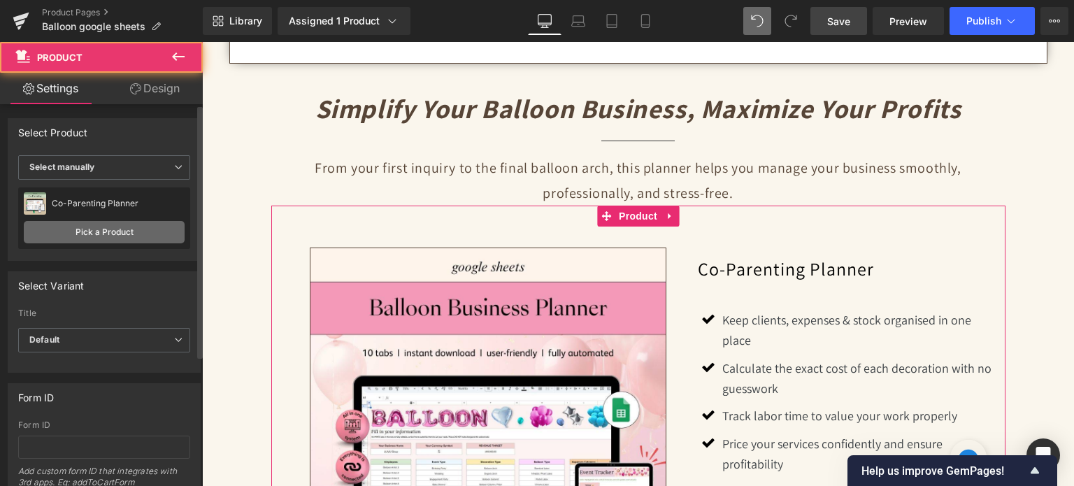
click at [85, 223] on link "Pick a Product" at bounding box center [104, 232] width 161 height 22
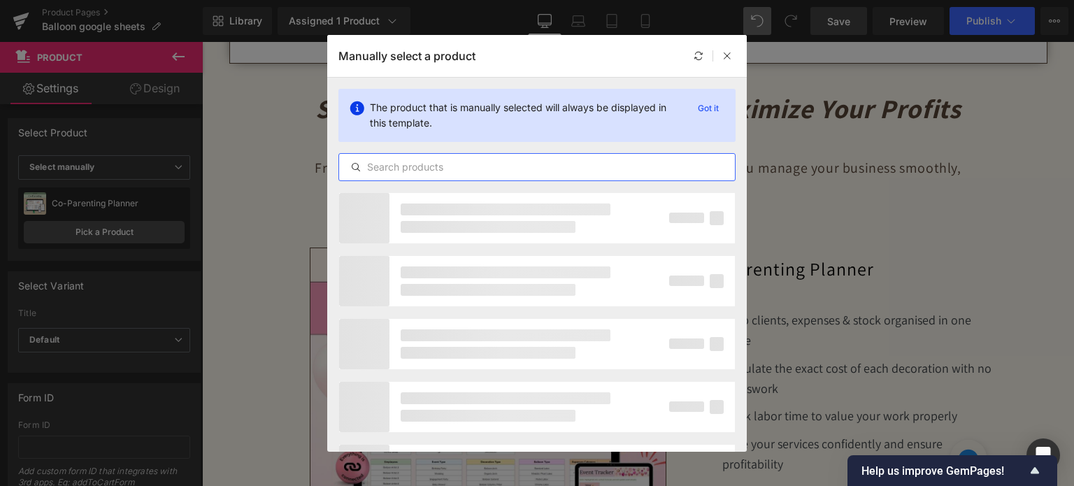
click at [466, 164] on input "text" at bounding box center [537, 167] width 396 height 17
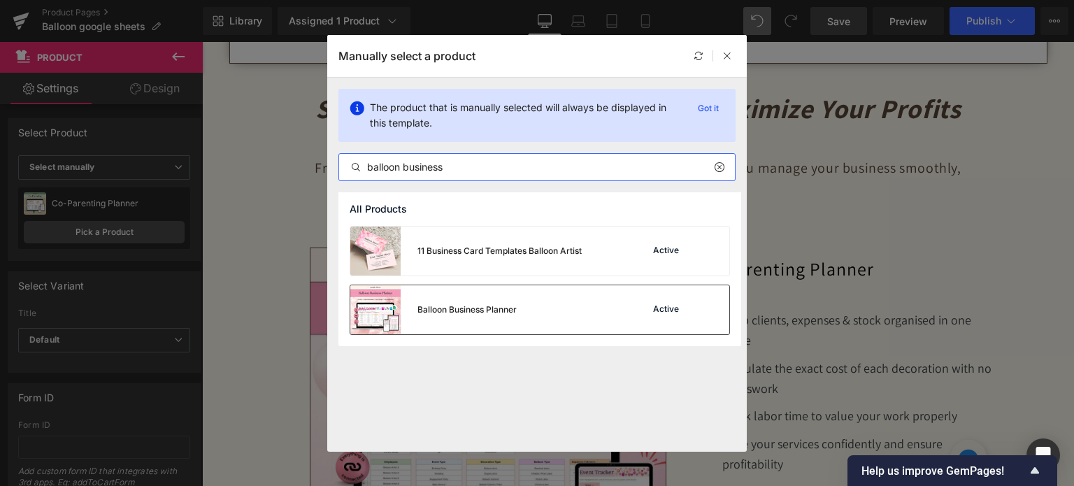
type input "balloon business"
click at [535, 305] on div "Balloon Business Planner Active" at bounding box center [539, 309] width 379 height 49
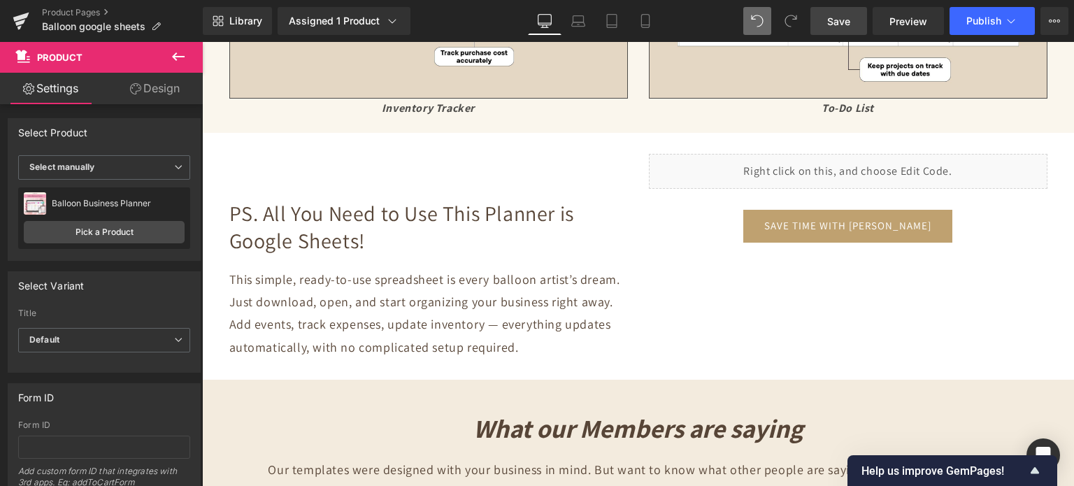
scroll to position [4754, 0]
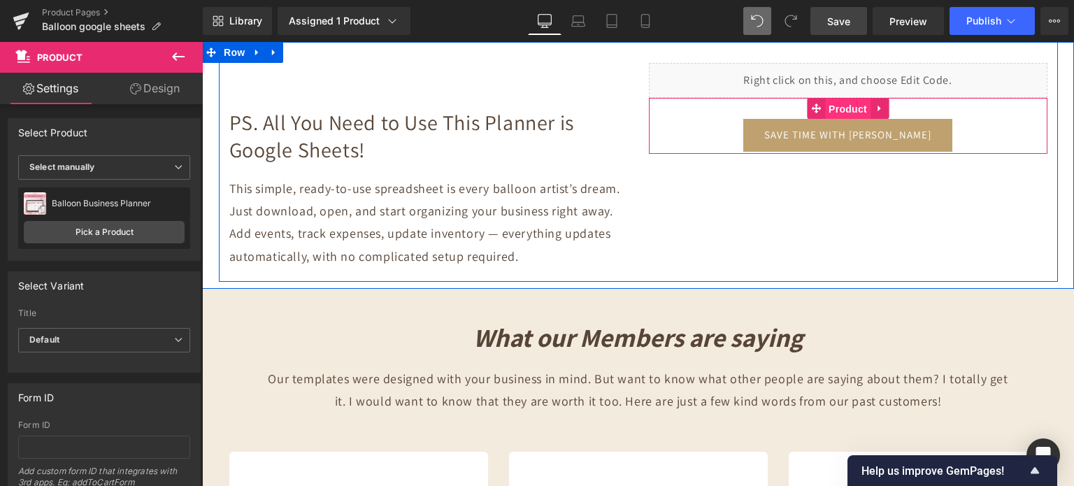
click at [828, 106] on span "Product" at bounding box center [847, 109] width 45 height 21
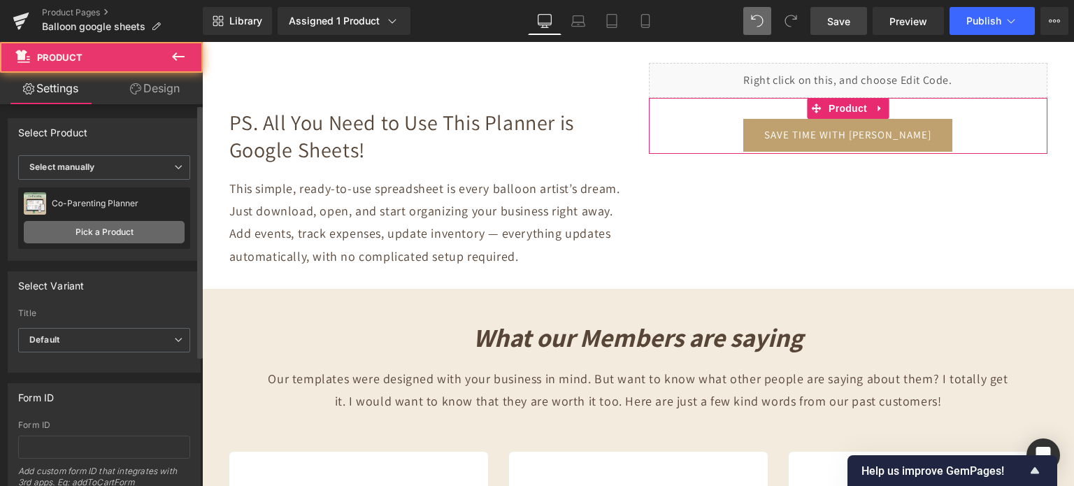
click at [97, 226] on link "Pick a Product" at bounding box center [104, 232] width 161 height 22
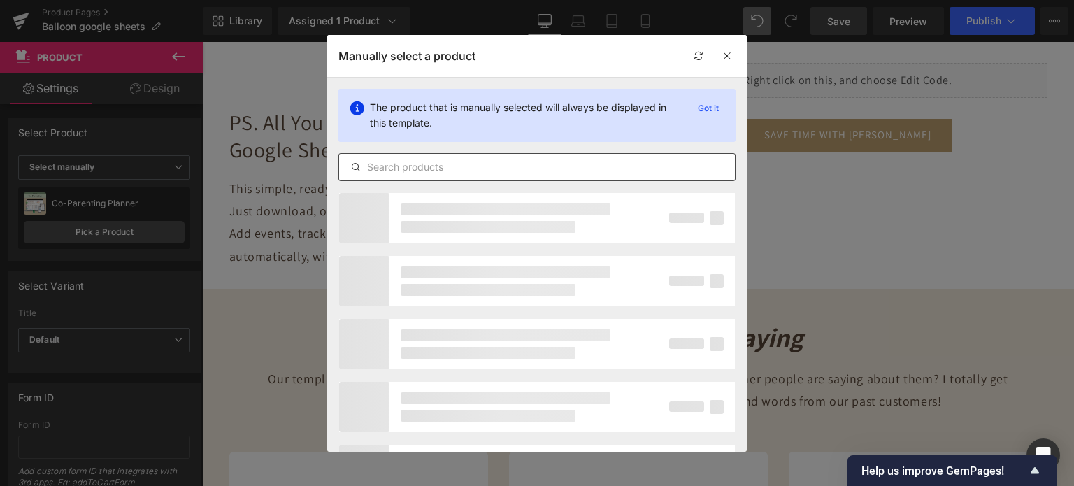
click at [422, 165] on input "text" at bounding box center [537, 167] width 396 height 17
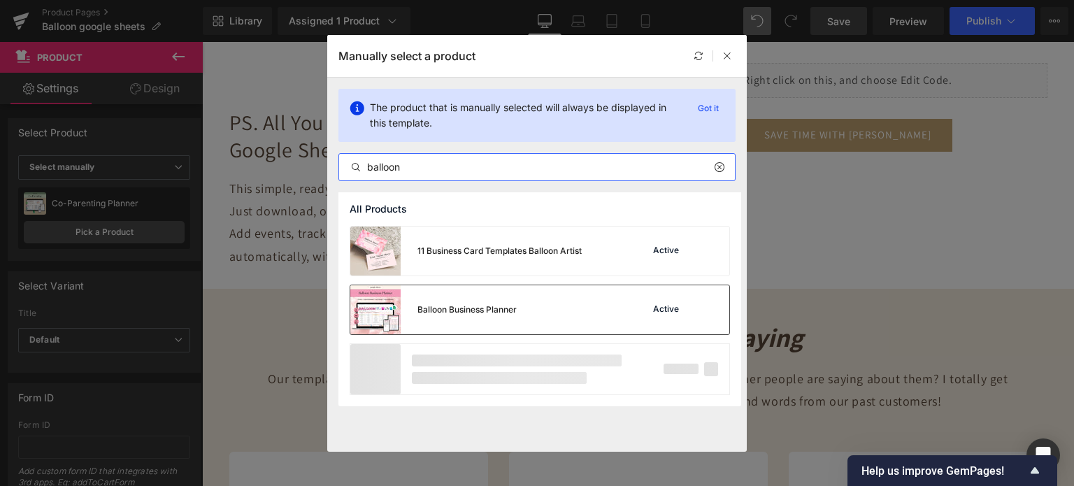
type input "balloon"
click at [490, 329] on div "Balloon Business Planner" at bounding box center [433, 309] width 166 height 49
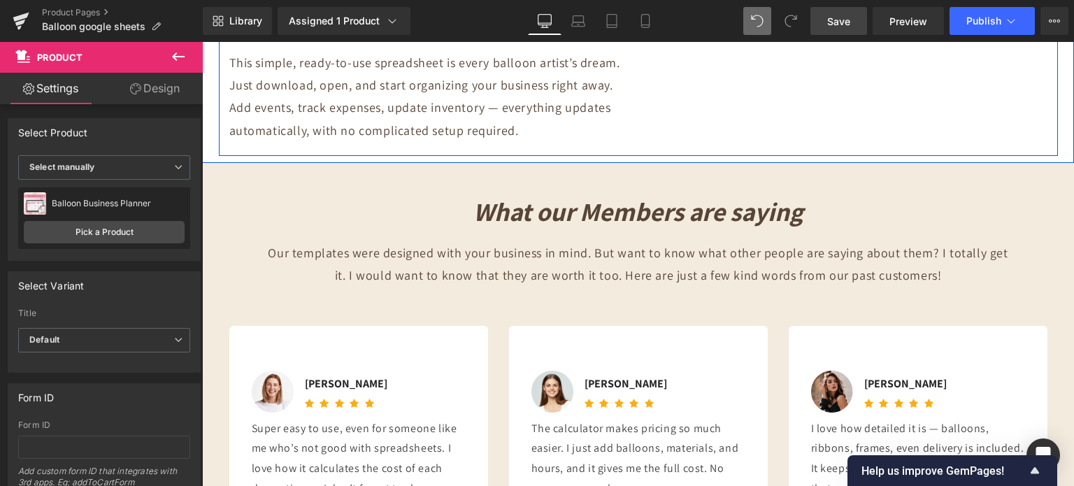
scroll to position [5103, 0]
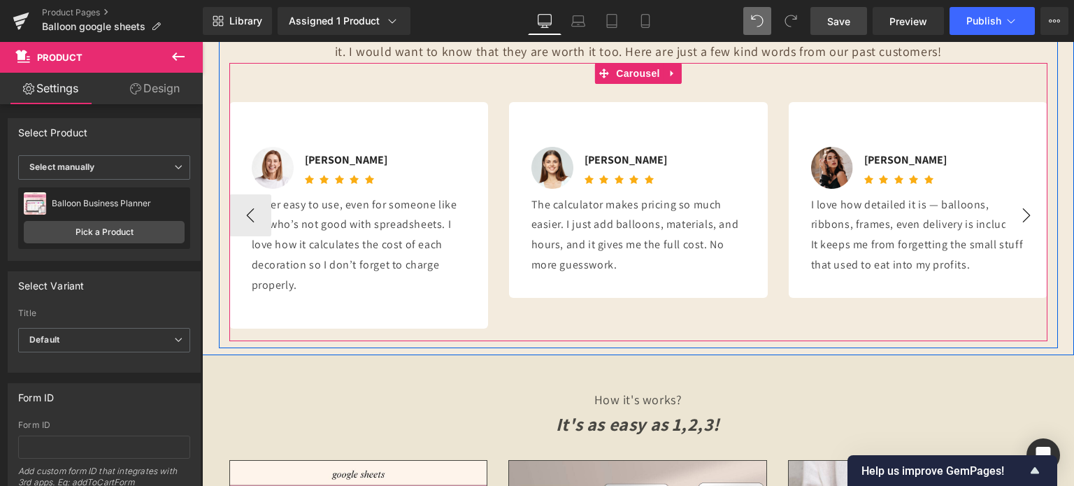
click at [1027, 216] on button "›" at bounding box center [1026, 215] width 42 height 42
click at [1020, 210] on button "›" at bounding box center [1026, 215] width 42 height 42
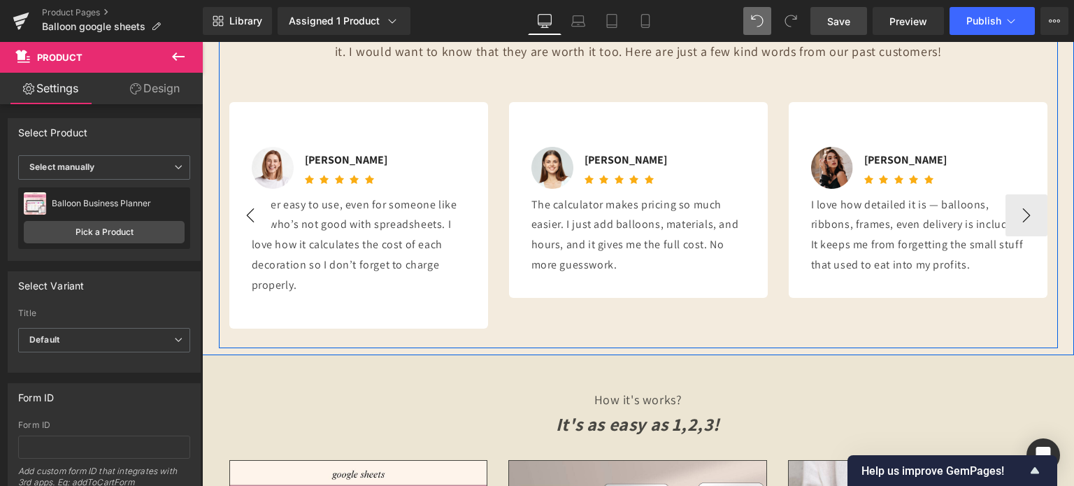
click at [202, 42] on div at bounding box center [202, 42] width 0 height 0
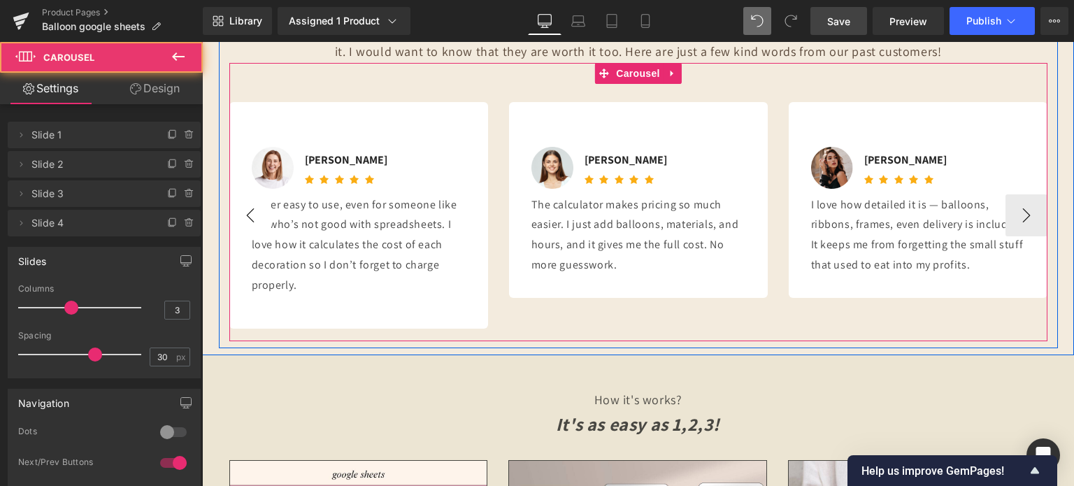
click at [247, 213] on button "‹" at bounding box center [250, 215] width 42 height 42
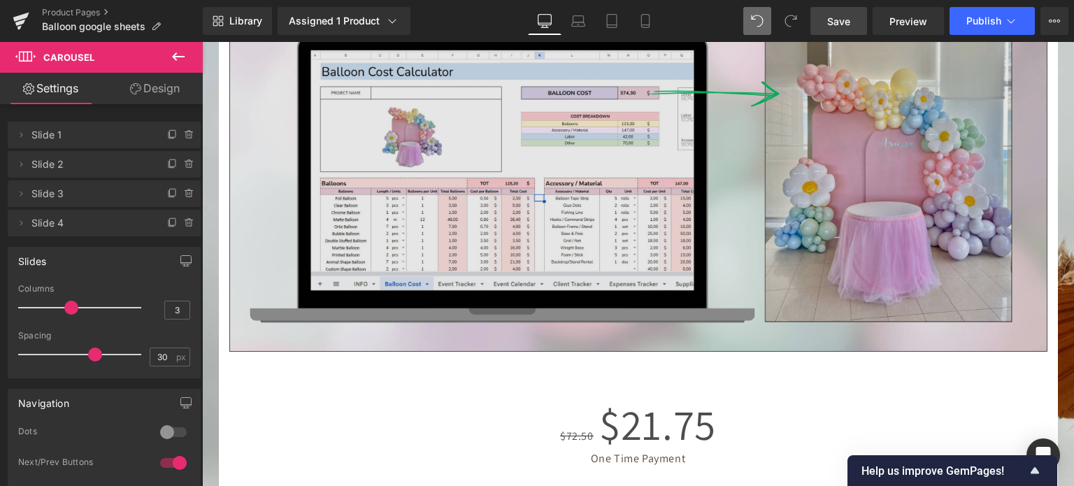
scroll to position [6571, 0]
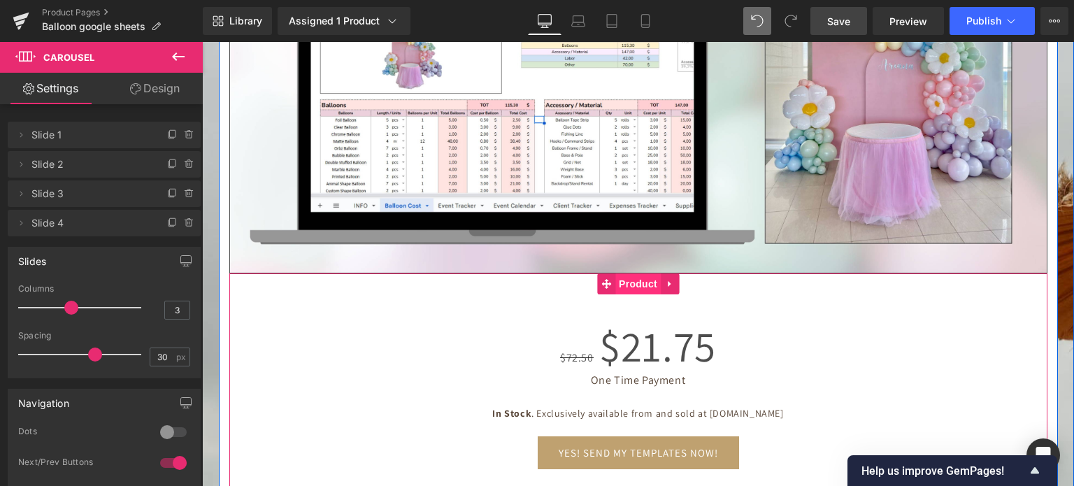
click at [637, 278] on span "Product" at bounding box center [637, 283] width 45 height 21
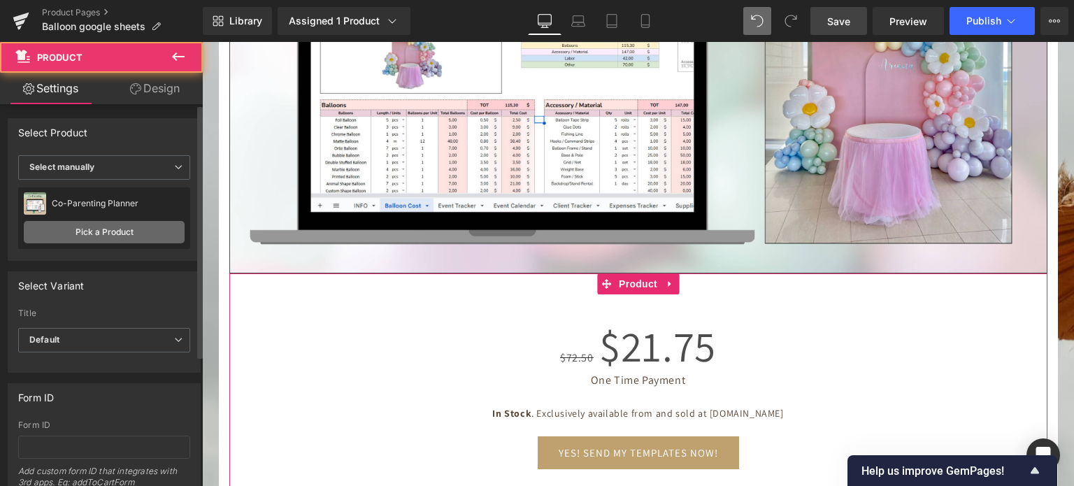
click at [140, 231] on link "Pick a Product" at bounding box center [104, 232] width 161 height 22
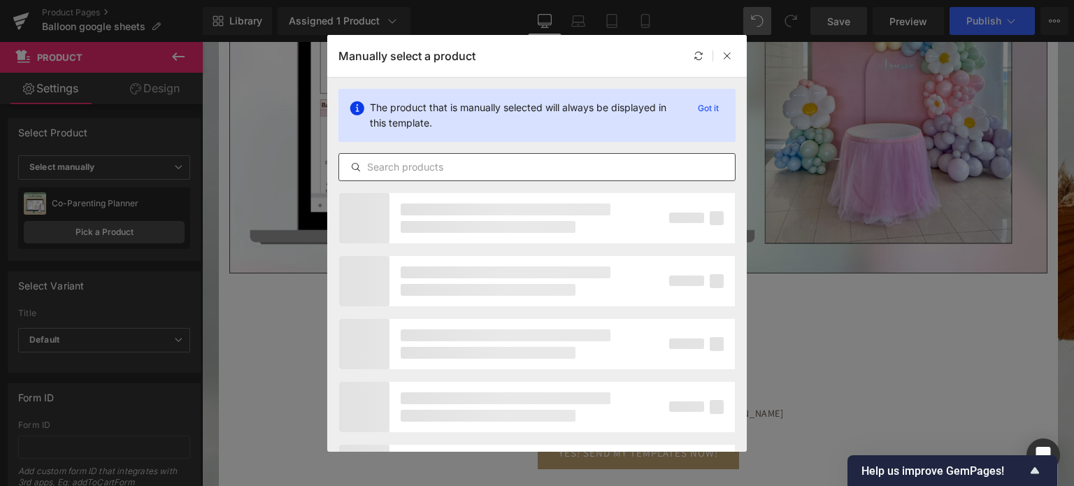
click at [498, 168] on input "text" at bounding box center [537, 167] width 396 height 17
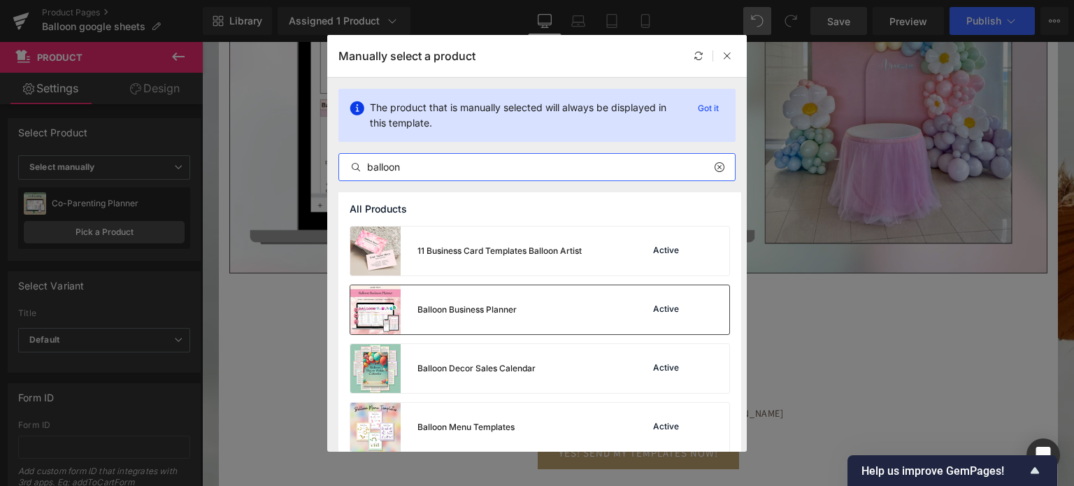
type input "balloon"
click at [502, 301] on div "Balloon Business Planner" at bounding box center [433, 309] width 166 height 49
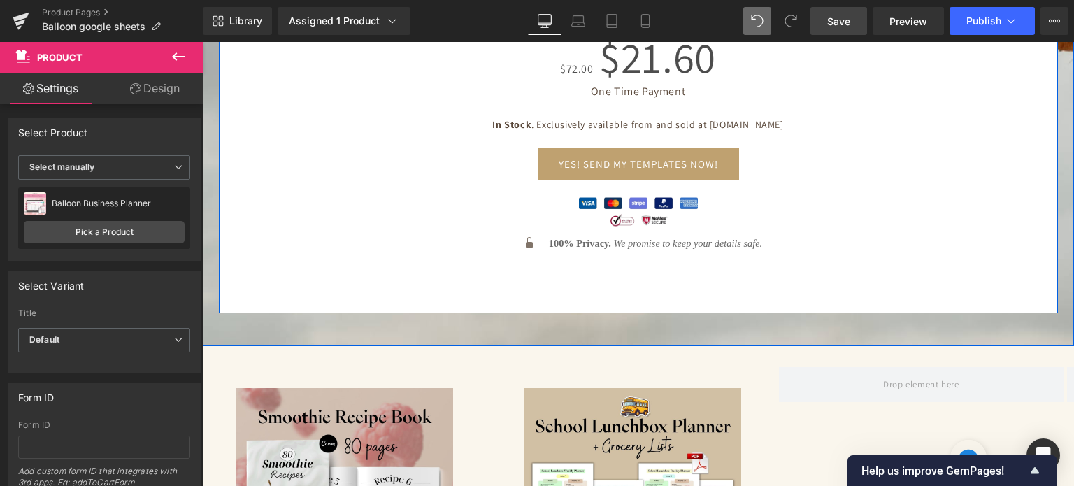
scroll to position [6991, 0]
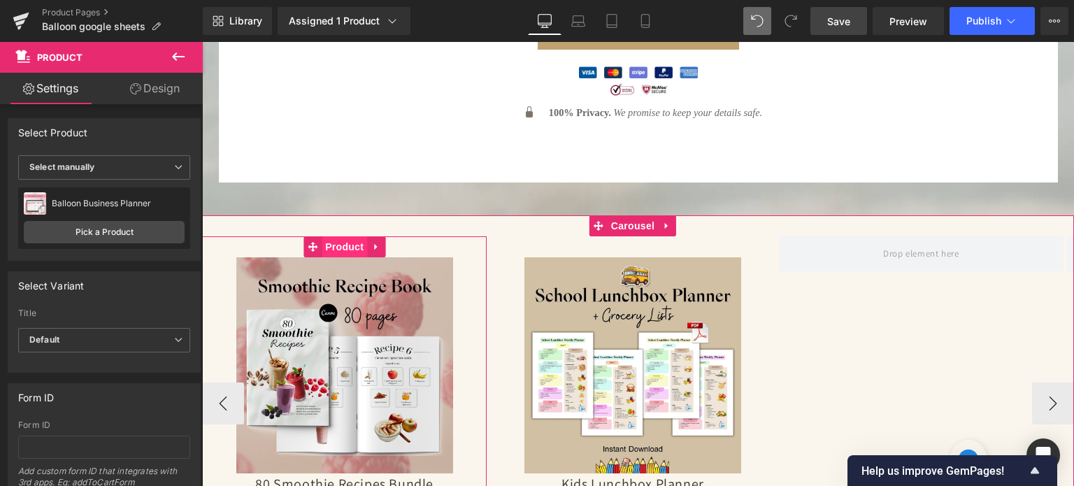
click at [338, 237] on span "Product" at bounding box center [344, 246] width 45 height 21
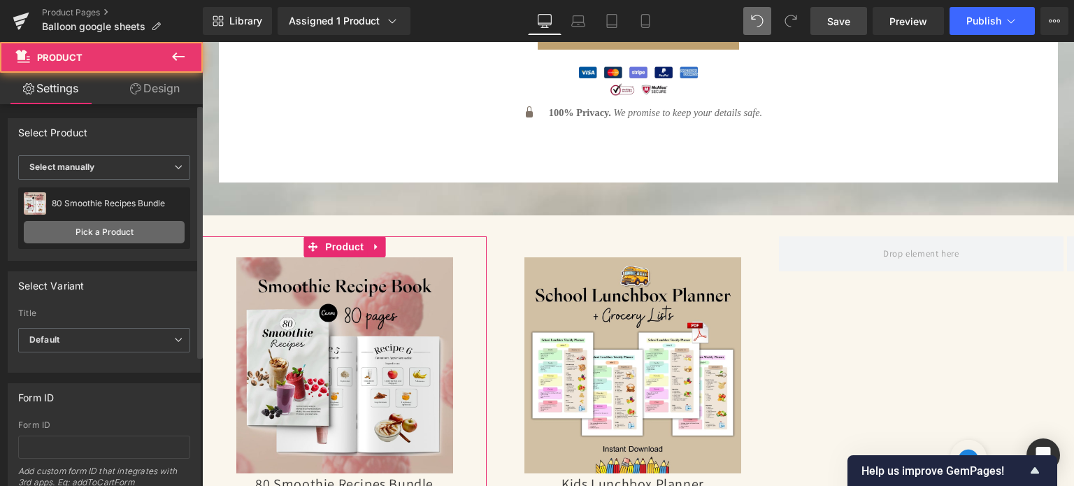
click at [113, 222] on link "Pick a Product" at bounding box center [104, 232] width 161 height 22
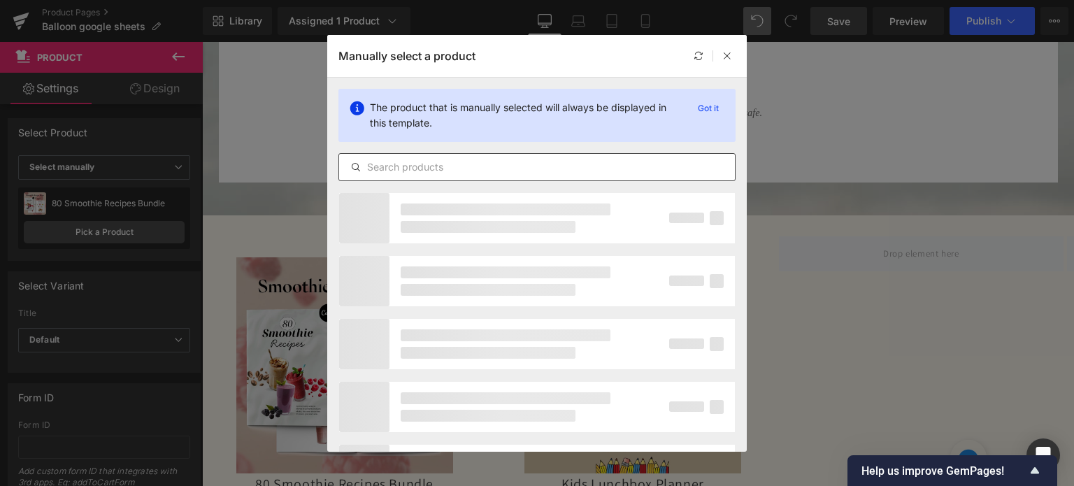
click at [441, 170] on input "text" at bounding box center [537, 167] width 396 height 17
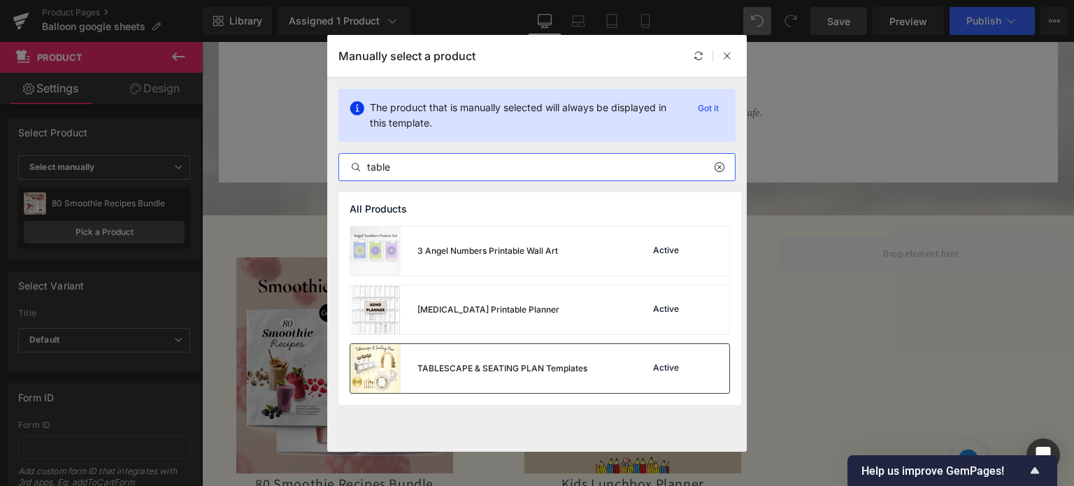
type input "table"
click at [475, 362] on div "TABLESCAPE & SEATING PLAN Templates" at bounding box center [502, 368] width 170 height 13
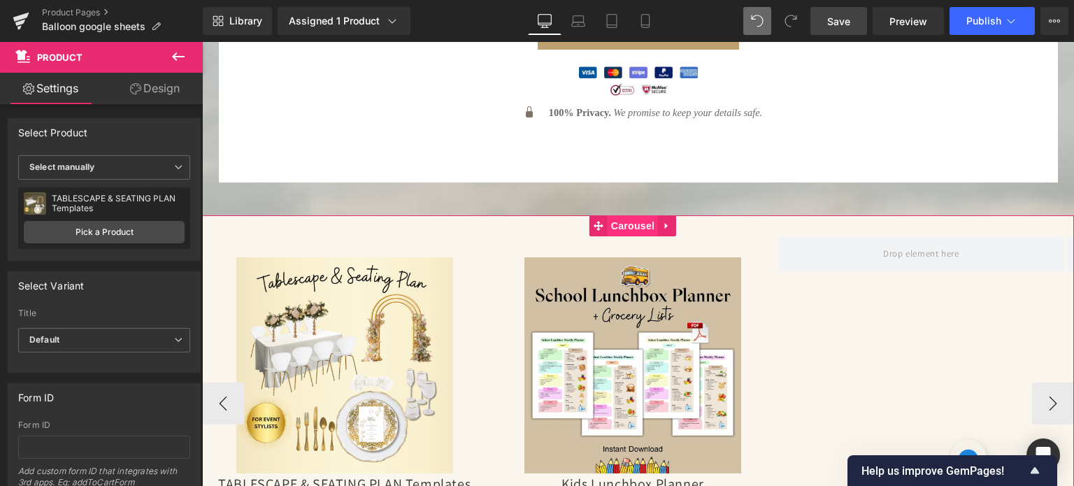
click at [631, 224] on span "Carousel" at bounding box center [632, 225] width 50 height 21
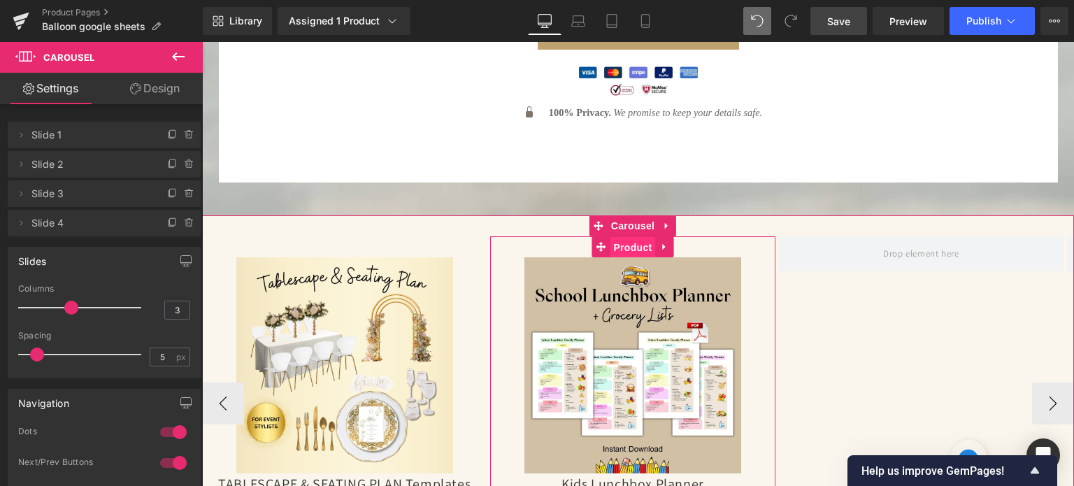
click at [618, 239] on span "Product" at bounding box center [632, 247] width 45 height 21
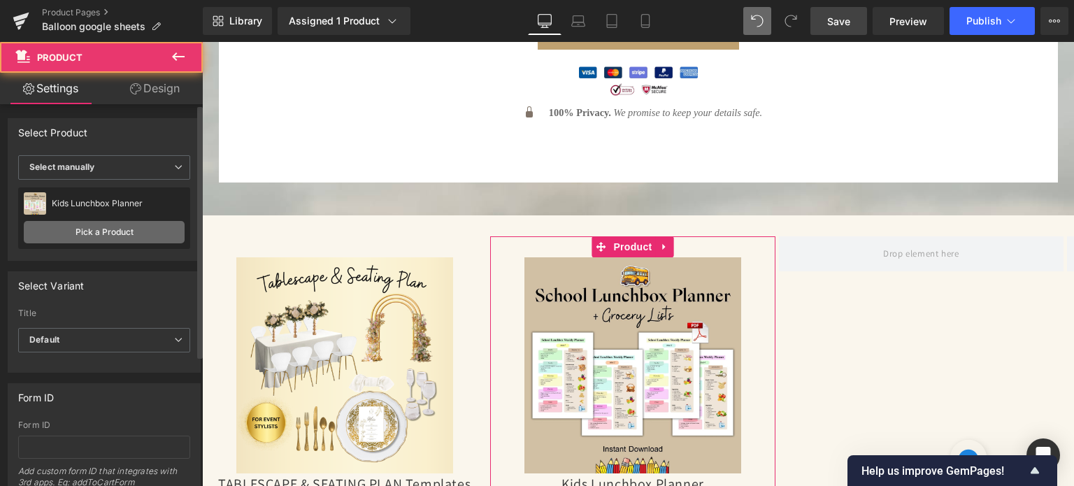
click at [84, 236] on link "Pick a Product" at bounding box center [104, 232] width 161 height 22
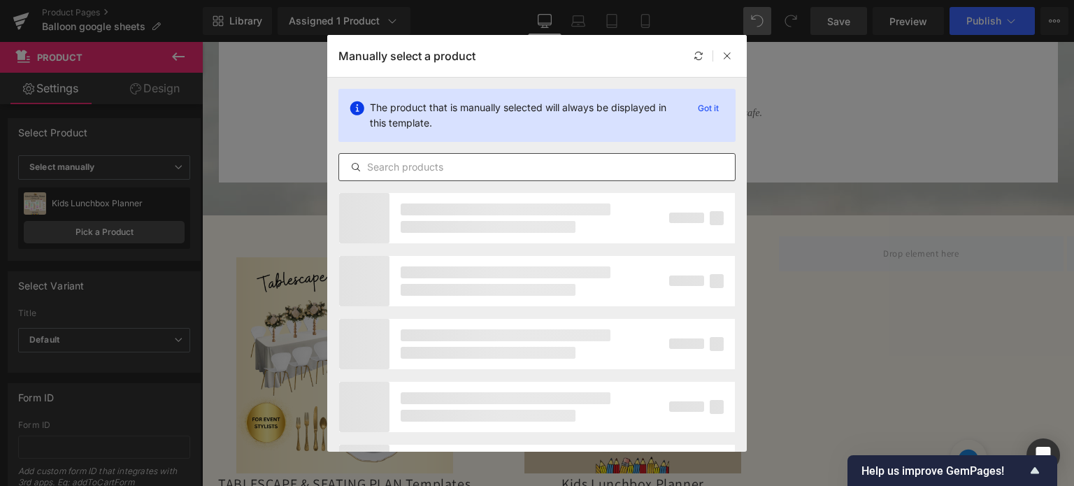
click at [453, 175] on div at bounding box center [536, 167] width 397 height 28
click at [453, 171] on input "text" at bounding box center [537, 167] width 396 height 17
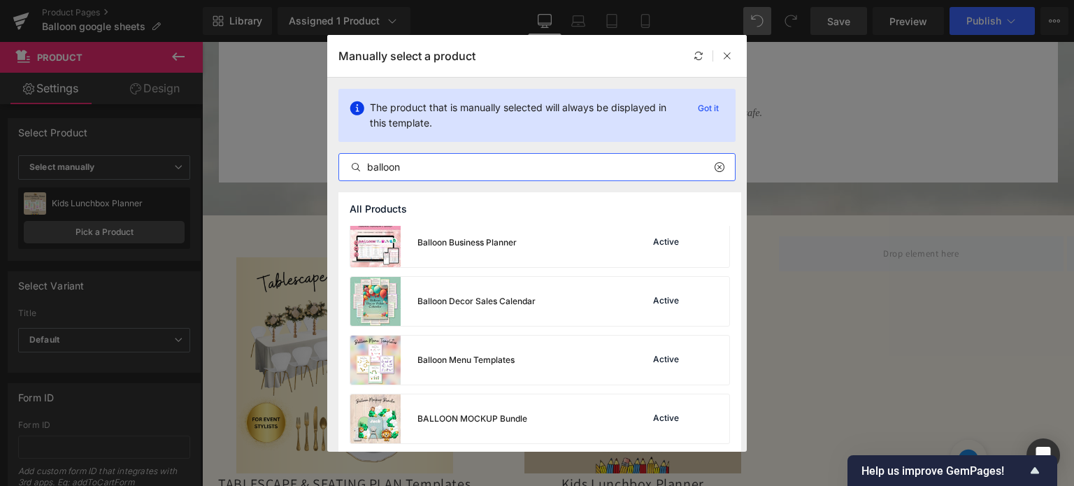
scroll to position [140, 0]
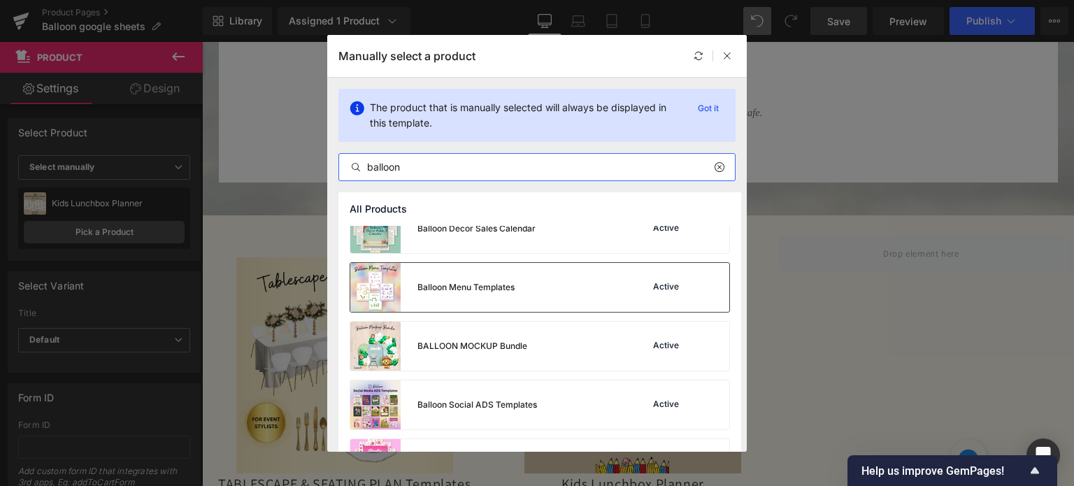
type input "balloon"
click at [485, 285] on div "Balloon Menu Templates" at bounding box center [465, 287] width 97 height 13
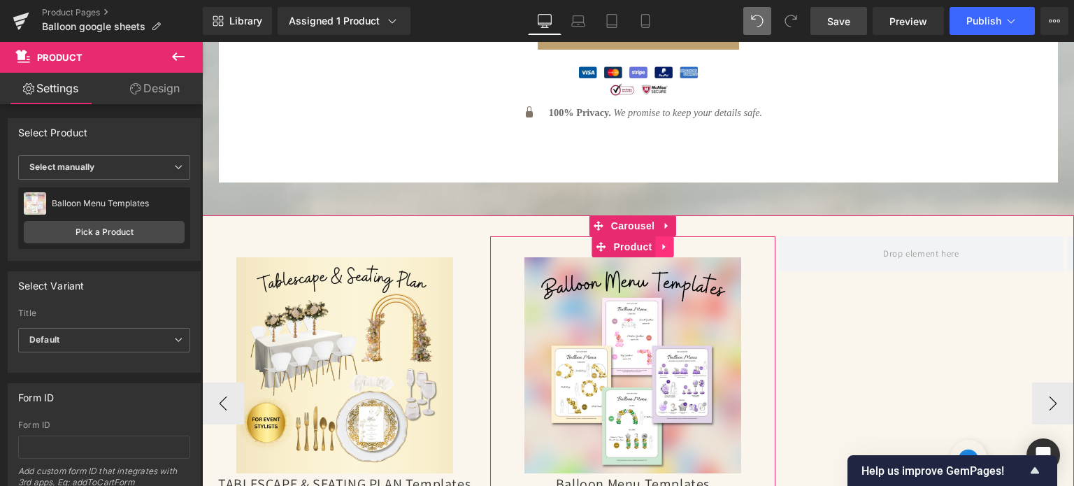
click at [670, 242] on link at bounding box center [664, 246] width 18 height 21
click at [656, 242] on icon at bounding box center [655, 247] width 10 height 10
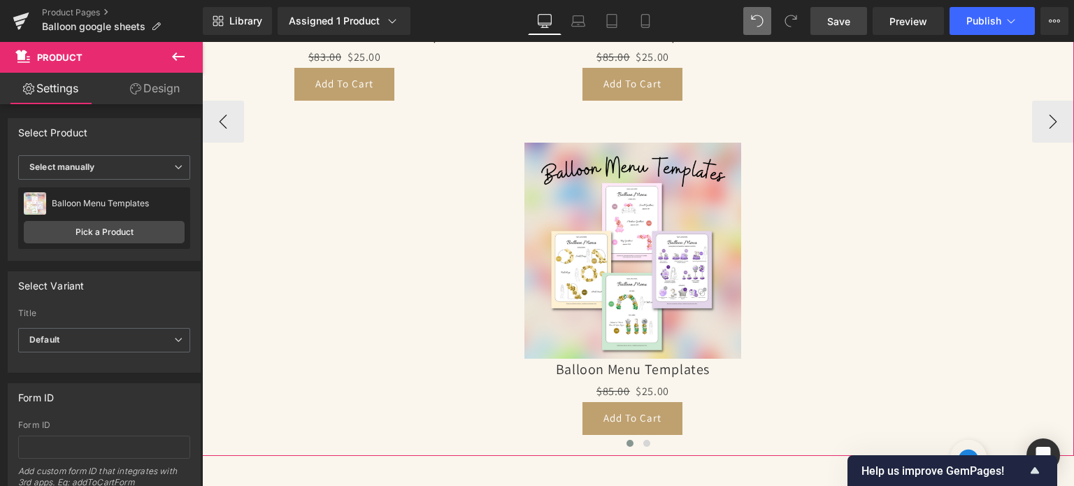
scroll to position [7458, 0]
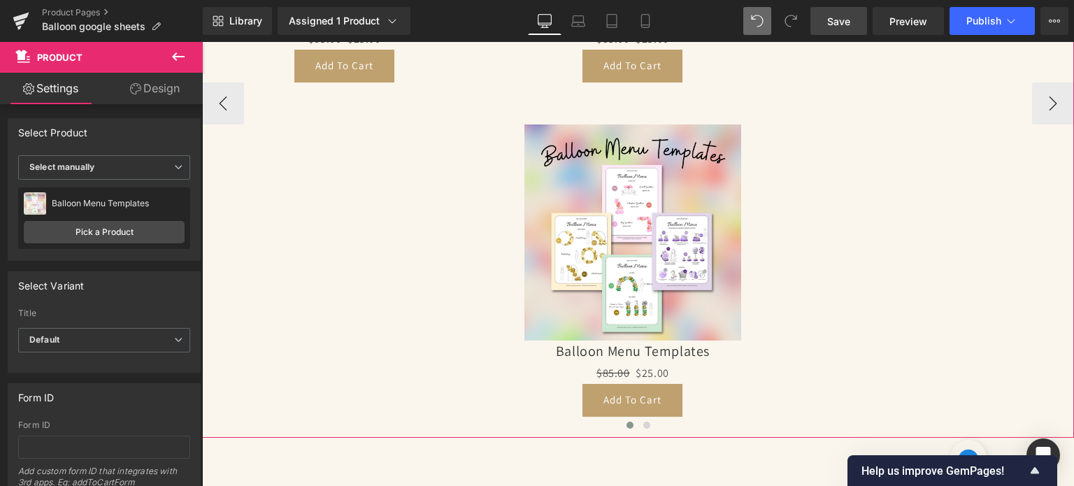
click at [626, 206] on img at bounding box center [632, 232] width 217 height 217
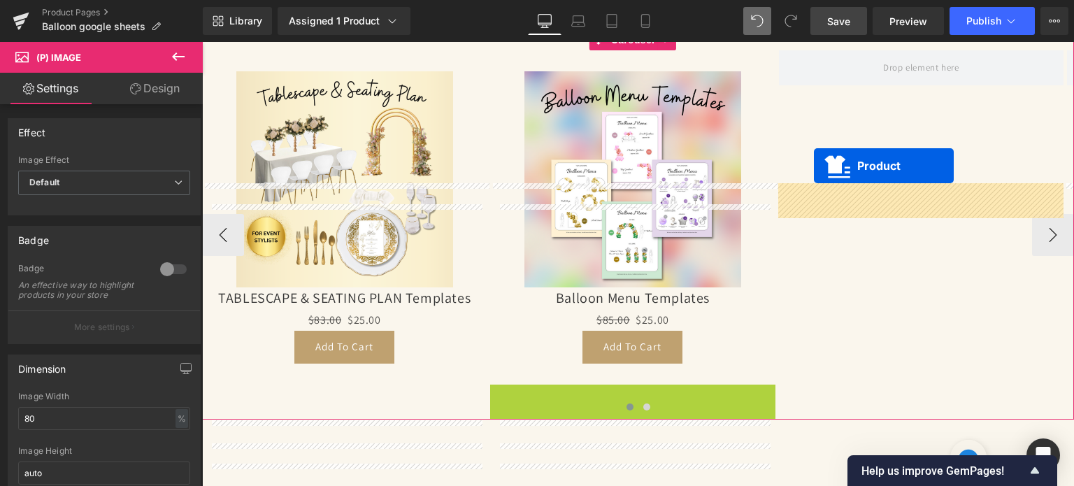
scroll to position [7038, 0]
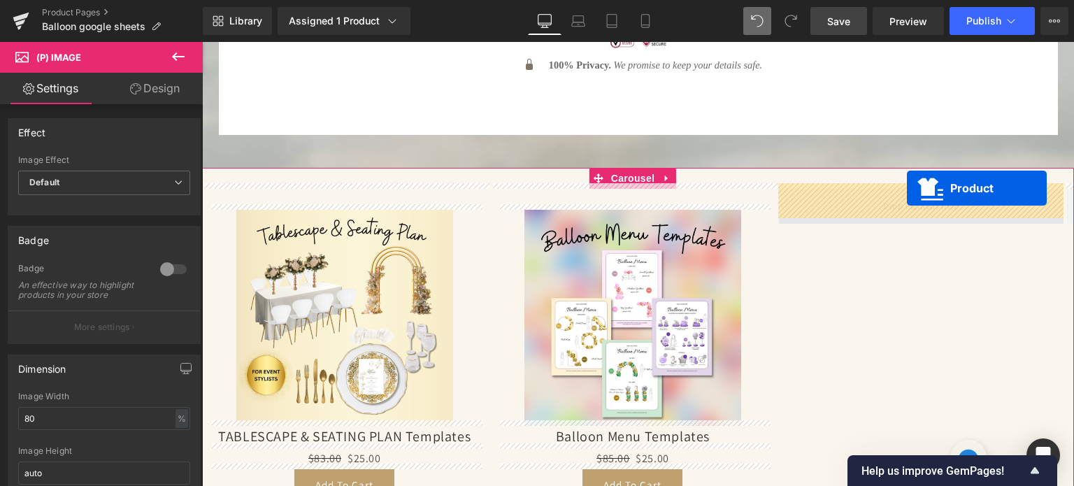
drag, startPoint x: 617, startPoint y: 106, endPoint x: 907, endPoint y: 188, distance: 301.6
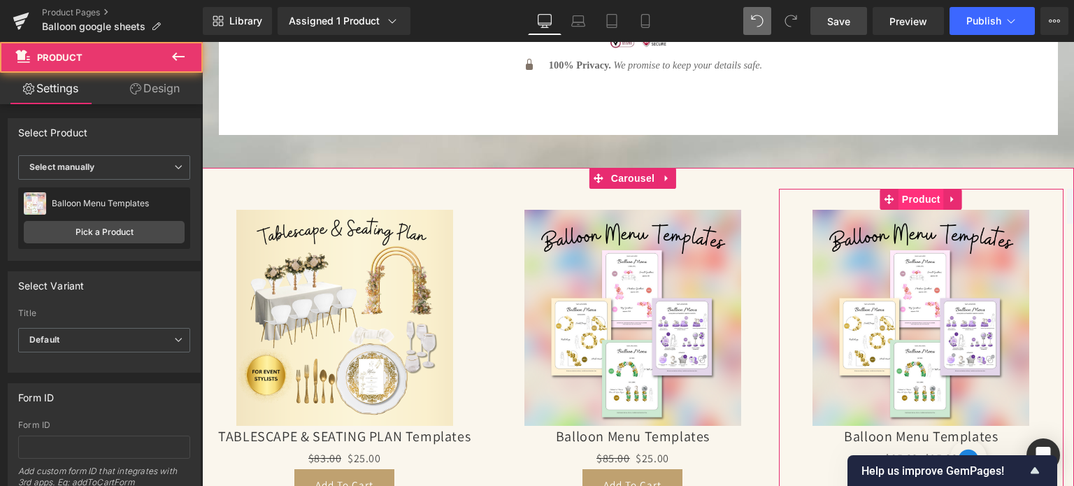
click at [908, 193] on span "Product" at bounding box center [920, 199] width 45 height 21
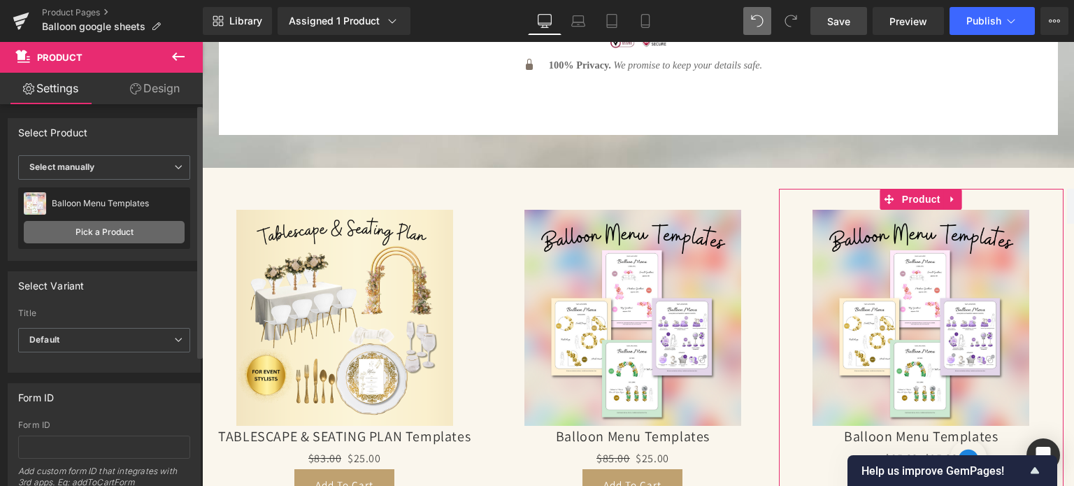
click at [80, 226] on link "Pick a Product" at bounding box center [104, 232] width 161 height 22
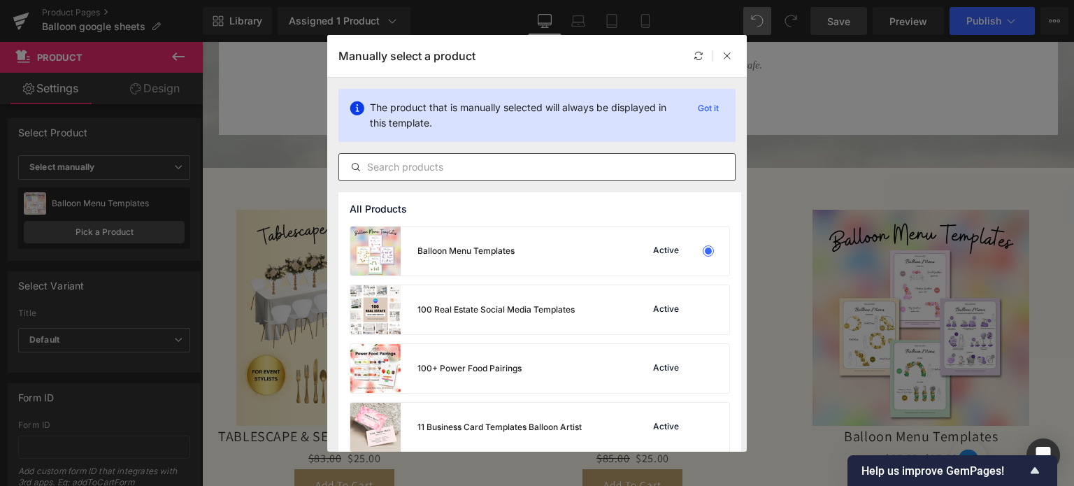
click at [489, 170] on input "text" at bounding box center [537, 167] width 396 height 17
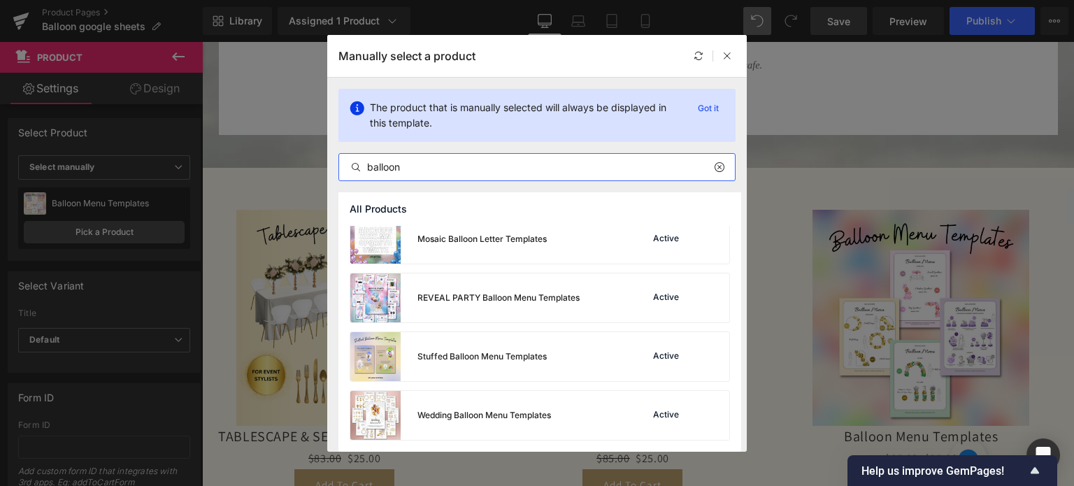
scroll to position [598, 0]
type input "balloon"
click at [501, 398] on div "Wedding Balloon Menu Templates" at bounding box center [450, 415] width 201 height 49
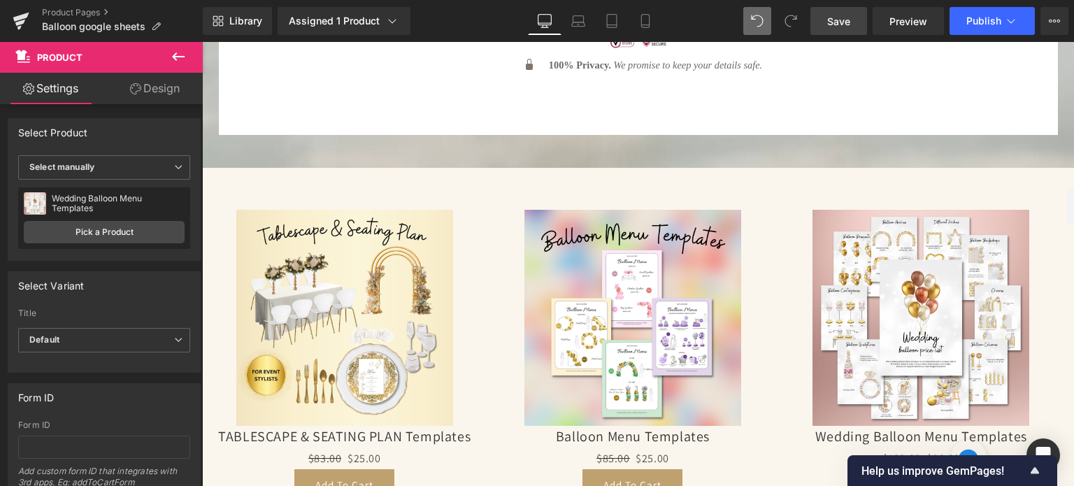
click at [842, 22] on span "Save" at bounding box center [838, 21] width 23 height 15
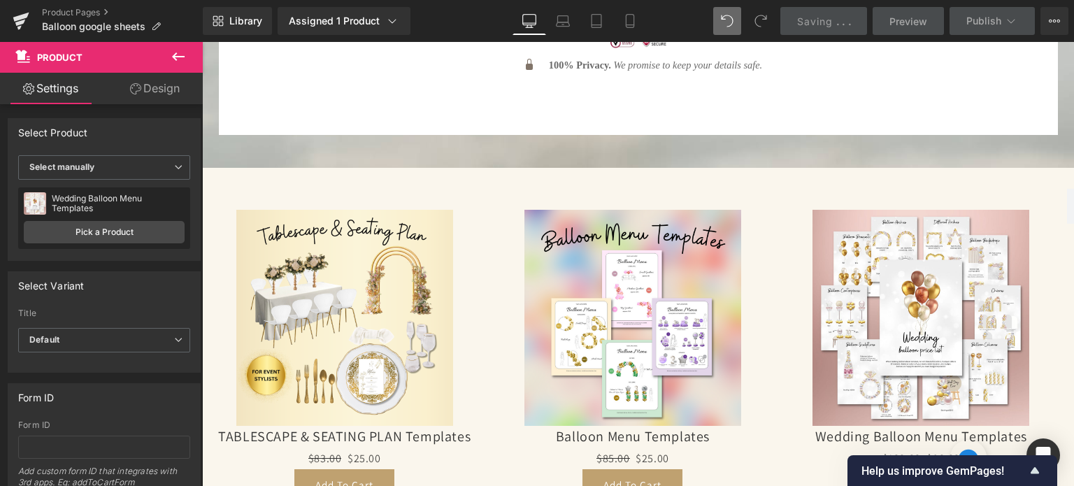
scroll to position [7178, 0]
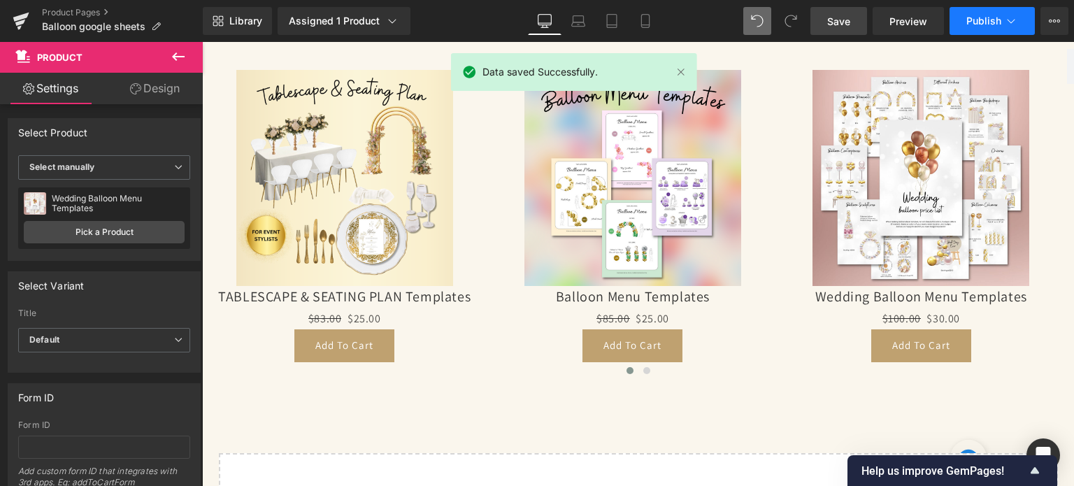
click at [979, 27] on button "Publish" at bounding box center [991, 21] width 85 height 28
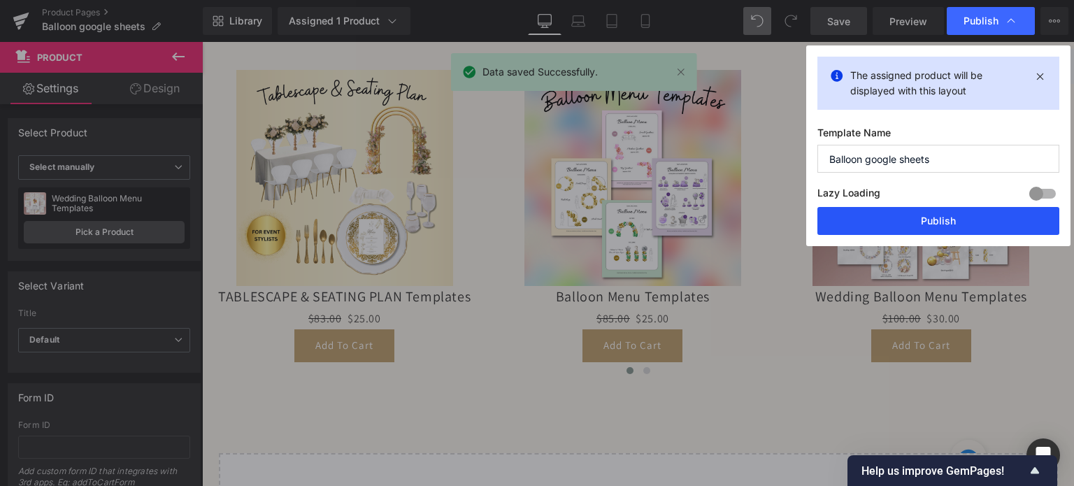
drag, startPoint x: 928, startPoint y: 223, endPoint x: 707, endPoint y: 173, distance: 227.2
click at [928, 223] on button "Publish" at bounding box center [938, 221] width 242 height 28
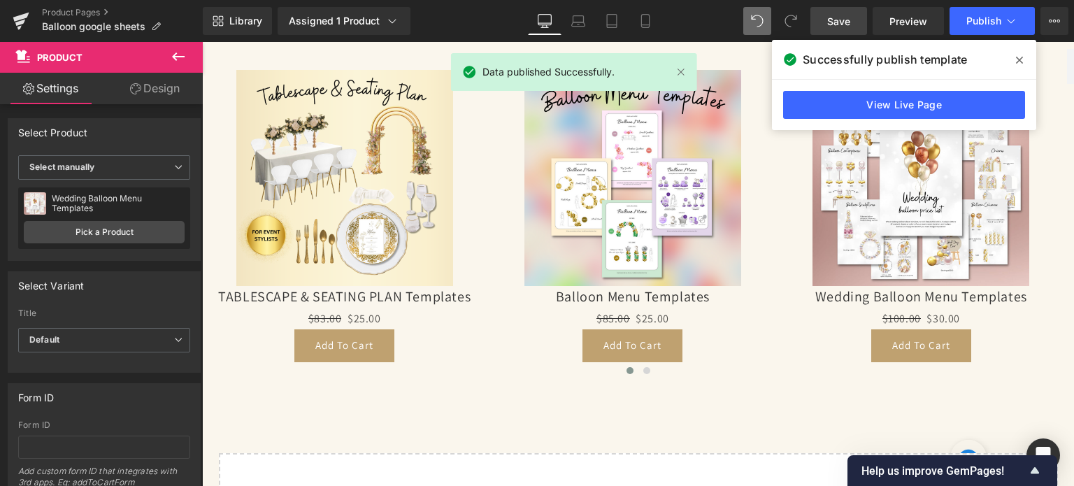
click at [1024, 61] on span at bounding box center [1019, 60] width 22 height 22
